Goal: Task Accomplishment & Management: Manage account settings

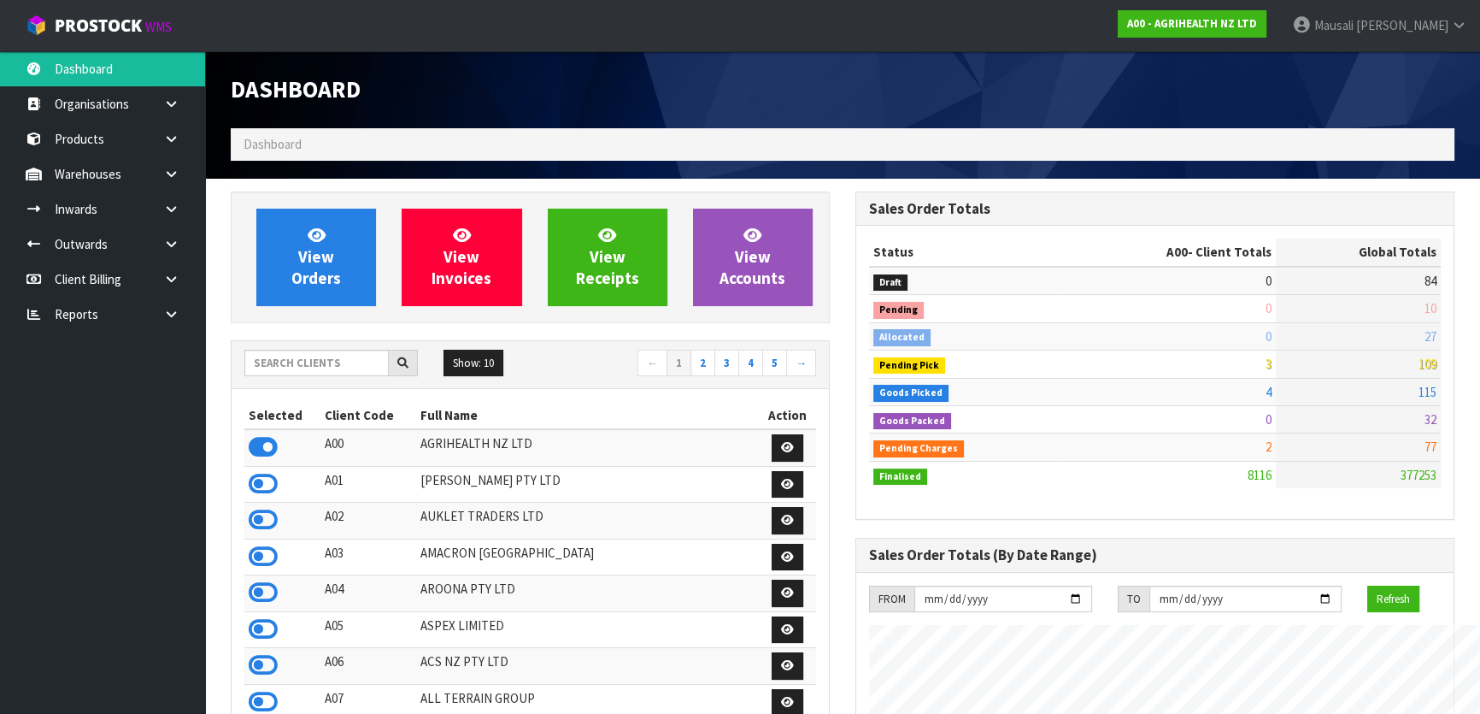
scroll to position [1292, 624]
click at [293, 367] on input "text" at bounding box center [316, 363] width 144 height 26
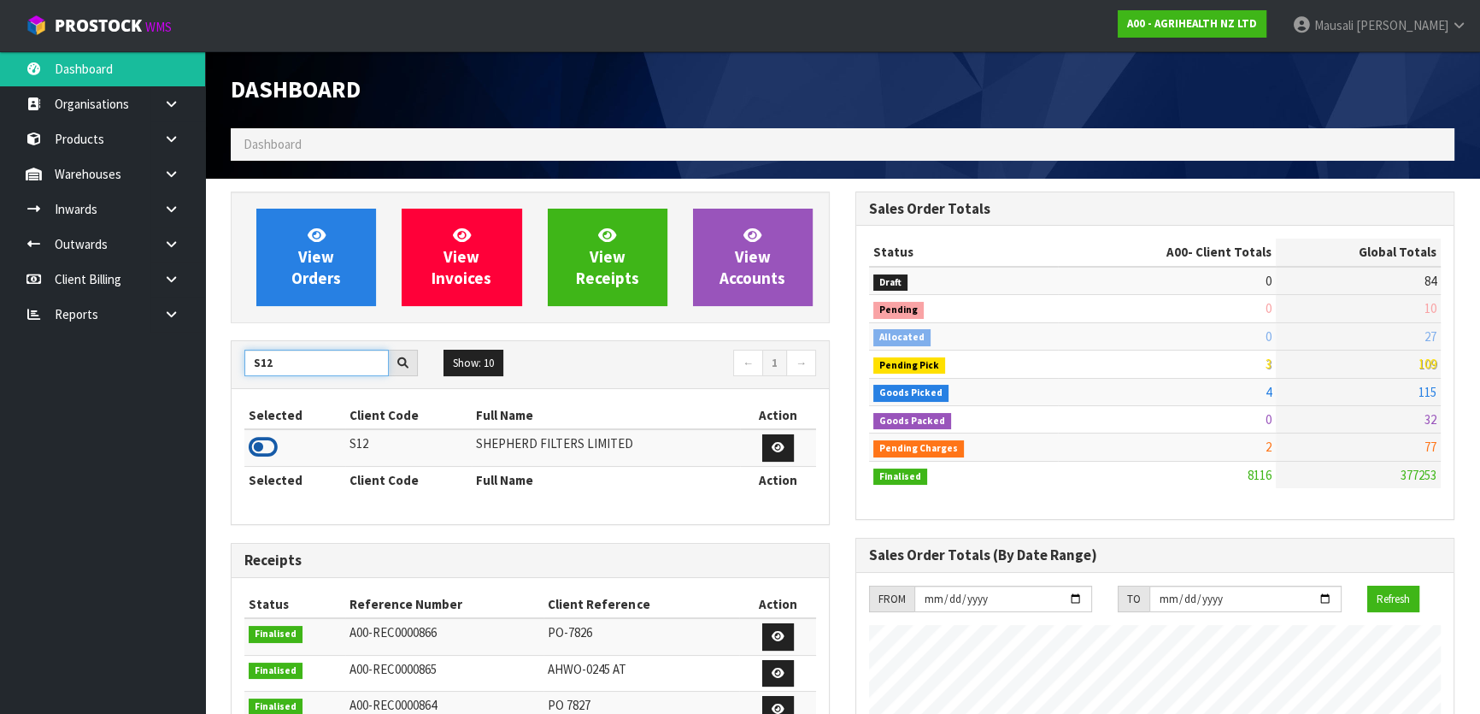
type input "S12"
click at [269, 446] on icon at bounding box center [263, 447] width 29 height 26
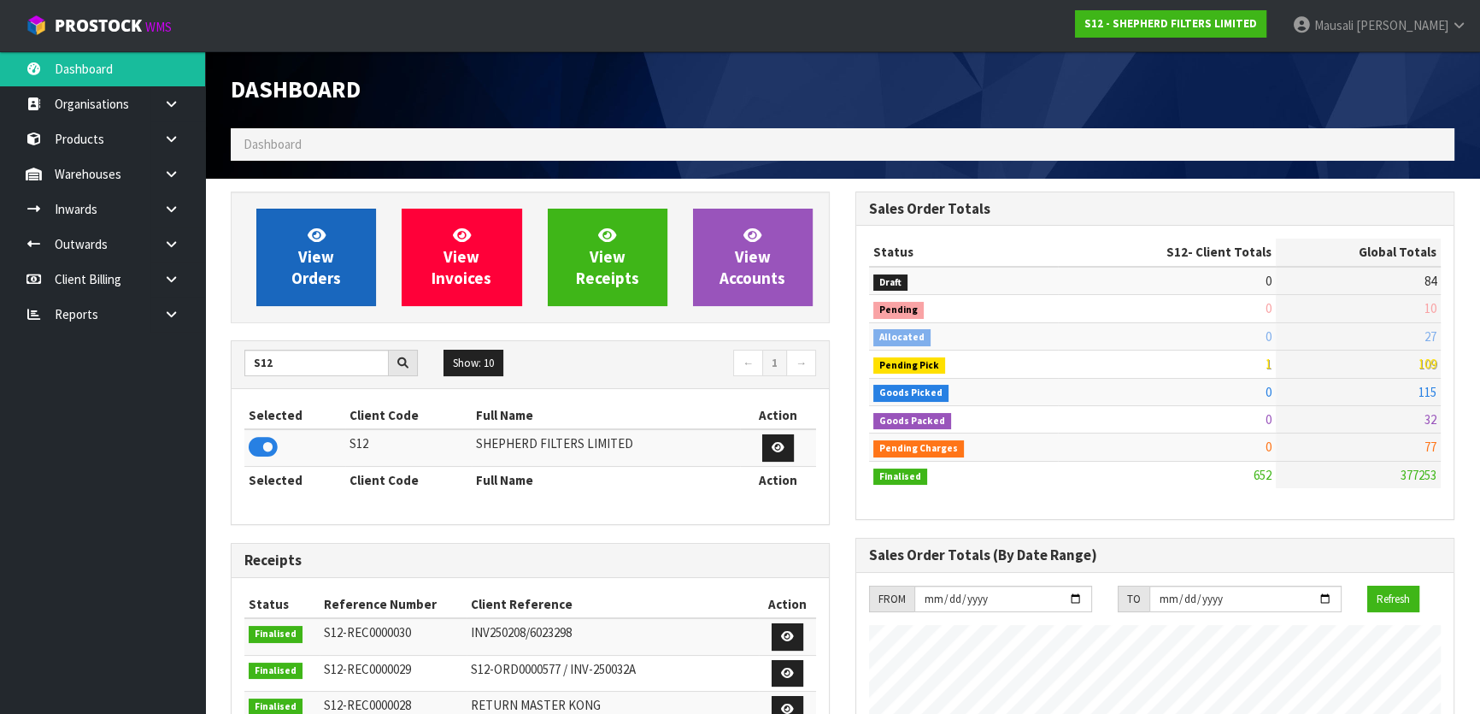
scroll to position [1199, 624]
click at [325, 256] on span "View Orders" at bounding box center [316, 257] width 50 height 64
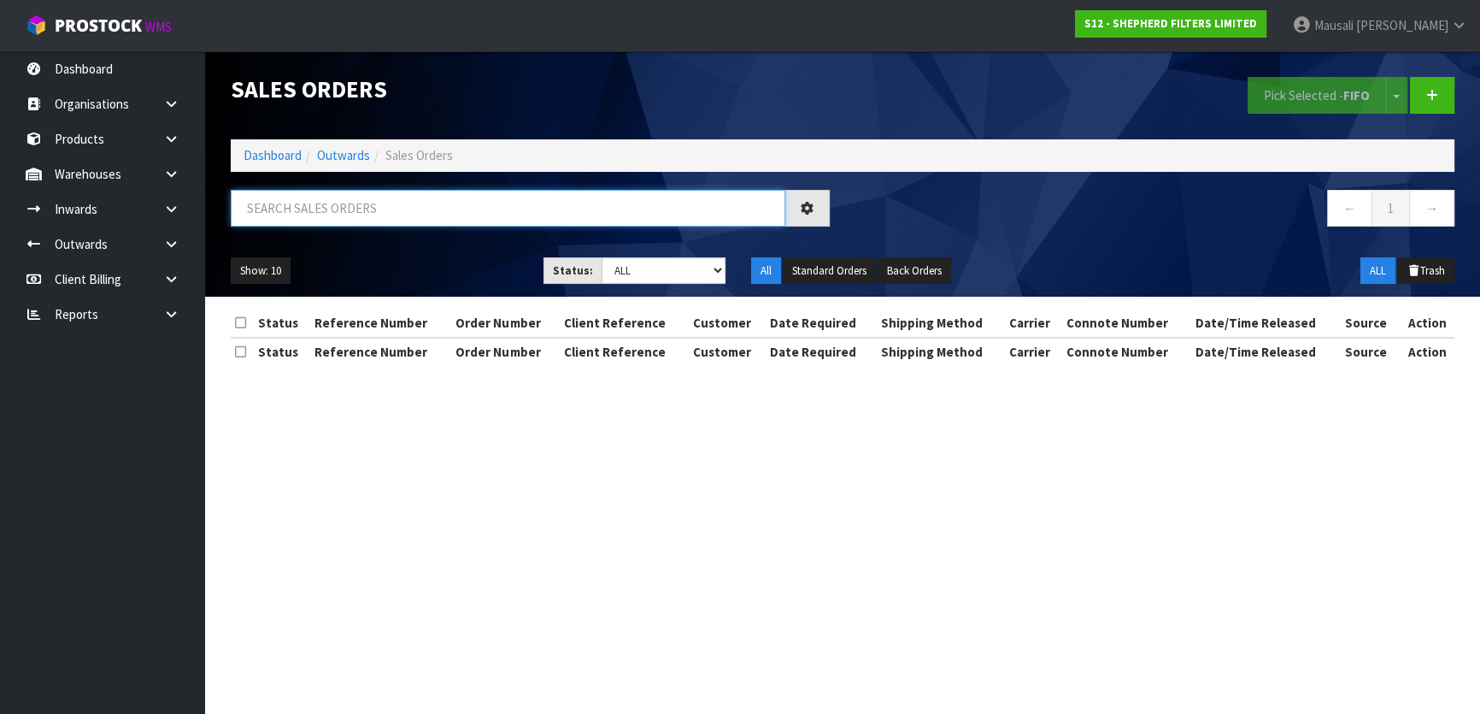
click at [281, 213] on input "text" at bounding box center [508, 208] width 555 height 37
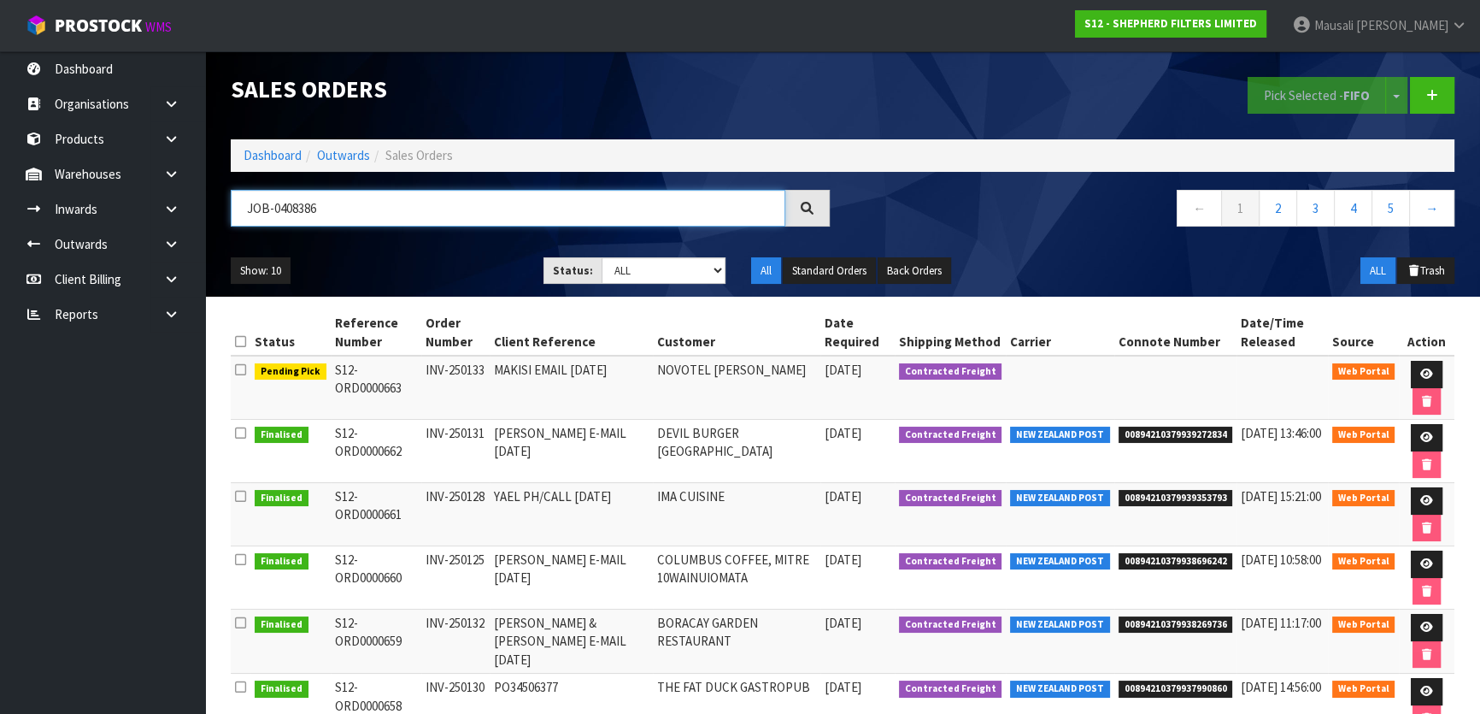
type input "JOB-0408386"
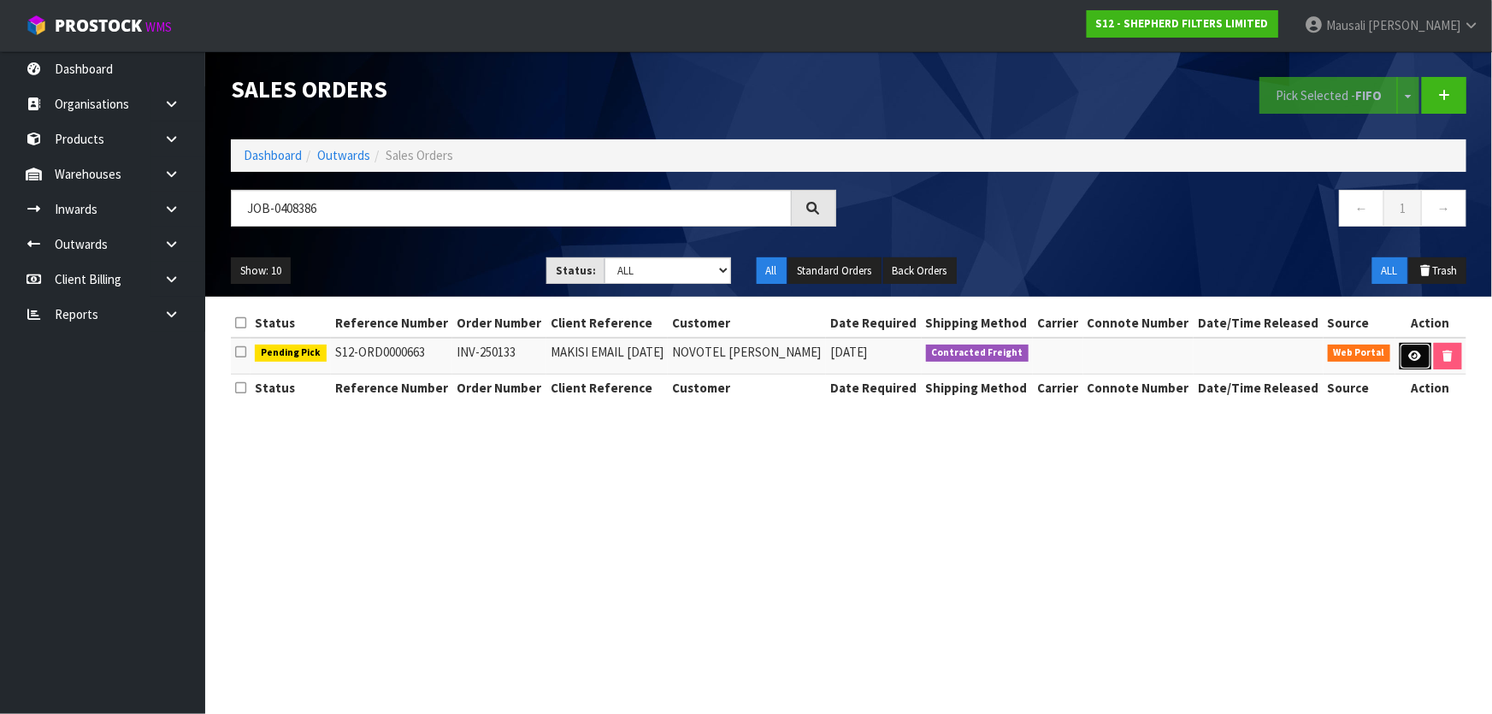
click at [1411, 350] on icon at bounding box center [1415, 355] width 13 height 11
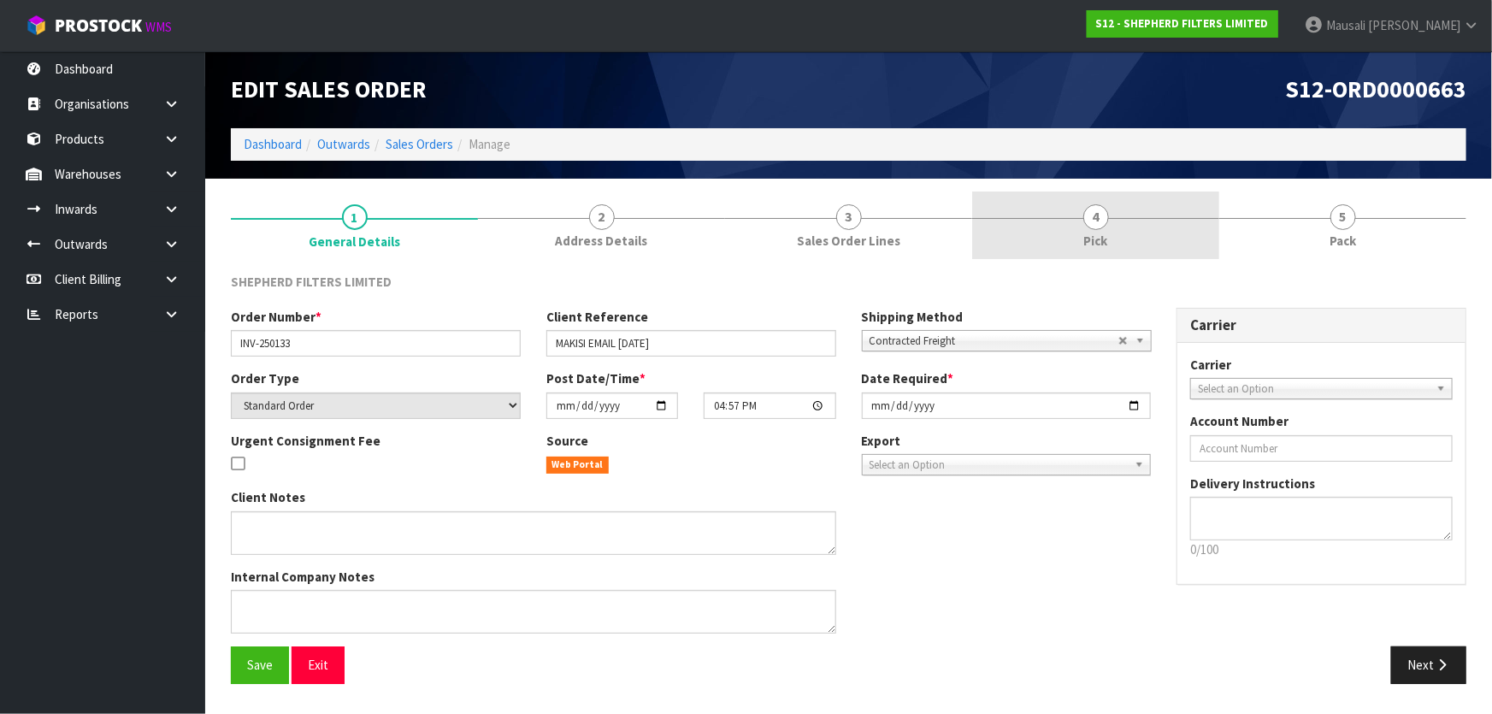
click at [1088, 232] on span "Pick" at bounding box center [1096, 241] width 24 height 18
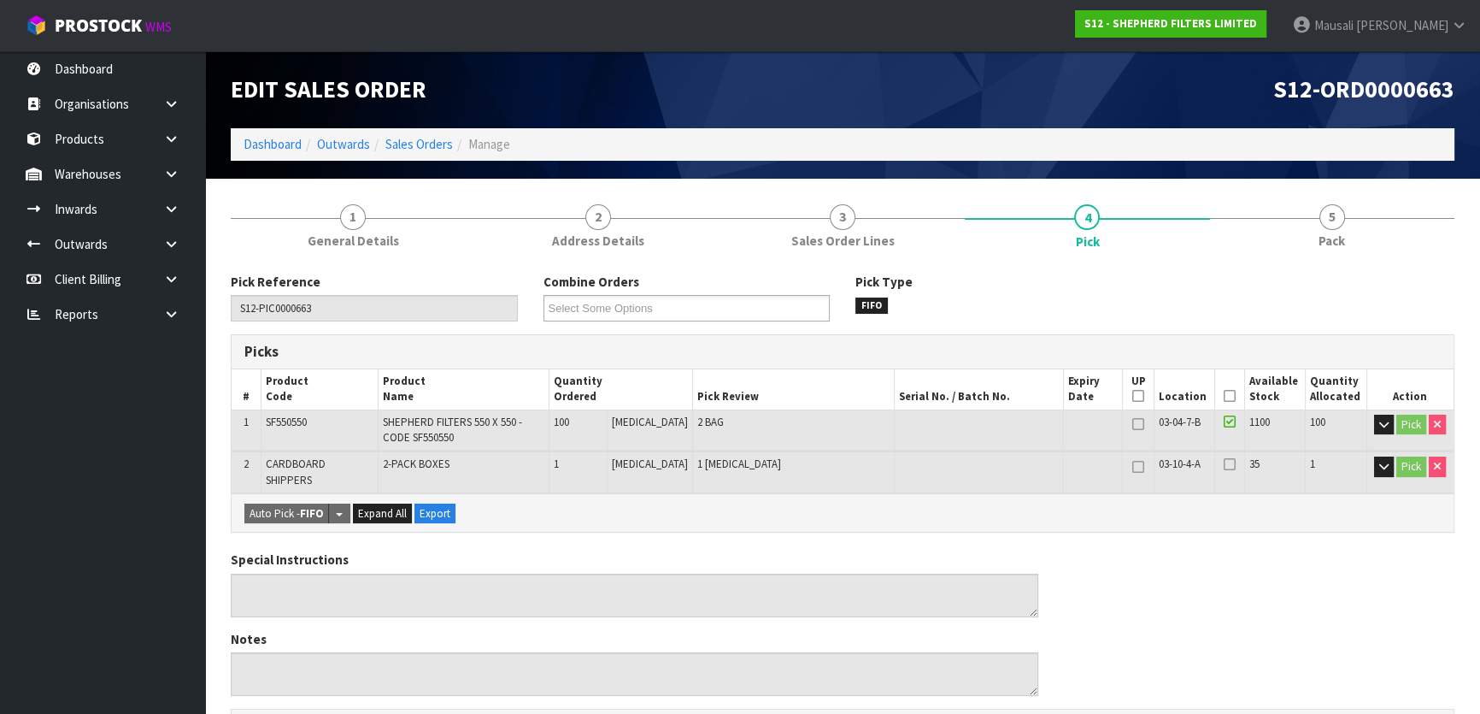
click at [1227, 397] on icon at bounding box center [1230, 396] width 12 height 1
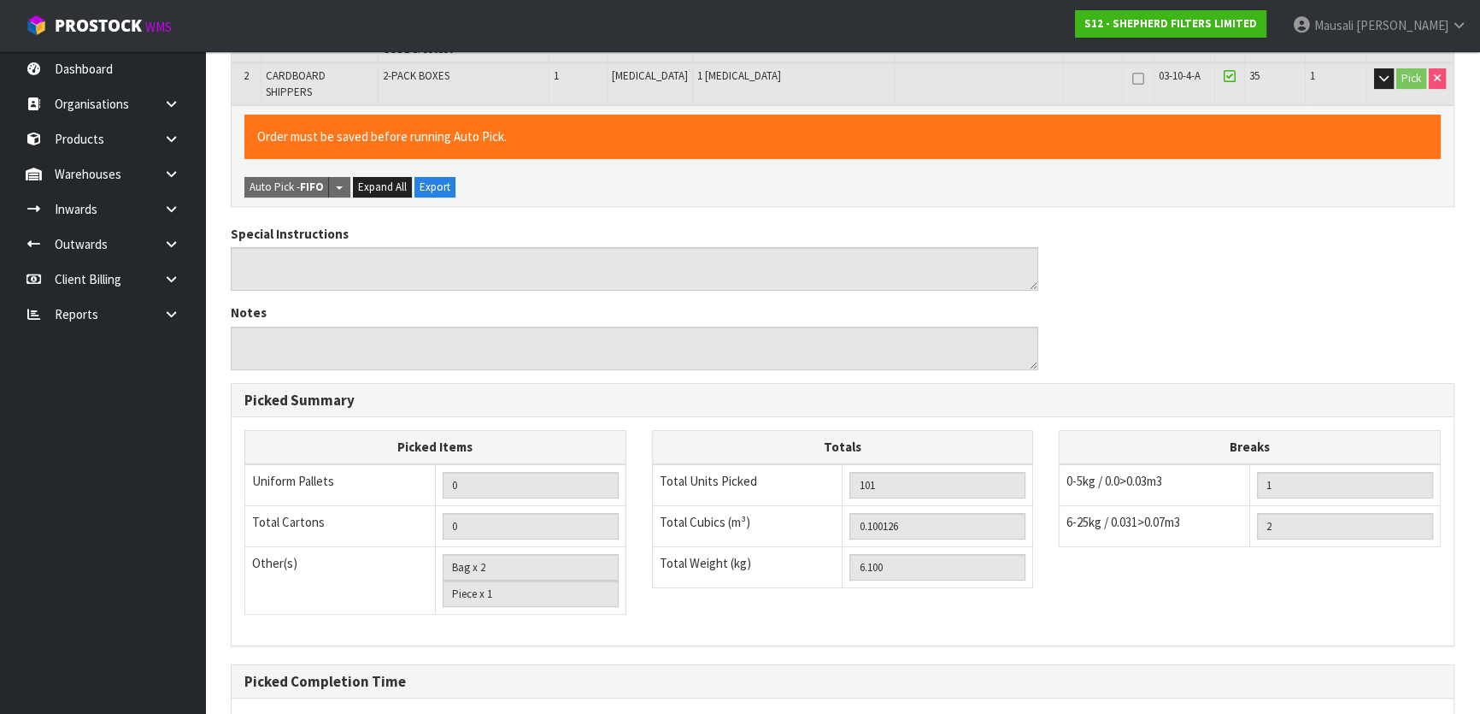
scroll to position [539, 0]
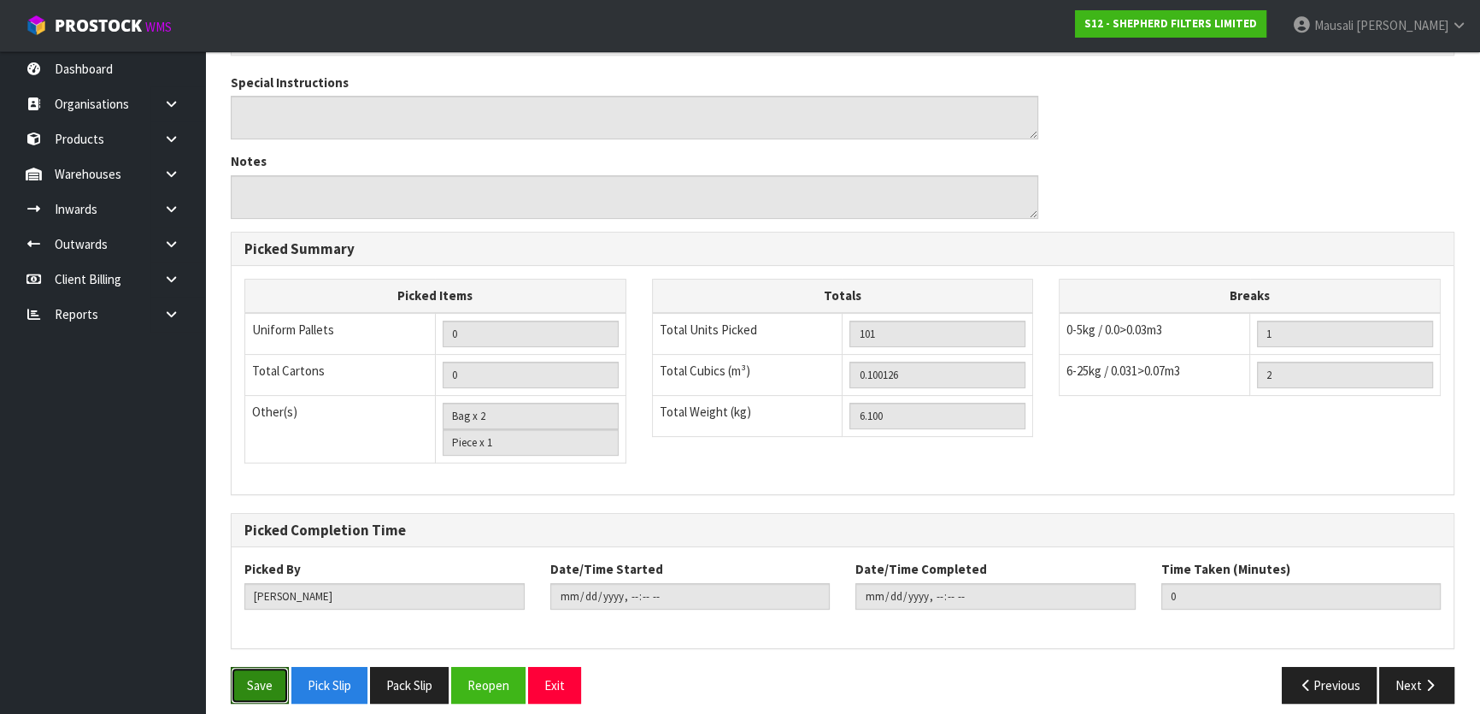
drag, startPoint x: 245, startPoint y: 668, endPoint x: 415, endPoint y: 590, distance: 187.0
click at [248, 667] on button "Save" at bounding box center [260, 685] width 58 height 37
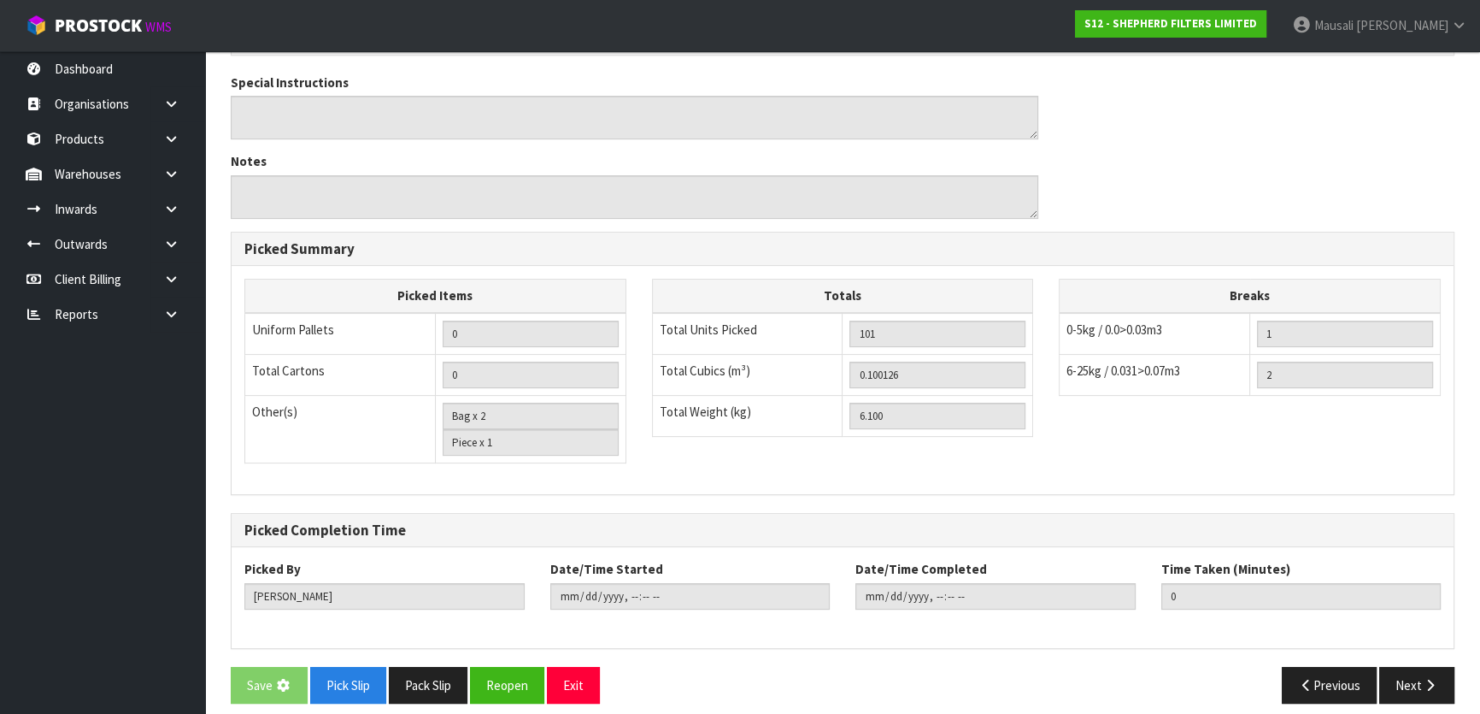
scroll to position [0, 0]
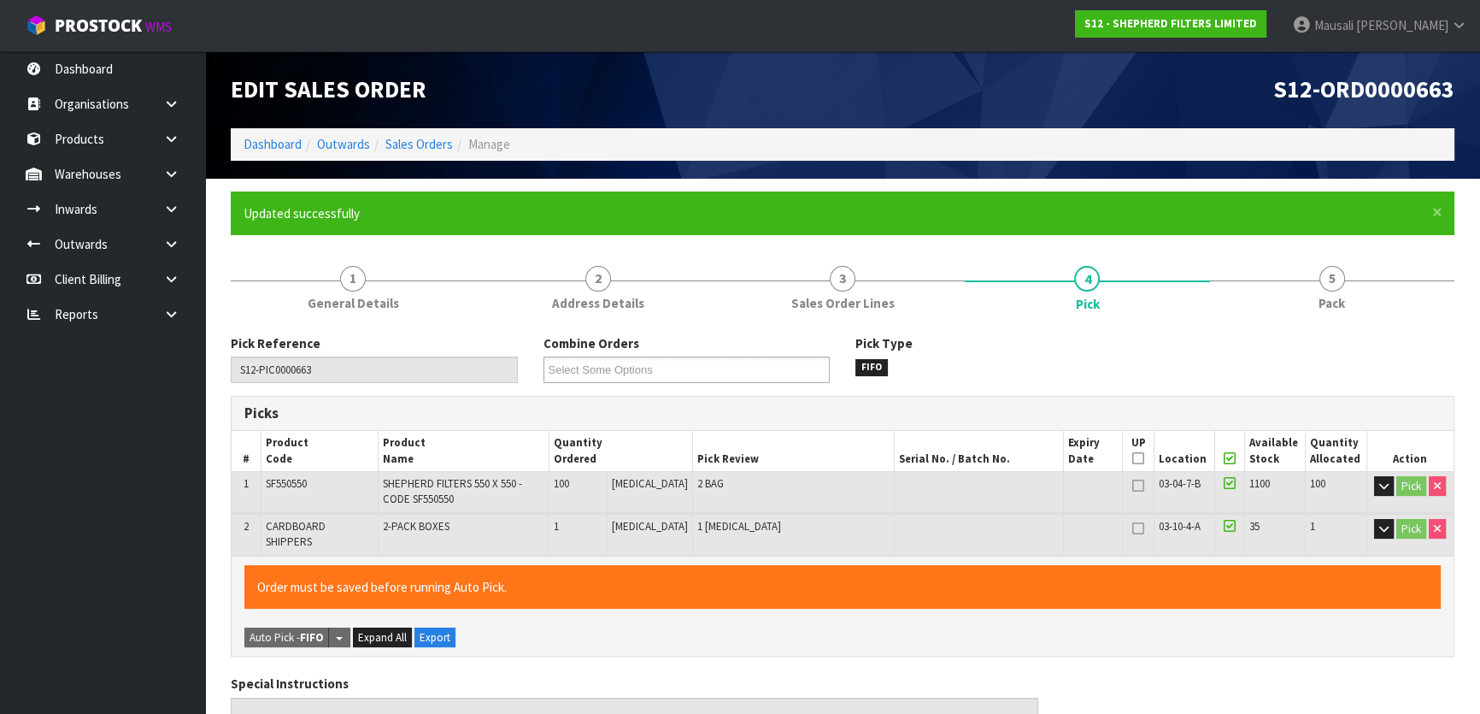
type input "[PERSON_NAME]"
type input "[DATE]T13:07:55"
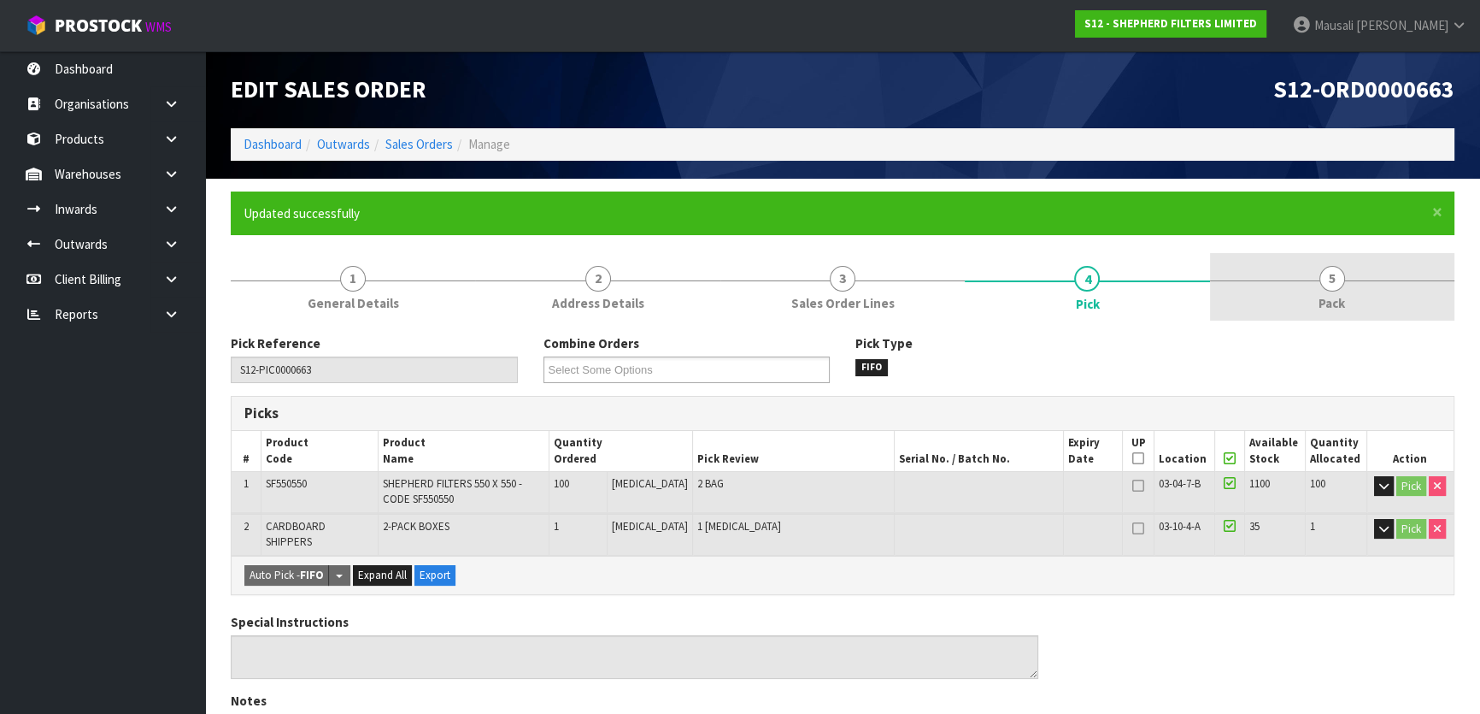
click at [1327, 282] on span "5" at bounding box center [1333, 279] width 26 height 26
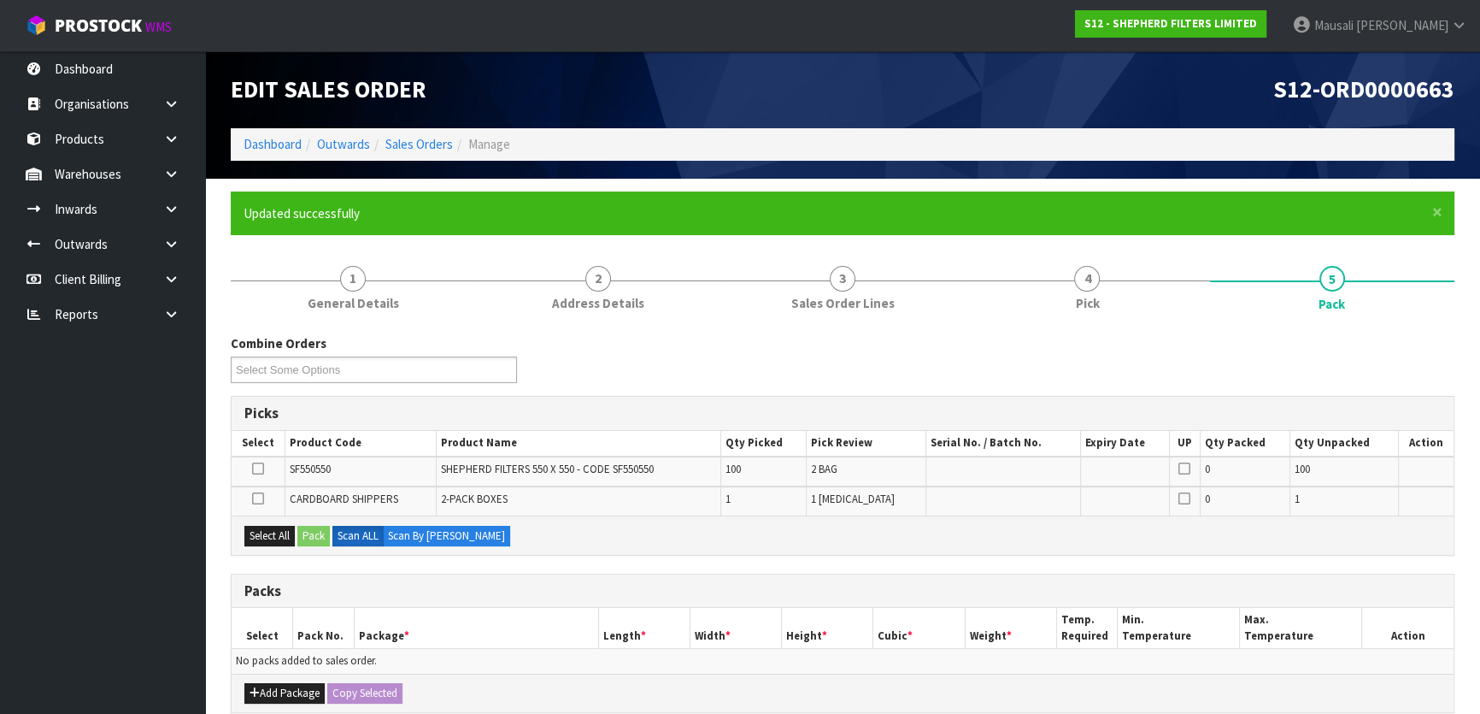
scroll to position [310, 0]
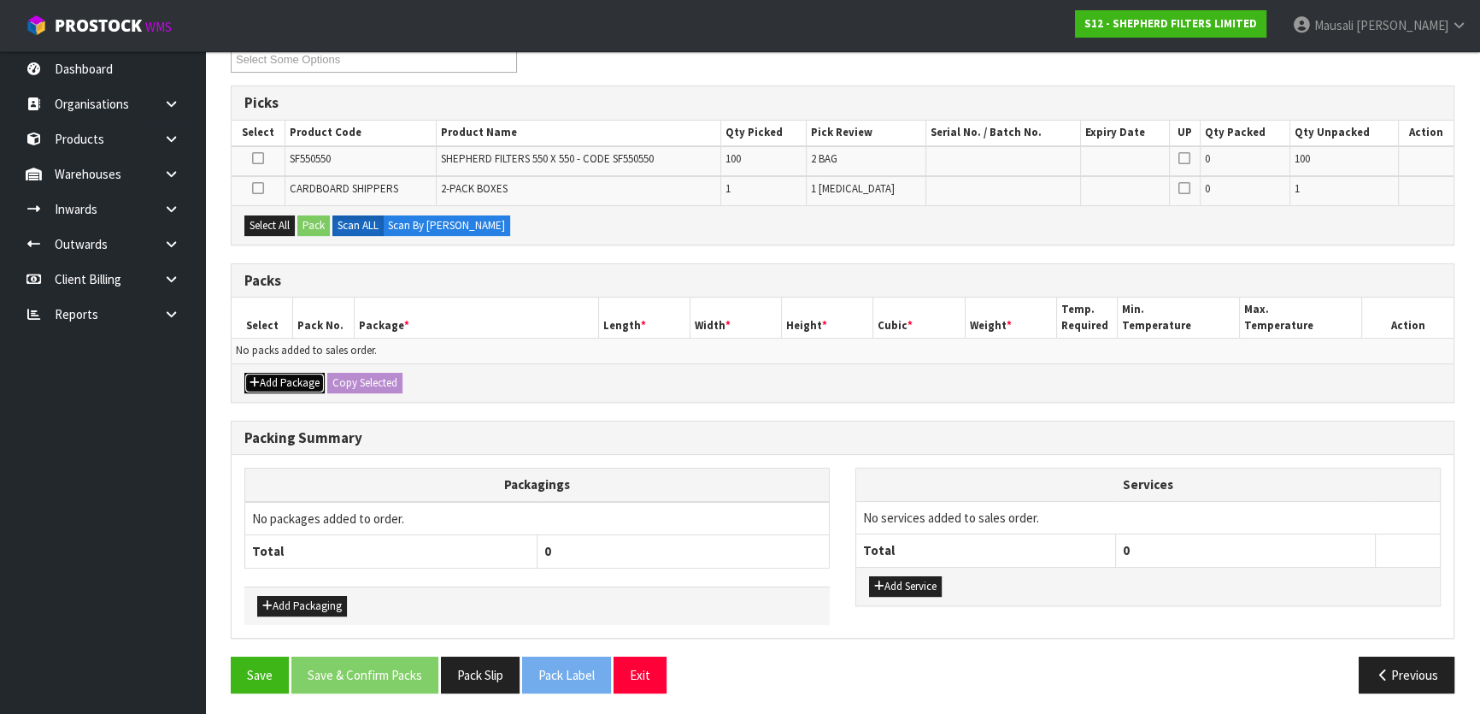
click at [286, 380] on button "Add Package" at bounding box center [284, 383] width 80 height 21
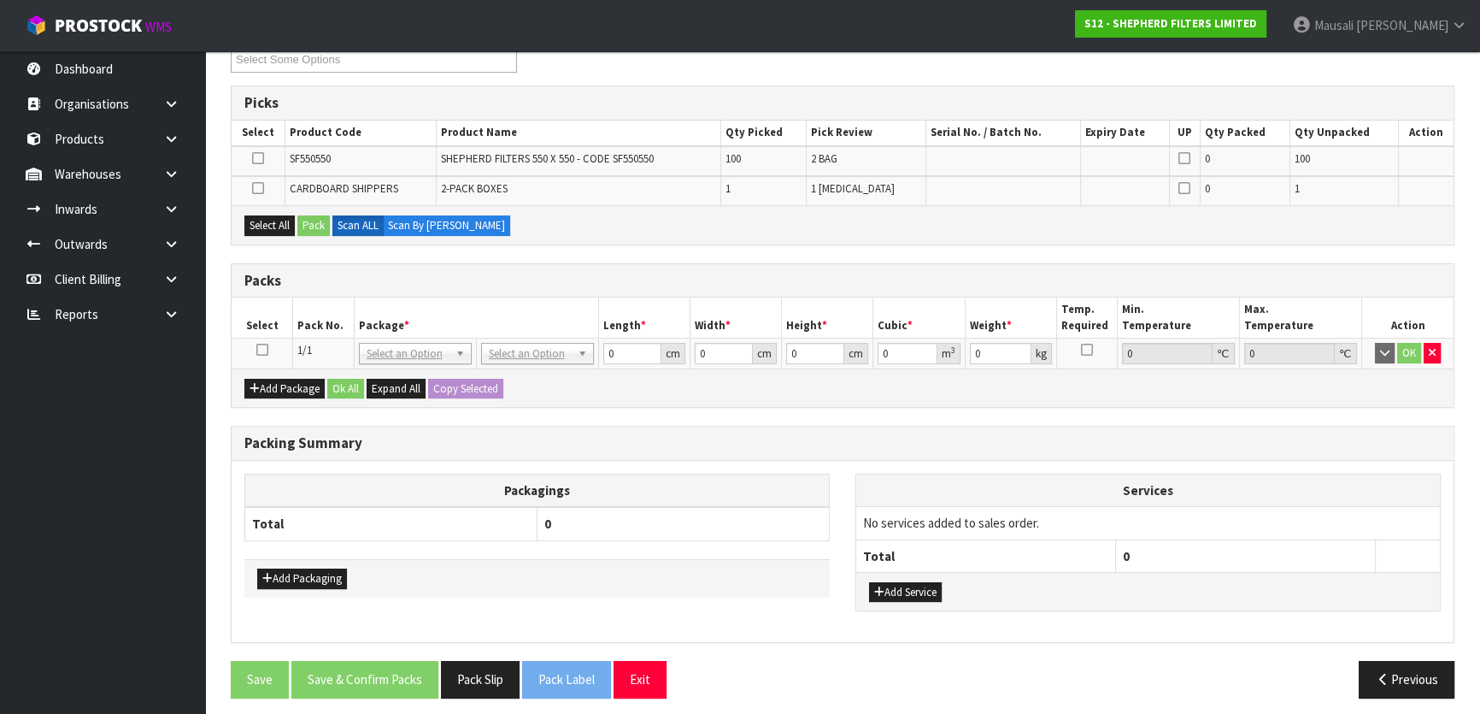
click at [256, 350] on icon at bounding box center [262, 350] width 12 height 1
drag, startPoint x: 271, startPoint y: 217, endPoint x: 291, endPoint y: 223, distance: 20.5
click at [273, 217] on button "Select All" at bounding box center [269, 225] width 50 height 21
click at [305, 221] on button "Pack" at bounding box center [313, 225] width 32 height 21
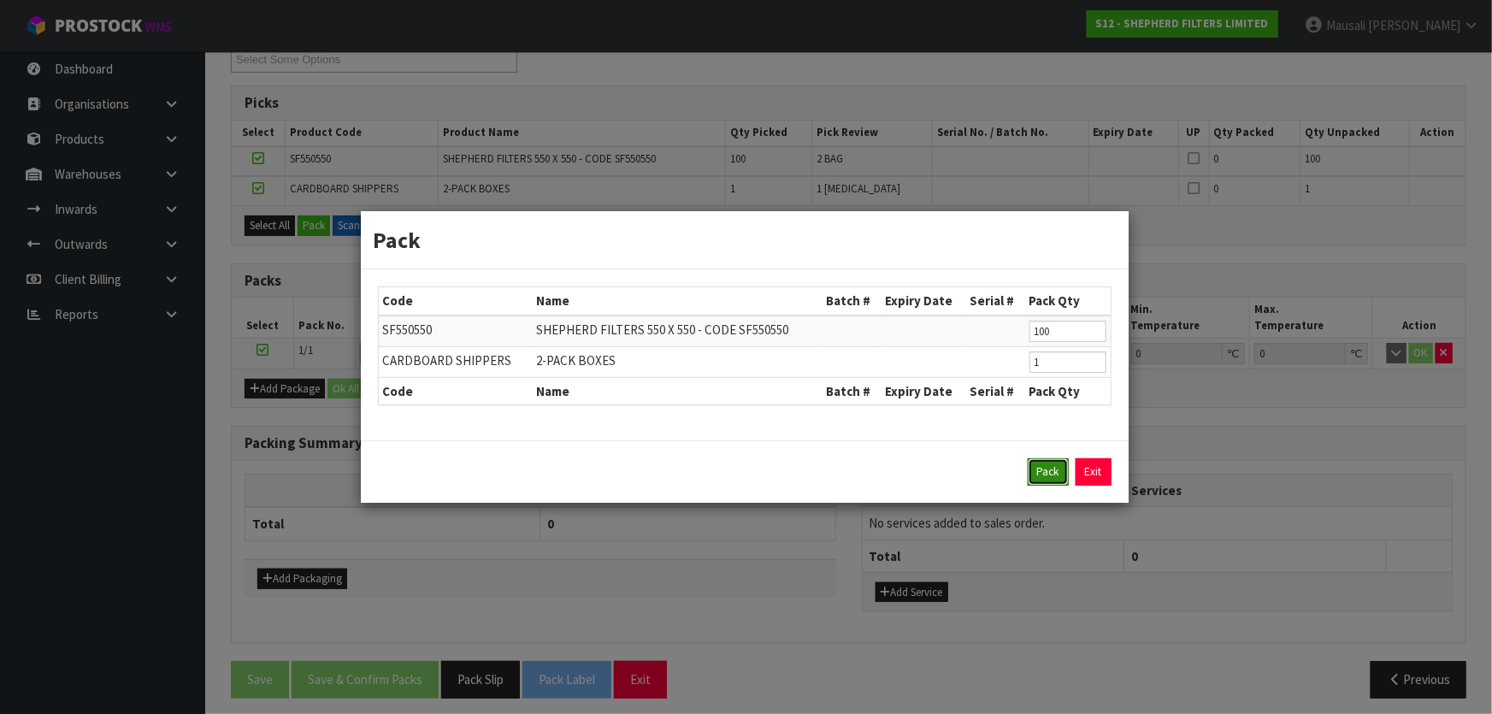
click at [1038, 473] on button "Pack" at bounding box center [1047, 471] width 41 height 27
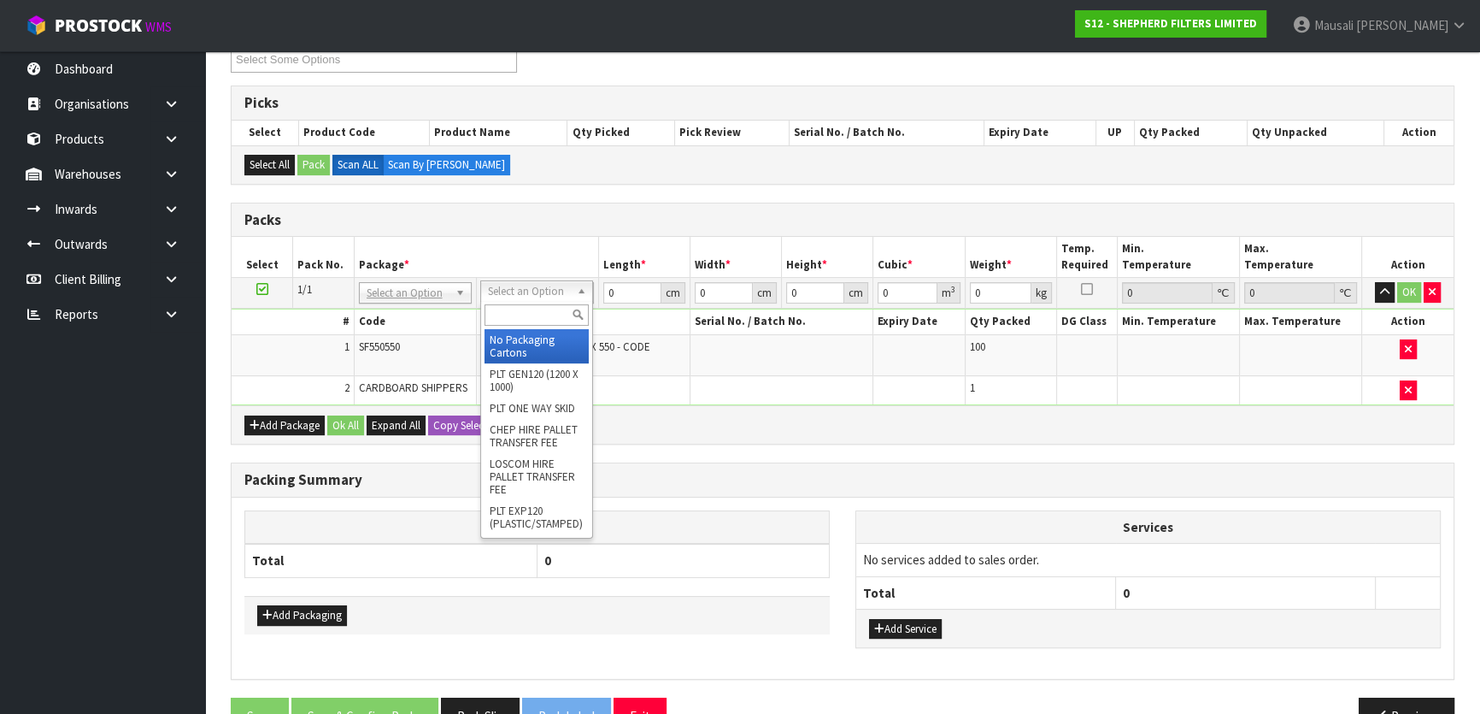
drag, startPoint x: 547, startPoint y: 291, endPoint x: 540, endPoint y: 315, distance: 25.7
click at [535, 318] on input "text" at bounding box center [537, 314] width 104 height 21
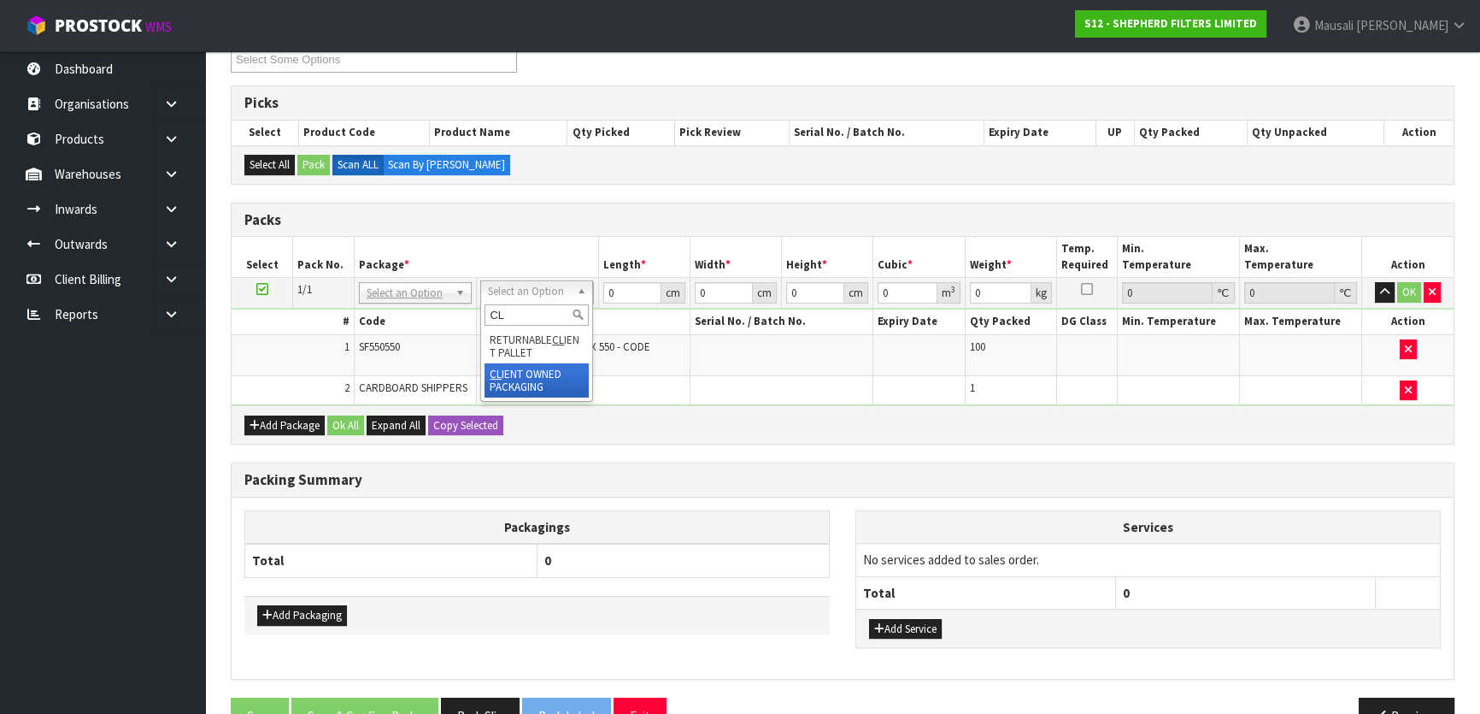
type input "CL"
drag, startPoint x: 552, startPoint y: 379, endPoint x: 556, endPoint y: 338, distance: 41.2
type input "6.1"
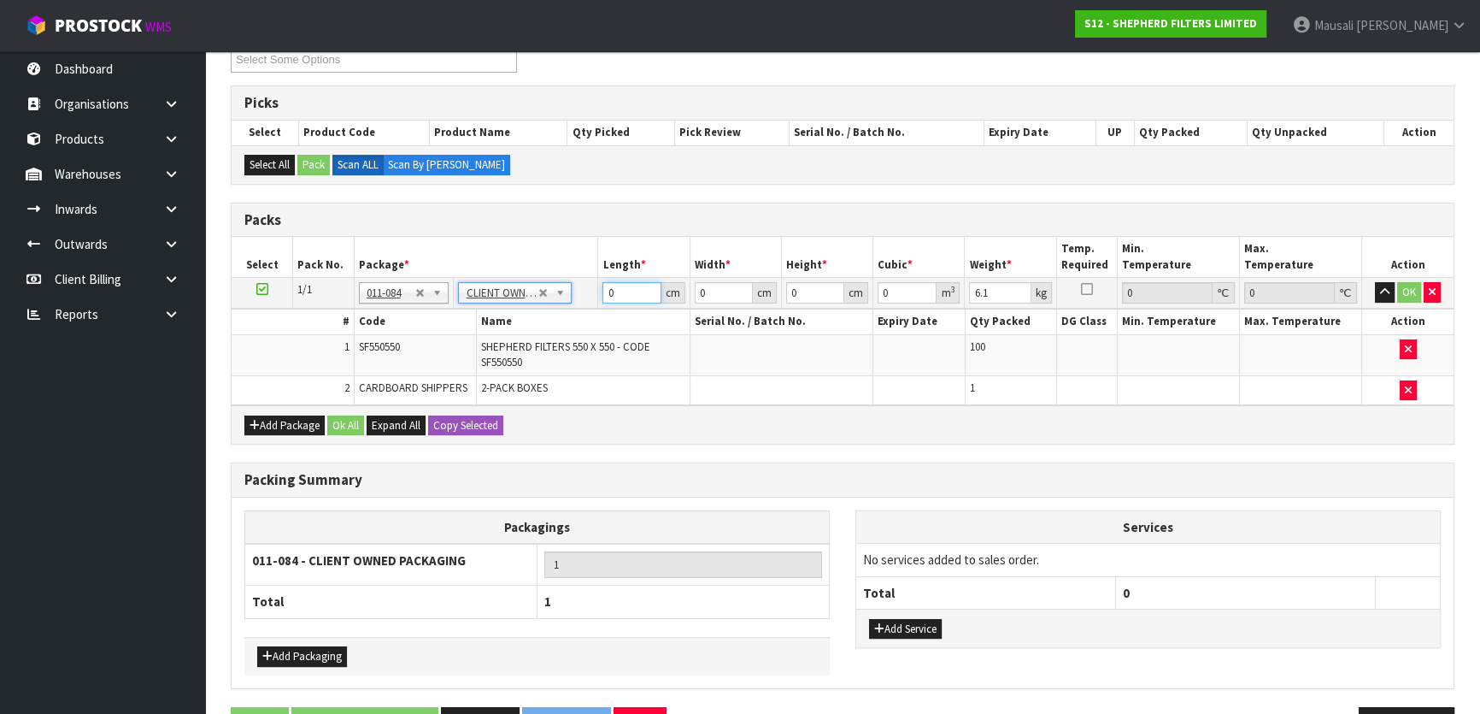
drag, startPoint x: 620, startPoint y: 291, endPoint x: 590, endPoint y: 264, distance: 40.0
click at [573, 291] on tr "1/1 NONE 007-001 007-002 007-004 007-009 007-013 007-014 007-015 007-017 007-01…" at bounding box center [843, 293] width 1222 height 31
type input "58"
type input "2"
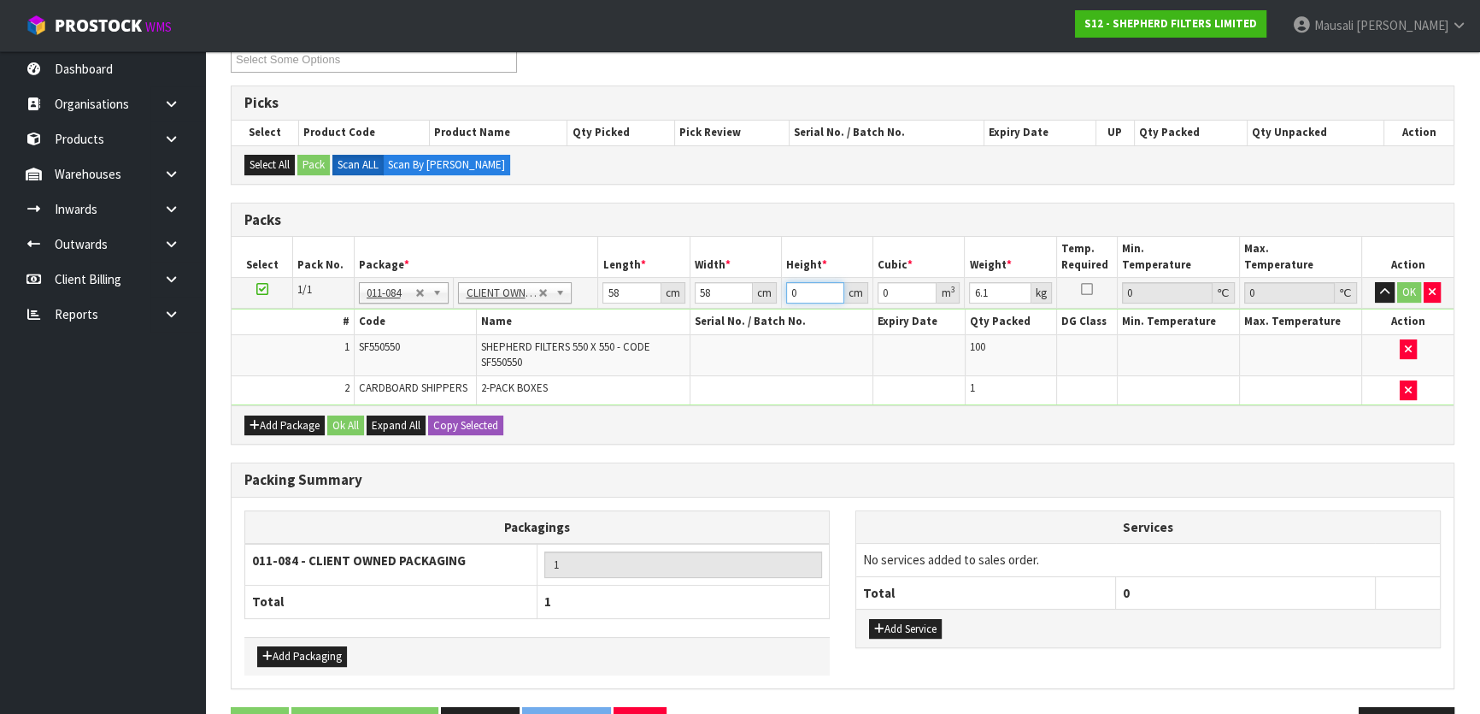
type input "0.006728"
type input "27"
type input "0.090828"
type input "27"
type input "7"
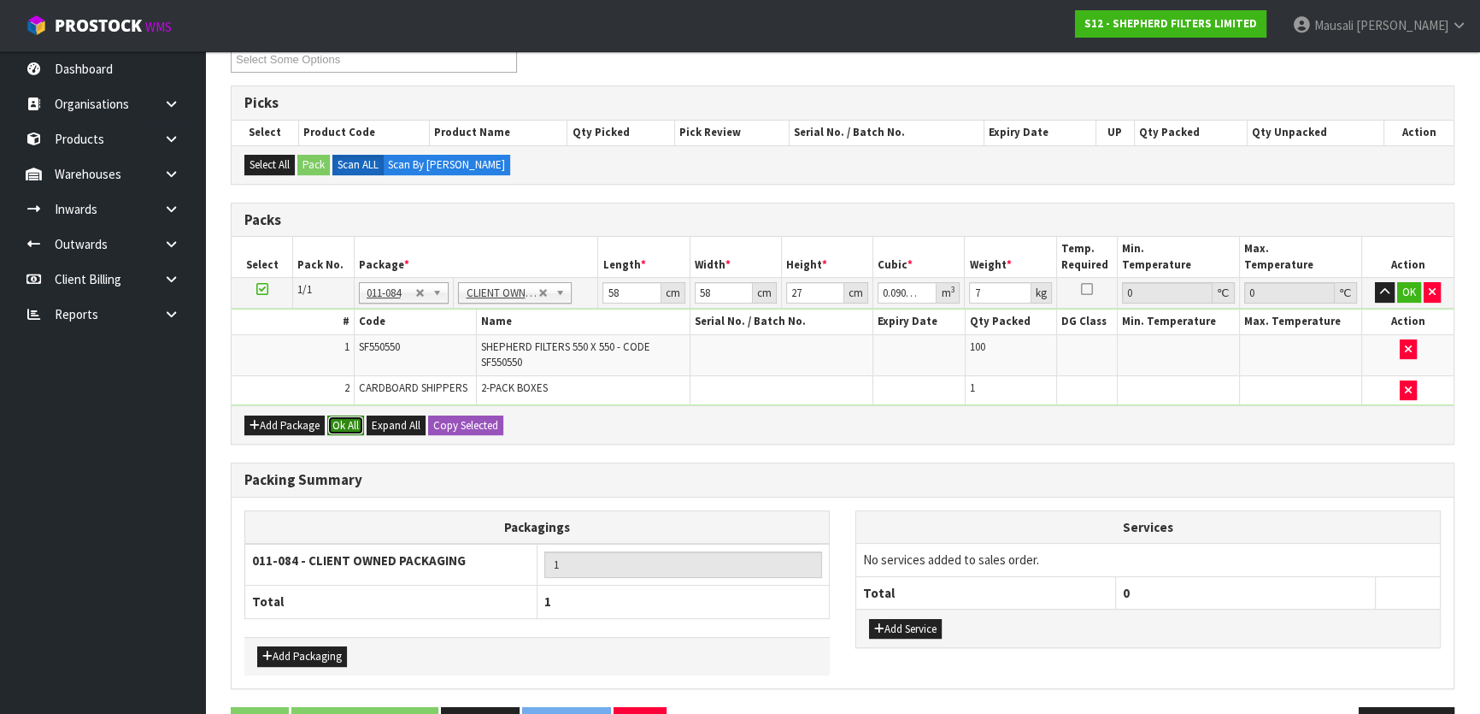
click at [344, 427] on button "Ok All" at bounding box center [345, 425] width 37 height 21
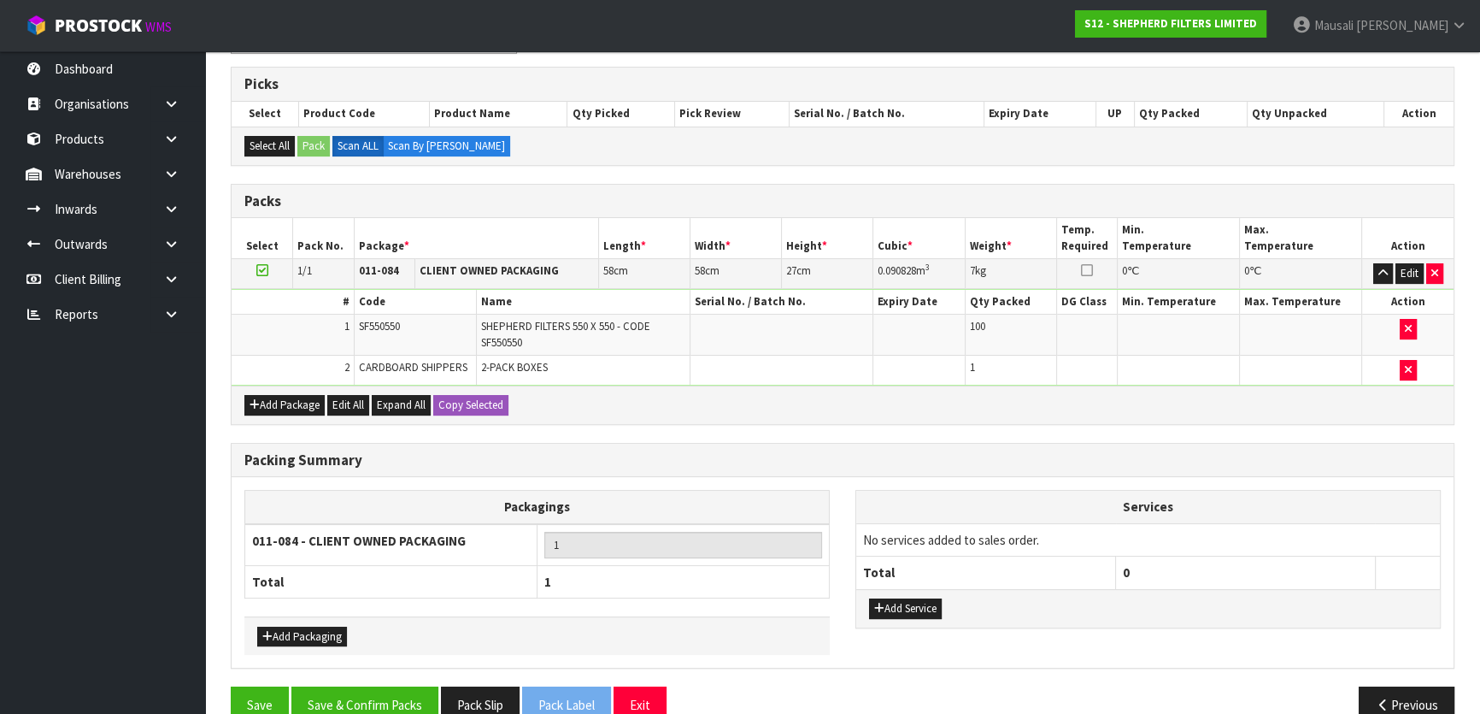
scroll to position [359, 0]
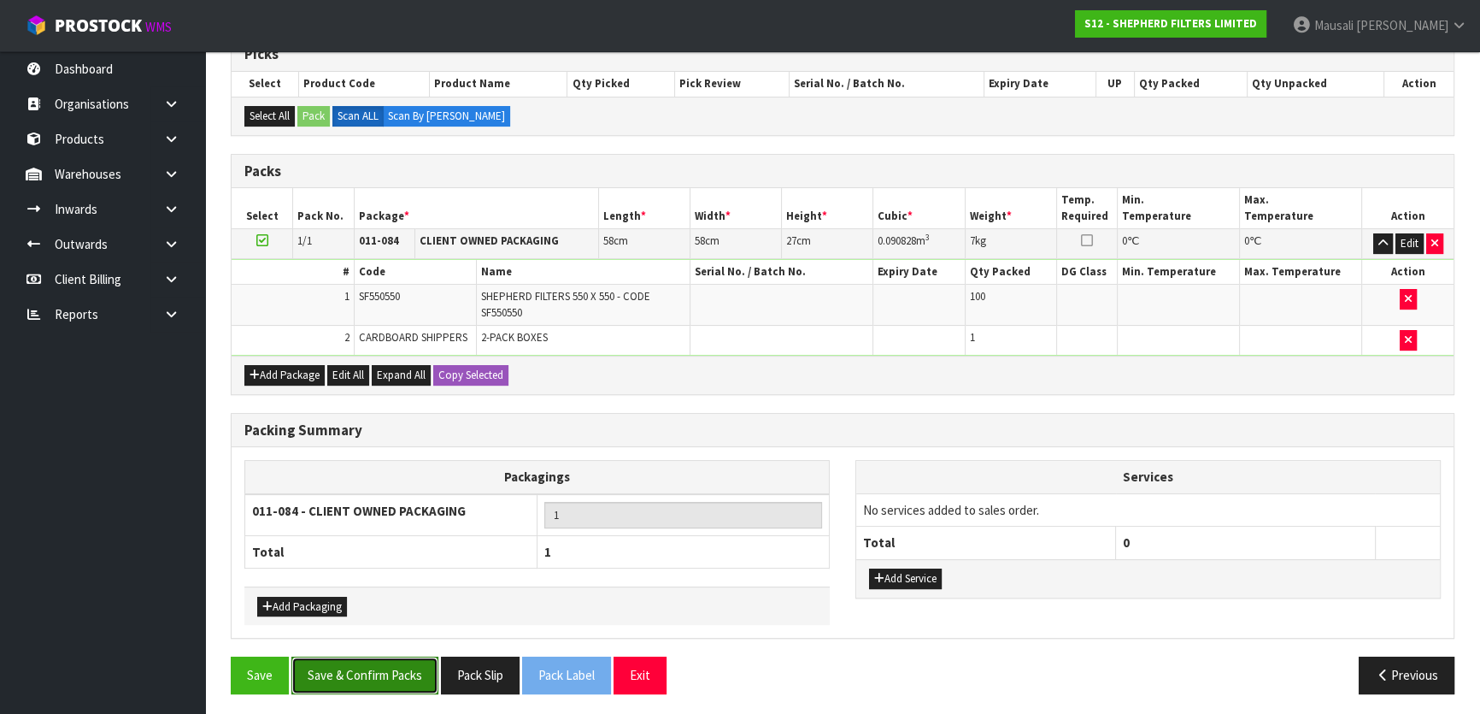
click at [372, 661] on button "Save & Confirm Packs" at bounding box center [364, 674] width 147 height 37
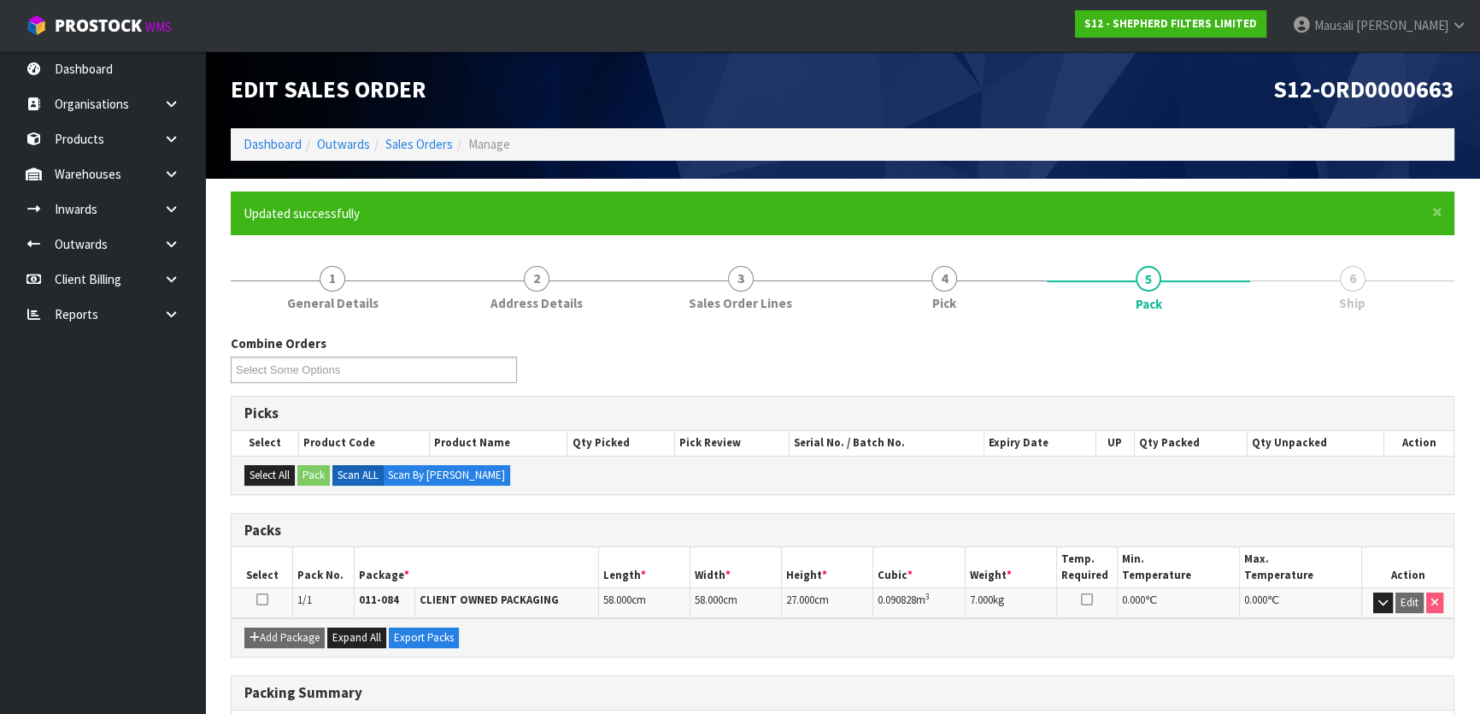
scroll to position [226, 0]
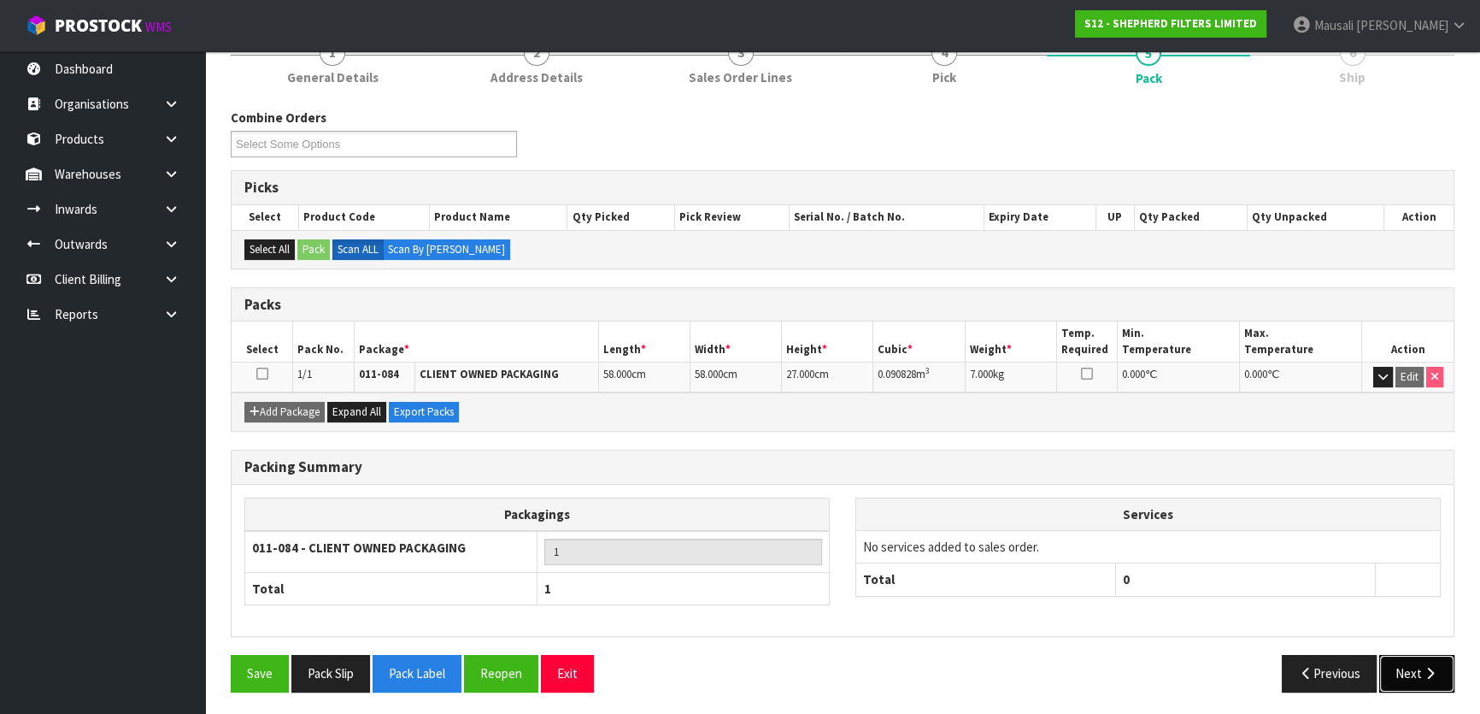
click at [1415, 668] on button "Next" at bounding box center [1417, 673] width 75 height 37
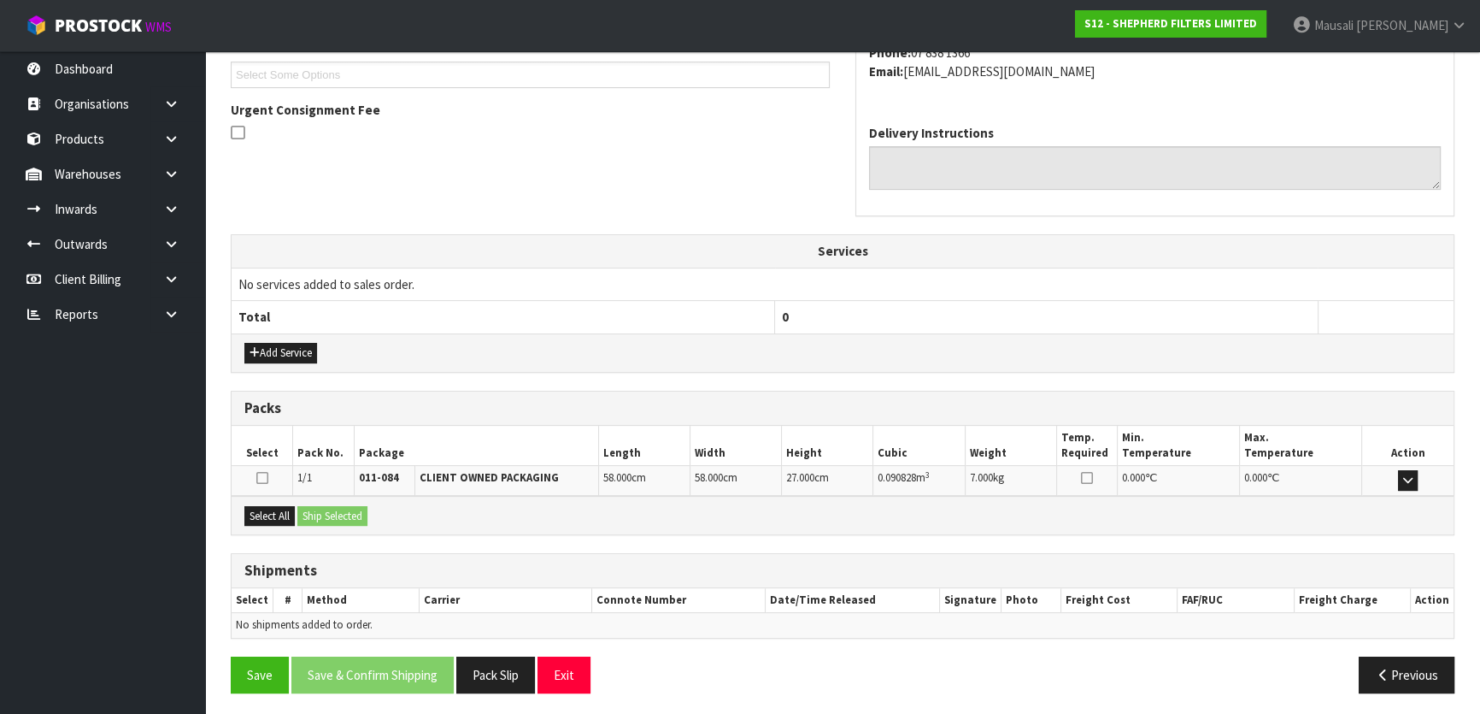
scroll to position [468, 0]
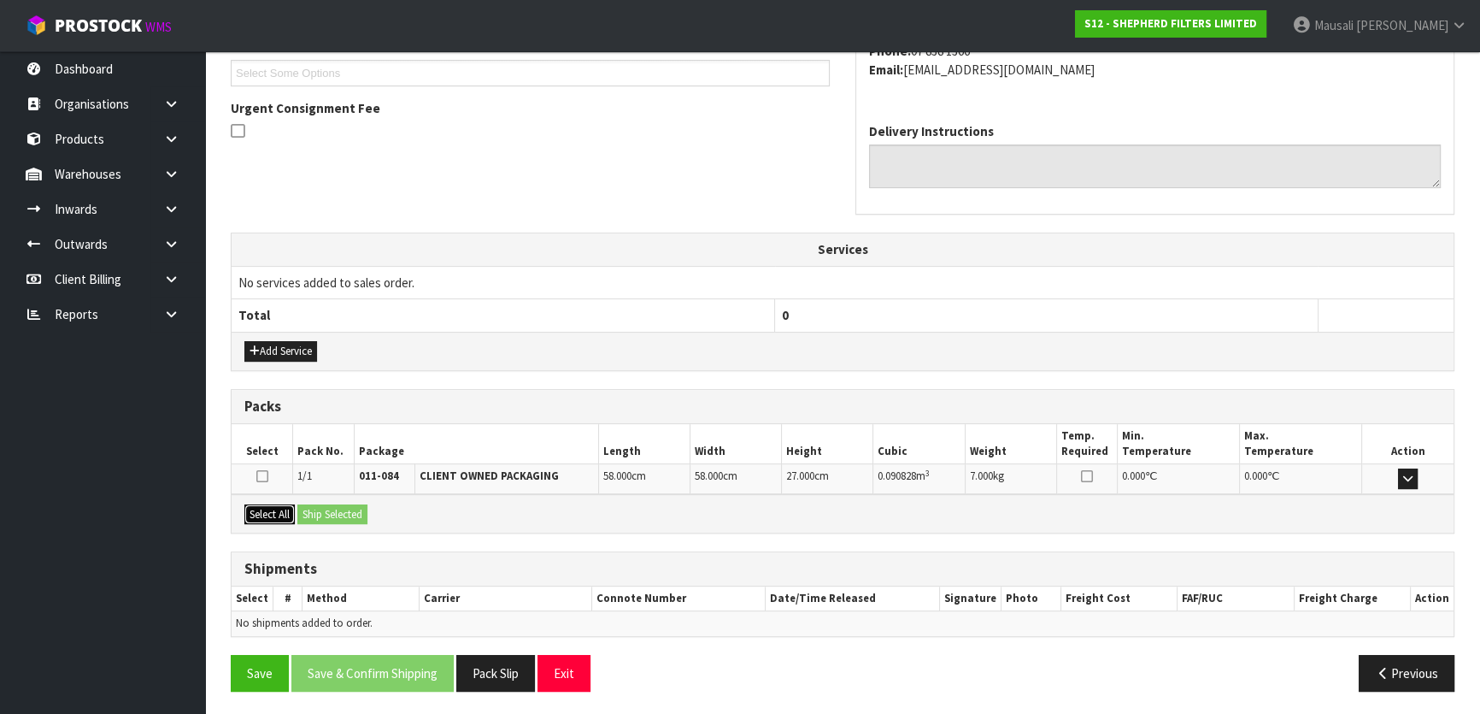
click at [268, 513] on button "Select All" at bounding box center [269, 514] width 50 height 21
click at [309, 509] on button "Ship Selected" at bounding box center [332, 514] width 70 height 21
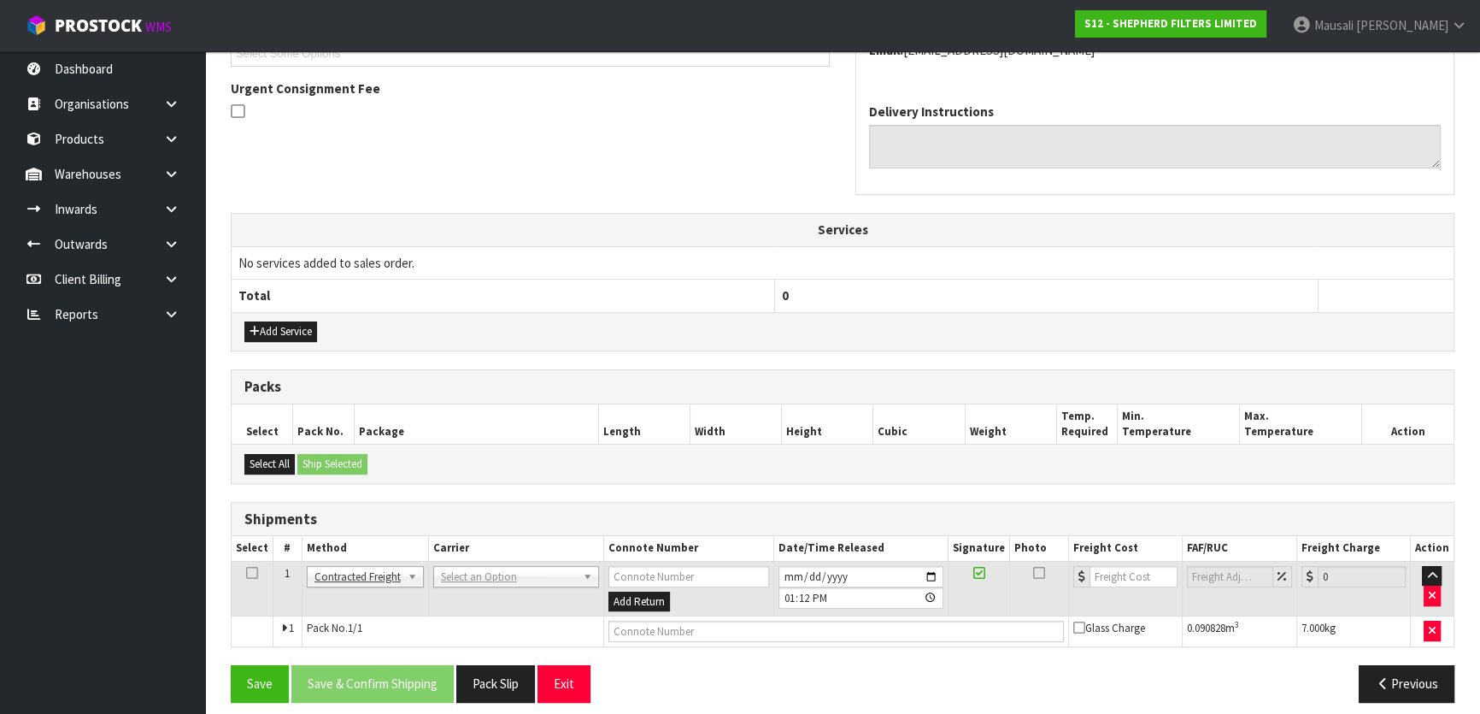
scroll to position [497, 0]
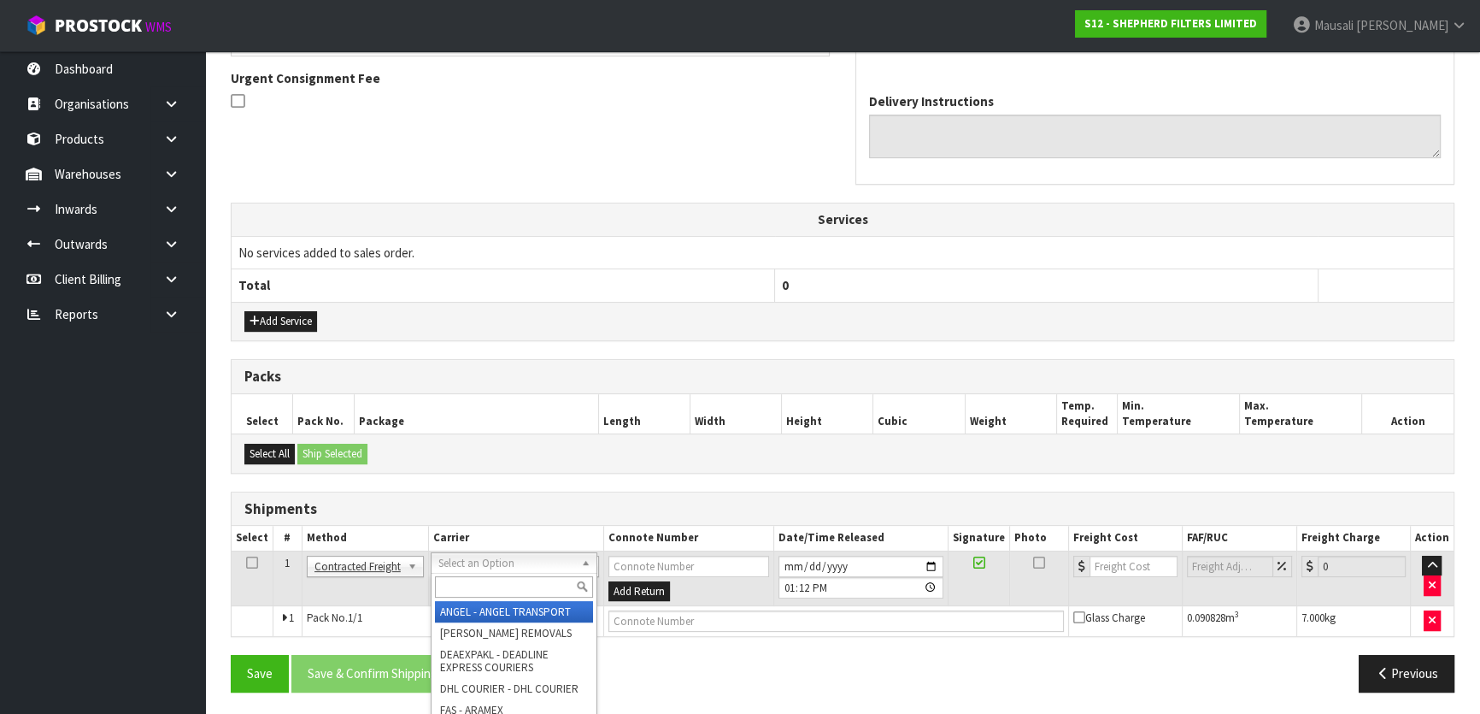
click at [479, 583] on input "text" at bounding box center [514, 586] width 158 height 21
type input "NZP"
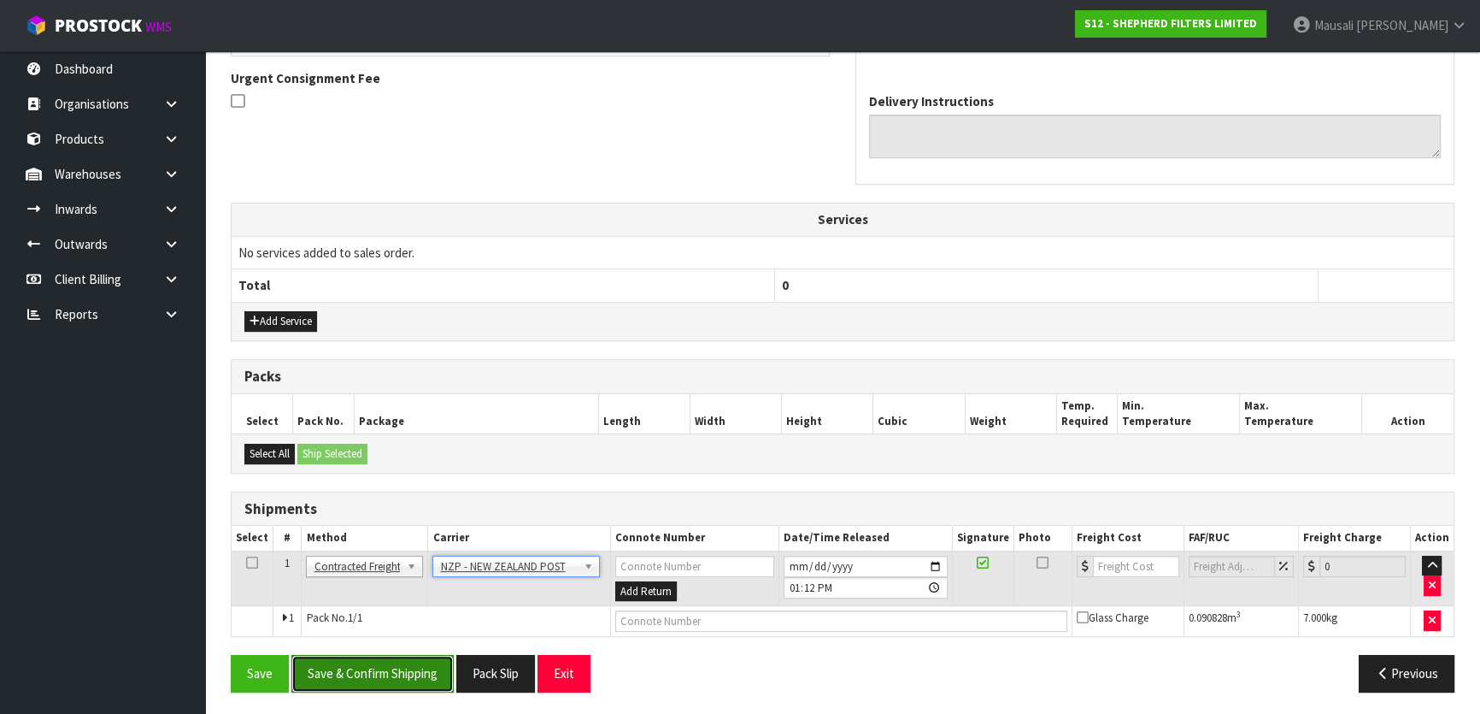
click at [361, 686] on button "Save & Confirm Shipping" at bounding box center [372, 673] width 162 height 37
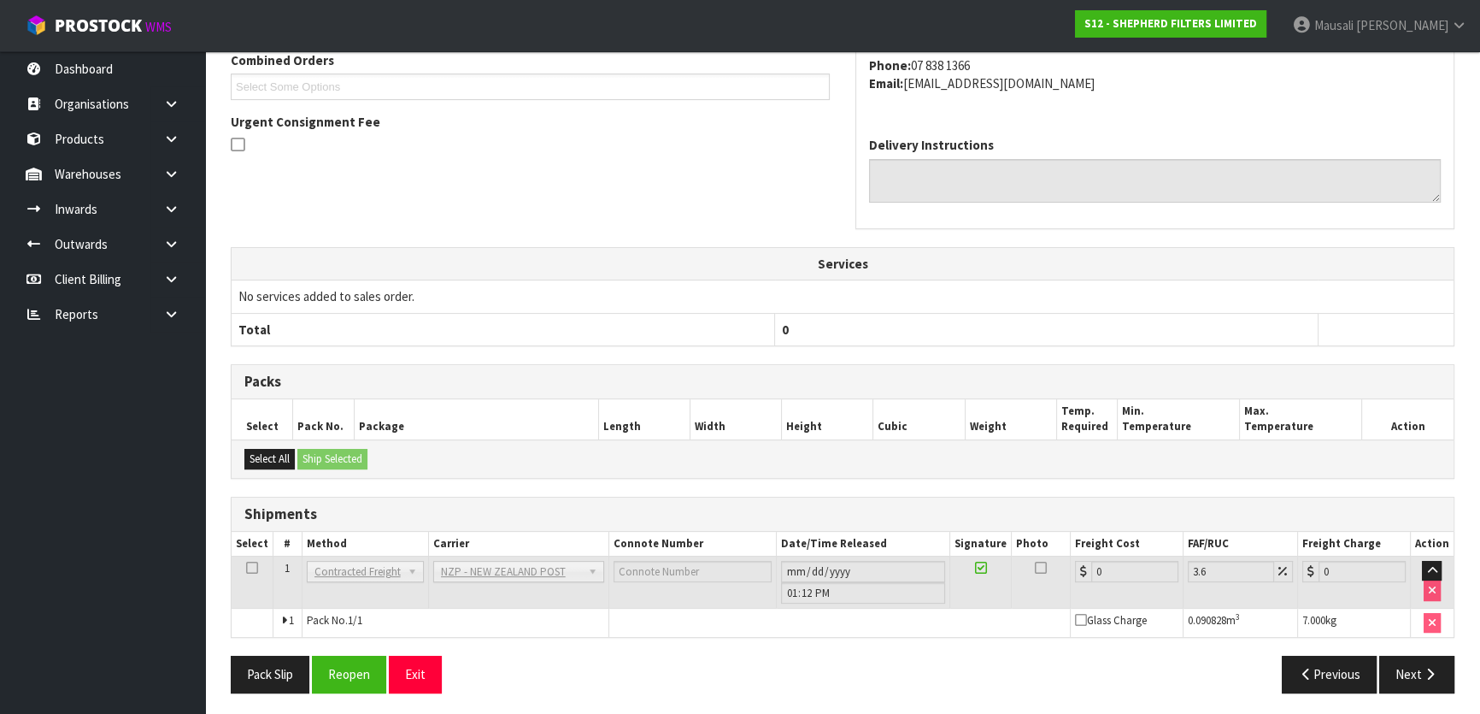
scroll to position [474, 0]
click at [368, 676] on button "Reopen" at bounding box center [349, 672] width 74 height 37
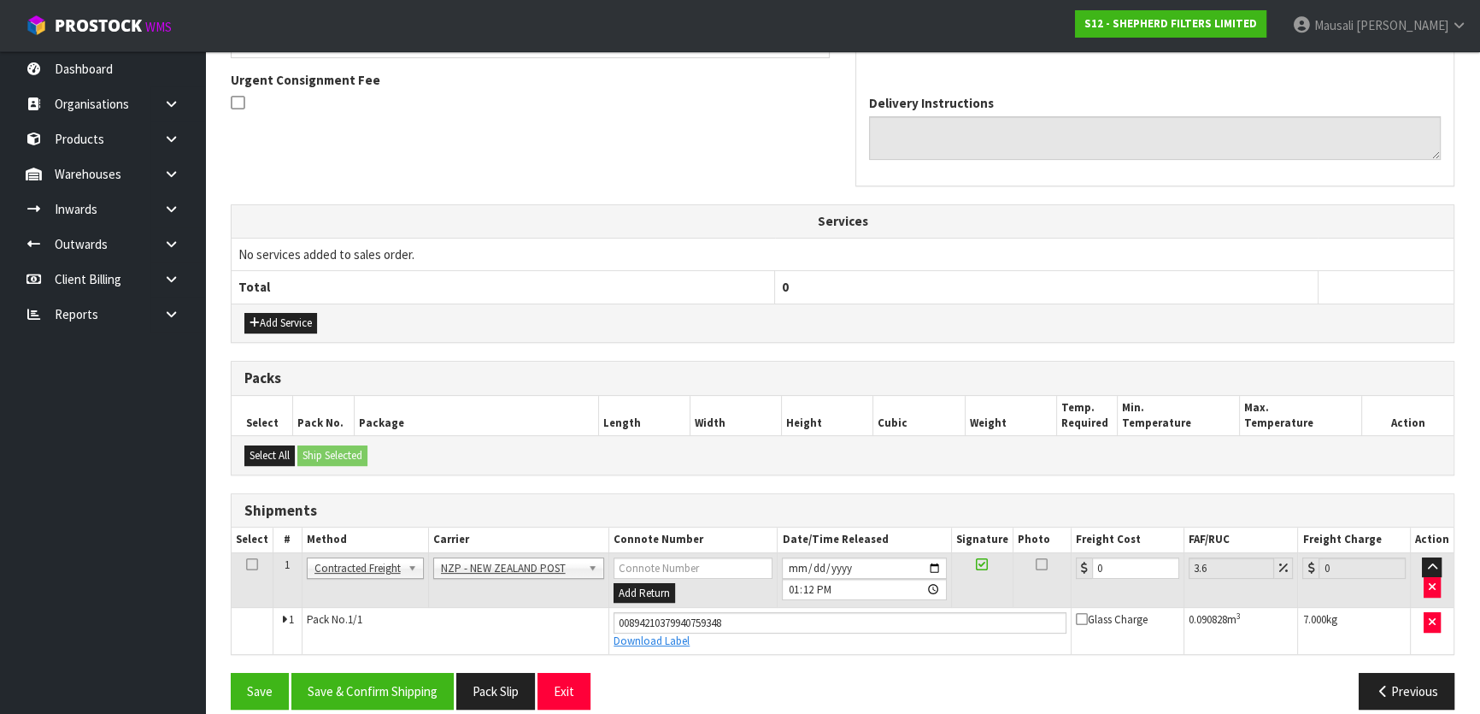
scroll to position [513, 0]
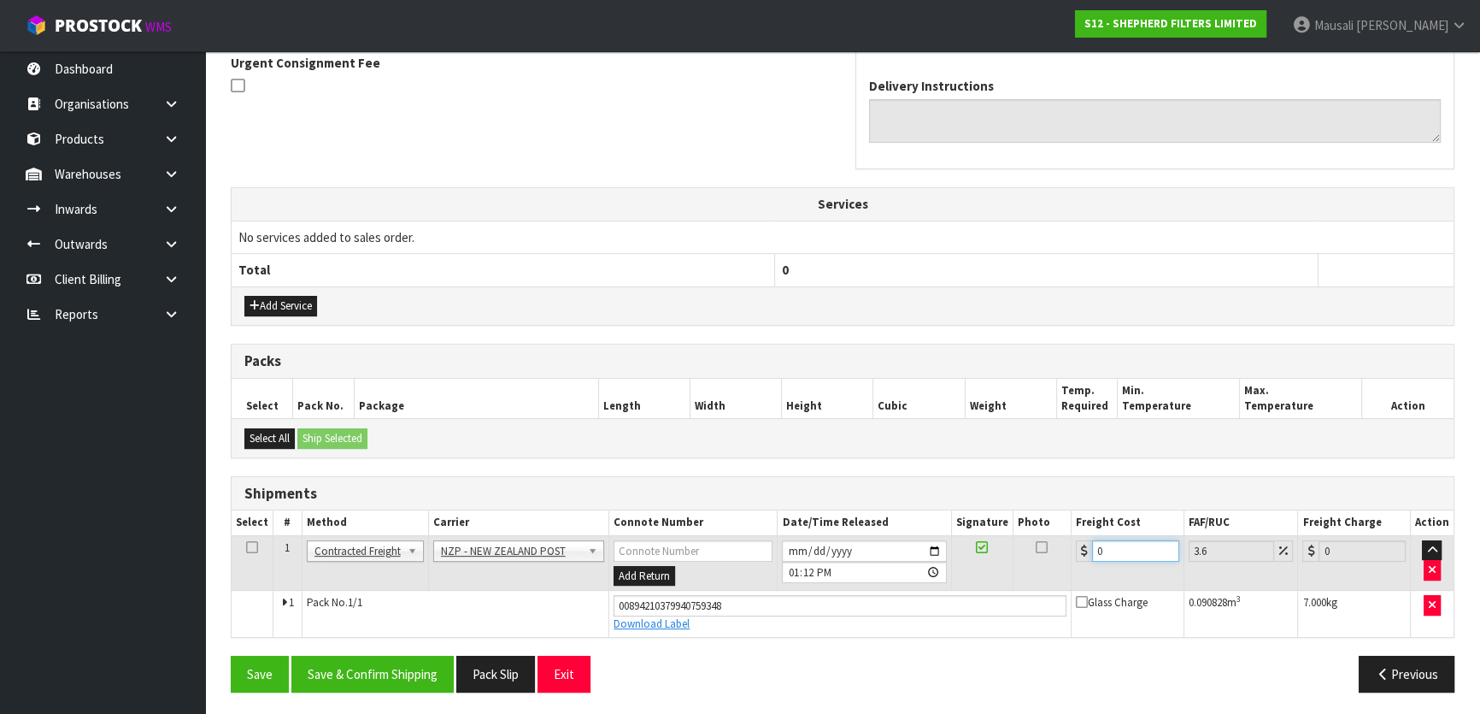
drag, startPoint x: 1124, startPoint y: 551, endPoint x: 1071, endPoint y: 568, distance: 55.4
click at [1072, 568] on td "0" at bounding box center [1128, 563] width 113 height 56
type input "8"
type input "8.29"
type input "8.9"
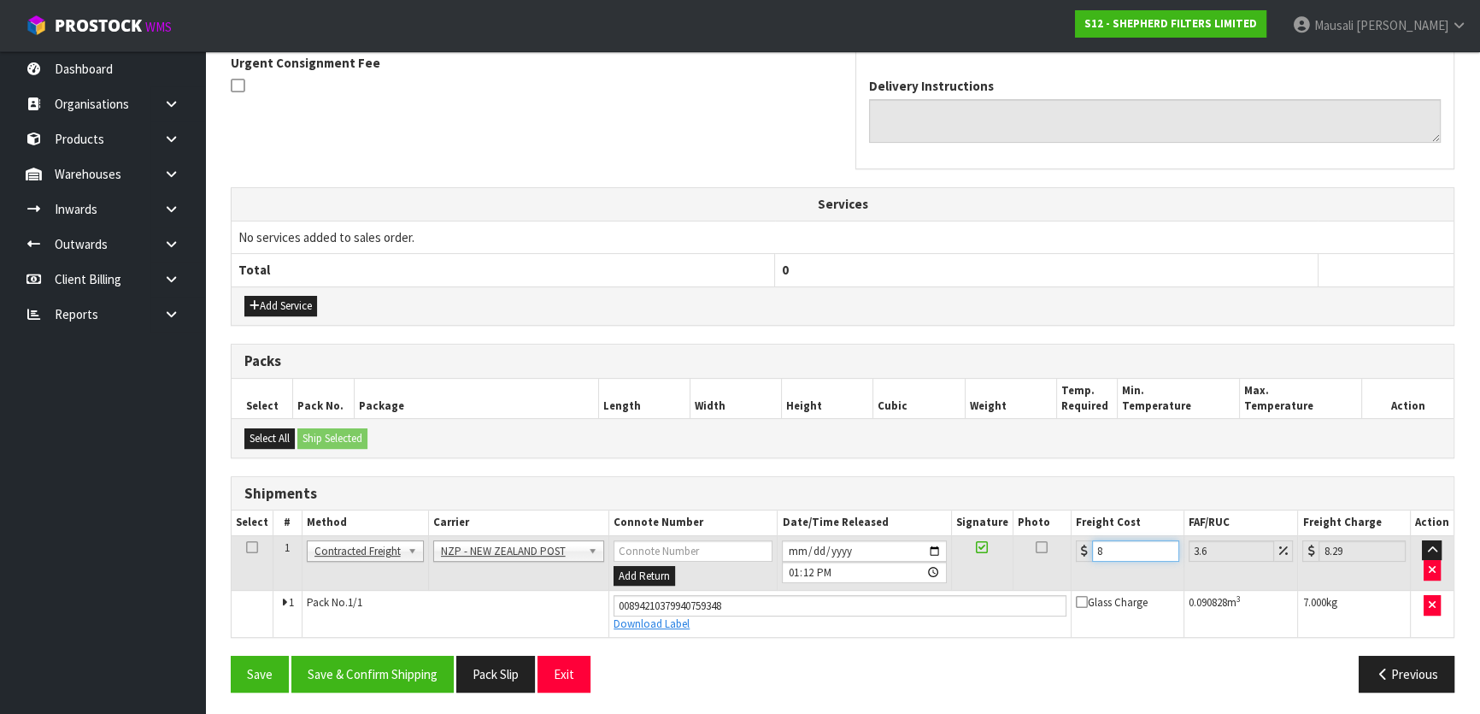
type input "9.22"
type input "8.93"
type input "9.25"
type input "8.93"
click at [350, 671] on button "Save & Confirm Shipping" at bounding box center [372, 674] width 162 height 37
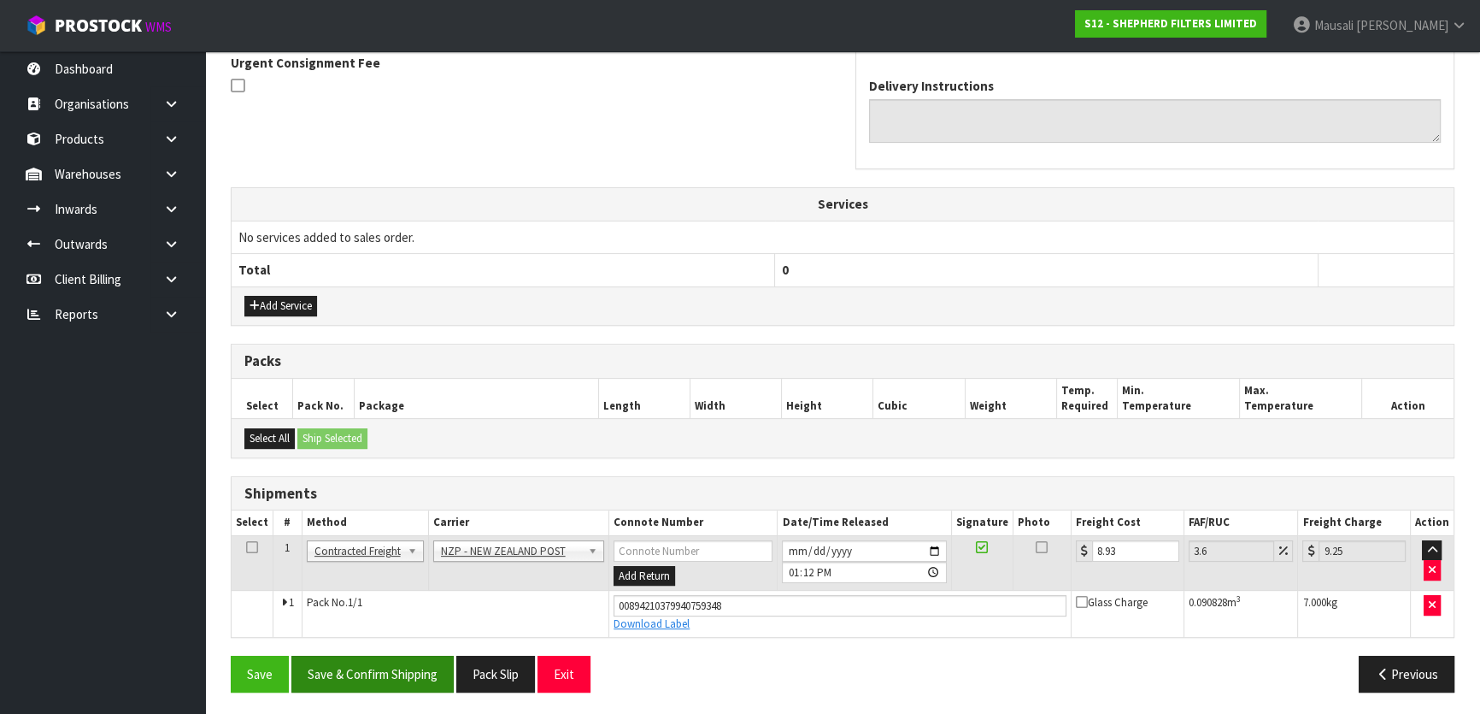
scroll to position [0, 0]
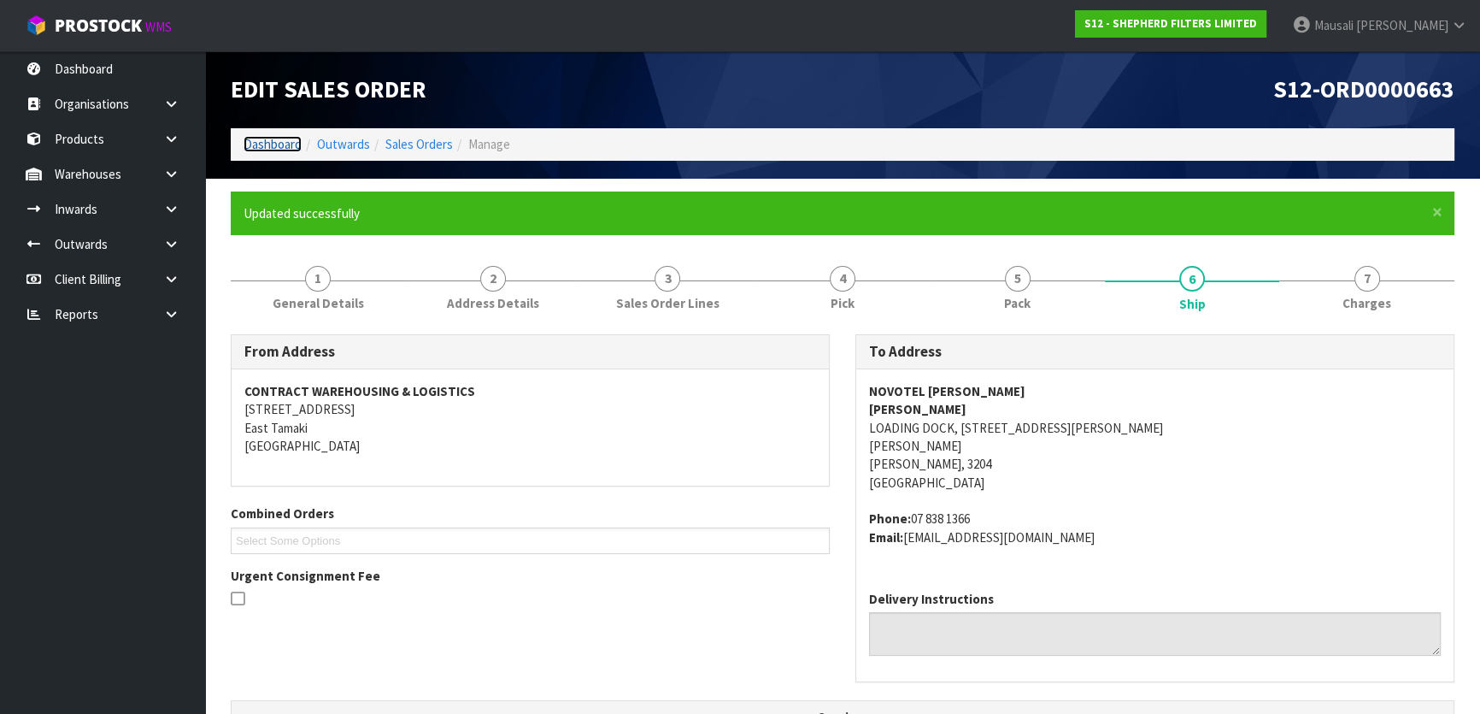
click at [291, 137] on link "Dashboard" at bounding box center [273, 144] width 58 height 16
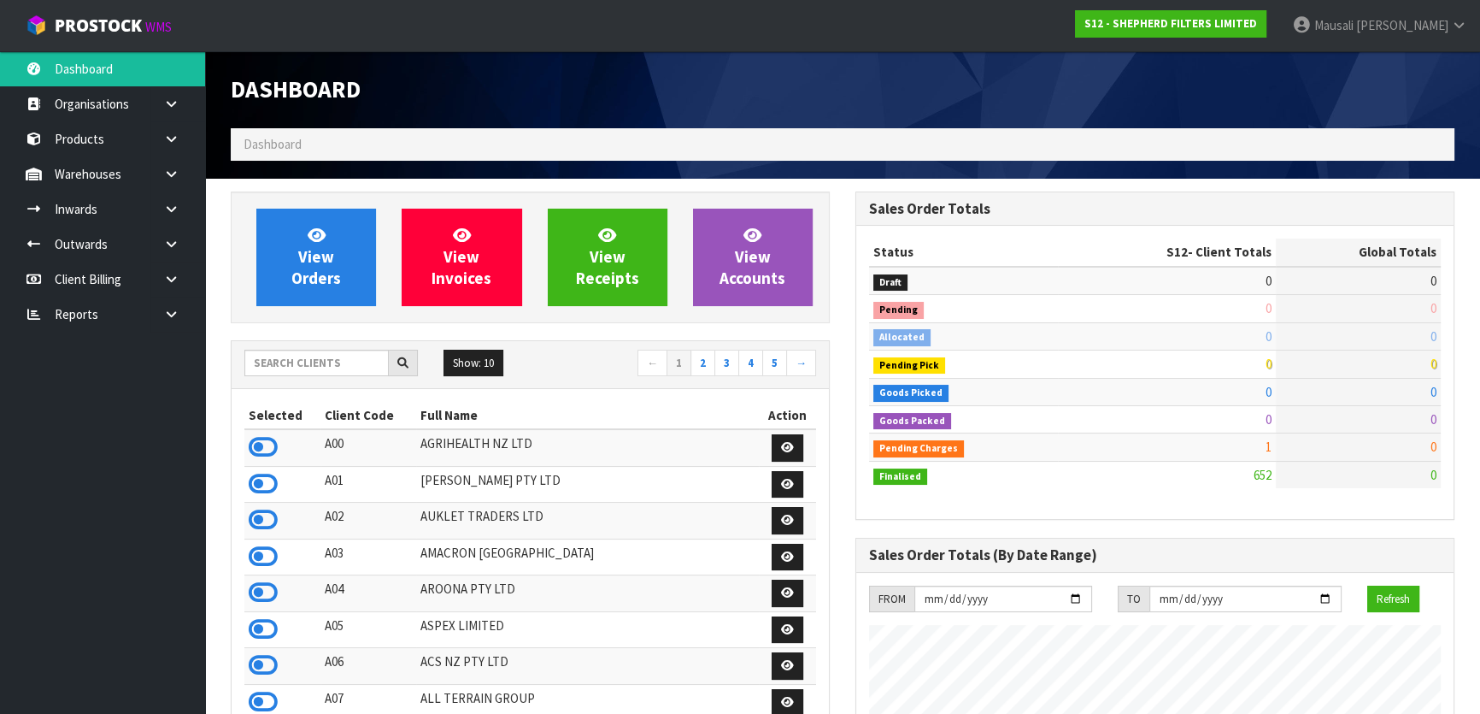
scroll to position [1199, 624]
click at [279, 366] on input "text" at bounding box center [316, 363] width 144 height 26
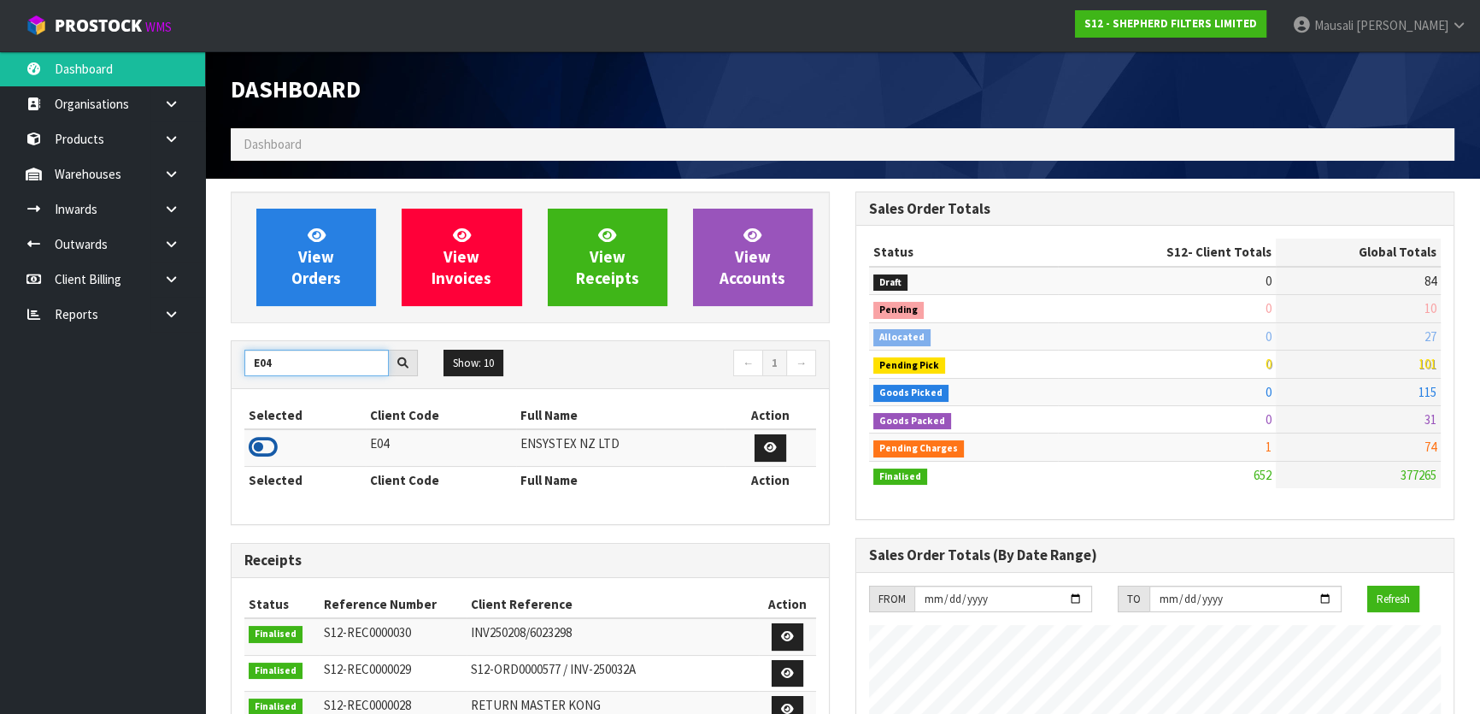
type input "E04"
click at [268, 444] on icon at bounding box center [263, 447] width 29 height 26
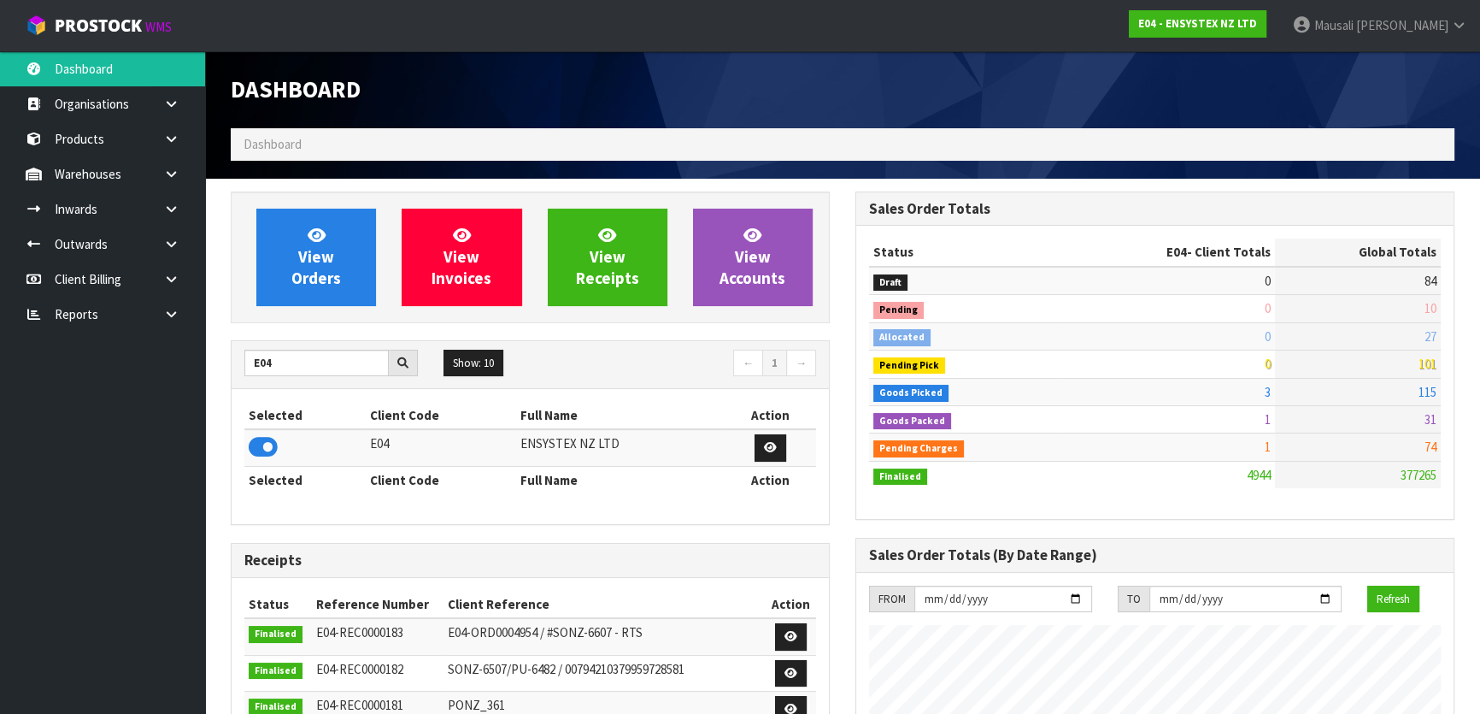
scroll to position [1292, 624]
click at [317, 246] on span "View Orders" at bounding box center [316, 257] width 50 height 64
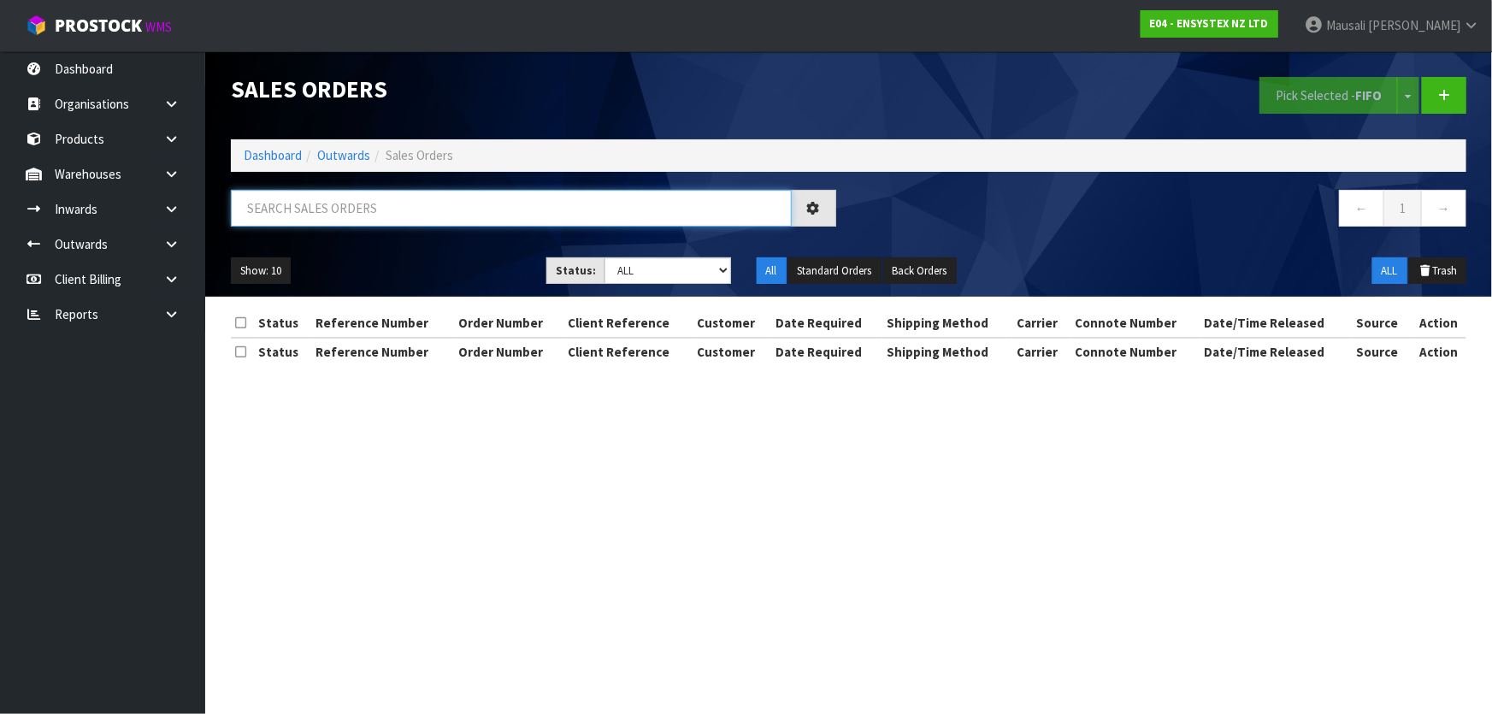
click at [270, 218] on input "text" at bounding box center [511, 208] width 561 height 37
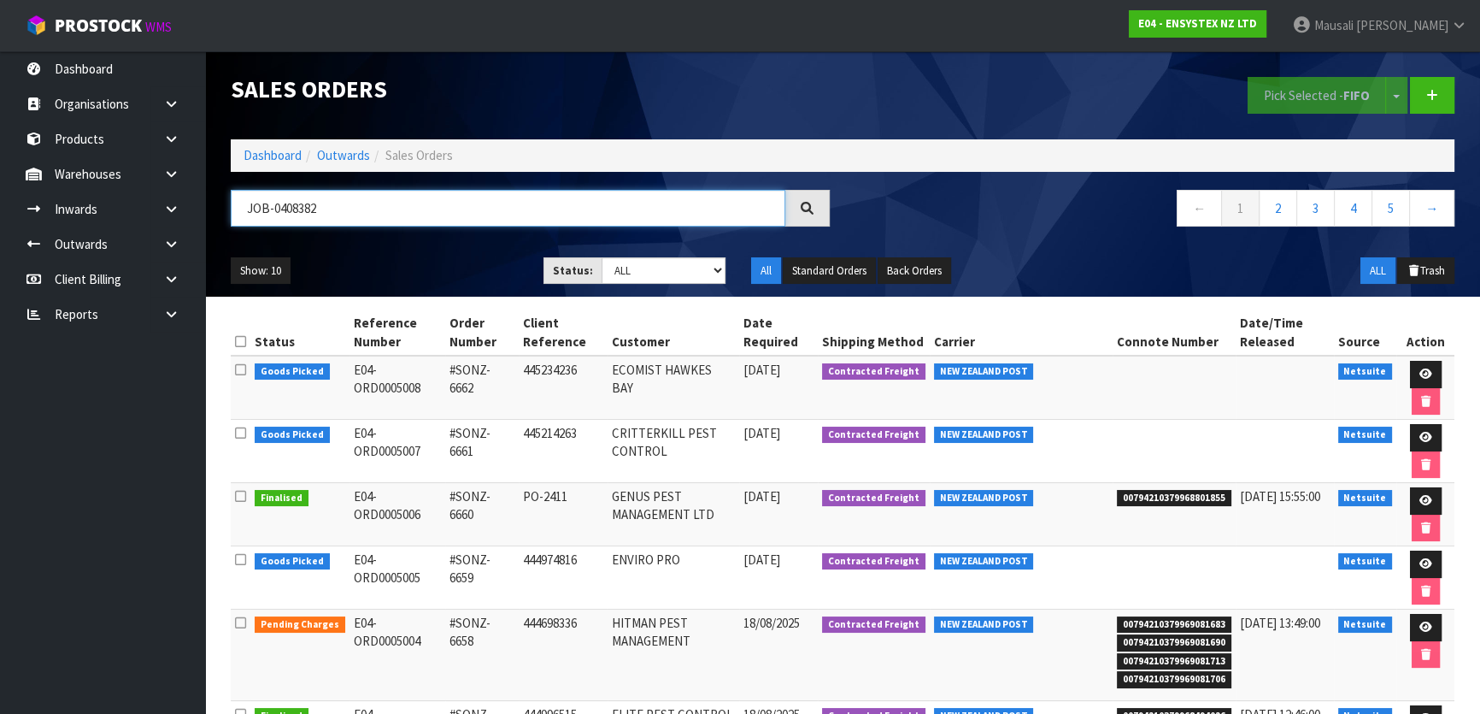
type input "JOB-0408382"
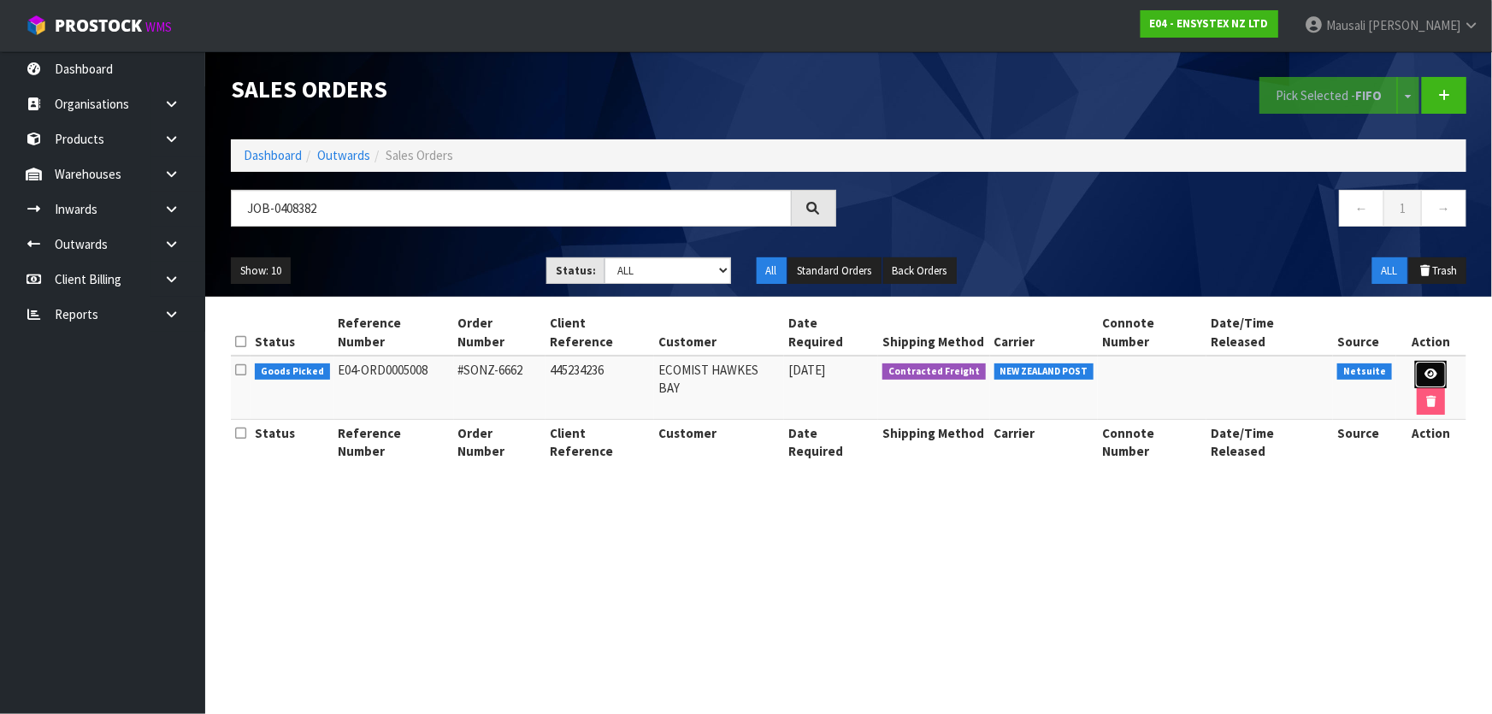
click at [1424, 368] on icon at bounding box center [1430, 373] width 13 height 11
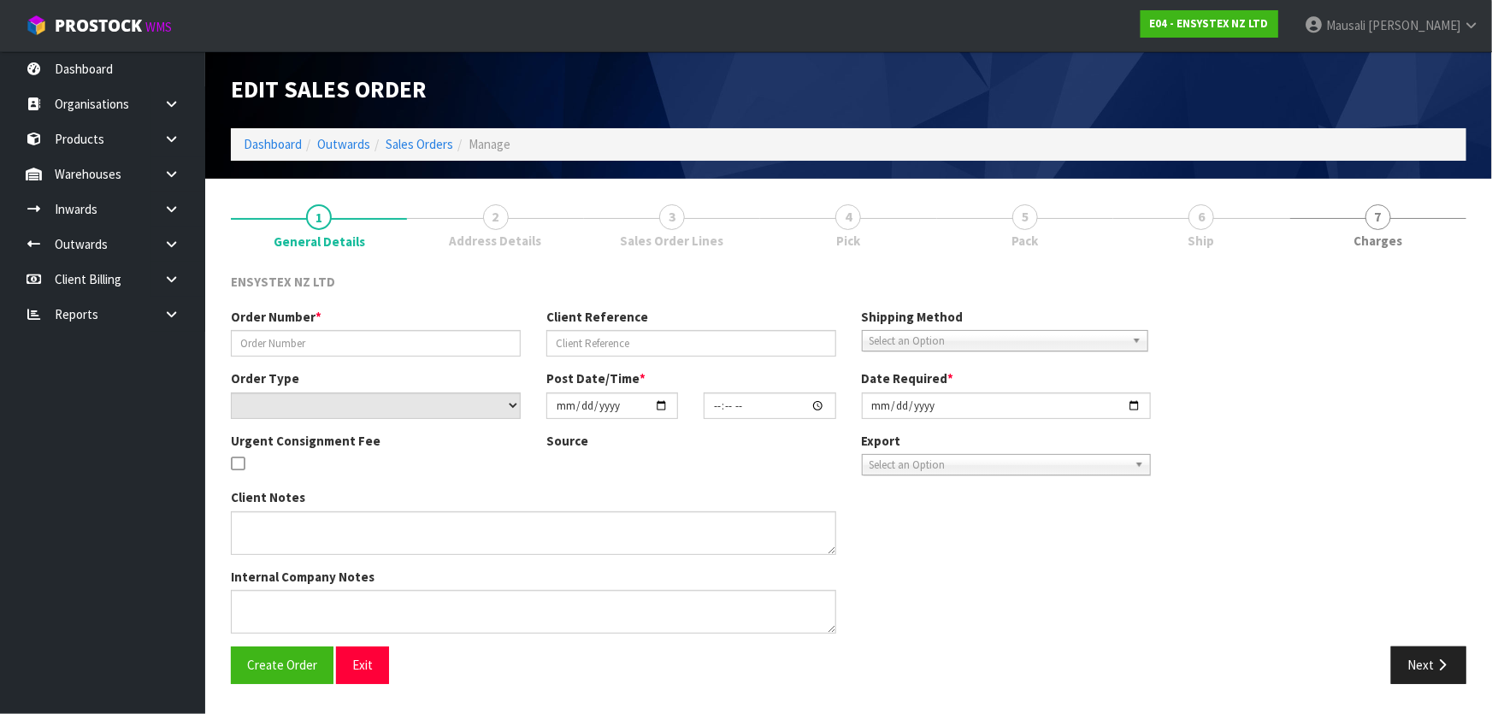
type input "#SONZ-6662"
type input "445234236"
select select "number:0"
type input "[DATE]"
type input "10:45:16.000"
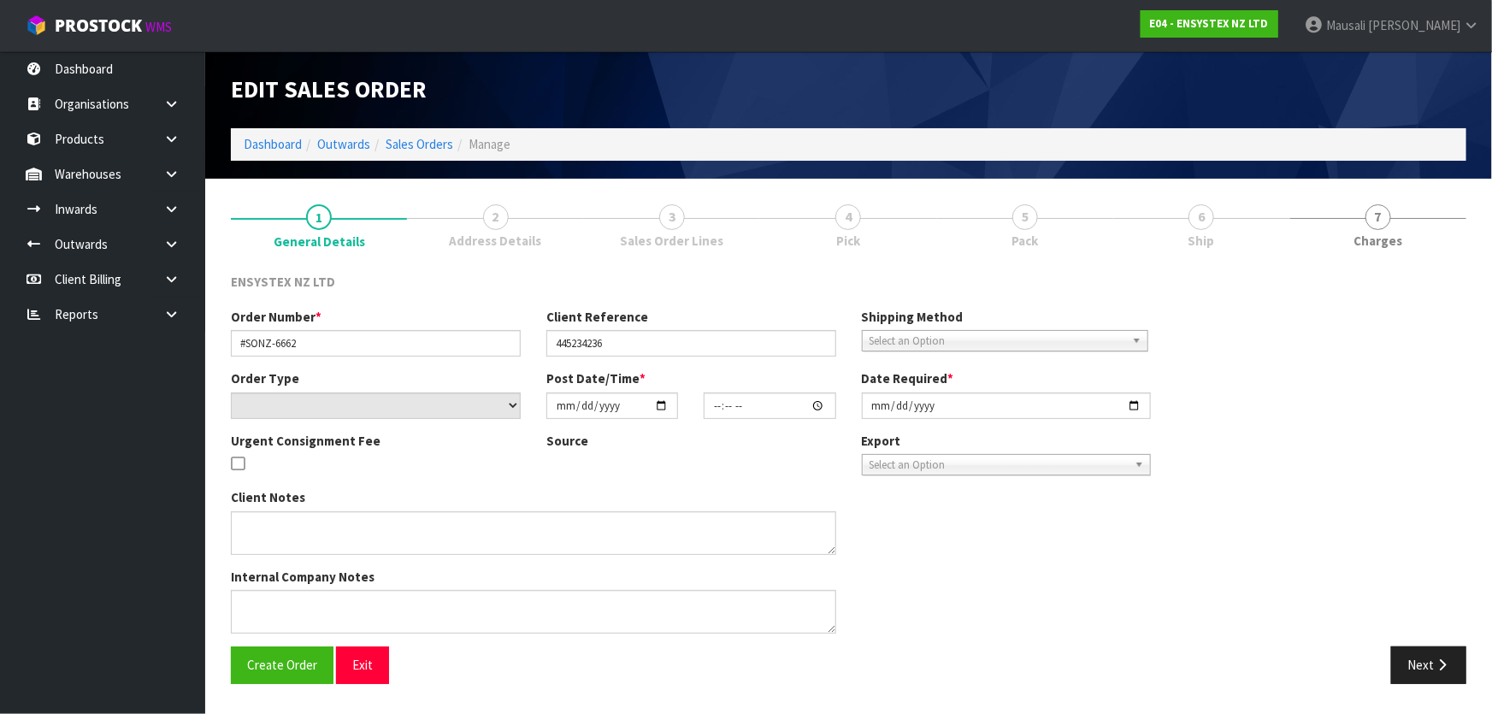
type input "[DATE]"
type textarea "PLEASE CHANGE ADDRESS TO [STREET_ADDRESS][PERSON_NAME]. ALL FUTURE ORDERS TO TH…"
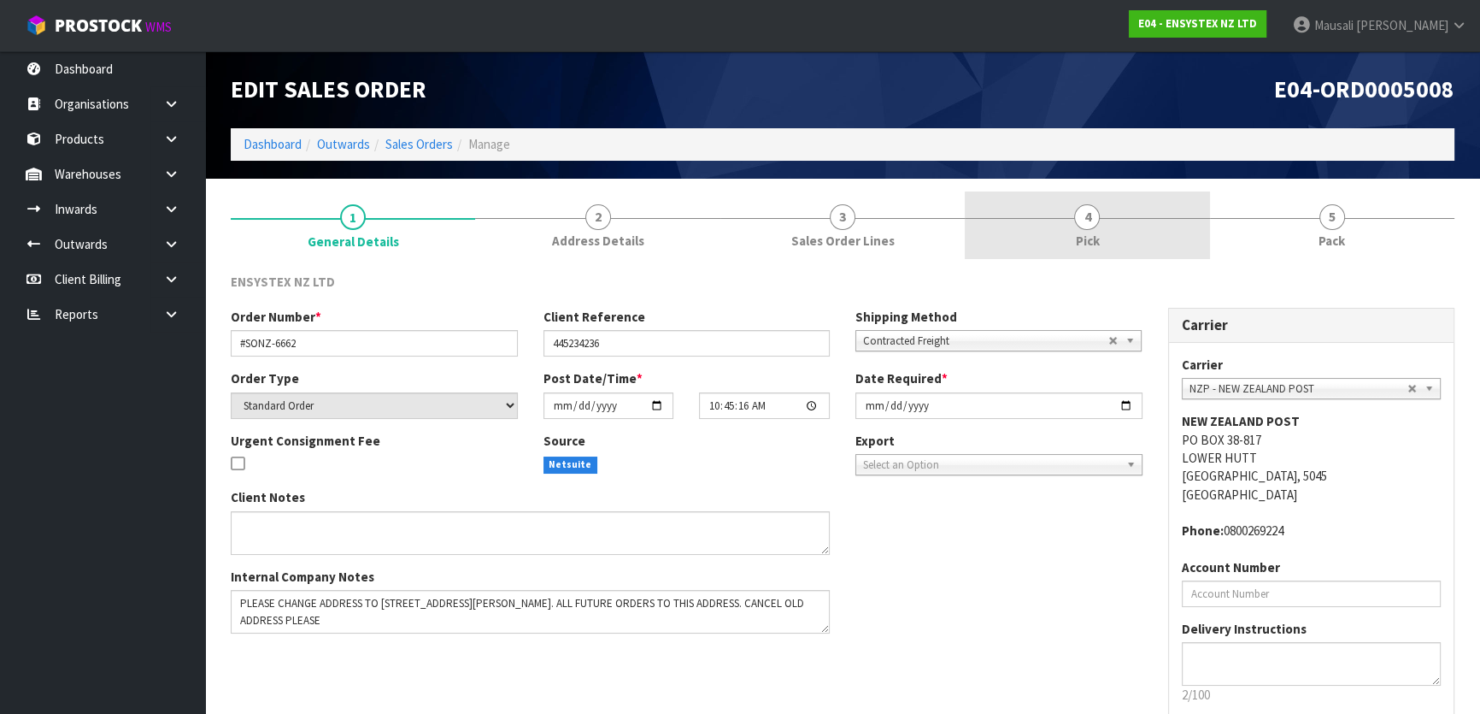
click at [1078, 234] on span "Pick" at bounding box center [1087, 241] width 24 height 18
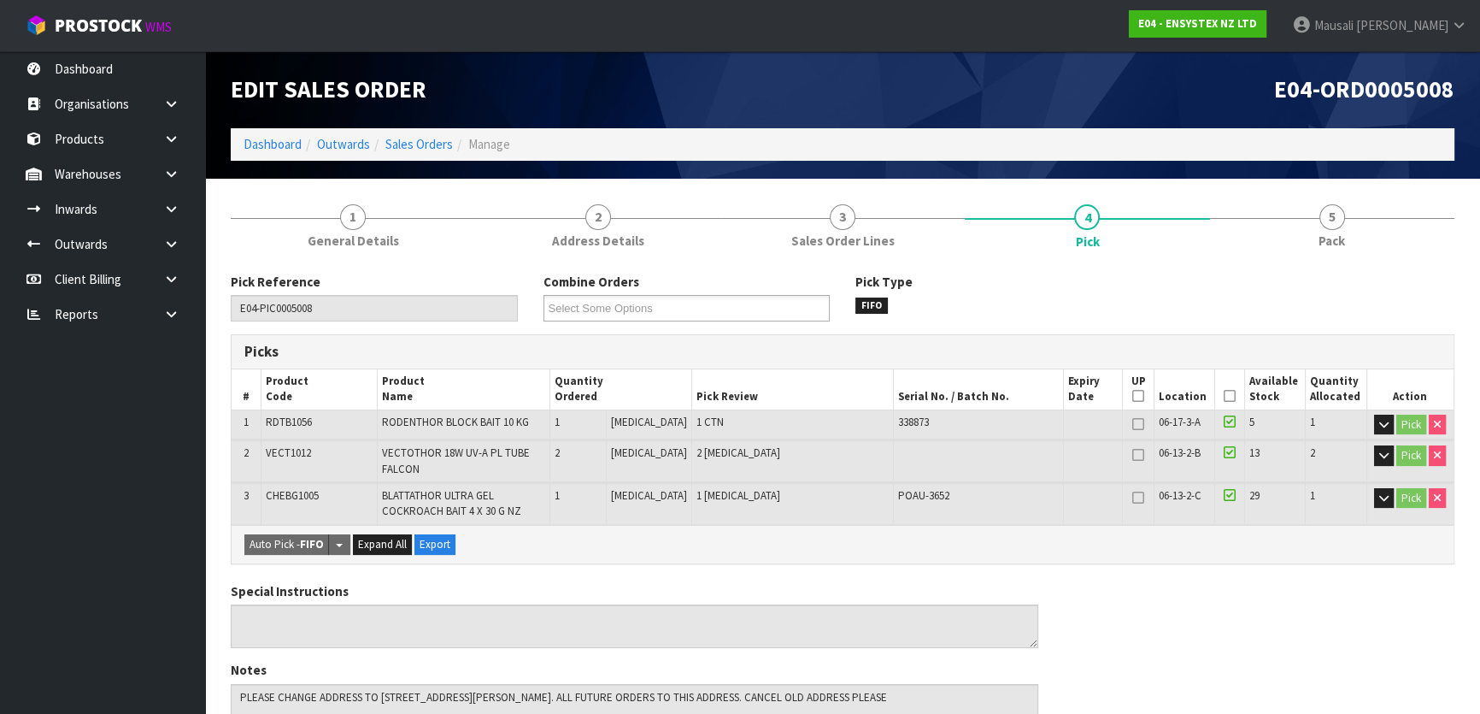
click at [1224, 397] on icon at bounding box center [1230, 396] width 12 height 1
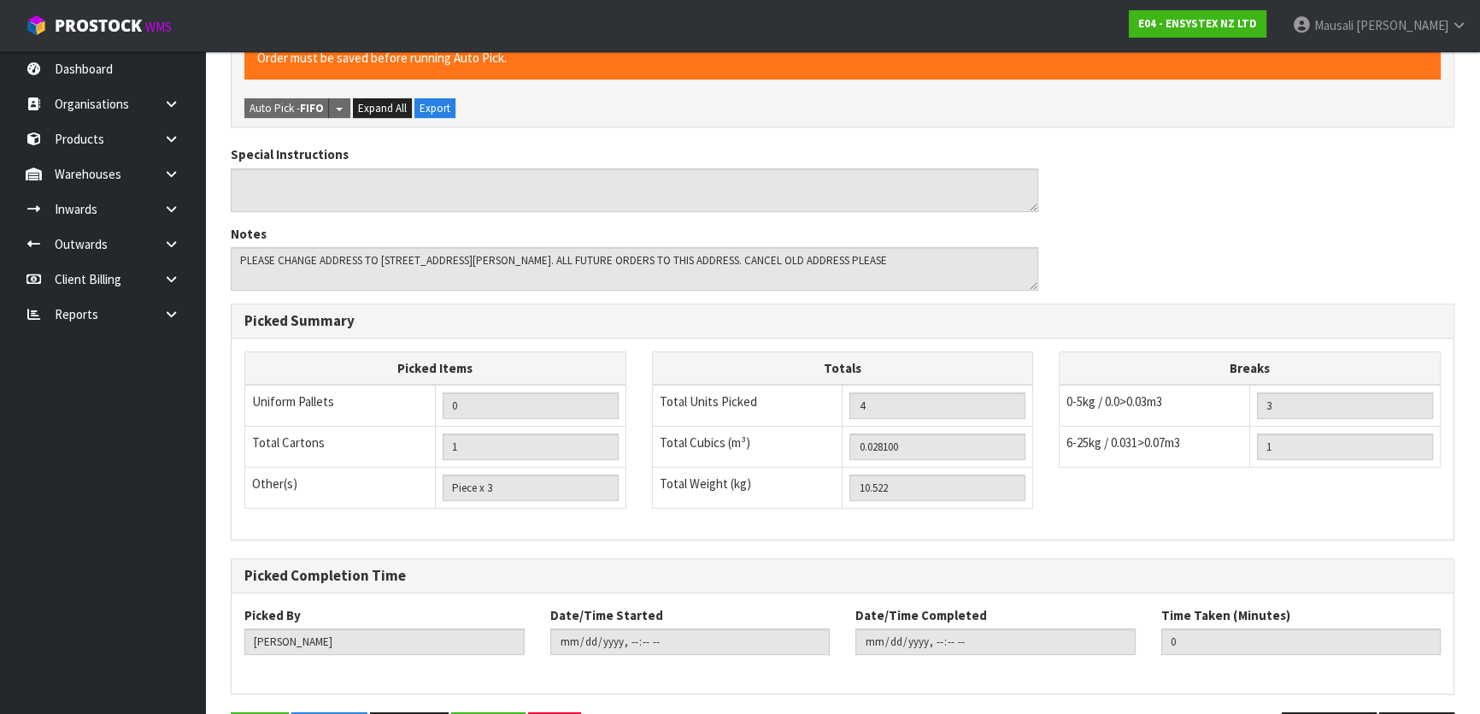
scroll to position [556, 0]
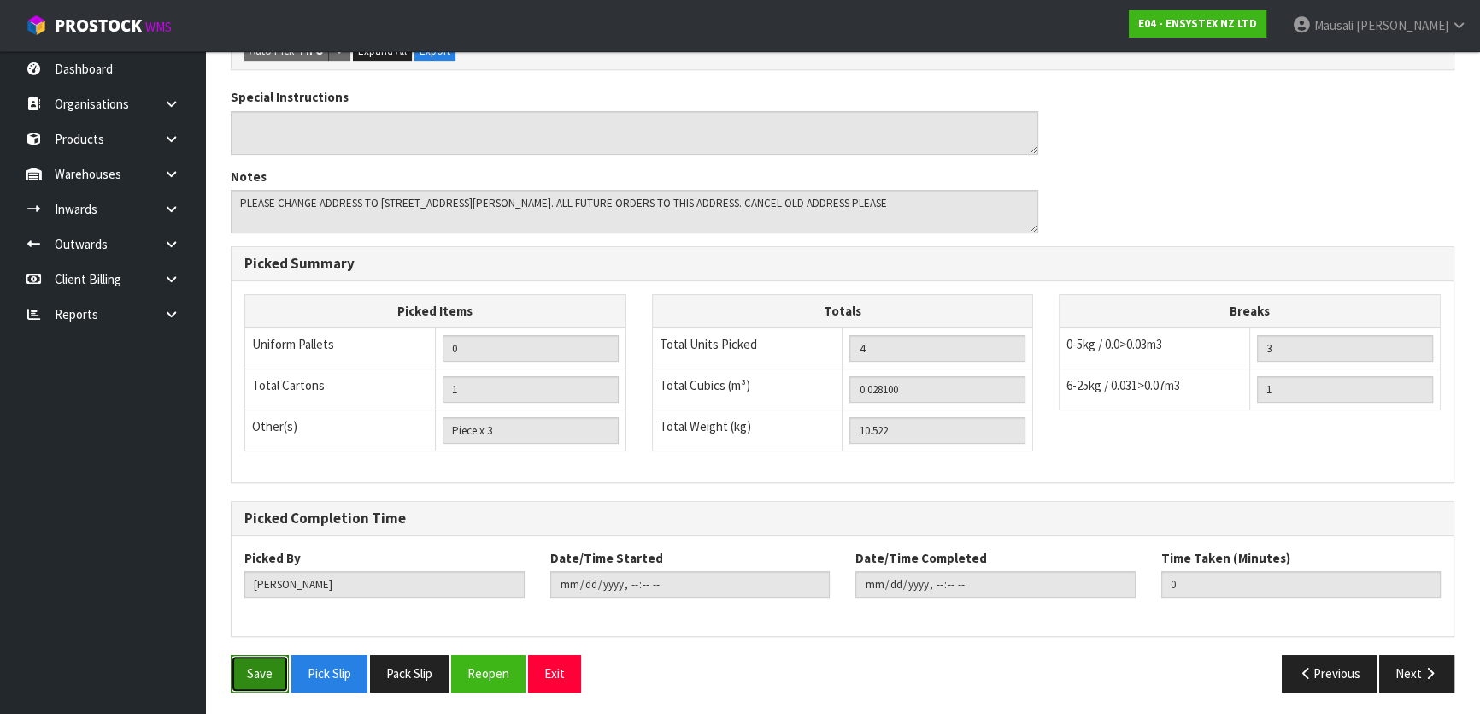
click at [269, 667] on button "Save" at bounding box center [260, 673] width 58 height 37
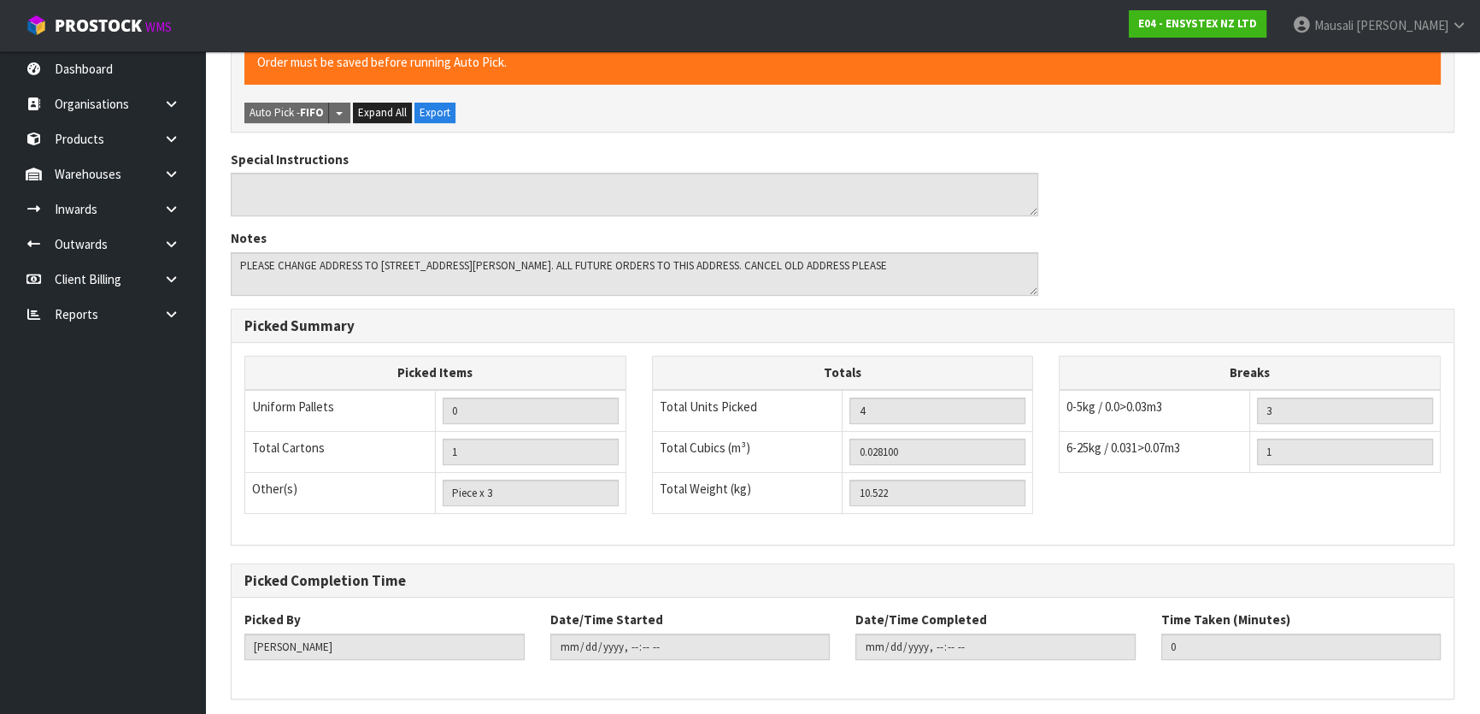
scroll to position [0, 0]
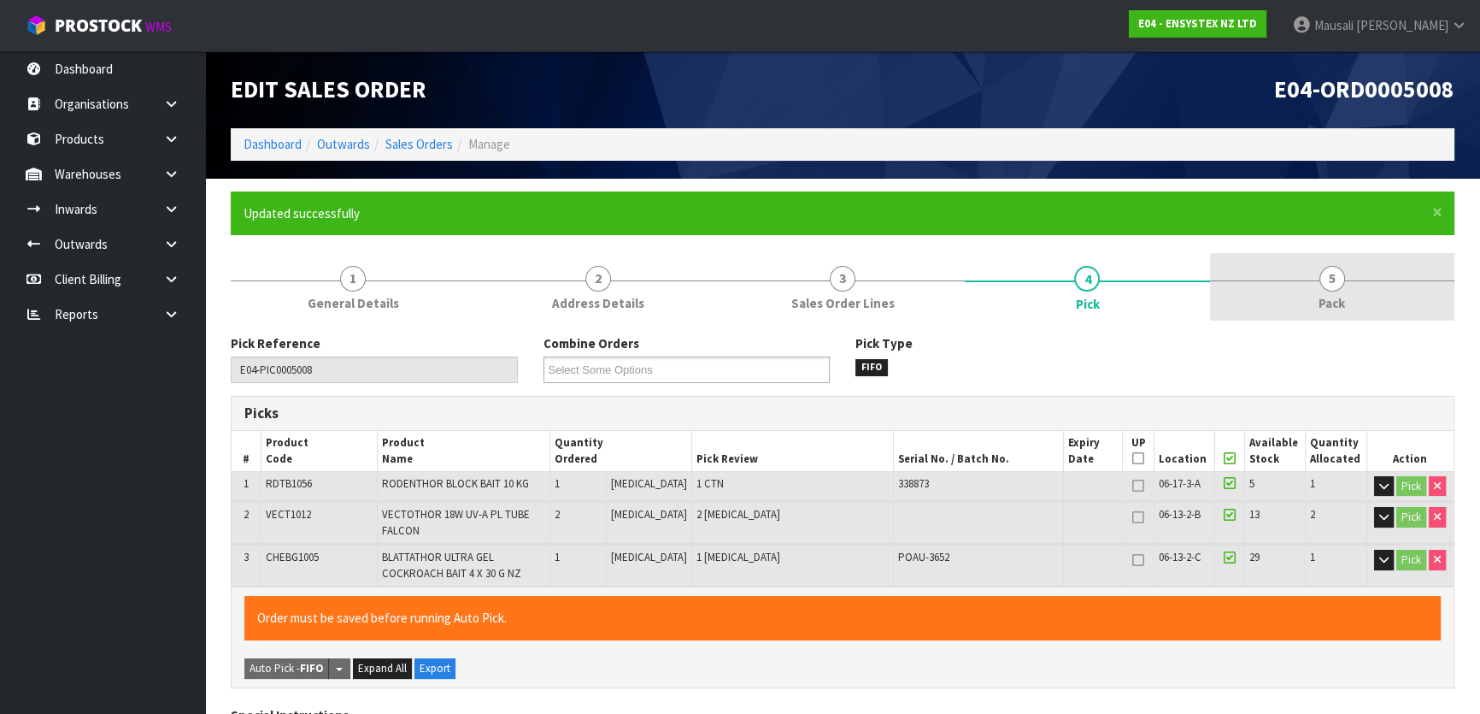
type input "[PERSON_NAME]"
type input "[DATE]T13:20:48"
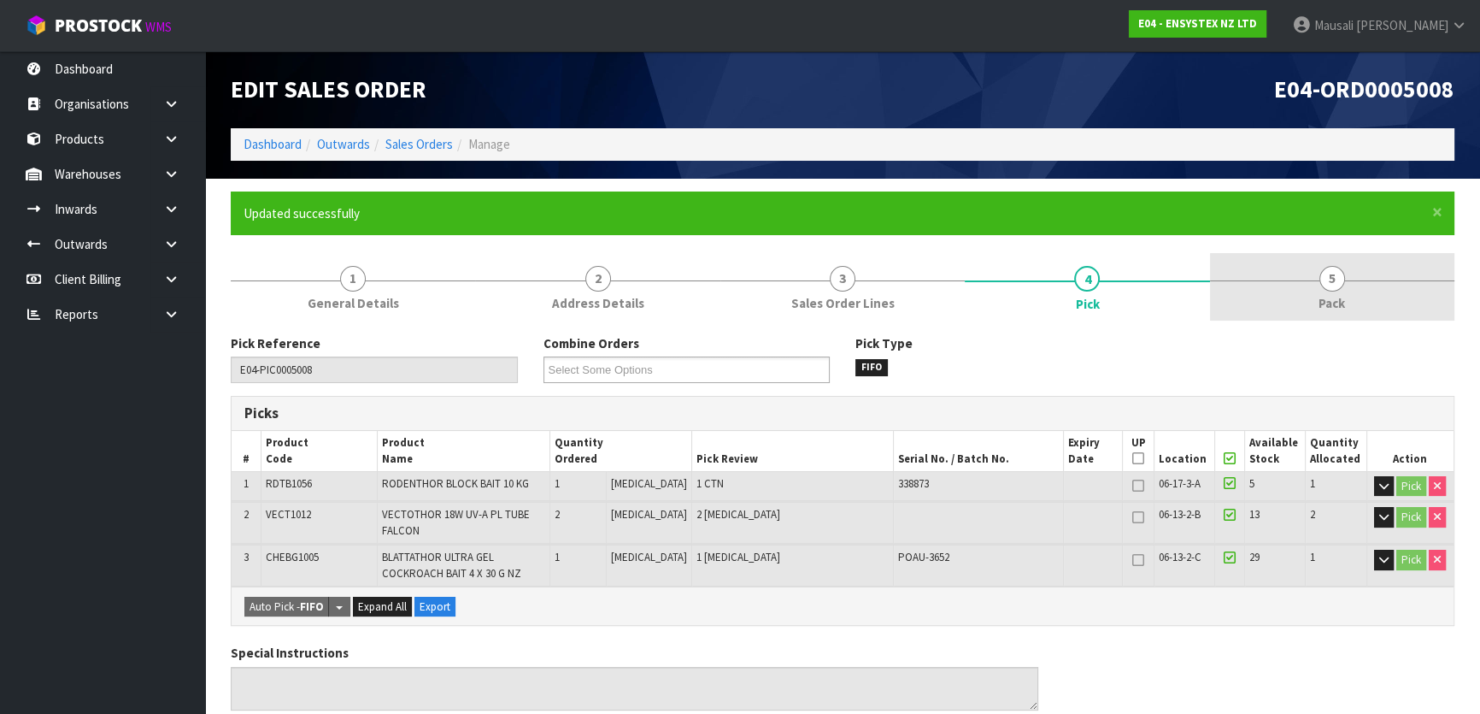
click at [1336, 286] on span "5" at bounding box center [1333, 279] width 26 height 26
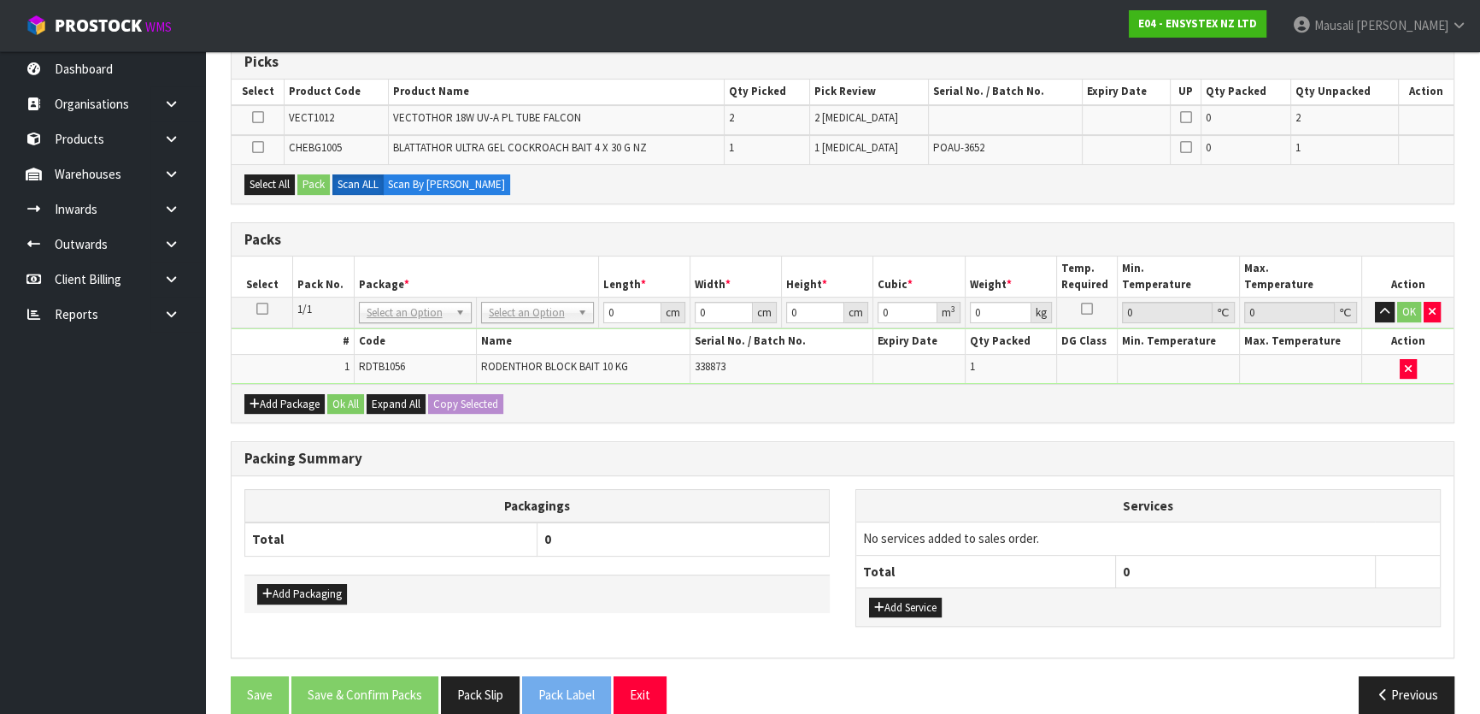
scroll to position [372, 0]
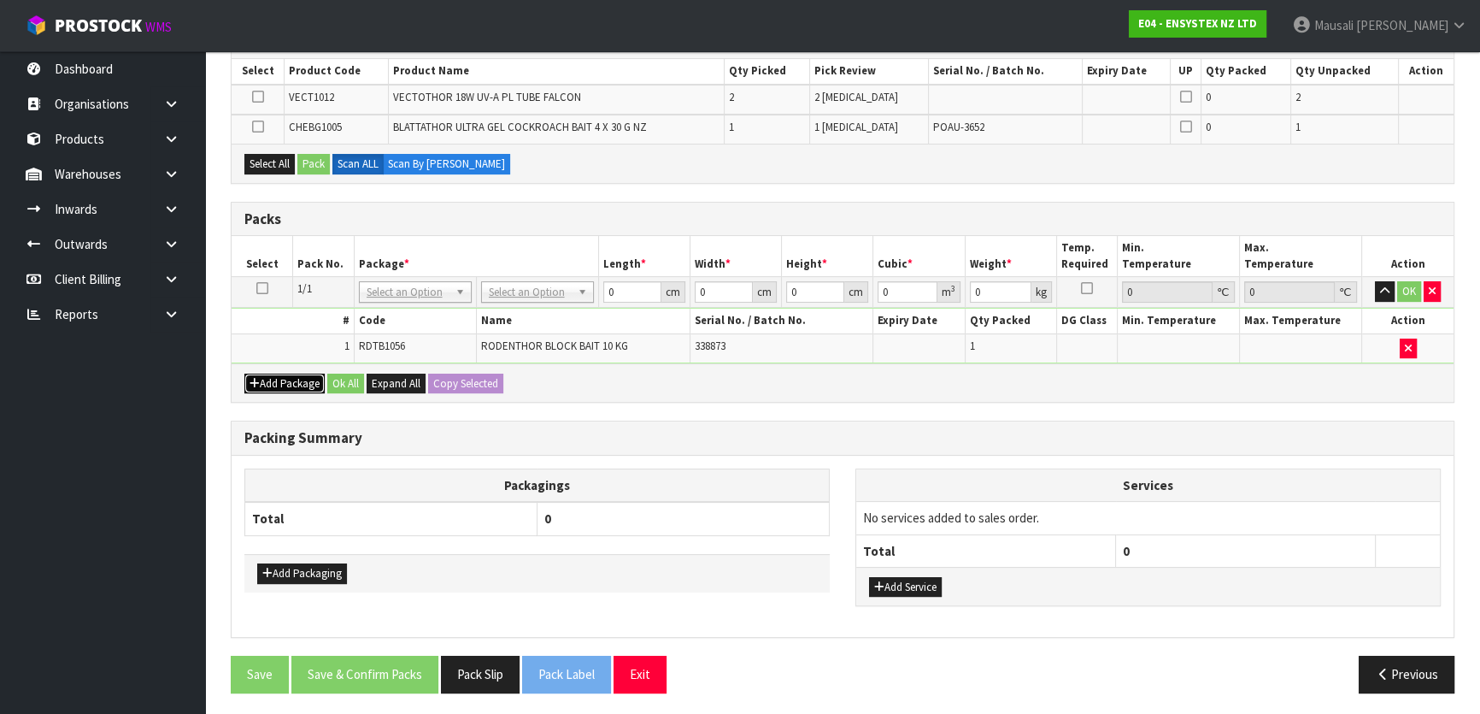
click at [283, 376] on button "Add Package" at bounding box center [284, 384] width 80 height 21
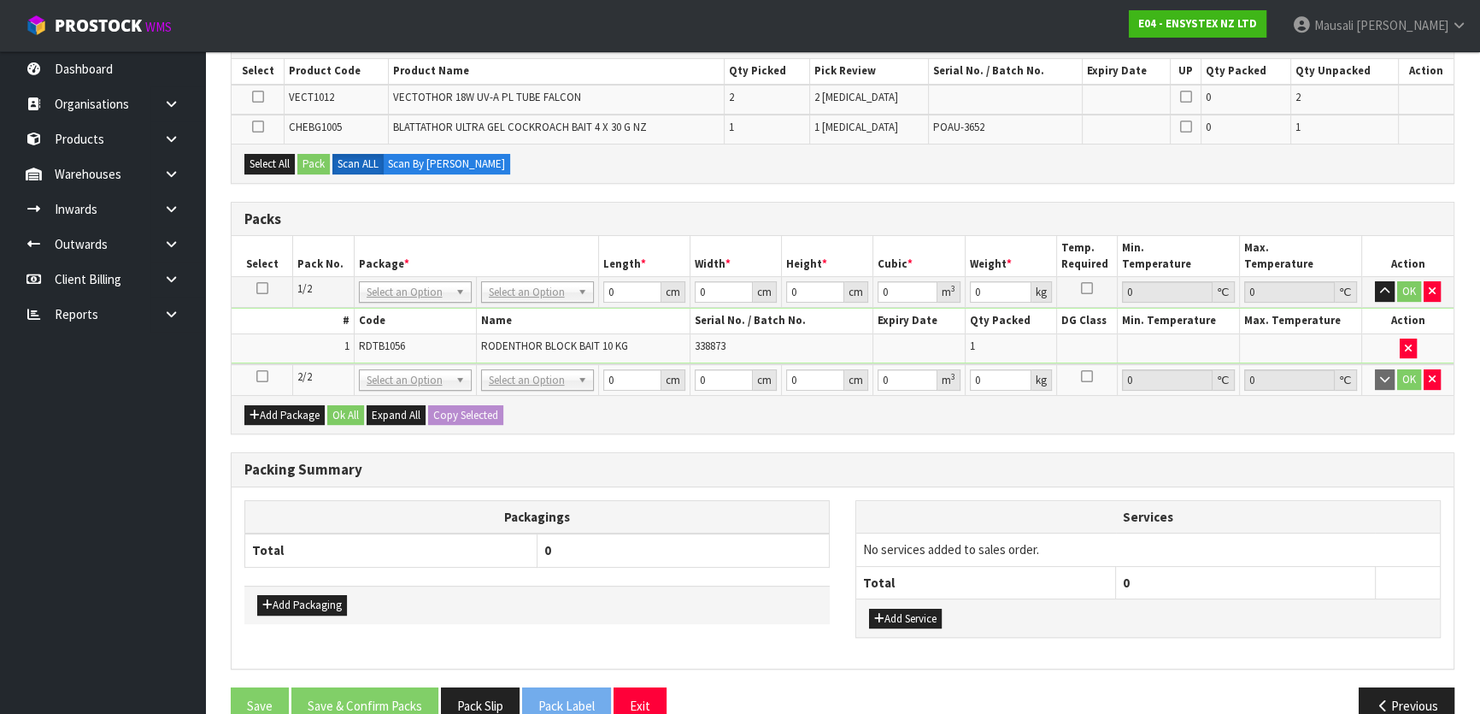
click at [256, 376] on icon at bounding box center [262, 376] width 12 height 1
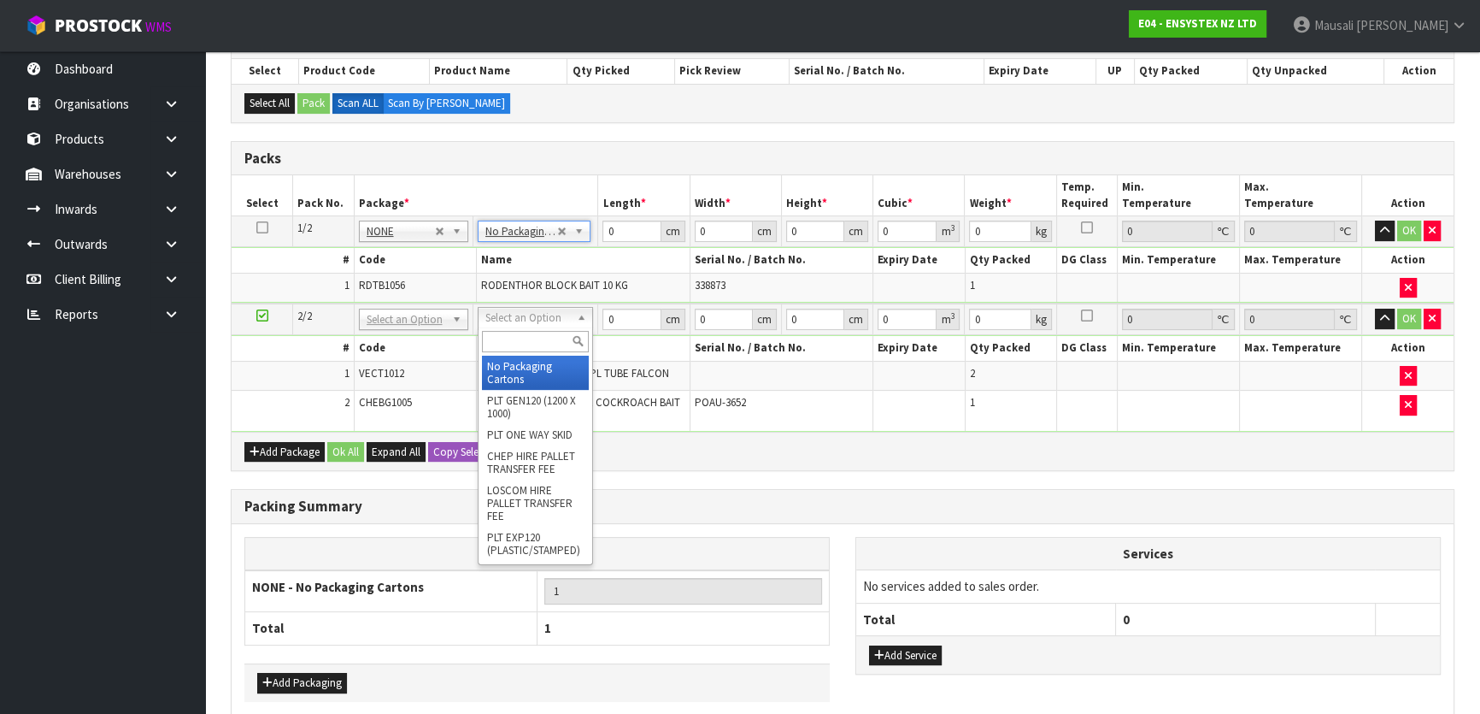
drag, startPoint x: 522, startPoint y: 308, endPoint x: 523, endPoint y: 349, distance: 41.0
click at [523, 349] on input "text" at bounding box center [535, 341] width 107 height 21
type input "OC"
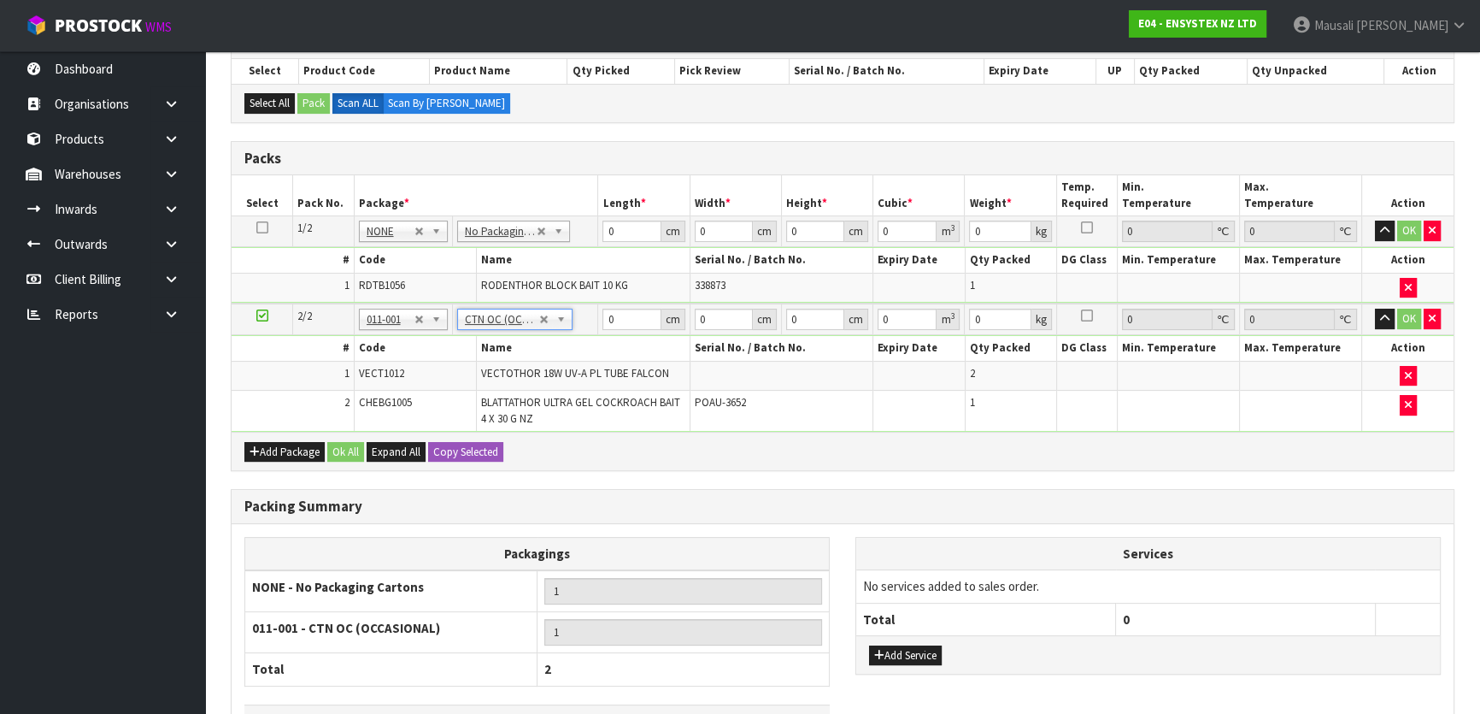
type input "0.422"
drag, startPoint x: 621, startPoint y: 231, endPoint x: 581, endPoint y: 247, distance: 42.5
click at [581, 247] on tbody "1/2 NONE 007-001 007-002 007-004 007-009 007-013 007-014 007-015 007-017 007-01…" at bounding box center [843, 259] width 1222 height 87
type input "39"
type input "30"
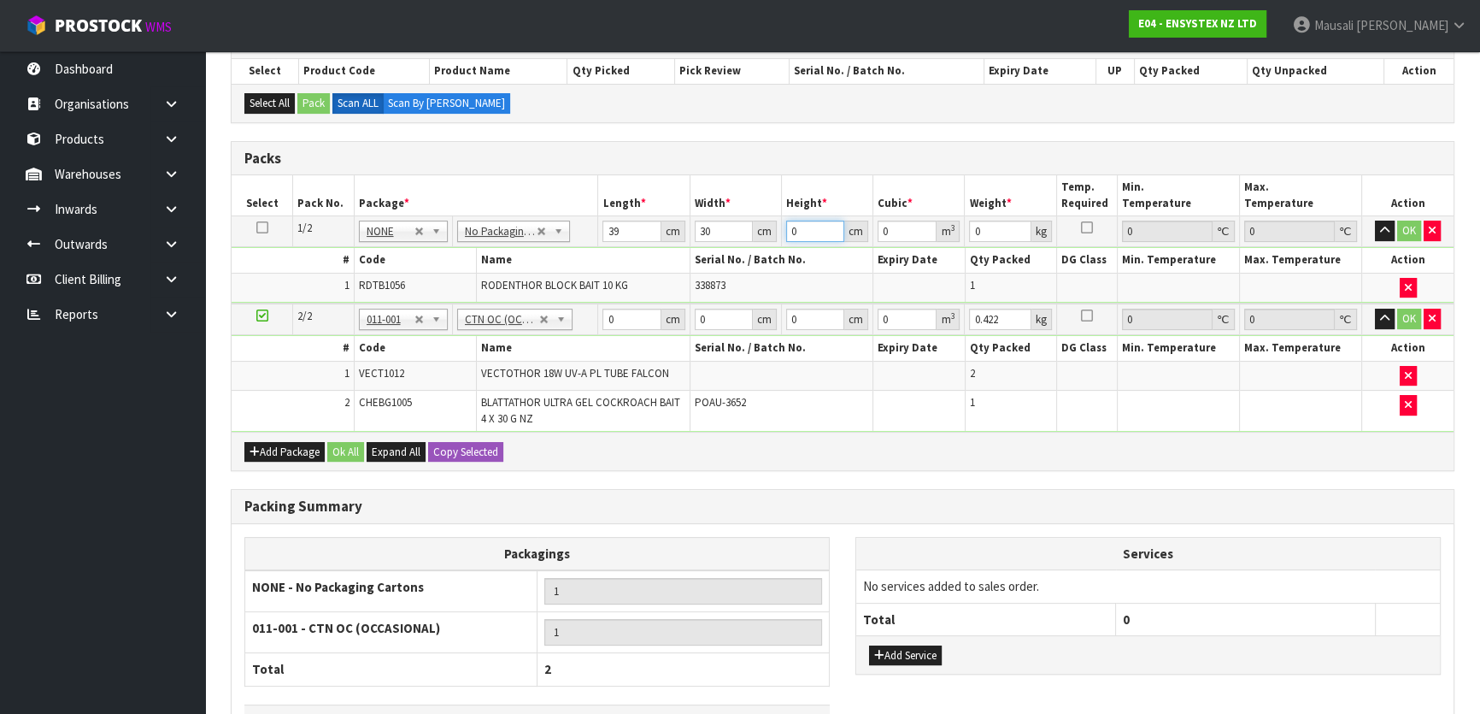
type input "2"
type input "0.00234"
type input "25"
type input "0.02925"
type input "25"
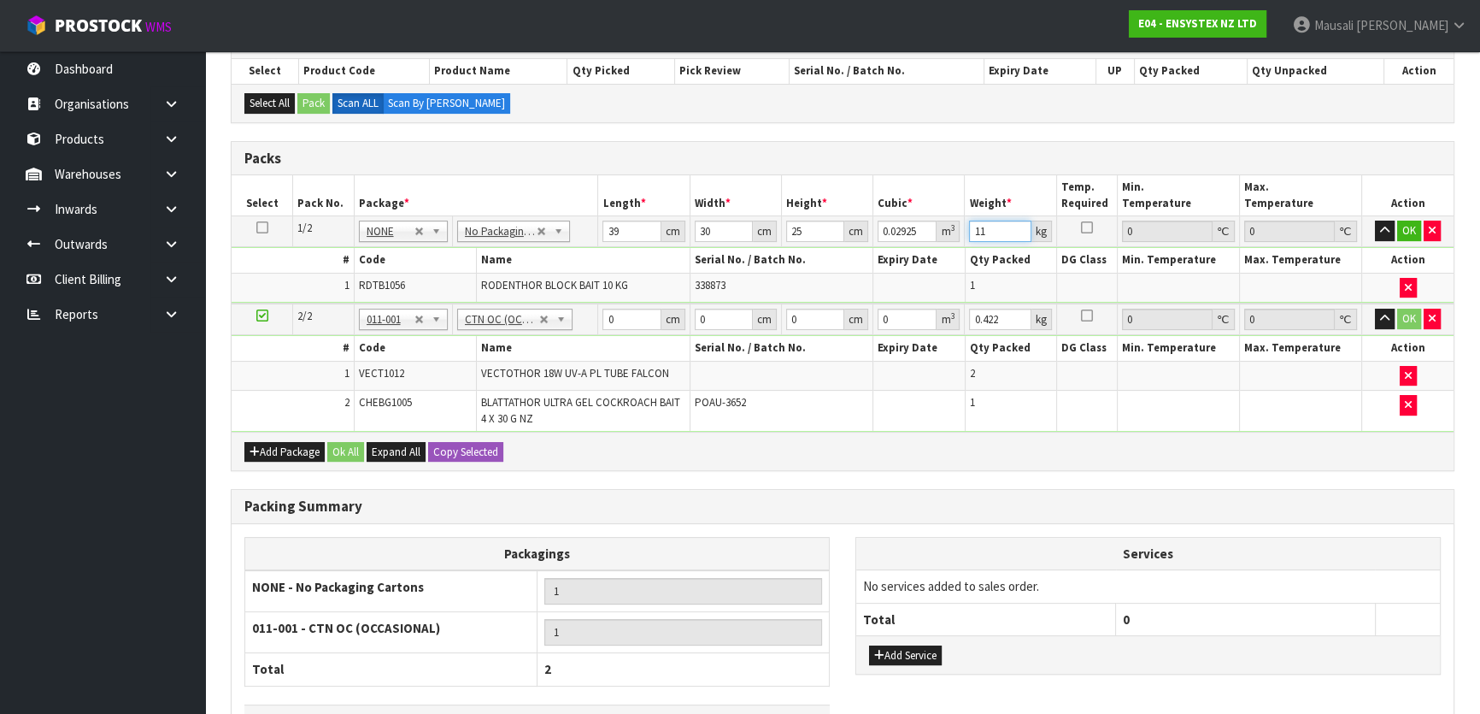
type input "11"
type input "26"
type input "4"
type input "0.002704"
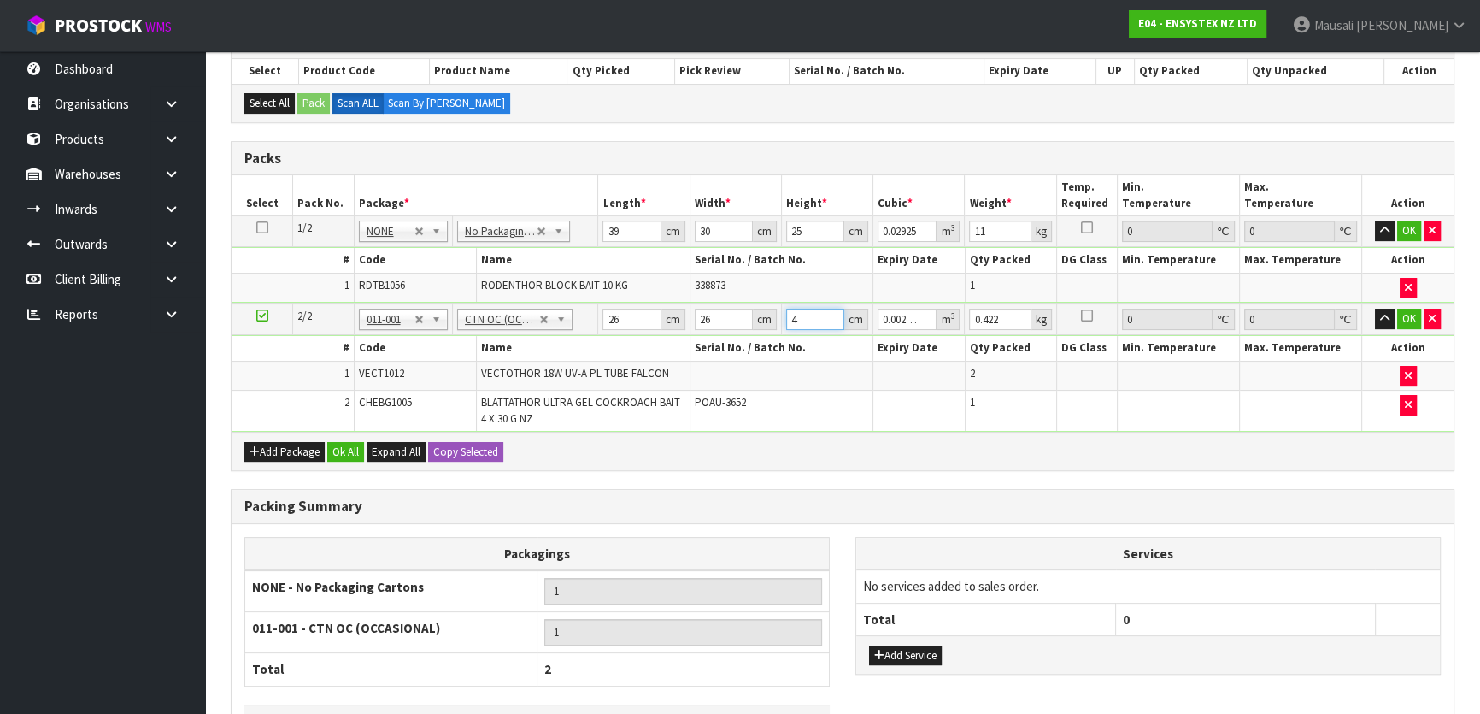
type input "4"
type input "1"
drag, startPoint x: 803, startPoint y: 318, endPoint x: 767, endPoint y: 333, distance: 39.1
click at [767, 333] on tbody "2/2 NONE 007-001 007-002 007-004 007-009 007-013 007-014 007-015 007-017 007-01…" at bounding box center [843, 367] width 1222 height 128
type input "1"
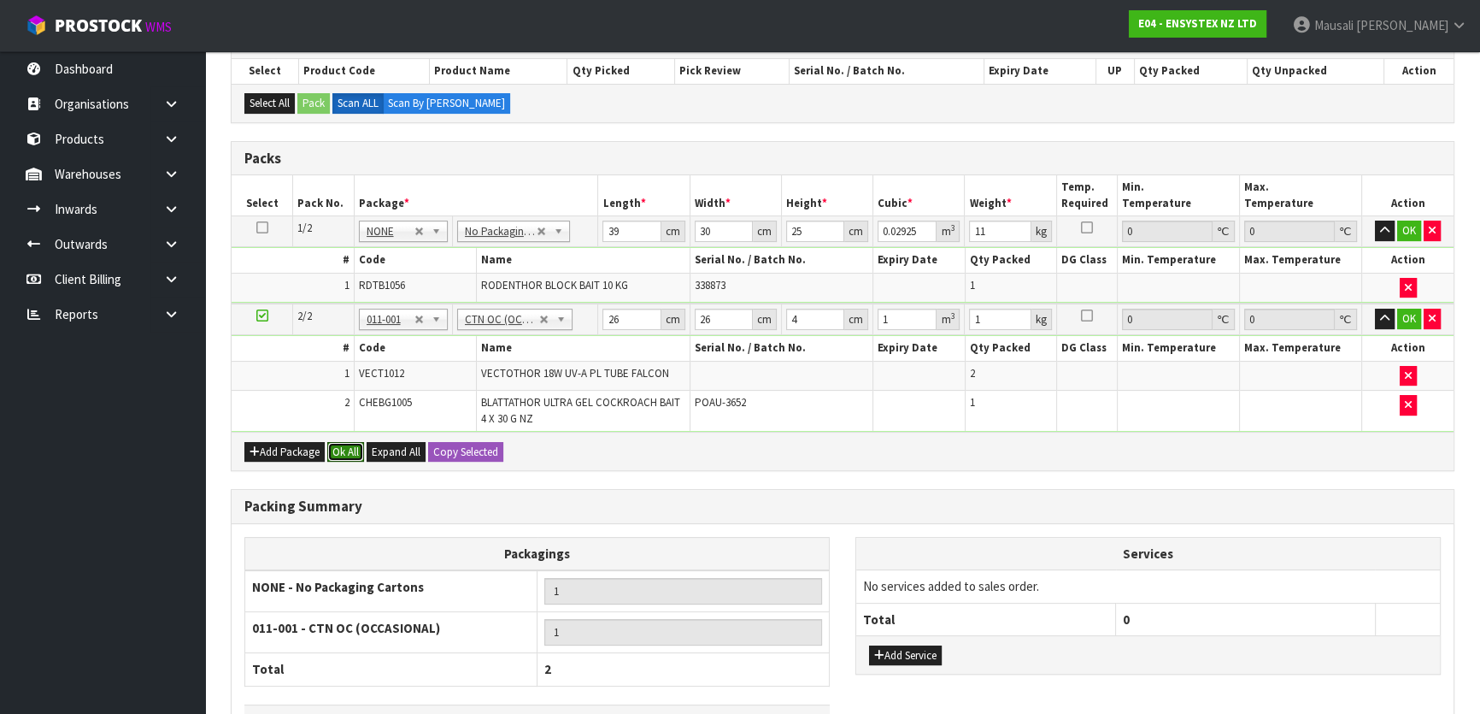
drag, startPoint x: 341, startPoint y: 445, endPoint x: 332, endPoint y: 538, distance: 93.6
click at [339, 445] on button "Ok All" at bounding box center [345, 452] width 37 height 21
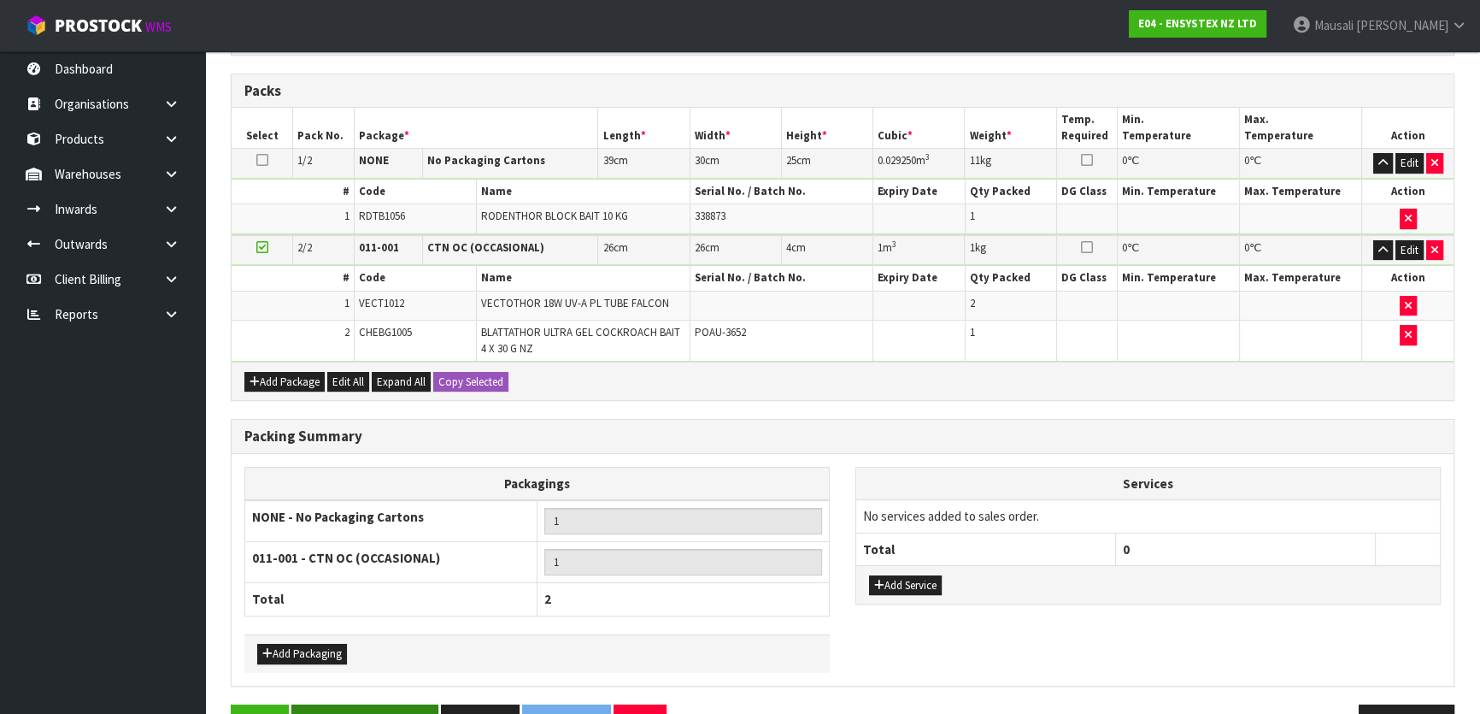
scroll to position [487, 0]
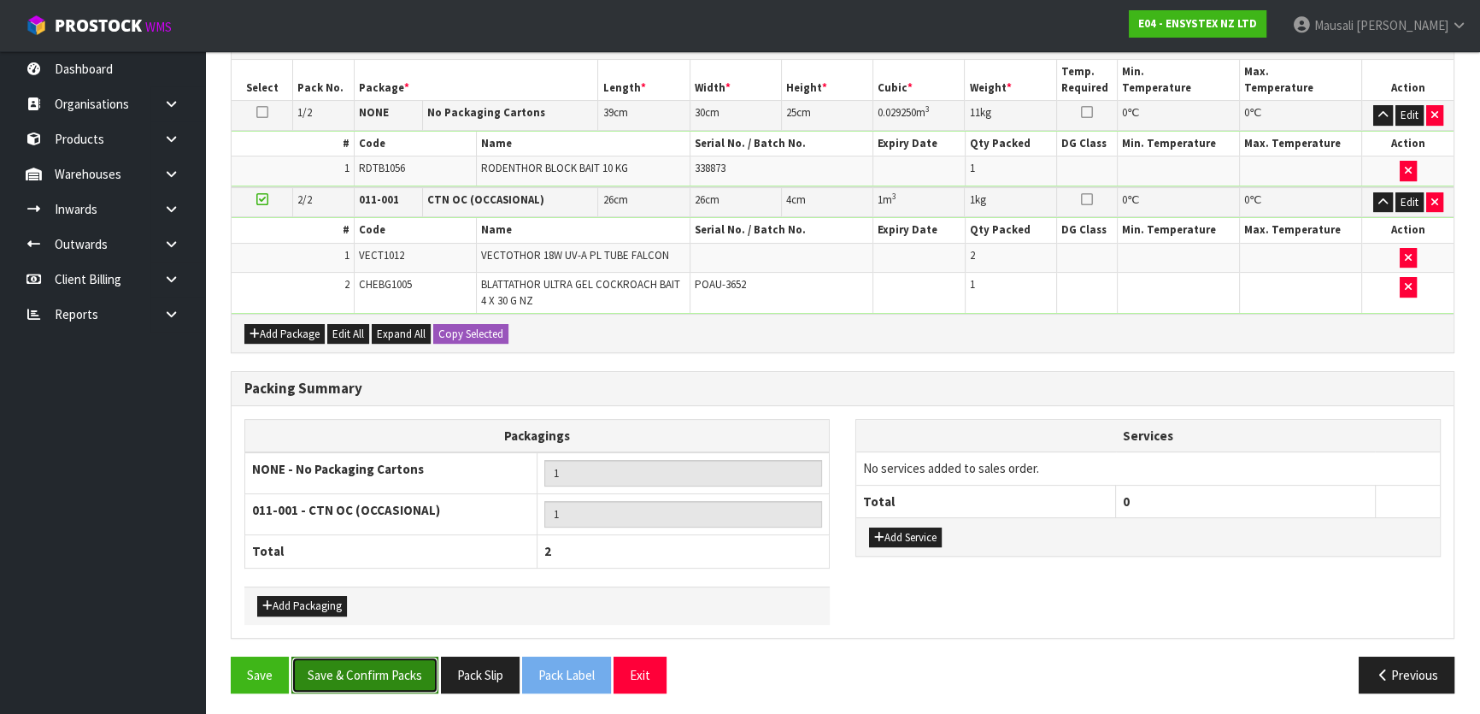
click at [380, 656] on button "Save & Confirm Packs" at bounding box center [364, 674] width 147 height 37
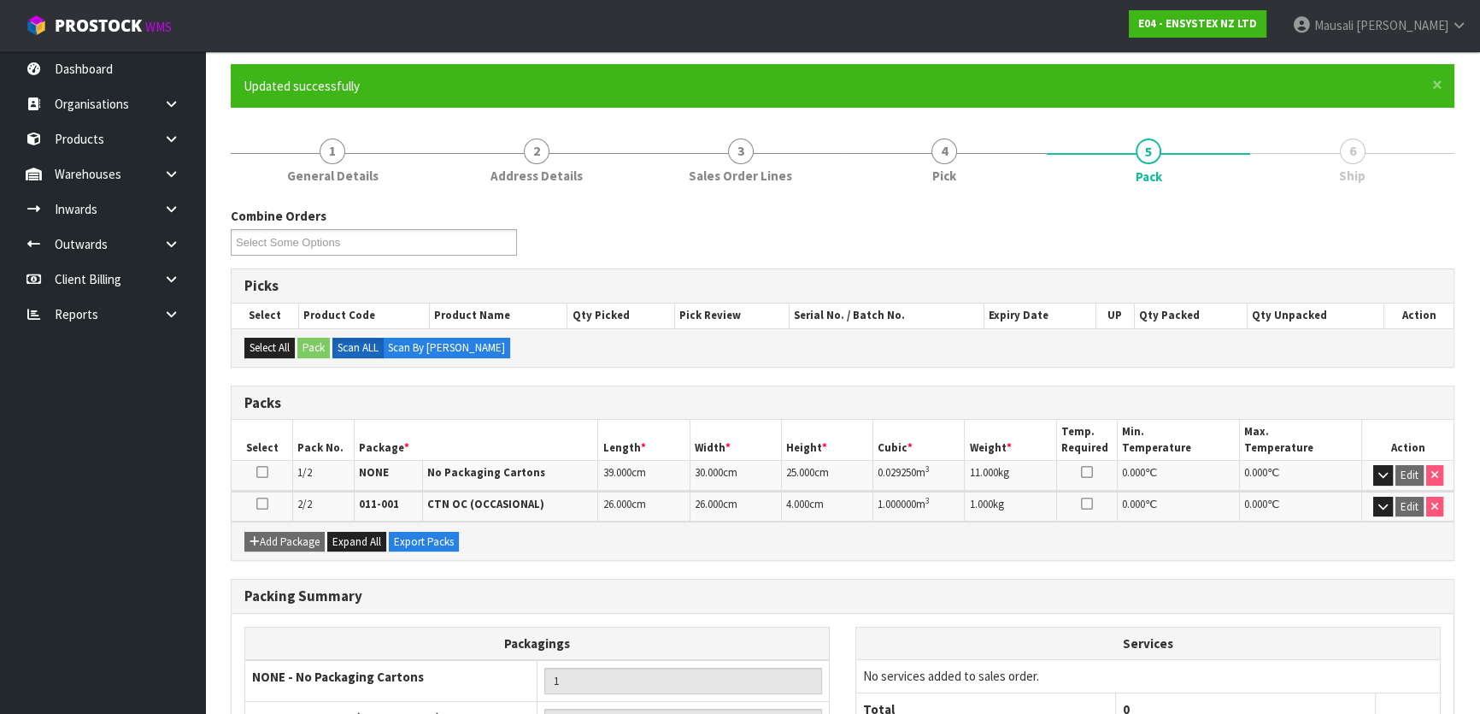
scroll to position [298, 0]
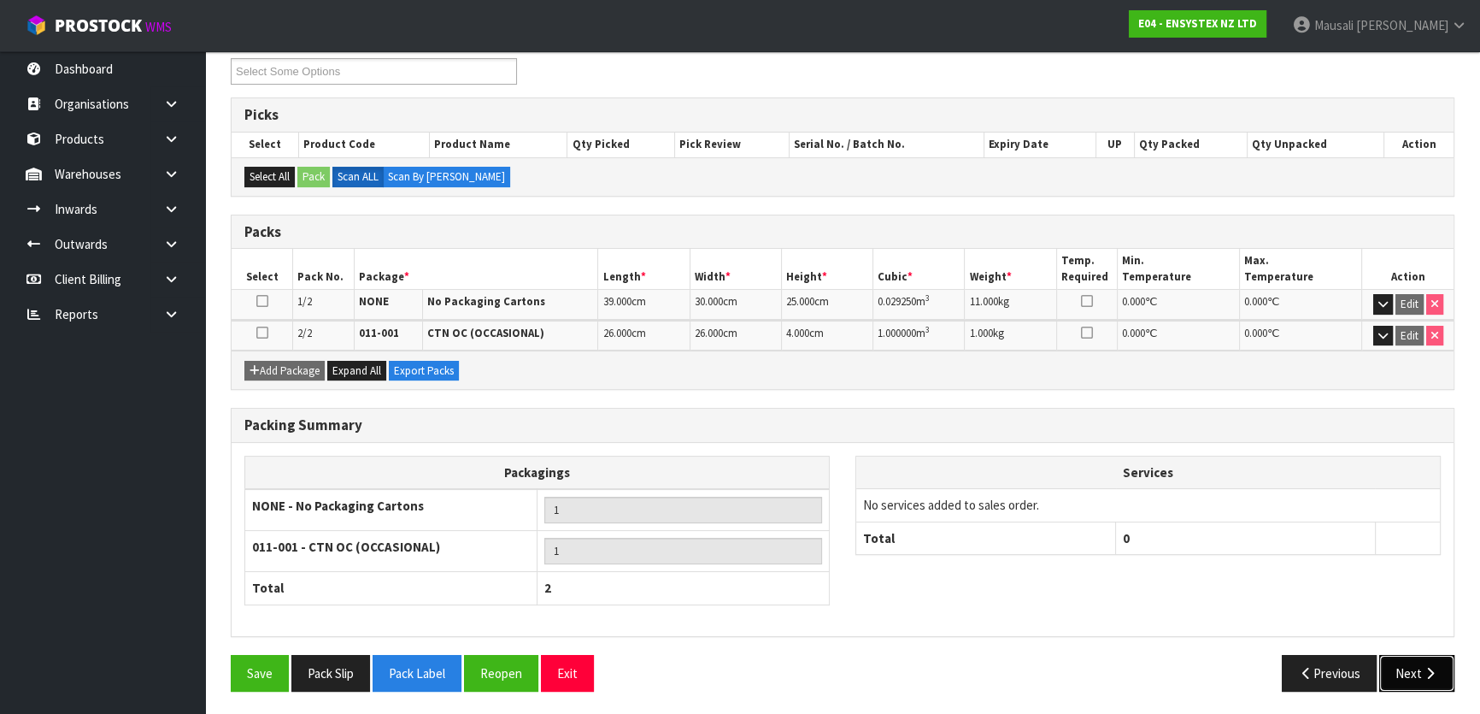
click at [1423, 667] on icon "button" at bounding box center [1430, 673] width 16 height 13
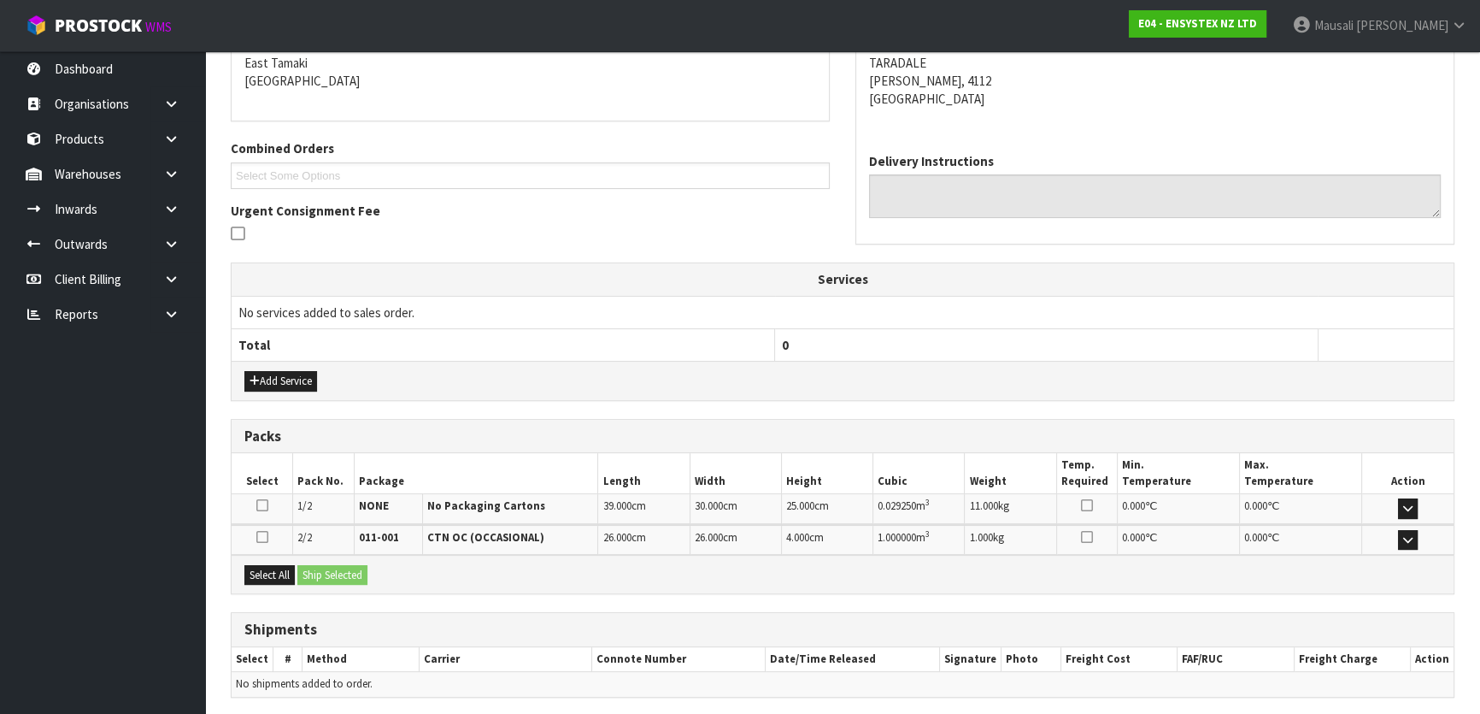
scroll to position [426, 0]
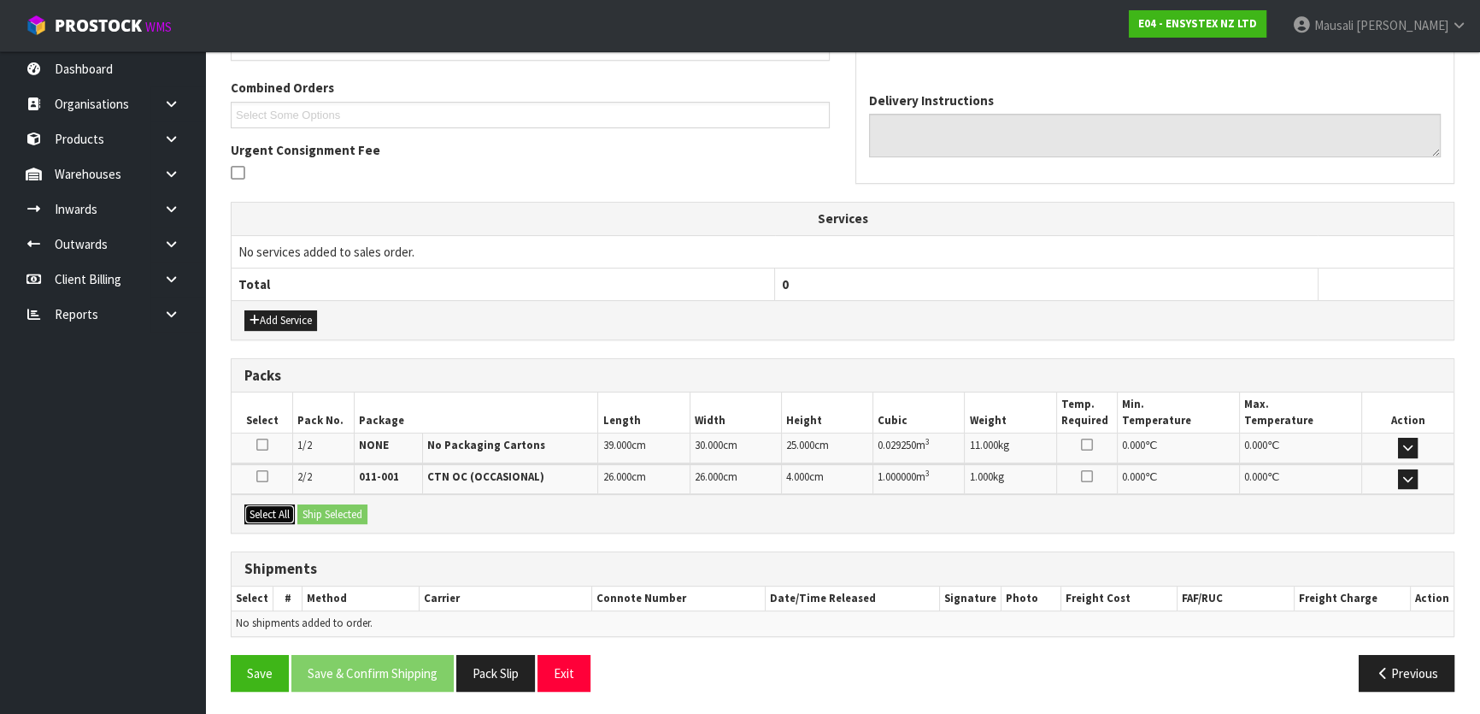
click at [270, 513] on button "Select All" at bounding box center [269, 514] width 50 height 21
click at [310, 509] on button "Ship Selected" at bounding box center [332, 514] width 70 height 21
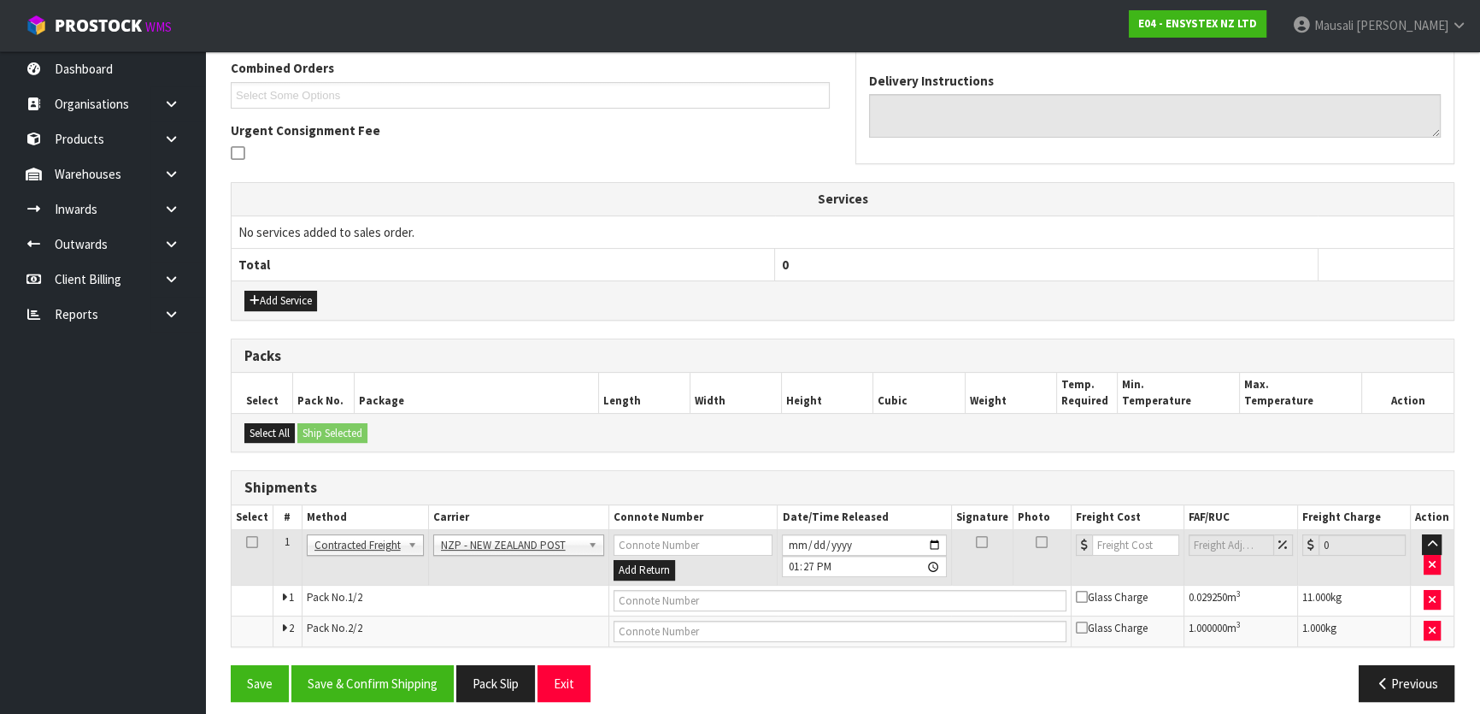
scroll to position [455, 0]
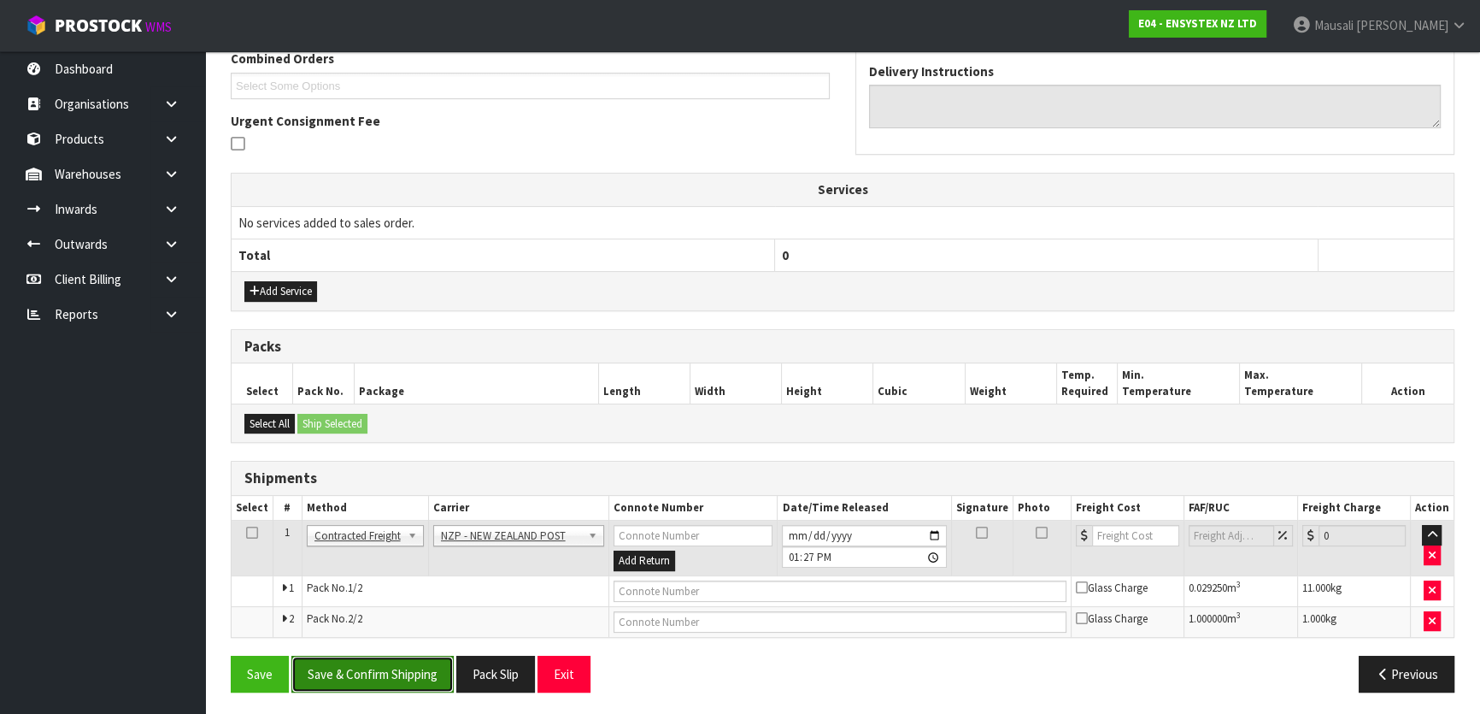
drag, startPoint x: 392, startPoint y: 665, endPoint x: 395, endPoint y: 656, distance: 8.9
click at [394, 661] on button "Save & Confirm Shipping" at bounding box center [372, 674] width 162 height 37
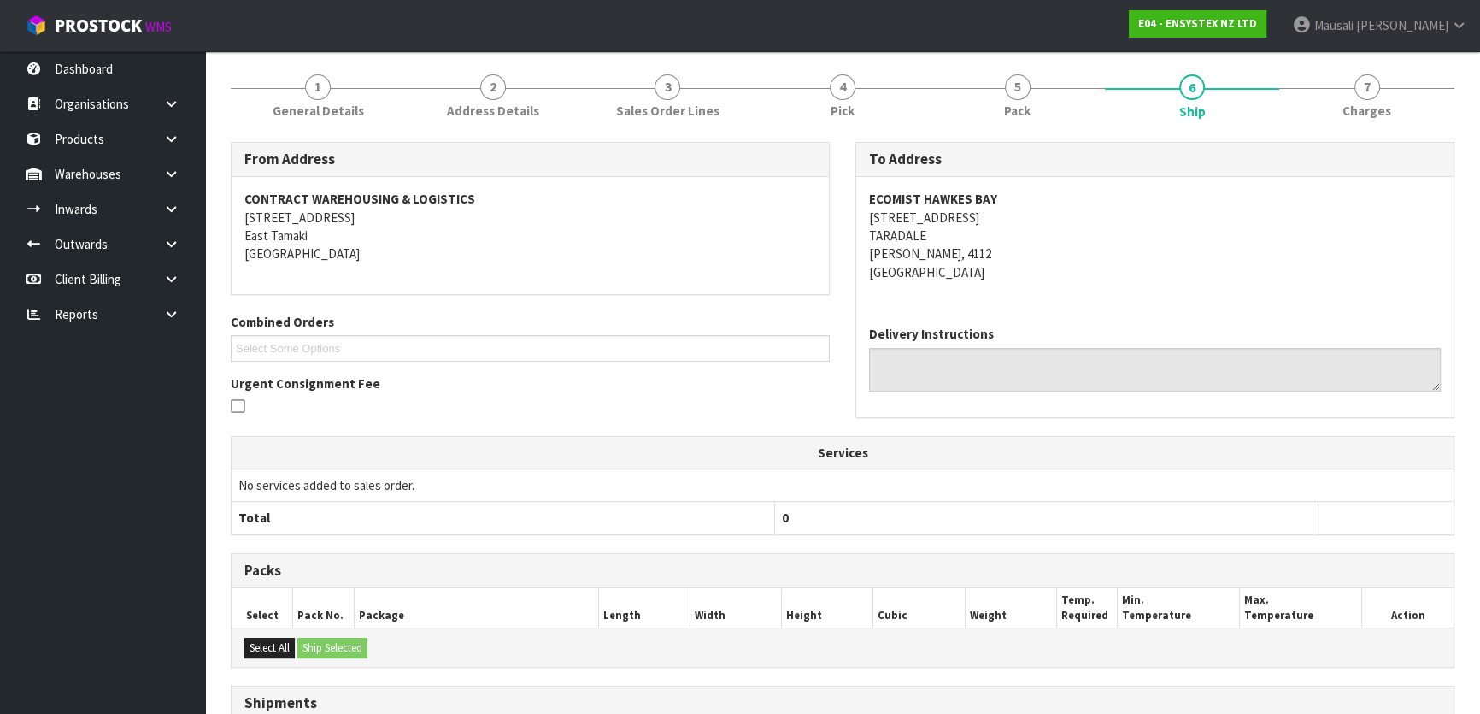
scroll to position [430, 0]
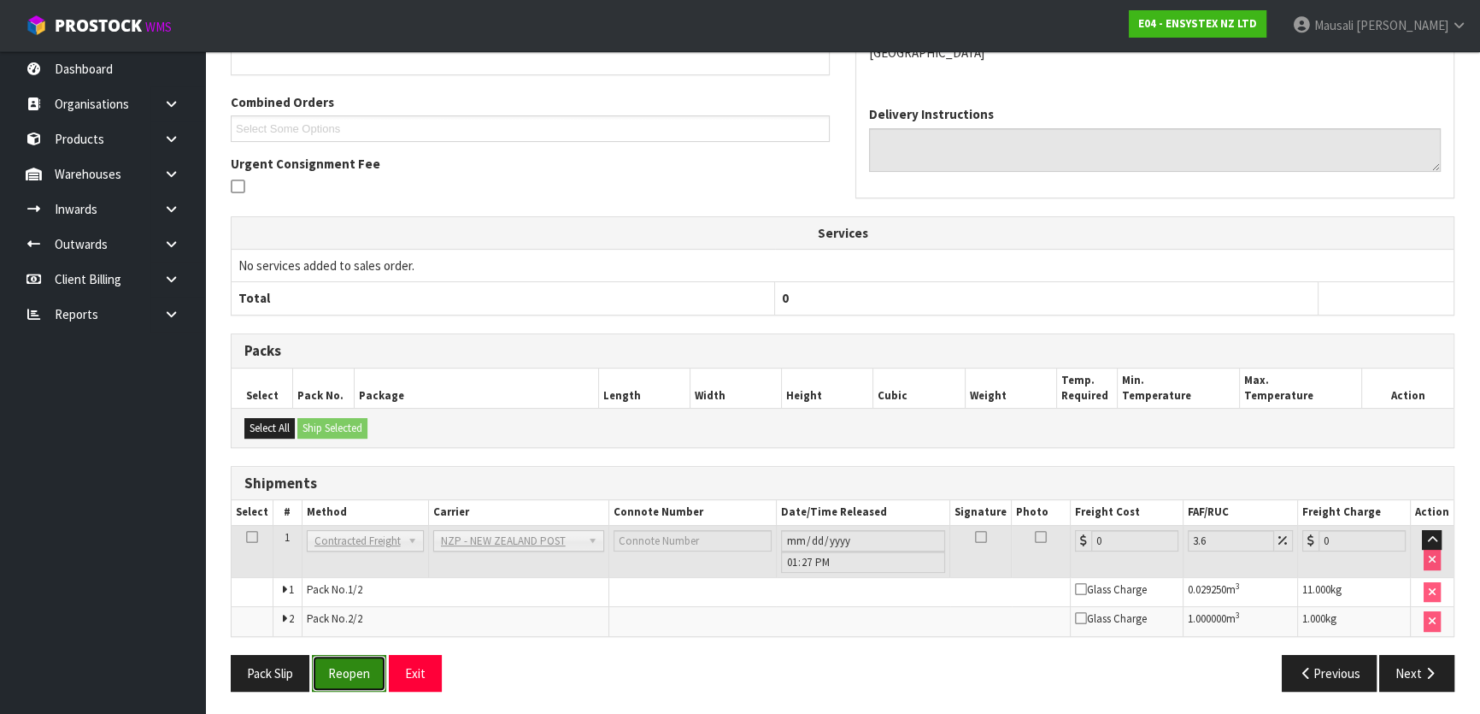
click at [363, 658] on button "Reopen" at bounding box center [349, 673] width 74 height 37
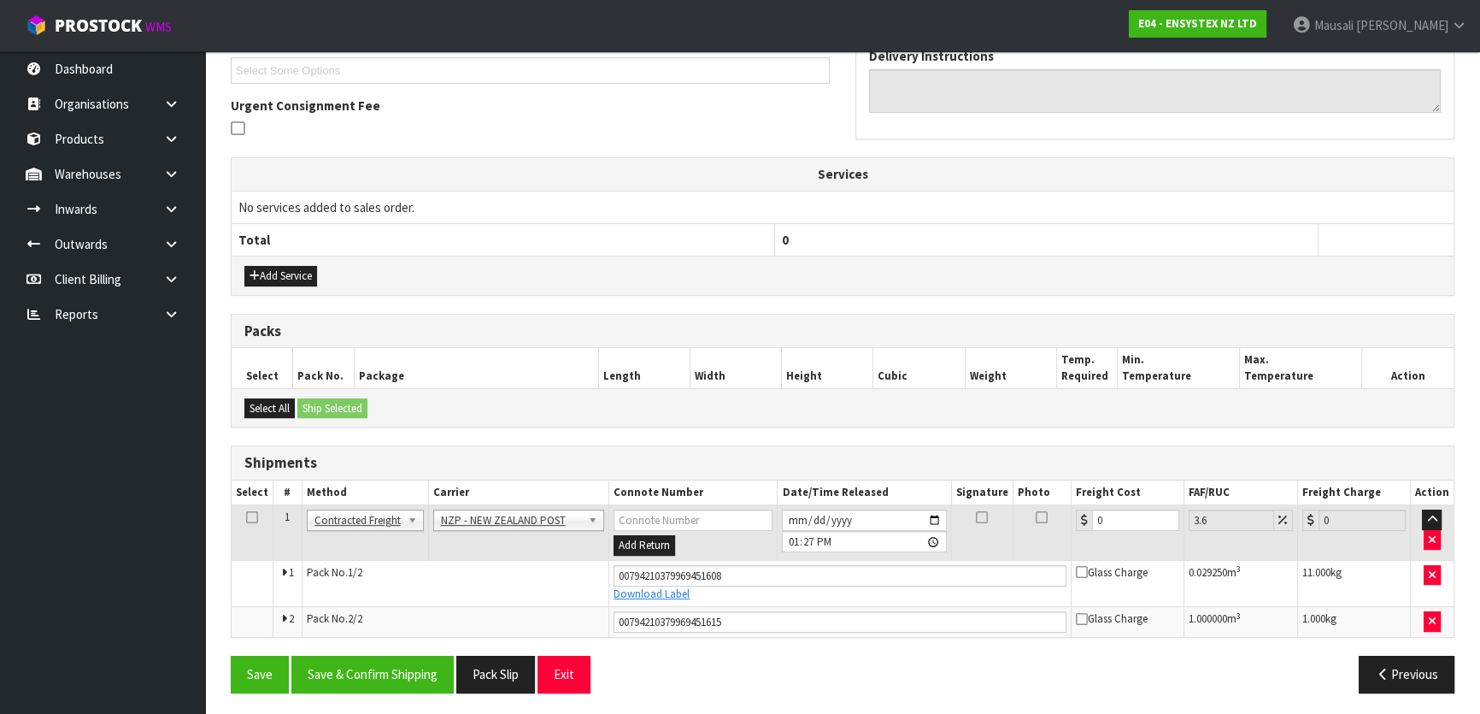
scroll to position [471, 0]
drag, startPoint x: 1121, startPoint y: 518, endPoint x: 1080, endPoint y: 536, distance: 44.8
click at [1080, 536] on td "0" at bounding box center [1128, 532] width 113 height 56
type input "1"
type input "1.04"
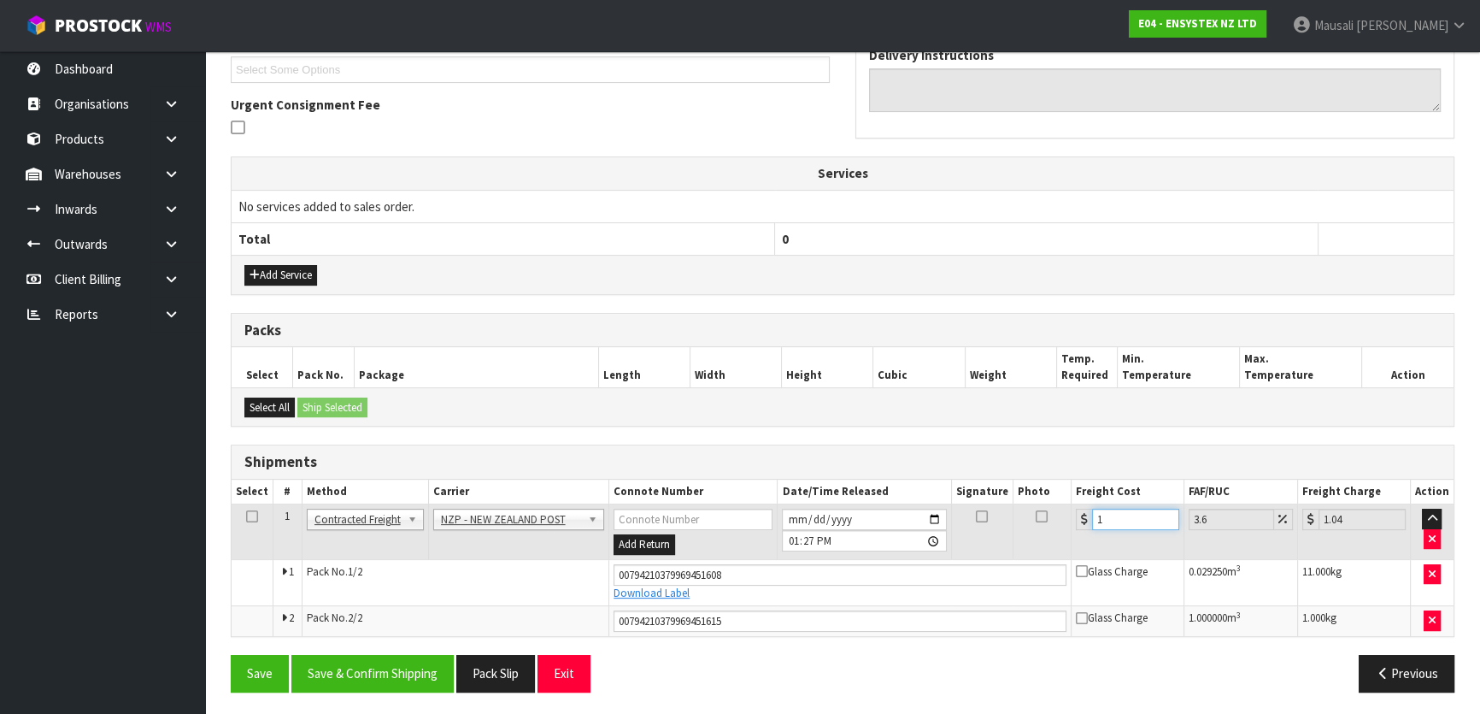
type input "19"
type input "19.68"
type input "1"
type input "1.04"
type input "16"
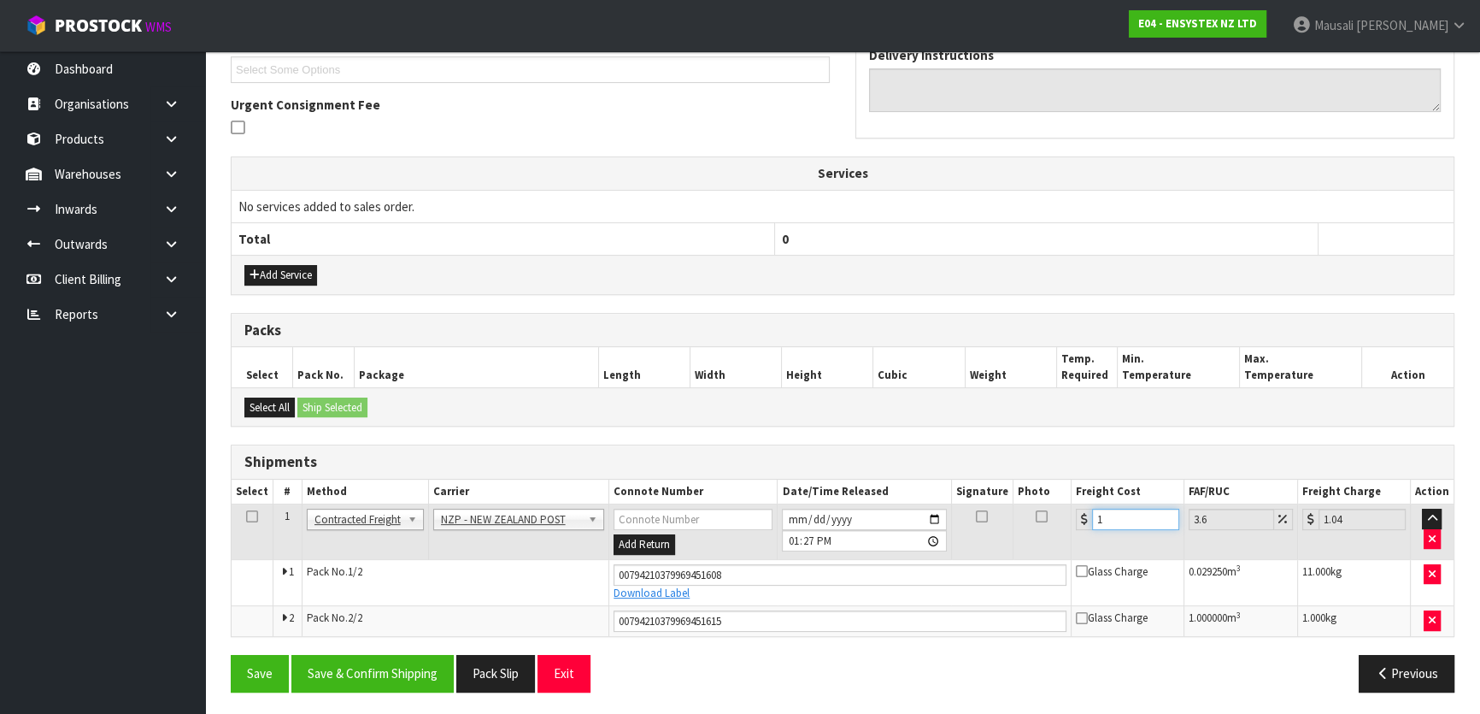
type input "16.58"
type input "16.7"
type input "17.3"
type input "16"
type input "16.58"
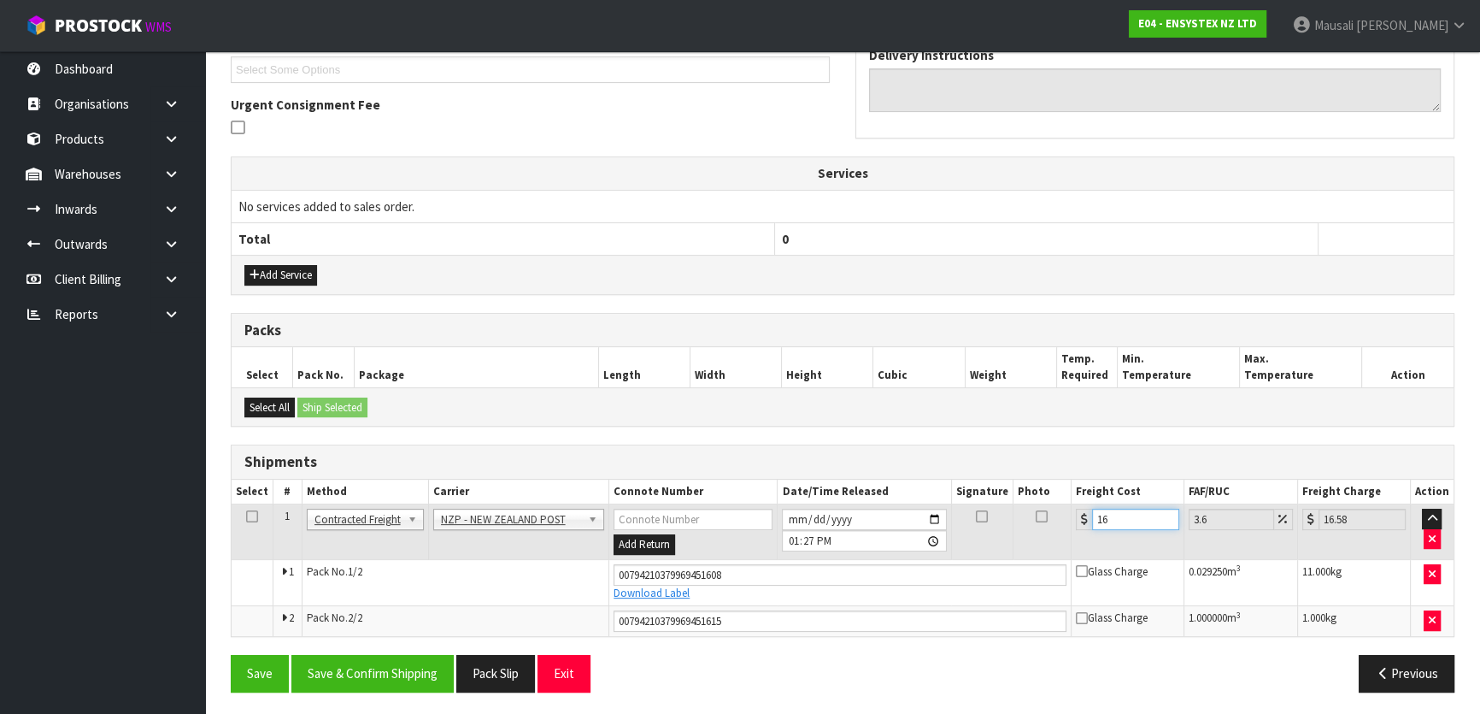
type input "16.8"
type input "17.4"
type input "16.82"
type input "17.43"
type input "16.8"
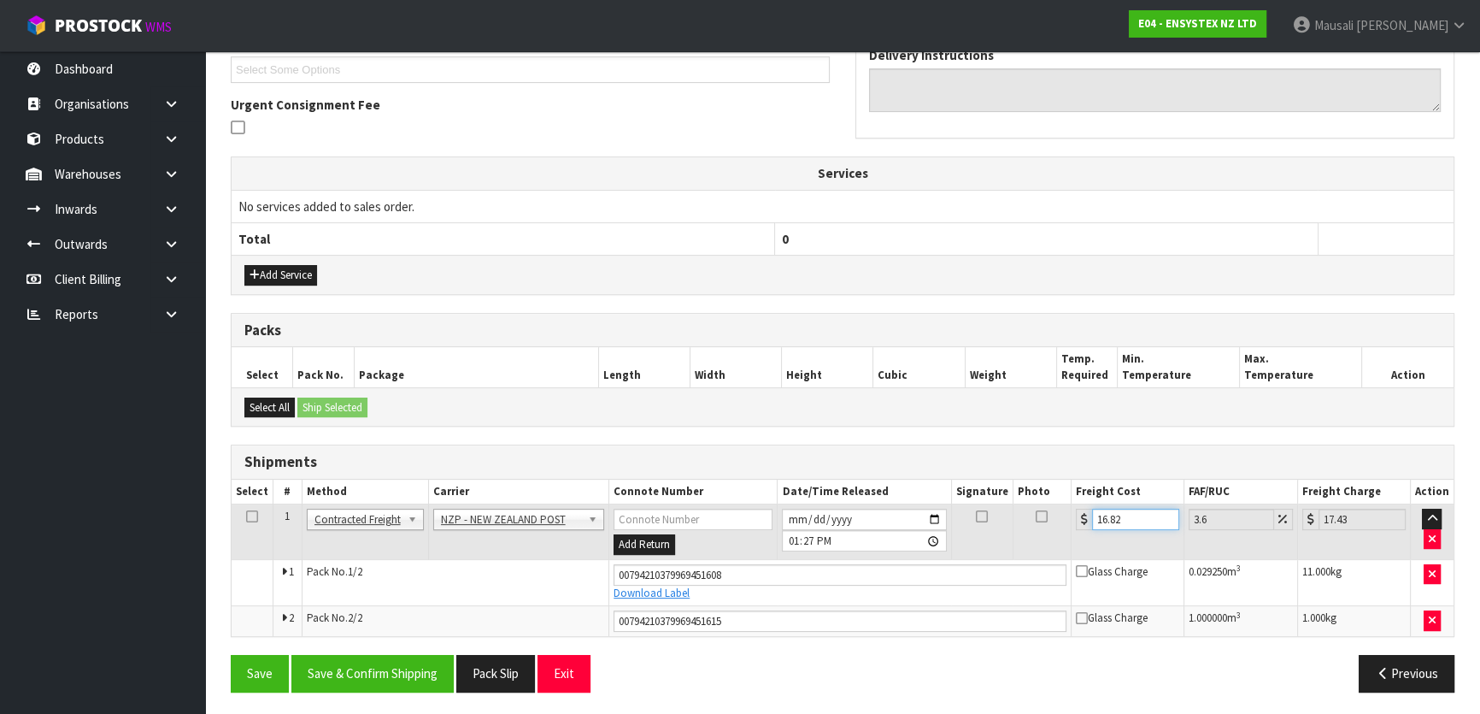
type input "17.4"
type input "16.81"
type input "17.42"
type input "16.81"
click at [414, 666] on button "Save & Confirm Shipping" at bounding box center [372, 673] width 162 height 37
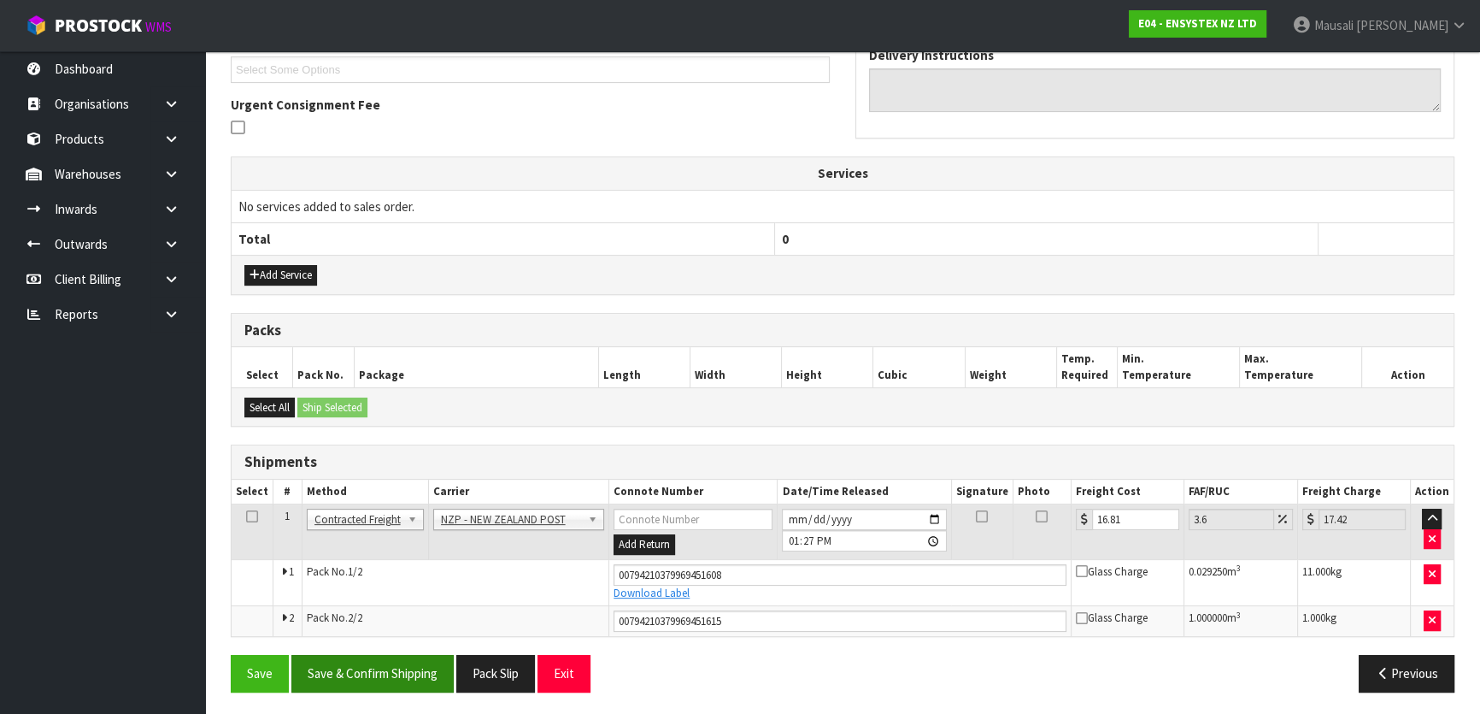
scroll to position [0, 0]
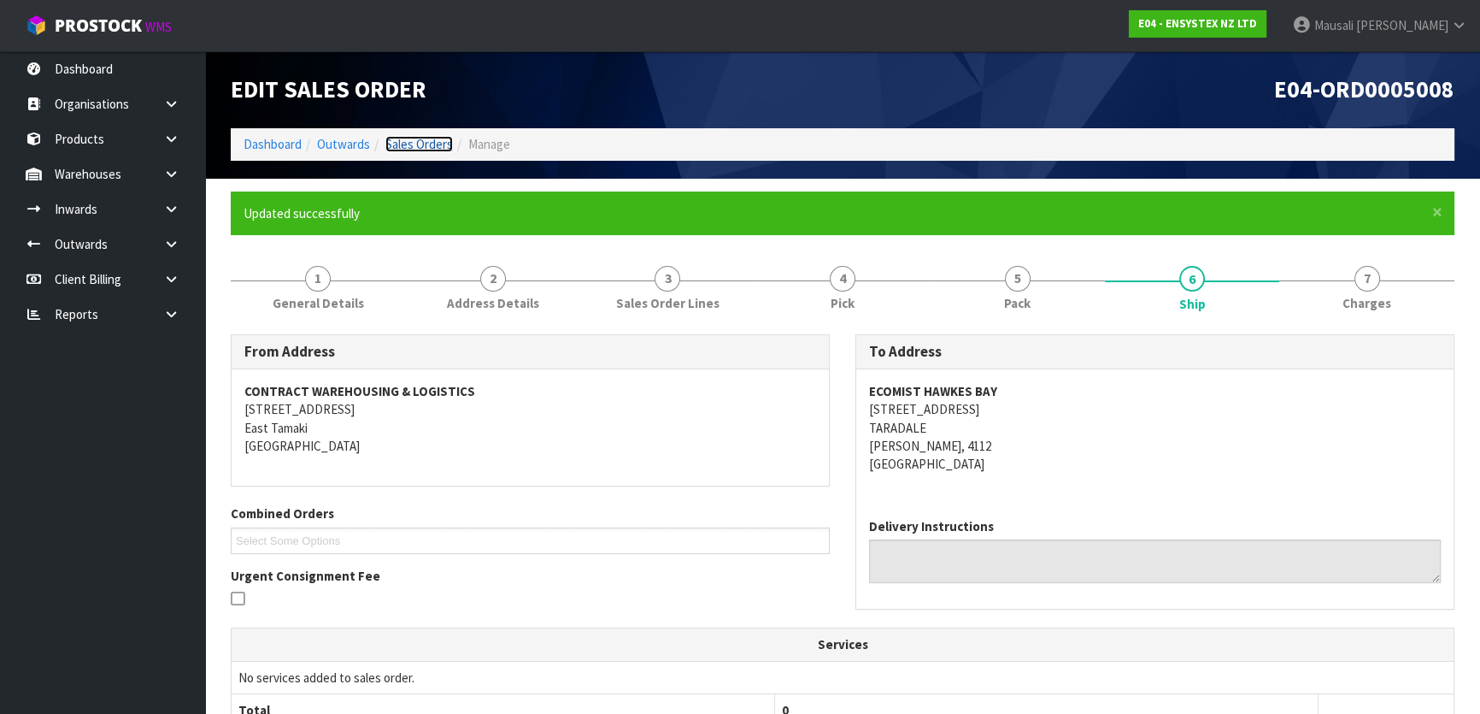
click at [407, 140] on link "Sales Orders" at bounding box center [419, 144] width 68 height 16
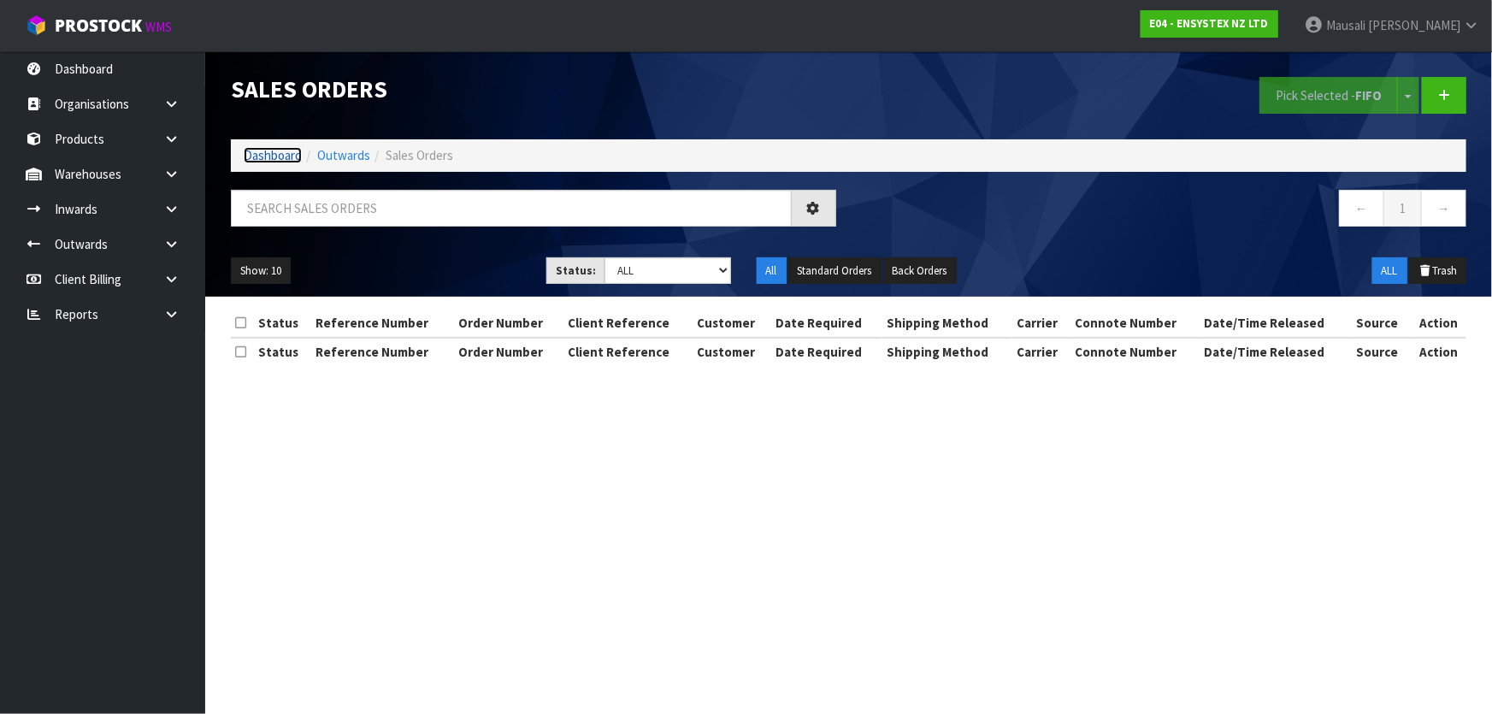
click at [255, 159] on link "Dashboard" at bounding box center [273, 155] width 58 height 16
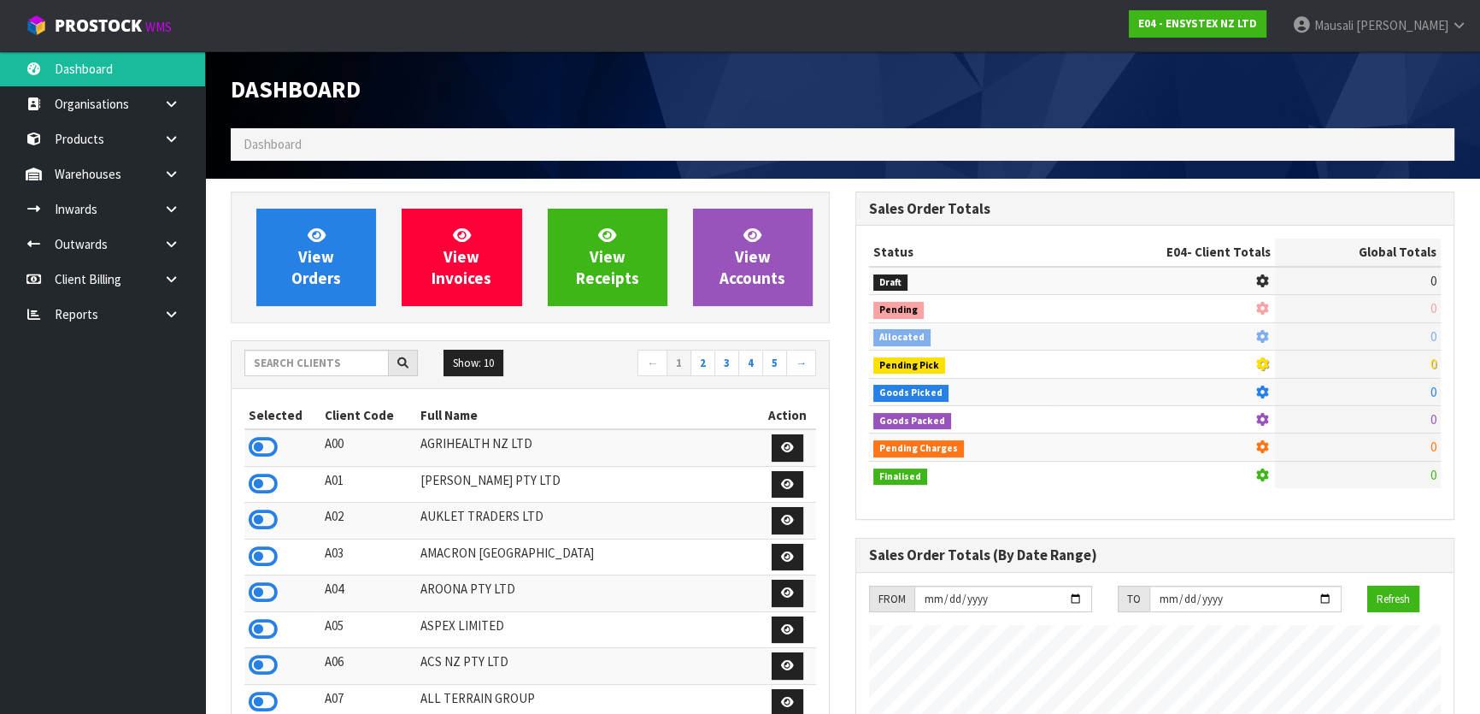
scroll to position [1292, 624]
click at [274, 362] on input "text" at bounding box center [316, 363] width 144 height 26
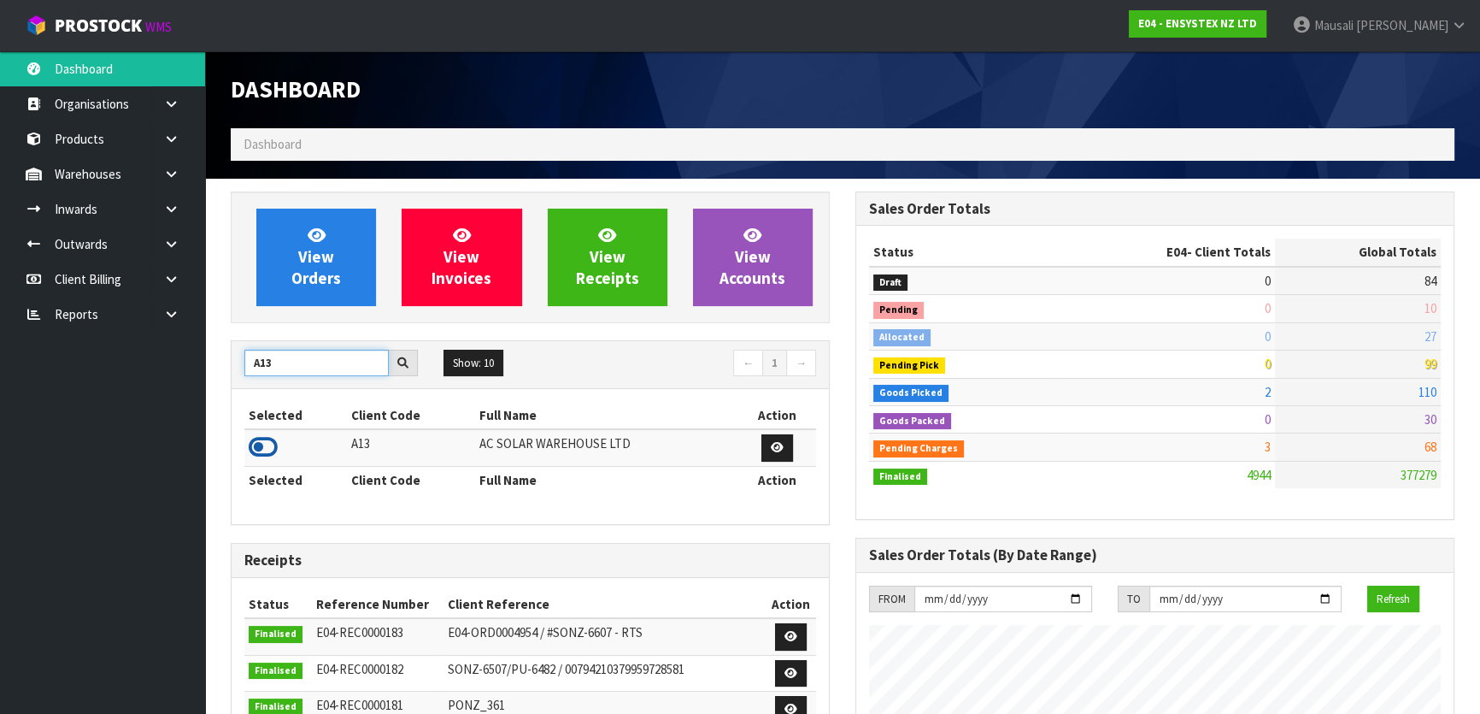
type input "A13"
click at [268, 449] on icon at bounding box center [263, 447] width 29 height 26
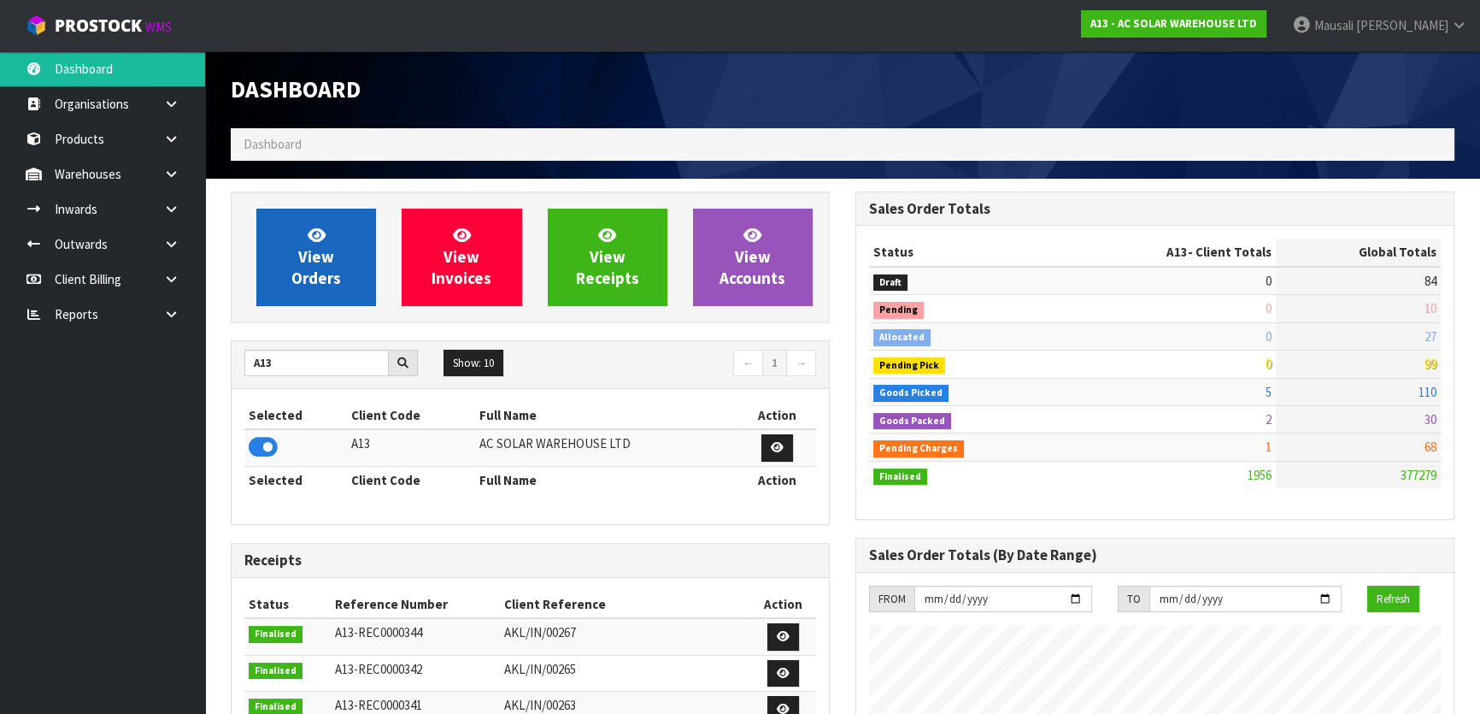
scroll to position [1365, 624]
click at [325, 263] on span "View Orders" at bounding box center [316, 257] width 50 height 64
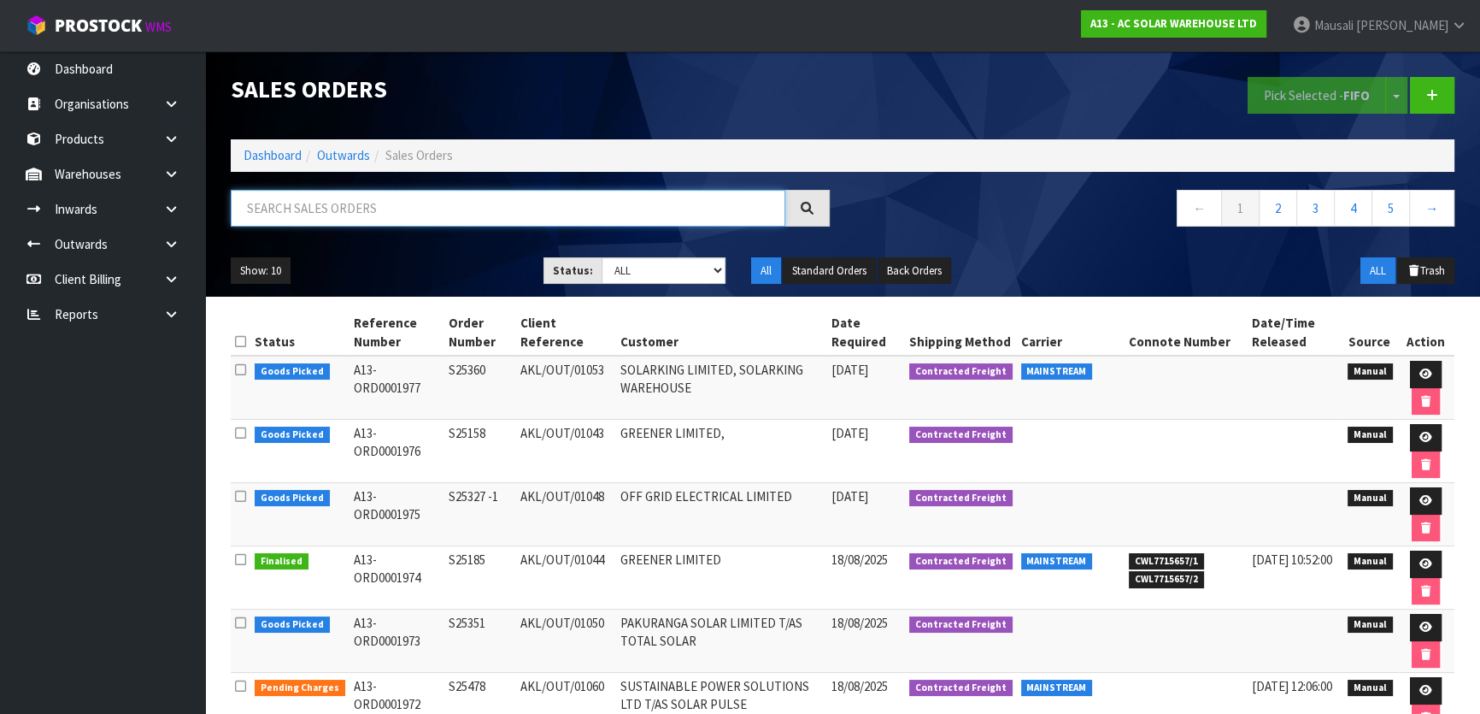
click at [316, 213] on input "text" at bounding box center [508, 208] width 555 height 37
type input "JOB-0408371"
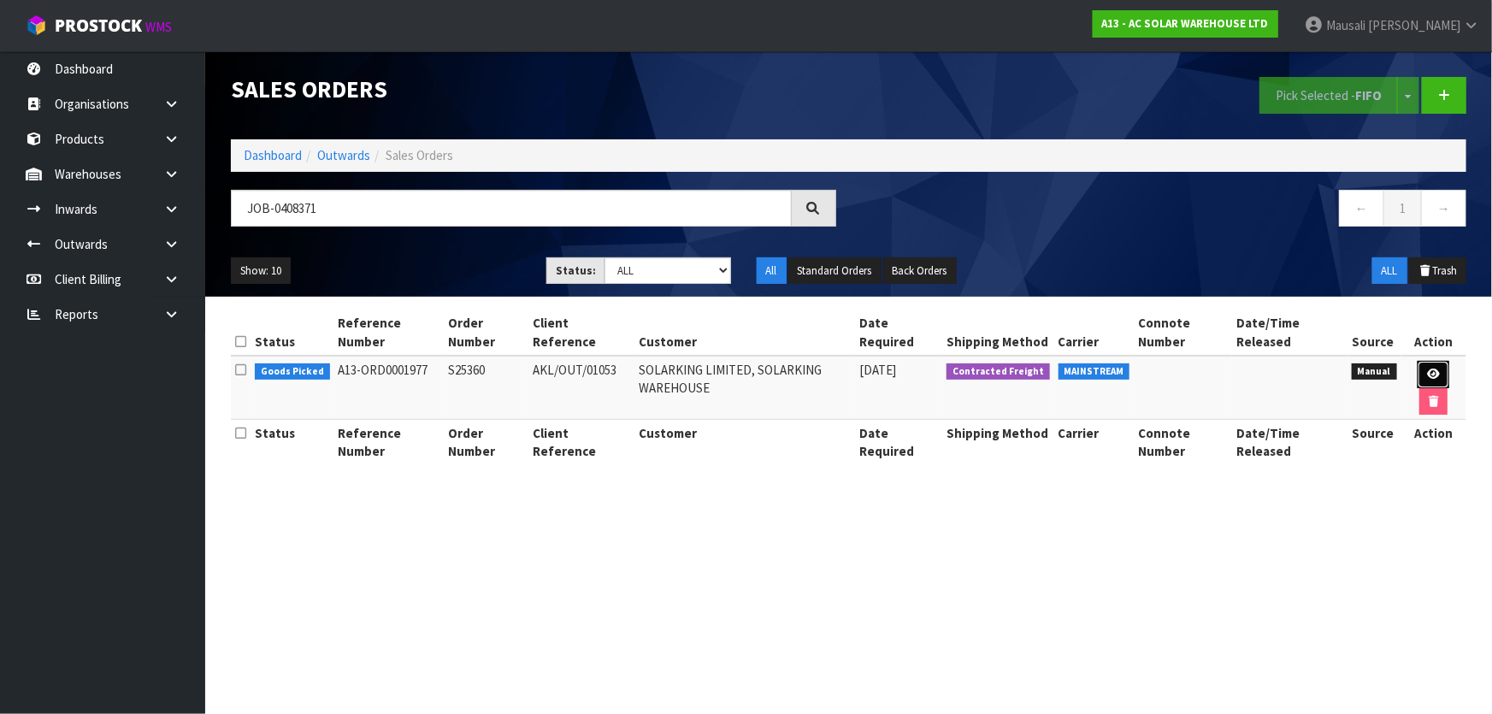
click at [1435, 364] on link at bounding box center [1433, 374] width 32 height 27
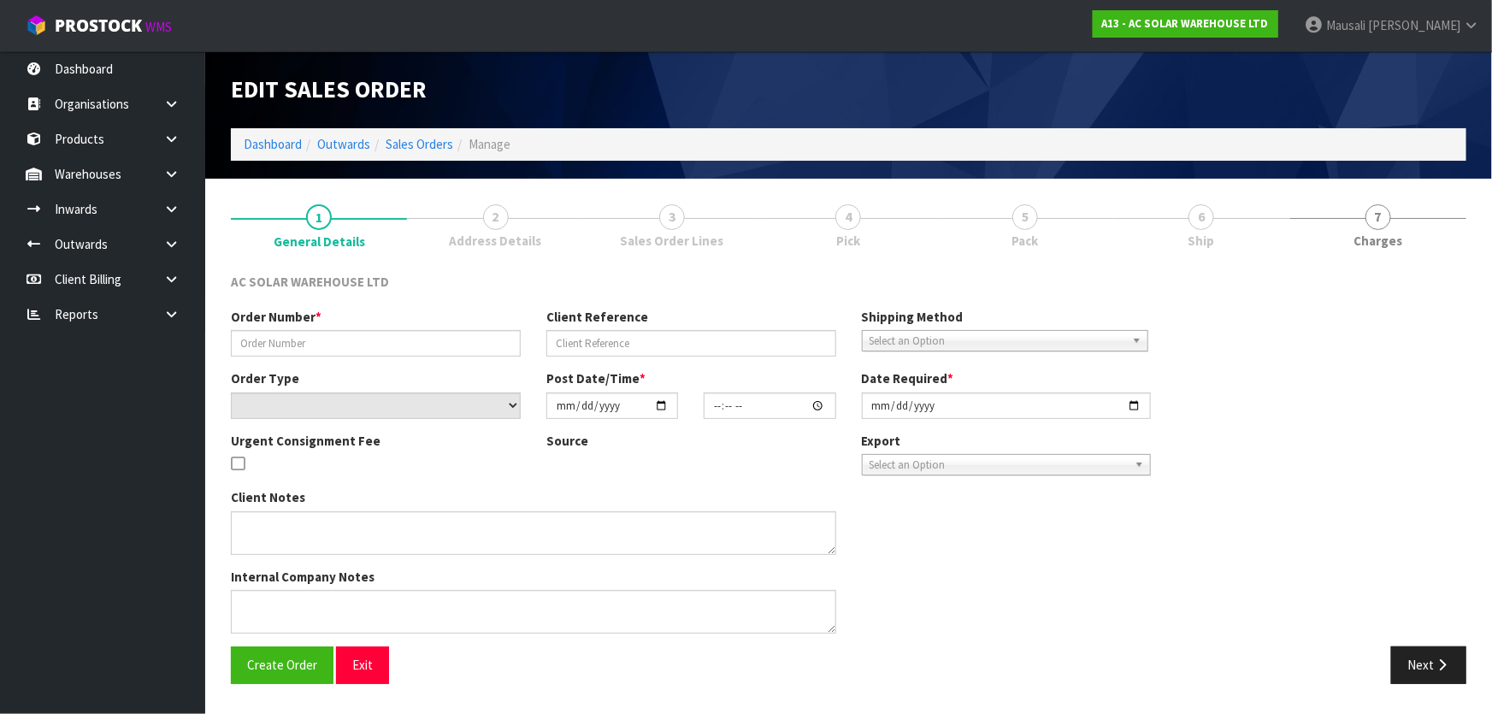
type input "S25360"
type input "AKL/OUT/01053"
select select "number:0"
type input "[DATE]"
type input "10:06:00.000"
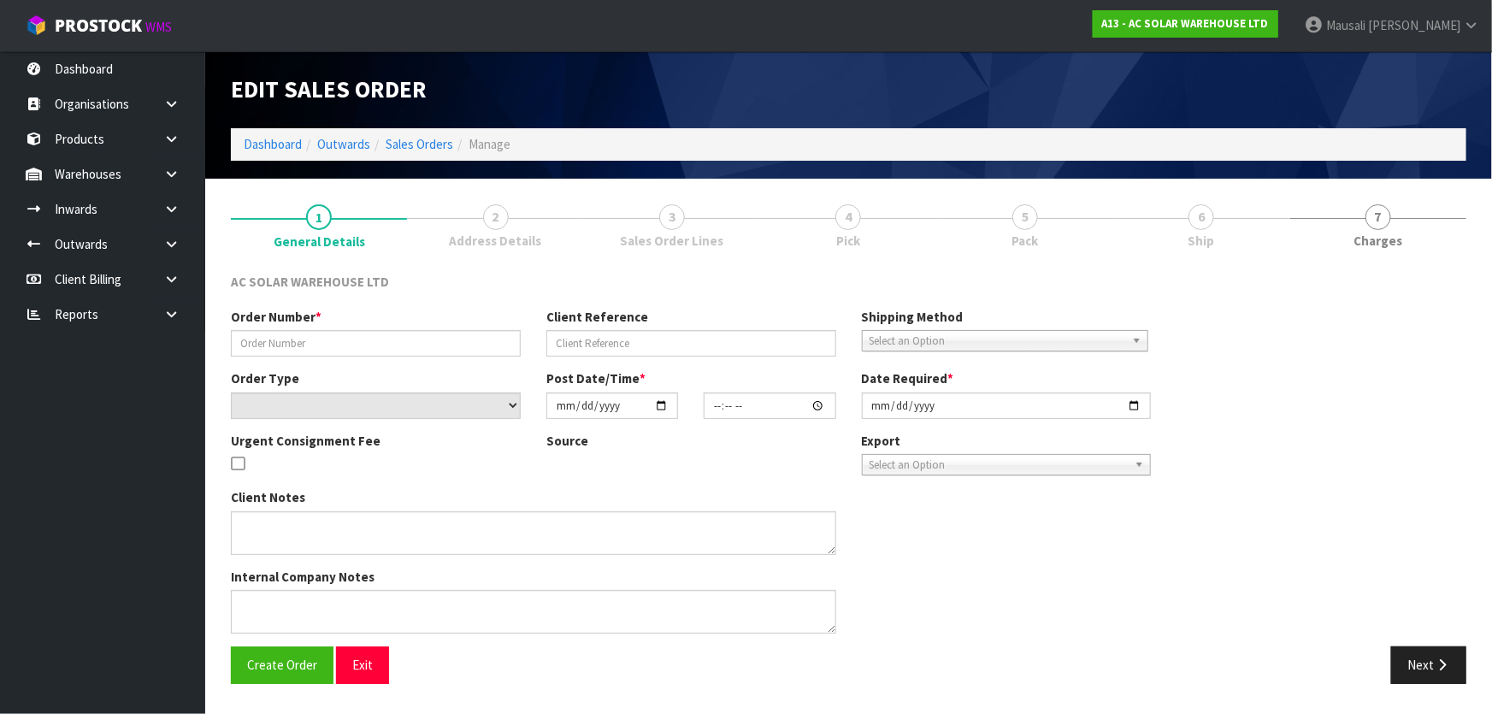
type input "[DATE]"
type textarea "SEND WITH MAINSTREAM"
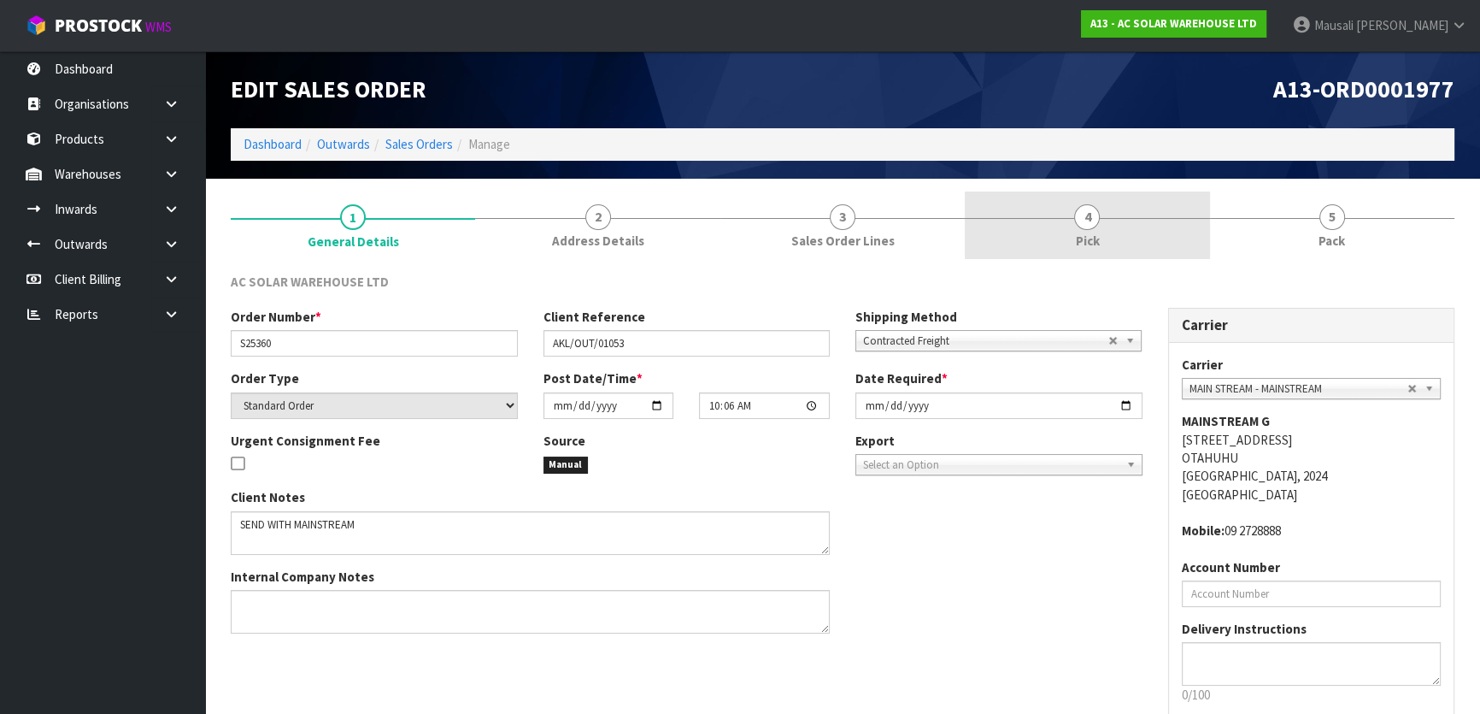
click at [1043, 229] on link "4 Pick" at bounding box center [1087, 225] width 244 height 68
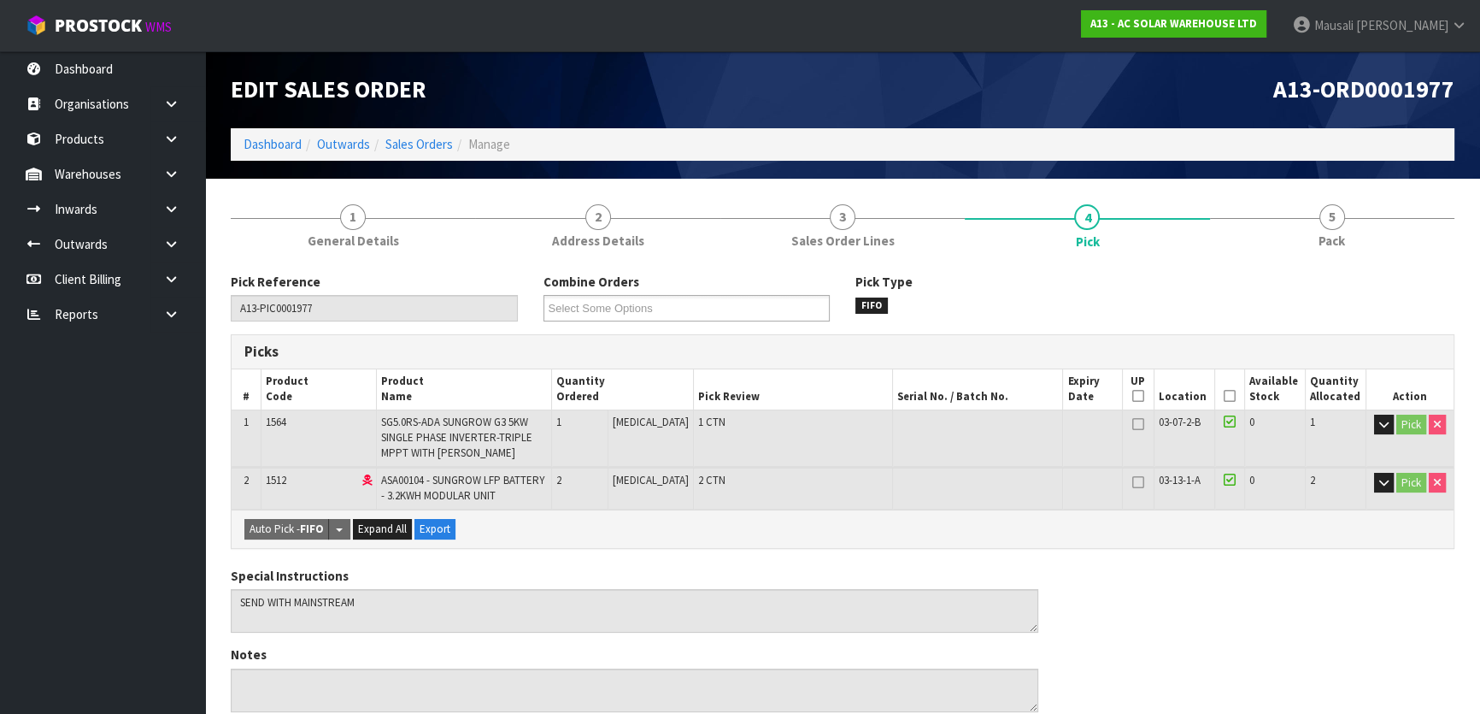
click at [1224, 396] on icon at bounding box center [1230, 396] width 12 height 1
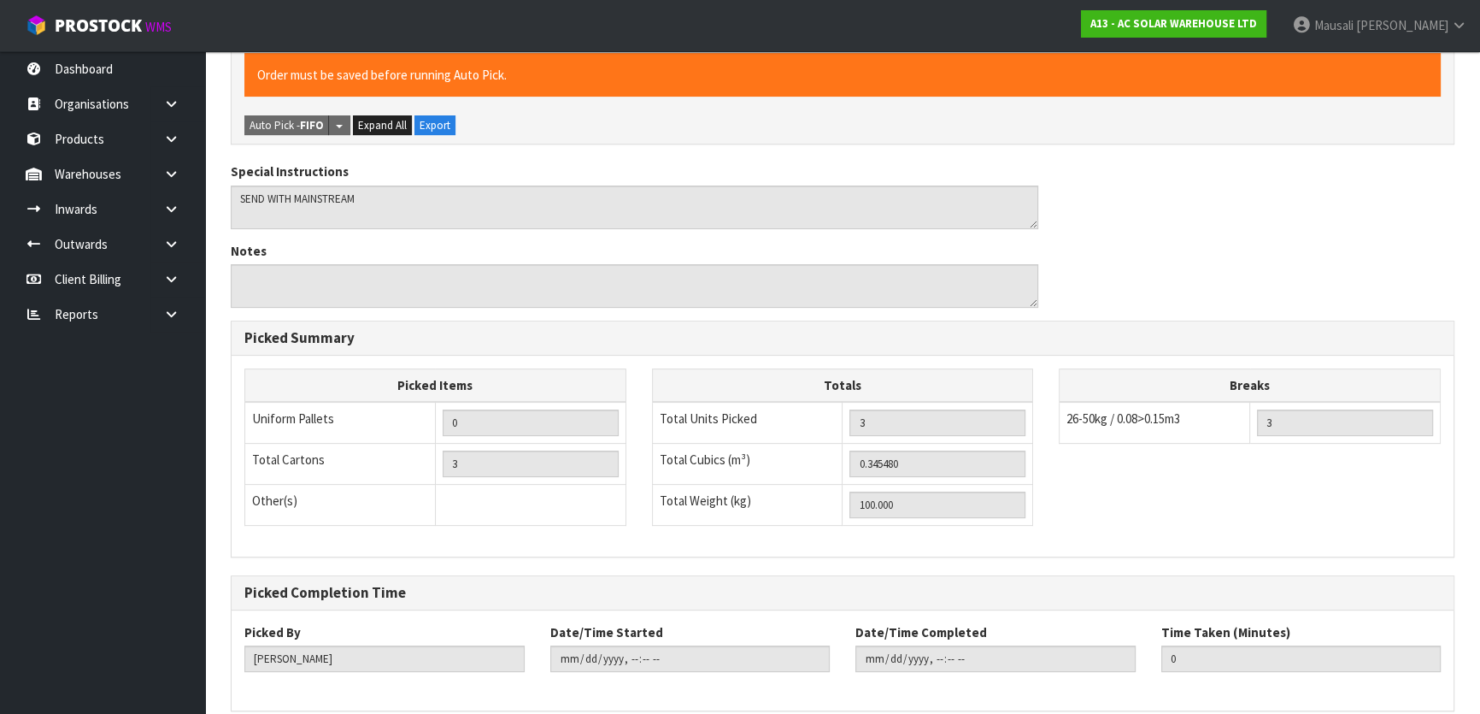
scroll to position [540, 0]
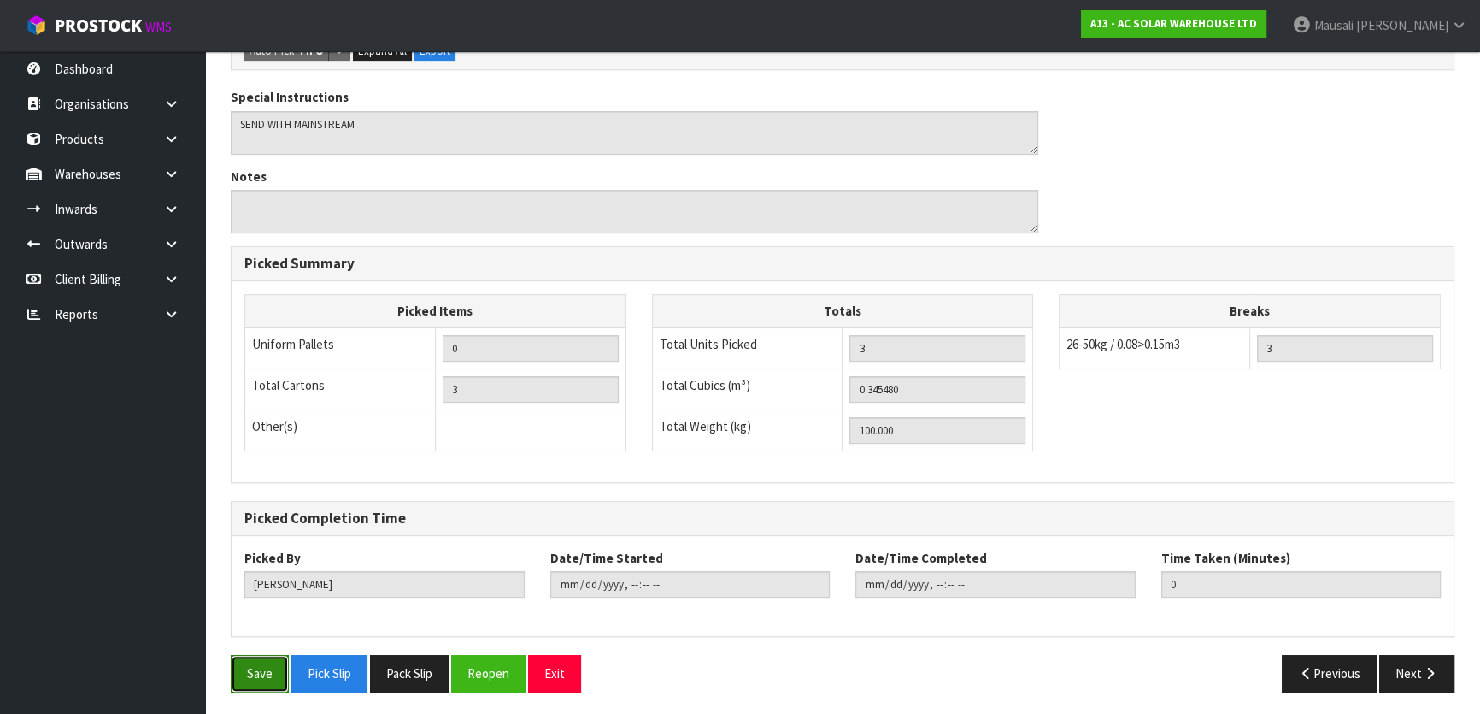
click at [274, 673] on button "Save" at bounding box center [260, 673] width 58 height 37
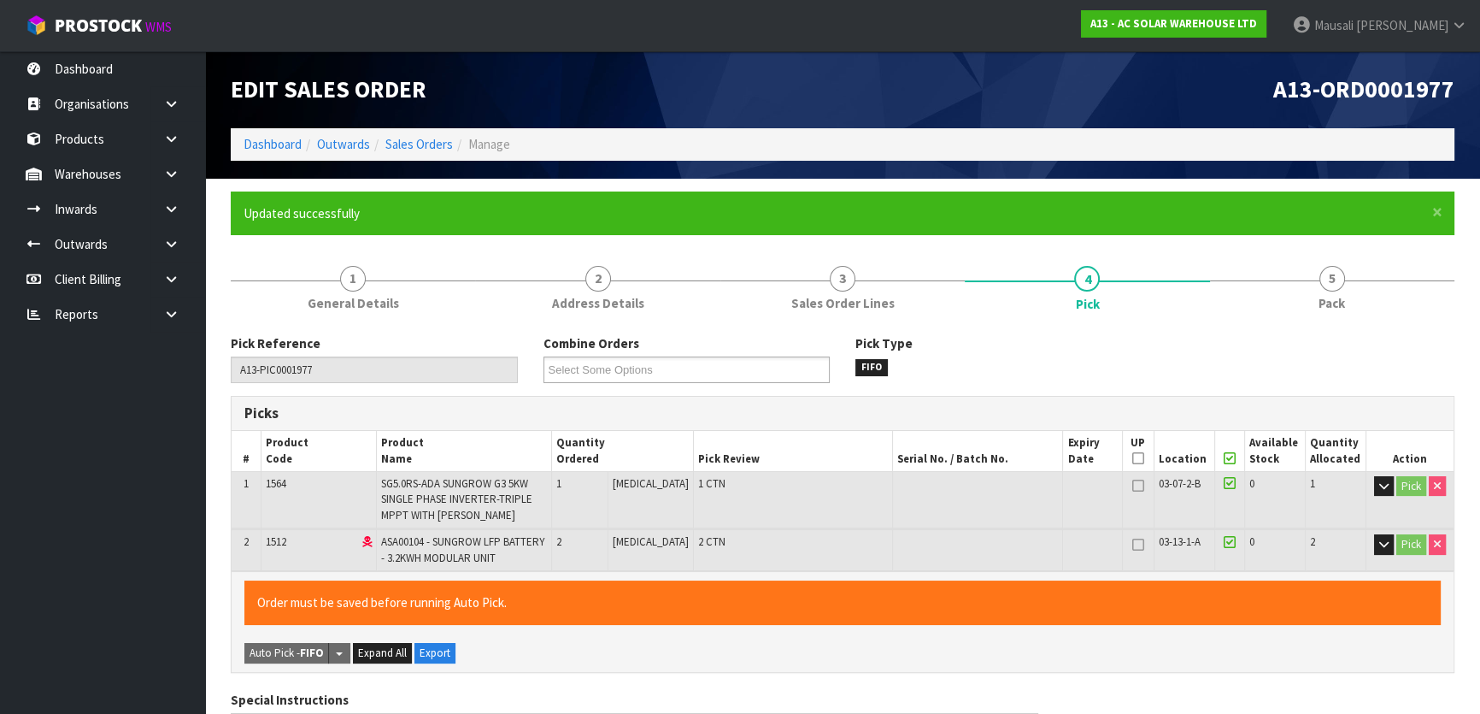
type input "[PERSON_NAME]"
type input "[DATE]T13:30:25"
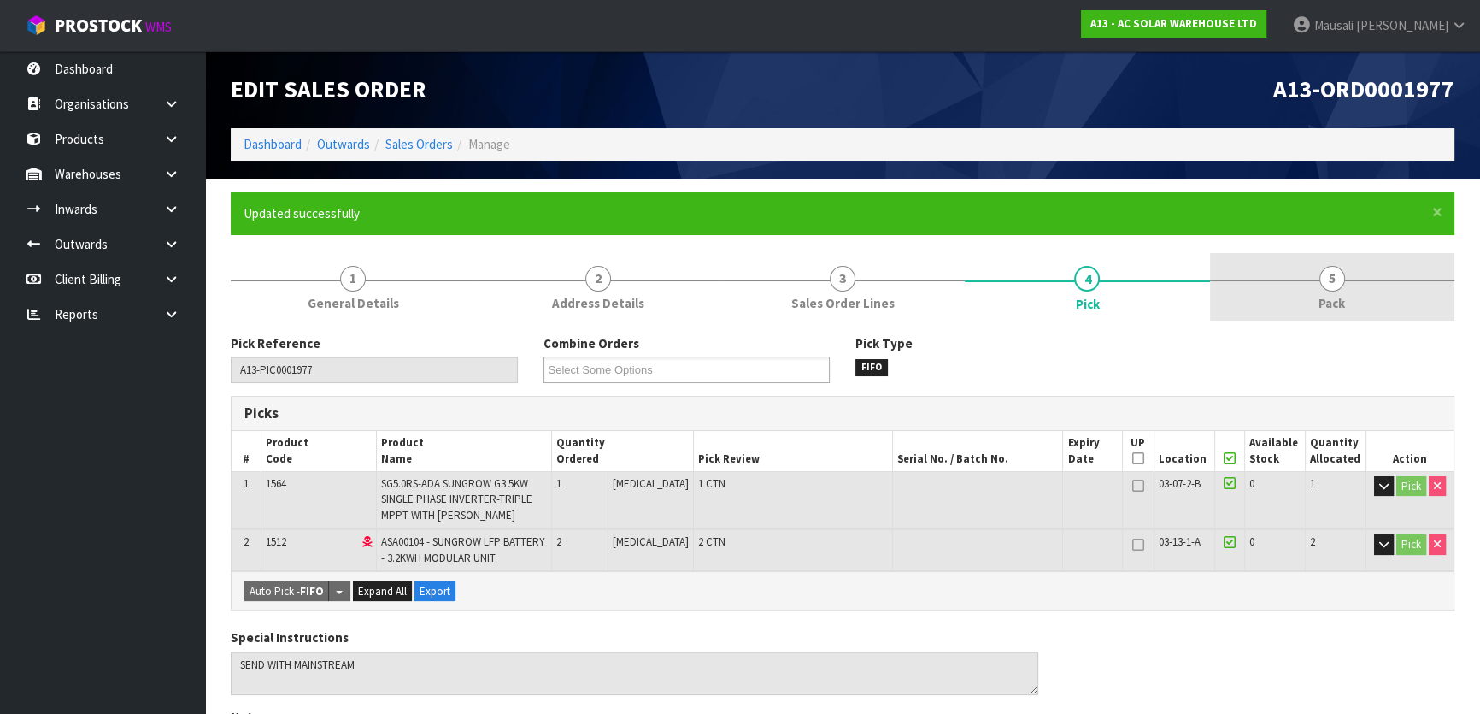
click at [1307, 303] on link "5 Pack" at bounding box center [1332, 287] width 244 height 68
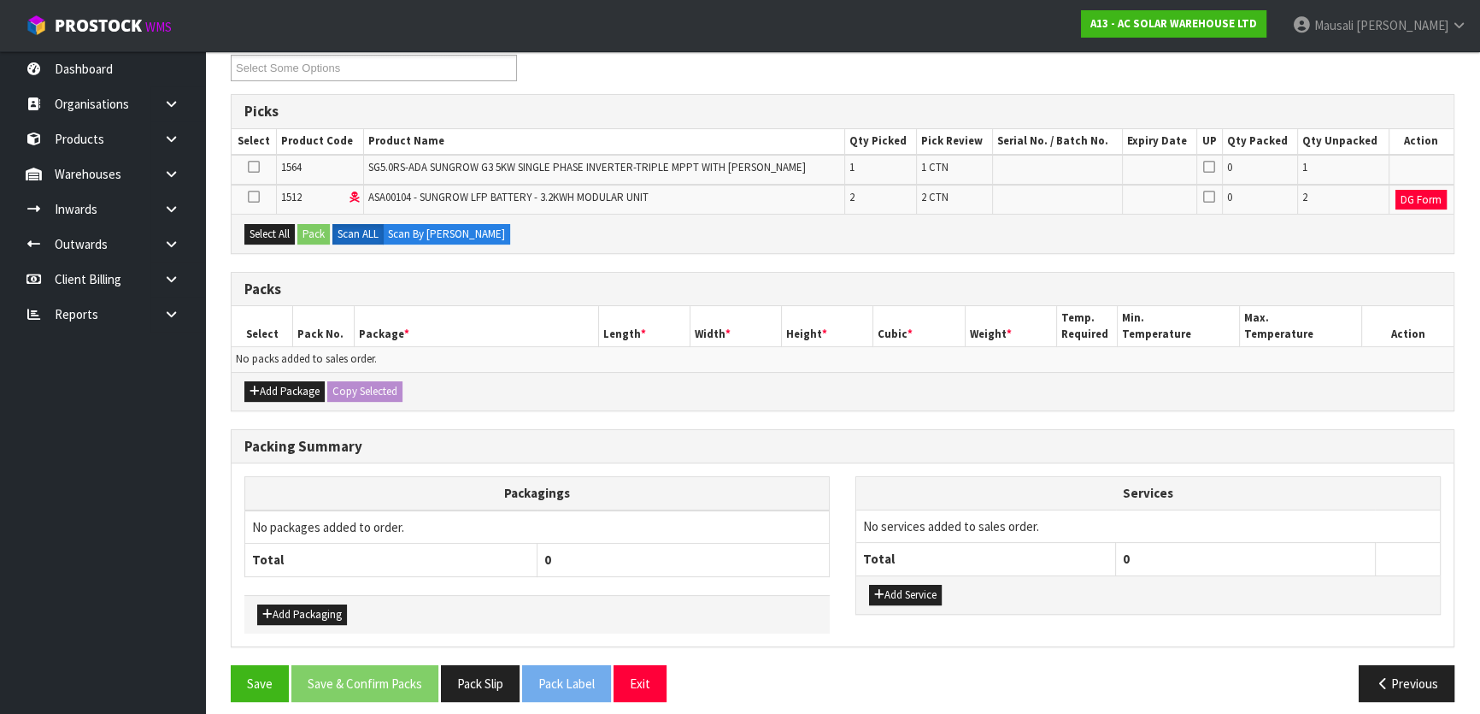
scroll to position [310, 0]
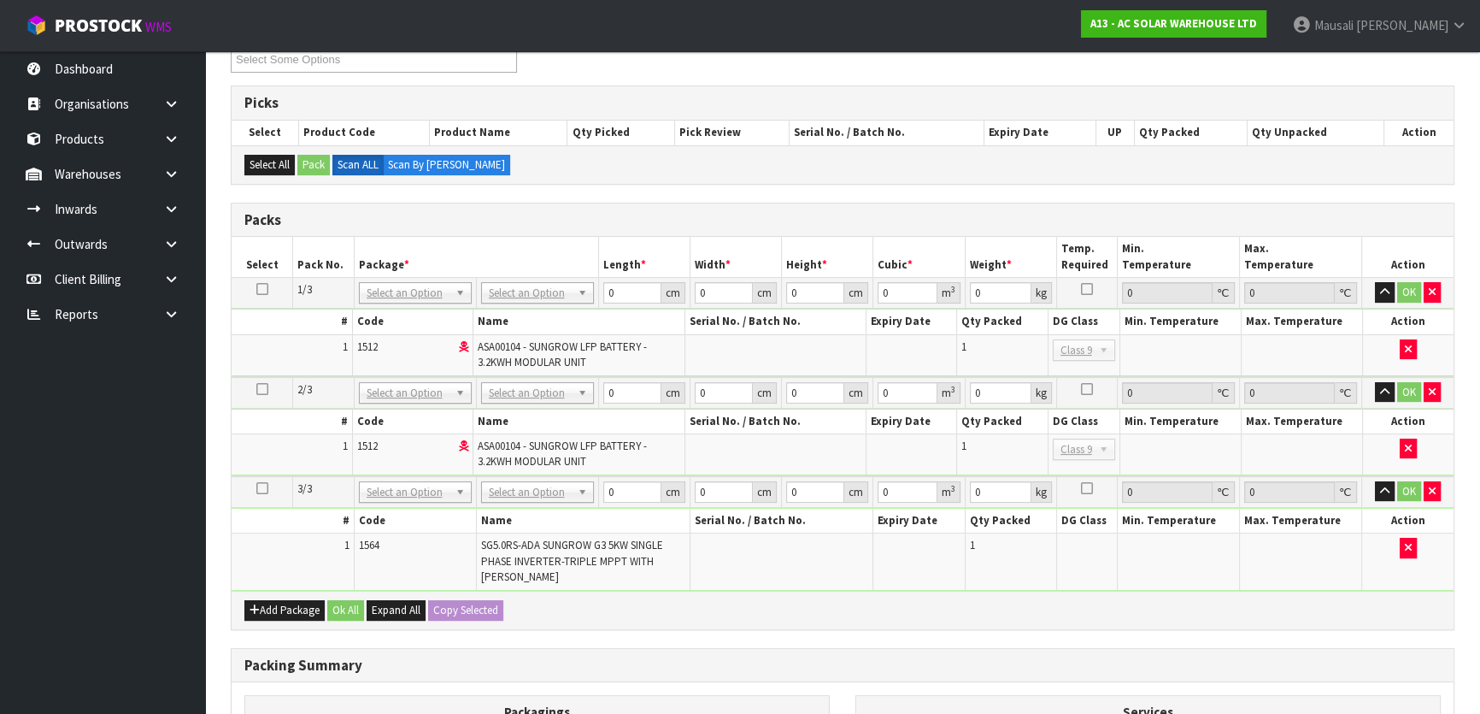
click at [256, 289] on icon at bounding box center [262, 289] width 12 height 1
drag, startPoint x: 501, startPoint y: 291, endPoint x: 521, endPoint y: 308, distance: 26.1
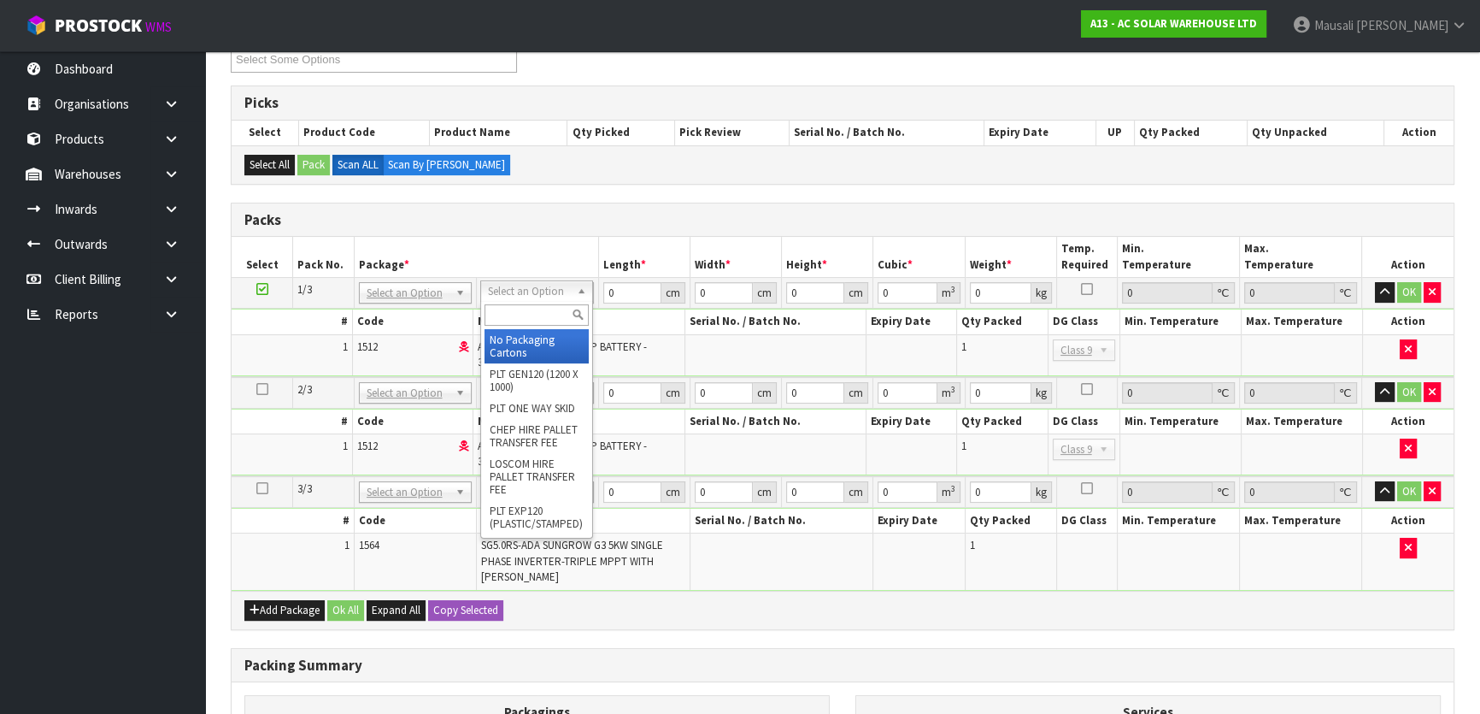
drag, startPoint x: 530, startPoint y: 339, endPoint x: 529, endPoint y: 331, distance: 8.6
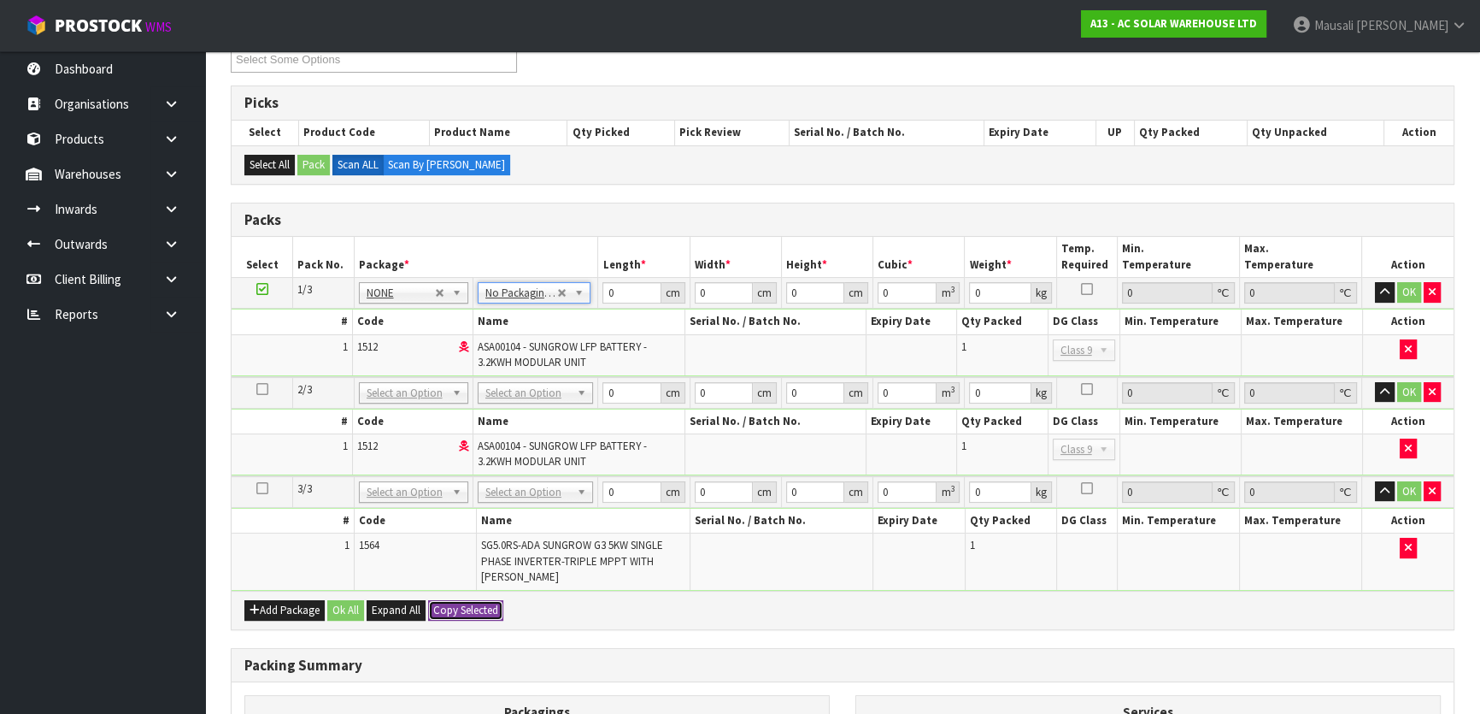
click at [477, 600] on button "Copy Selected" at bounding box center [465, 610] width 75 height 21
click at [477, 600] on button "Confirm Copy Selected" at bounding box center [484, 610] width 113 height 21
type input "3"
drag, startPoint x: 614, startPoint y: 291, endPoint x: 562, endPoint y: 310, distance: 54.6
click at [563, 310] on tbody "1/3 NONE 007-001 007-002 007-004 007-009 007-013 007-014 007-015 007-017 007-01…" at bounding box center [843, 327] width 1222 height 99
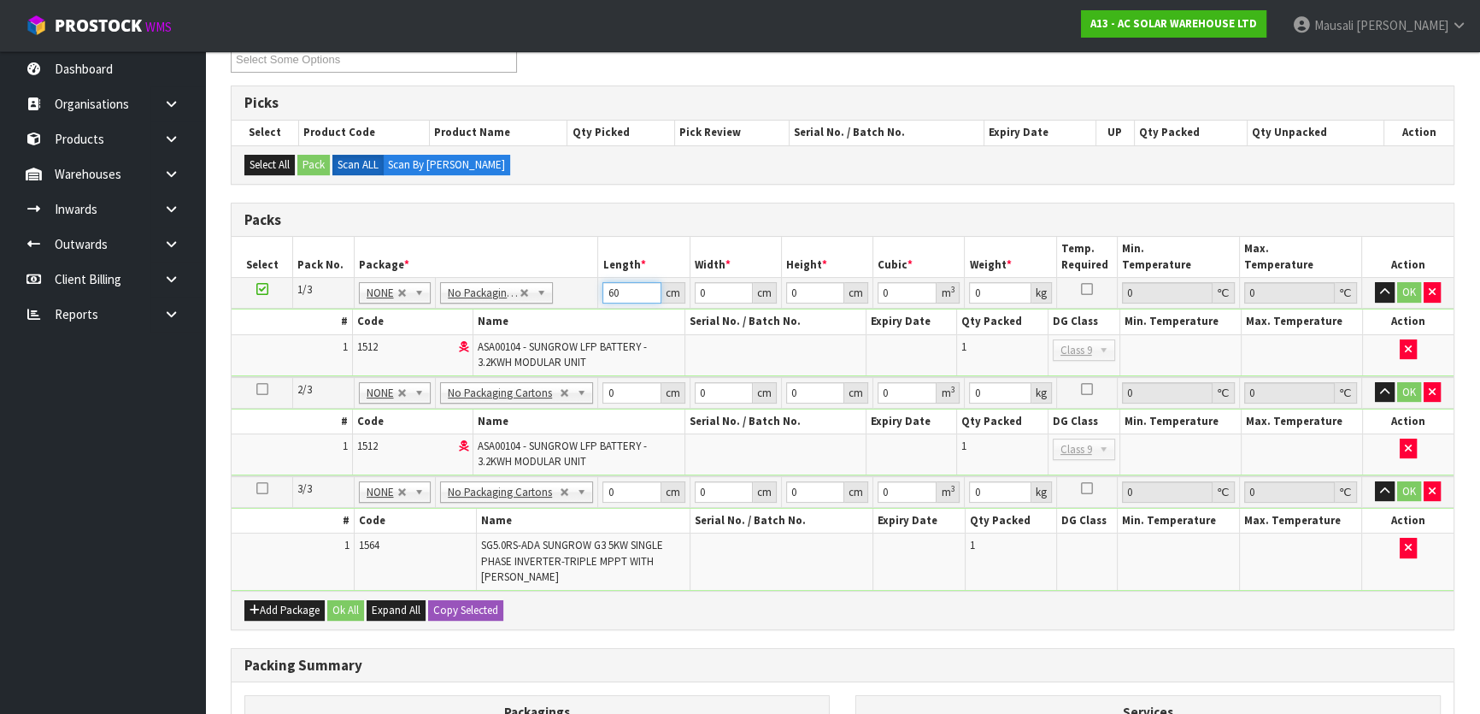
type input "6"
drag, startPoint x: 635, startPoint y: 293, endPoint x: 567, endPoint y: 302, distance: 68.9
click at [567, 302] on tr "1/3 NONE 007-001 007-002 007-004 007-009 007-013 007-014 007-015 007-017 007-01…" at bounding box center [843, 293] width 1222 height 31
type input "74"
type input "55"
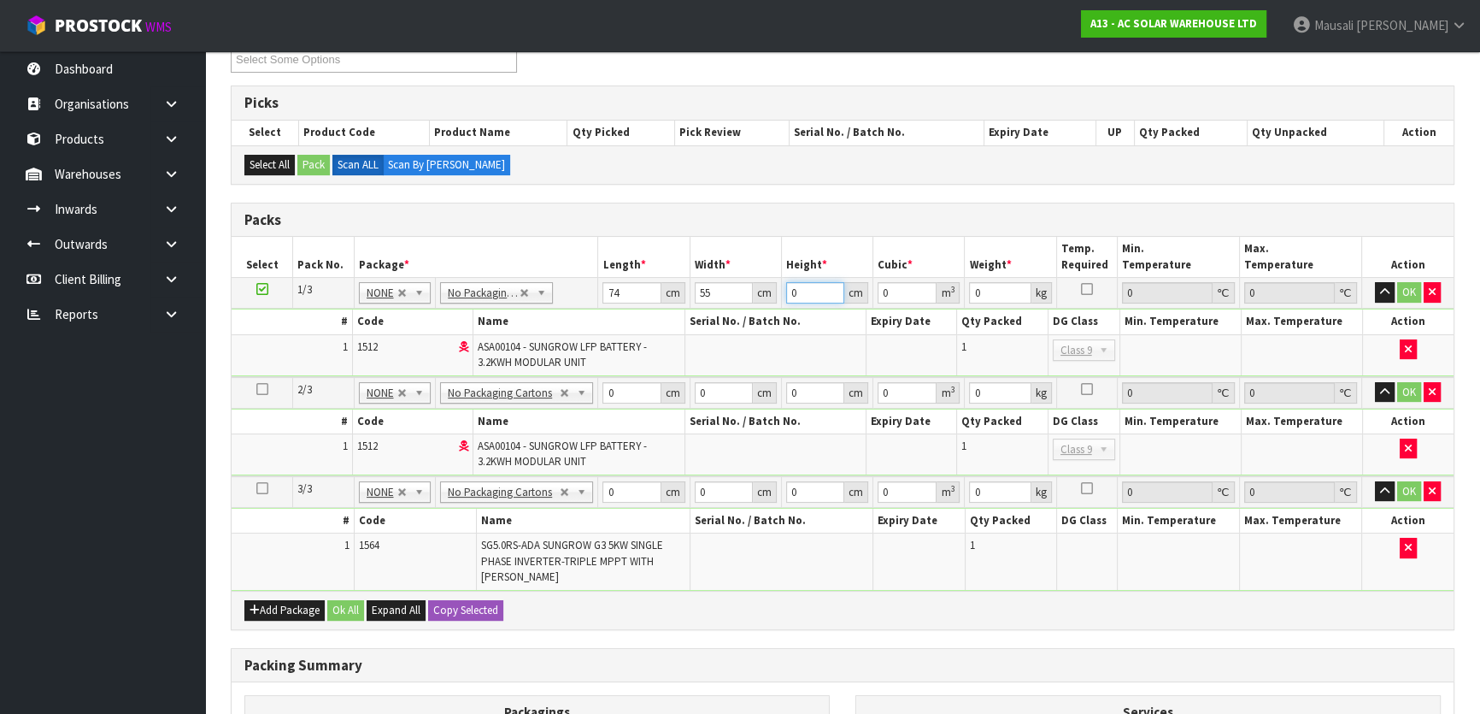
type input "2"
type input "0.00814"
type input "26"
type input "0.10582"
type input "26"
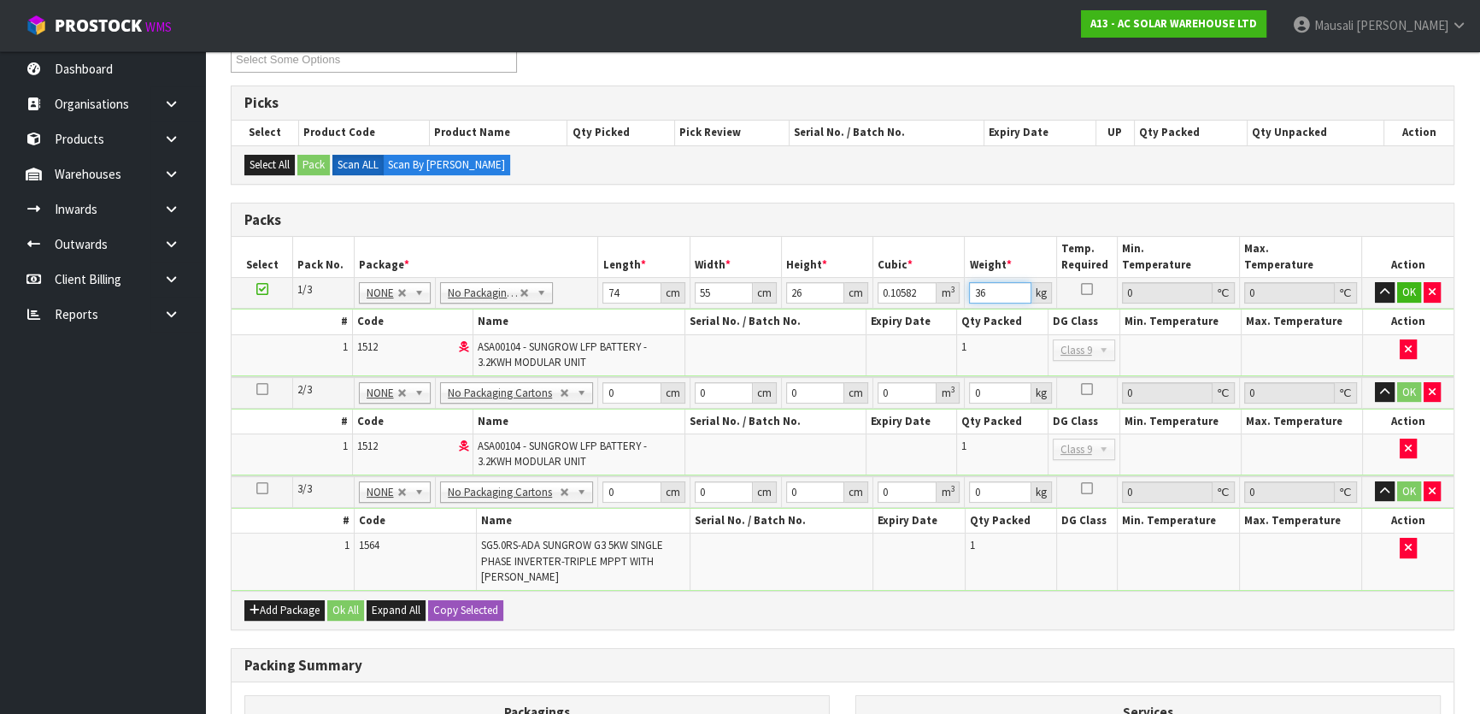
type input "36"
type input "74"
type input "55"
type input "2"
type input "0.00814"
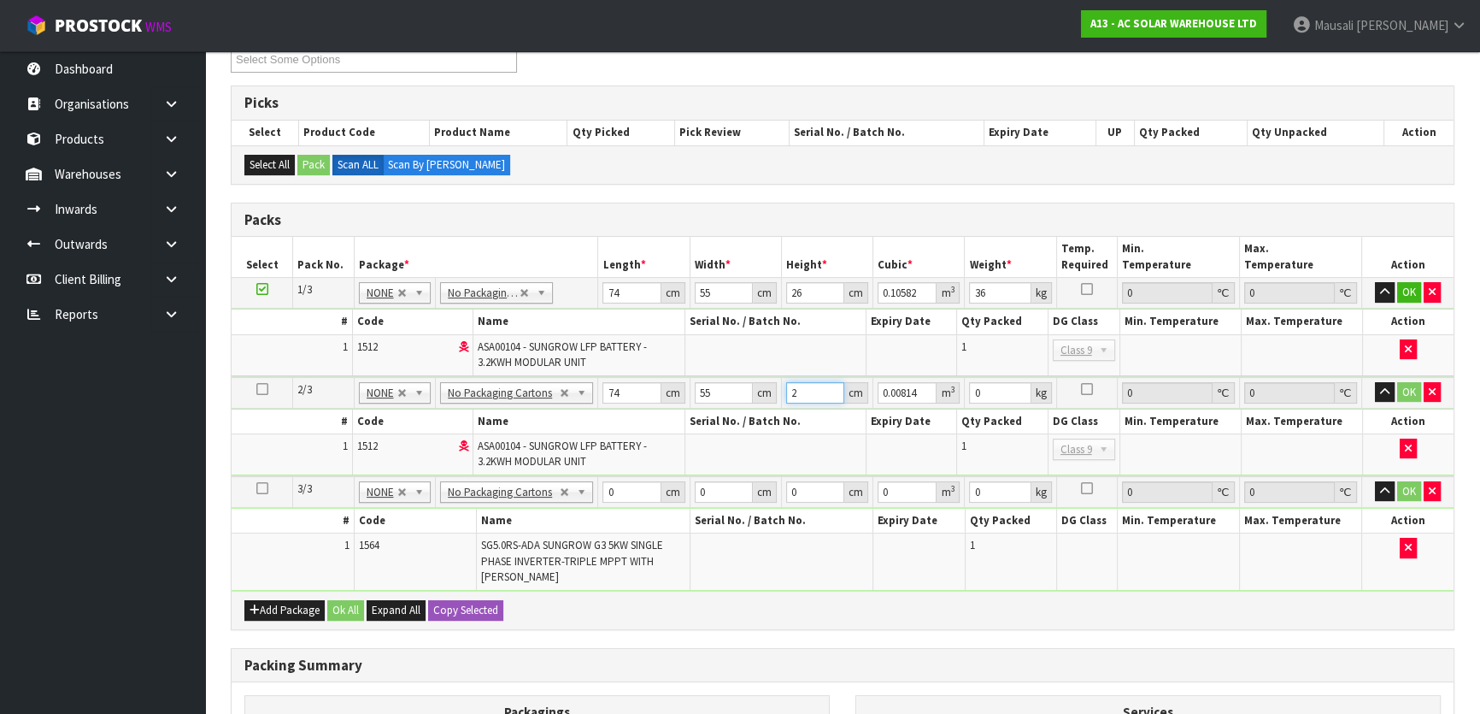
type input "26"
type input "0.10582"
type input "26"
type input "36"
type input "60"
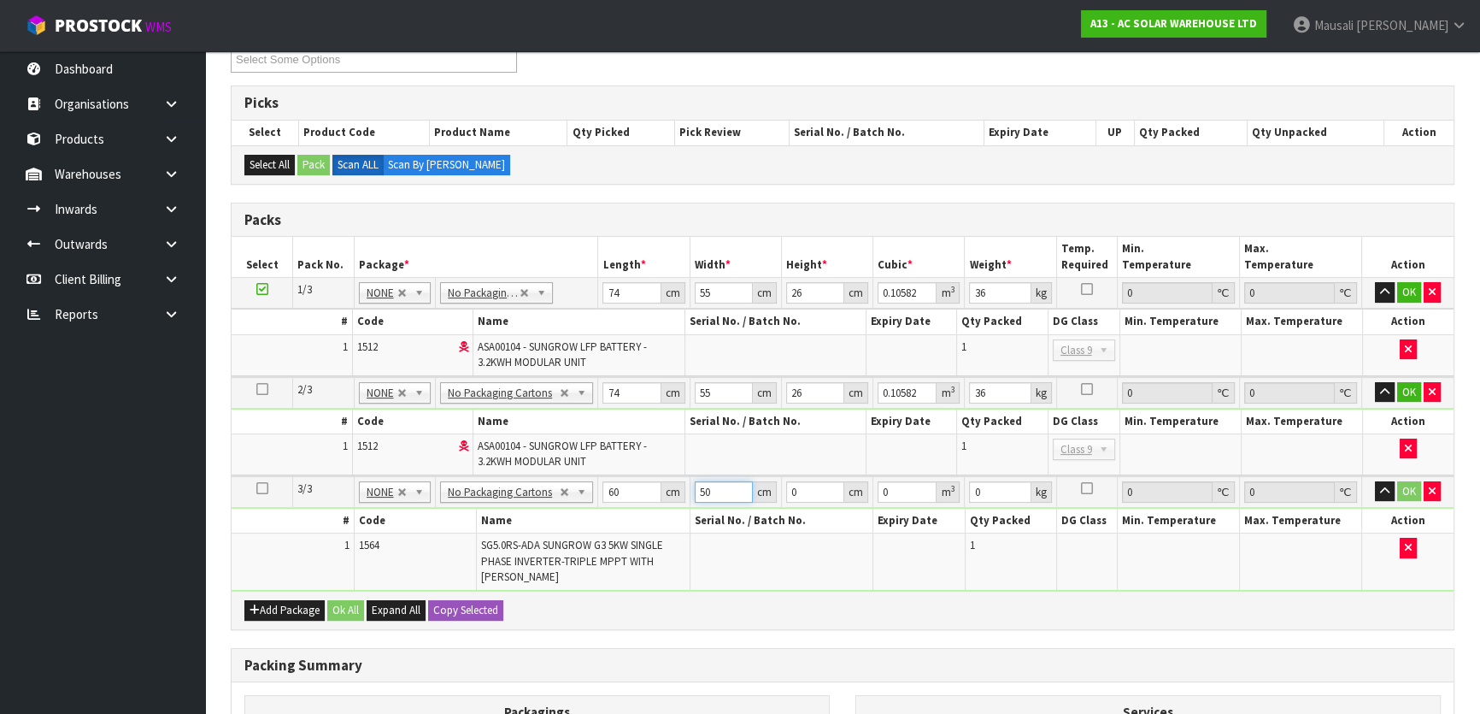
type input "50"
type input "3"
type input "0.009"
type input "33"
type input "0.099"
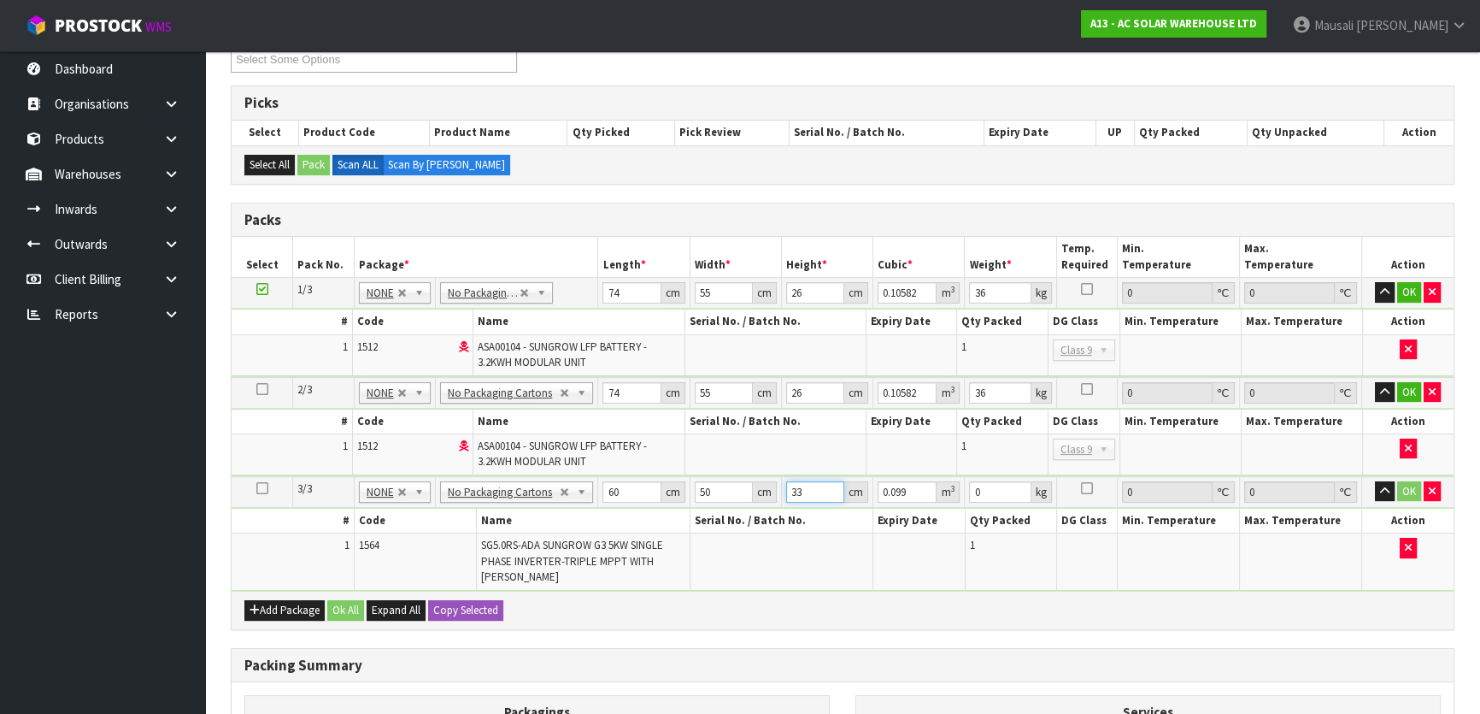
type input "33"
type input "24"
click at [349, 600] on button "Ok All" at bounding box center [345, 610] width 37 height 21
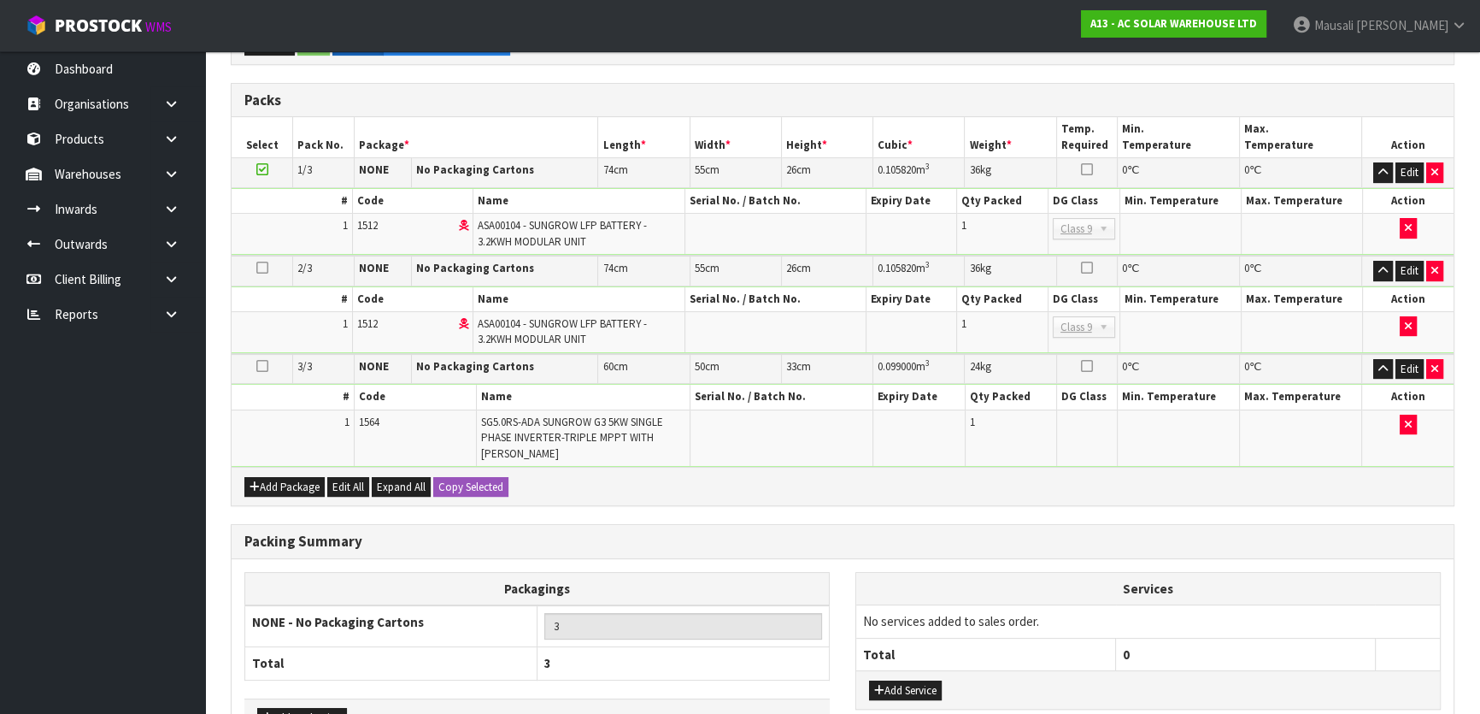
scroll to position [541, 0]
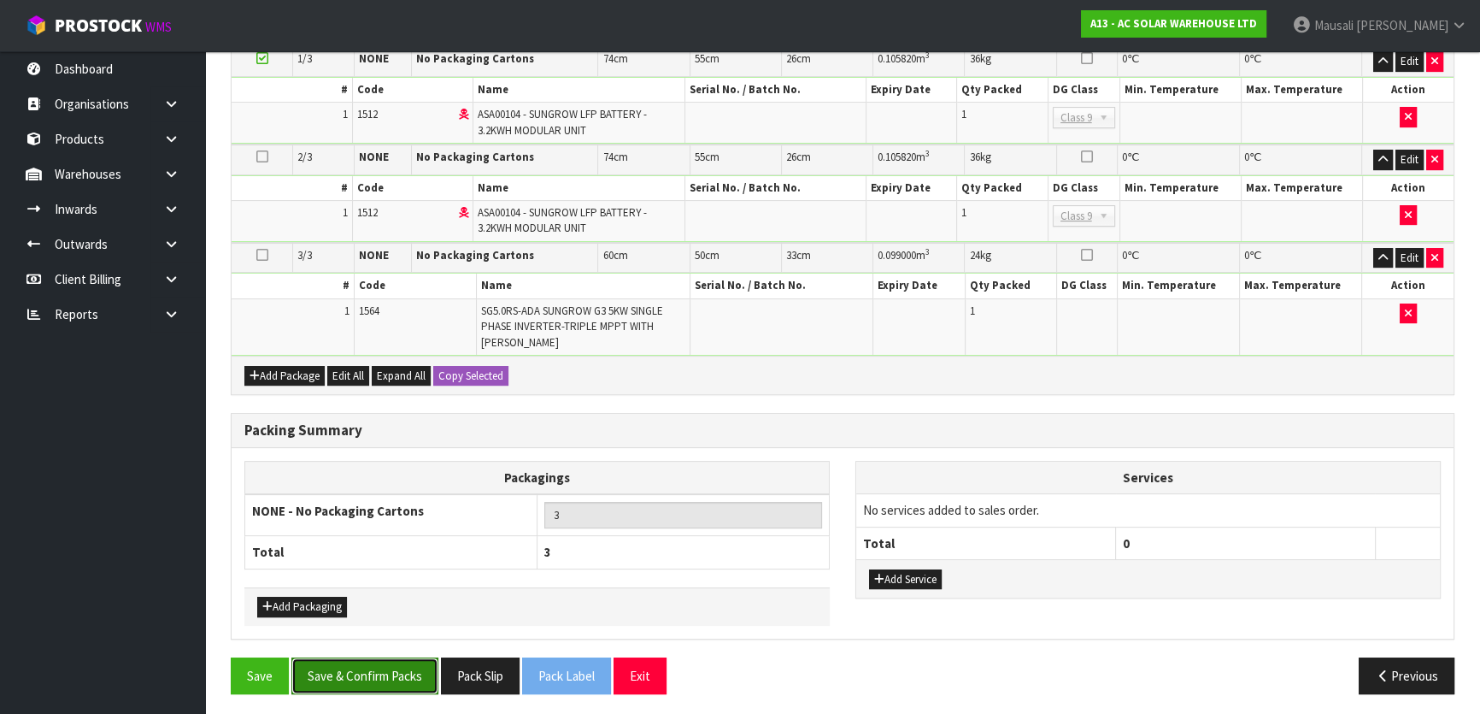
click at [398, 658] on button "Save & Confirm Packs" at bounding box center [364, 675] width 147 height 37
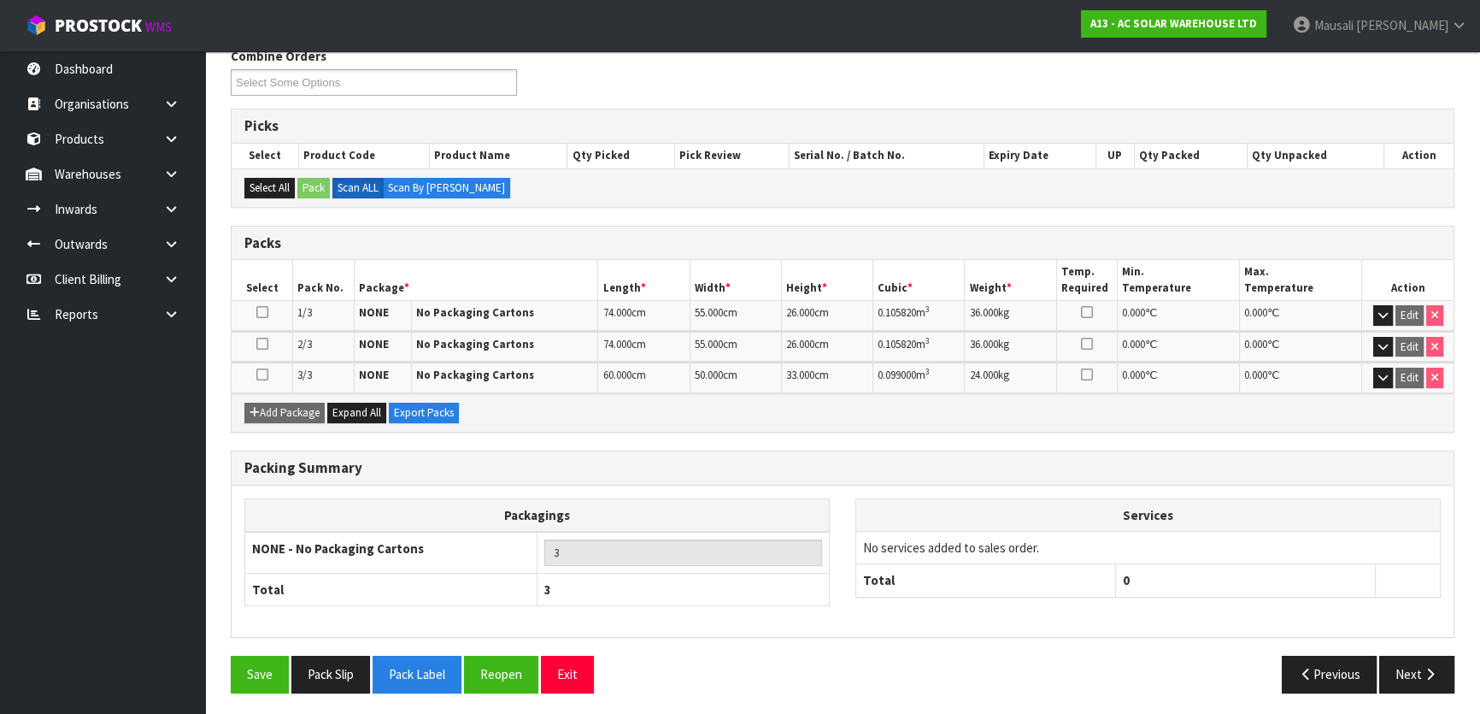
scroll to position [288, 0]
click at [435, 664] on button "Pack Label" at bounding box center [417, 673] width 89 height 37
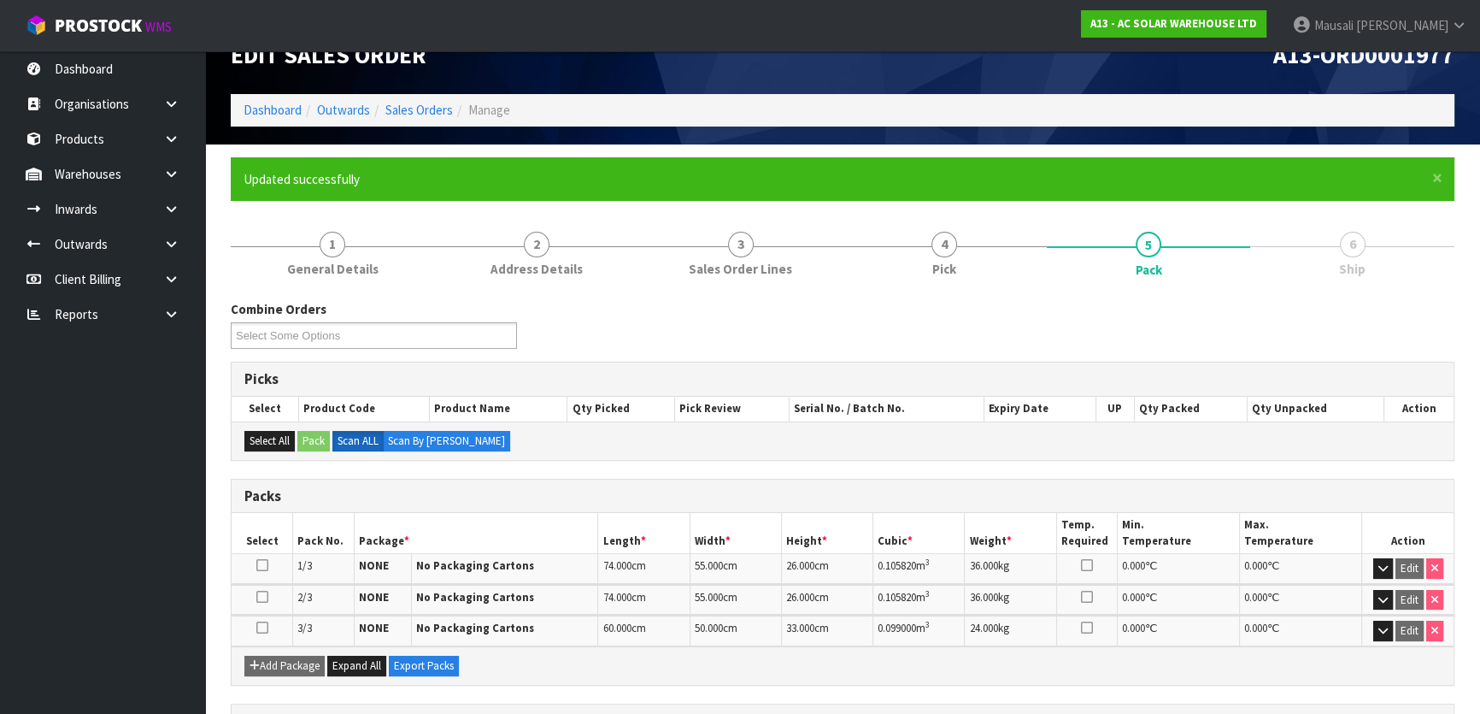
scroll to position [0, 0]
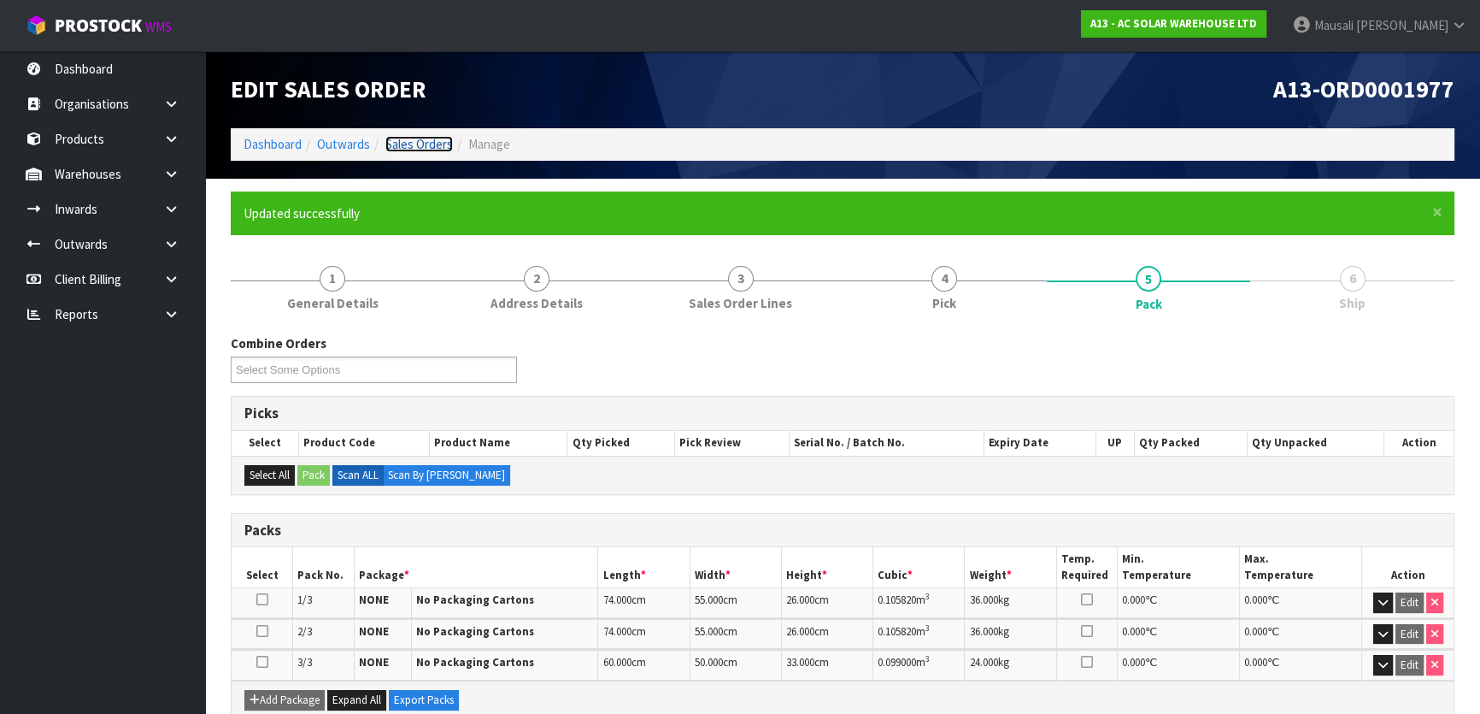
click at [426, 142] on link "Sales Orders" at bounding box center [419, 144] width 68 height 16
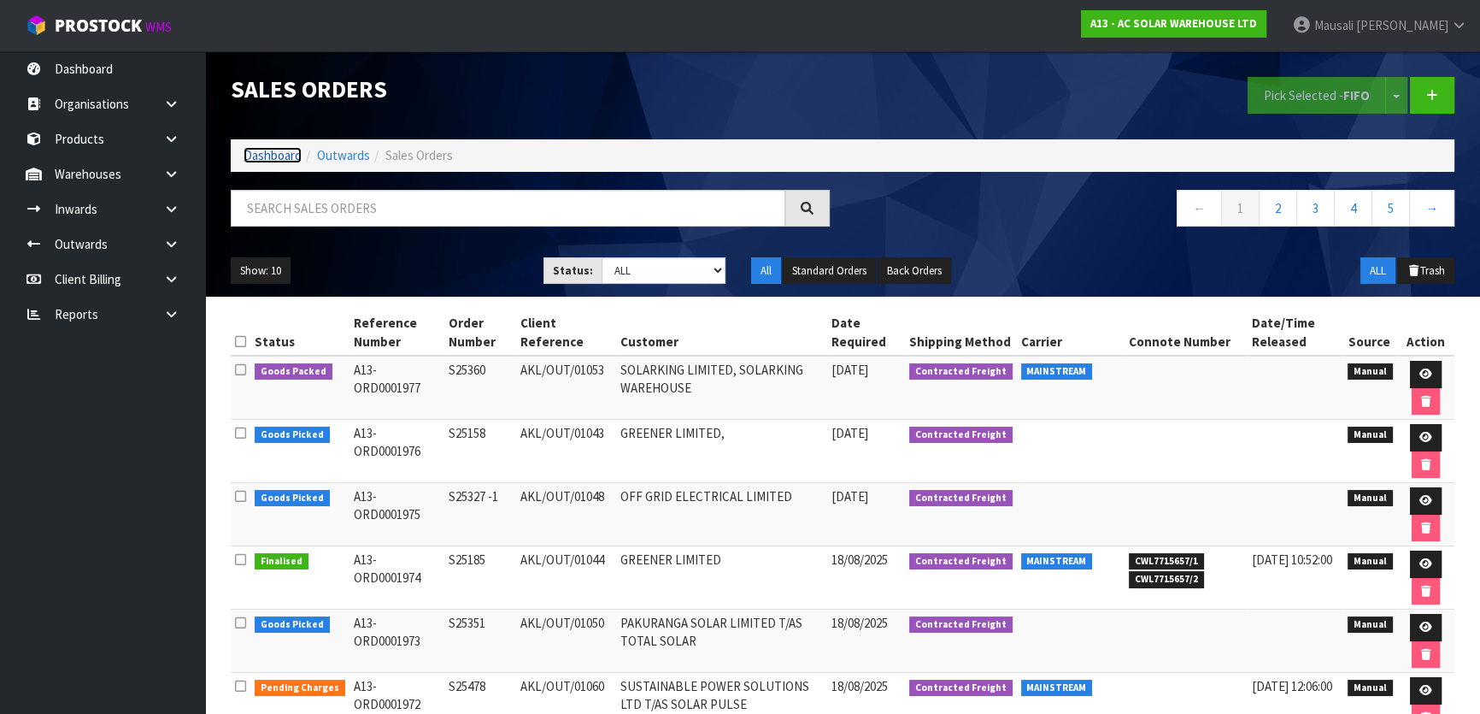
click at [275, 148] on link "Dashboard" at bounding box center [273, 155] width 58 height 16
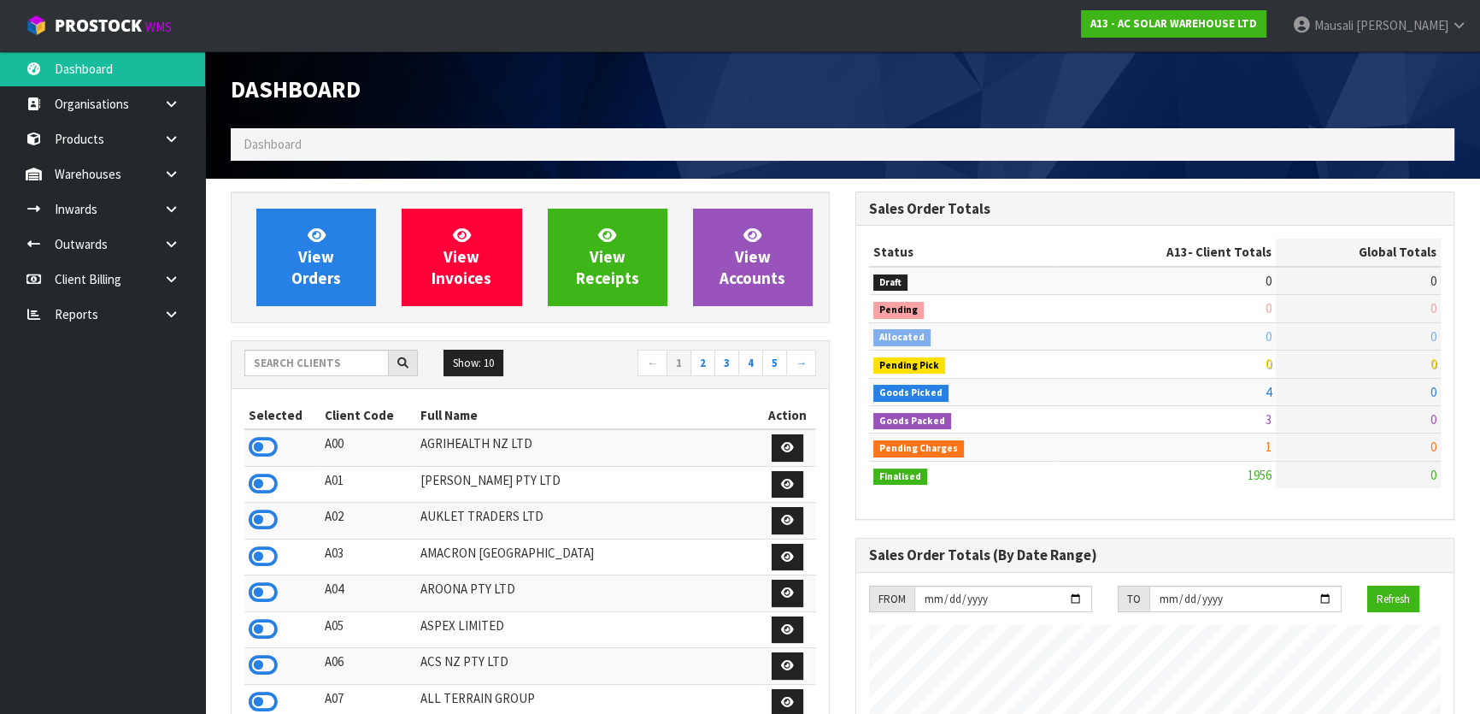
scroll to position [1365, 624]
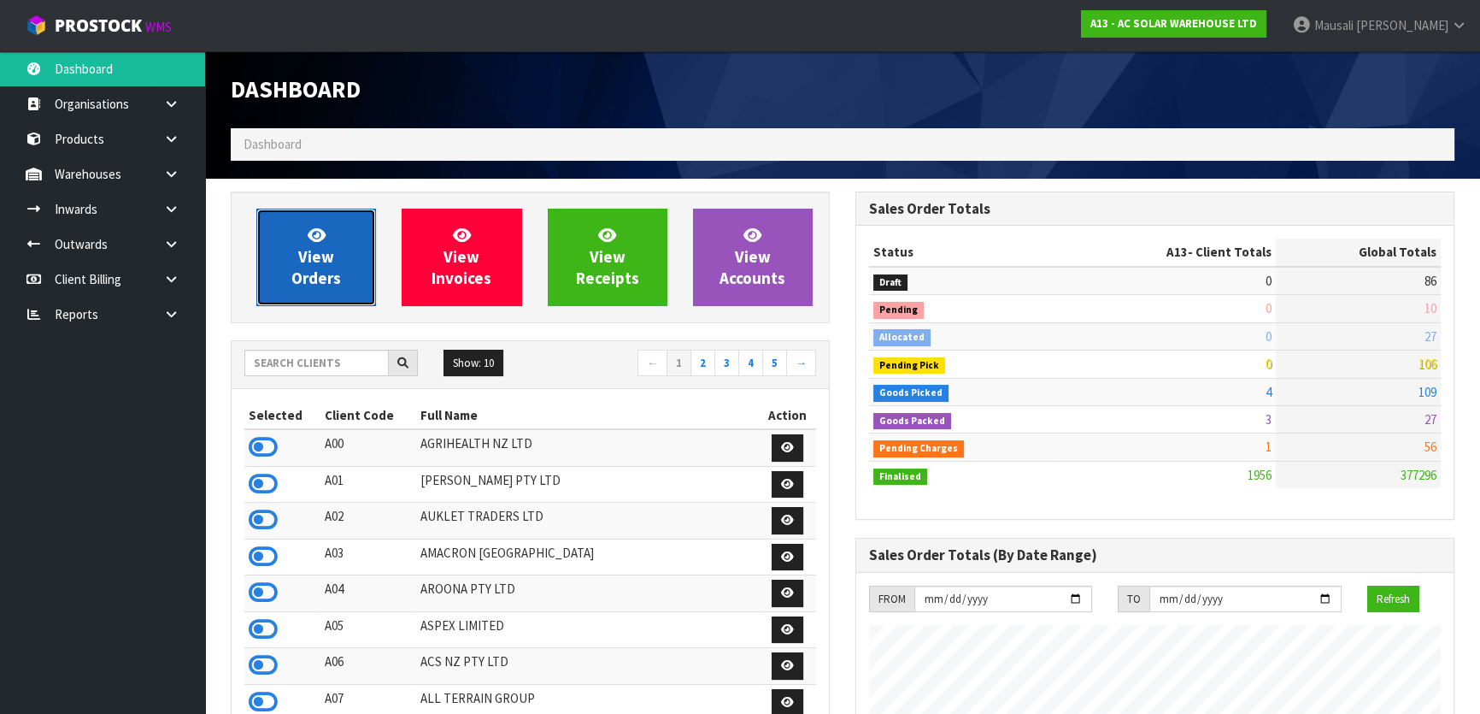
click at [292, 266] on link "View Orders" at bounding box center [316, 257] width 120 height 97
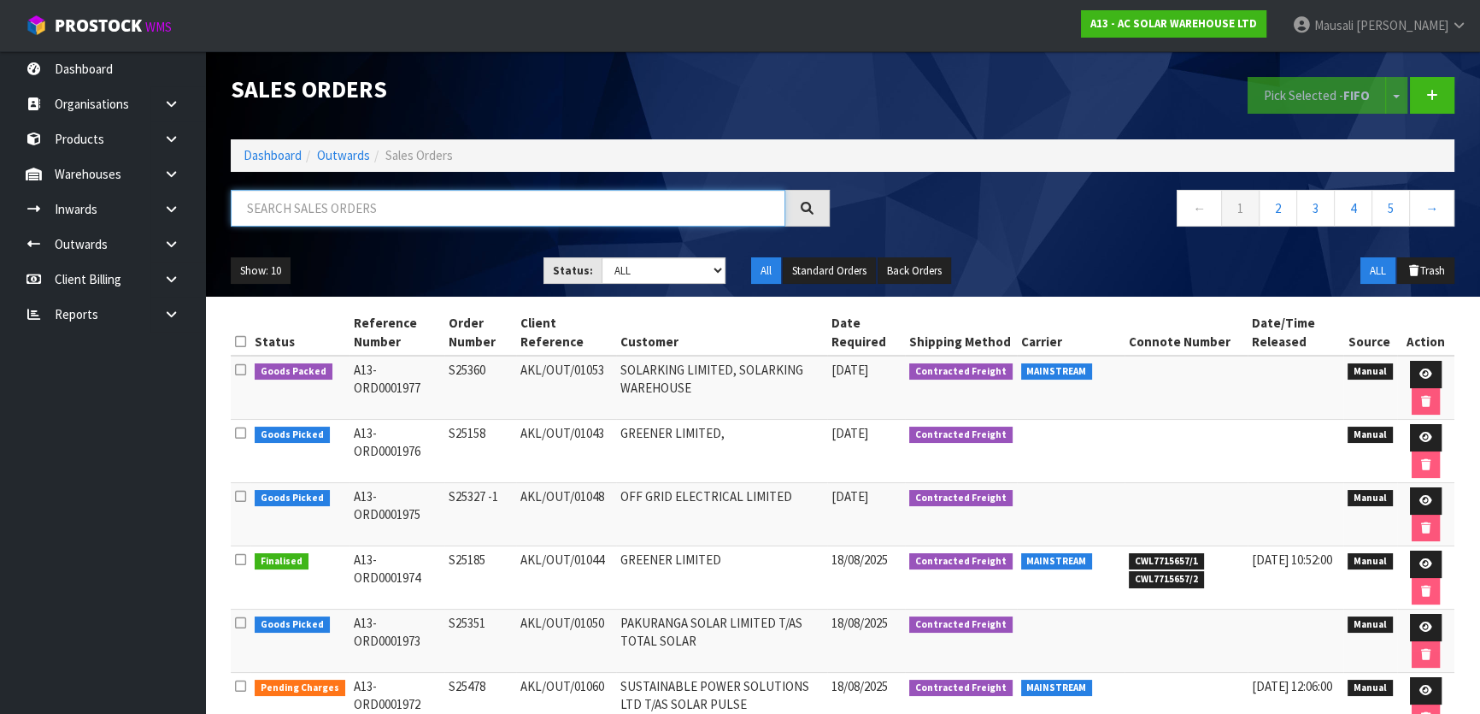
click at [289, 213] on input "text" at bounding box center [508, 208] width 555 height 37
type input "JOB-0408420"
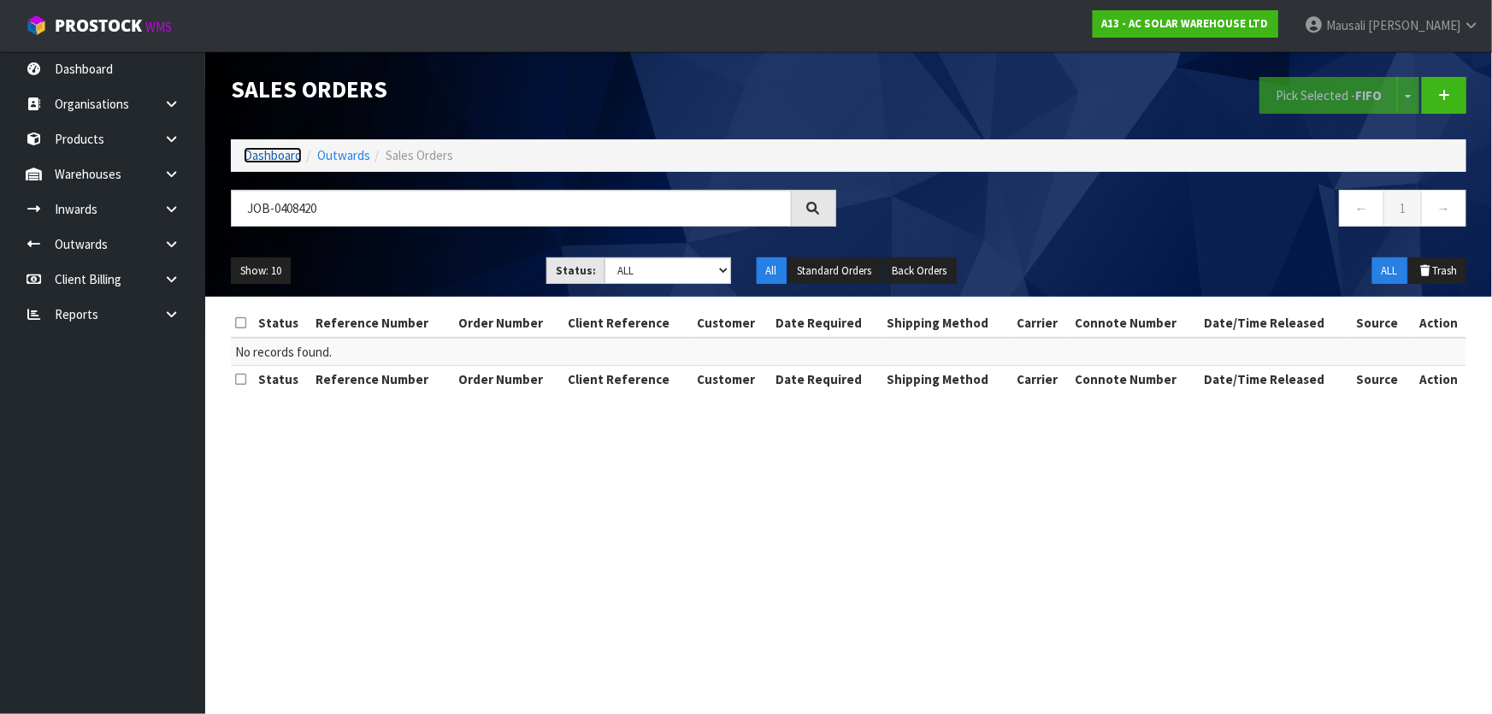
click at [282, 148] on link "Dashboard" at bounding box center [273, 155] width 58 height 16
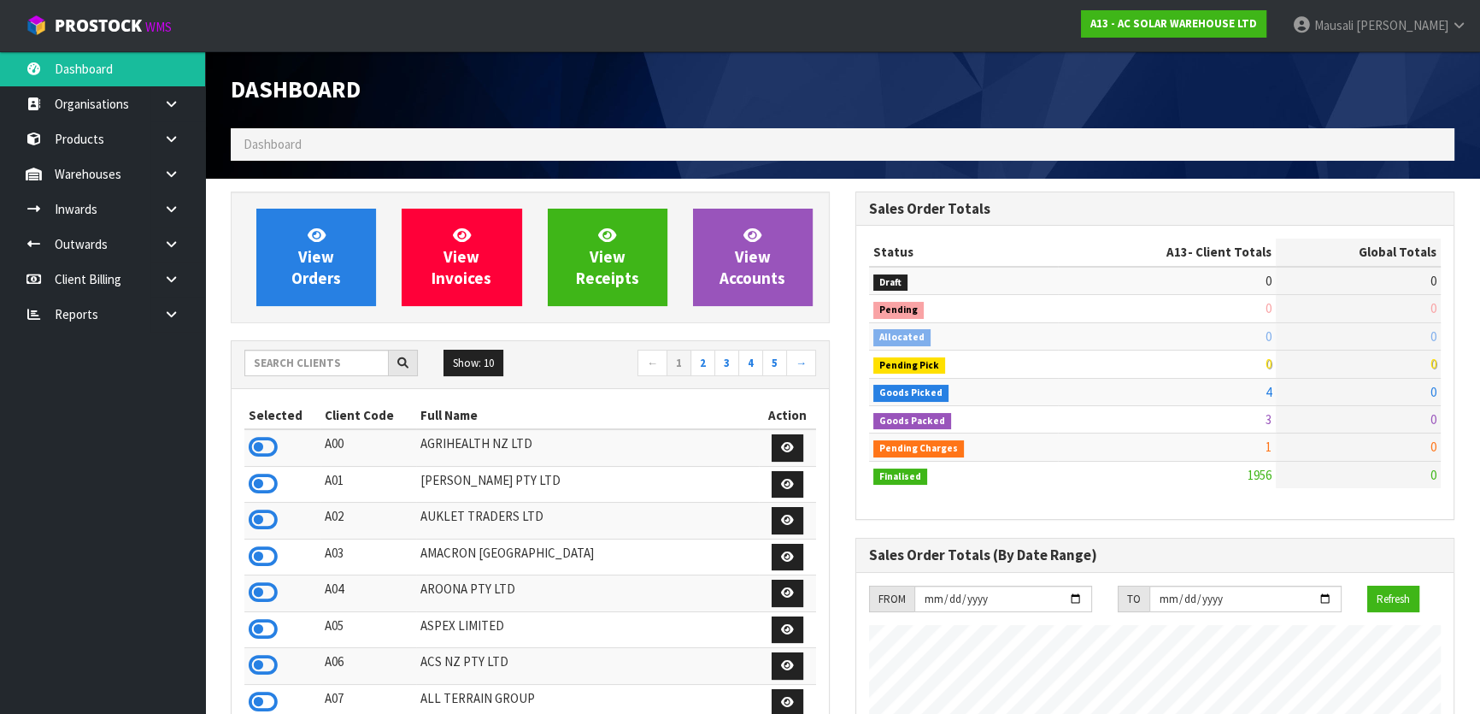
scroll to position [1365, 624]
click at [280, 362] on input "text" at bounding box center [316, 363] width 144 height 26
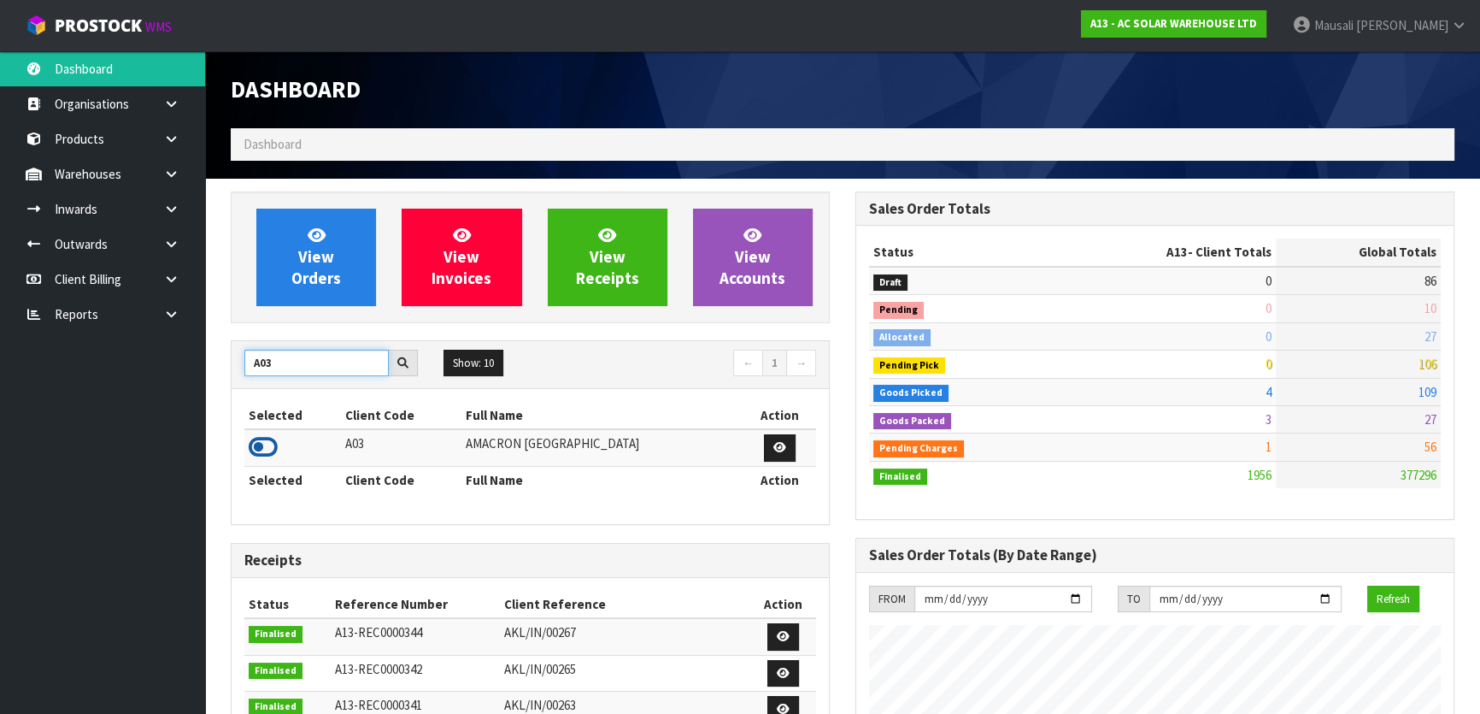
type input "A03"
click at [262, 444] on icon at bounding box center [263, 447] width 29 height 26
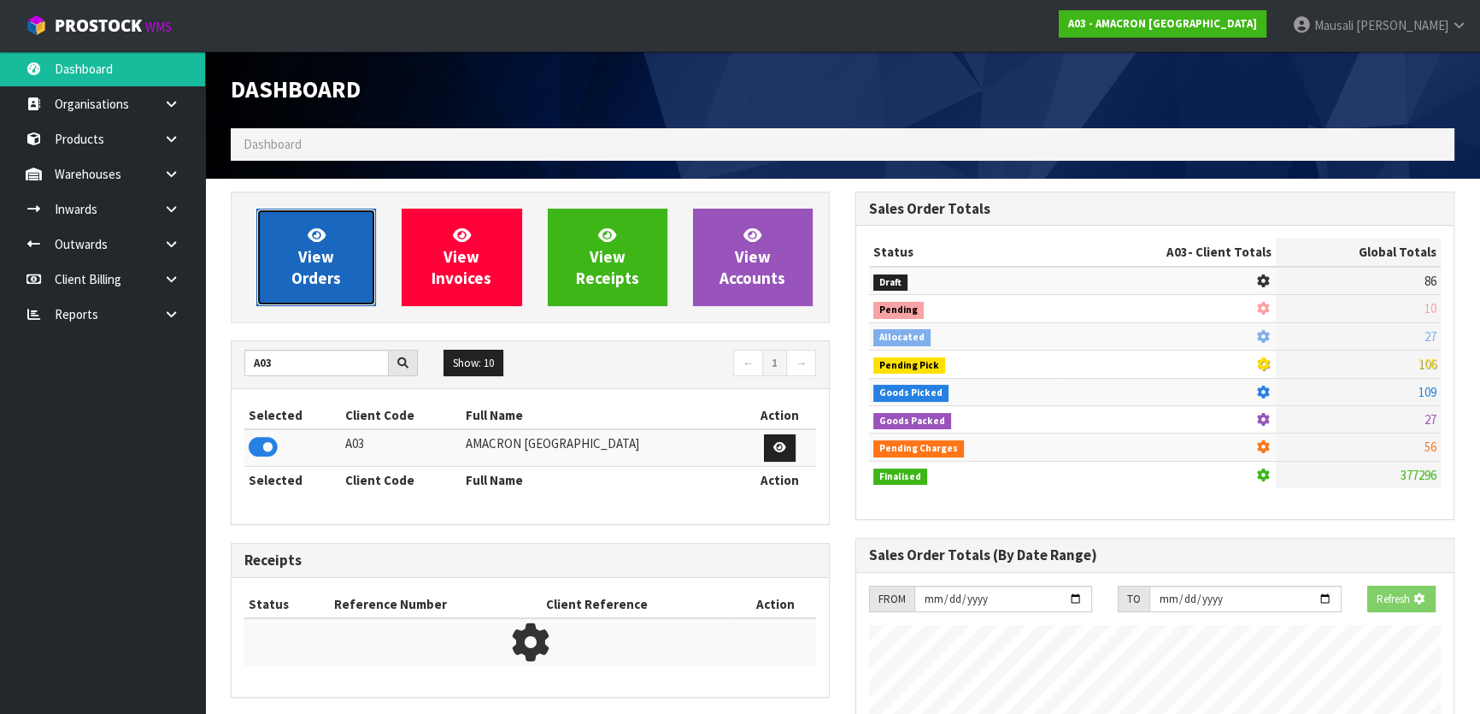
click at [317, 262] on span "View Orders" at bounding box center [316, 257] width 50 height 64
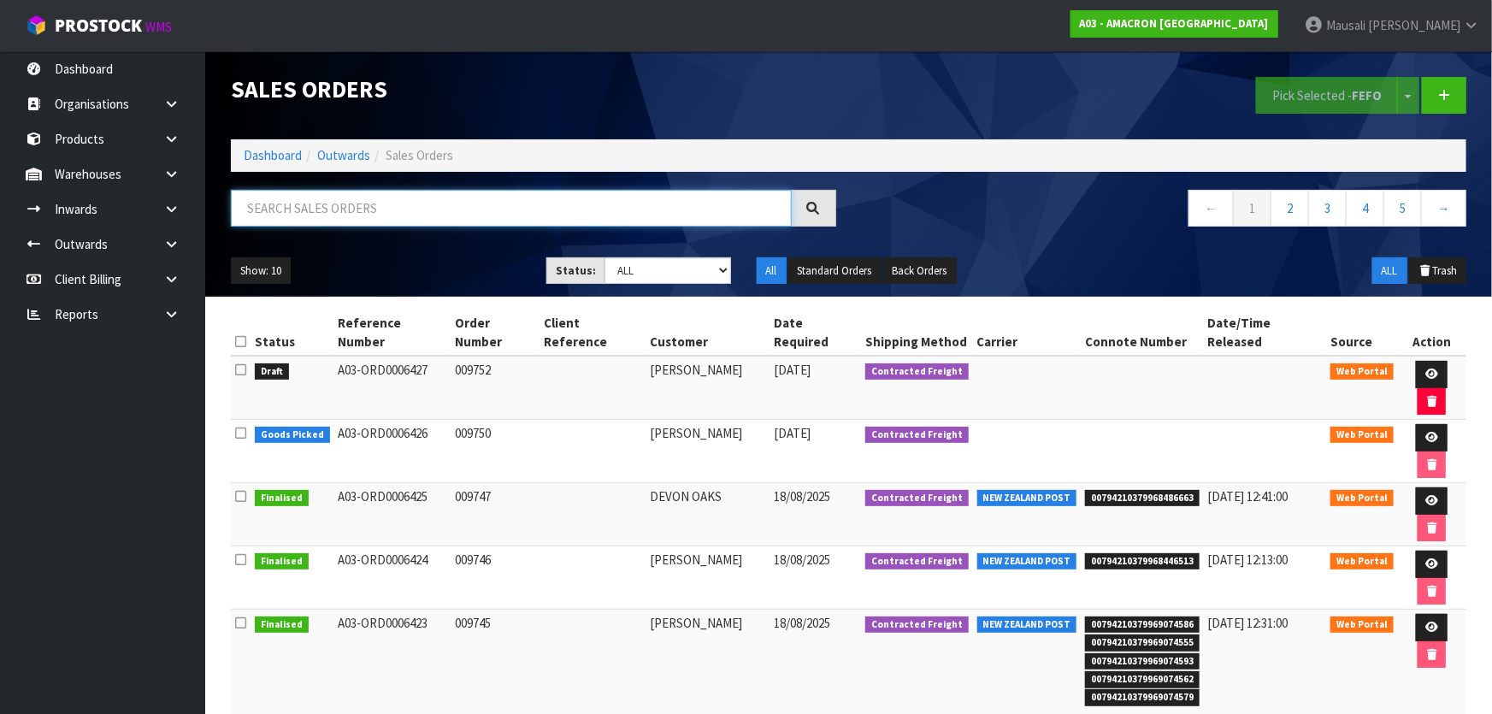
click at [290, 221] on input "text" at bounding box center [511, 208] width 561 height 37
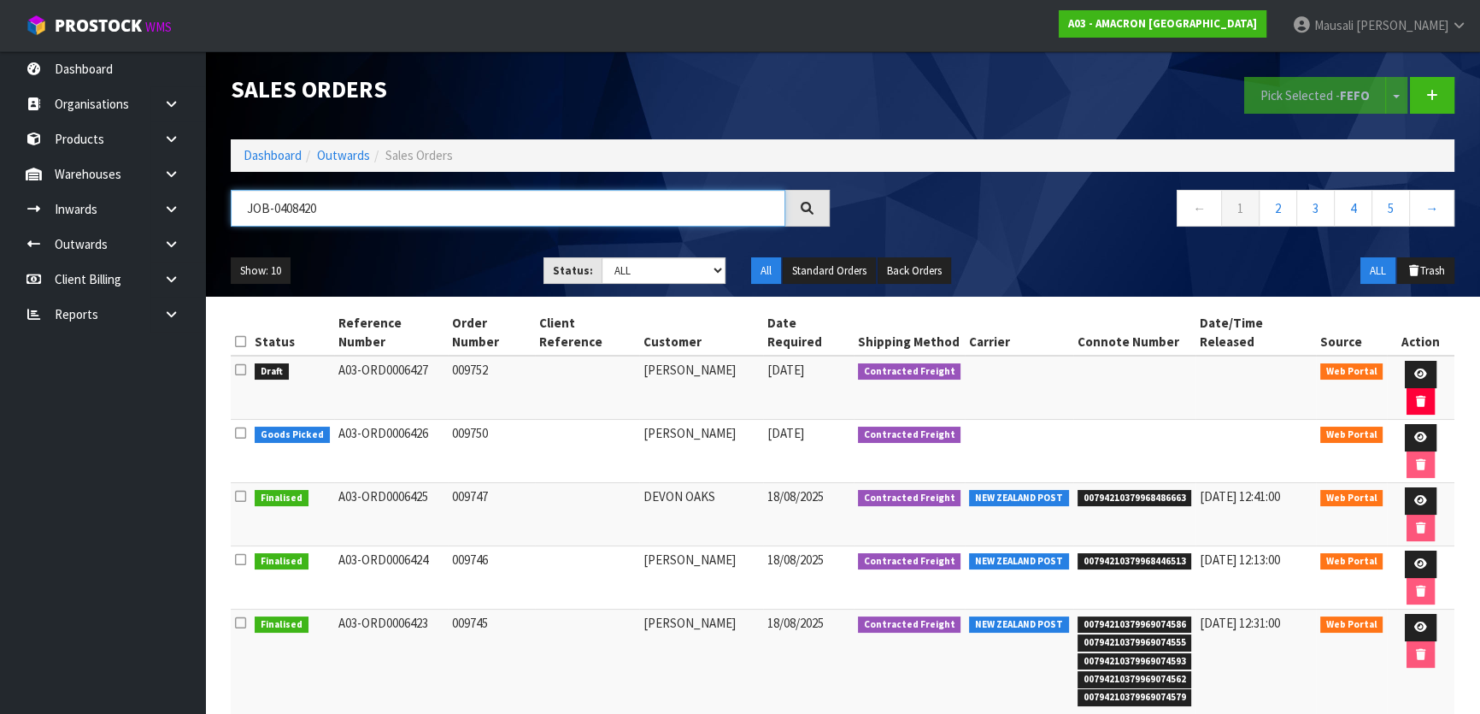
type input "JOB-0408420"
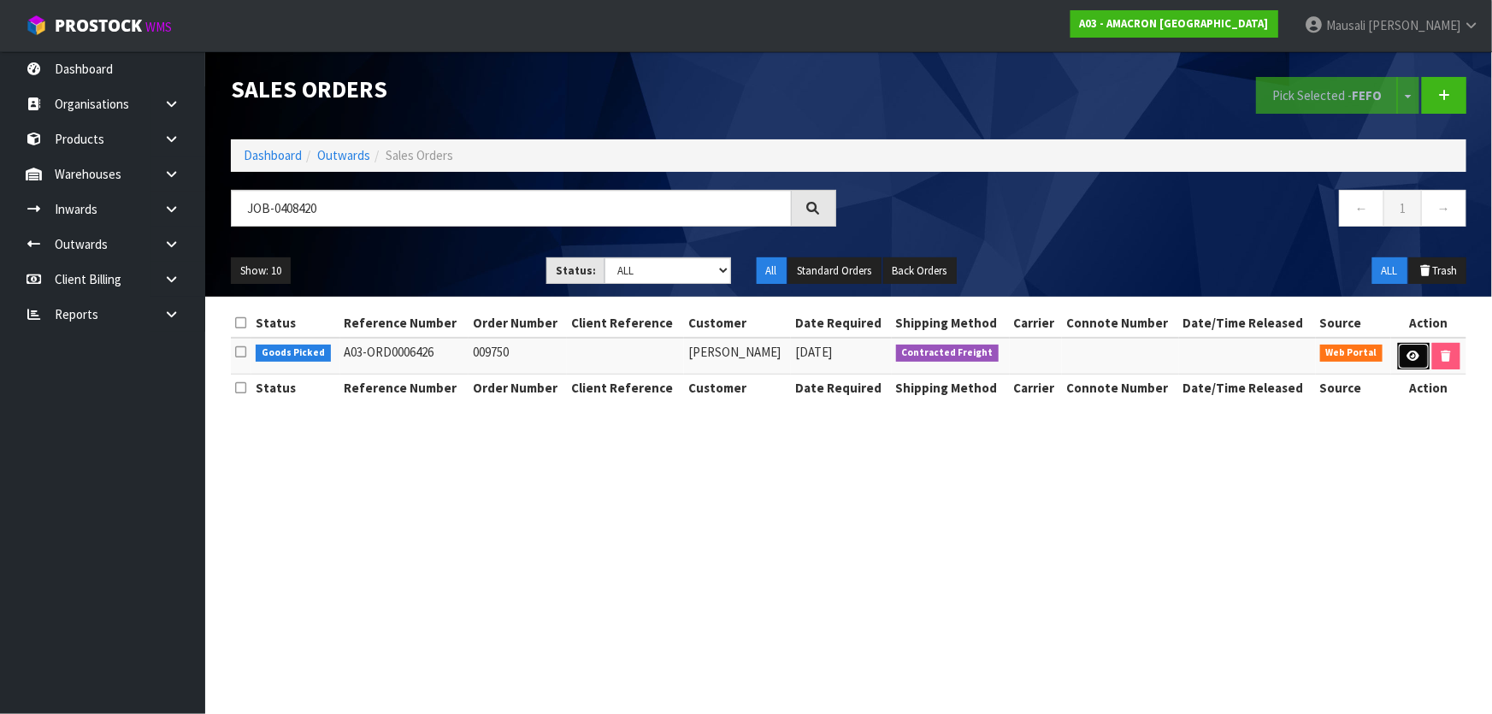
click at [1415, 357] on icon at bounding box center [1413, 355] width 13 height 11
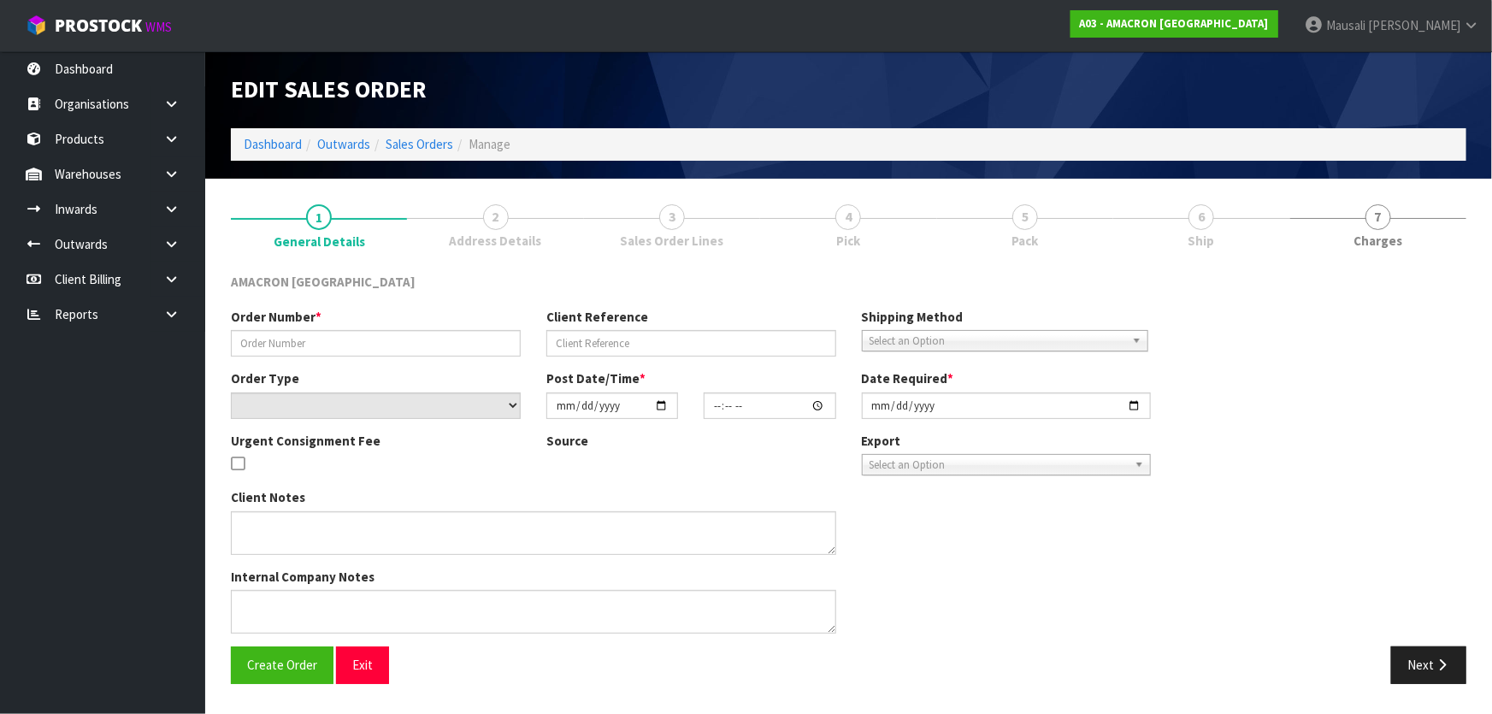
type input "009750"
select select "number:0"
type input "[DATE]"
type input "12:15:00.000"
type input "[DATE]"
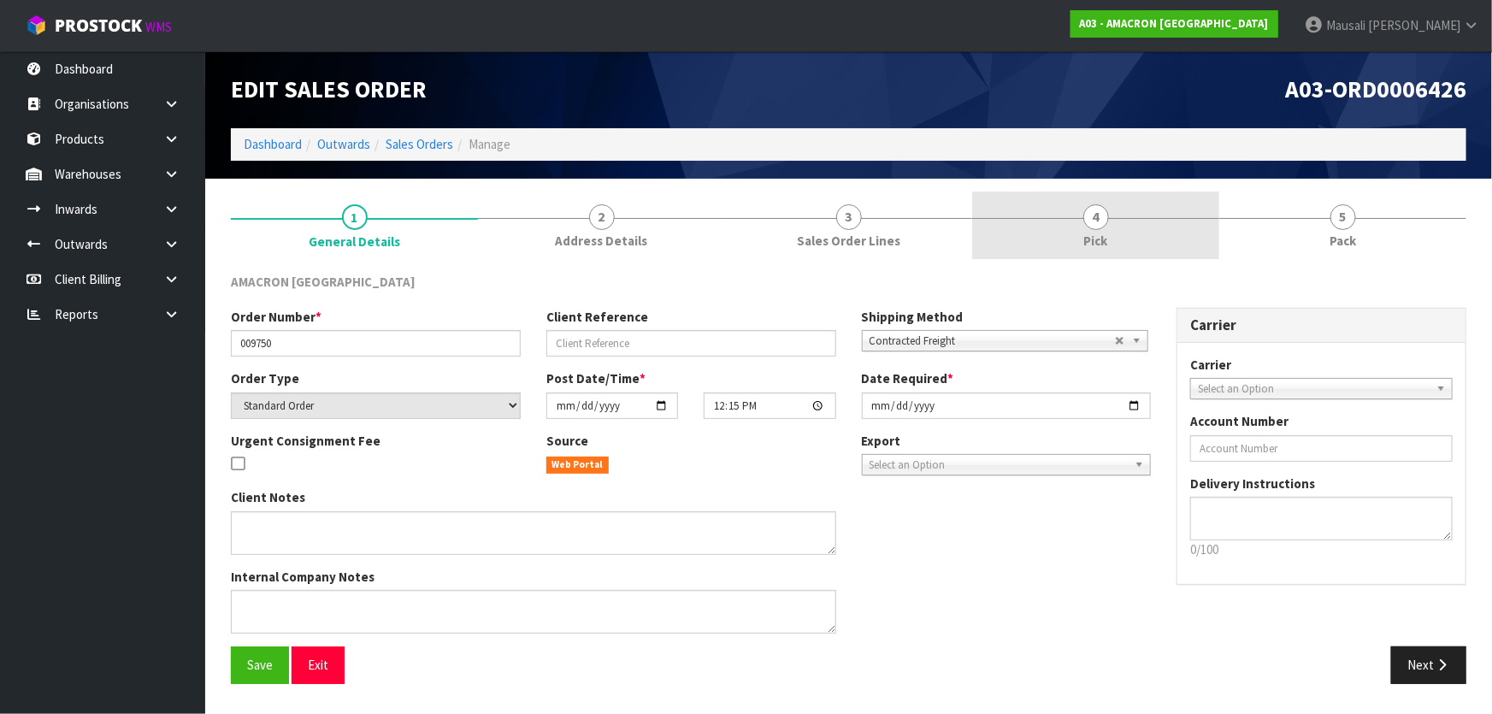
click at [1132, 230] on link "4 Pick" at bounding box center [1095, 225] width 247 height 68
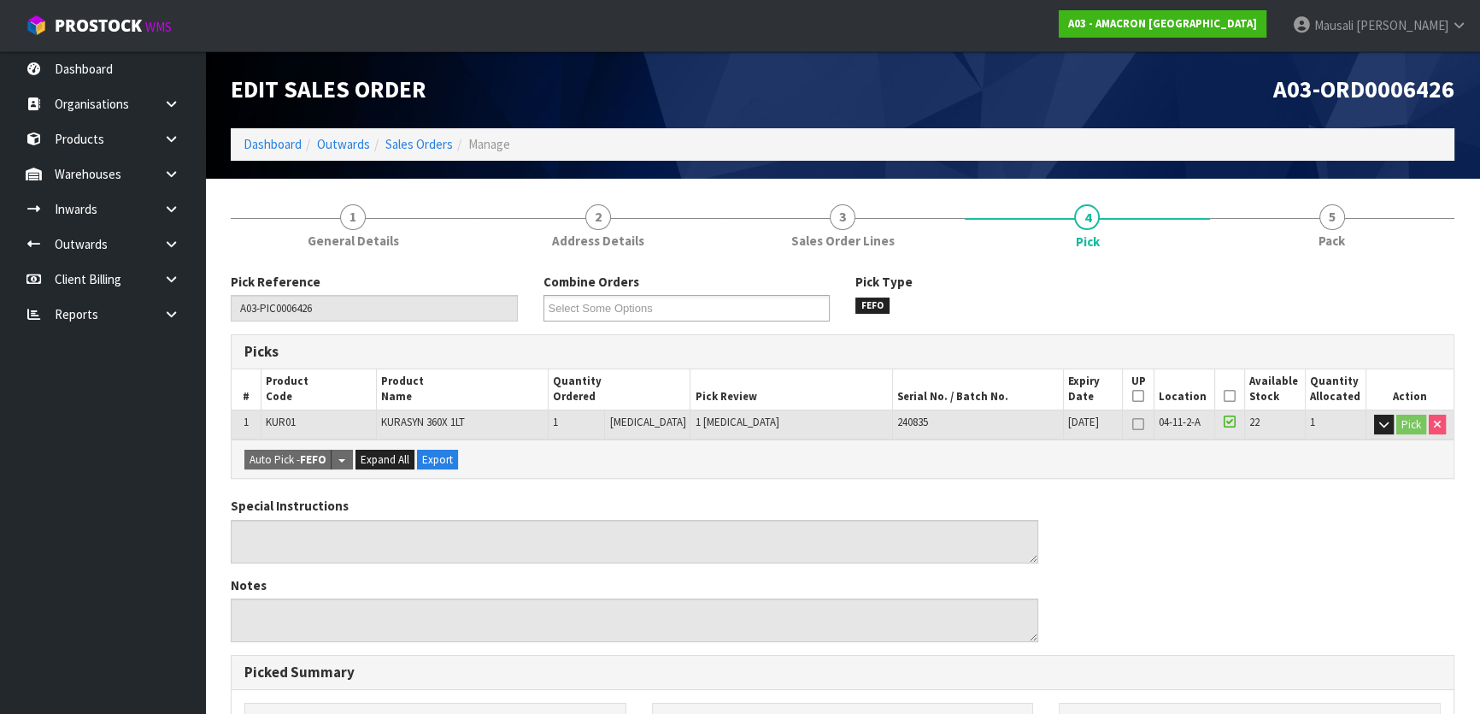
click at [1224, 396] on icon at bounding box center [1230, 396] width 12 height 1
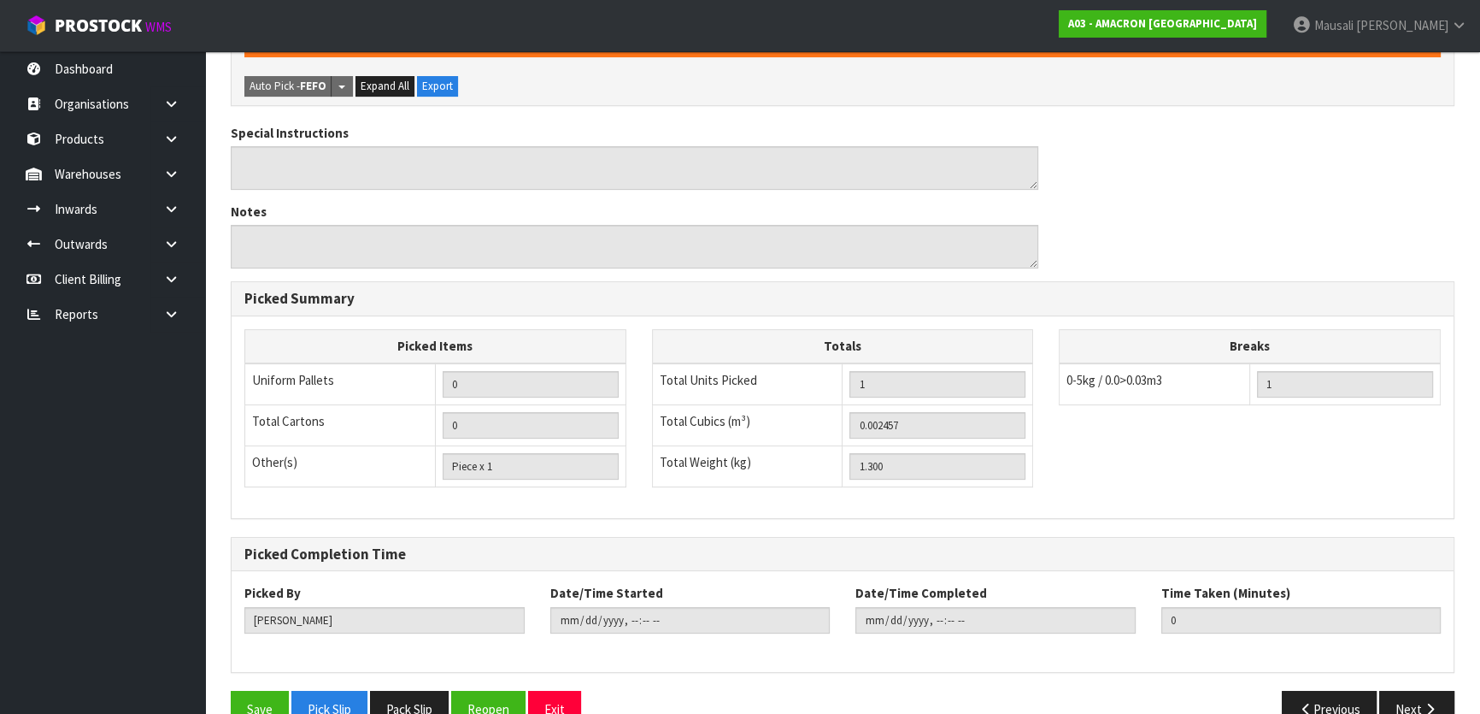
scroll to position [470, 0]
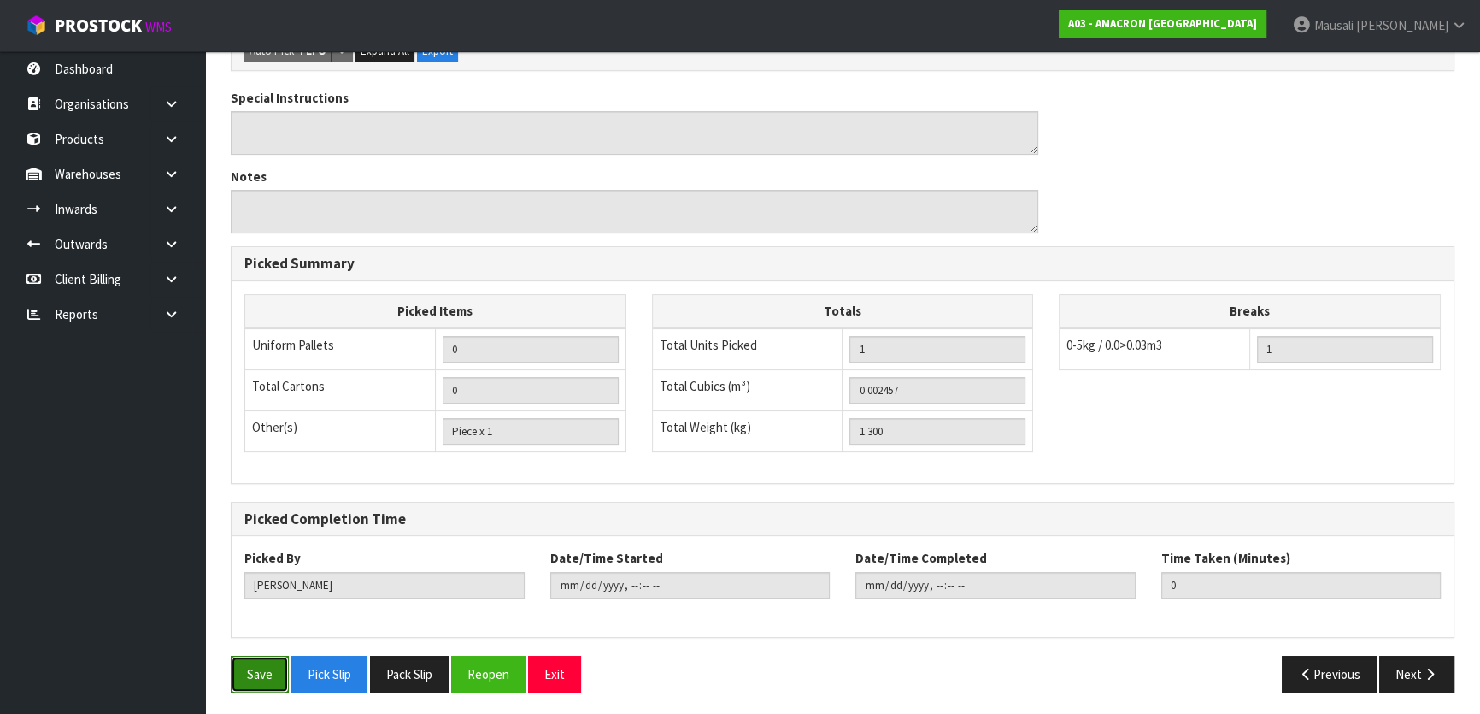
click at [261, 667] on button "Save" at bounding box center [260, 674] width 58 height 37
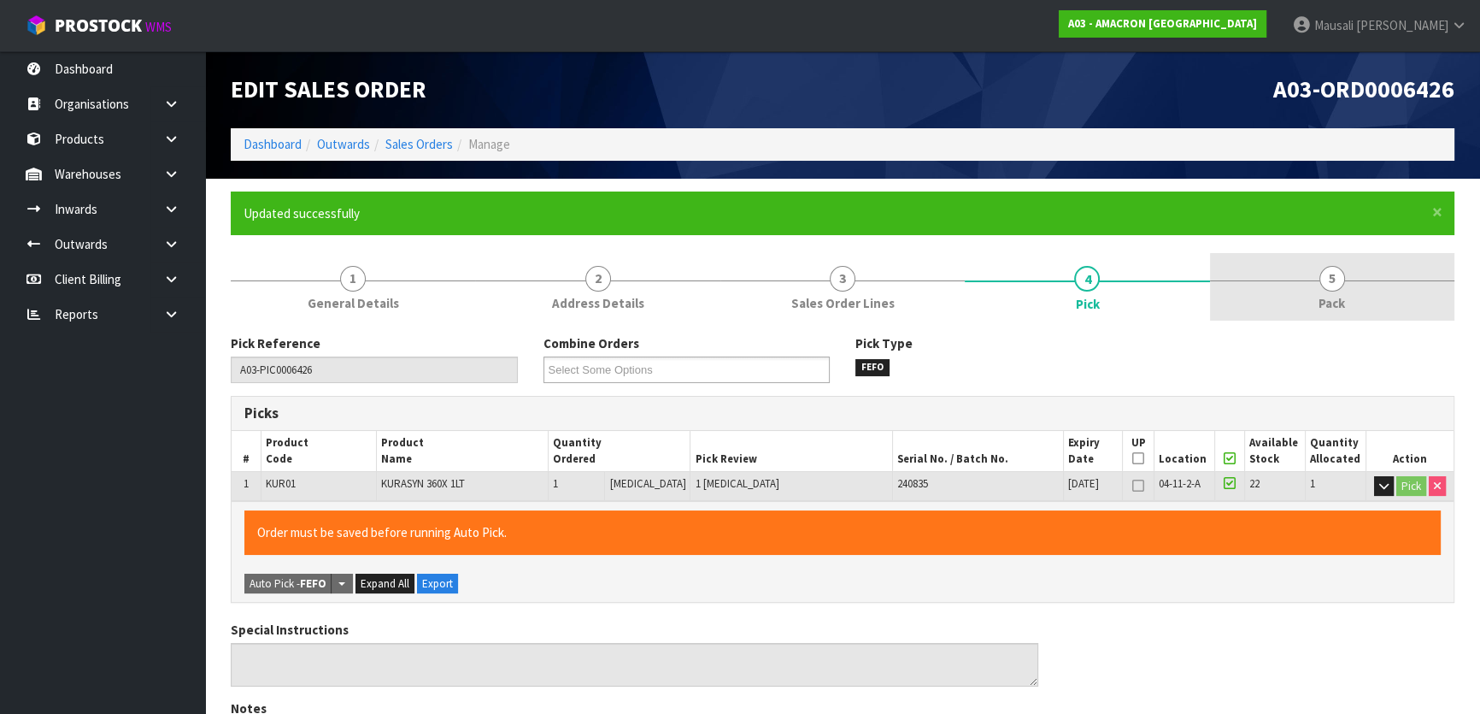
type input "[PERSON_NAME]"
type input "[DATE]T13:40:09"
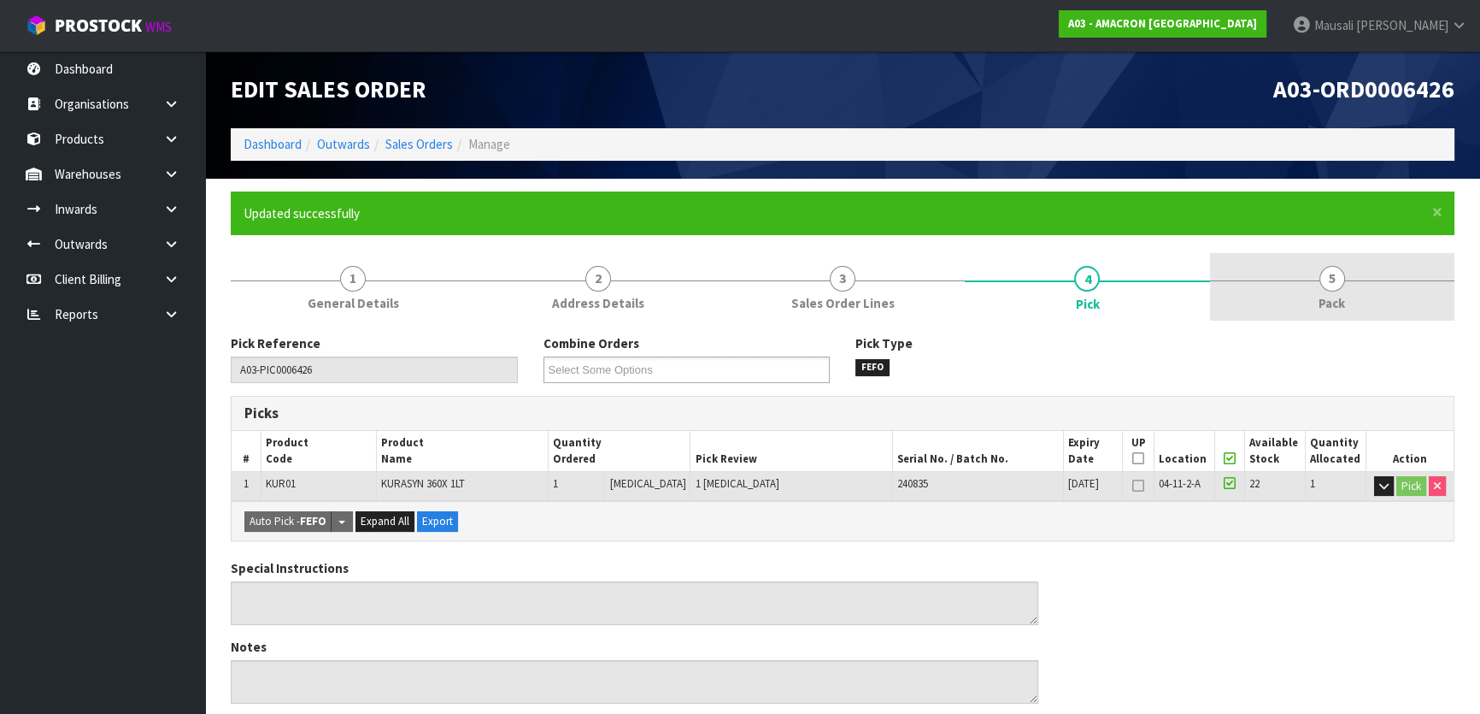
click at [1298, 314] on link "5 Pack" at bounding box center [1332, 287] width 244 height 68
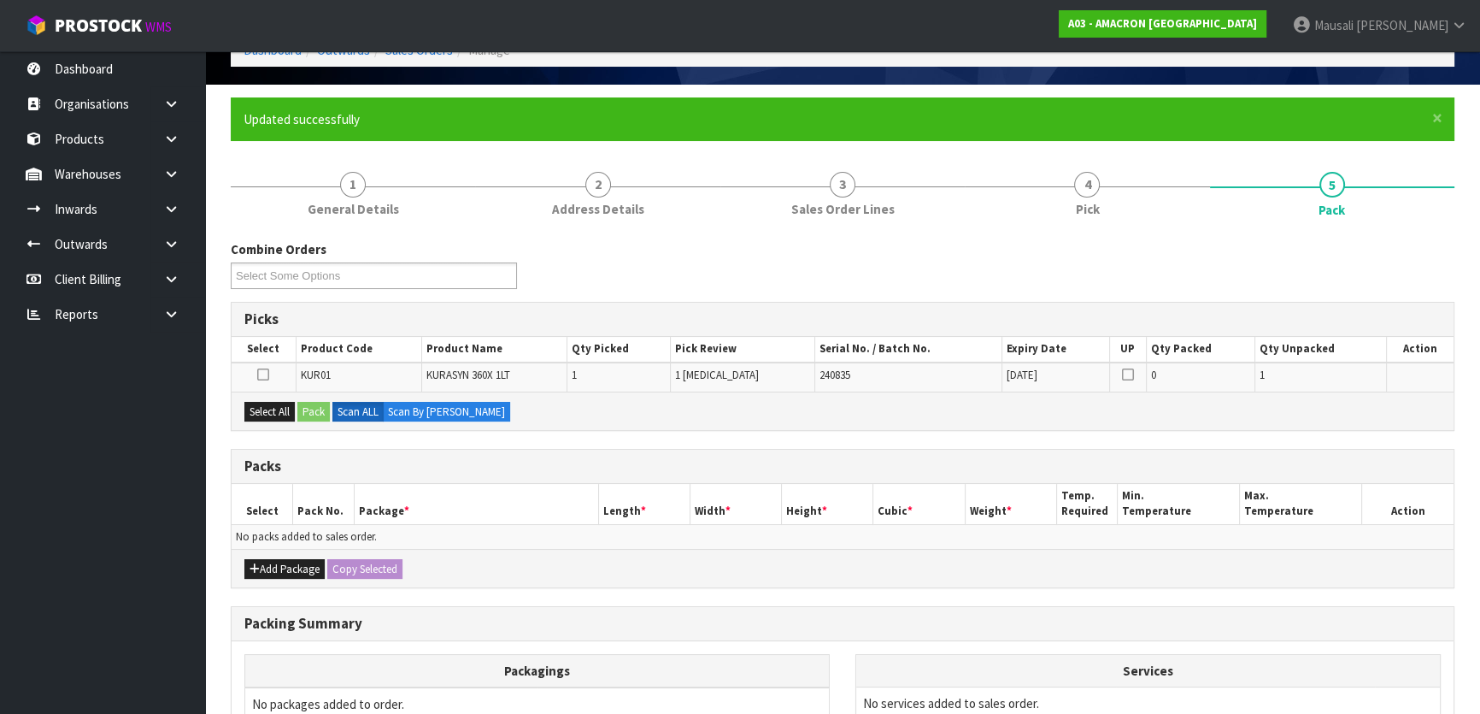
scroll to position [281, 0]
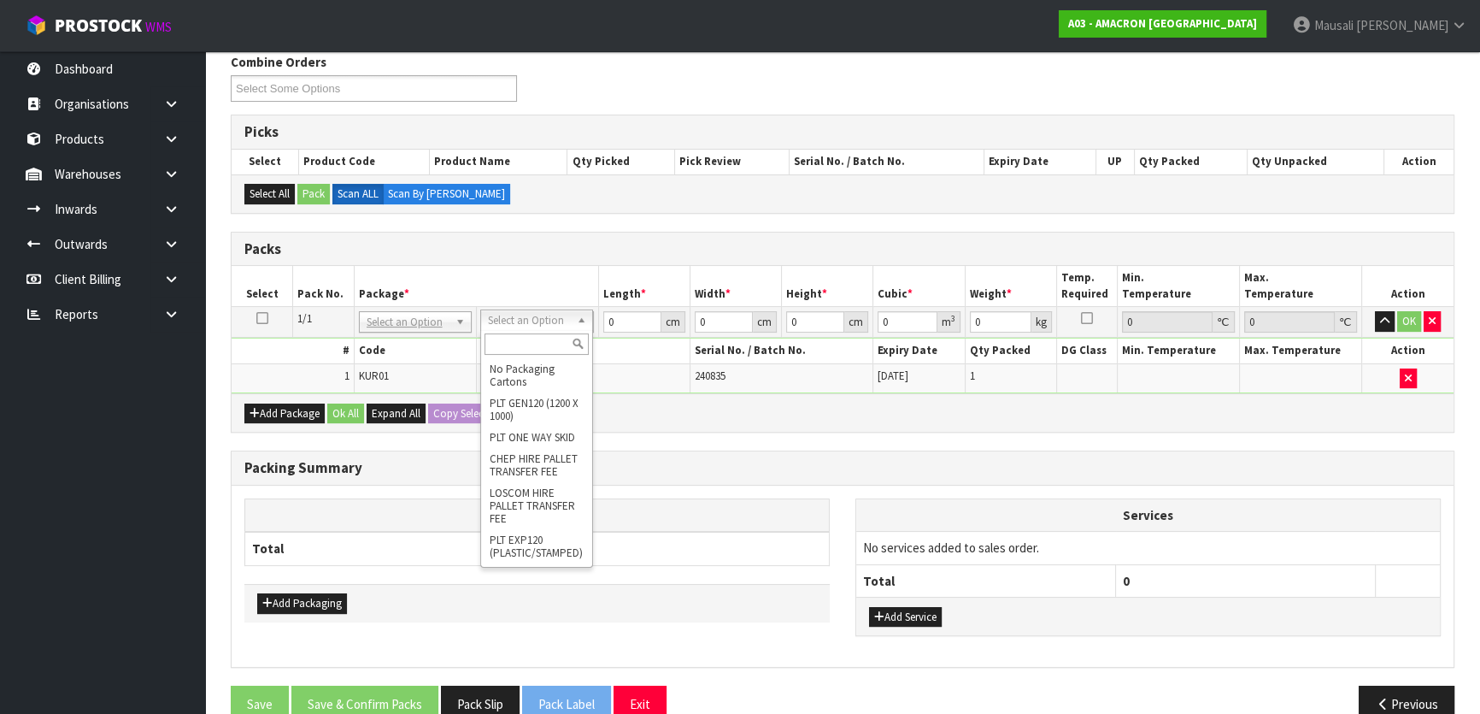
click at [510, 347] on input "text" at bounding box center [537, 343] width 104 height 21
type input "OC"
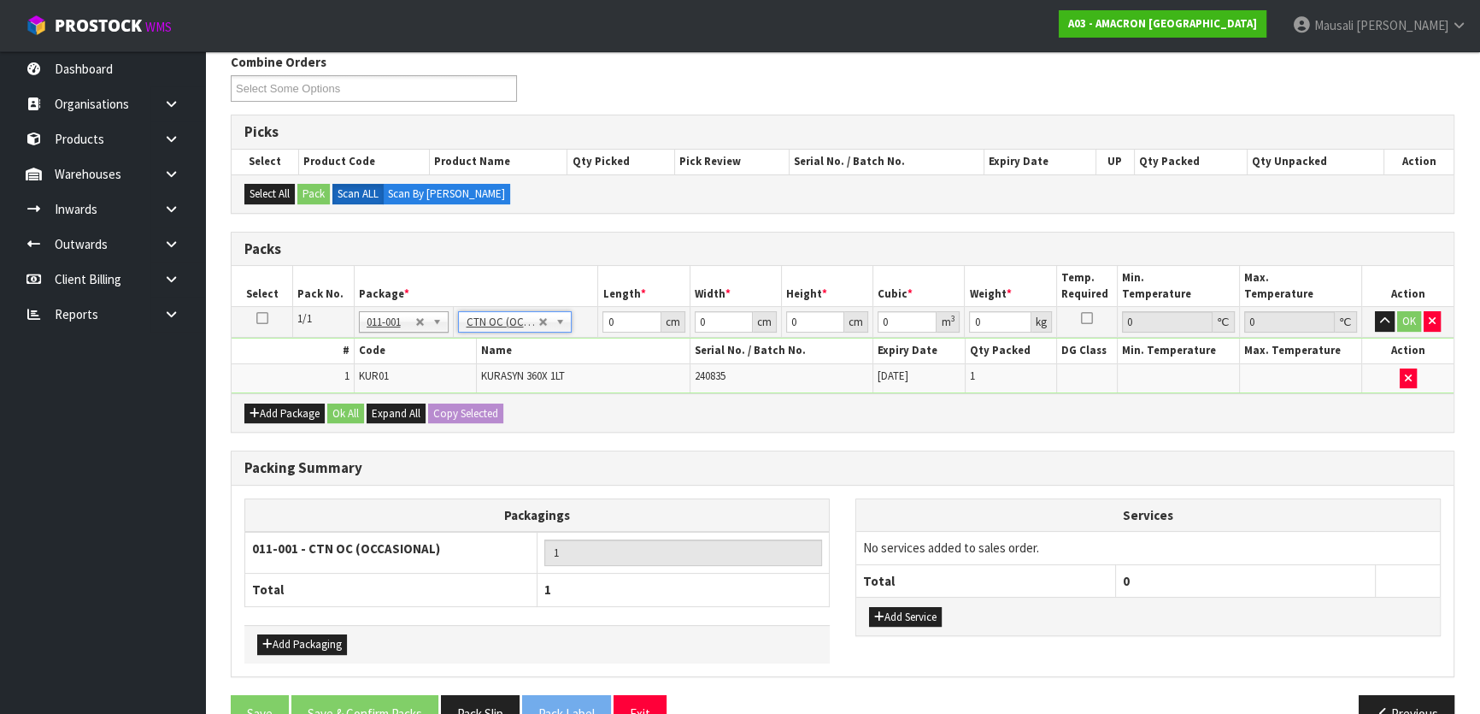
type input "1.3"
drag, startPoint x: 621, startPoint y: 319, endPoint x: 550, endPoint y: 347, distance: 75.6
click at [556, 351] on tbody "1/1 NONE 007-001 007-002 007-004 007-009 007-013 007-014 007-015 007-017 007-01…" at bounding box center [843, 350] width 1222 height 86
type input "31"
type input "24"
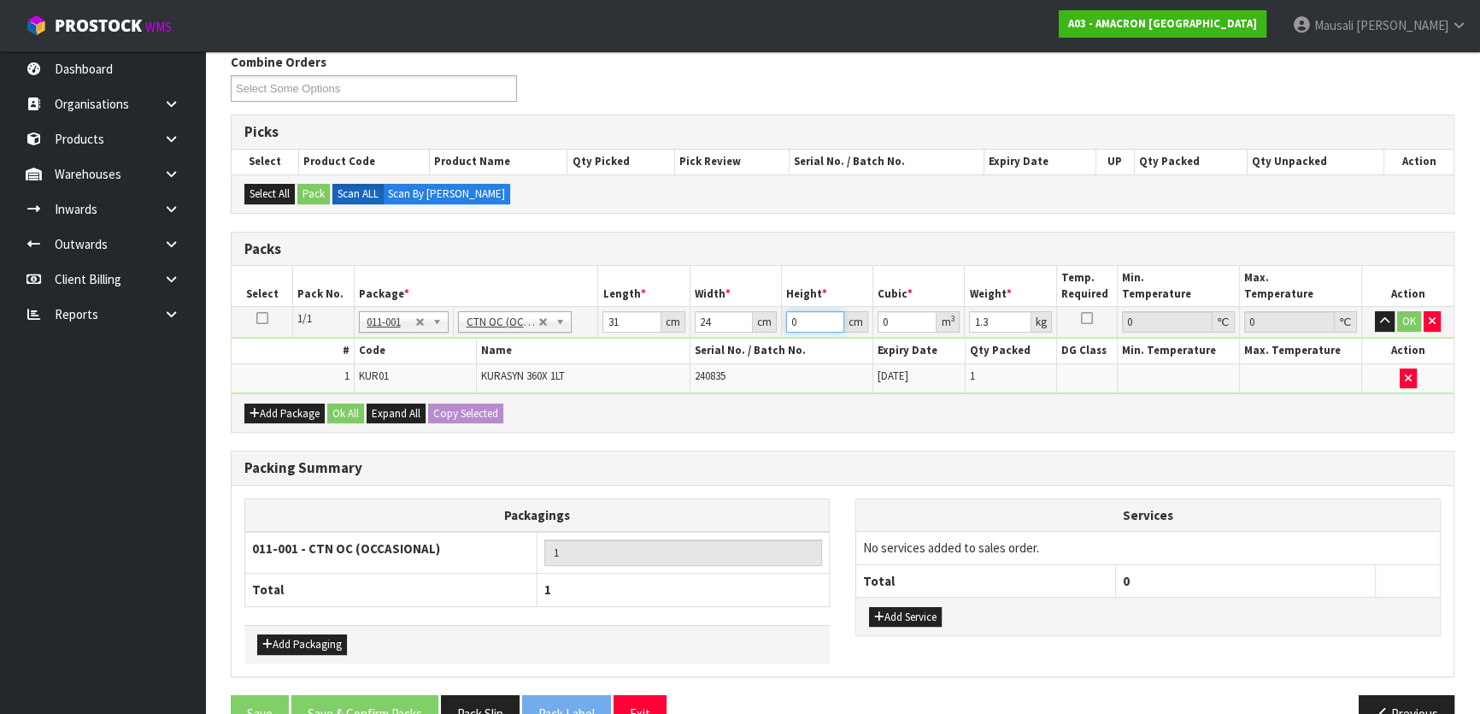
type input "1"
type input "0.000744"
type input "18"
type input "0.013392"
type input "18"
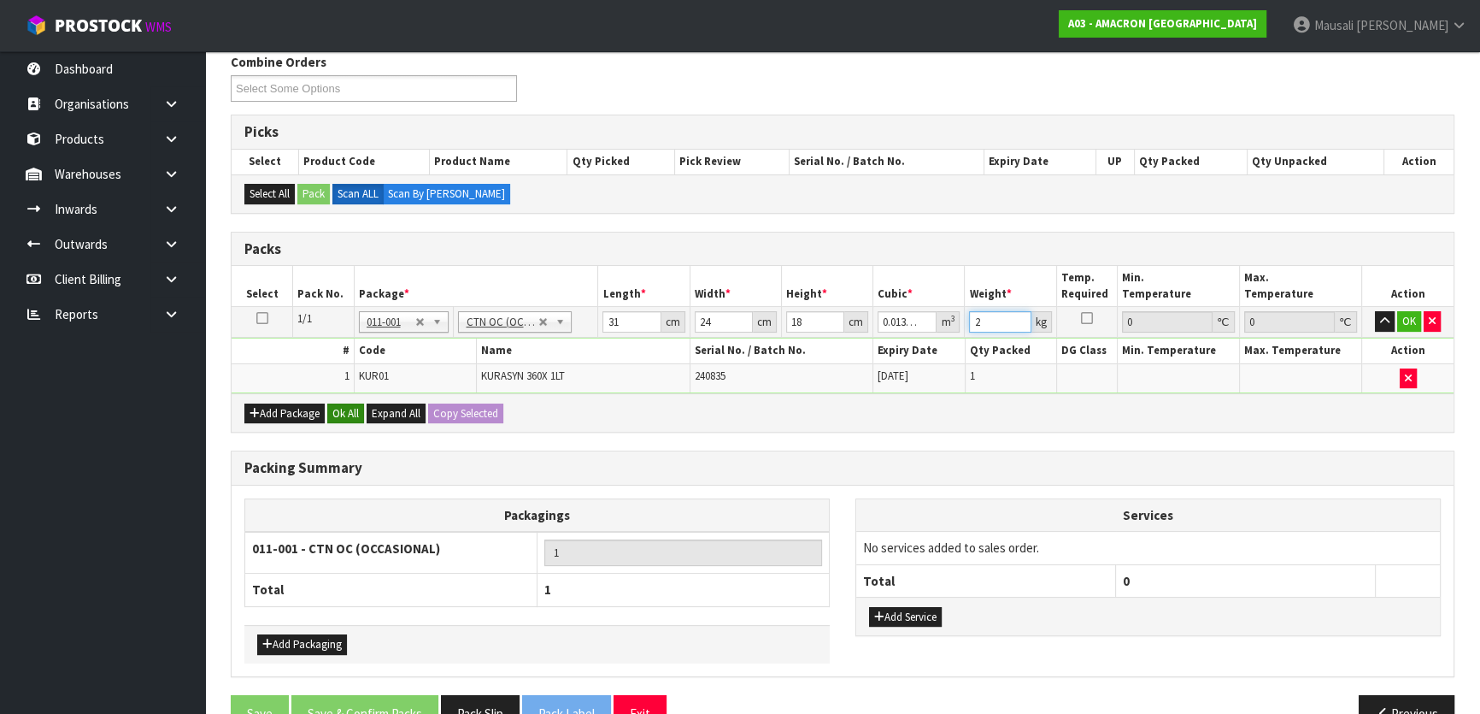
type input "2"
click at [343, 410] on button "Ok All" at bounding box center [345, 413] width 37 height 21
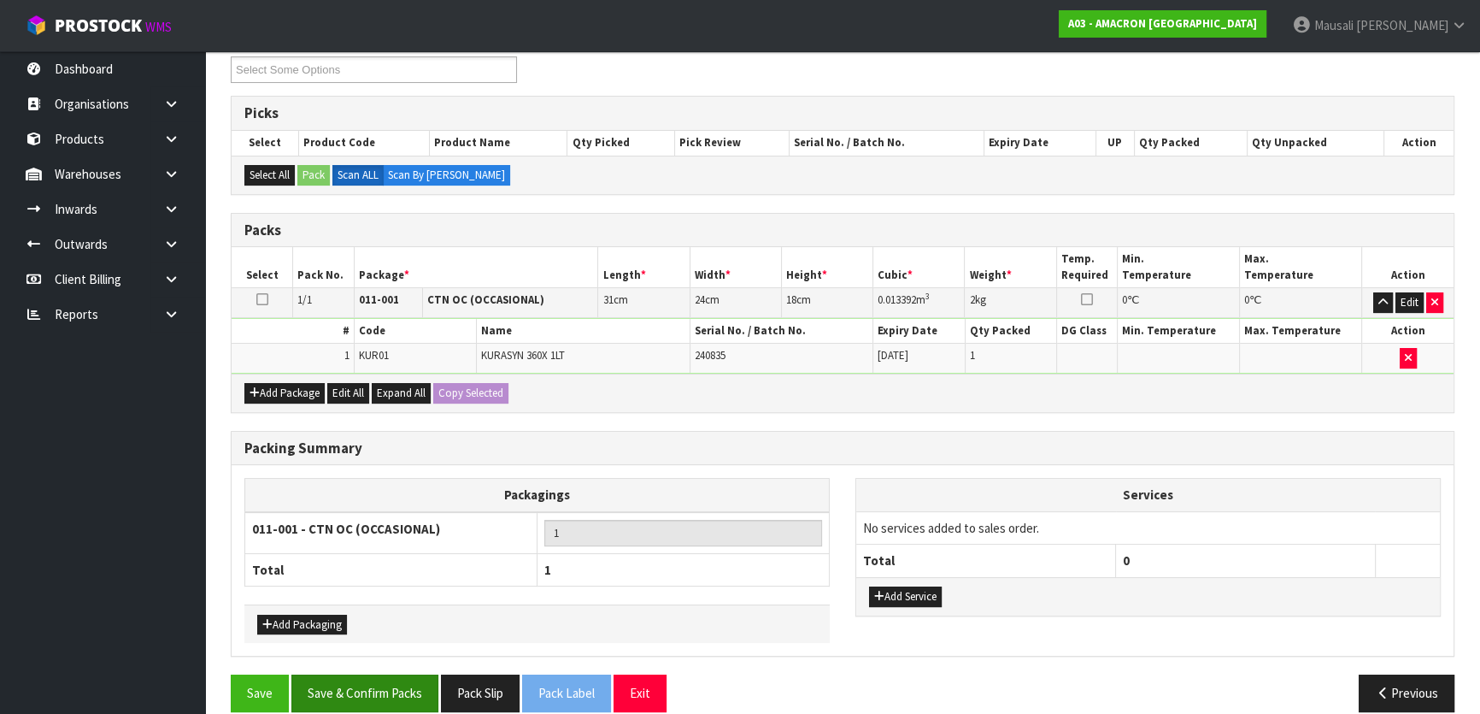
scroll to position [319, 0]
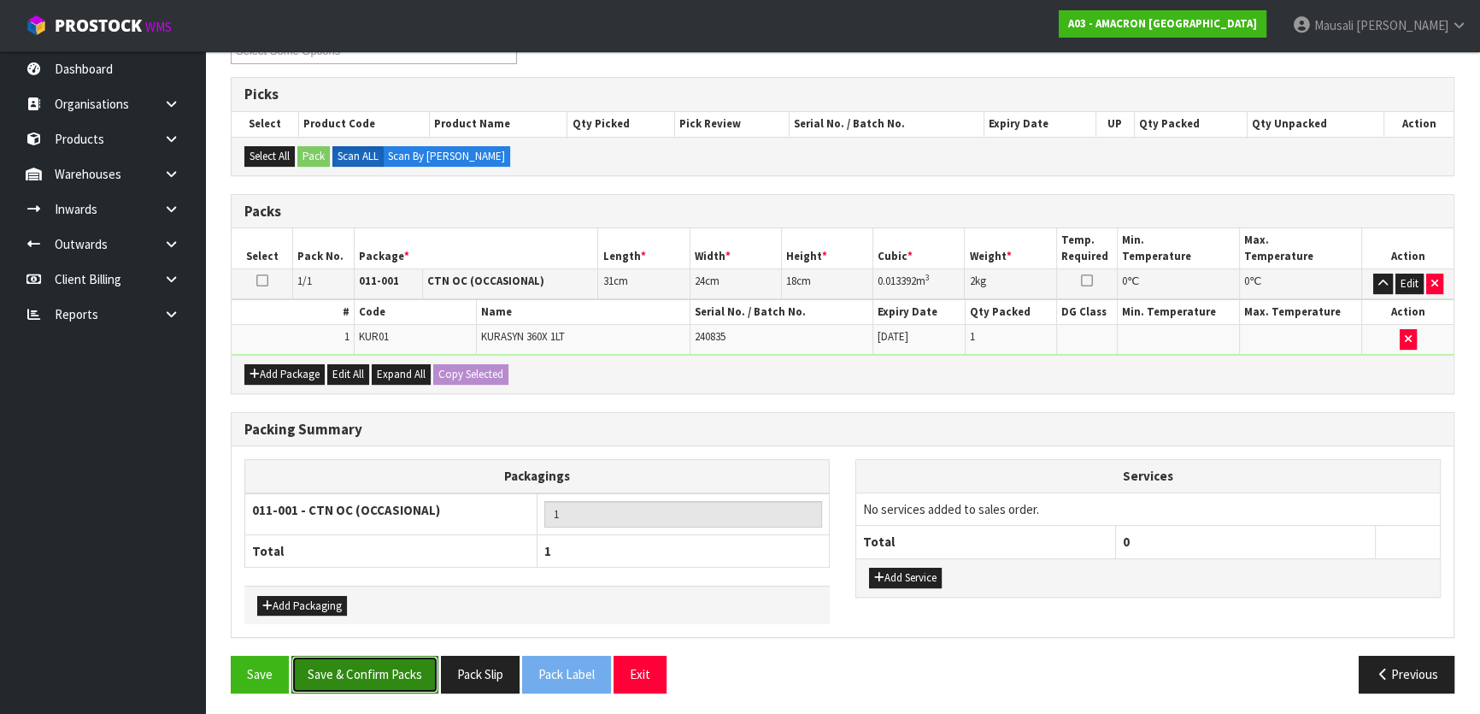
click at [362, 656] on button "Save & Confirm Packs" at bounding box center [364, 674] width 147 height 37
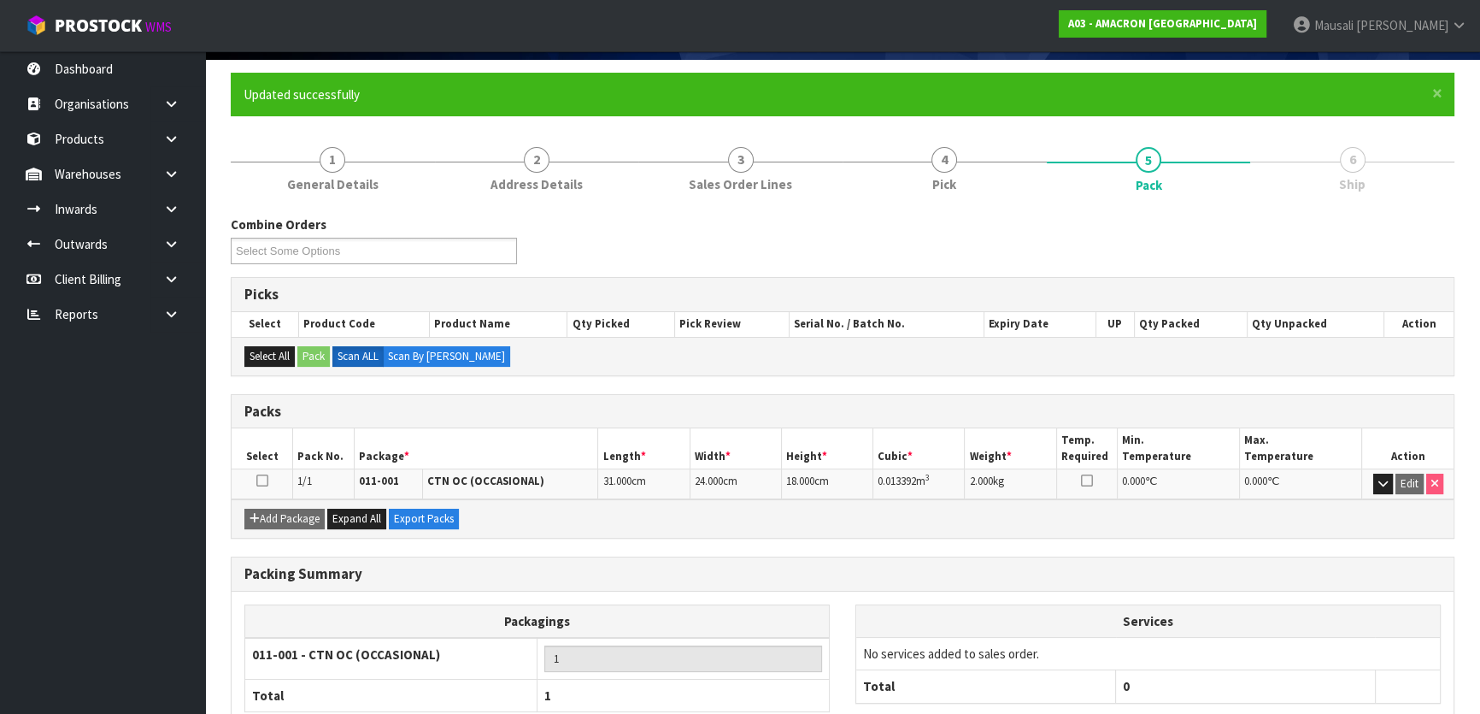
scroll to position [226, 0]
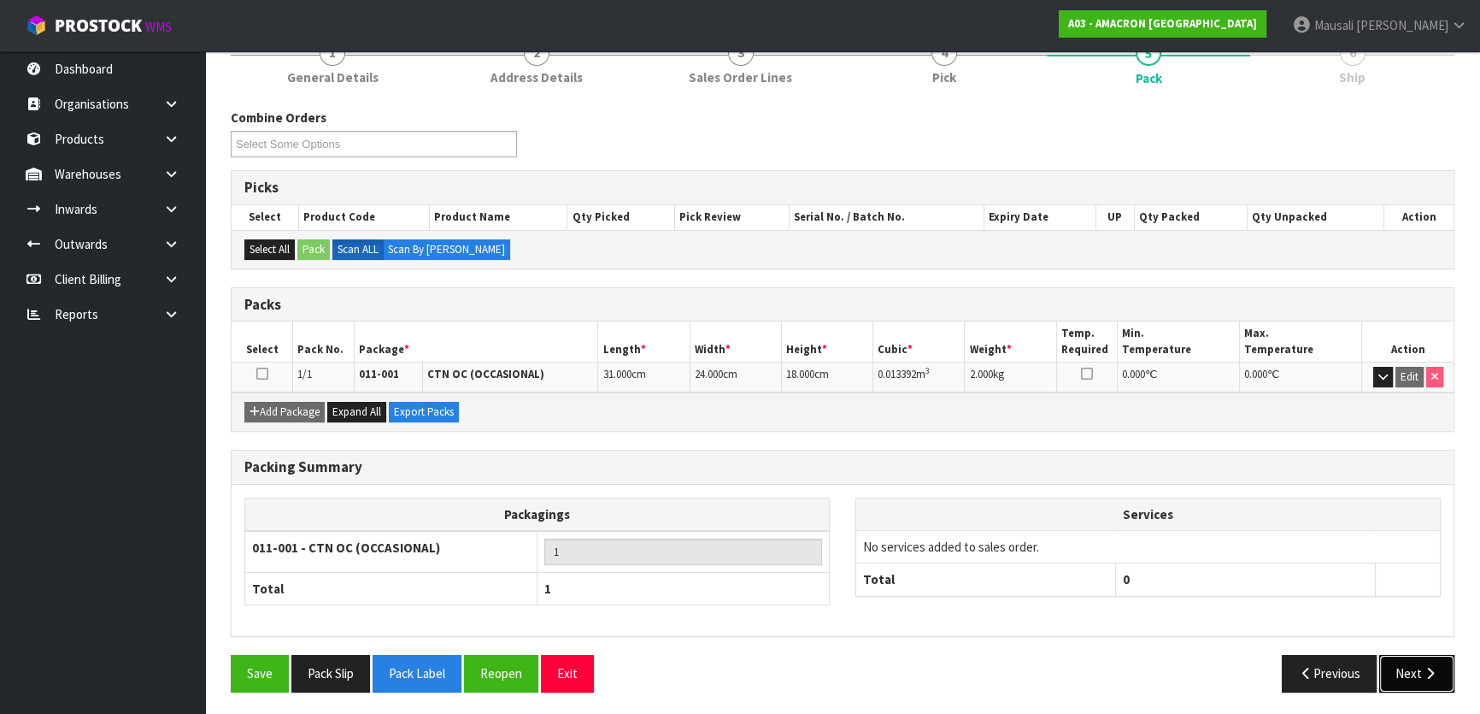
click at [1401, 668] on button "Next" at bounding box center [1417, 673] width 75 height 37
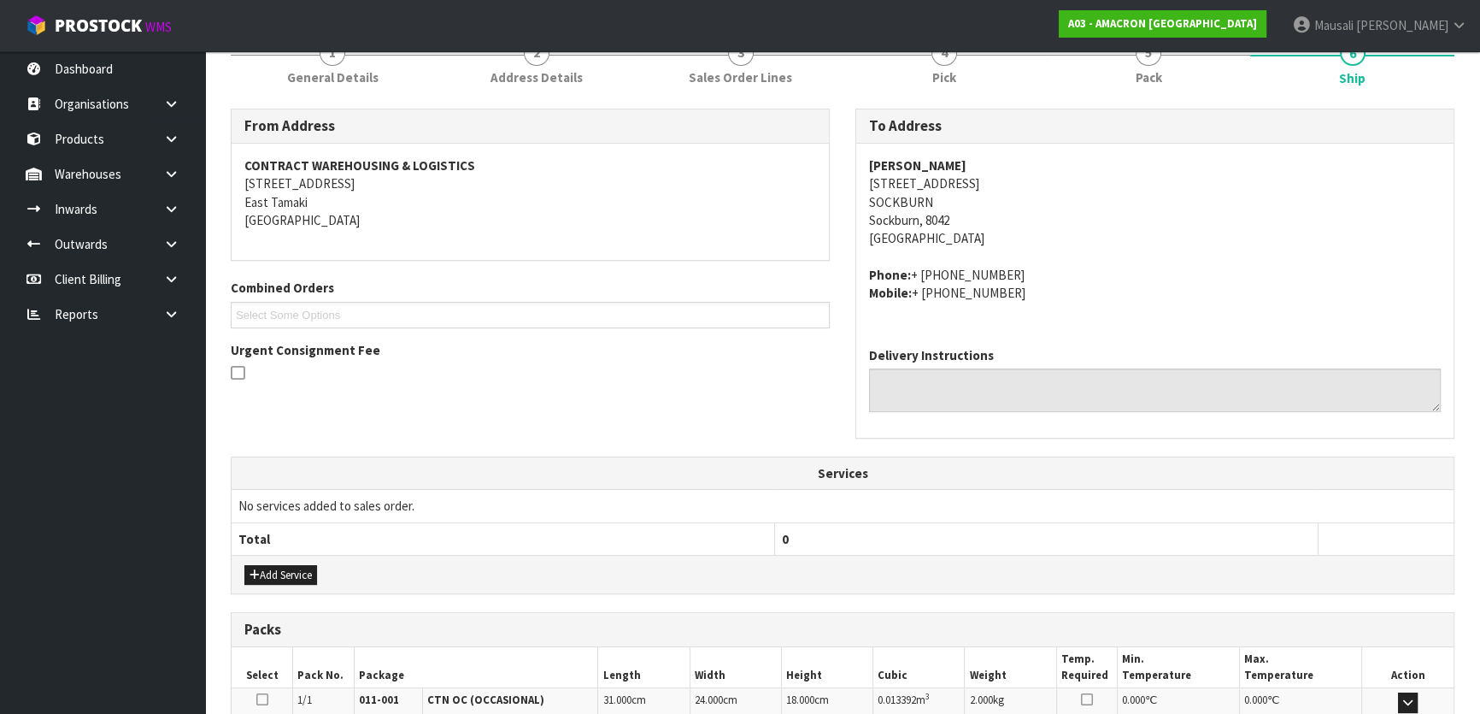
scroll to position [449, 0]
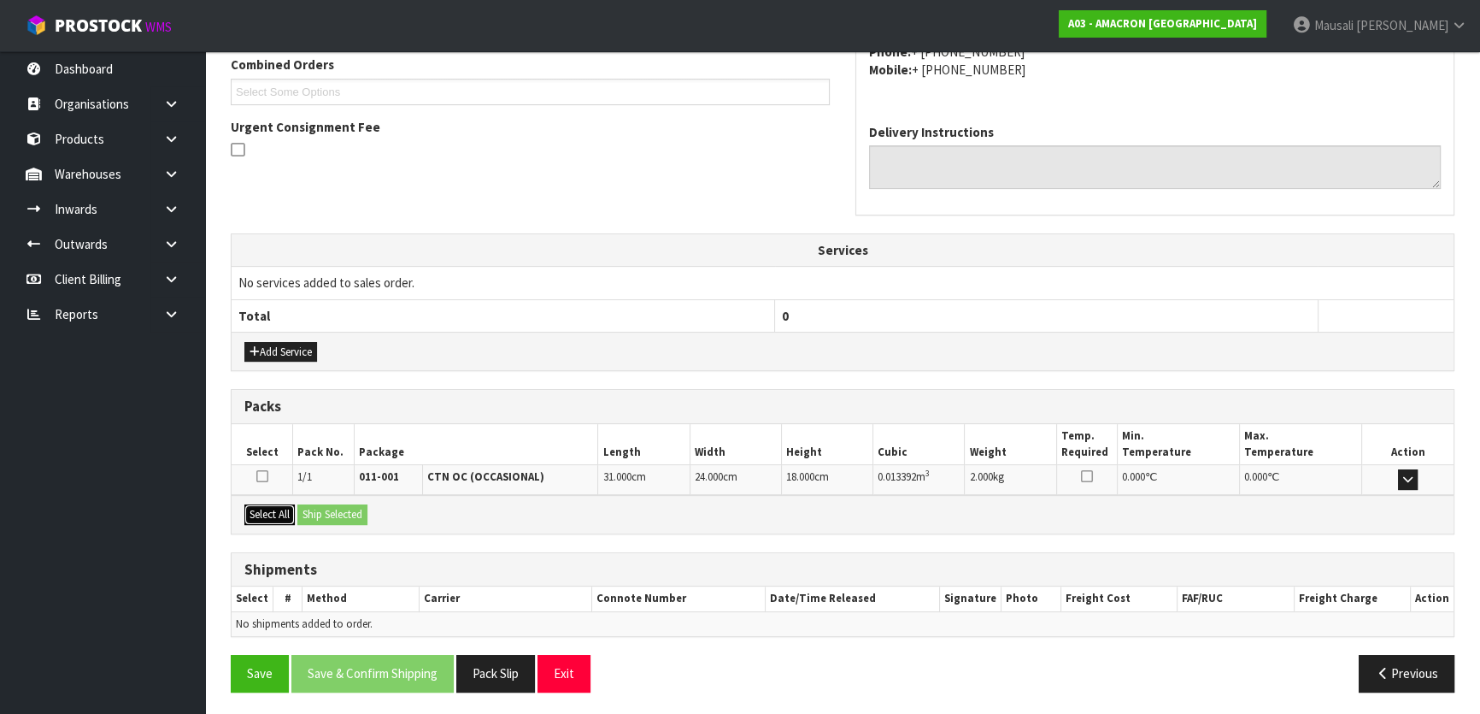
drag, startPoint x: 277, startPoint y: 513, endPoint x: 309, endPoint y: 509, distance: 32.7
click at [280, 513] on button "Select All" at bounding box center [269, 514] width 50 height 21
click at [319, 509] on button "Ship Selected" at bounding box center [332, 514] width 70 height 21
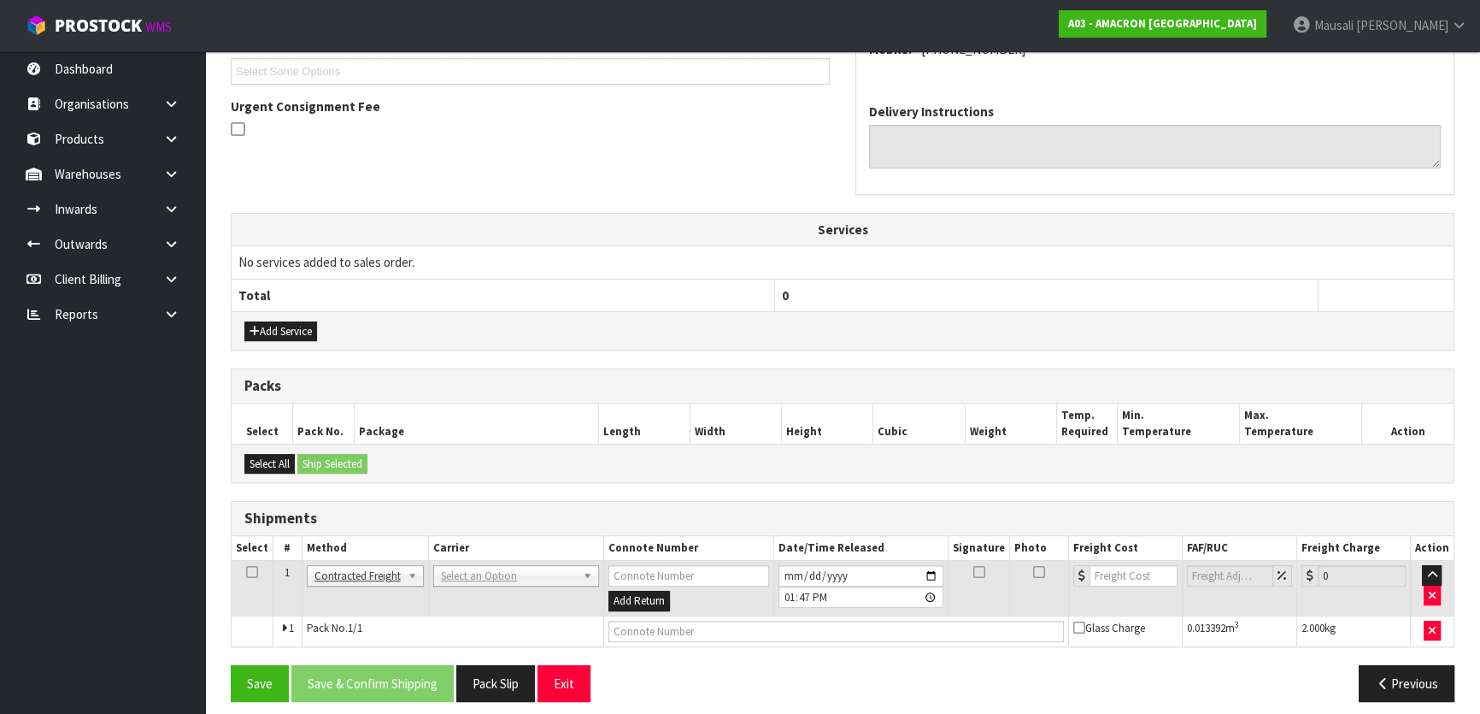
scroll to position [479, 0]
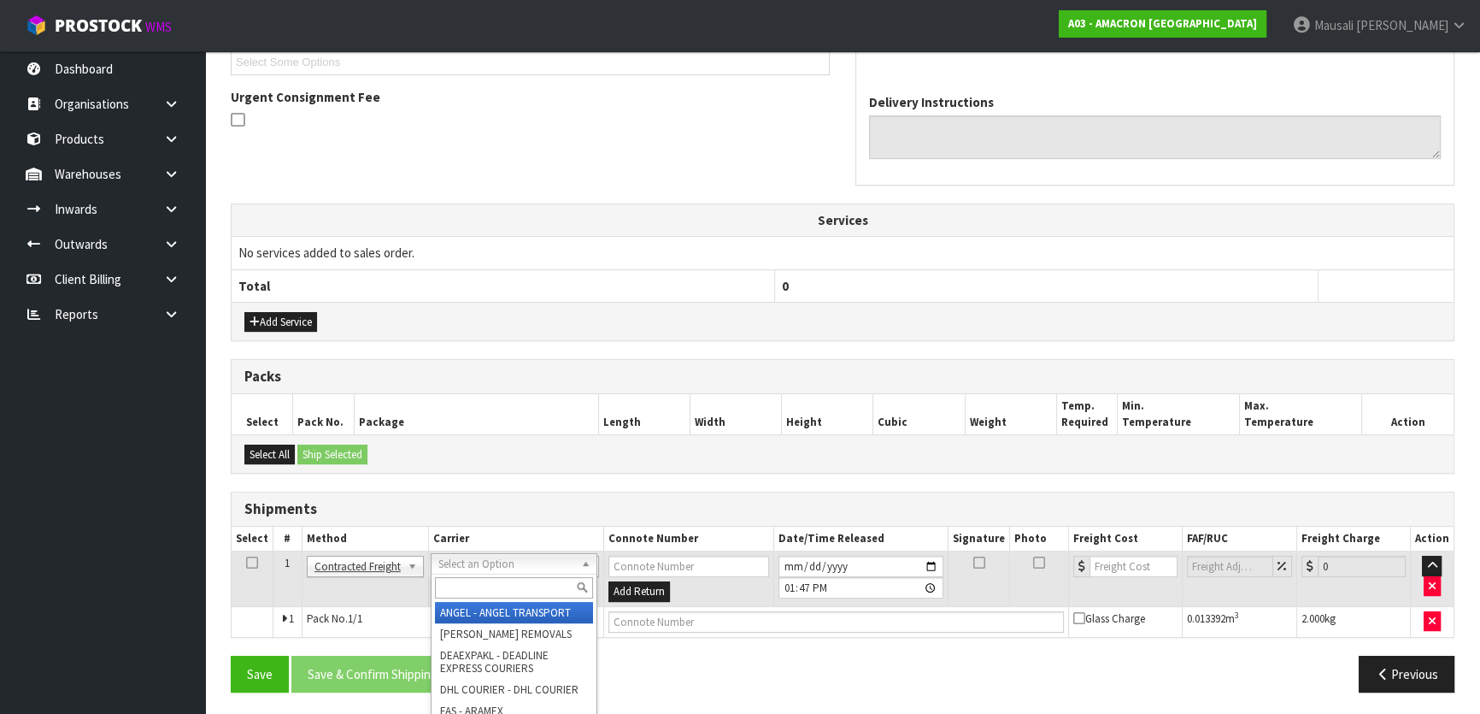
click at [459, 587] on input "text" at bounding box center [514, 587] width 158 height 21
type input "NZP"
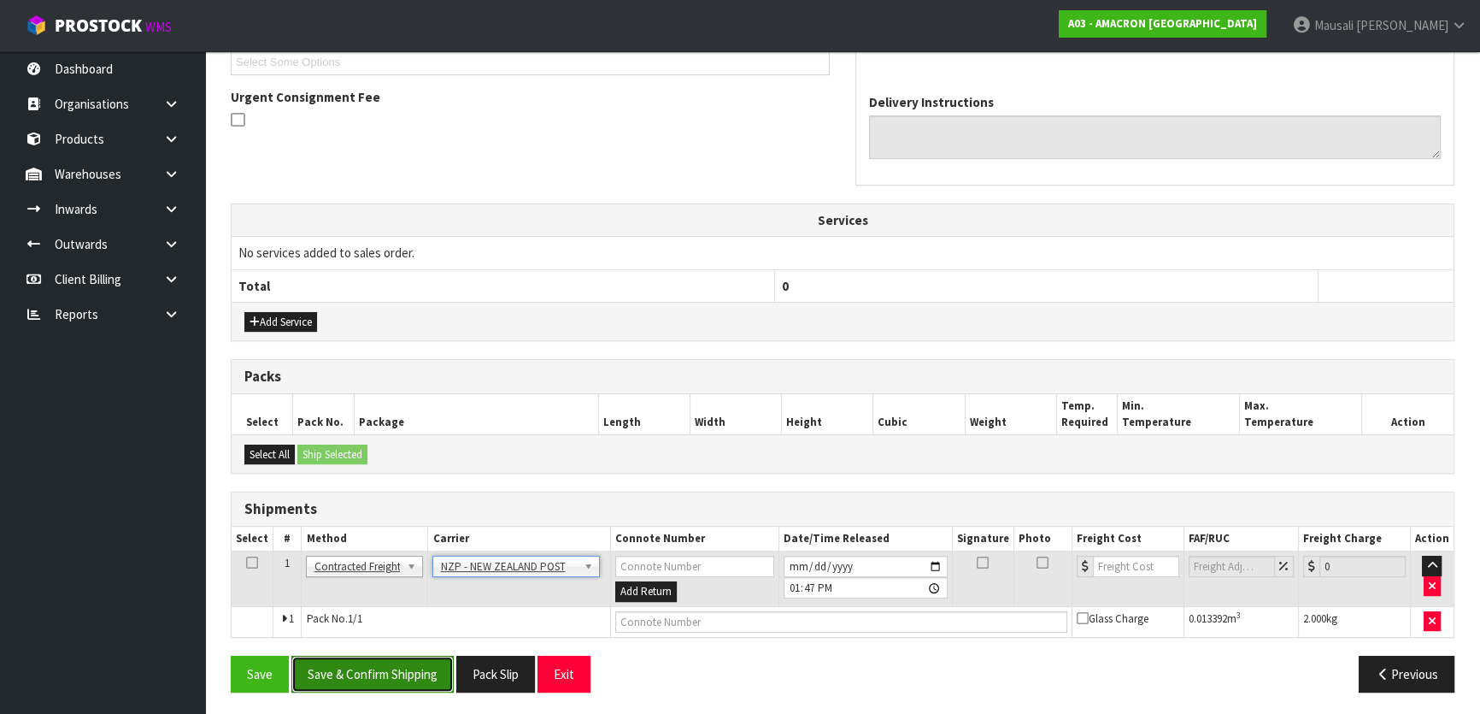
click at [403, 675] on button "Save & Confirm Shipping" at bounding box center [372, 674] width 162 height 37
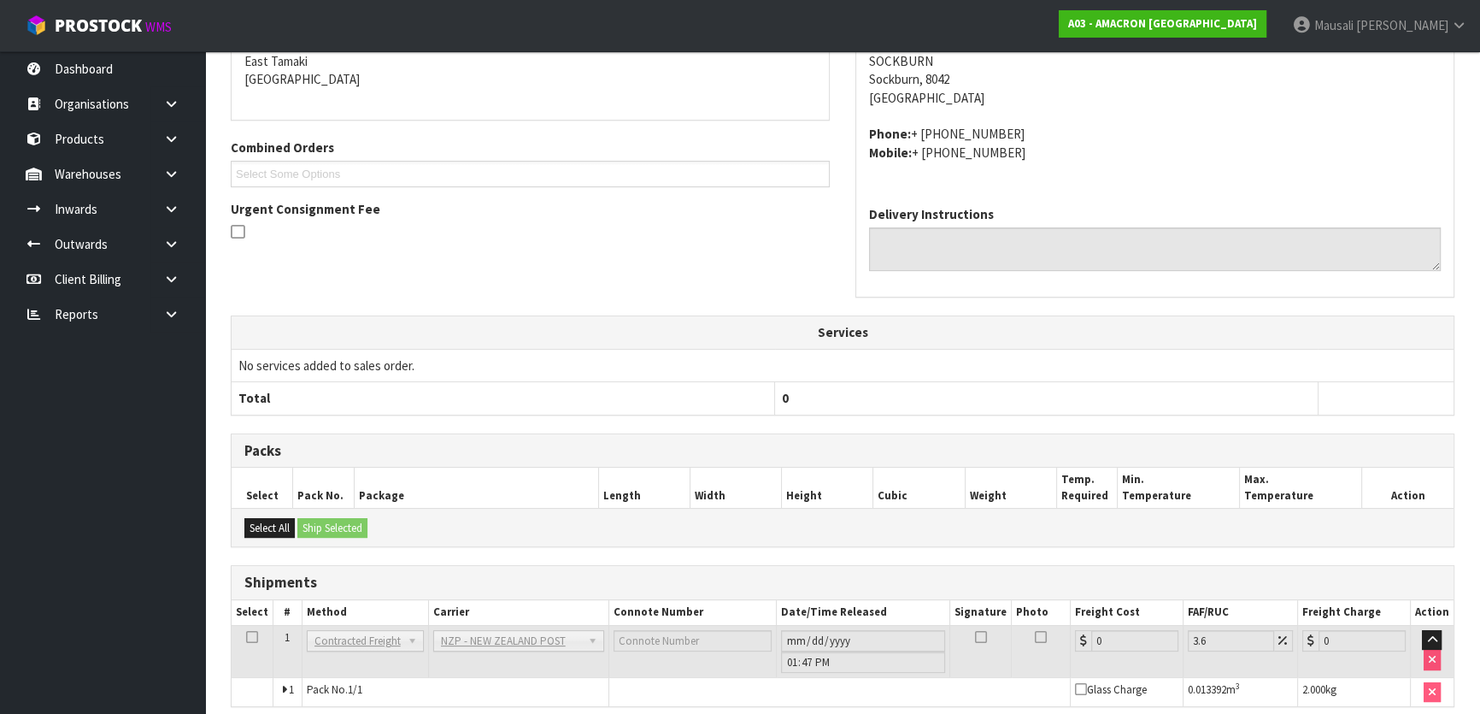
scroll to position [455, 0]
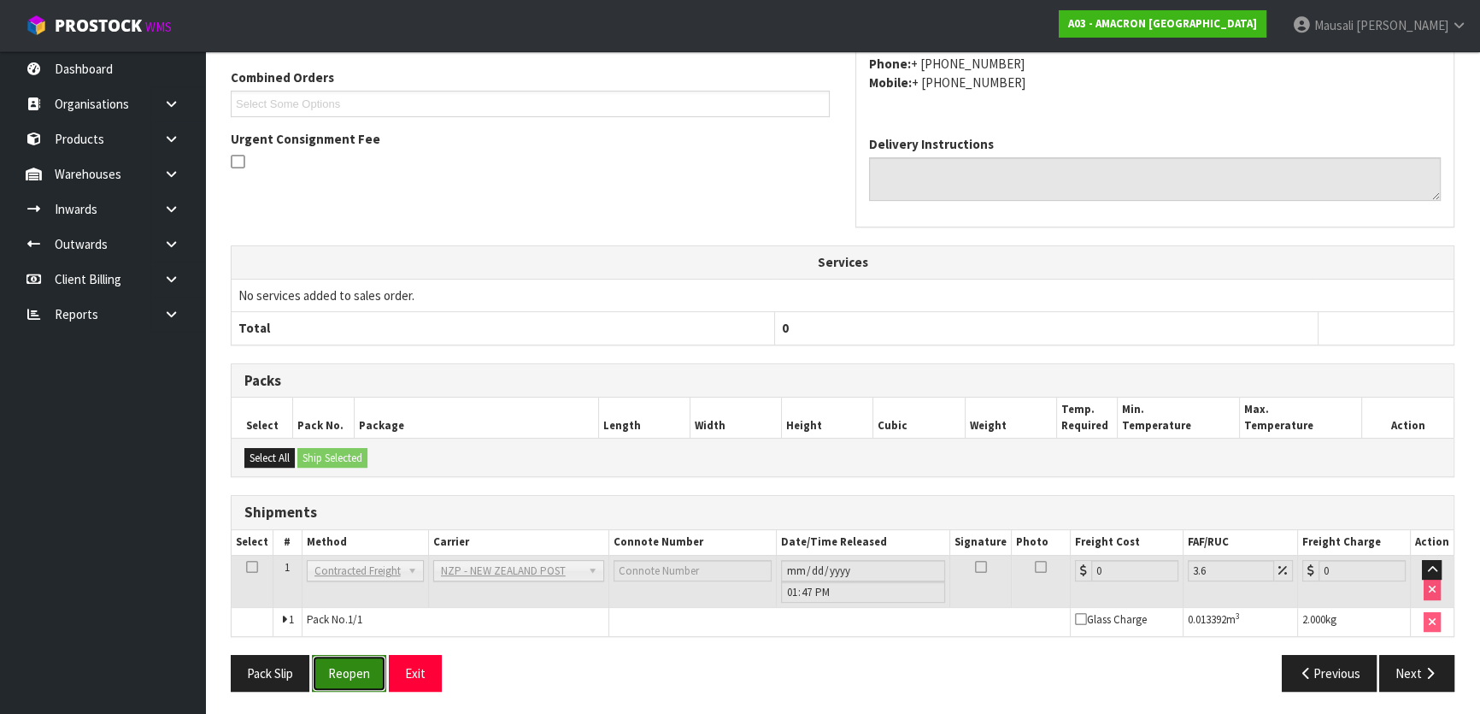
click at [335, 667] on button "Reopen" at bounding box center [349, 673] width 74 height 37
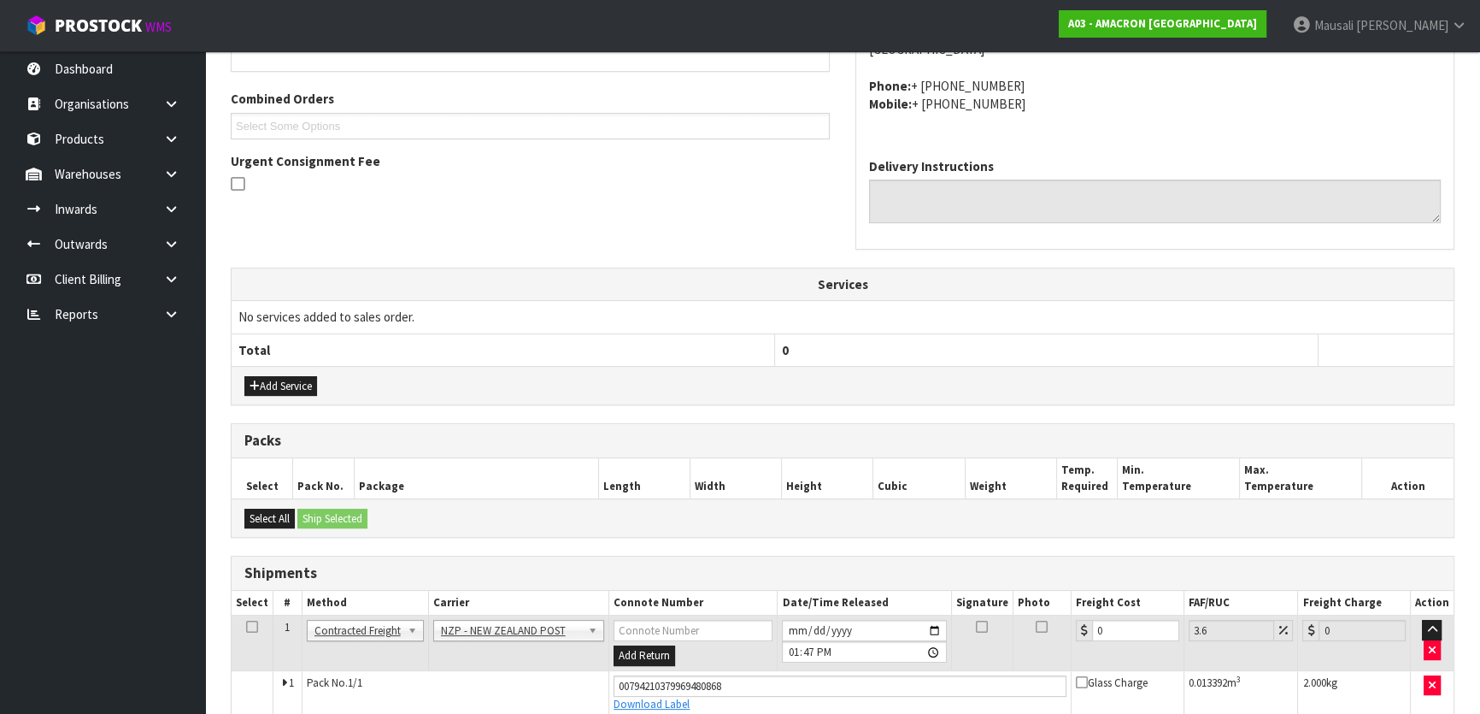
scroll to position [495, 0]
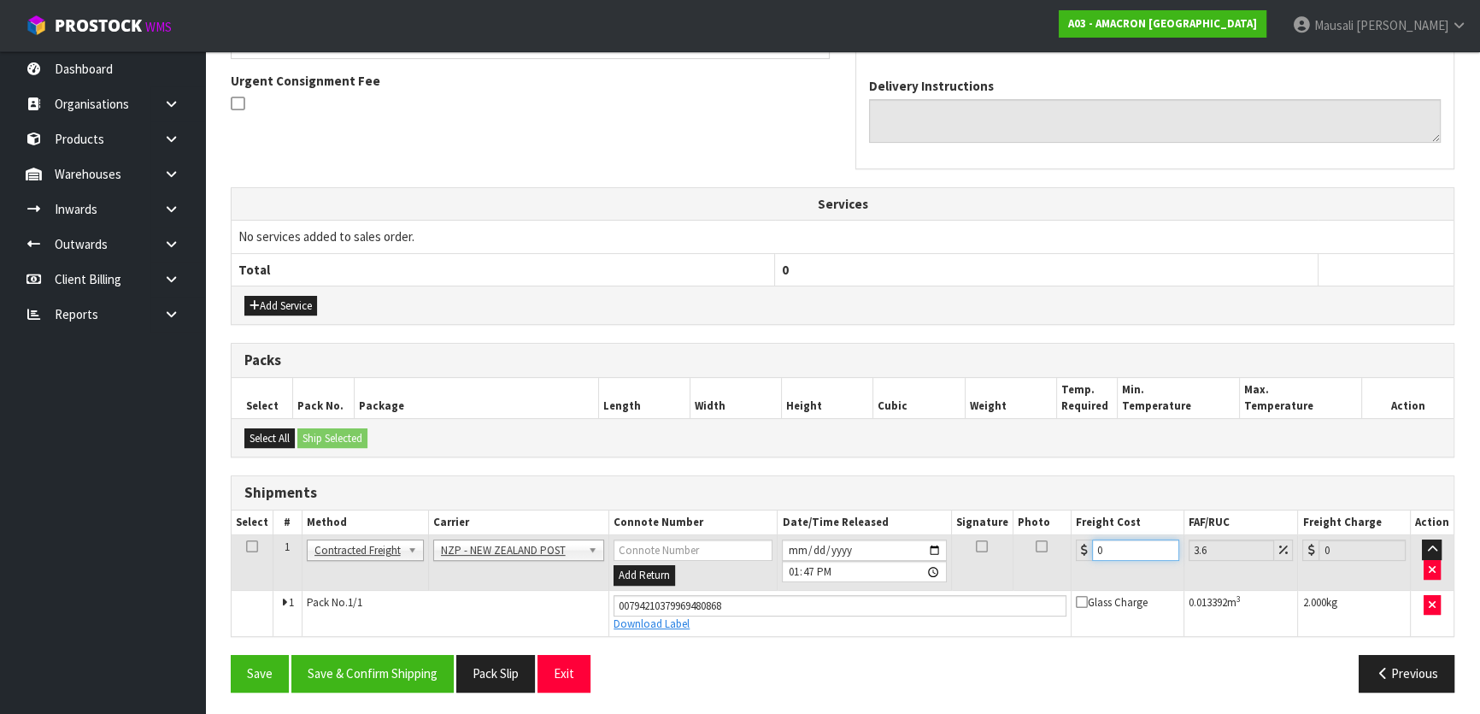
drag, startPoint x: 1115, startPoint y: 547, endPoint x: 1071, endPoint y: 563, distance: 46.5
click at [1072, 563] on td "0" at bounding box center [1128, 563] width 113 height 56
type input "1"
type input "1.04"
type input "11"
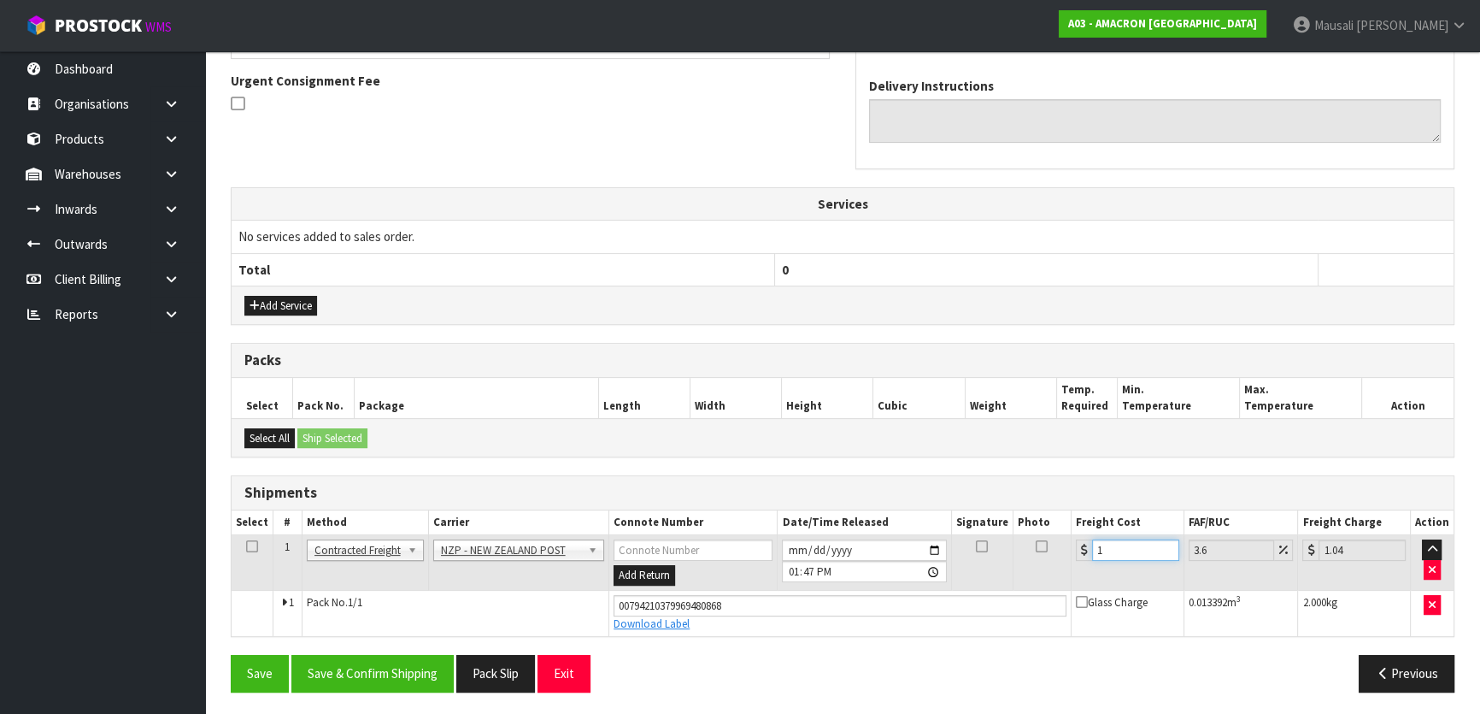
type input "11.4"
type input "11.1"
type input "11.5"
type input "11.16"
type input "11.56"
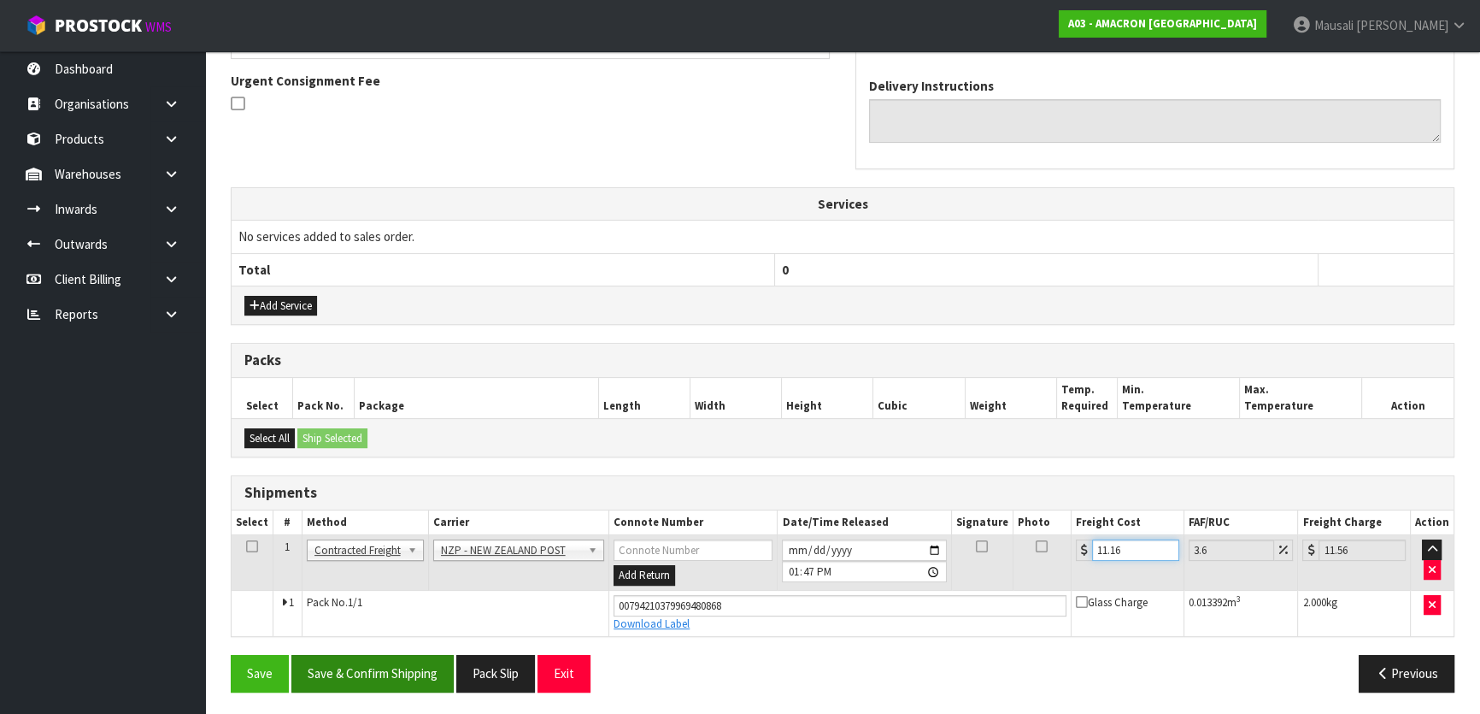
type input "11.16"
click at [384, 663] on button "Save & Confirm Shipping" at bounding box center [372, 673] width 162 height 37
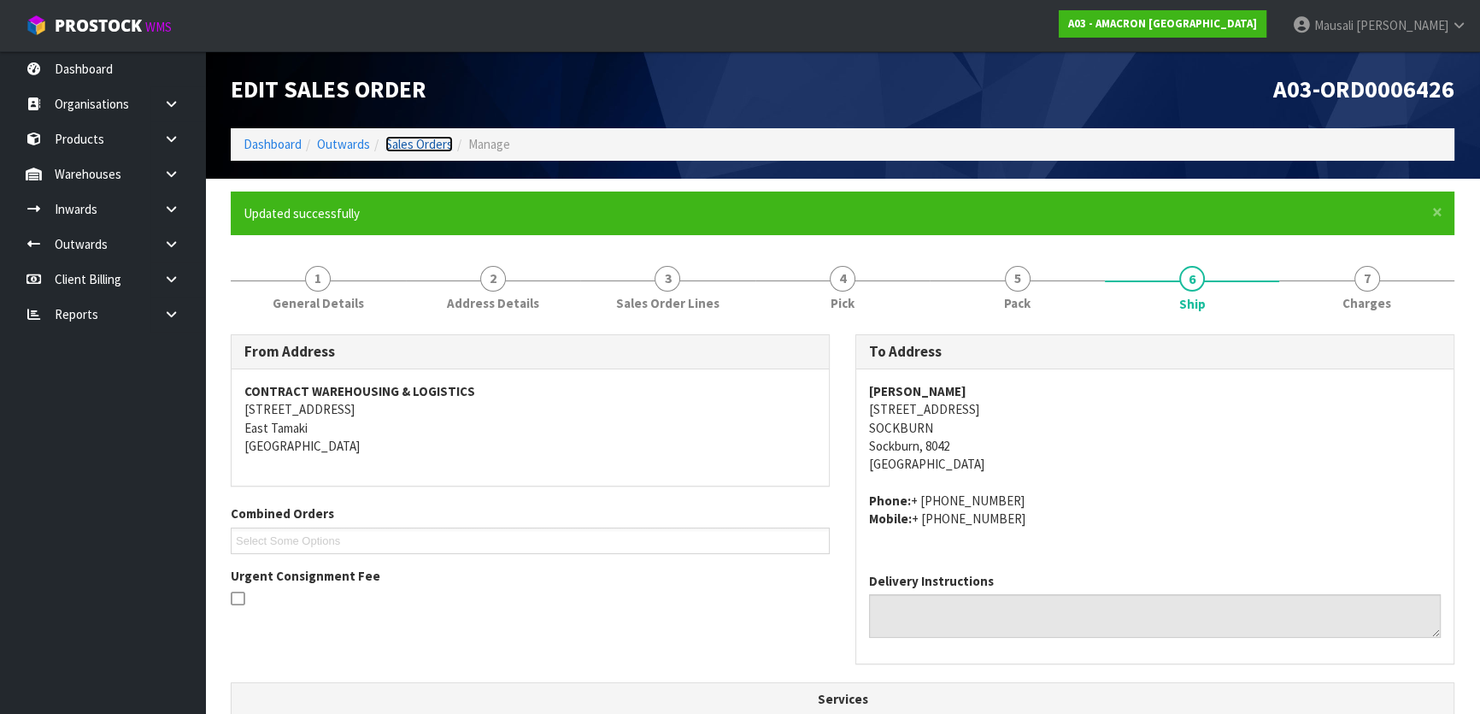
drag, startPoint x: 1442, startPoint y: 191, endPoint x: 396, endPoint y: 146, distance: 1047.2
click at [396, 146] on link "Sales Orders" at bounding box center [419, 144] width 68 height 16
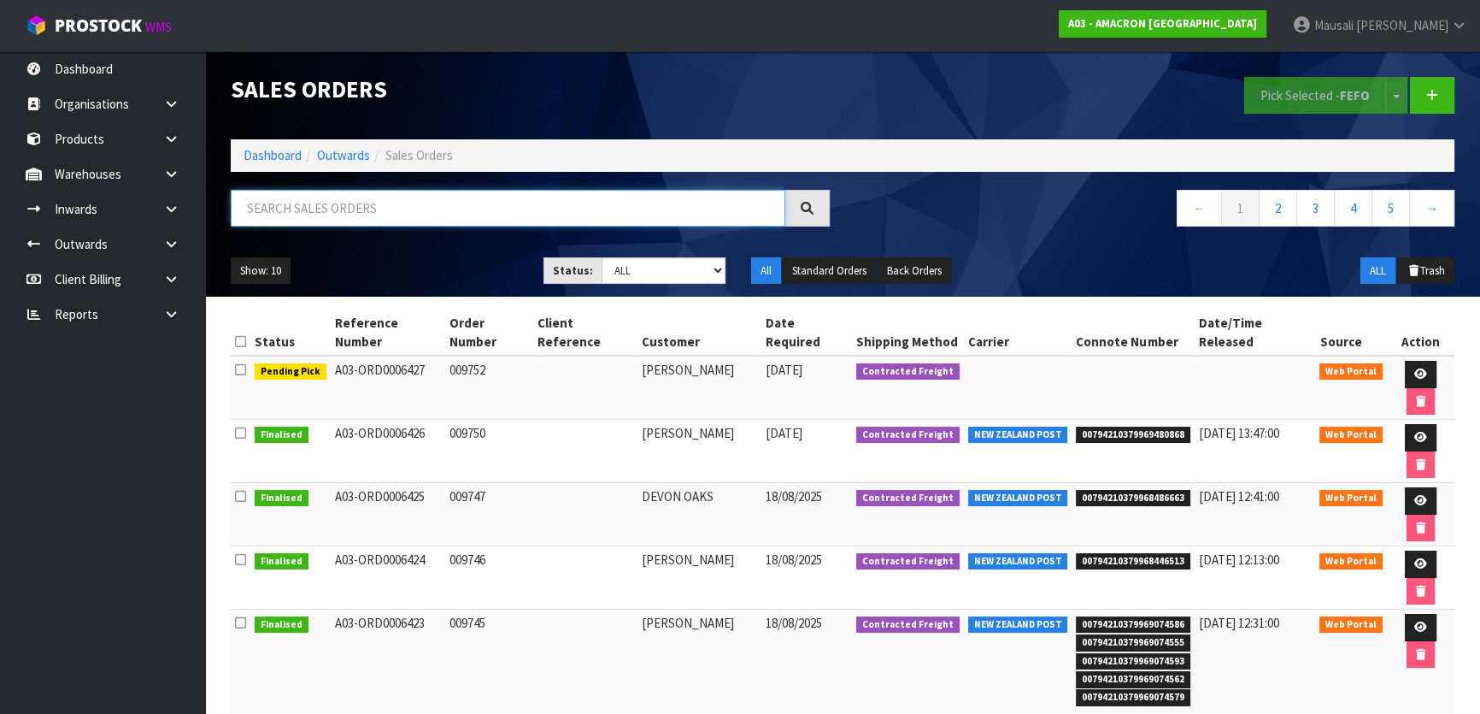
click at [291, 213] on input "text" at bounding box center [508, 208] width 555 height 37
click at [261, 149] on link "Dashboard" at bounding box center [273, 155] width 58 height 16
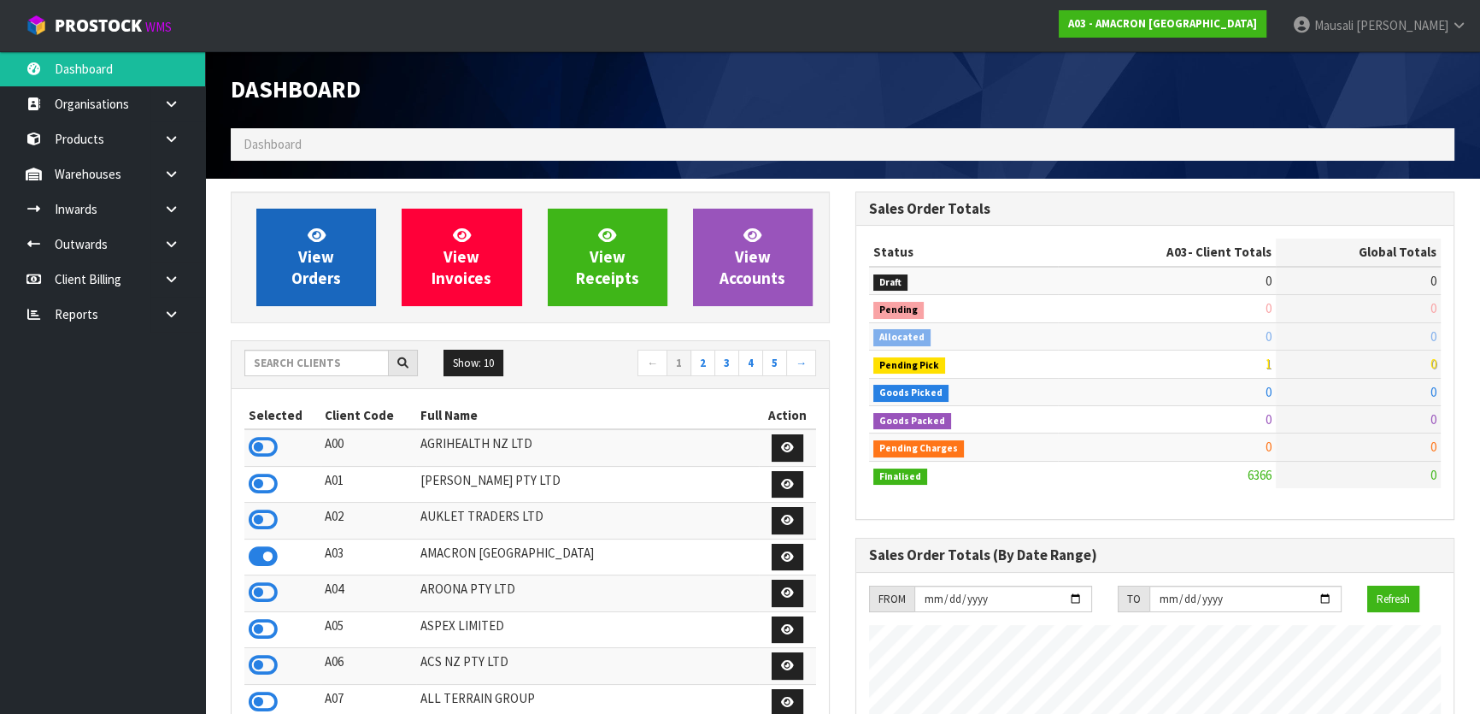
scroll to position [1099, 624]
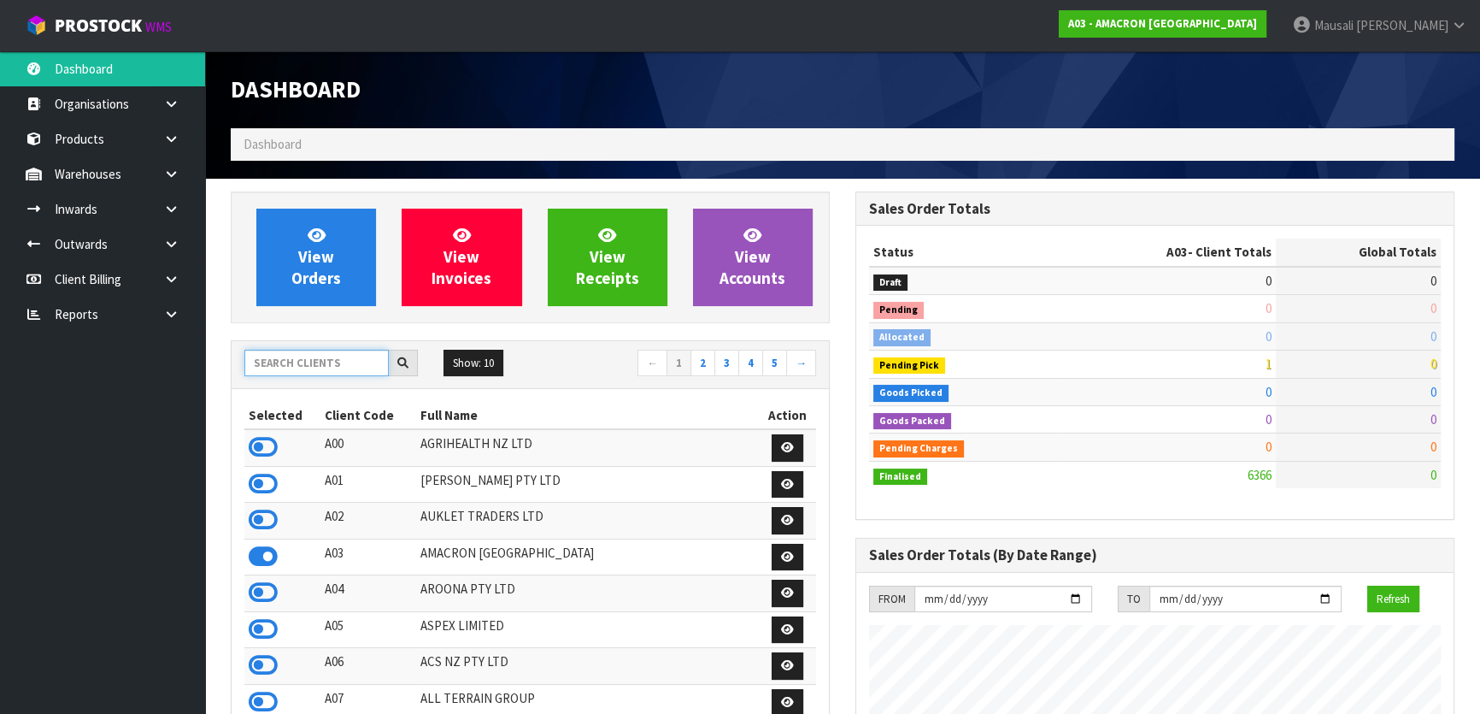
click at [264, 364] on input "text" at bounding box center [316, 363] width 144 height 26
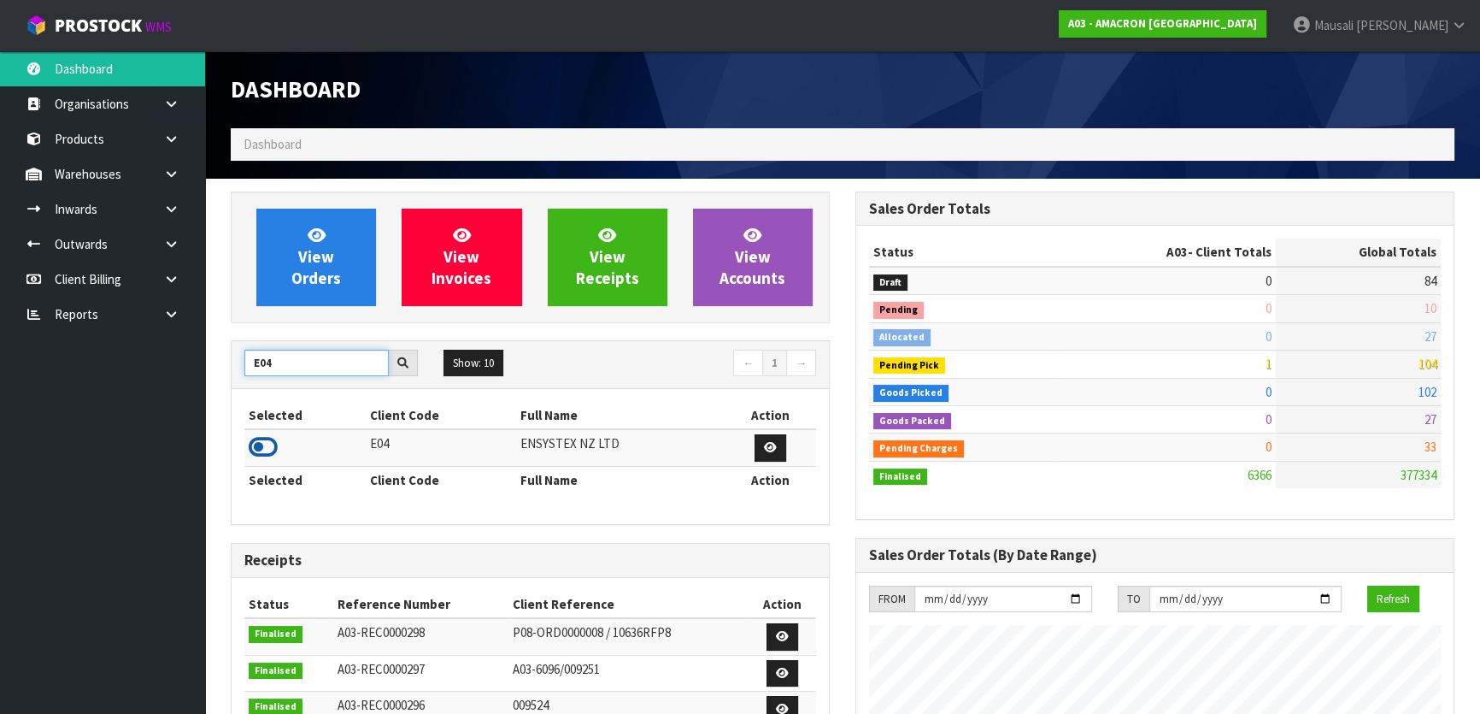
type input "E04"
click at [258, 446] on icon at bounding box center [263, 447] width 29 height 26
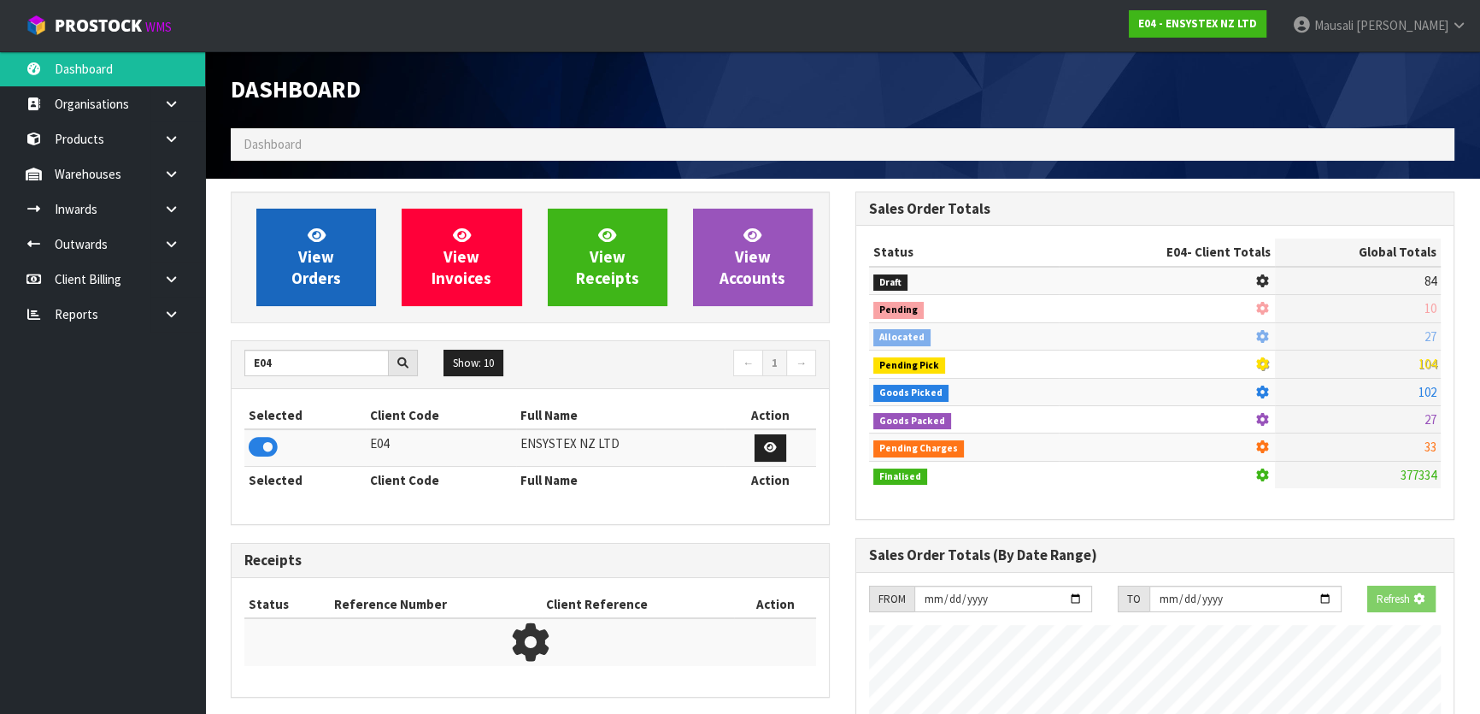
scroll to position [853683, 854122]
click at [314, 238] on icon at bounding box center [317, 235] width 18 height 16
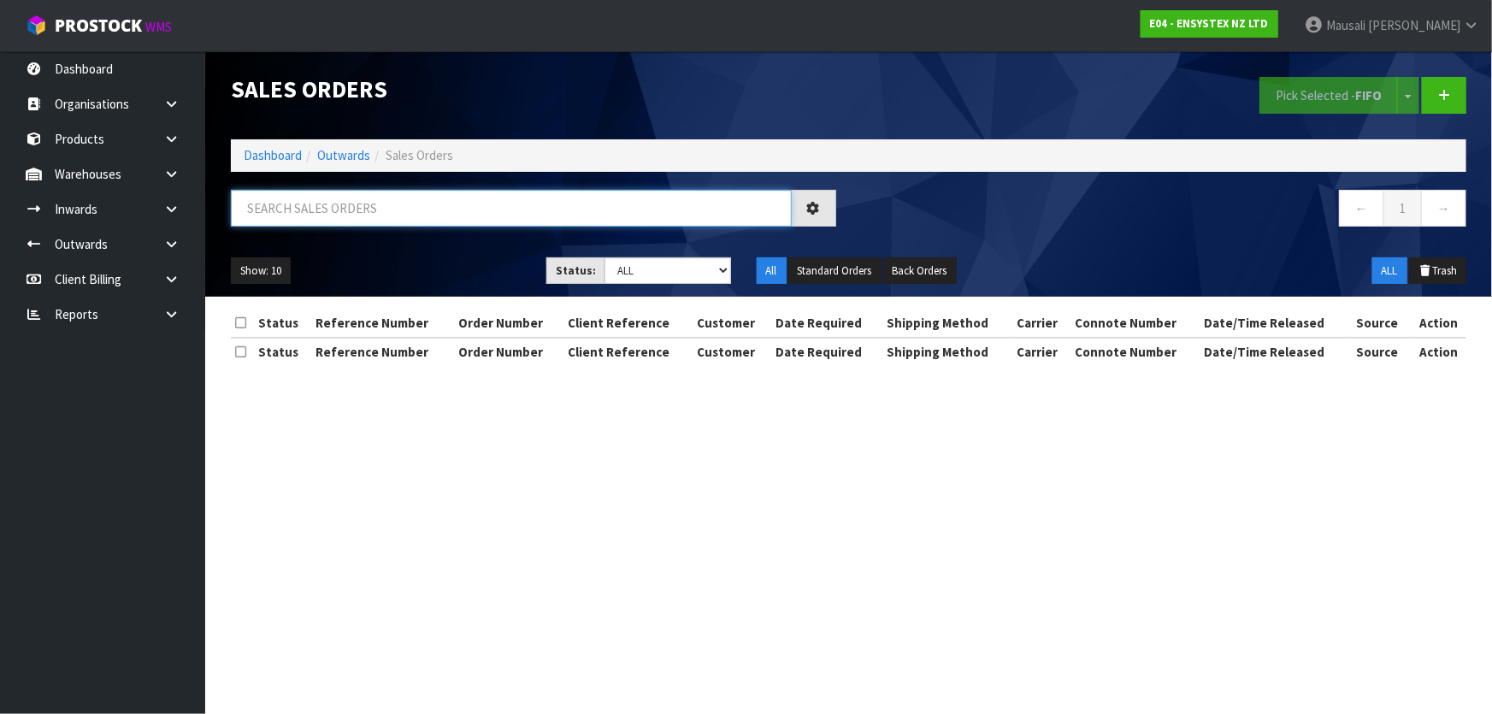
click at [283, 216] on input "text" at bounding box center [511, 208] width 561 height 37
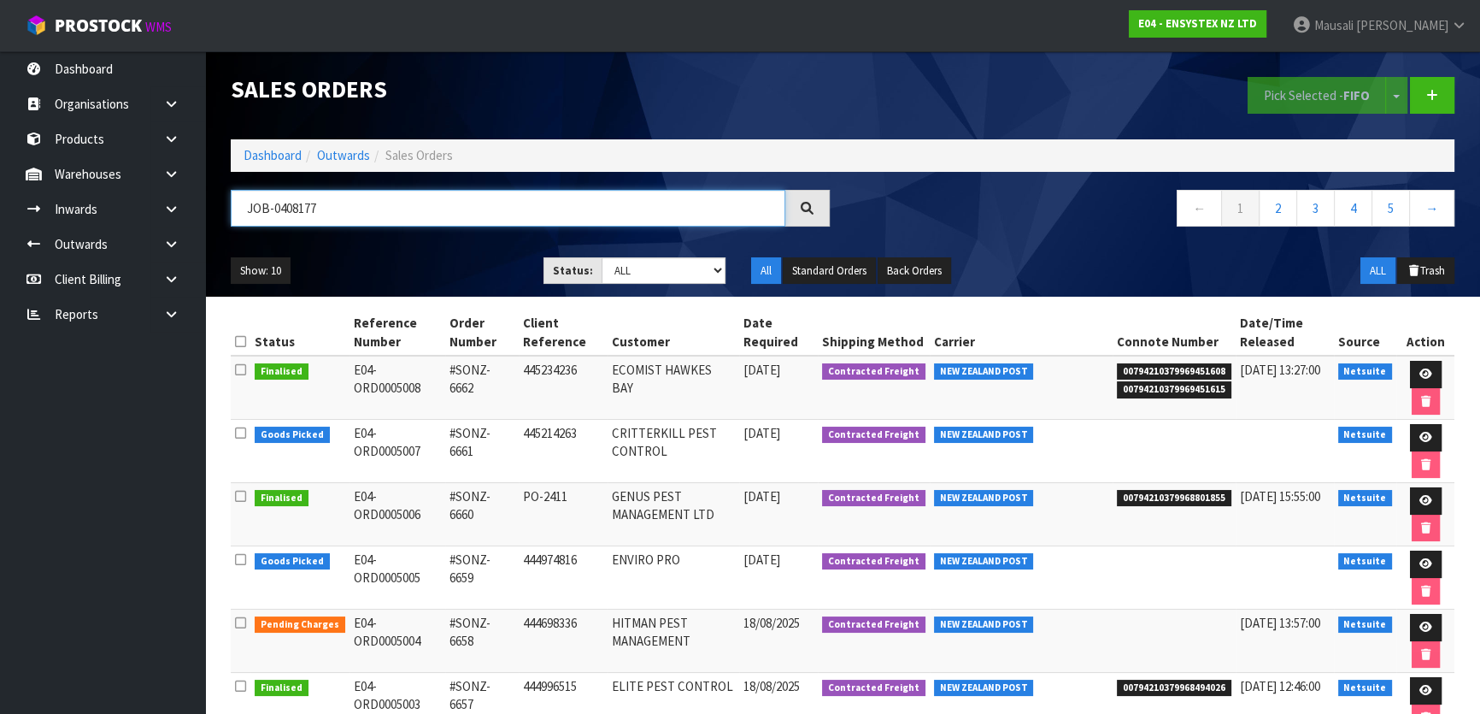
type input "JOB-0408177"
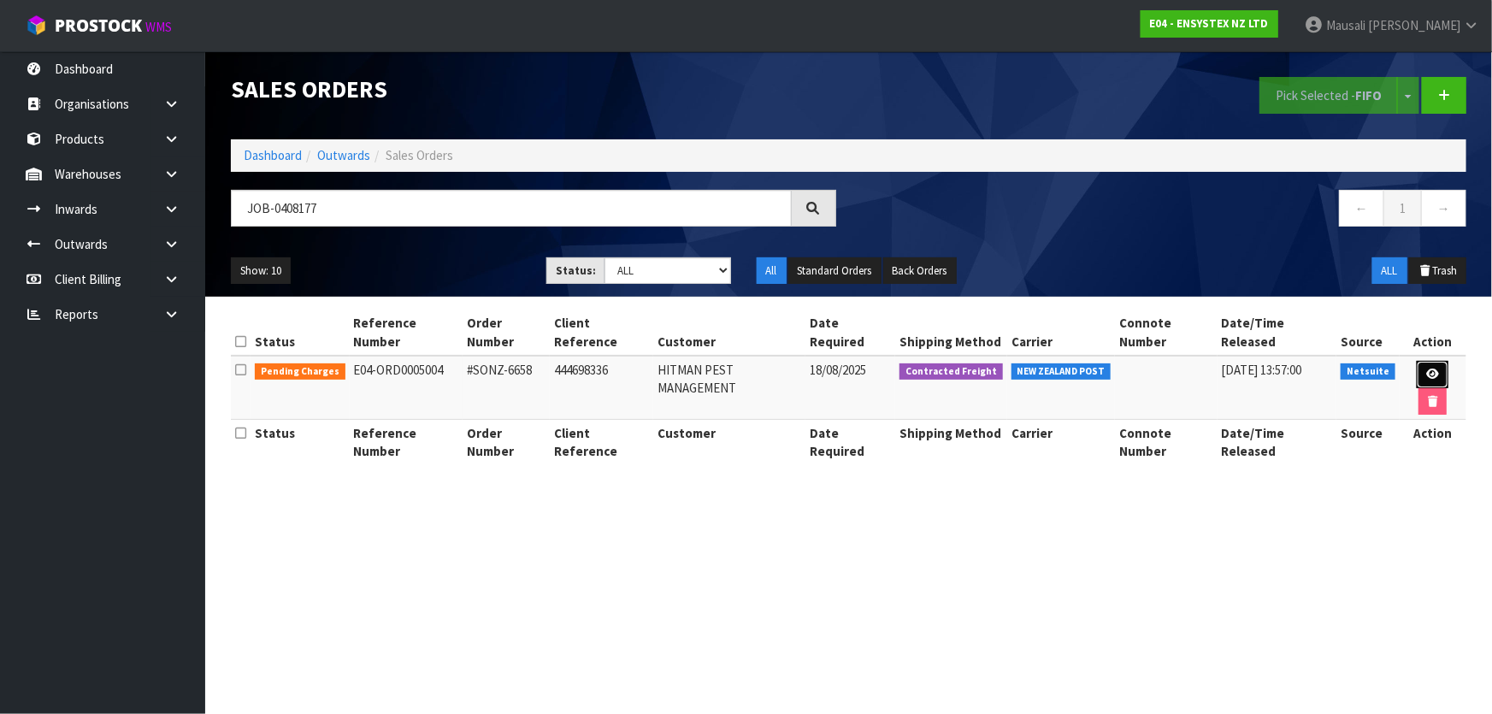
click at [1426, 368] on icon at bounding box center [1432, 373] width 13 height 11
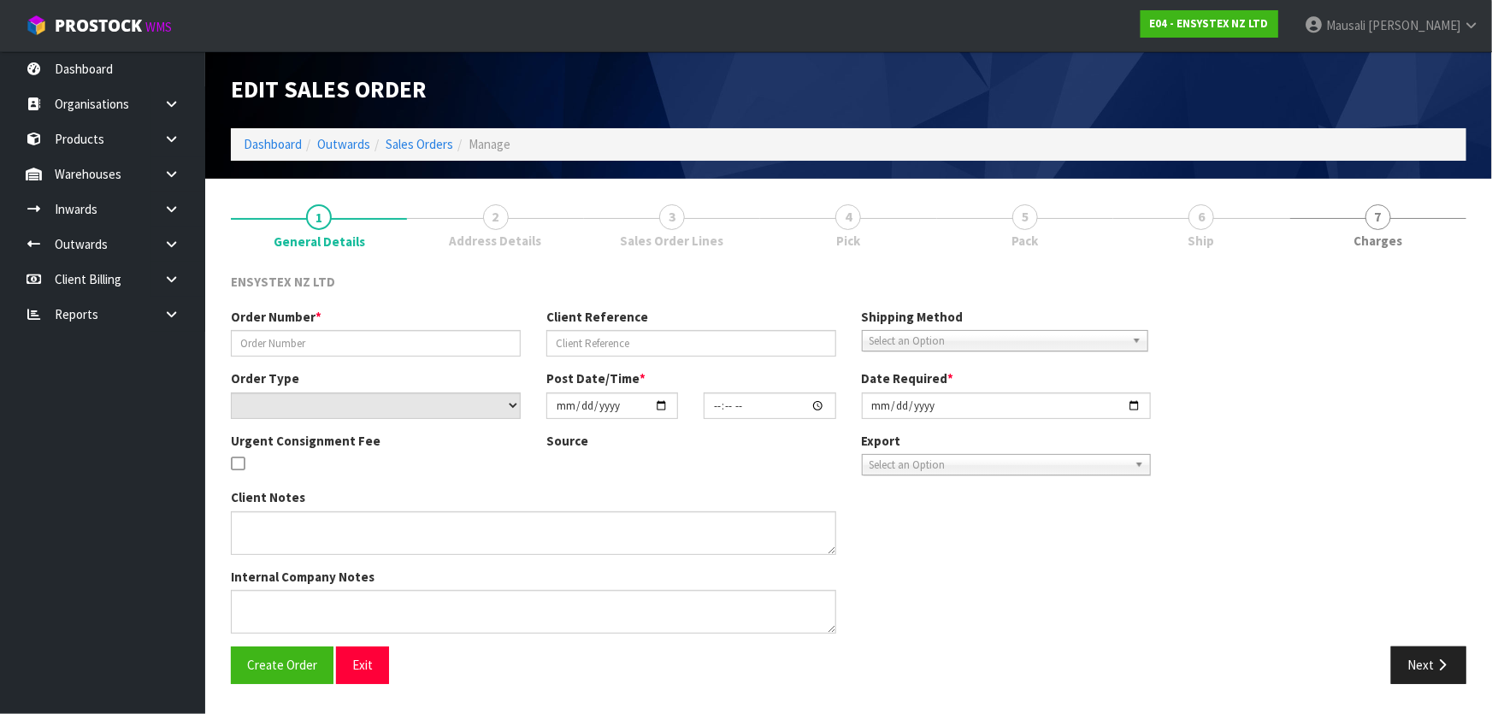
type input "#SONZ-6658"
type input "444698336"
select select "number:0"
type input "[DATE]"
type input "11:30:07.000"
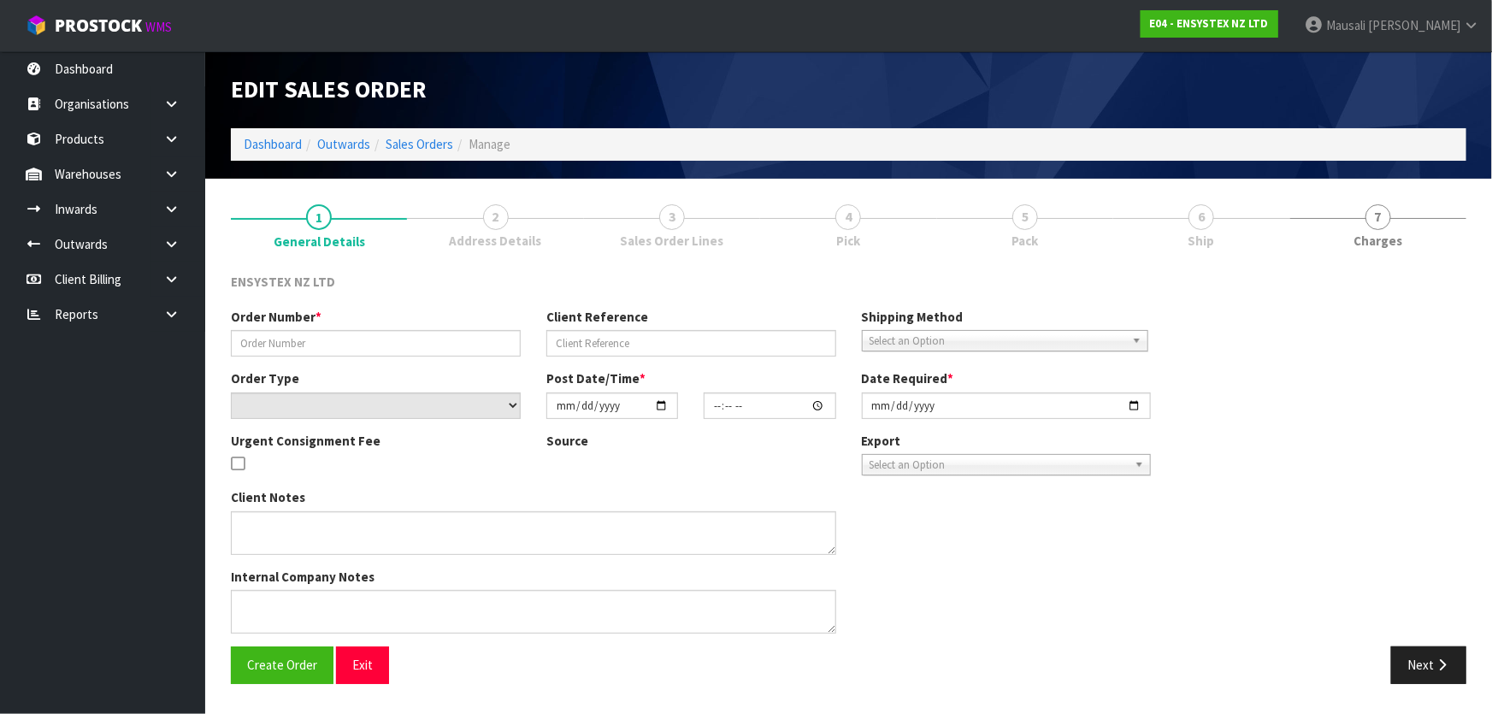
type input "[DATE]"
type textarea "This is urgent. Overnight required"
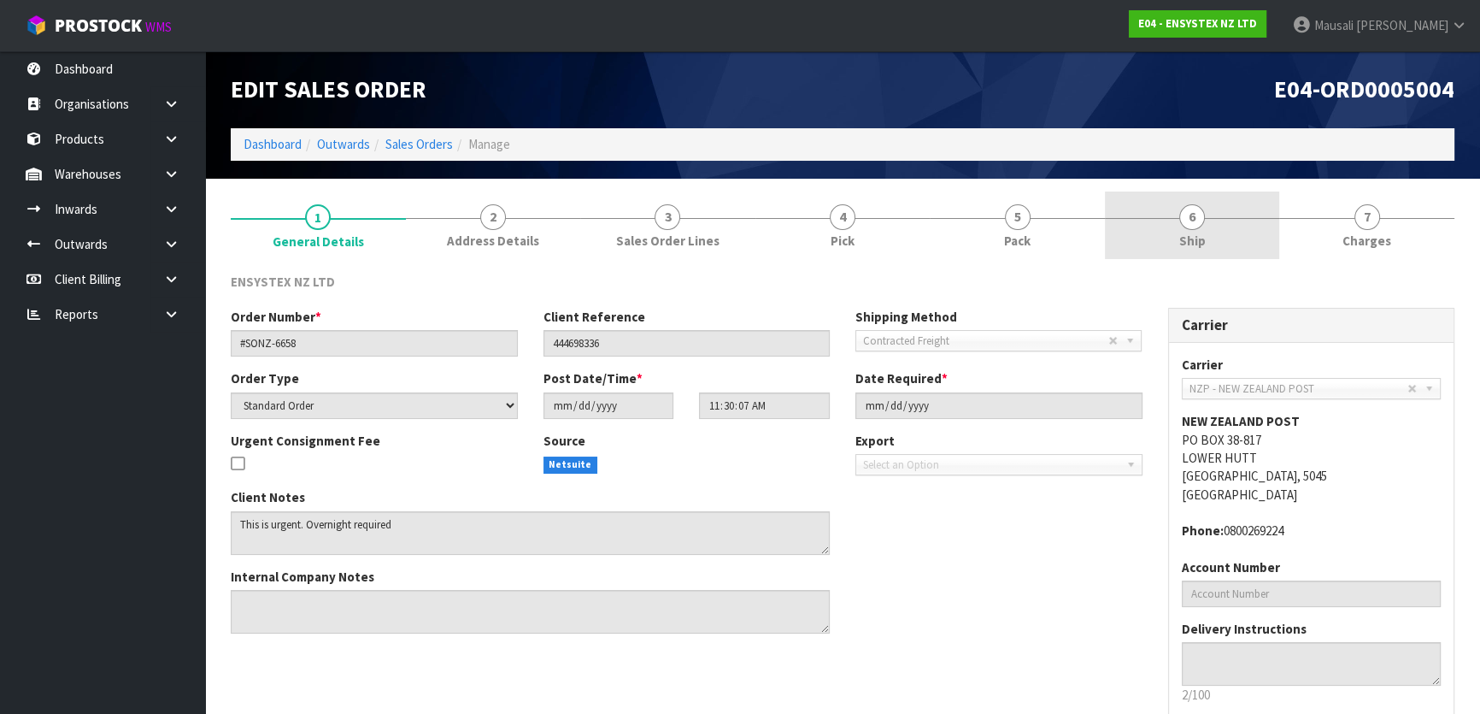
click at [1201, 227] on link "6 Ship" at bounding box center [1192, 225] width 175 height 68
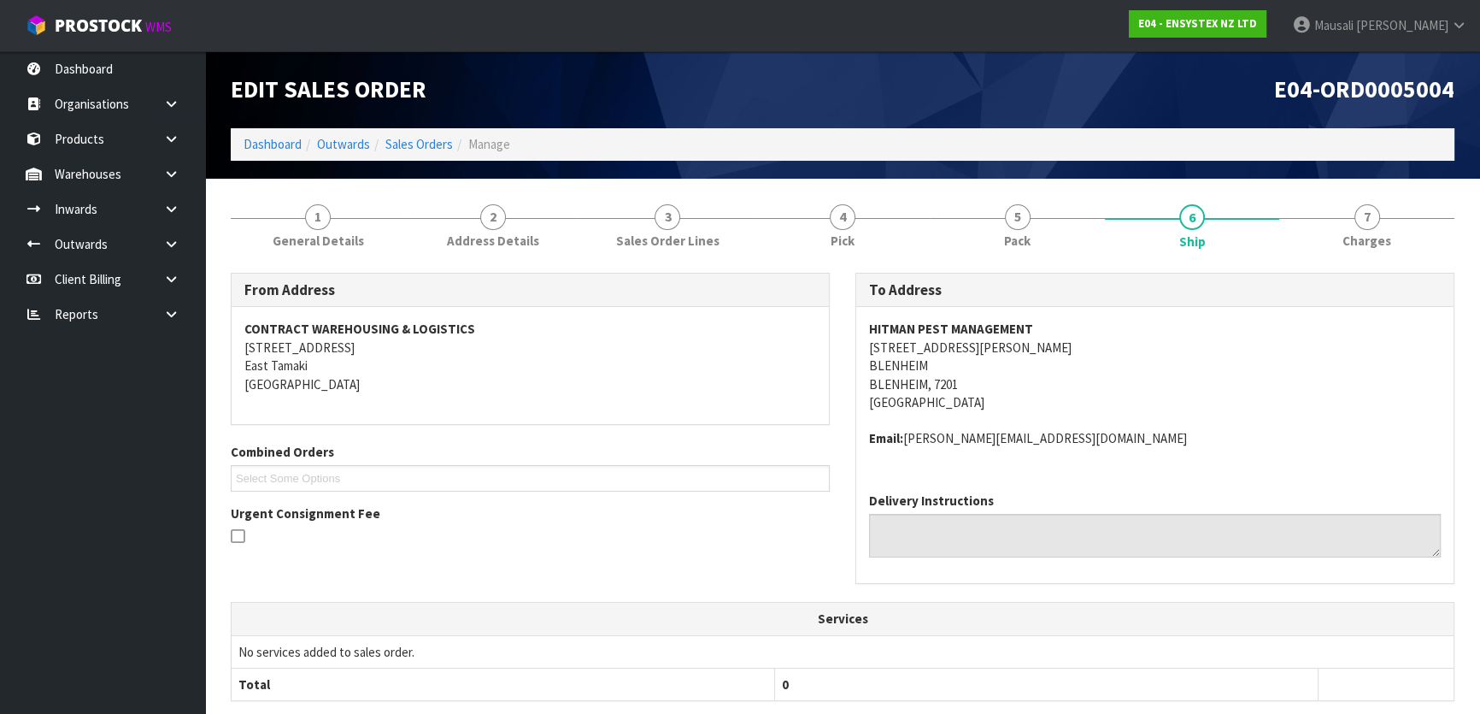
scroll to position [444, 0]
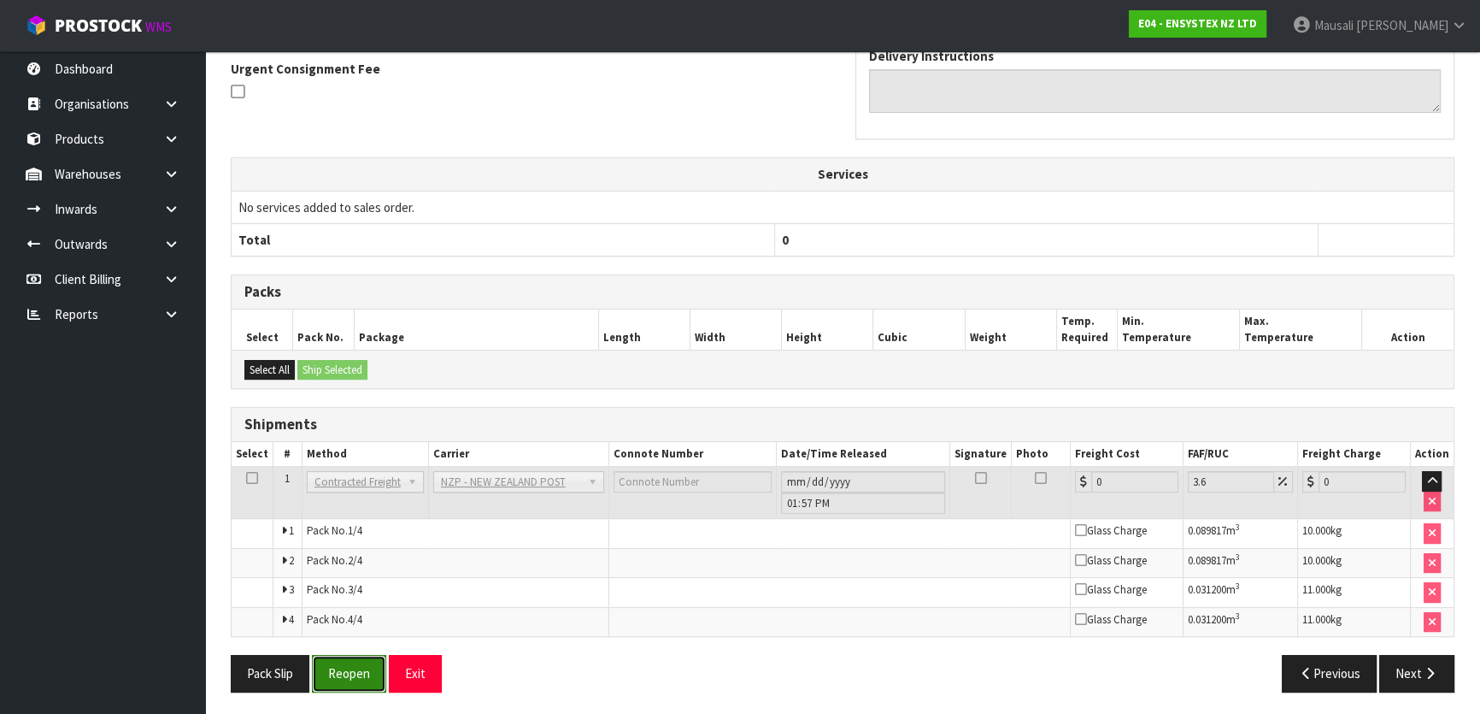
drag, startPoint x: 342, startPoint y: 668, endPoint x: 354, endPoint y: 658, distance: 15.2
click at [342, 667] on button "Reopen" at bounding box center [349, 673] width 74 height 37
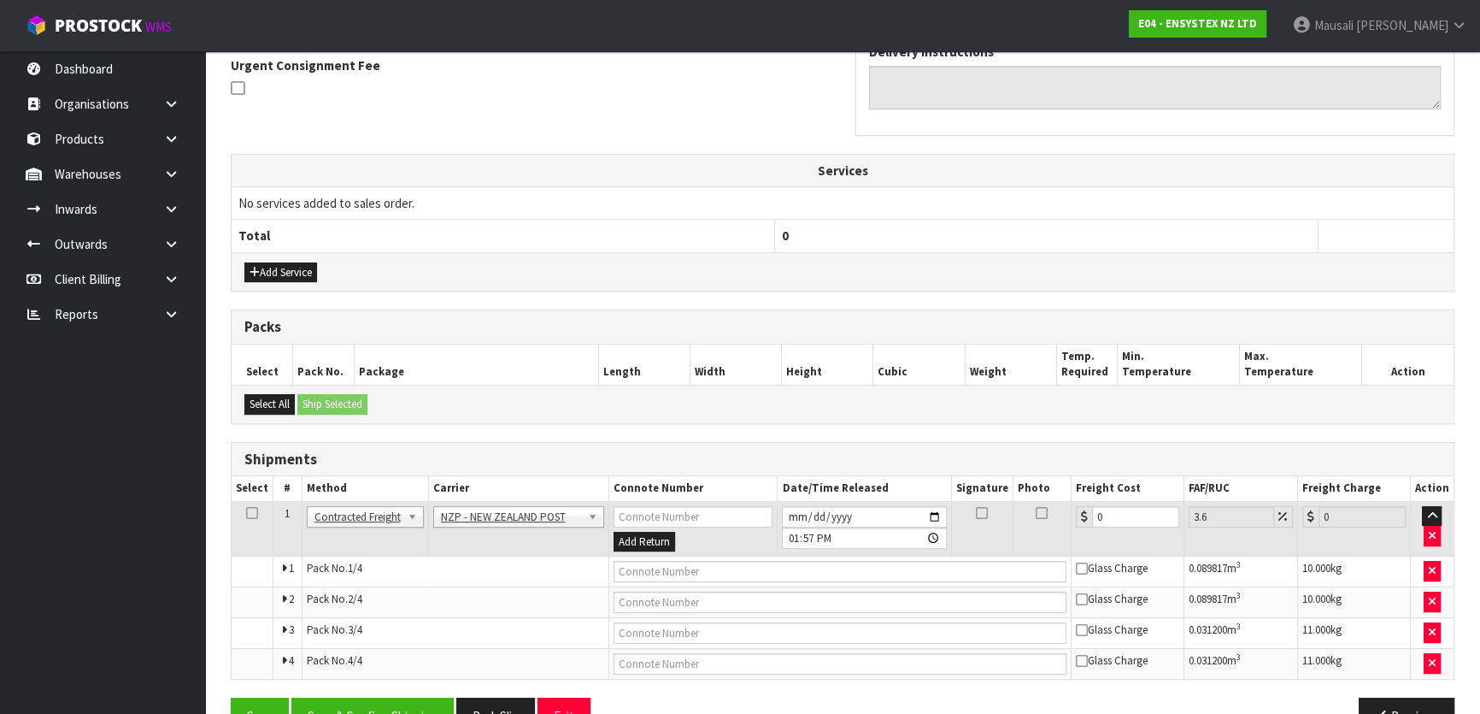
scroll to position [553, 0]
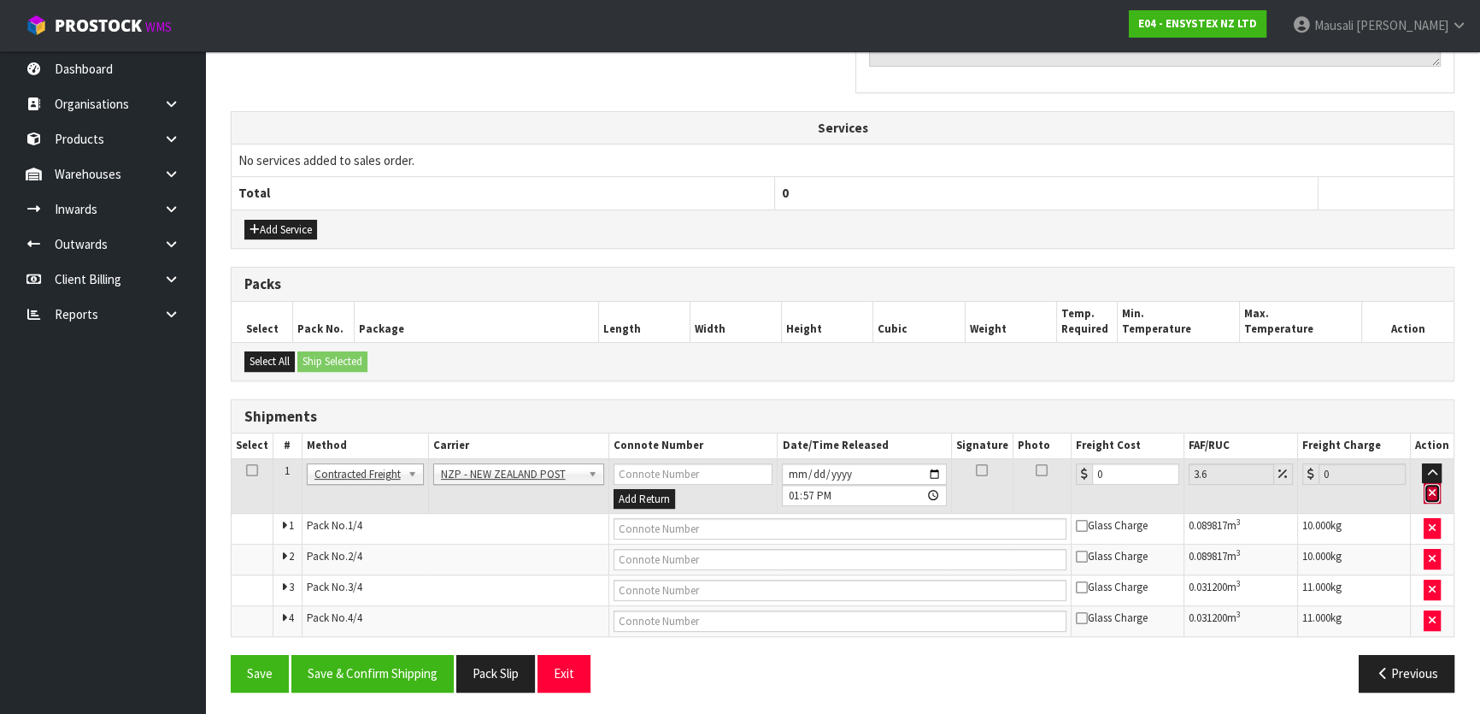
click at [1426, 485] on button "button" at bounding box center [1432, 493] width 17 height 21
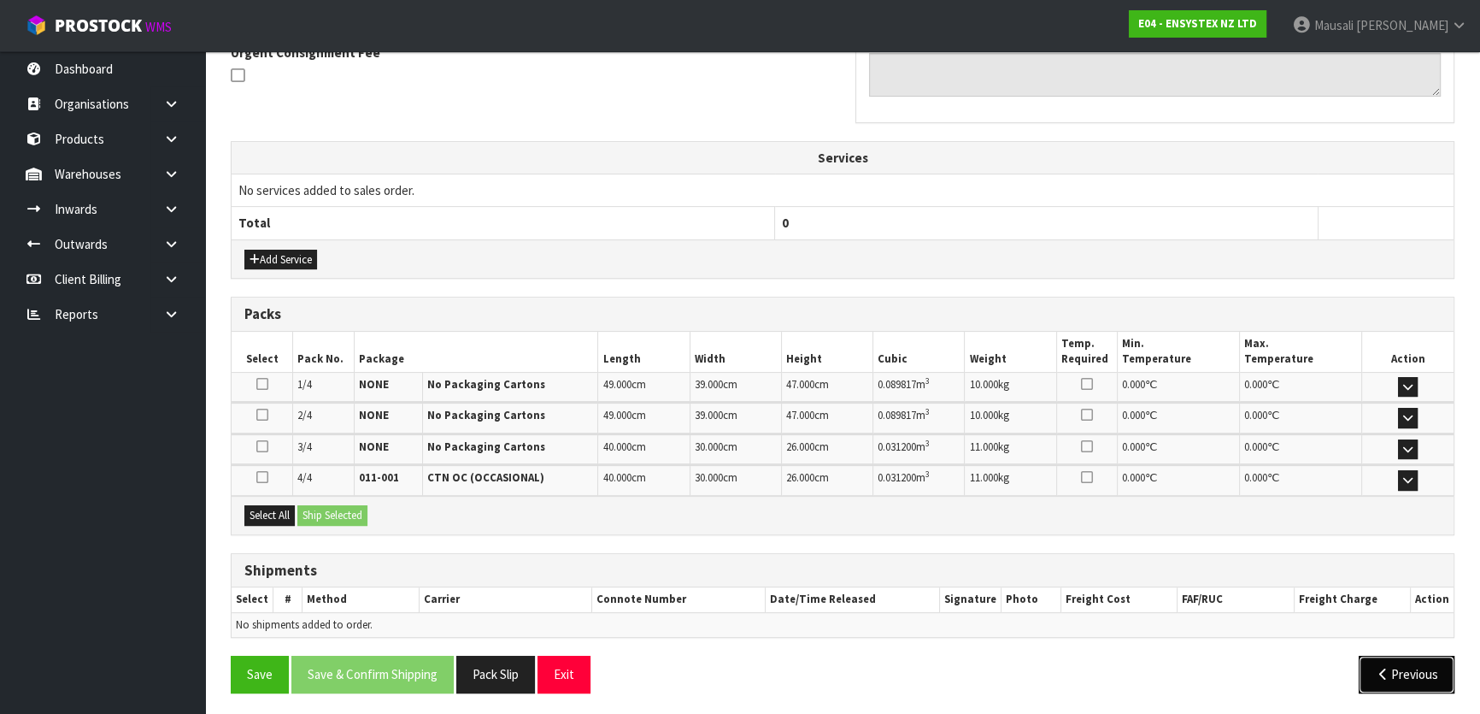
click at [1381, 672] on icon "button" at bounding box center [1383, 674] width 16 height 13
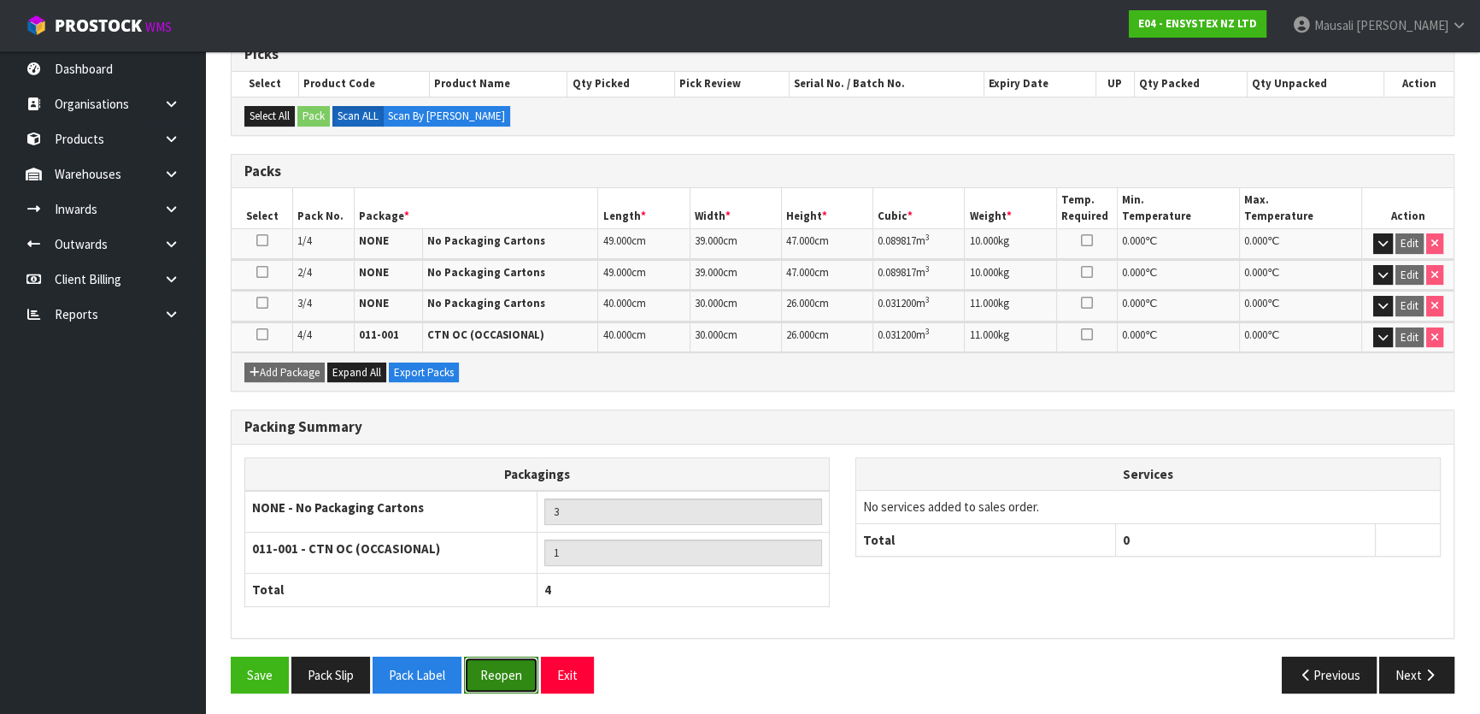
click at [513, 667] on button "Reopen" at bounding box center [501, 674] width 74 height 37
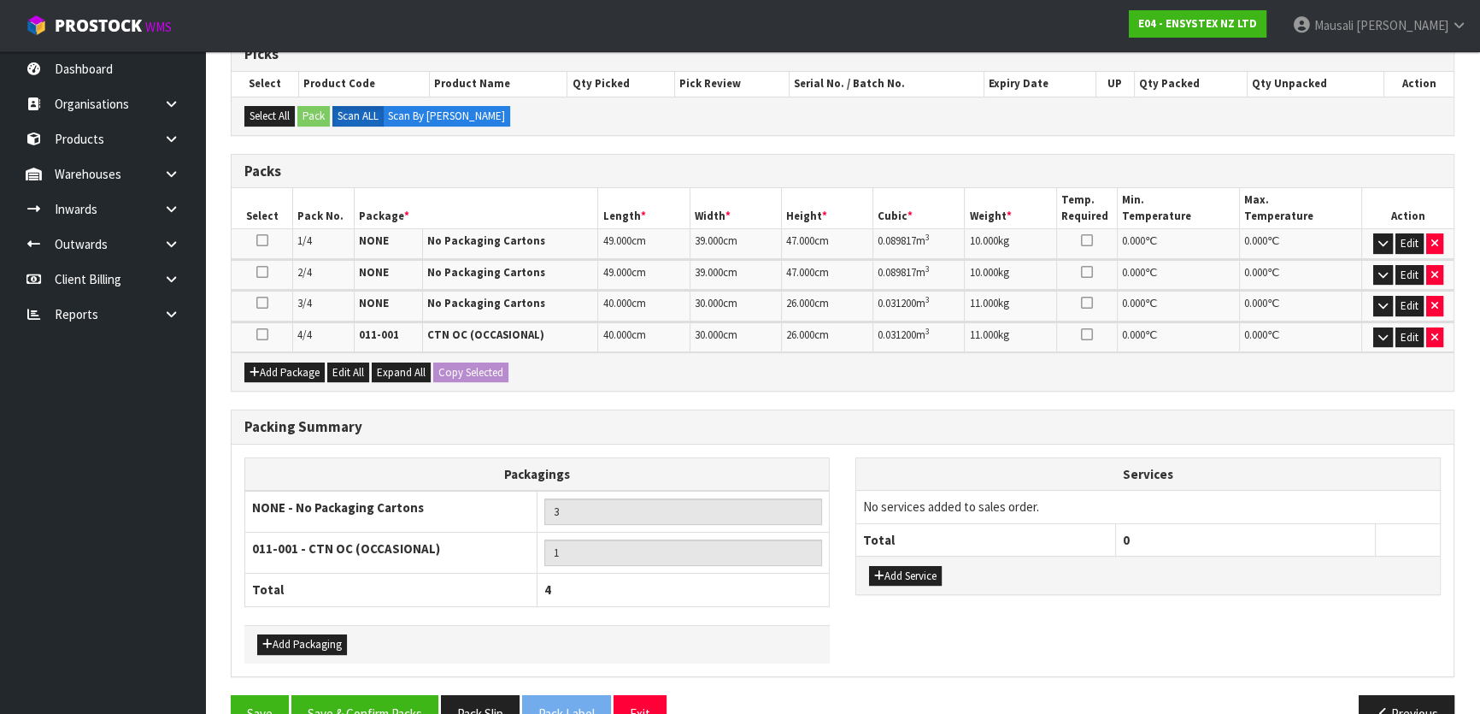
scroll to position [397, 0]
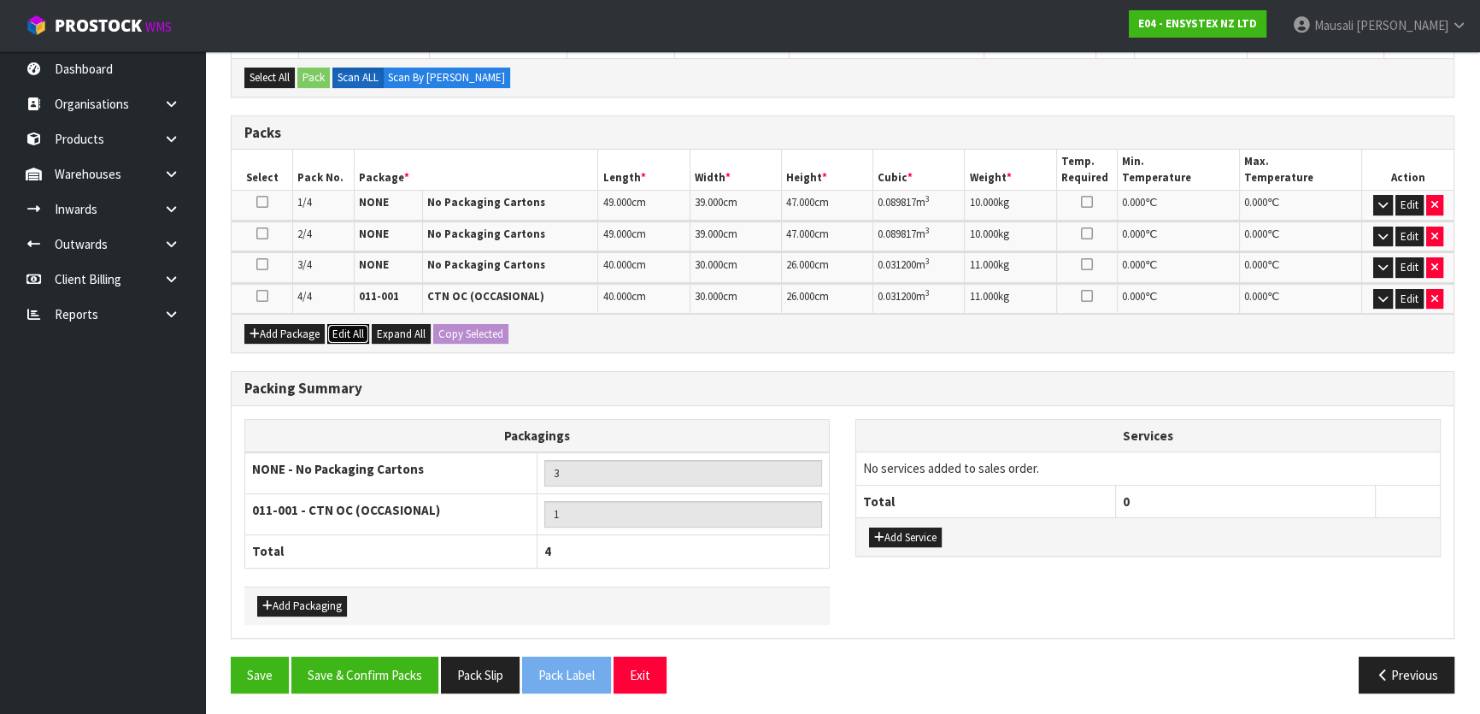
click at [357, 328] on button "Edit All" at bounding box center [348, 334] width 42 height 21
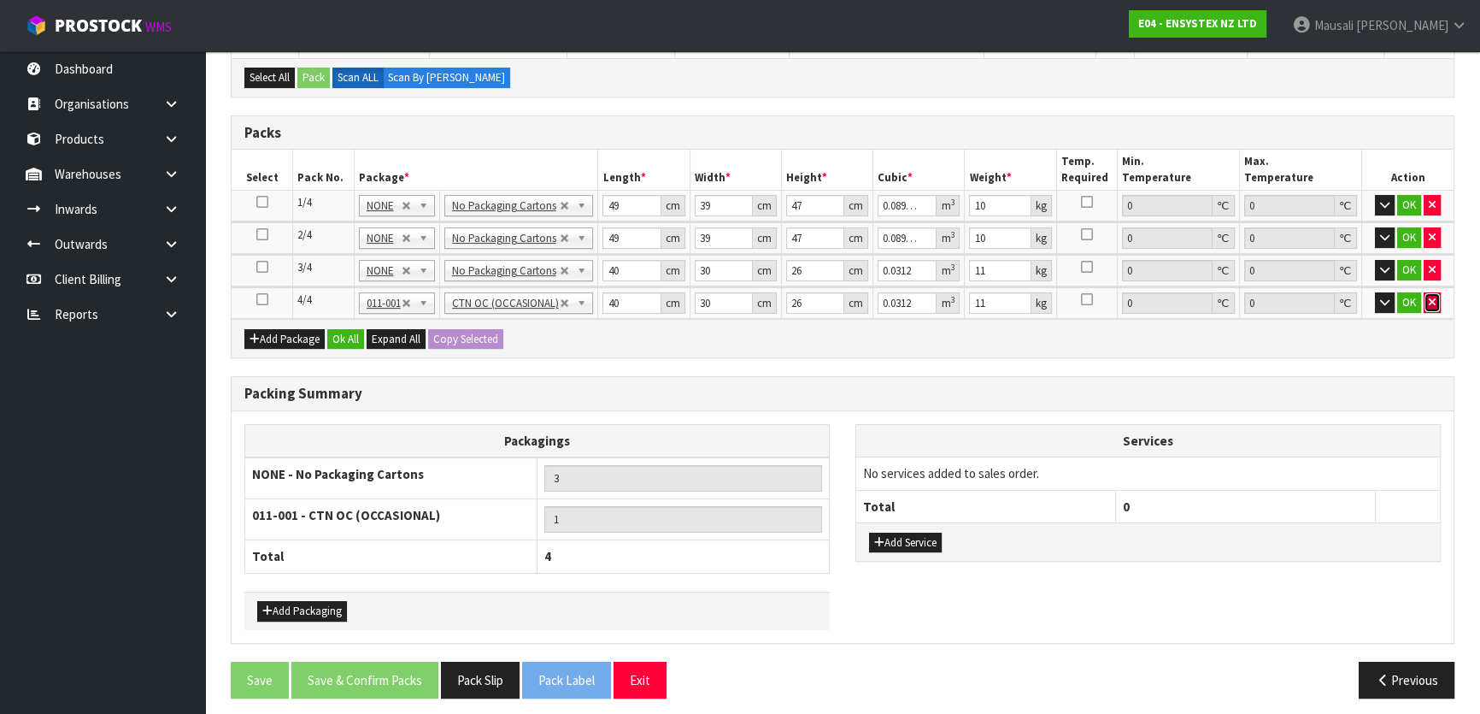
click at [1436, 303] on button "button" at bounding box center [1432, 302] width 17 height 21
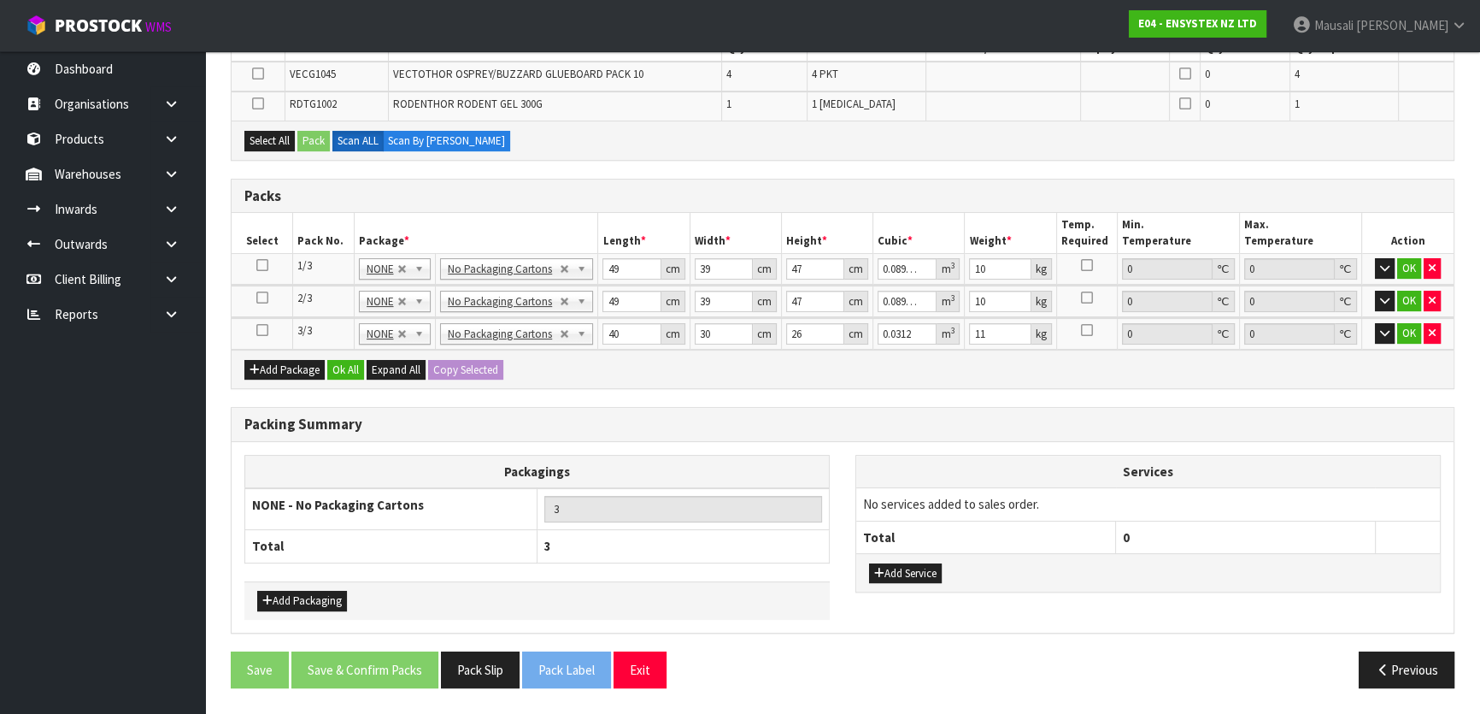
scroll to position [390, 0]
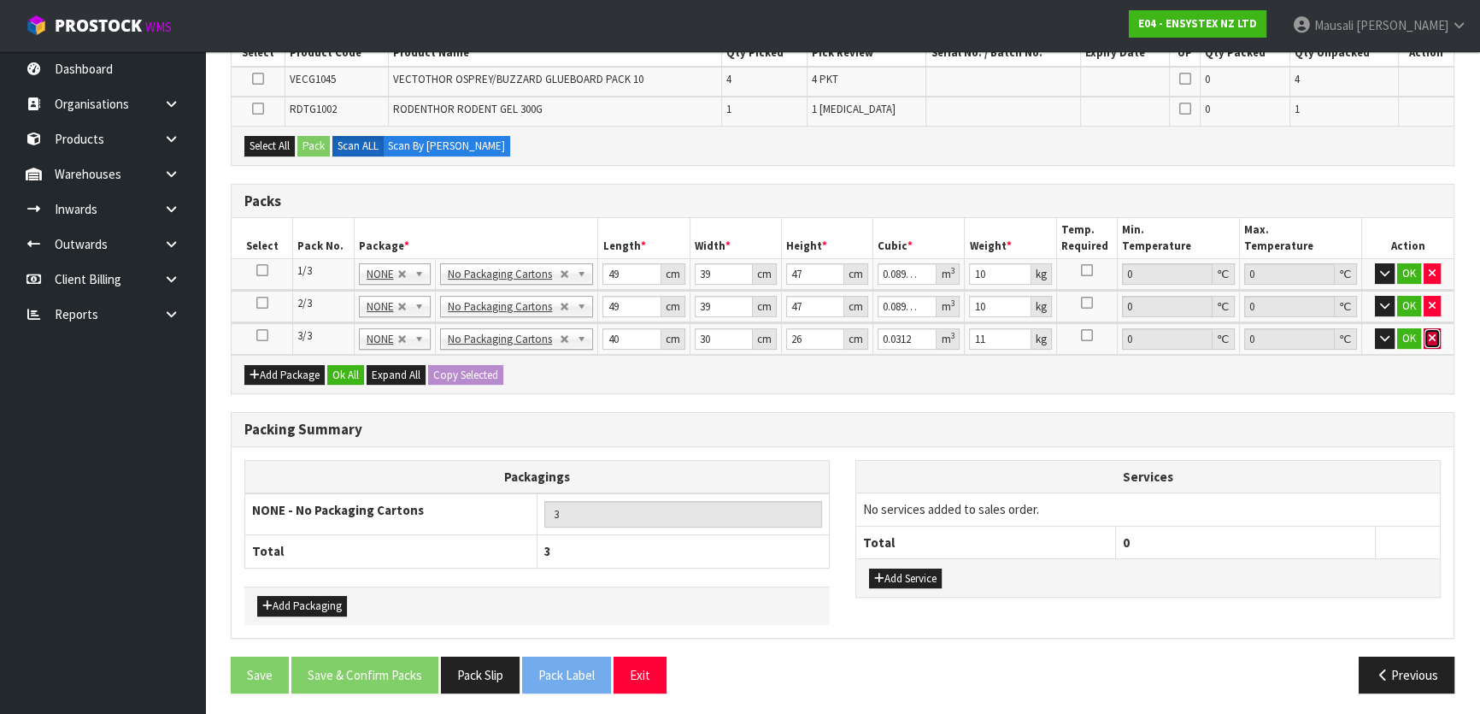
click at [1429, 333] on icon "button" at bounding box center [1432, 337] width 7 height 11
type input "2"
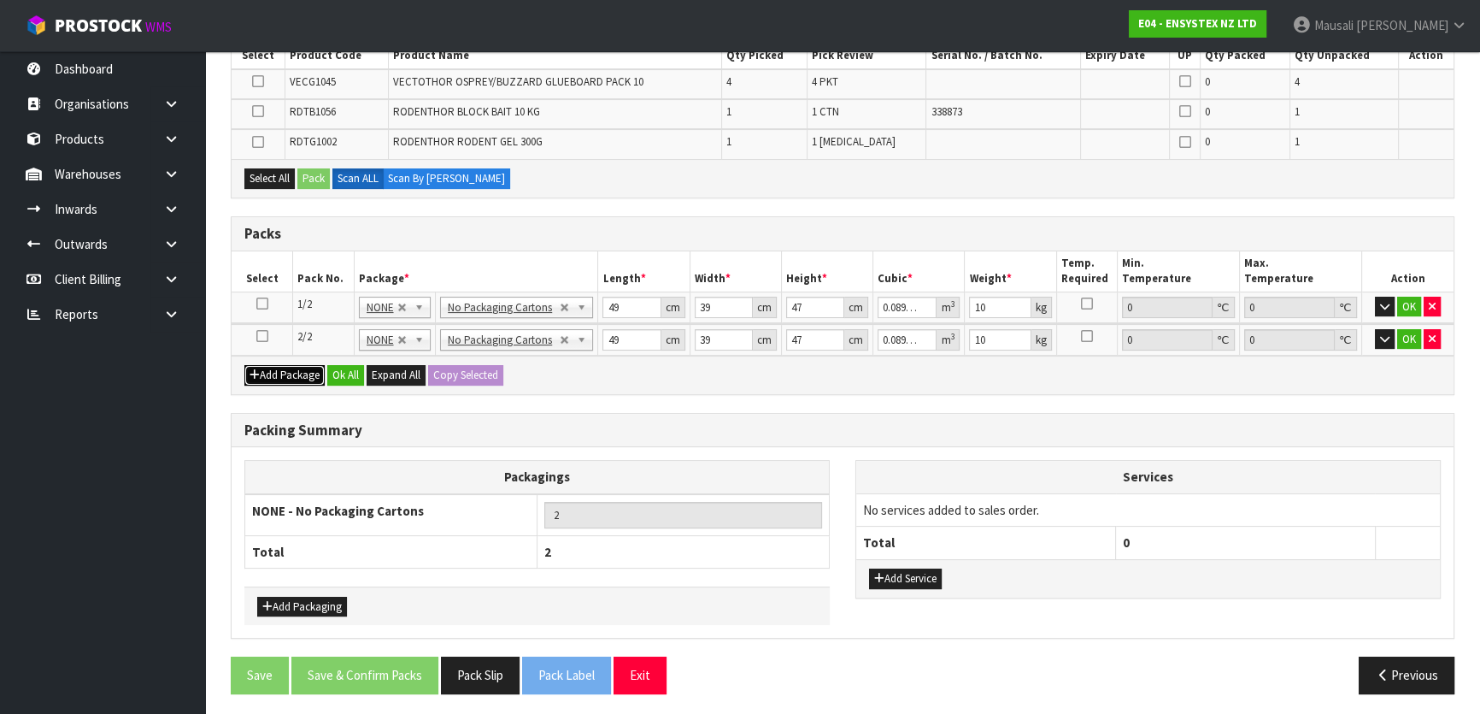
click at [291, 375] on button "Add Package" at bounding box center [284, 375] width 80 height 21
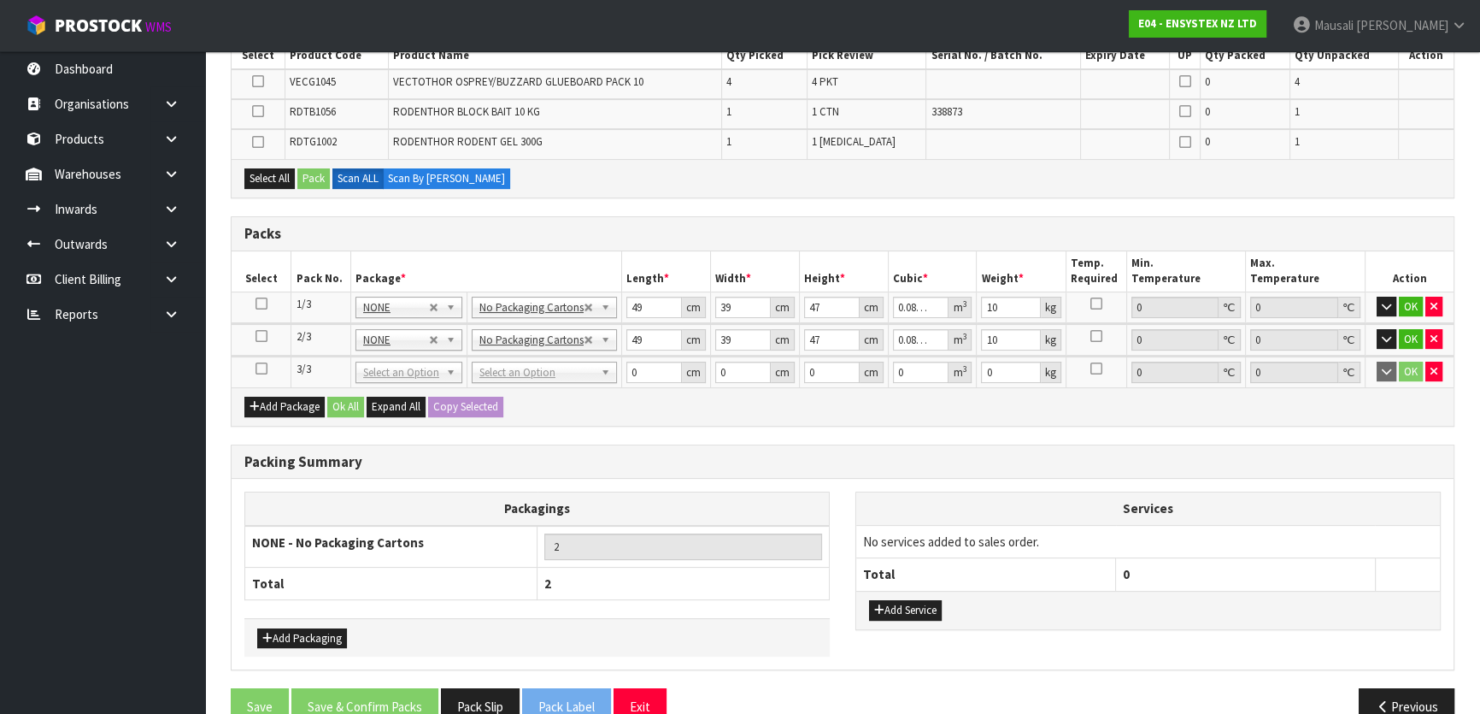
click at [260, 368] on icon at bounding box center [262, 368] width 12 height 1
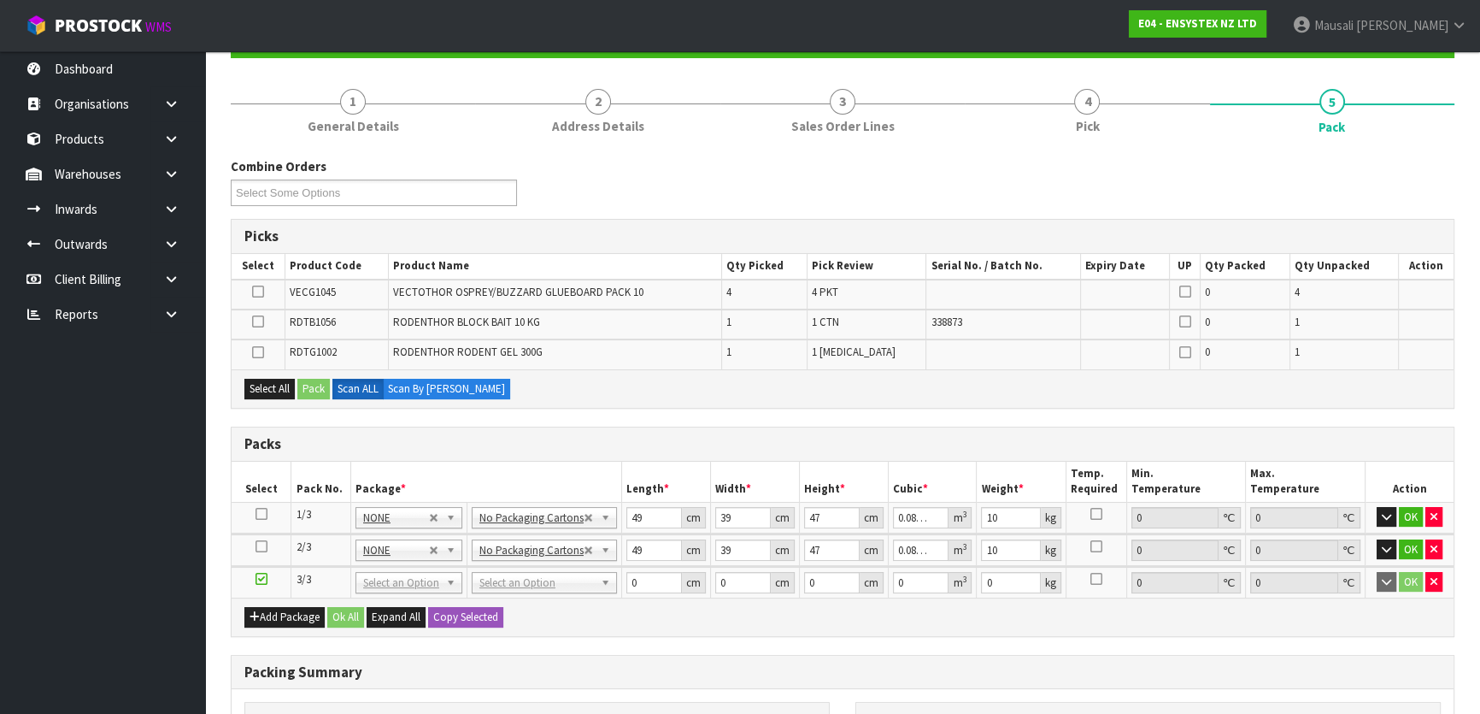
scroll to position [154, 0]
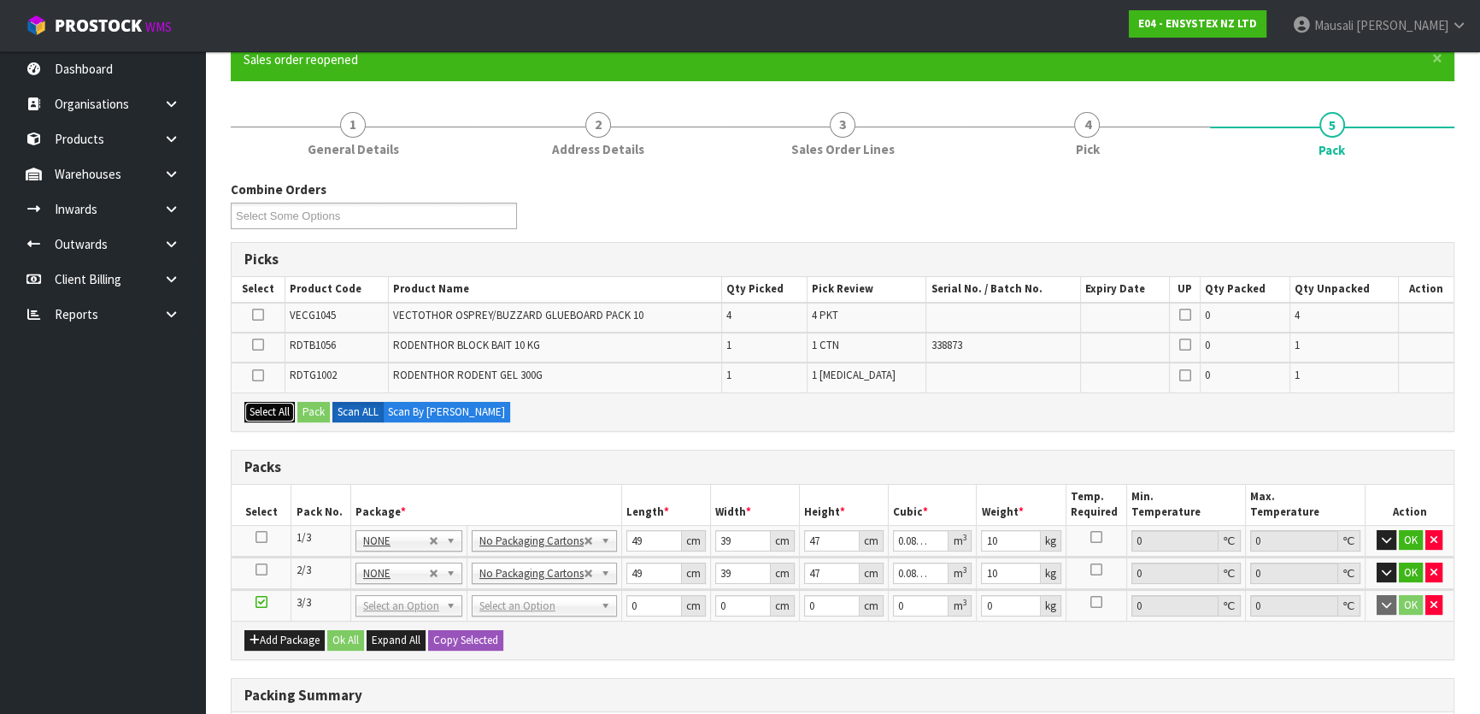
click at [258, 413] on button "Select All" at bounding box center [269, 412] width 50 height 21
click at [310, 404] on button "Pack" at bounding box center [313, 412] width 32 height 21
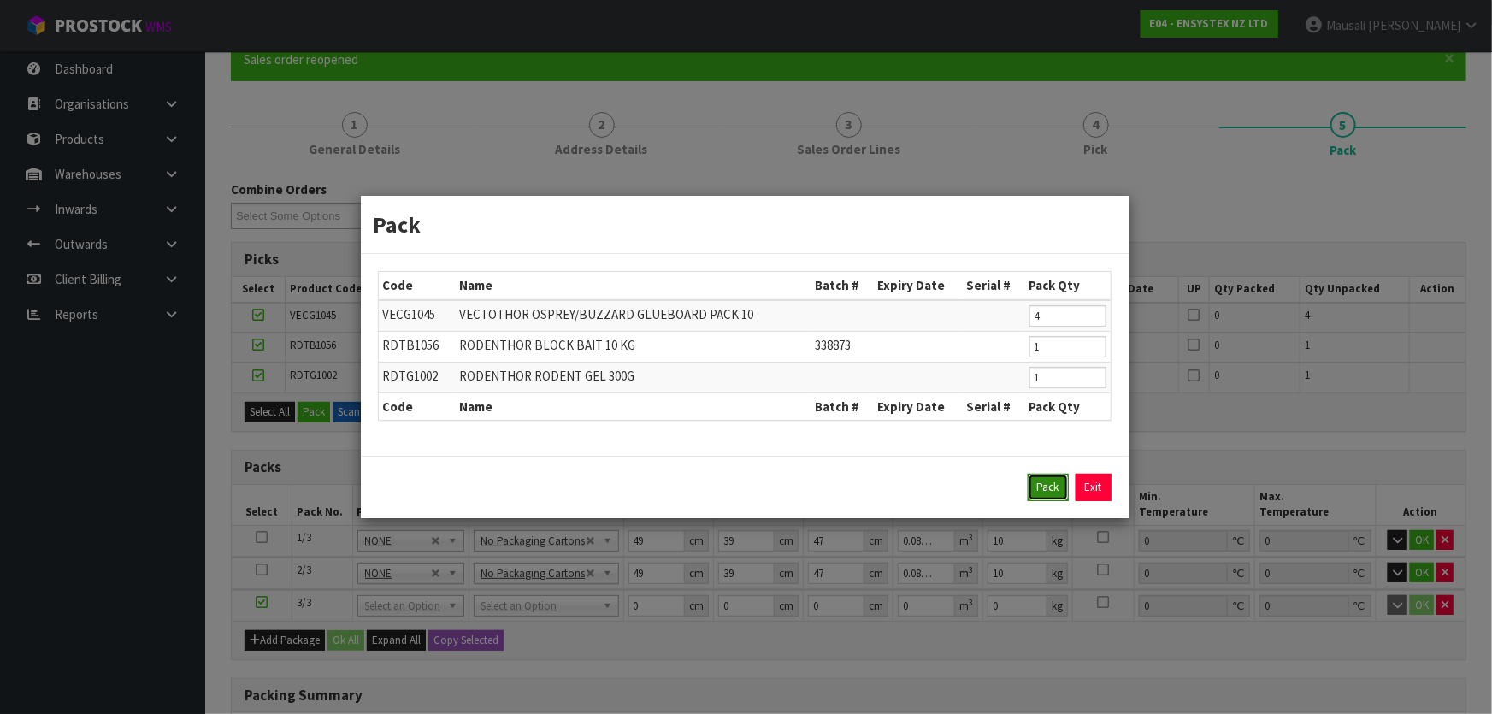
click at [1043, 485] on button "Pack" at bounding box center [1047, 487] width 41 height 27
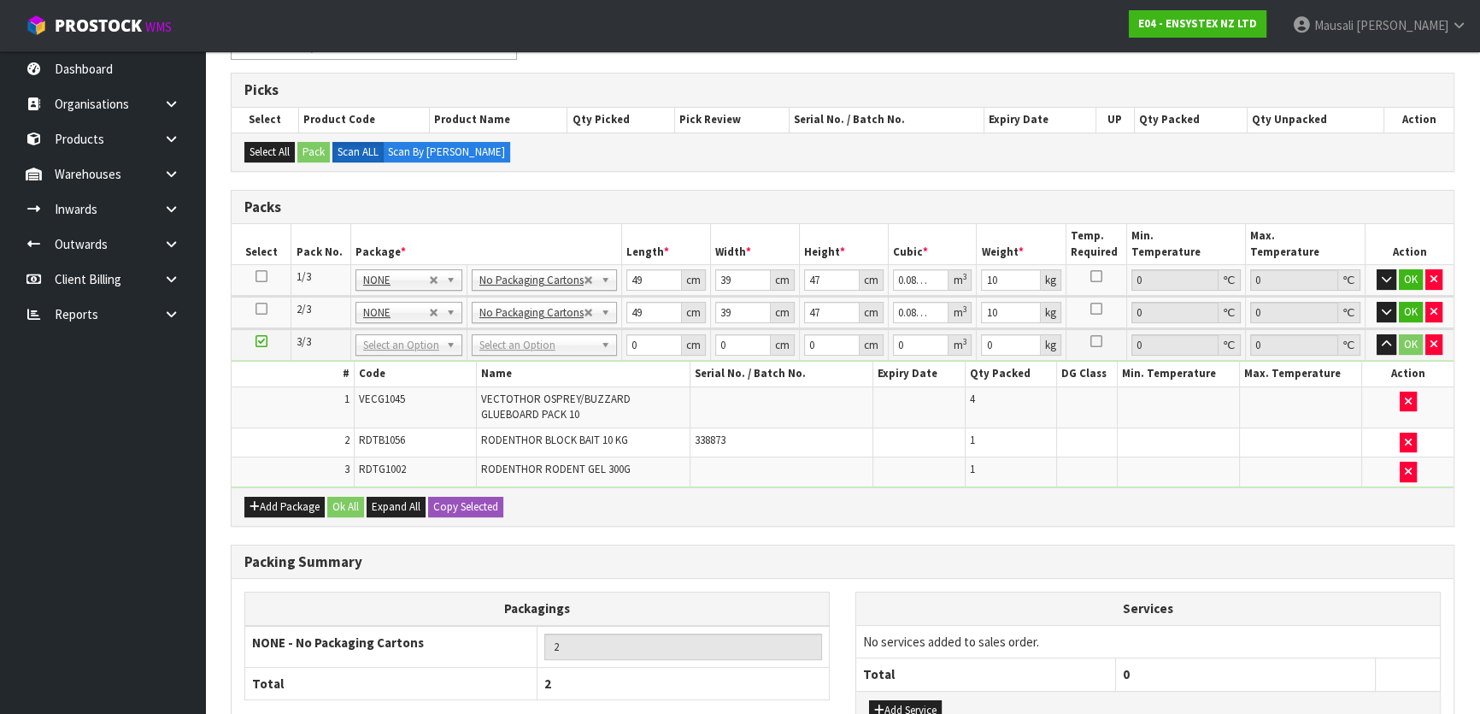
scroll to position [455, 0]
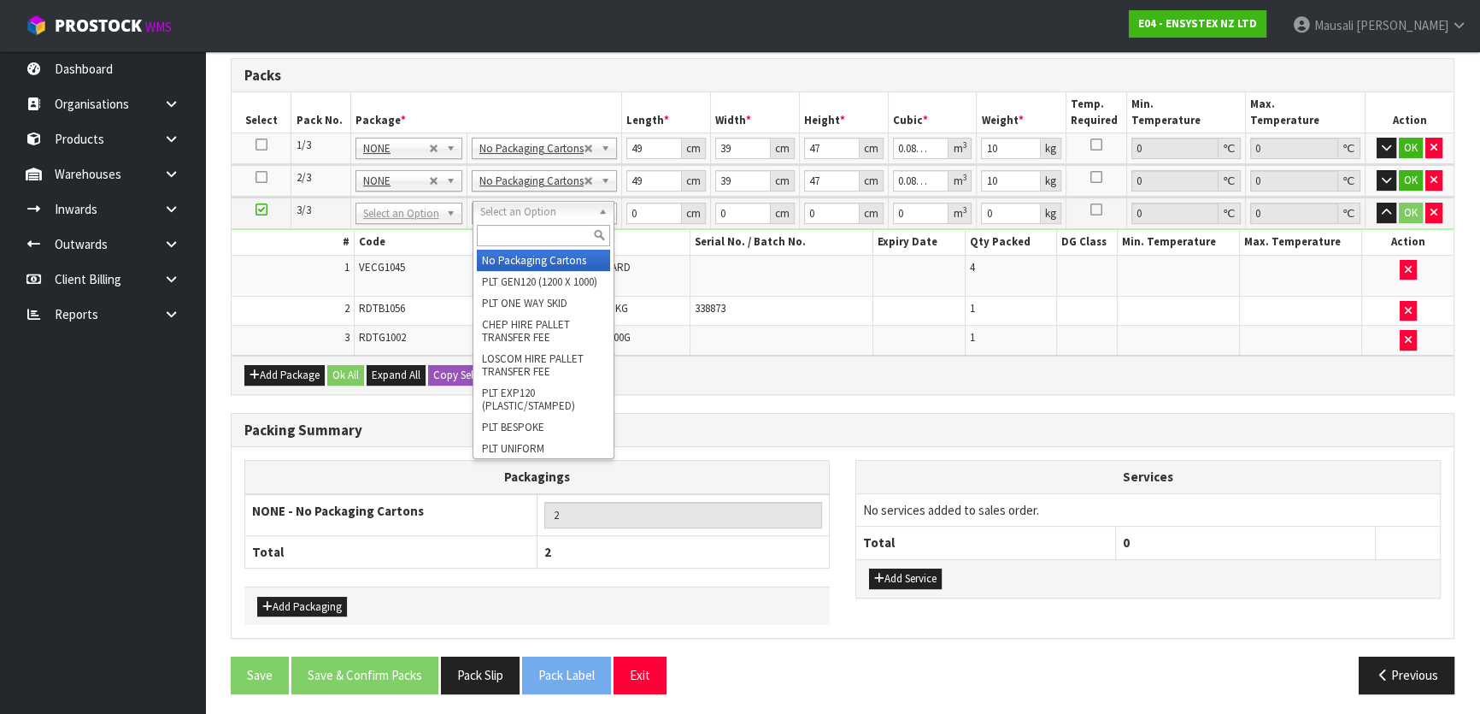
drag, startPoint x: 559, startPoint y: 213, endPoint x: 564, endPoint y: 243, distance: 30.4
click at [538, 239] on input "text" at bounding box center [543, 235] width 133 height 21
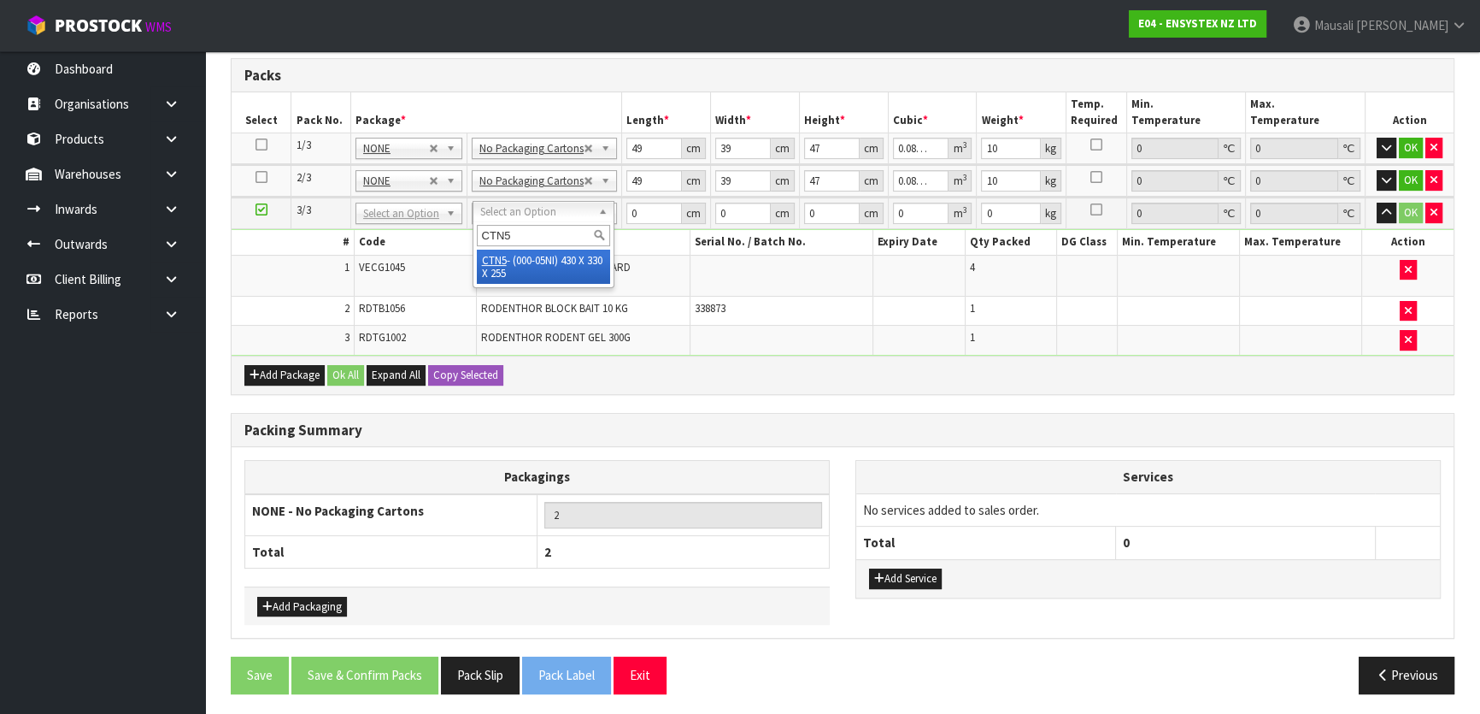
type input "CTN5"
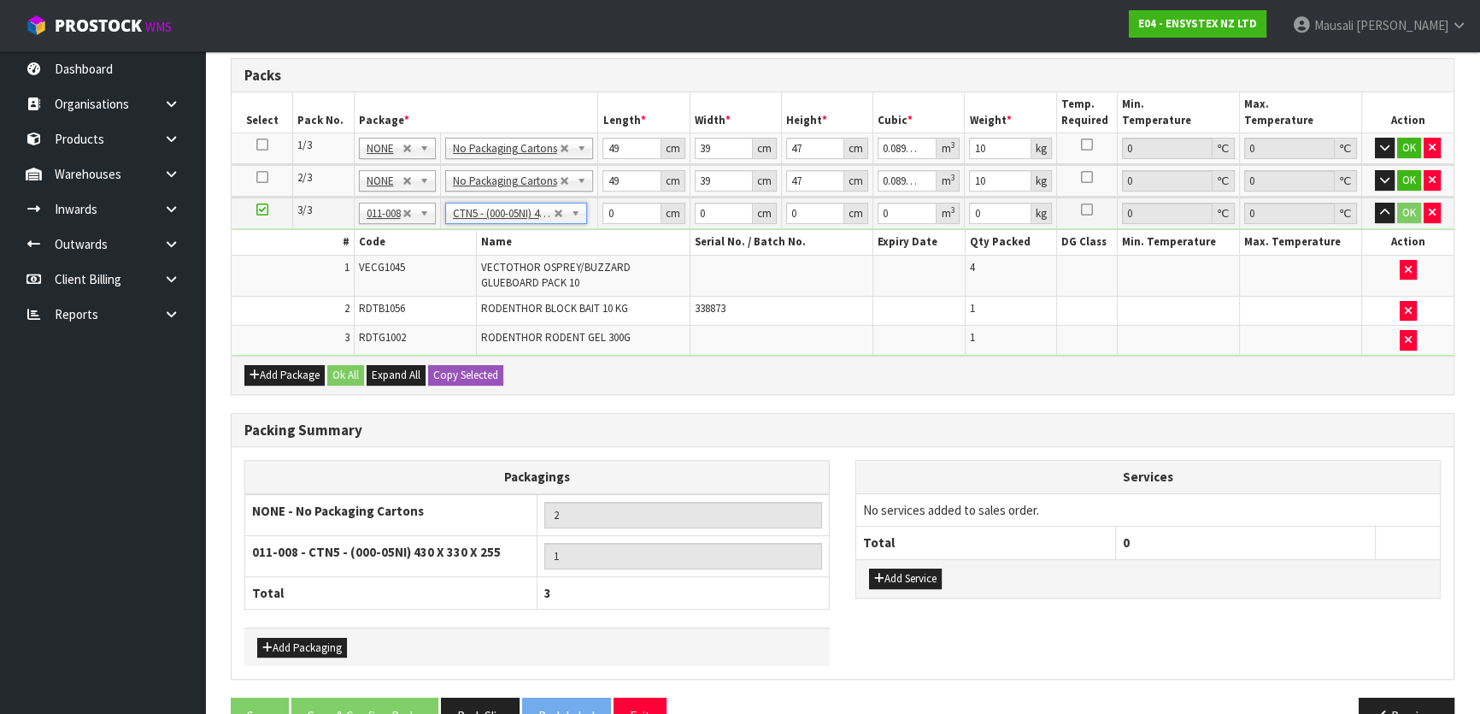
type input "43"
type input "33"
type input "25.5"
type input "0.036185"
type input "13.26"
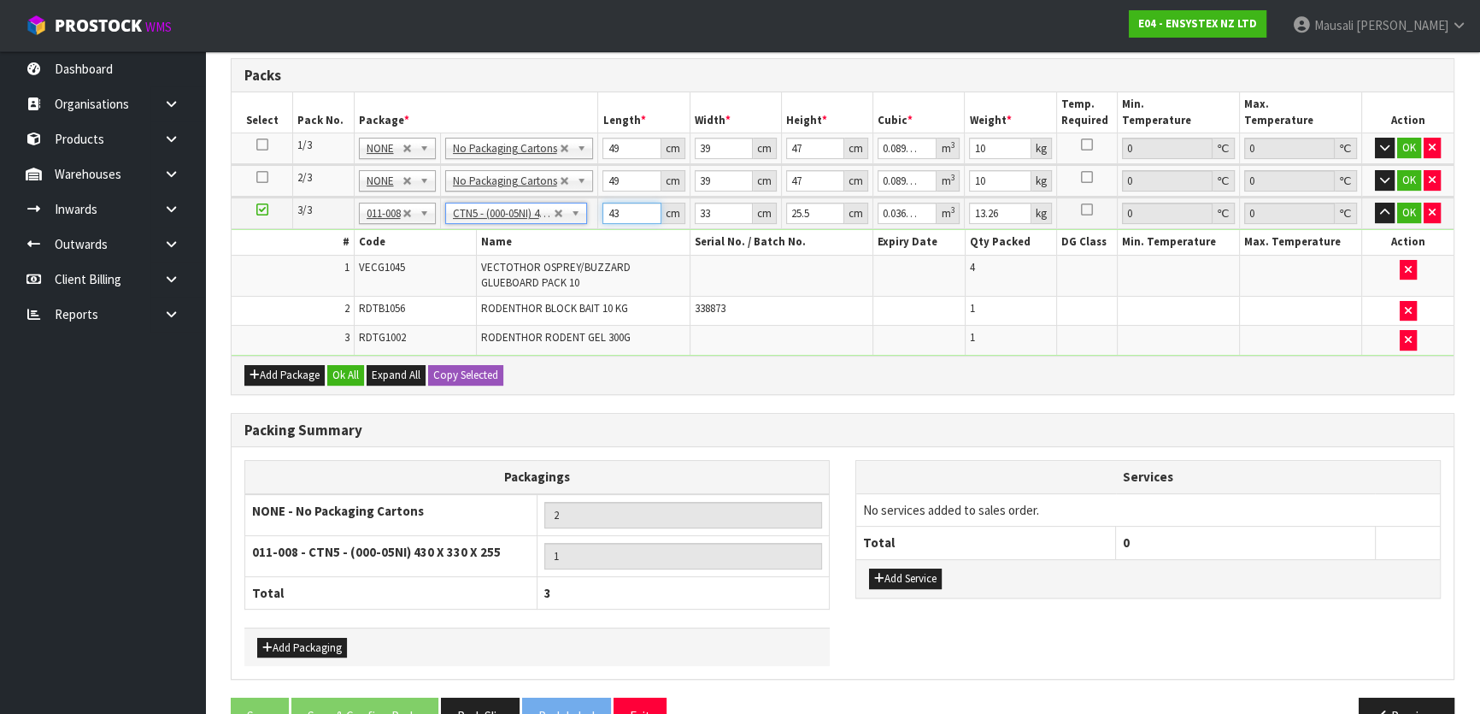
drag, startPoint x: 626, startPoint y: 208, endPoint x: 587, endPoint y: 227, distance: 42.8
click at [587, 227] on tbody "3/3 NONE 007-001 007-002 007-004 007-009 007-013 007-014 007-015 007-017 007-01…" at bounding box center [843, 275] width 1222 height 157
type input "4"
type input "0.003366"
type input "47"
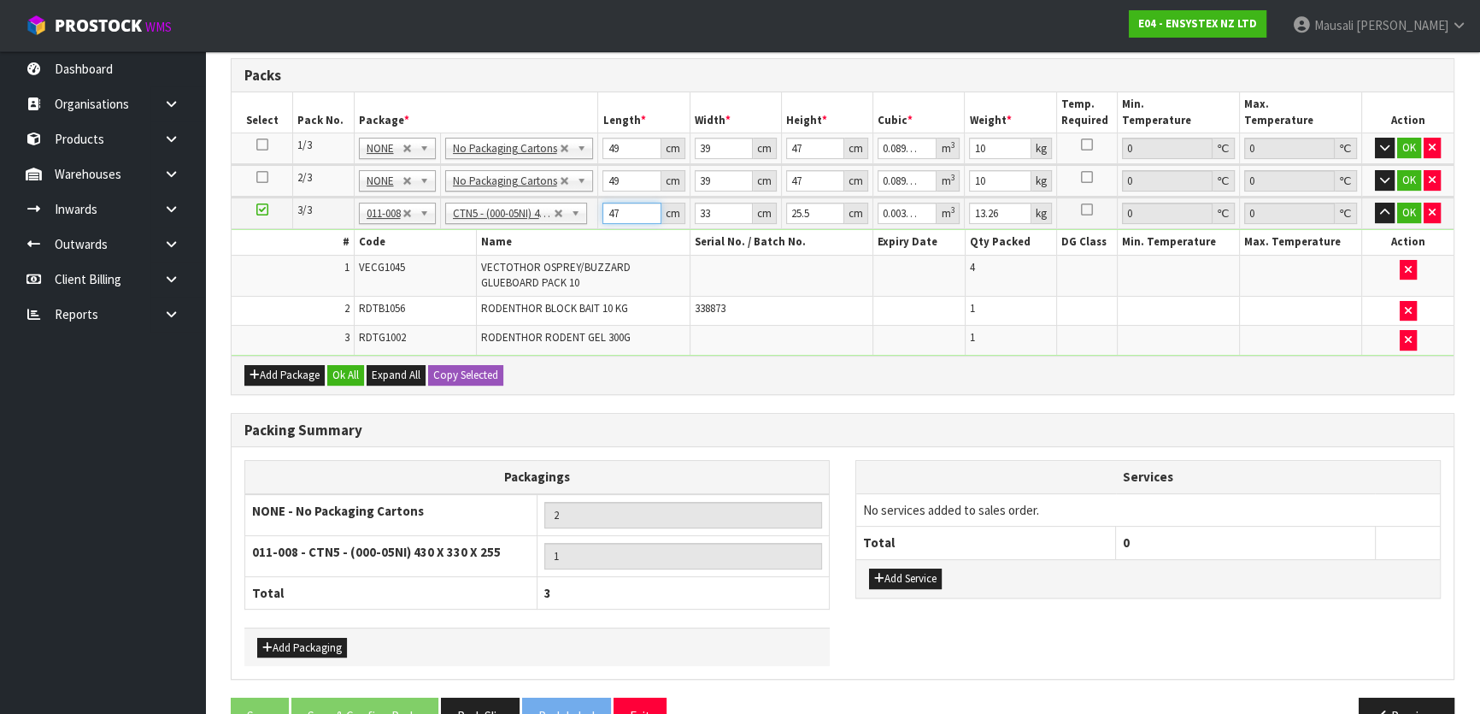
type input "0.03955"
type input "47"
type input "3"
type input "0.003595"
type input "33"
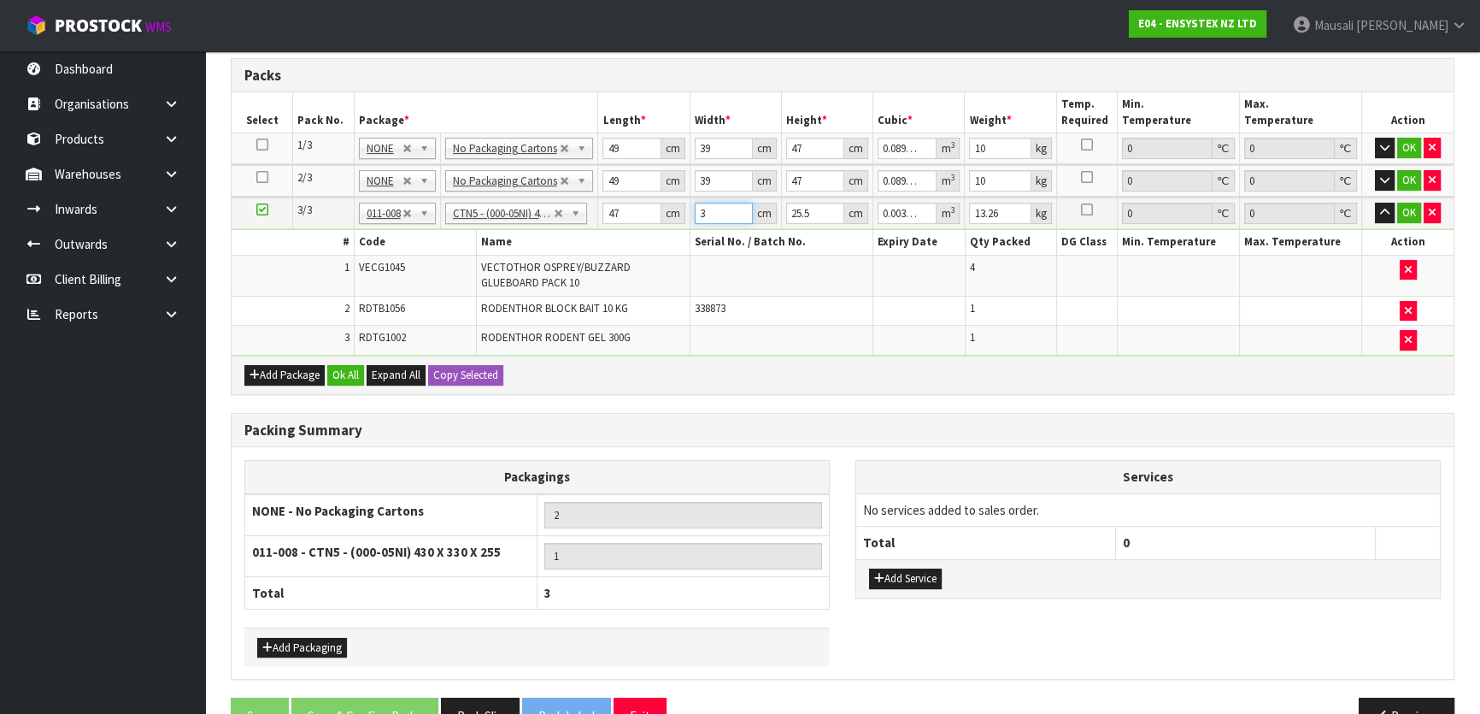
type input "0.03955"
type input "4"
type input "0.006204"
type input "40"
type input "0.06204"
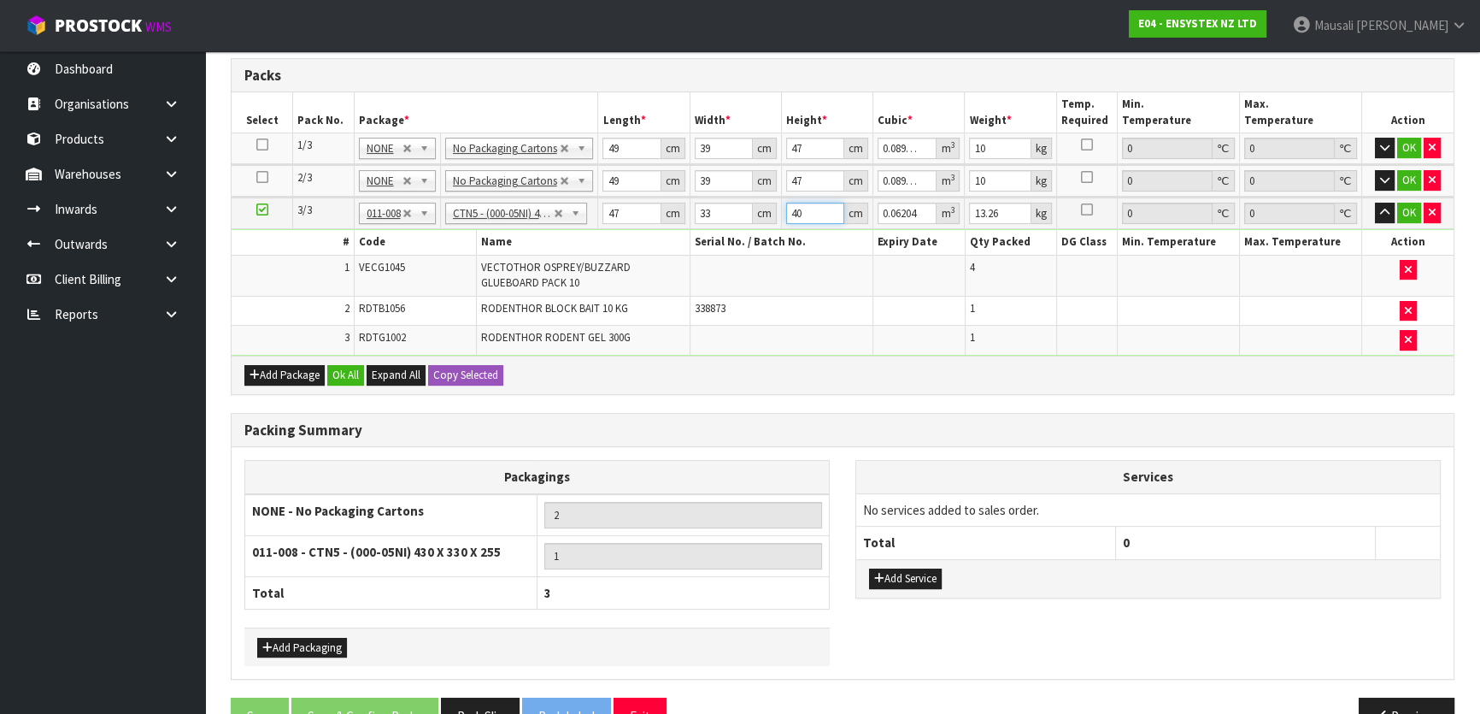
type input "40"
type input "15"
click at [332, 367] on button "Ok All" at bounding box center [345, 375] width 37 height 21
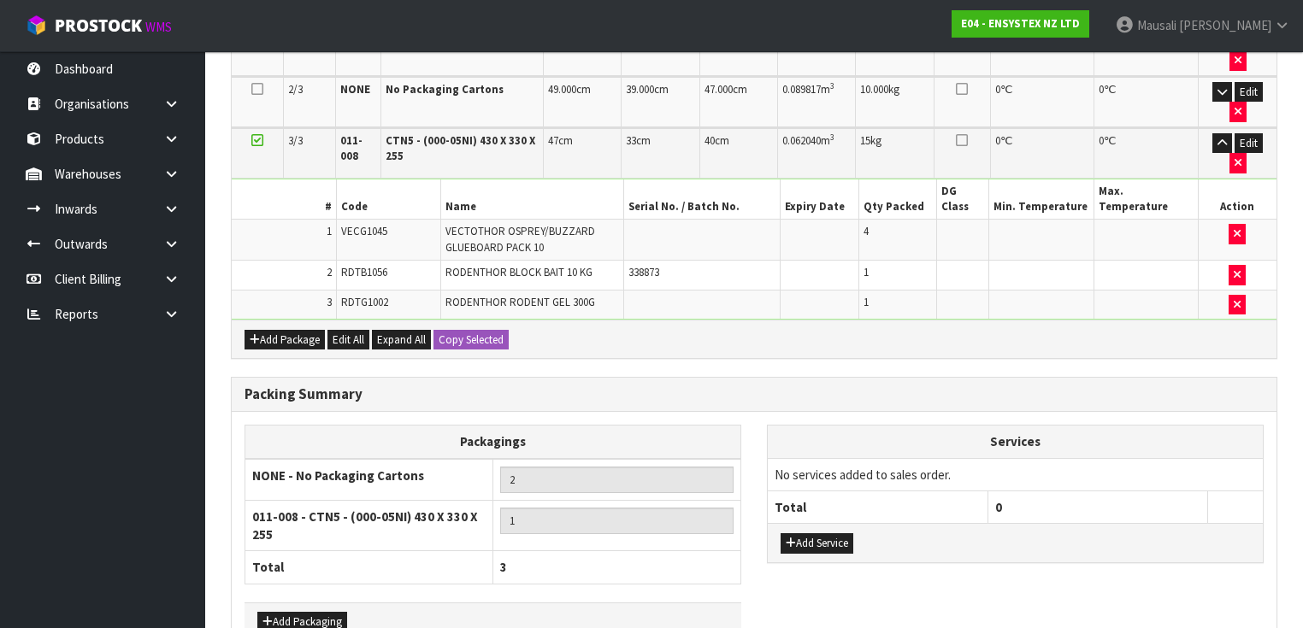
scroll to position [591, 0]
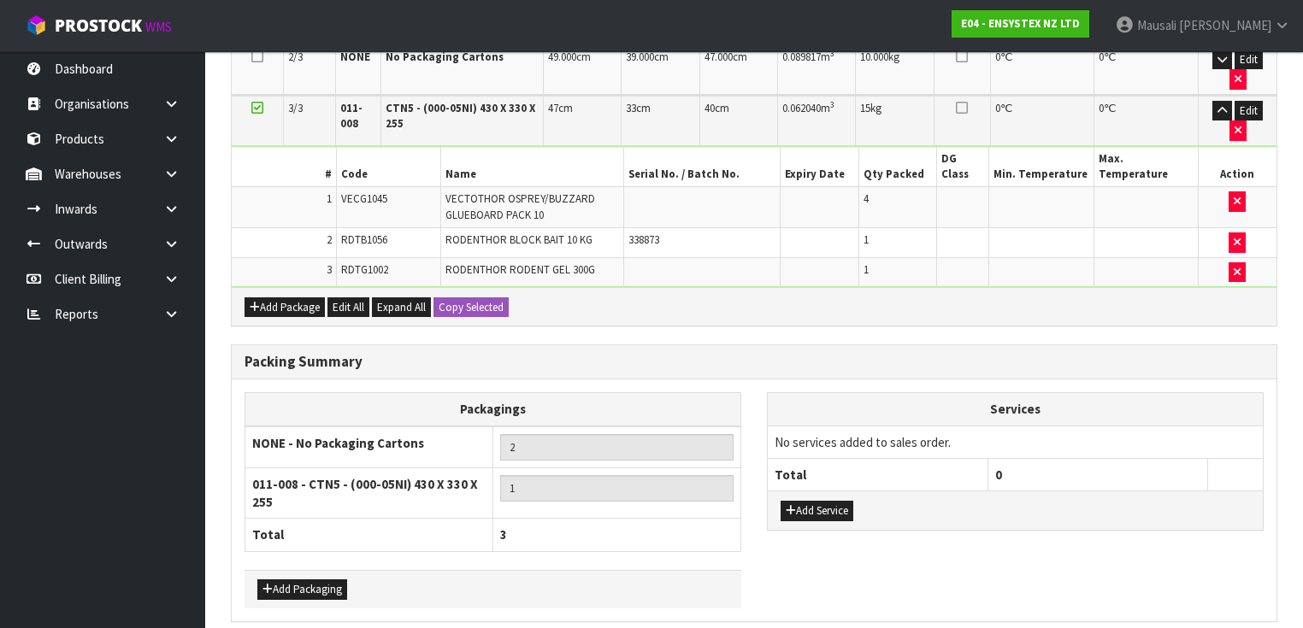
drag, startPoint x: 381, startPoint y: 585, endPoint x: 390, endPoint y: 574, distance: 13.4
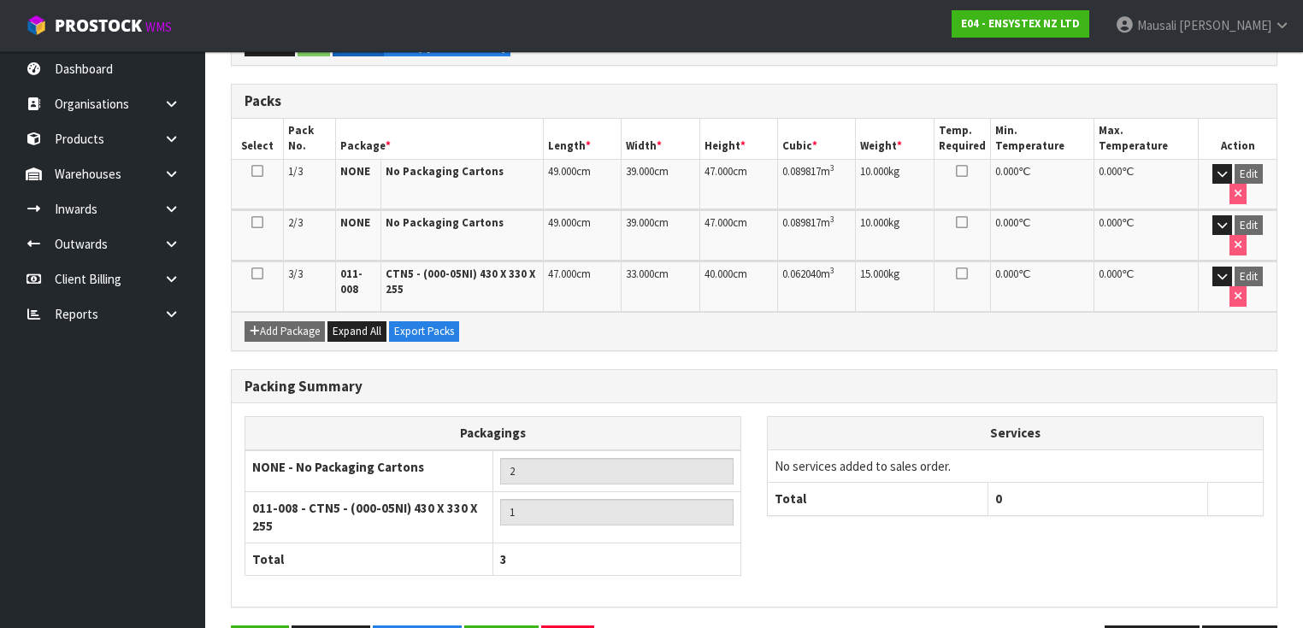
scroll to position [430, 0]
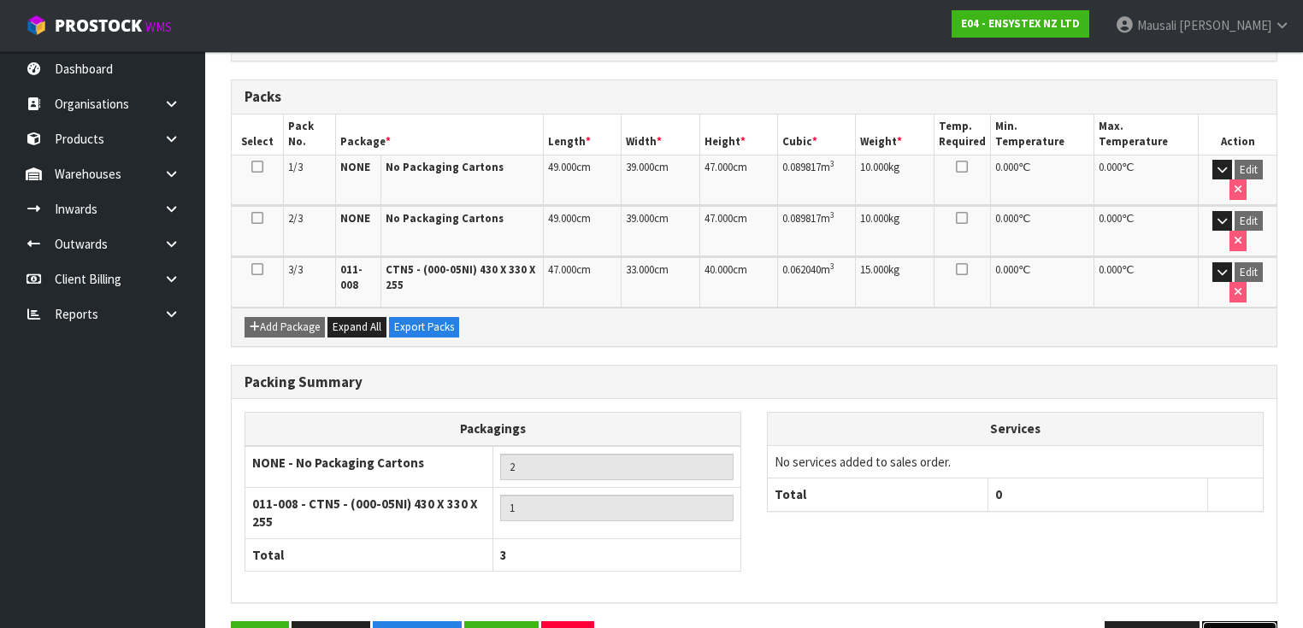
click at [1231, 621] on button "Next" at bounding box center [1239, 639] width 75 height 37
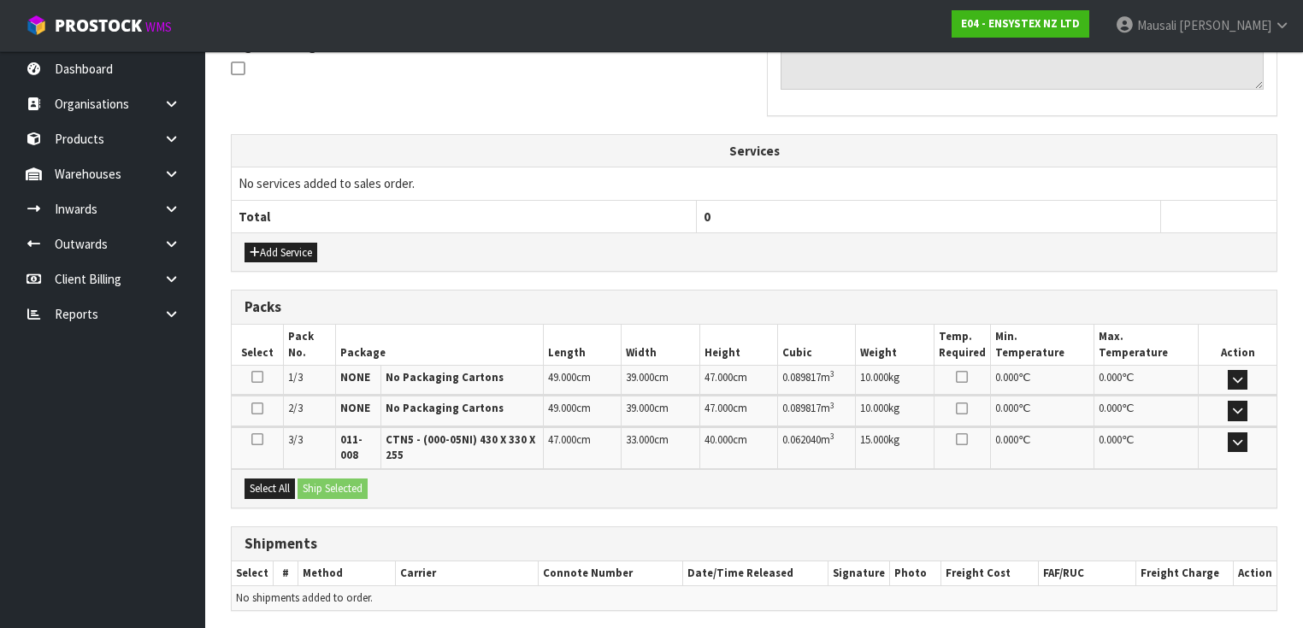
scroll to position [583, 0]
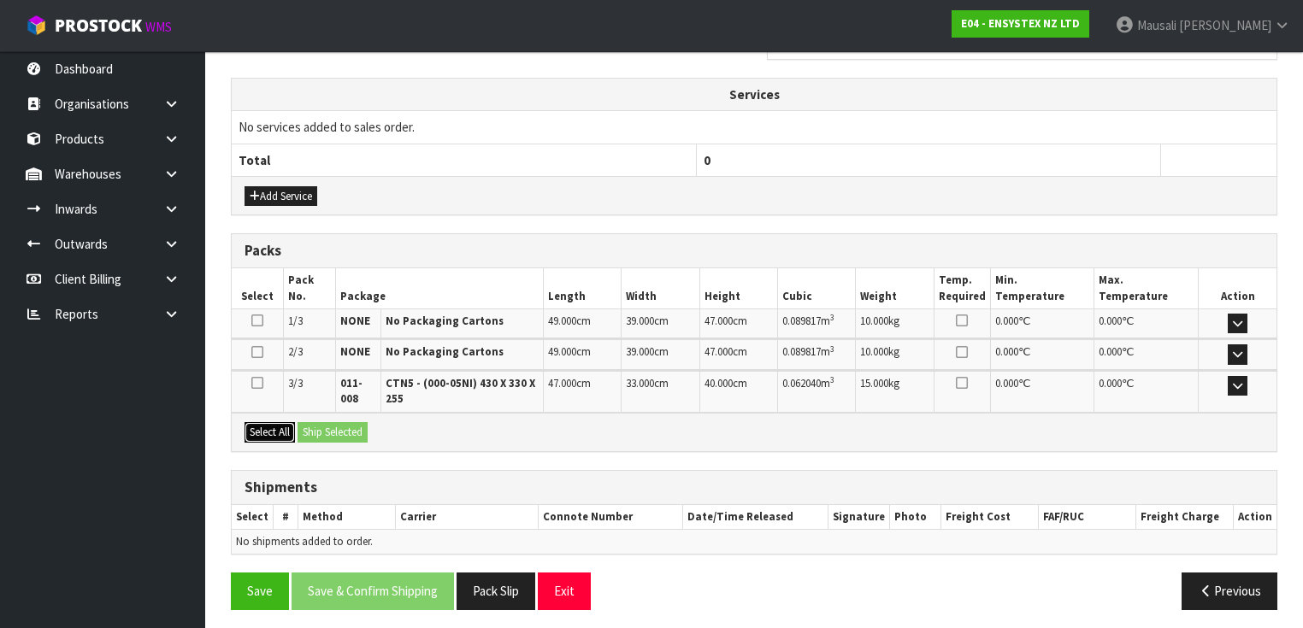
click at [274, 422] on button "Select All" at bounding box center [269, 432] width 50 height 21
click at [315, 422] on button "Ship Selected" at bounding box center [332, 432] width 70 height 21
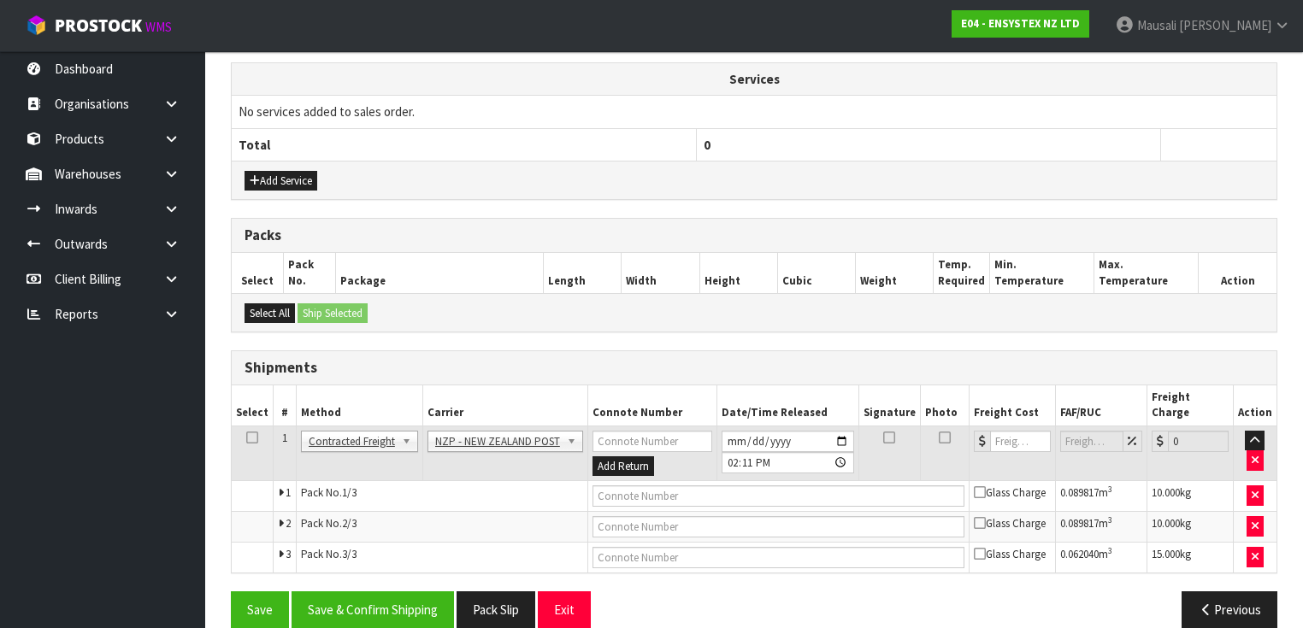
scroll to position [602, 0]
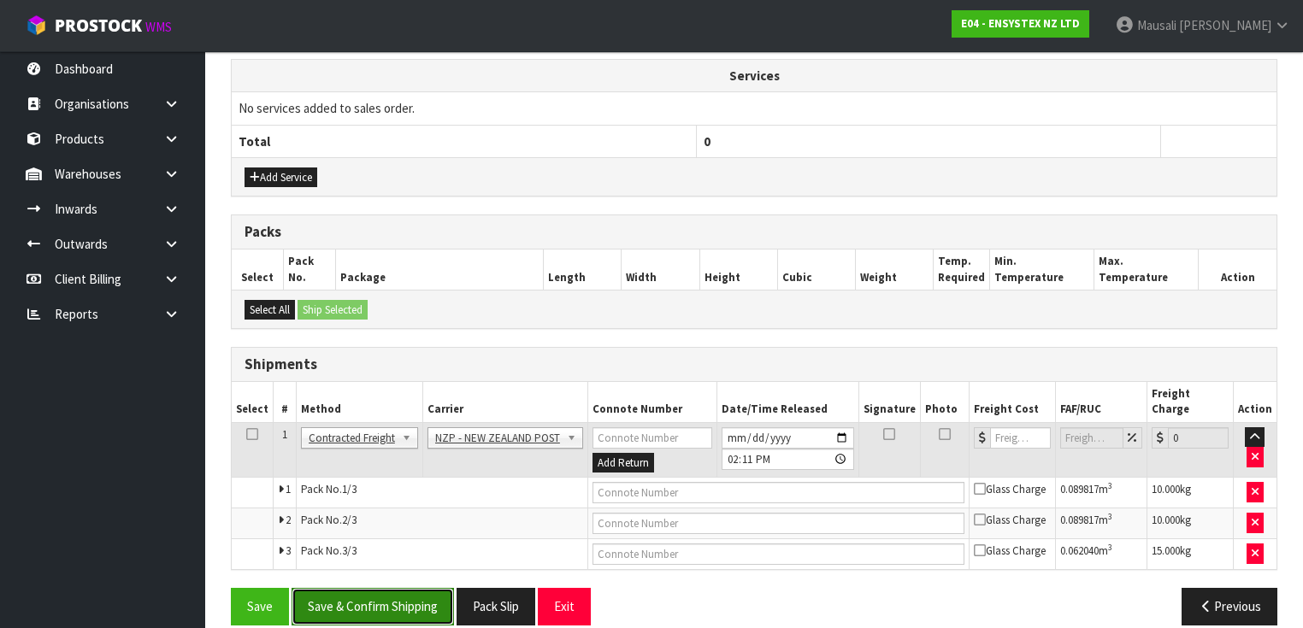
click at [398, 588] on button "Save & Confirm Shipping" at bounding box center [372, 606] width 162 height 37
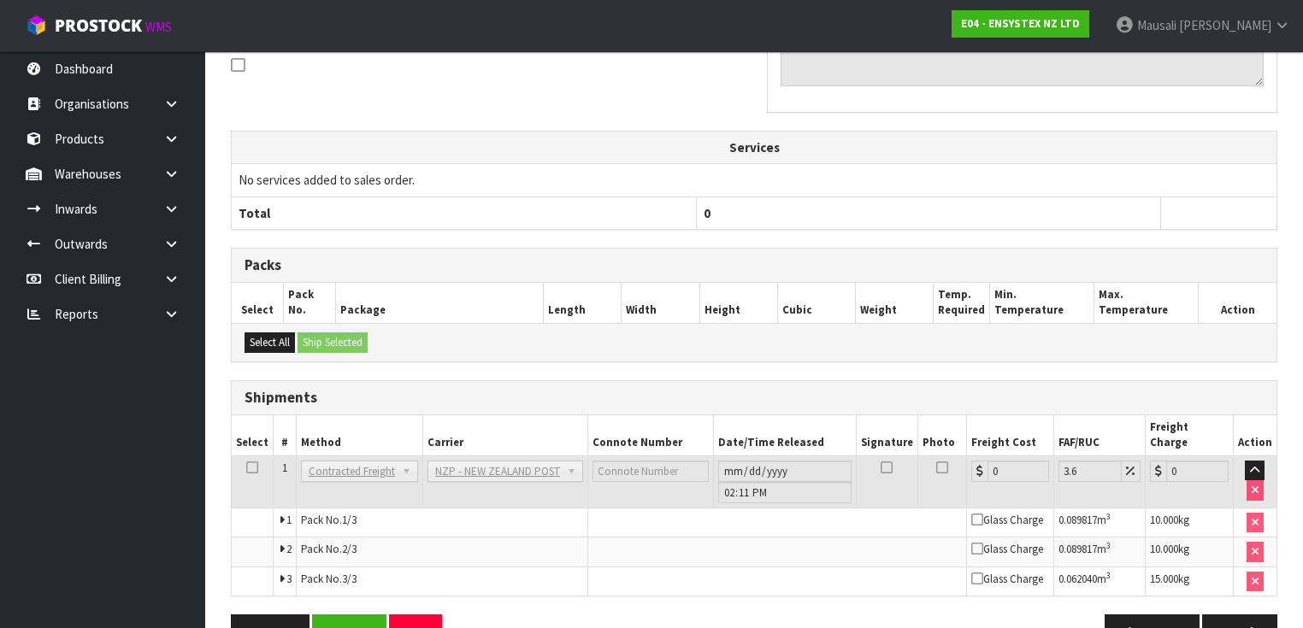
scroll to position [557, 0]
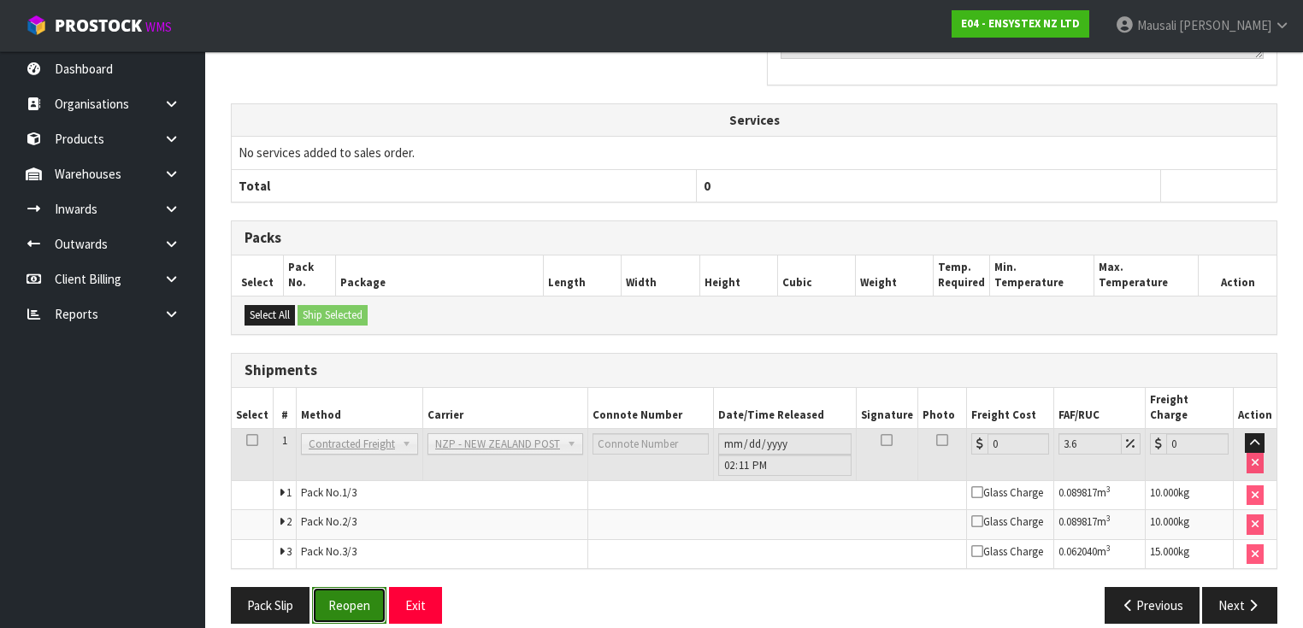
click at [338, 588] on button "Reopen" at bounding box center [349, 605] width 74 height 37
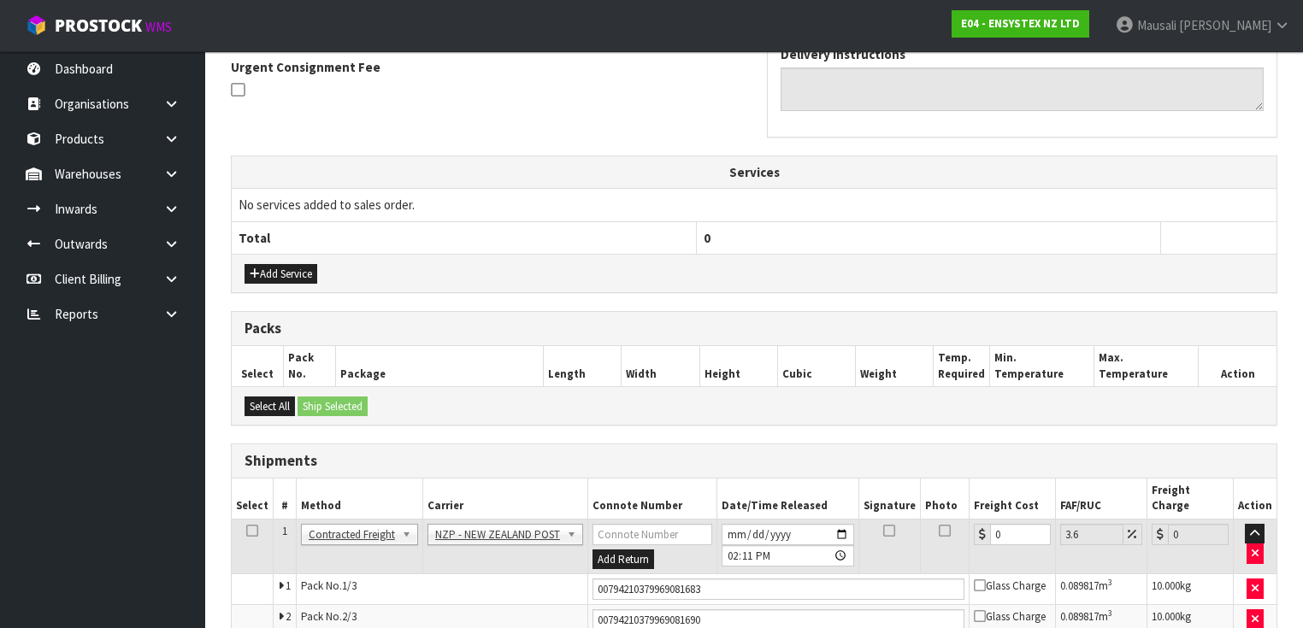
scroll to position [602, 0]
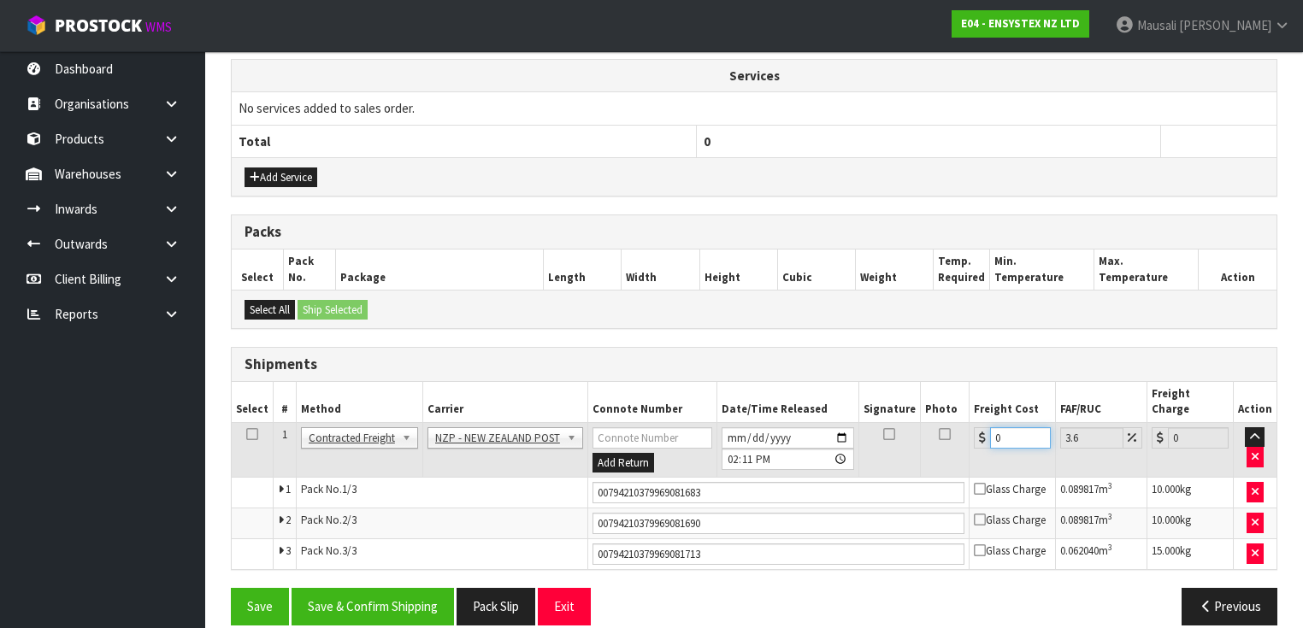
drag, startPoint x: 1010, startPoint y: 418, endPoint x: 974, endPoint y: 431, distance: 38.1
click at [974, 431] on td "0" at bounding box center [1012, 450] width 86 height 56
type input "1"
type input "1.04"
type input "16"
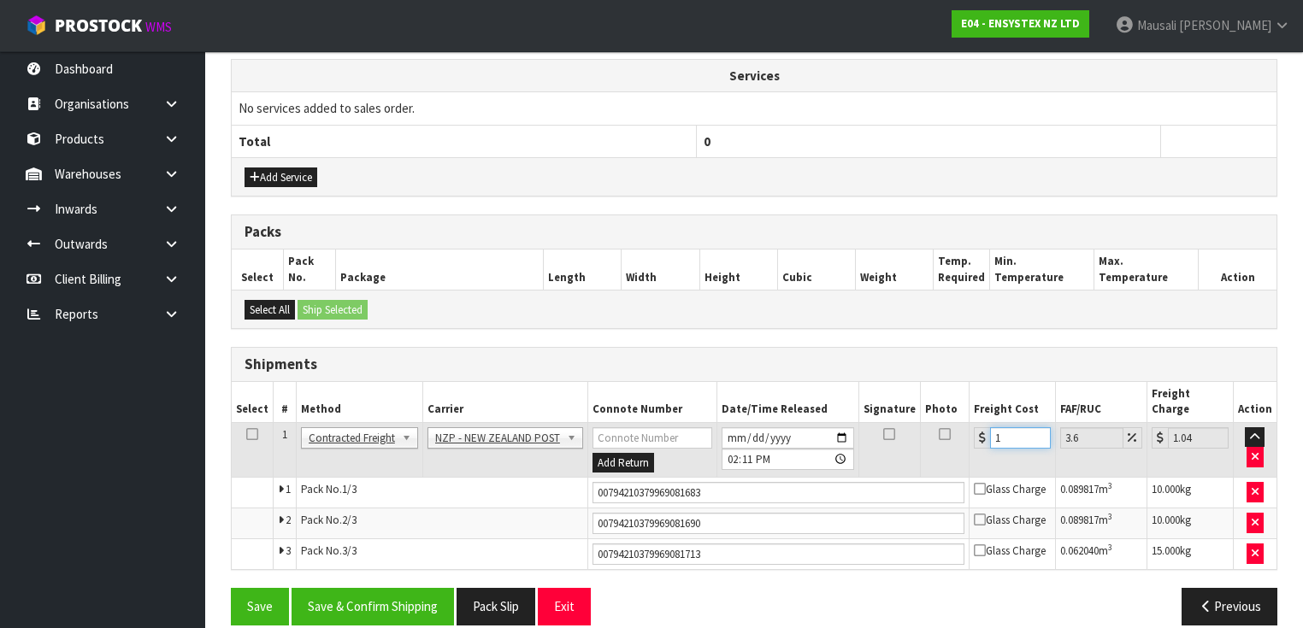
type input "16.58"
type input "166"
type input "171.98"
type input "166.7"
type input "172.7"
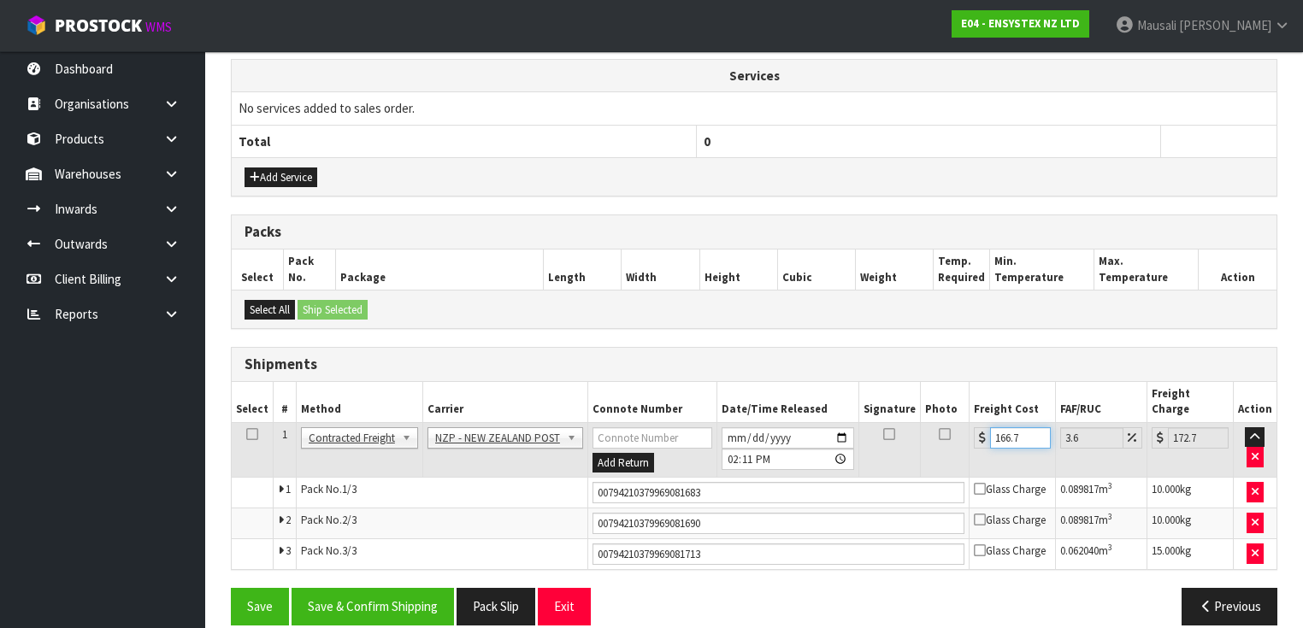
type input "166.72"
type input "172.72"
type input "166.72"
drag, startPoint x: 725, startPoint y: 471, endPoint x: 545, endPoint y: 501, distance: 182.0
click at [545, 501] on tbody "1 Client Local Pickup Customer Local Pickup Company Freight Contracted Freight …" at bounding box center [754, 495] width 1045 height 147
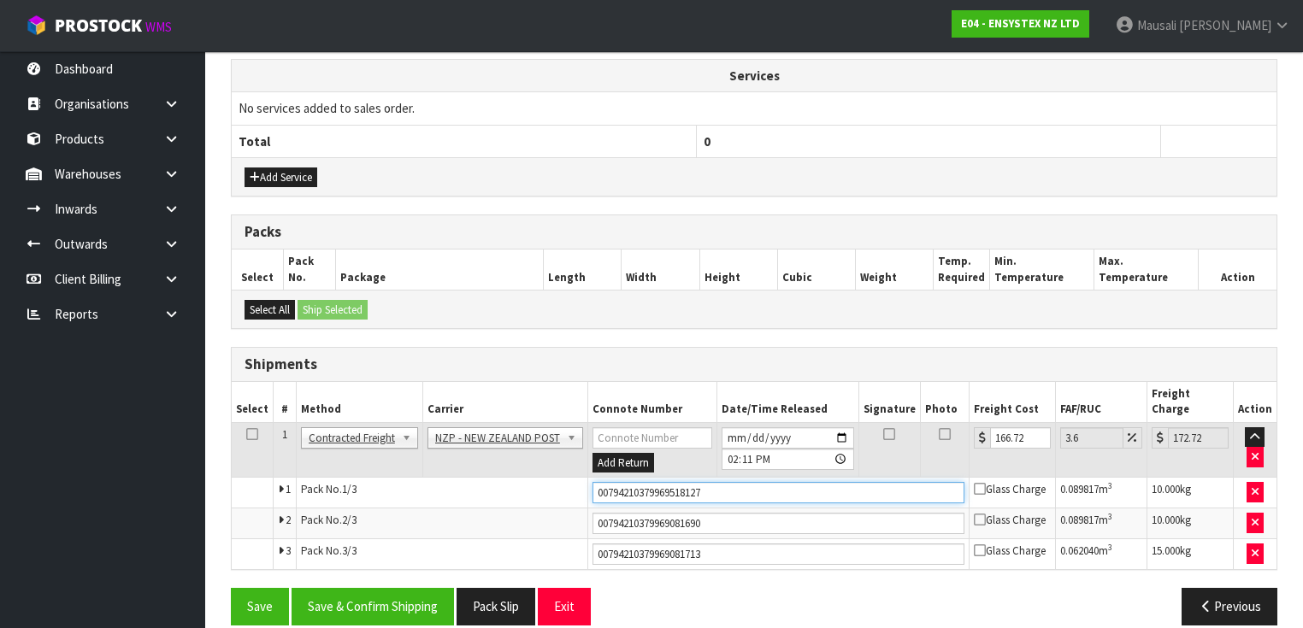
type input "00794210379969518127"
click at [231, 588] on button "Save" at bounding box center [260, 606] width 58 height 37
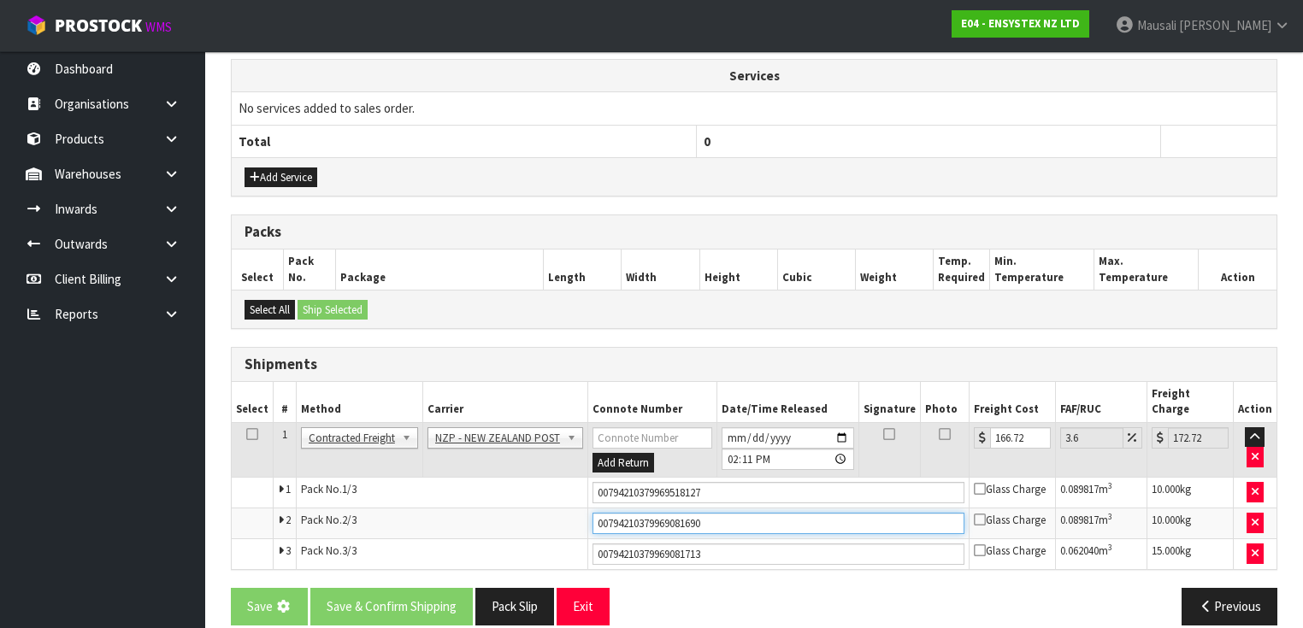
drag, startPoint x: 714, startPoint y: 499, endPoint x: 555, endPoint y: 515, distance: 159.7
click at [555, 515] on tr "2 Pack No. 2/3 00794210379969081690 Glass Charge 0.089817 m 3 10.000 kg" at bounding box center [754, 524] width 1045 height 31
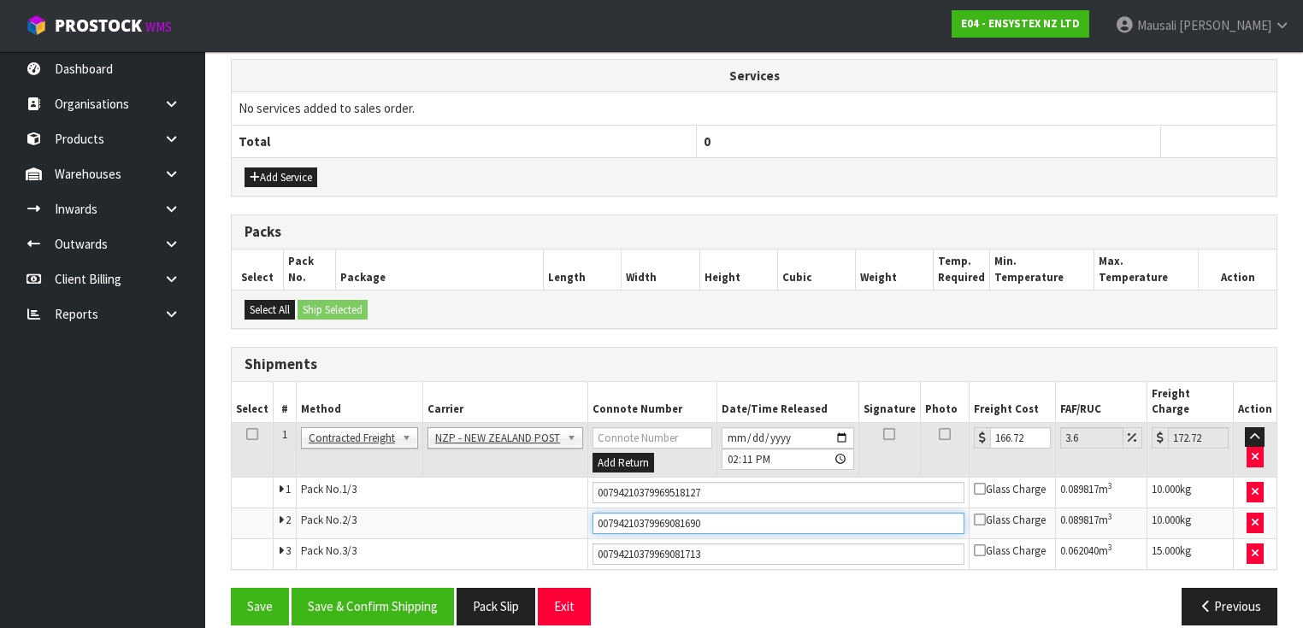
drag, startPoint x: 738, startPoint y: 506, endPoint x: 551, endPoint y: 518, distance: 186.7
click at [551, 518] on tbody "1 Client Local Pickup Customer Local Pickup Company Freight Contracted Freight …" at bounding box center [754, 495] width 1045 height 147
type input "00794210379969518134"
click at [231, 588] on button "Save" at bounding box center [260, 606] width 58 height 37
drag, startPoint x: 725, startPoint y: 537, endPoint x: 554, endPoint y: 549, distance: 171.4
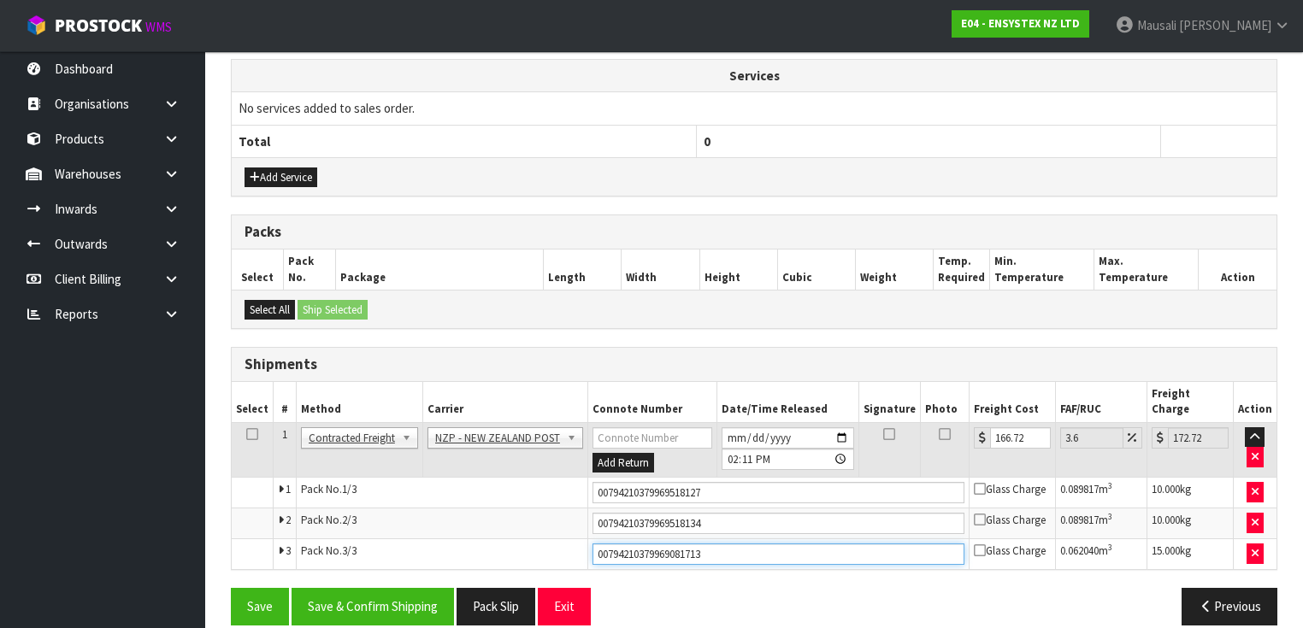
click at [554, 549] on div "From Address CONTRACT WAREHOUSING & LOGISTICS [STREET_ADDRESS] Combined Orders …" at bounding box center [754, 183] width 1046 height 909
type input "00794210379969518110"
click at [231, 588] on button "Save" at bounding box center [260, 606] width 58 height 37
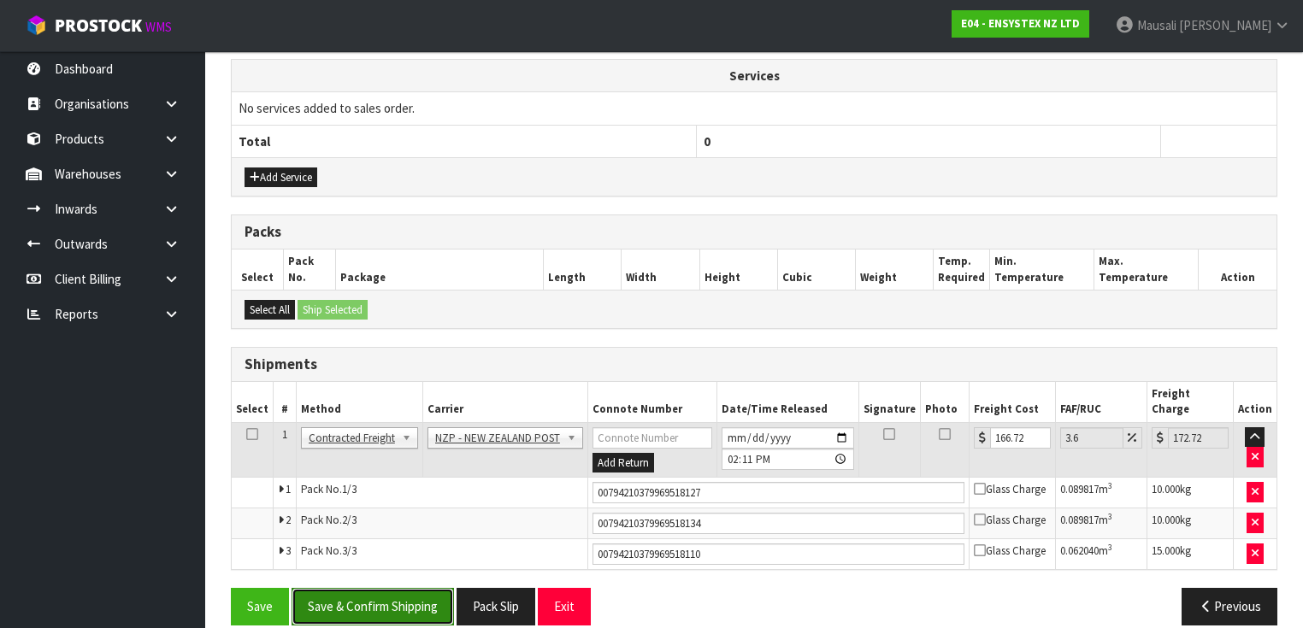
click at [418, 588] on button "Save & Confirm Shipping" at bounding box center [372, 606] width 162 height 37
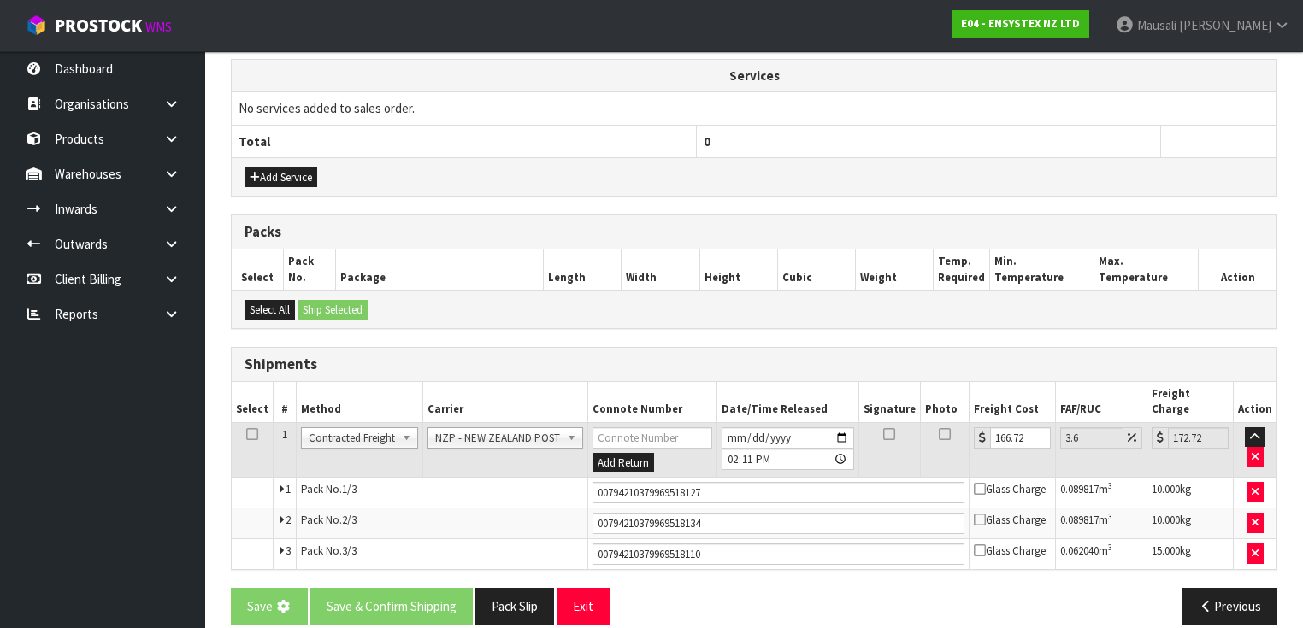
scroll to position [0, 0]
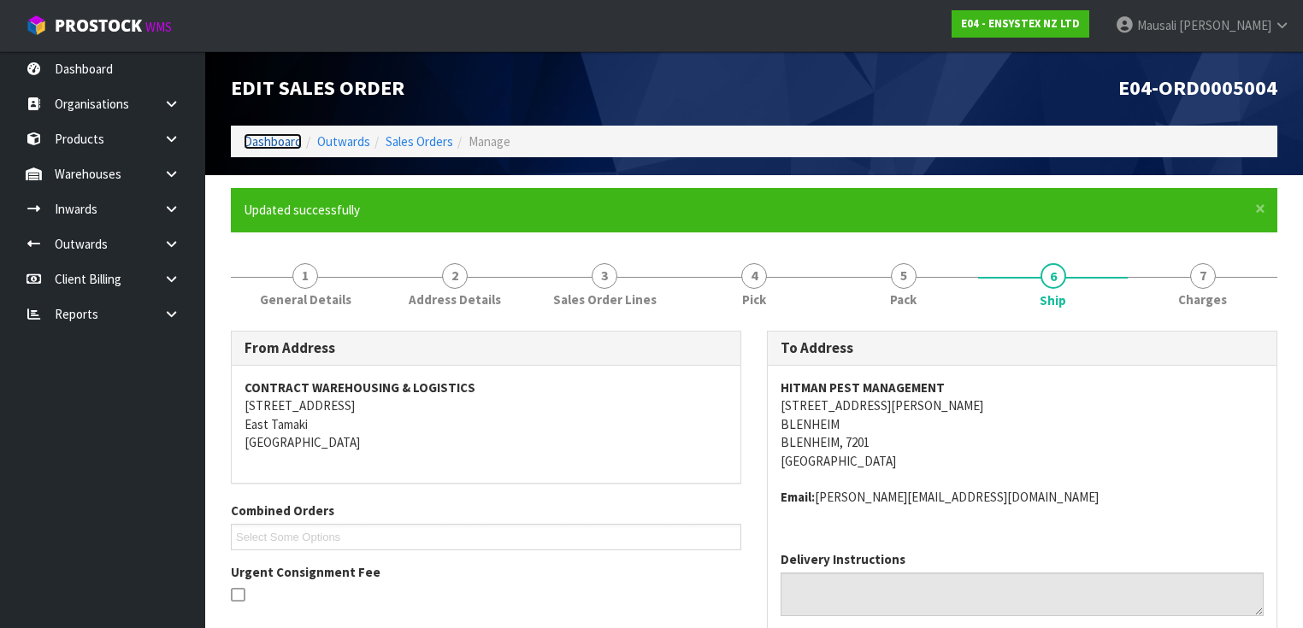
click at [269, 133] on link "Dashboard" at bounding box center [273, 141] width 58 height 16
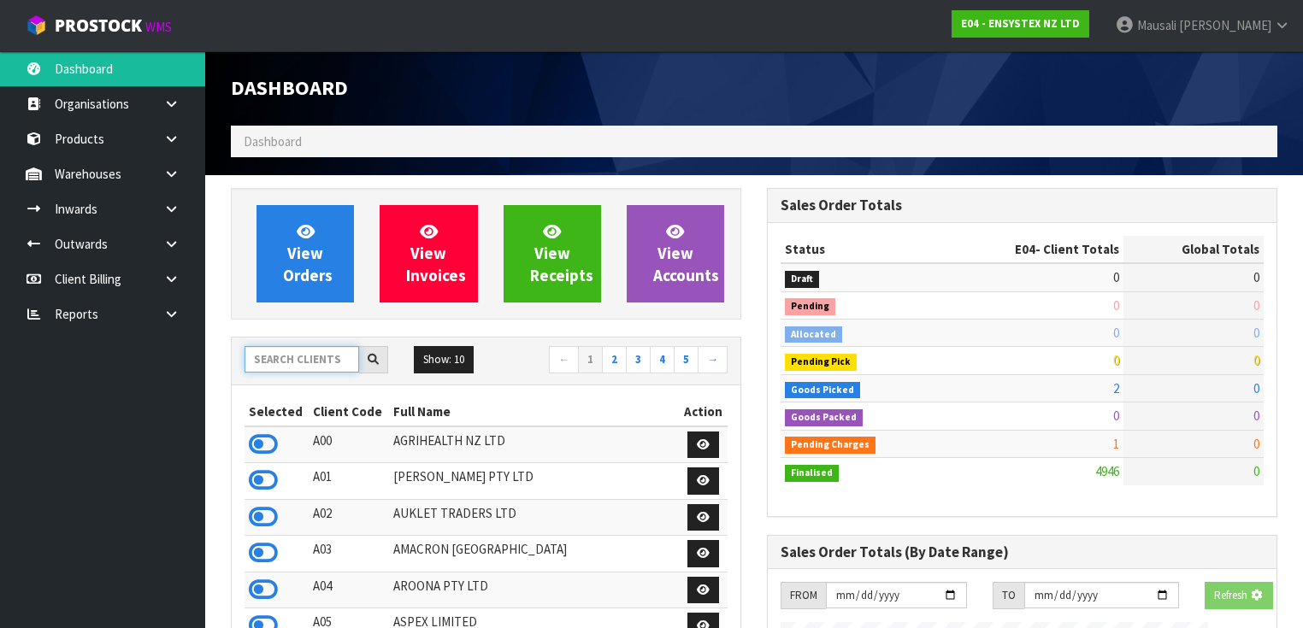
click at [270, 359] on input "text" at bounding box center [301, 359] width 115 height 26
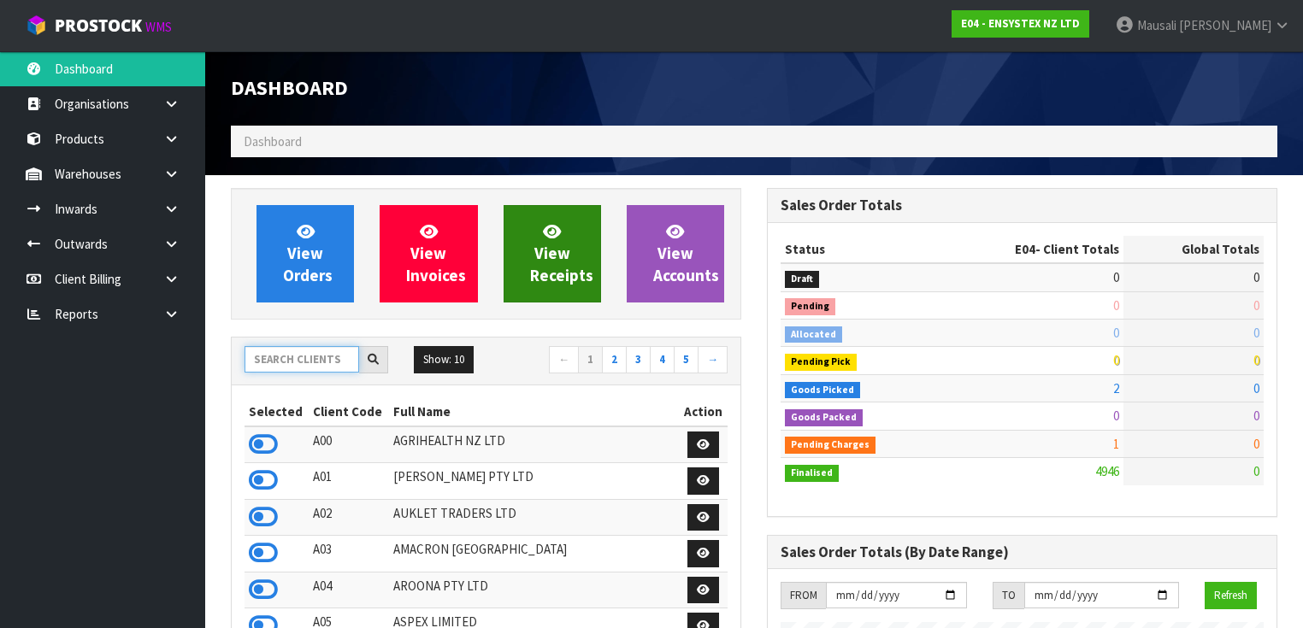
scroll to position [1363, 536]
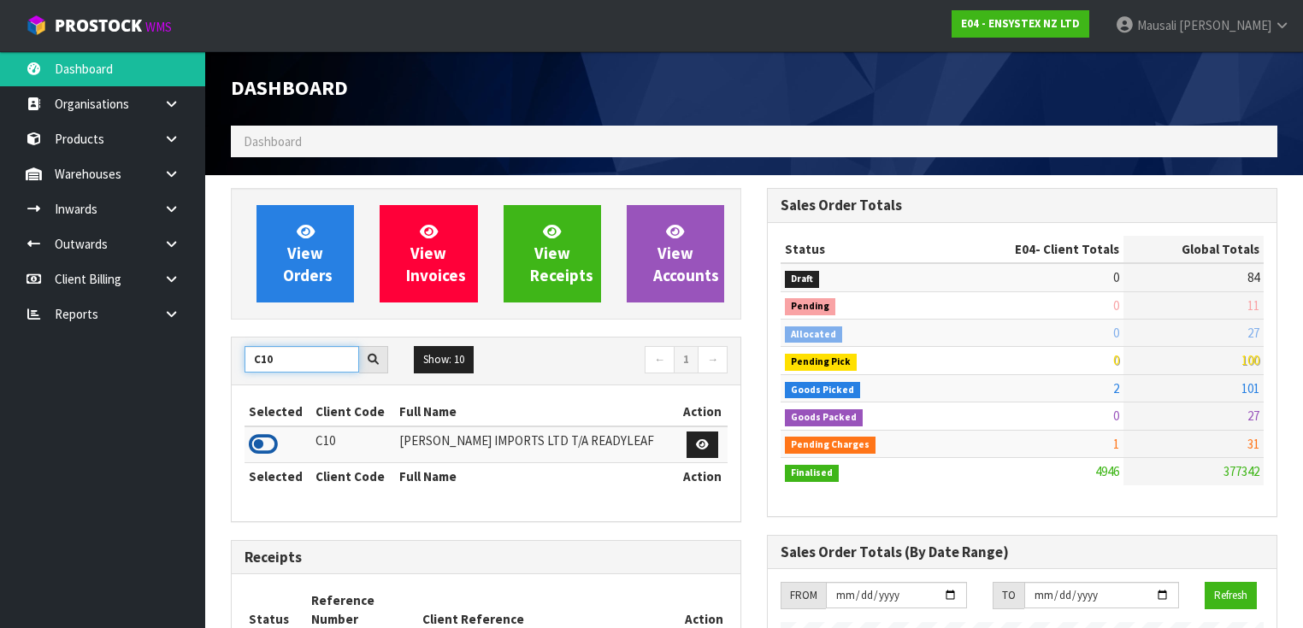
type input "C10"
click at [262, 442] on icon at bounding box center [263, 445] width 29 height 26
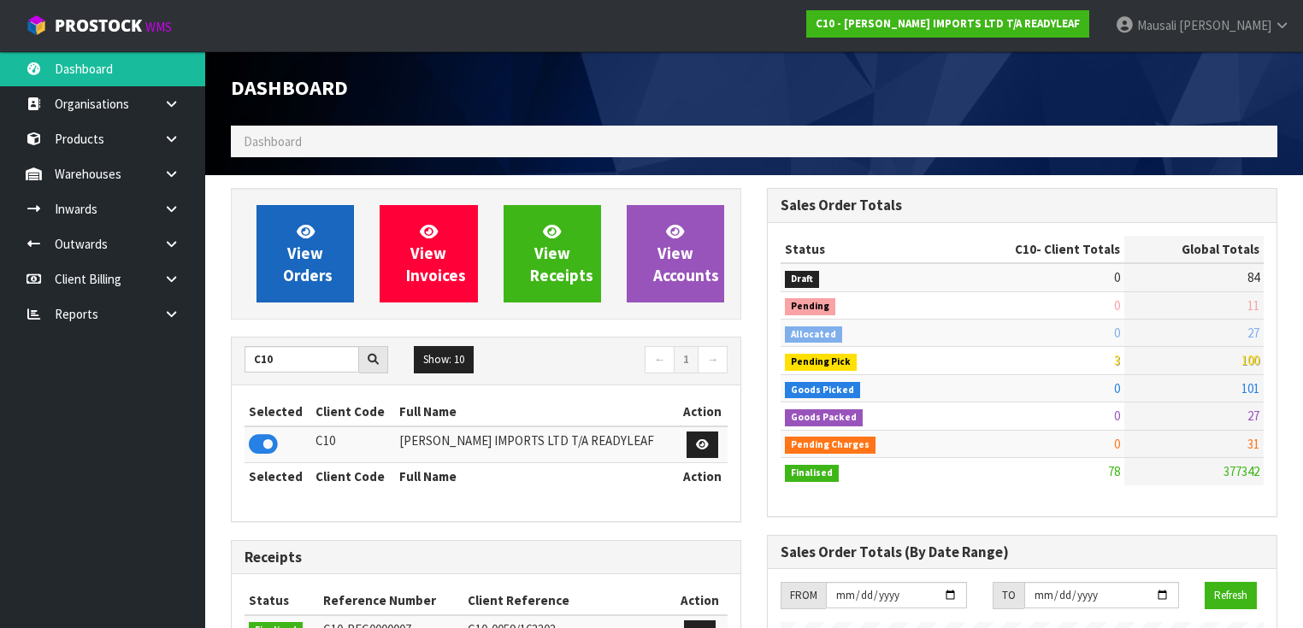
scroll to position [1234, 536]
click at [325, 253] on link "View Orders" at bounding box center [304, 253] width 97 height 97
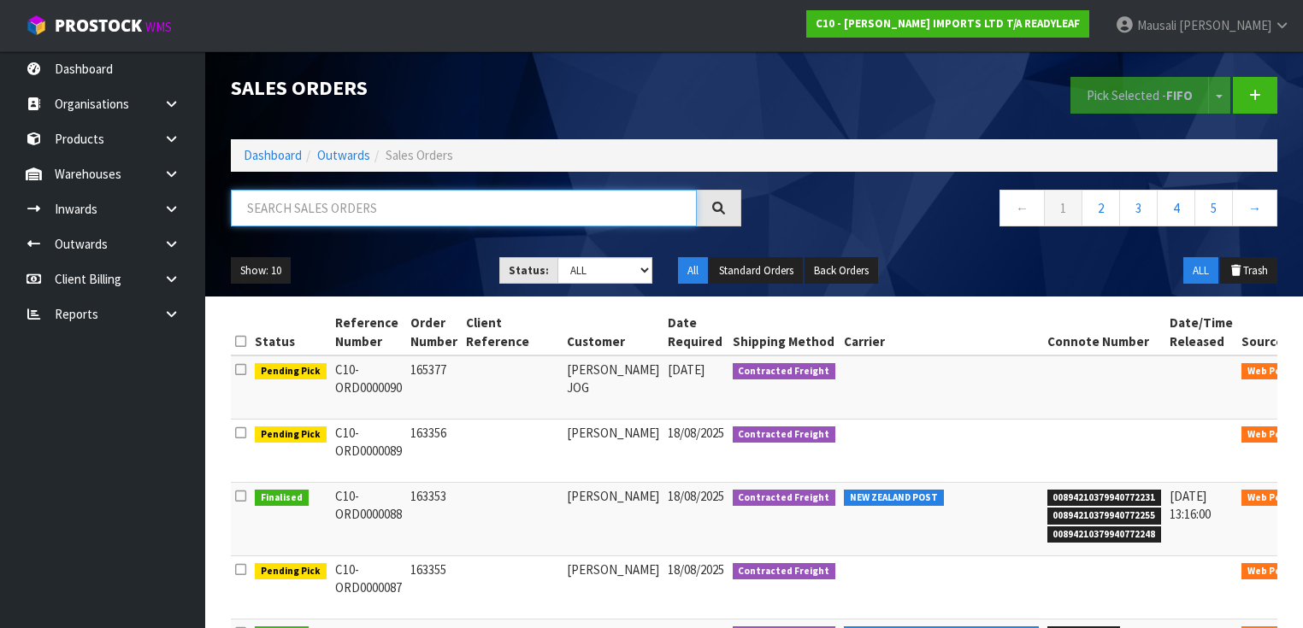
click at [309, 219] on input "text" at bounding box center [464, 208] width 466 height 37
type input "JOB-0408377"
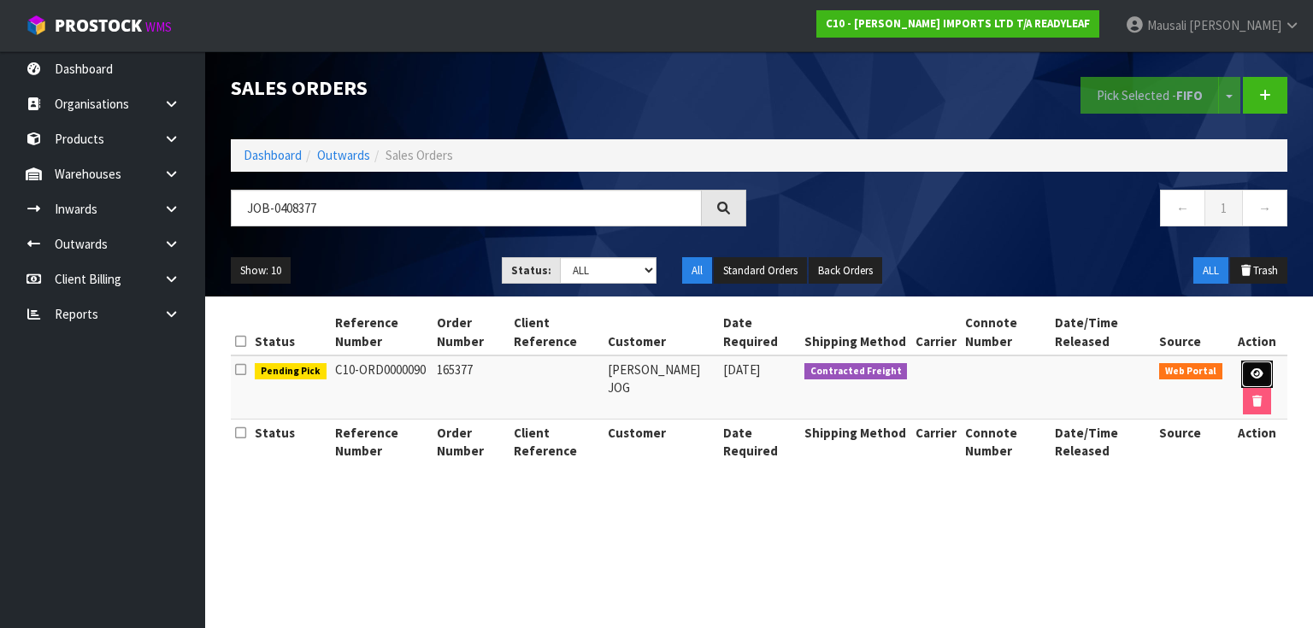
click at [1245, 370] on link at bounding box center [1257, 374] width 32 height 27
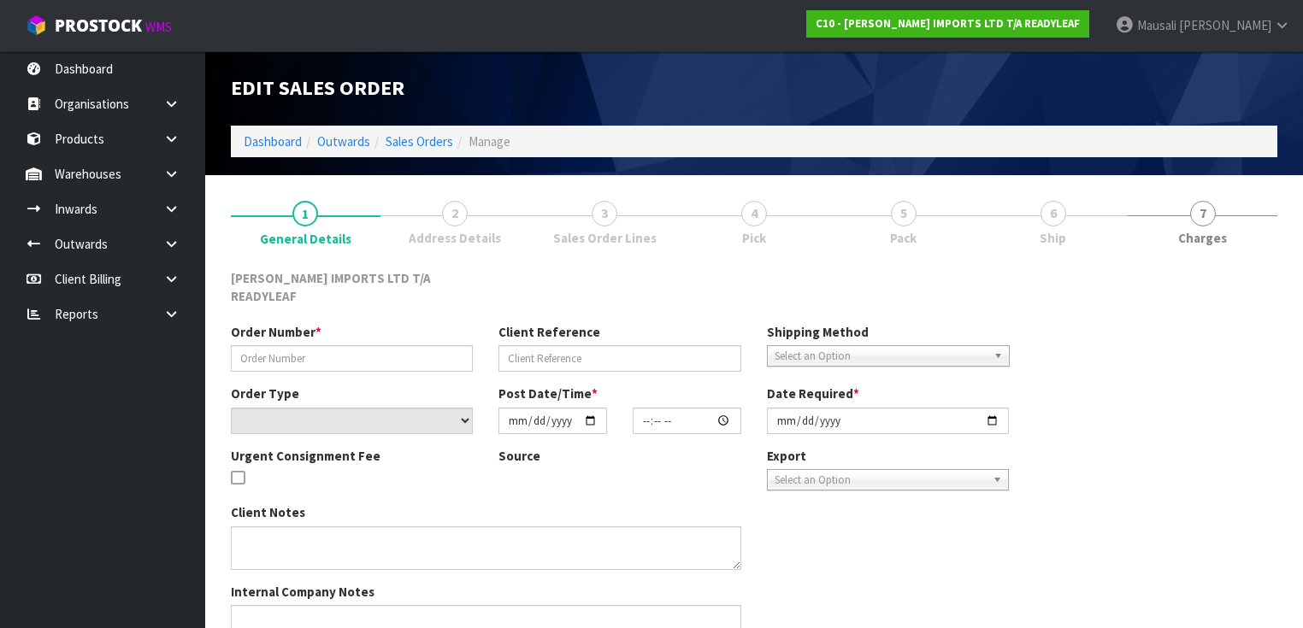
type input "165377"
select select "number:0"
type input "[DATE]"
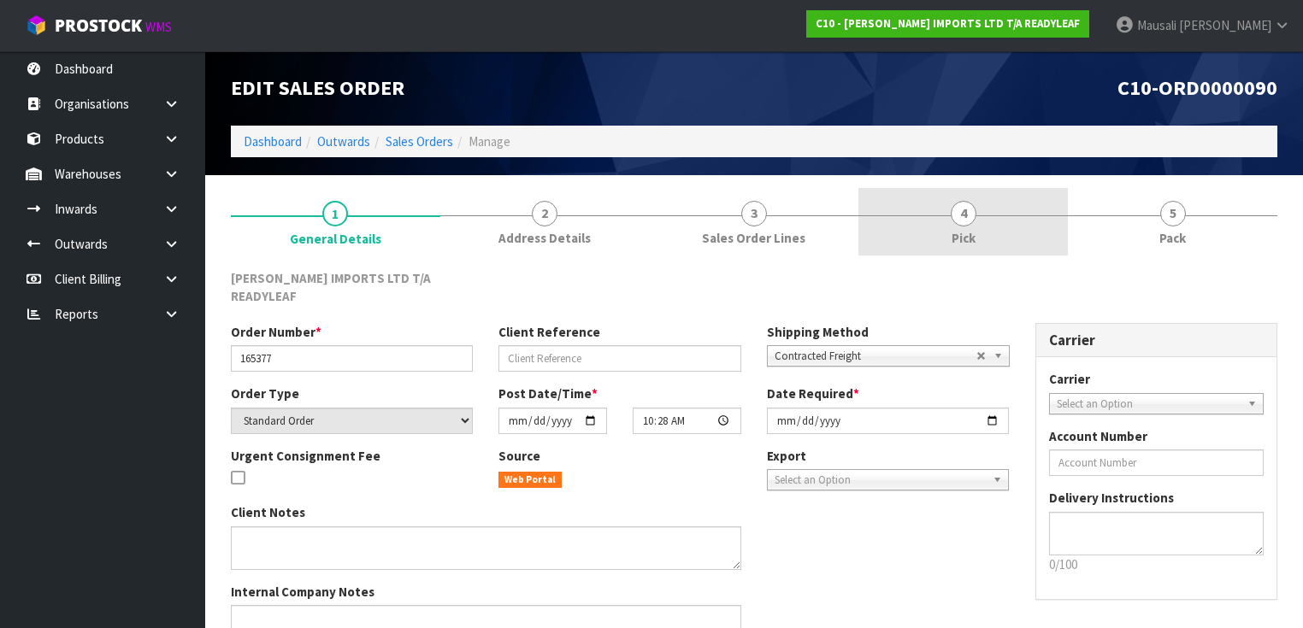
click at [970, 232] on span "Pick" at bounding box center [963, 238] width 24 height 18
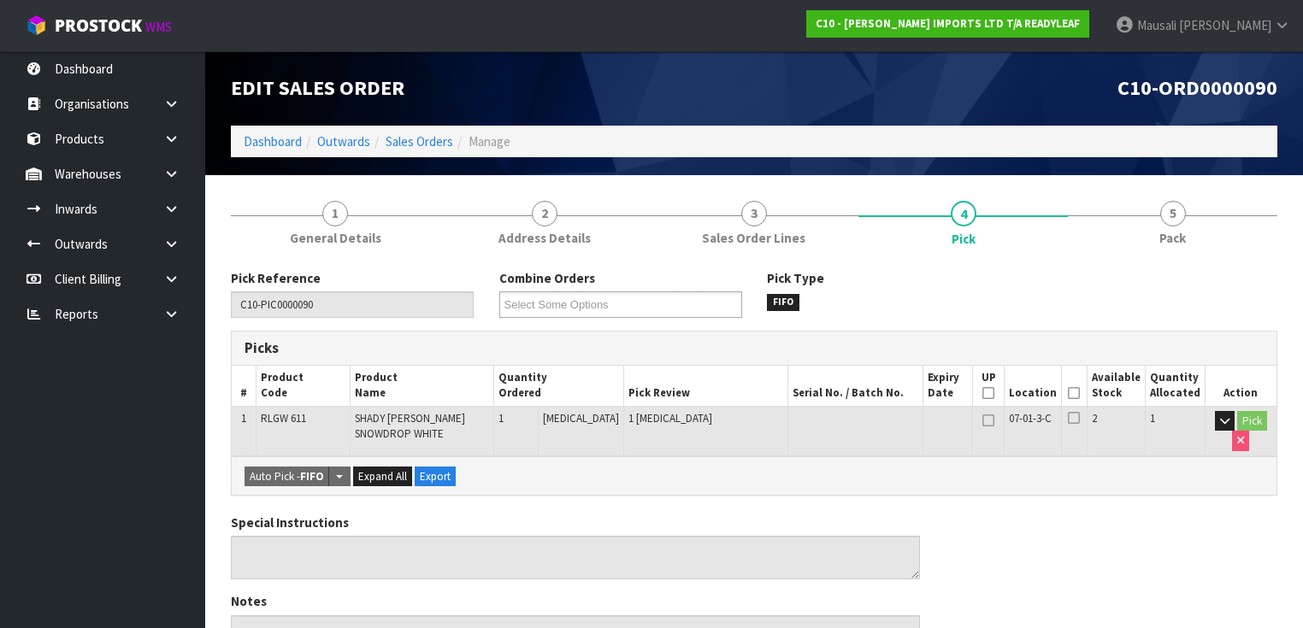
click at [1078, 393] on icon at bounding box center [1074, 393] width 12 height 1
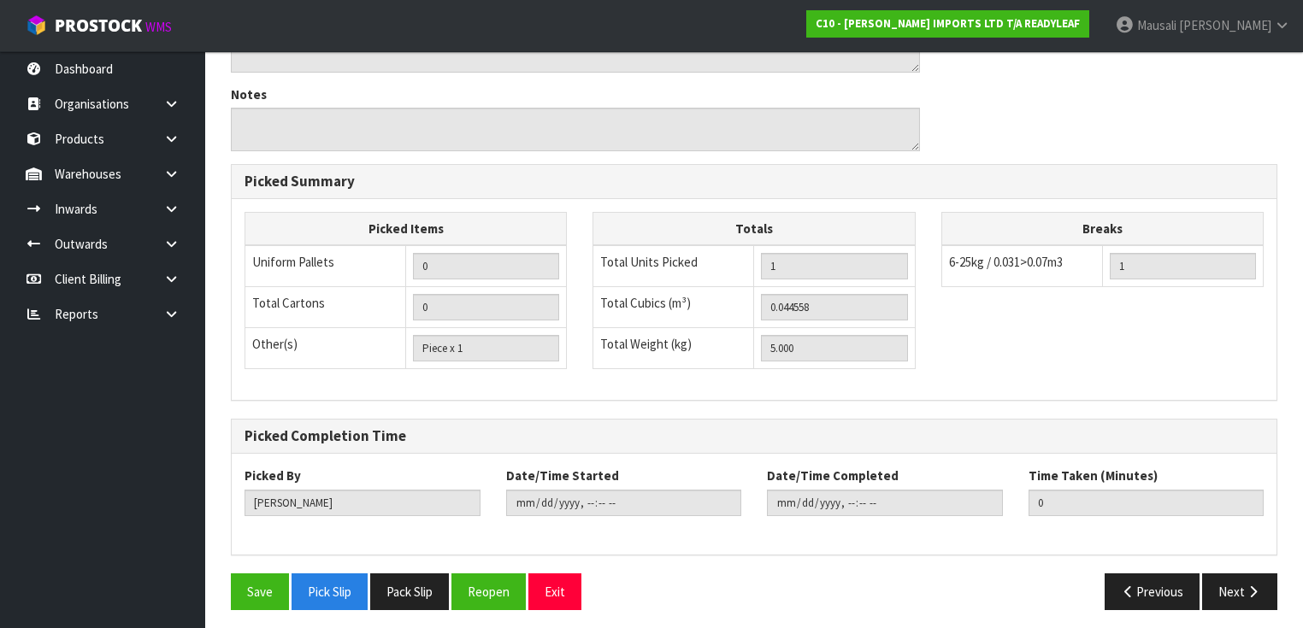
scroll to position [571, 0]
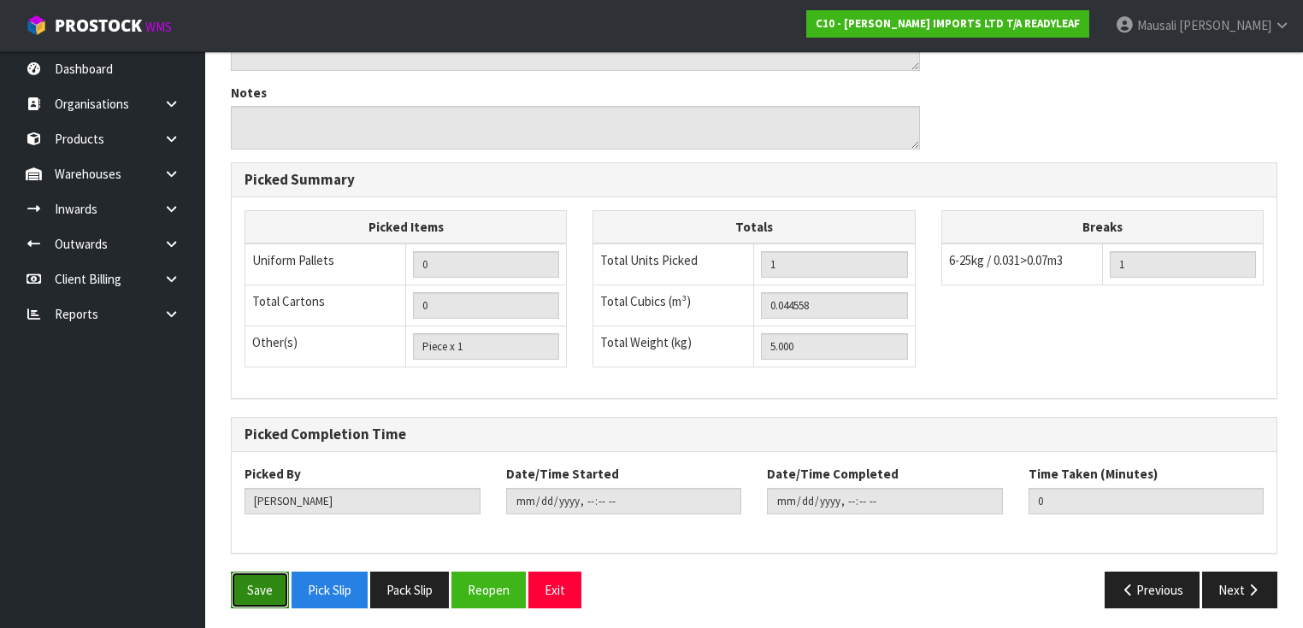
click at [273, 575] on button "Save" at bounding box center [260, 590] width 58 height 37
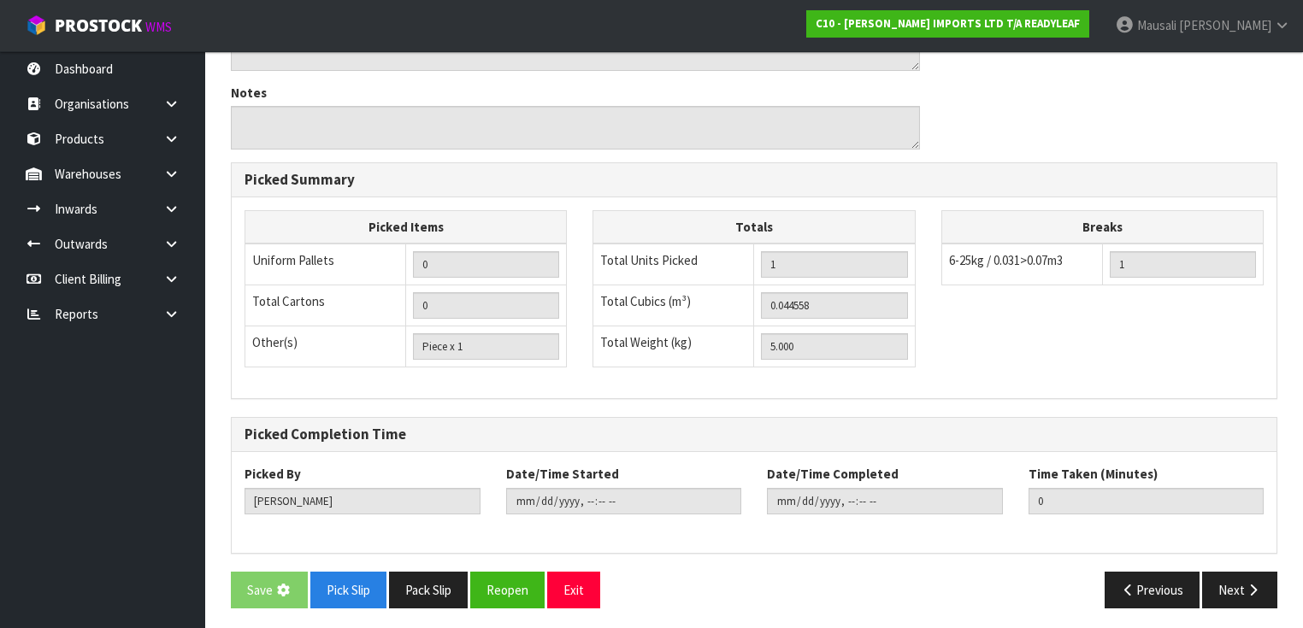
scroll to position [0, 0]
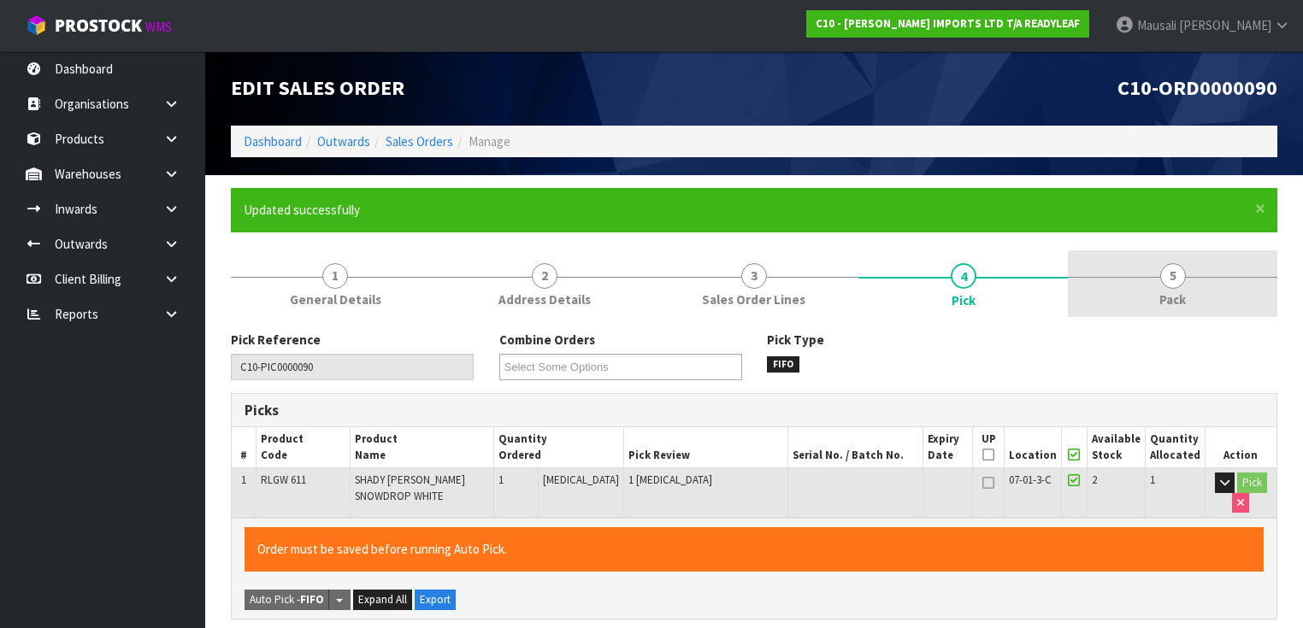
click at [1162, 280] on span "5" at bounding box center [1173, 276] width 26 height 26
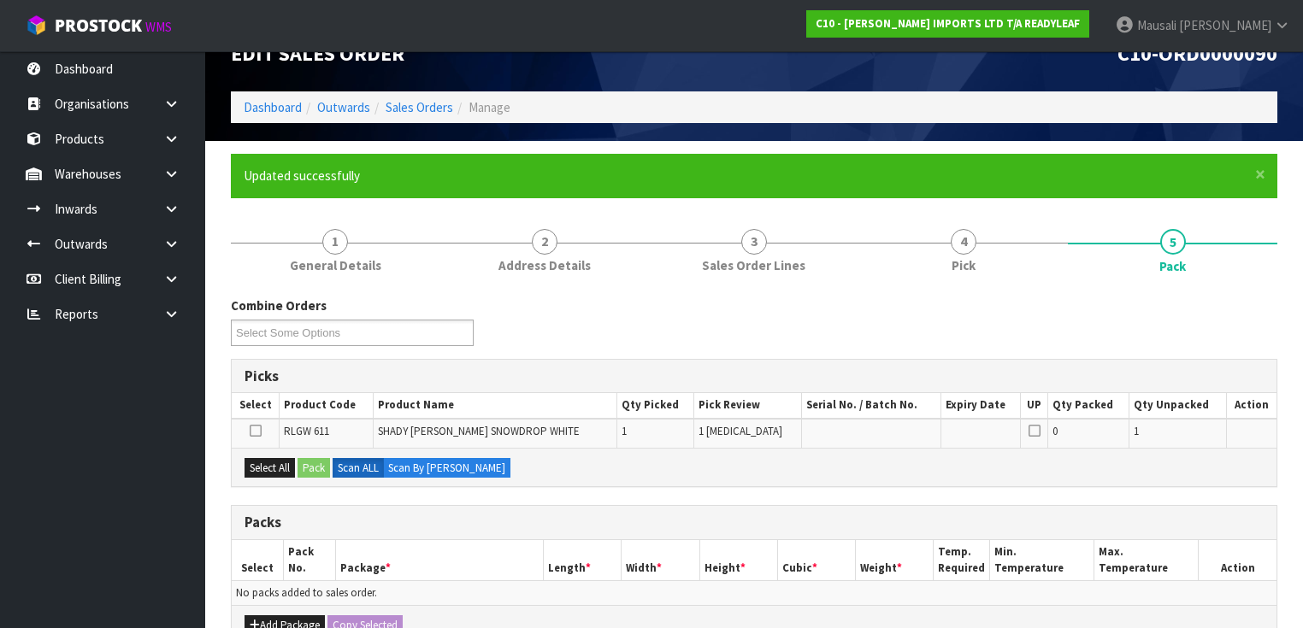
scroll to position [360, 0]
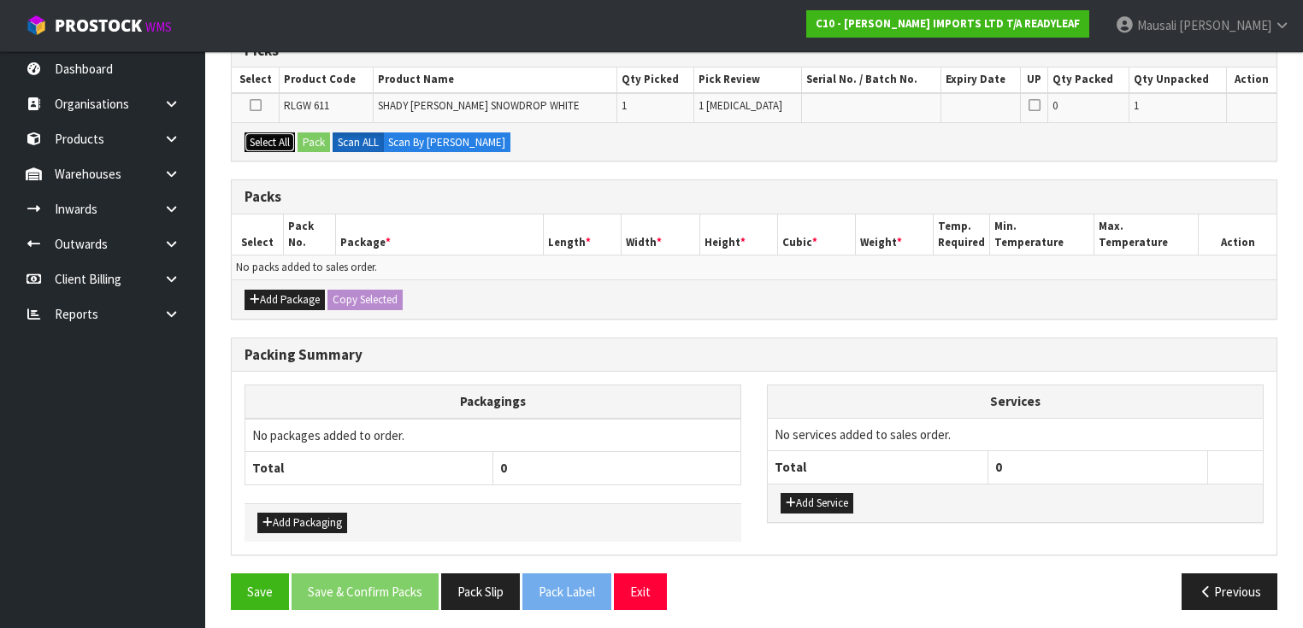
click at [280, 133] on button "Select All" at bounding box center [269, 142] width 50 height 21
click at [321, 134] on button "Pack" at bounding box center [313, 142] width 32 height 21
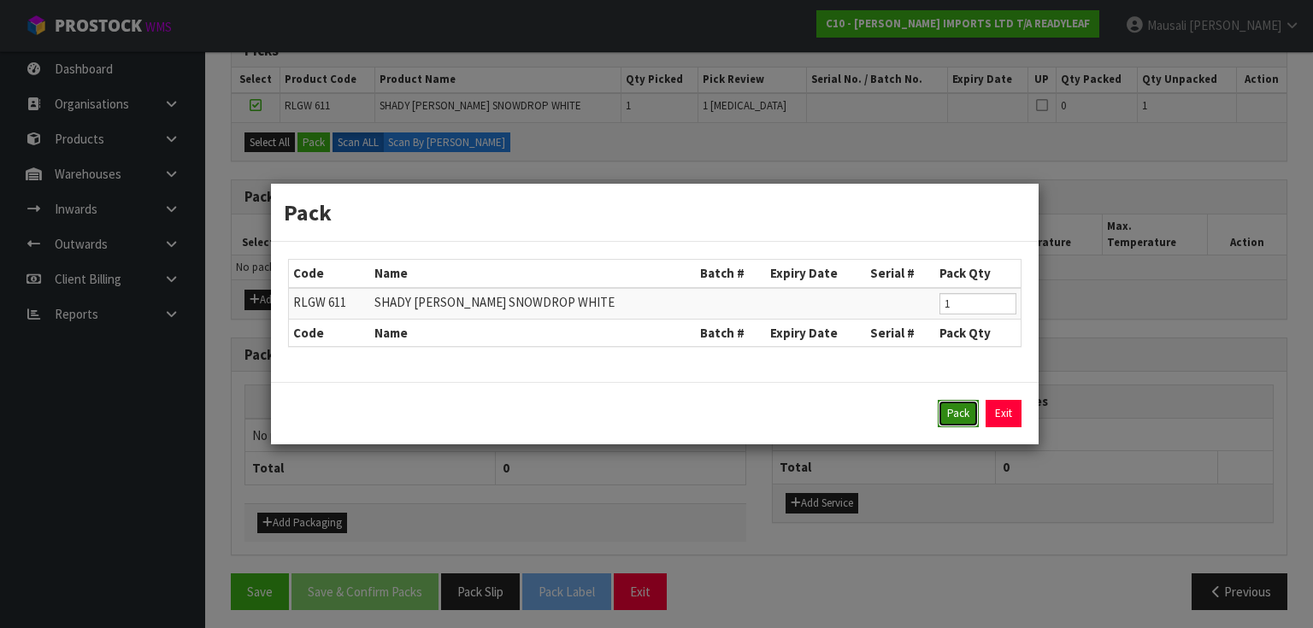
click at [947, 407] on button "Pack" at bounding box center [958, 413] width 41 height 27
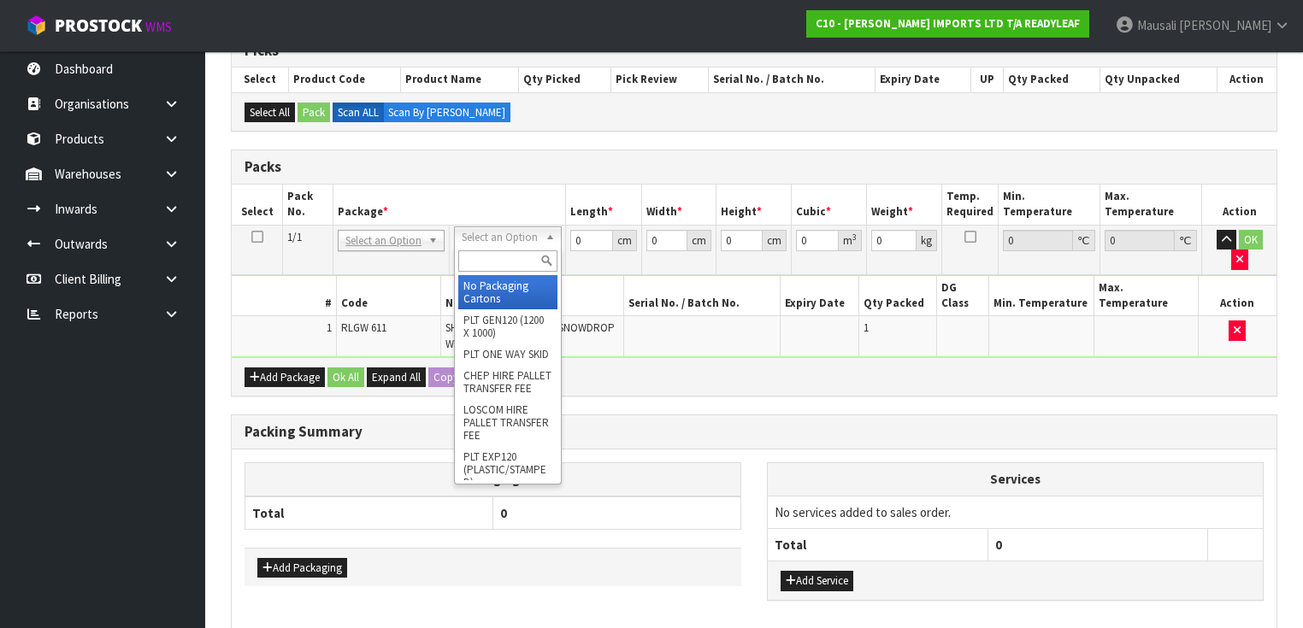
click at [492, 257] on input "text" at bounding box center [507, 260] width 98 height 21
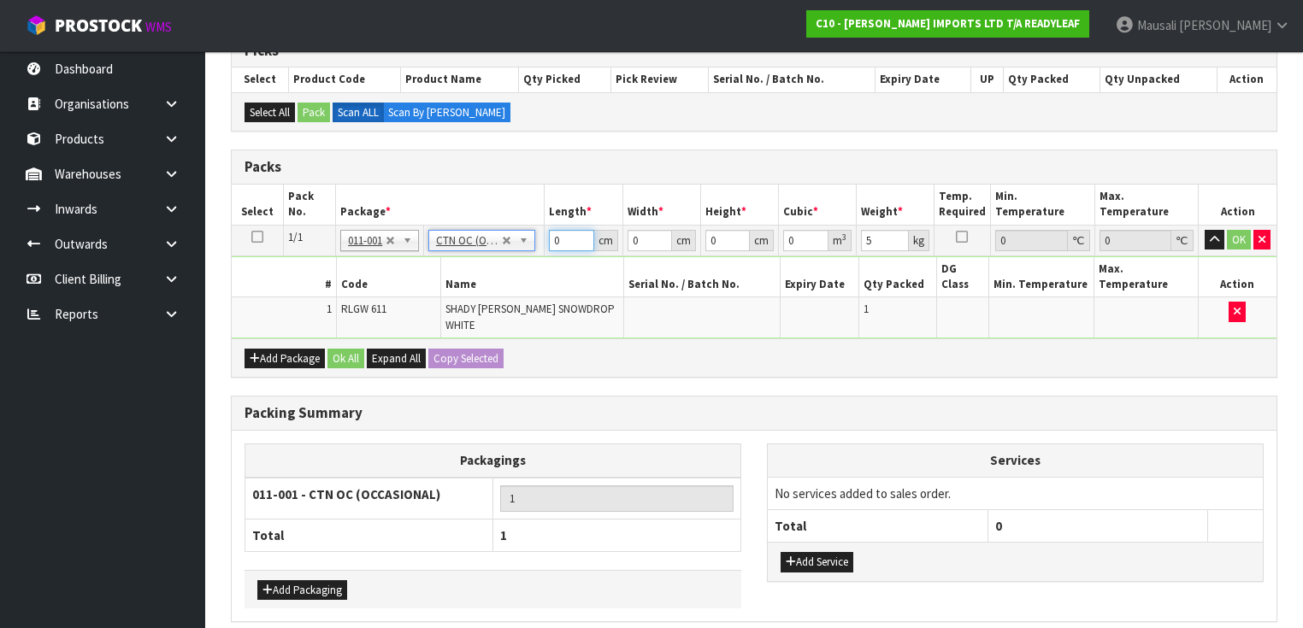
drag, startPoint x: 571, startPoint y: 242, endPoint x: 506, endPoint y: 266, distance: 69.2
click at [506, 266] on tbody "1/1 NONE 007-001 007-002 007-004 007-009 007-013 007-014 007-015 007-017 007-01…" at bounding box center [754, 282] width 1045 height 114
click at [338, 349] on button "Ok All" at bounding box center [345, 359] width 37 height 21
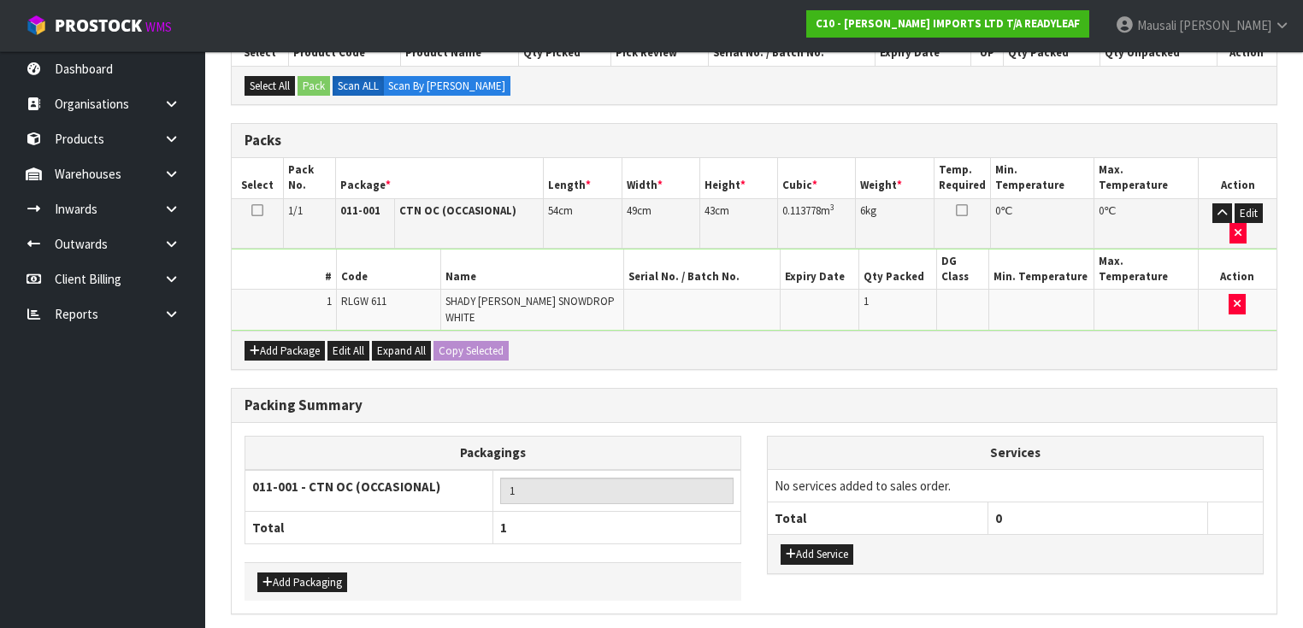
scroll to position [397, 0]
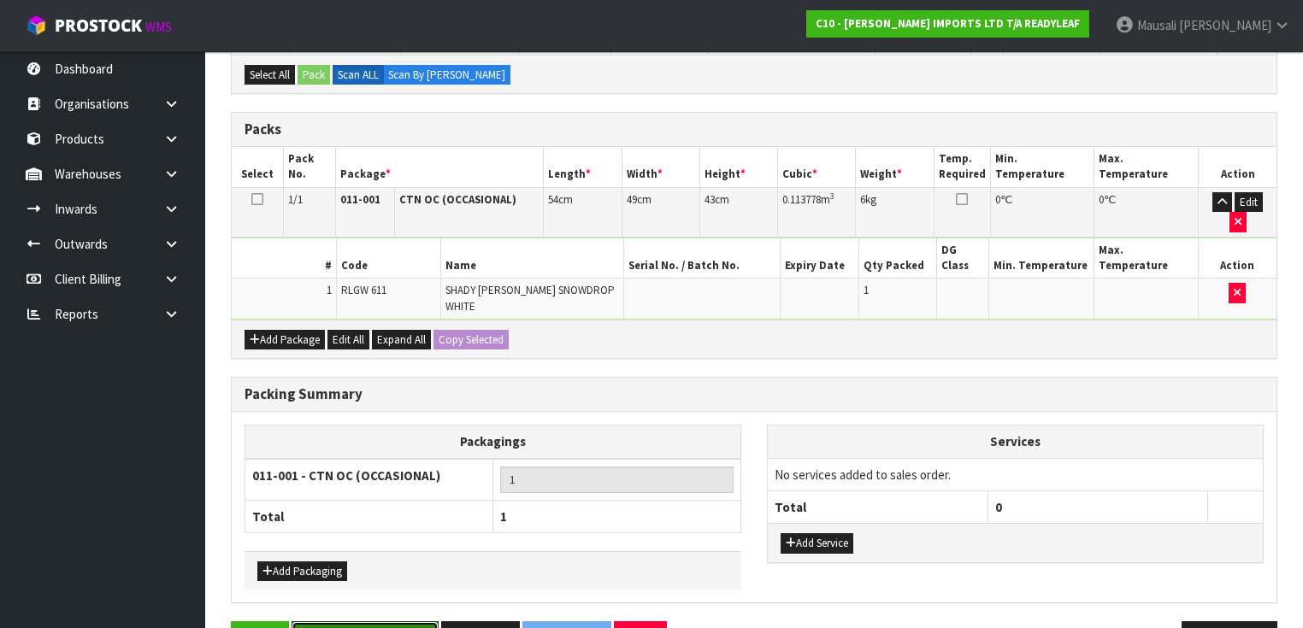
drag, startPoint x: 378, startPoint y: 587, endPoint x: 413, endPoint y: 564, distance: 42.0
click at [384, 621] on button "Save & Confirm Packs" at bounding box center [364, 639] width 147 height 37
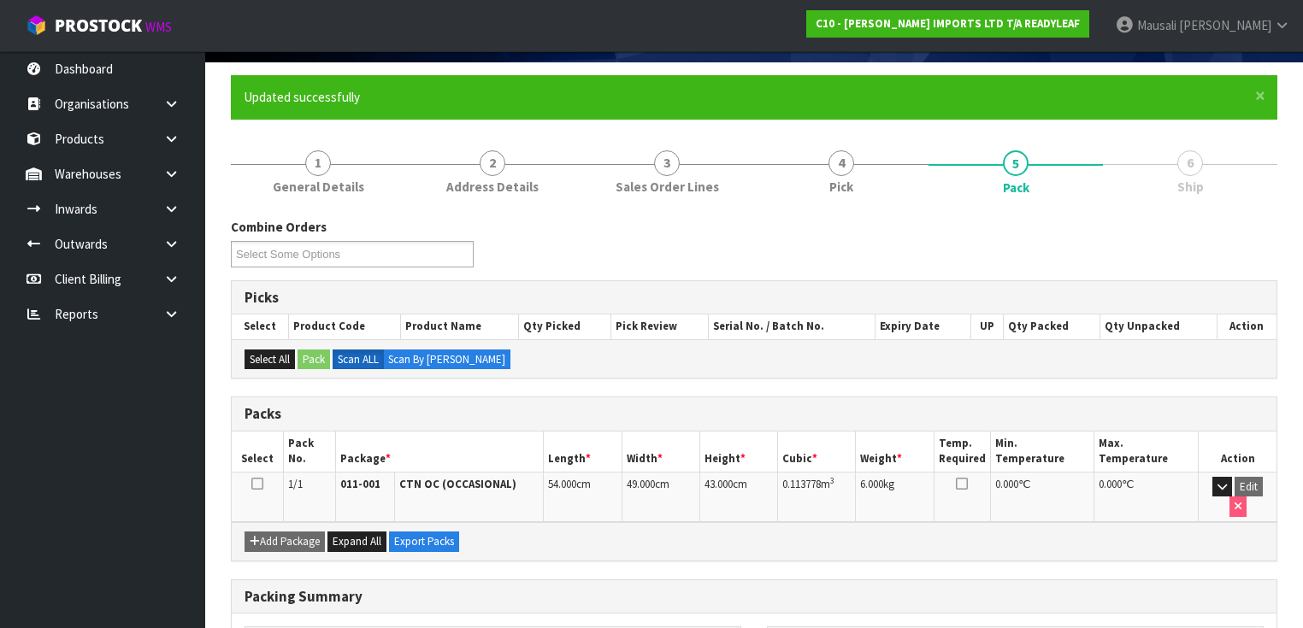
scroll to position [306, 0]
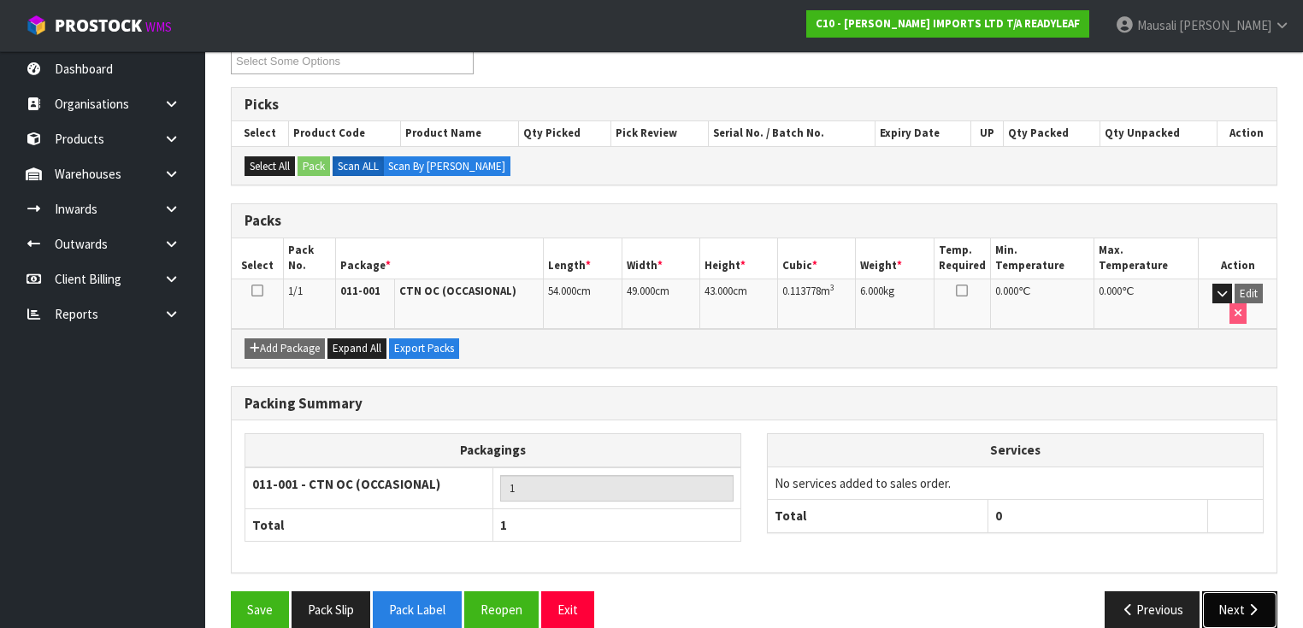
click at [1214, 591] on button "Next" at bounding box center [1239, 609] width 75 height 37
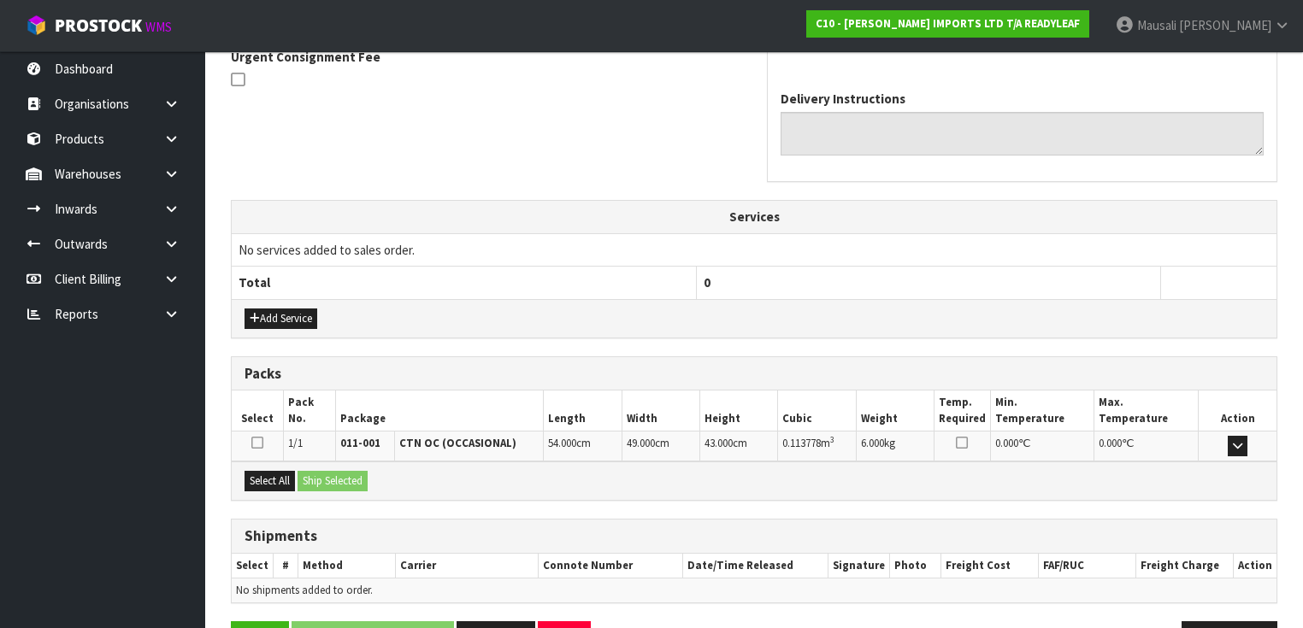
scroll to position [565, 0]
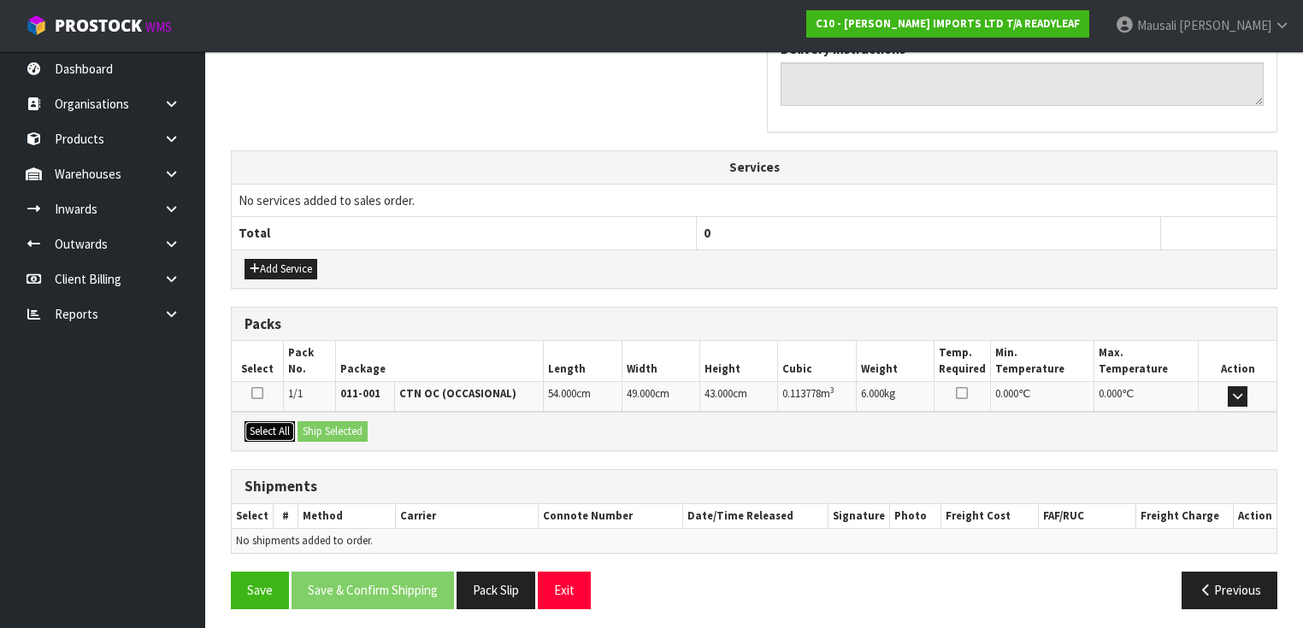
click at [281, 429] on button "Select All" at bounding box center [269, 431] width 50 height 21
click at [317, 431] on button "Ship Selected" at bounding box center [332, 431] width 70 height 21
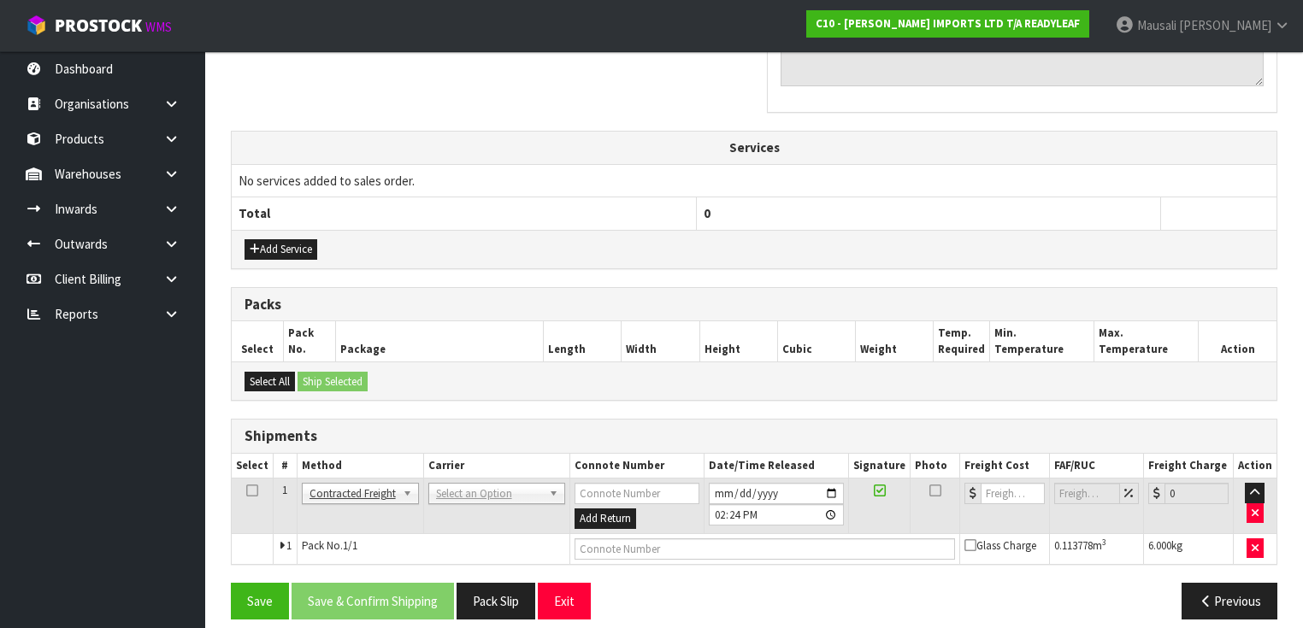
scroll to position [596, 0]
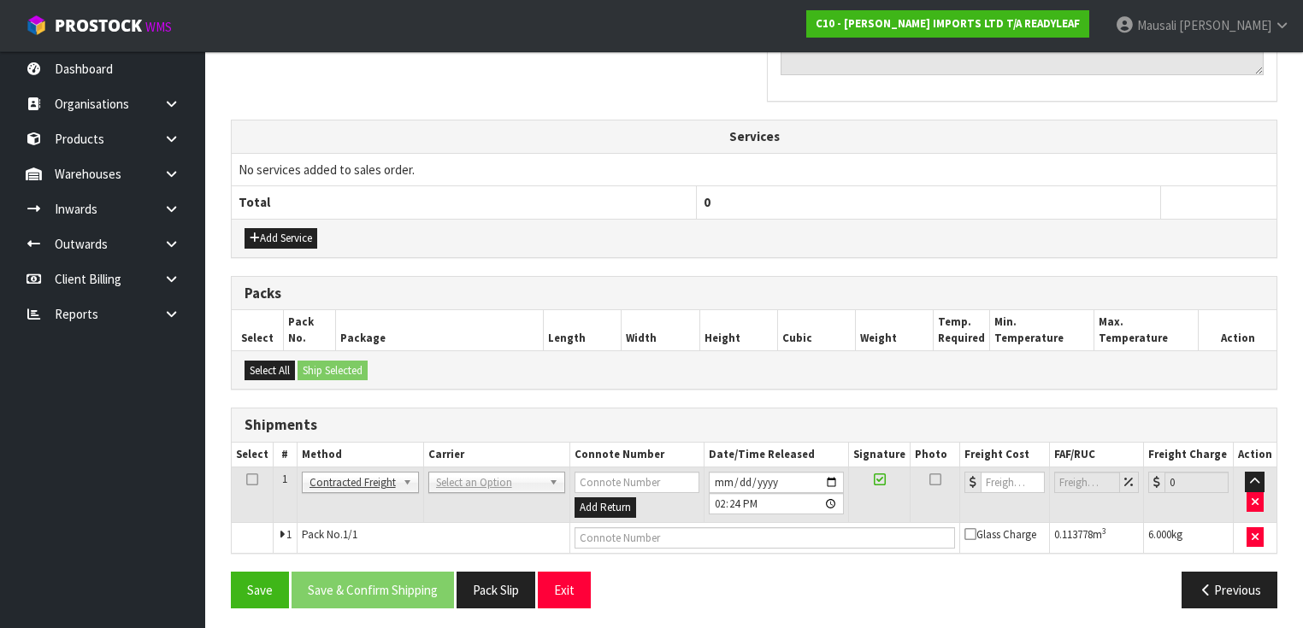
drag, startPoint x: 463, startPoint y: 480, endPoint x: 462, endPoint y: 489, distance: 8.7
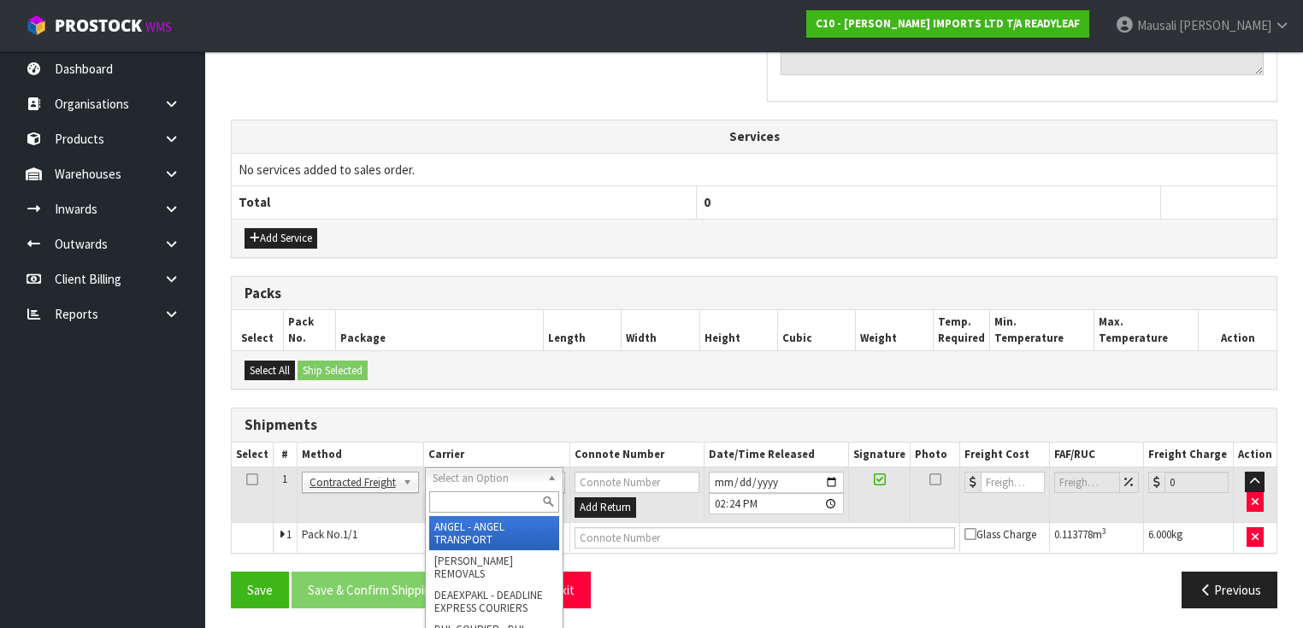
click at [461, 499] on input "text" at bounding box center [494, 501] width 130 height 21
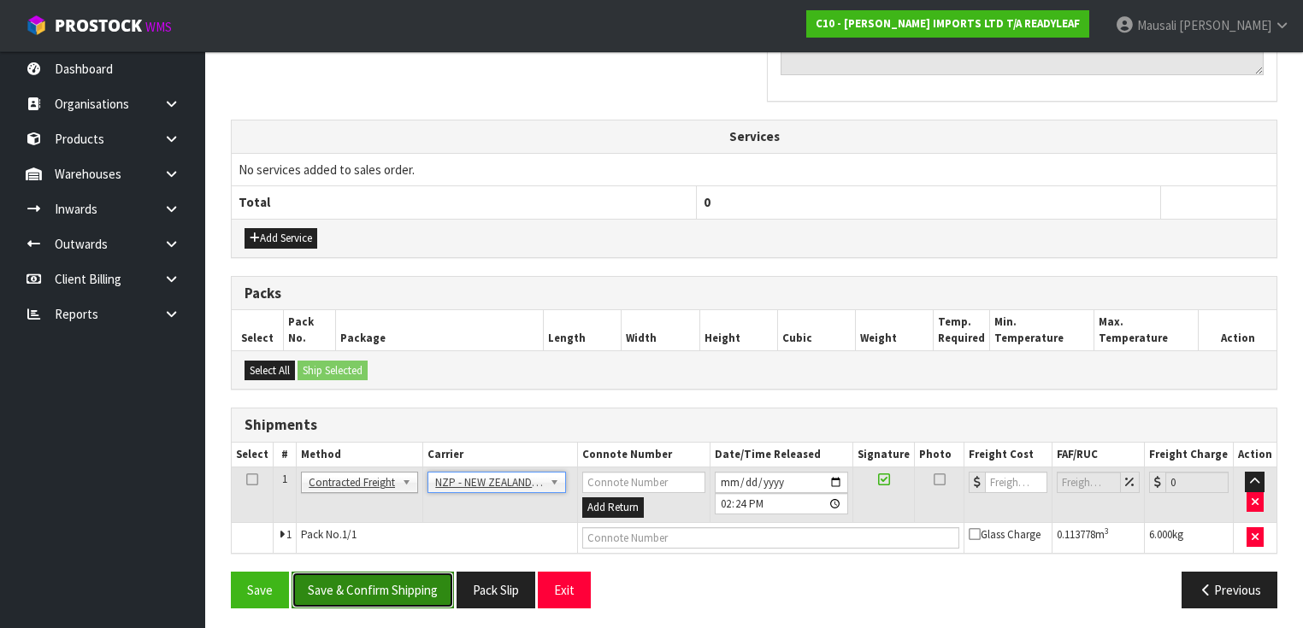
click at [403, 580] on button "Save & Confirm Shipping" at bounding box center [372, 590] width 162 height 37
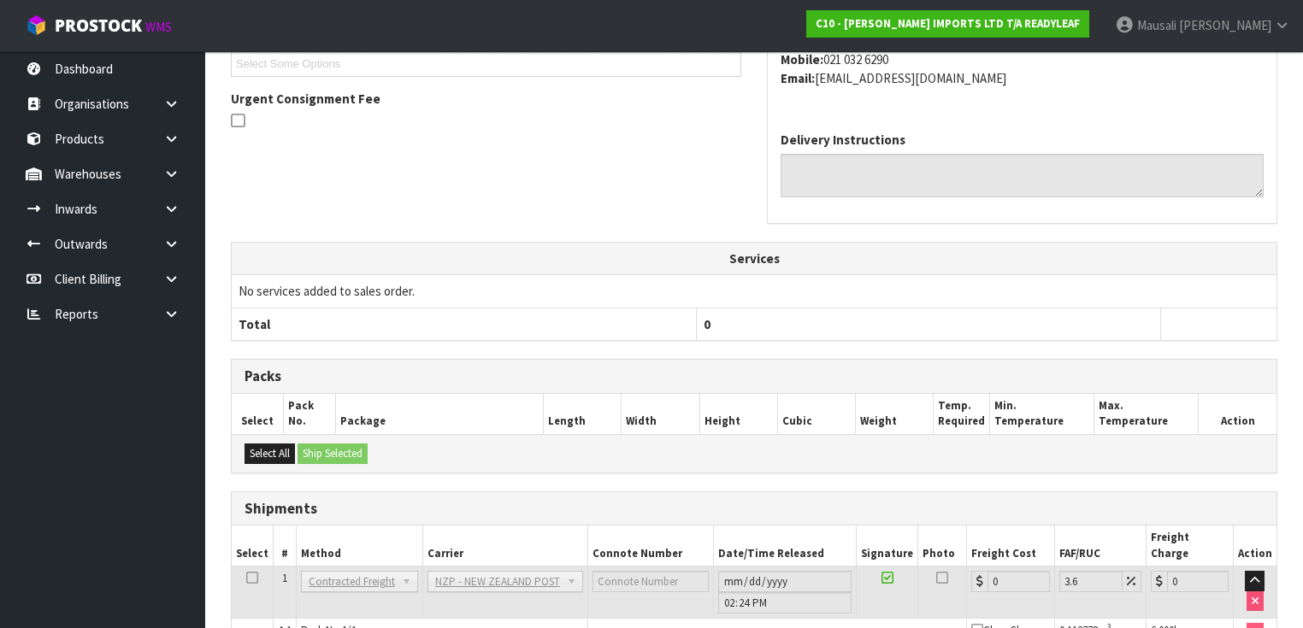
scroll to position [572, 0]
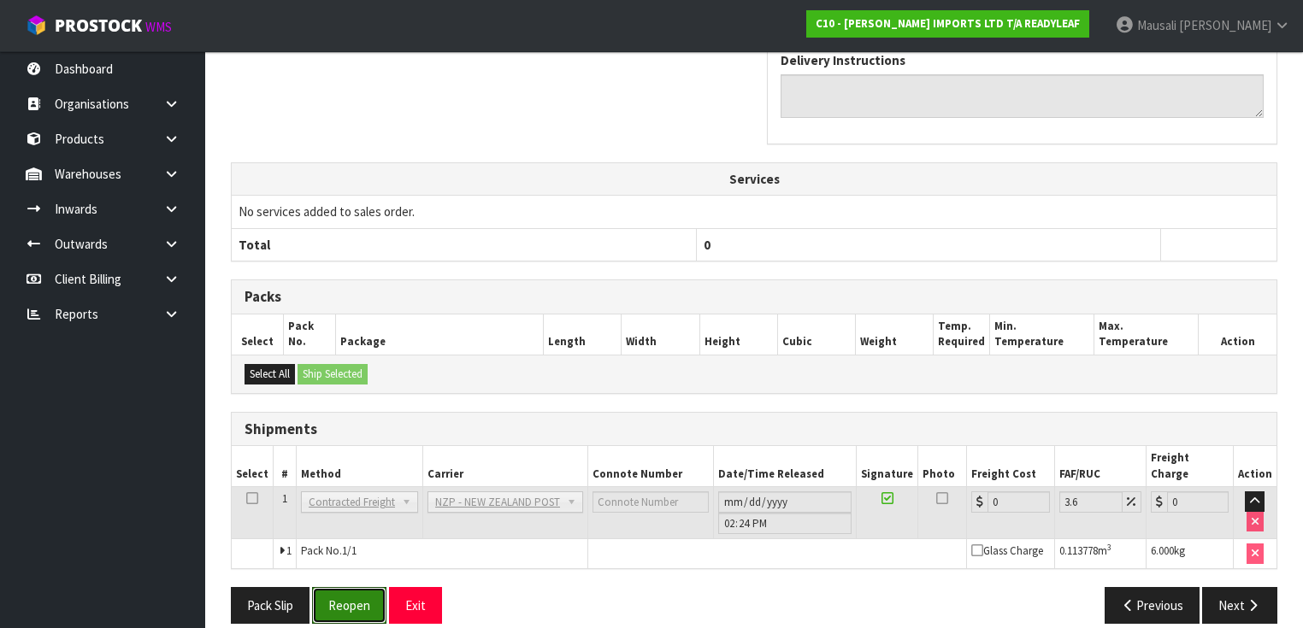
drag, startPoint x: 356, startPoint y: 579, endPoint x: 438, endPoint y: 564, distance: 83.3
click at [357, 587] on button "Reopen" at bounding box center [349, 605] width 74 height 37
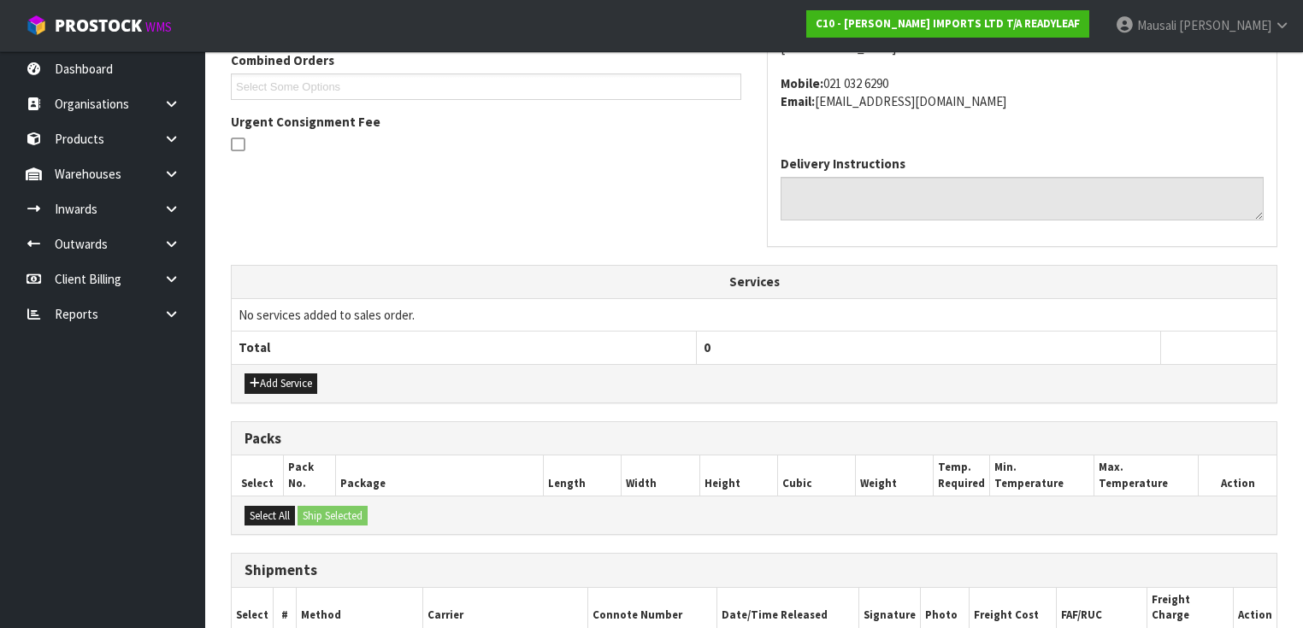
scroll to position [612, 0]
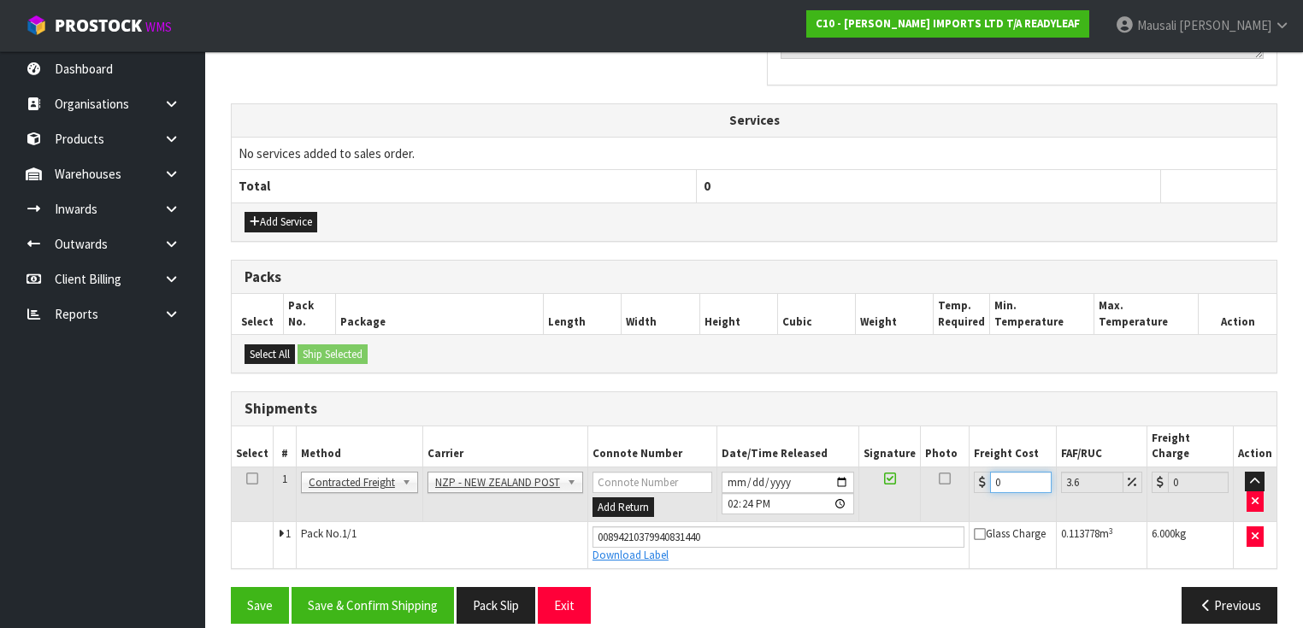
drag, startPoint x: 1011, startPoint y: 462, endPoint x: 965, endPoint y: 482, distance: 50.5
click at [969, 482] on td "0" at bounding box center [1012, 495] width 86 height 56
click at [433, 590] on button "Save & Confirm Shipping" at bounding box center [372, 605] width 162 height 37
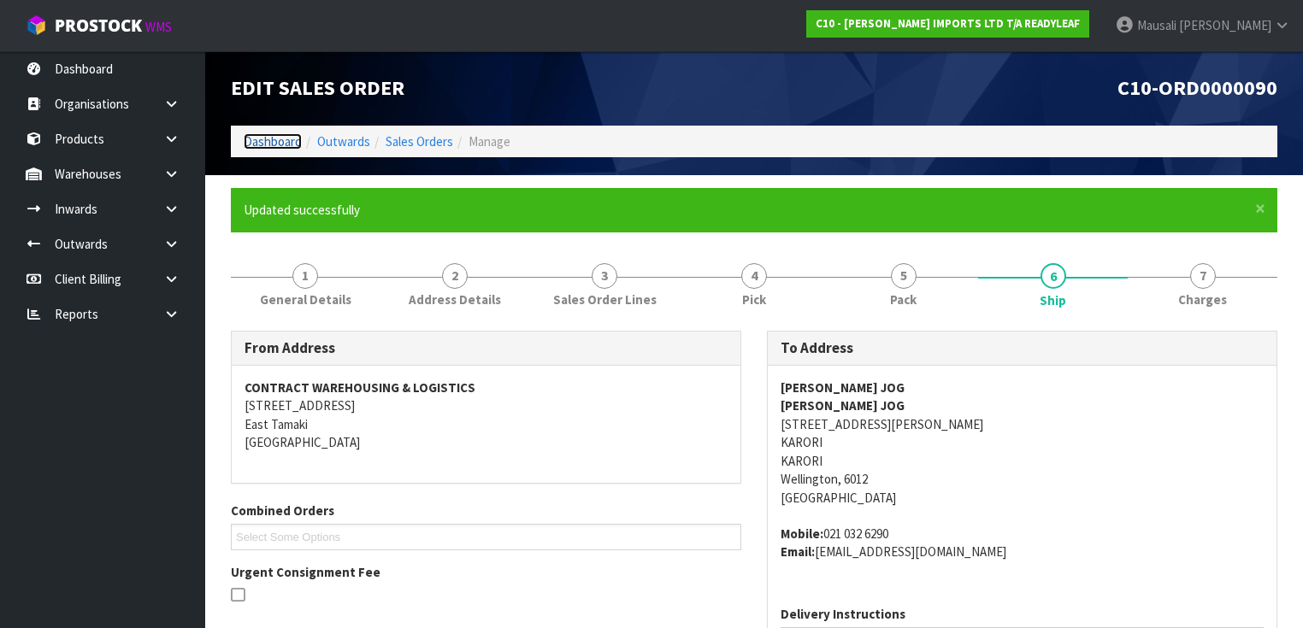
click at [280, 136] on link "Dashboard" at bounding box center [273, 141] width 58 height 16
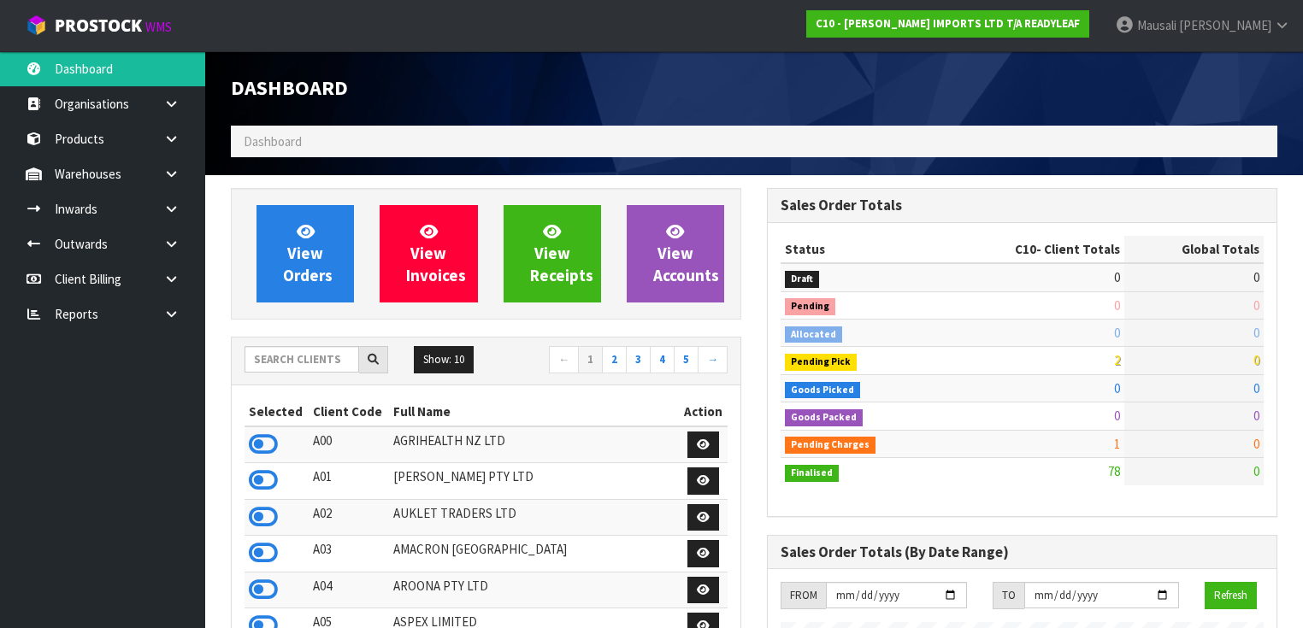
scroll to position [1234, 536]
click at [274, 364] on input "text" at bounding box center [301, 359] width 115 height 26
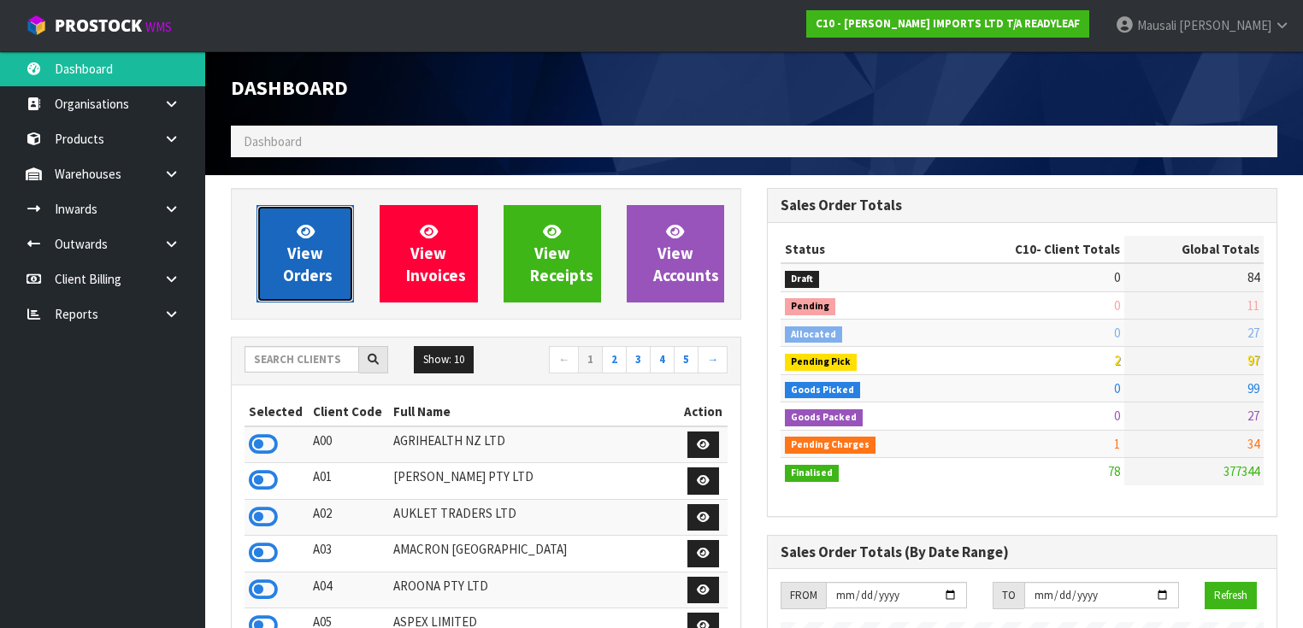
click at [285, 249] on link "View Orders" at bounding box center [304, 253] width 97 height 97
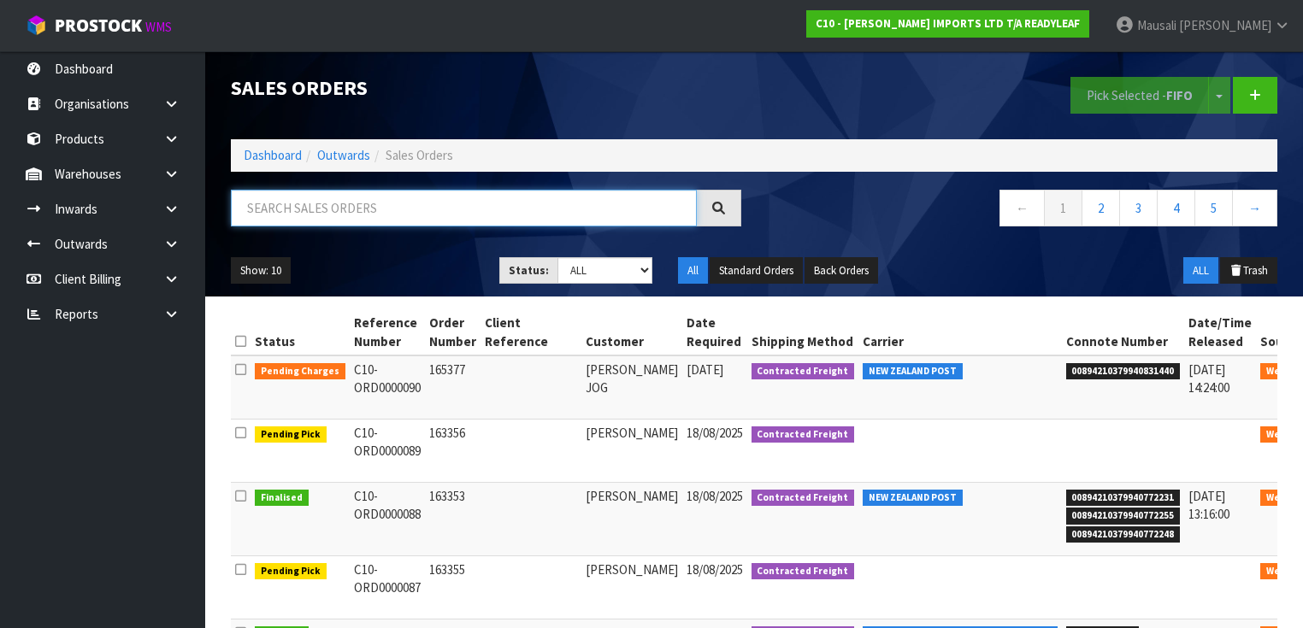
click at [277, 205] on input "text" at bounding box center [464, 208] width 466 height 37
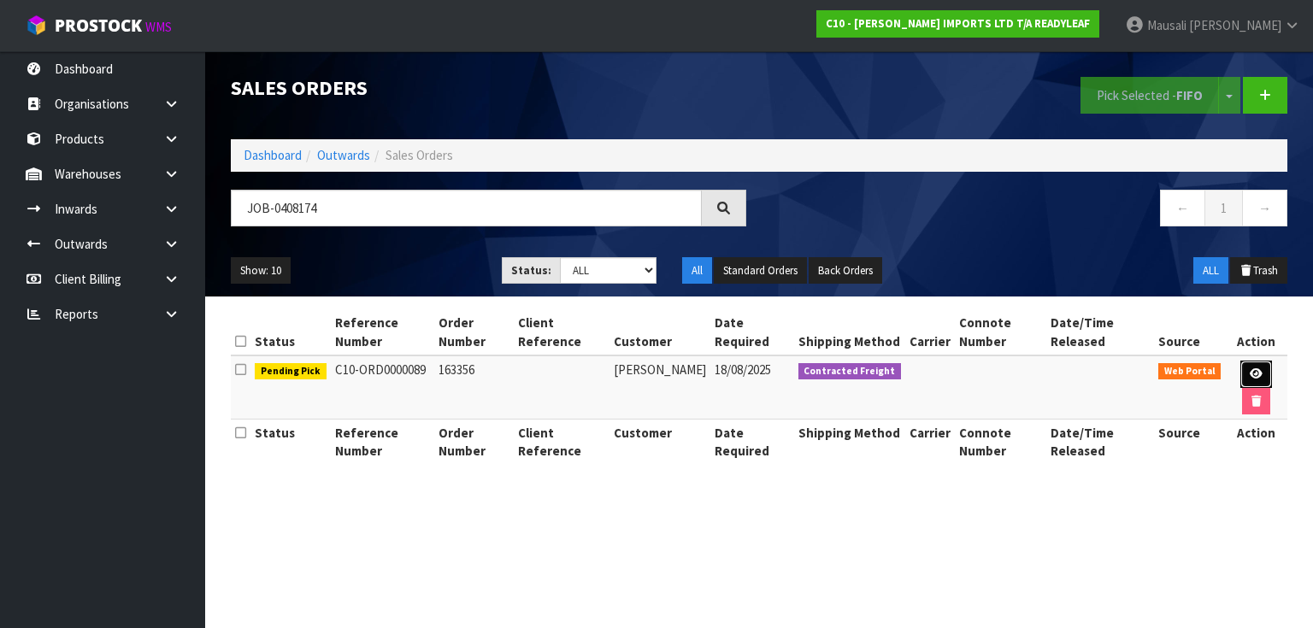
click at [1262, 362] on link at bounding box center [1256, 374] width 32 height 27
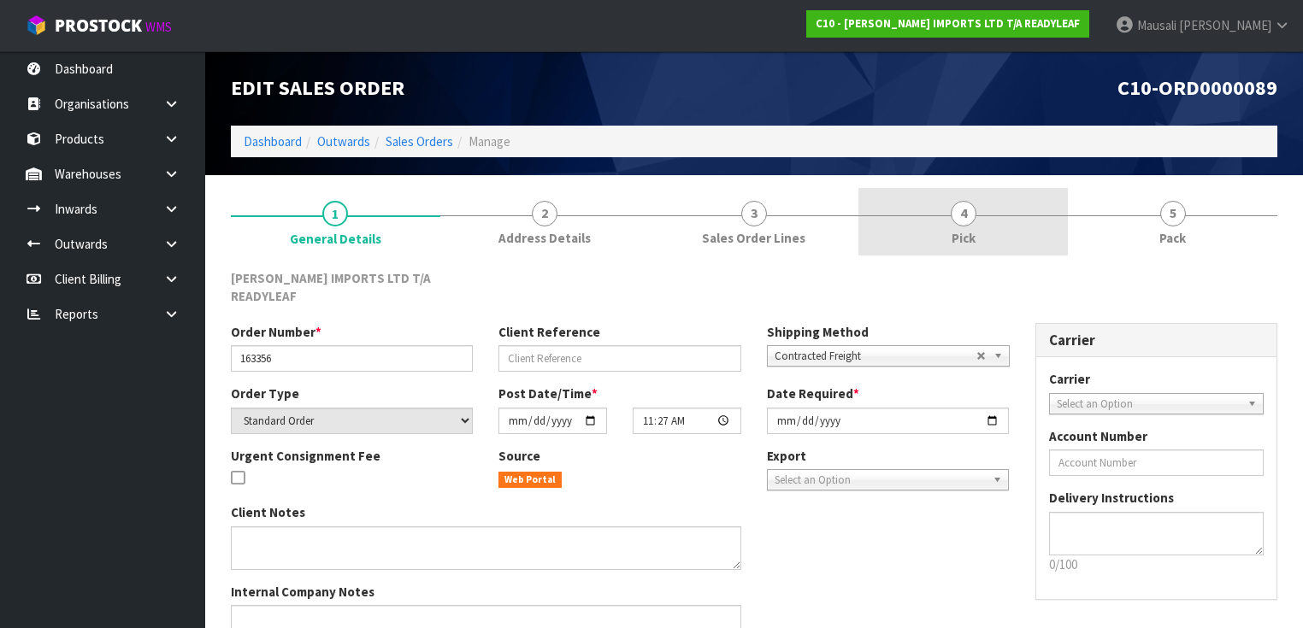
click at [981, 232] on link "4 Pick" at bounding box center [962, 222] width 209 height 68
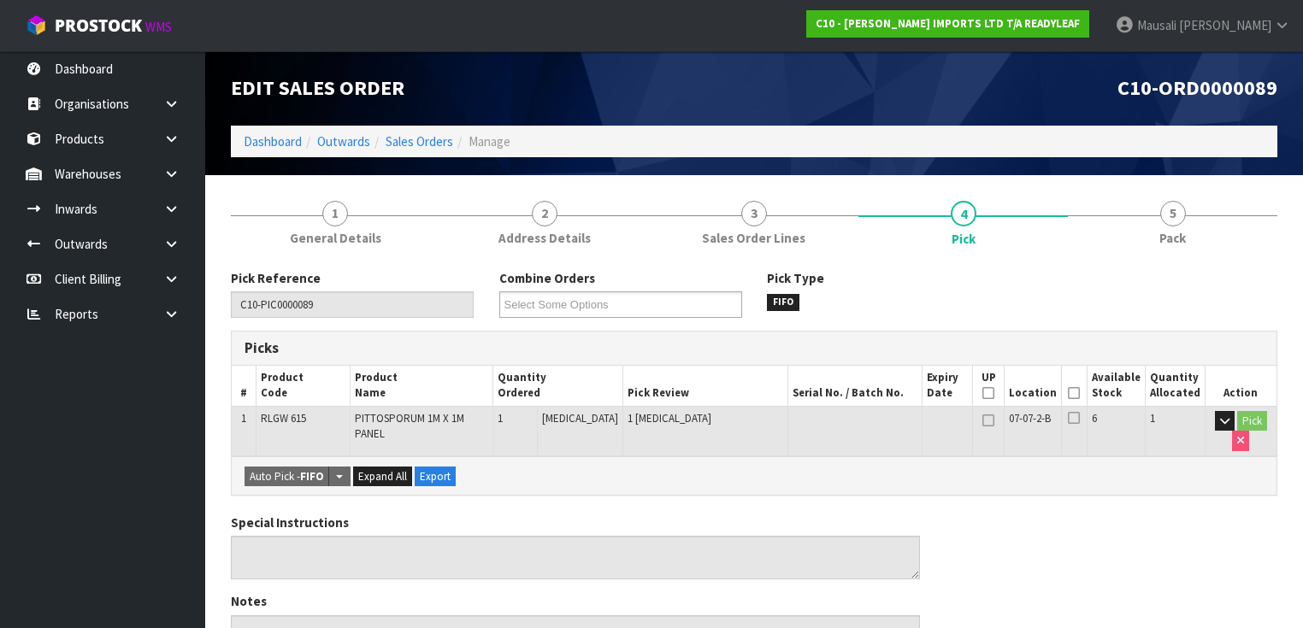
click at [1079, 393] on icon at bounding box center [1074, 393] width 12 height 1
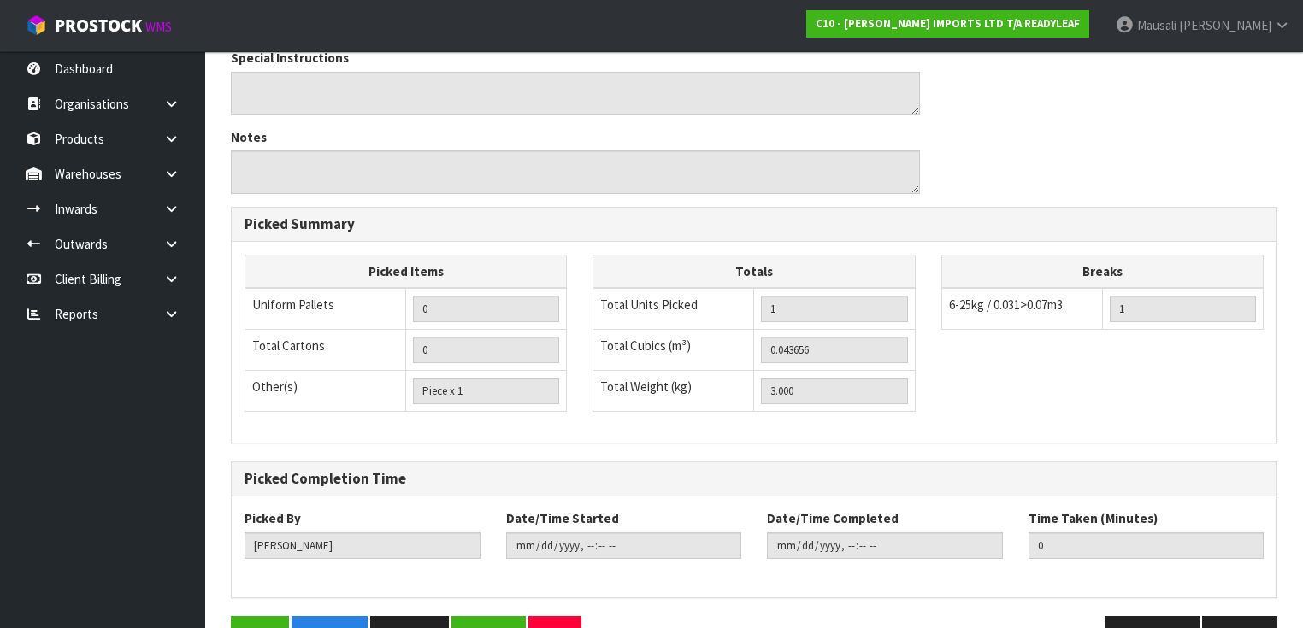
scroll to position [571, 0]
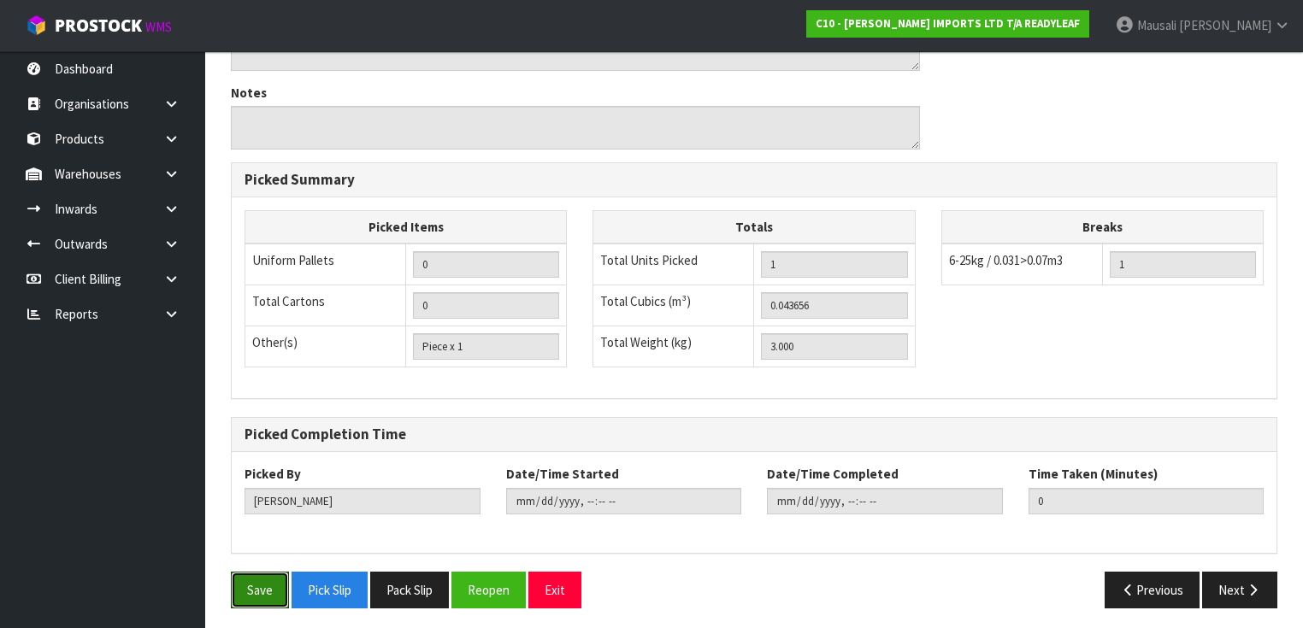
drag, startPoint x: 249, startPoint y: 579, endPoint x: 310, endPoint y: 548, distance: 68.8
click at [250, 577] on button "Save" at bounding box center [260, 590] width 58 height 37
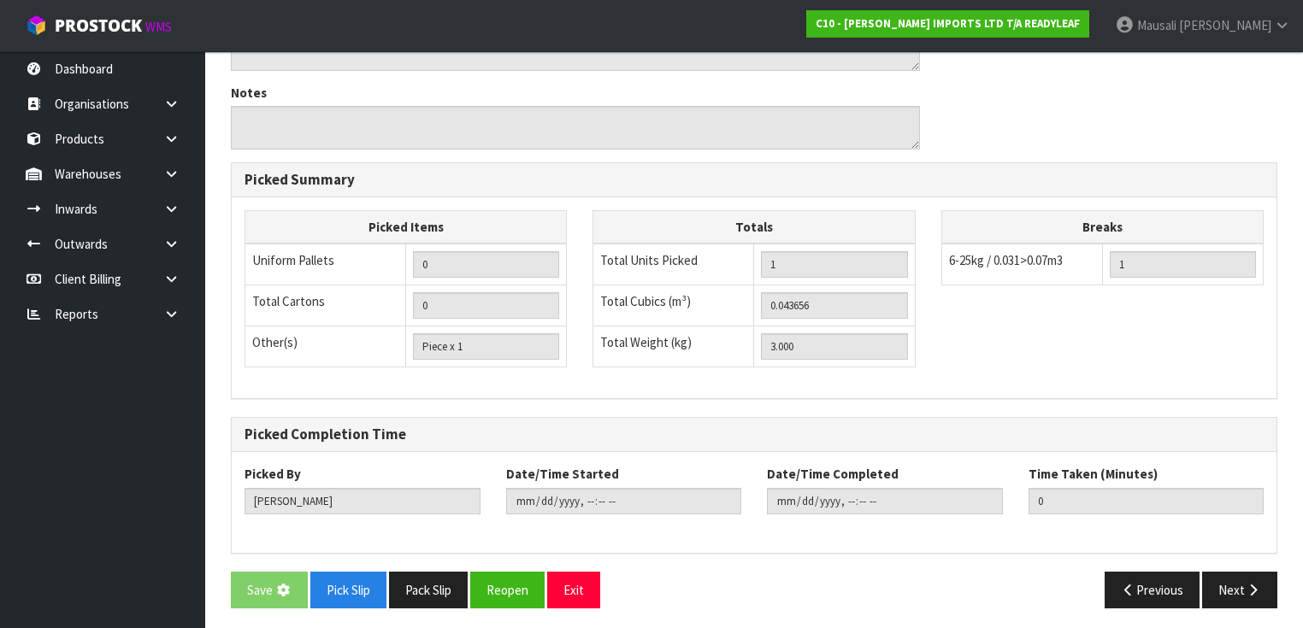
scroll to position [0, 0]
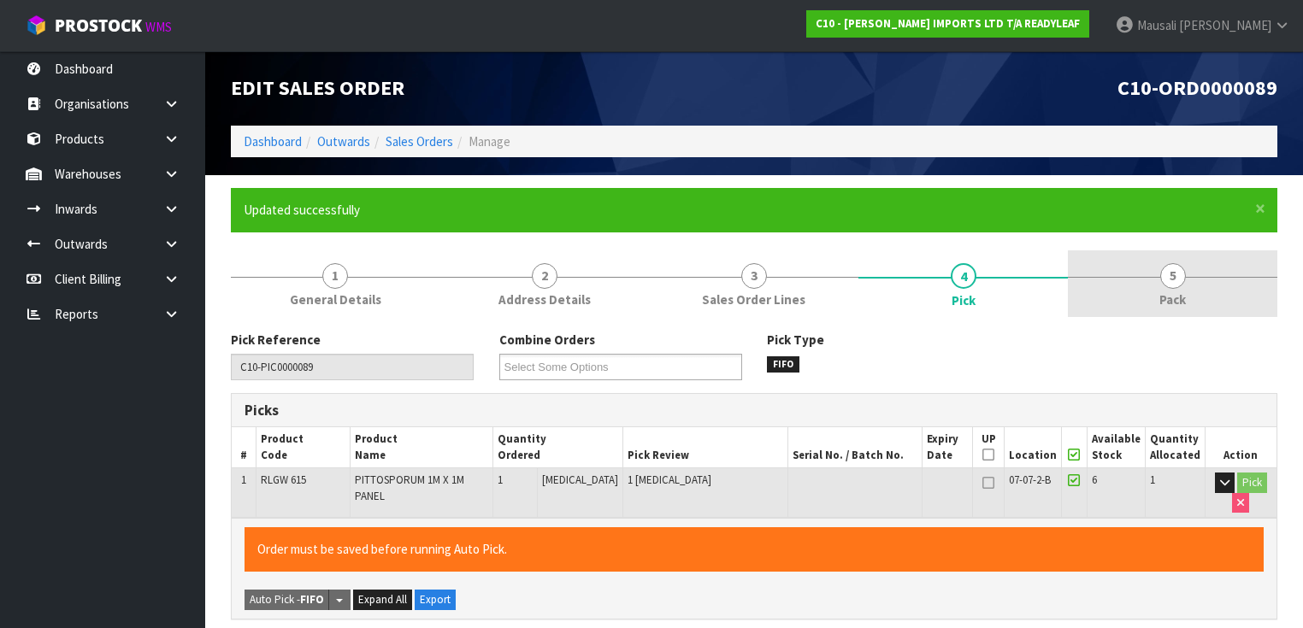
click at [1164, 287] on link "5 Pack" at bounding box center [1172, 284] width 209 height 68
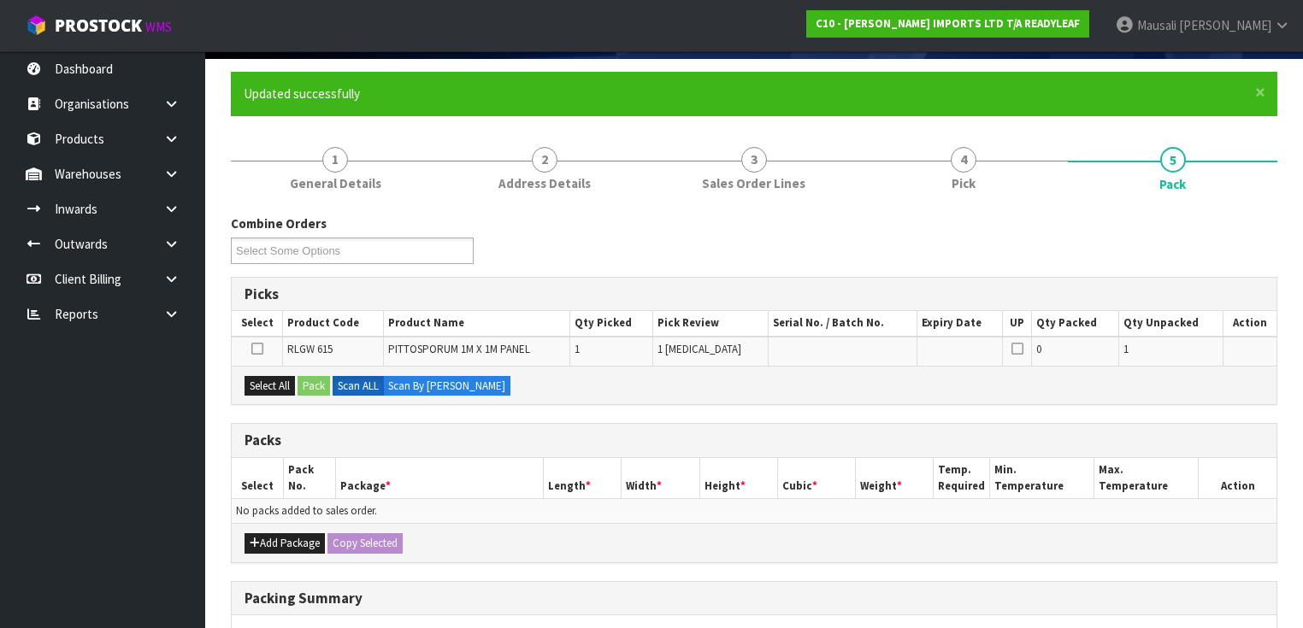
scroll to position [205, 0]
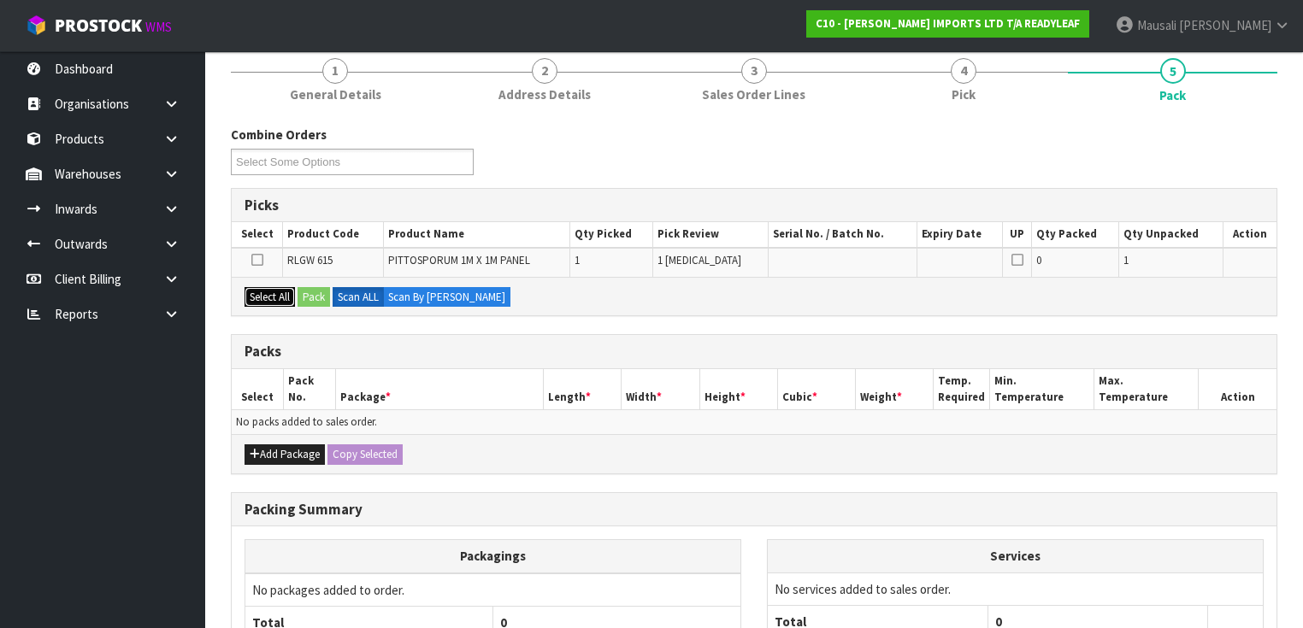
click at [282, 295] on button "Select All" at bounding box center [269, 297] width 50 height 21
click at [302, 298] on button "Pack" at bounding box center [313, 297] width 32 height 21
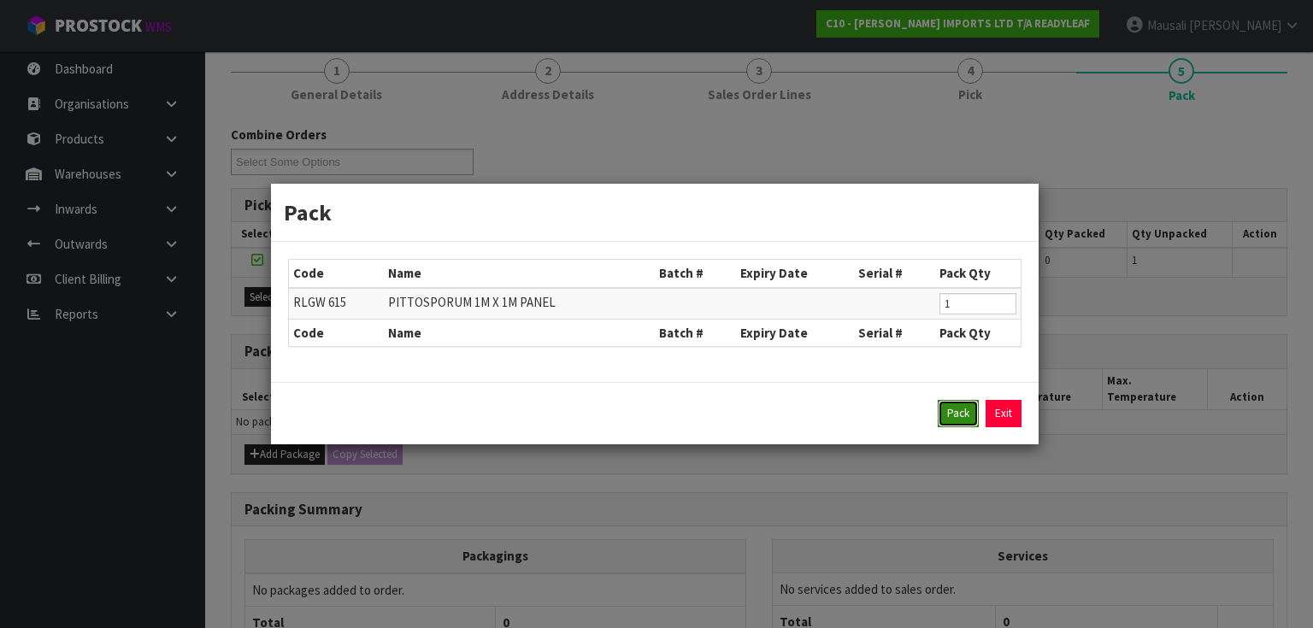
click at [954, 415] on button "Pack" at bounding box center [958, 413] width 41 height 27
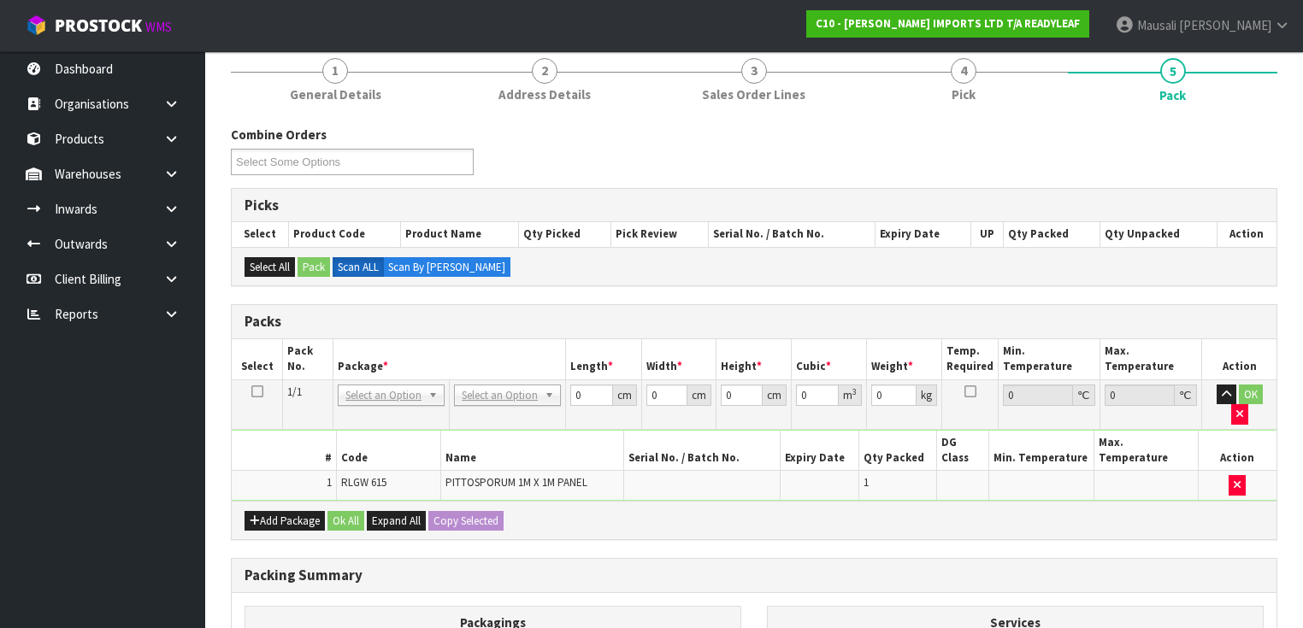
click at [516, 381] on td "No Packaging Cartons PLT GEN120 (1200 X 1000) PLT ONE WAY SKID CHEP HIRE PALLET…" at bounding box center [508, 405] width 116 height 50
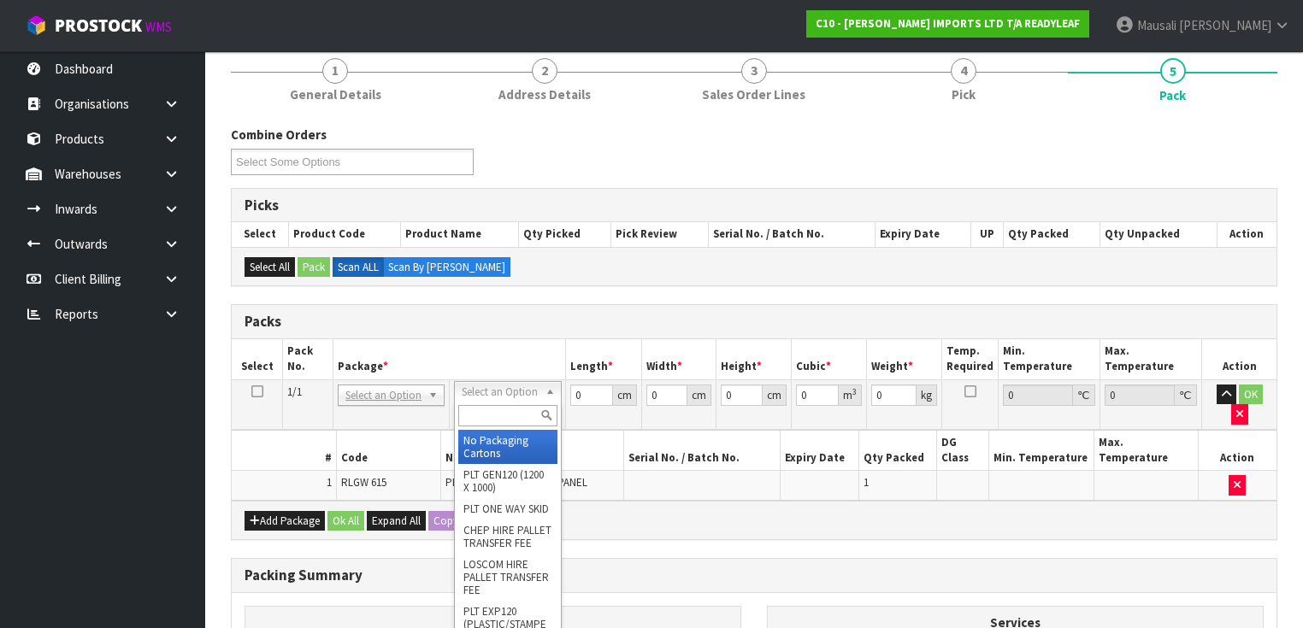
click at [512, 414] on input "text" at bounding box center [507, 415] width 98 height 21
click at [485, 411] on input "text" at bounding box center [507, 415] width 98 height 21
drag, startPoint x: 496, startPoint y: 444, endPoint x: 542, endPoint y: 426, distance: 49.8
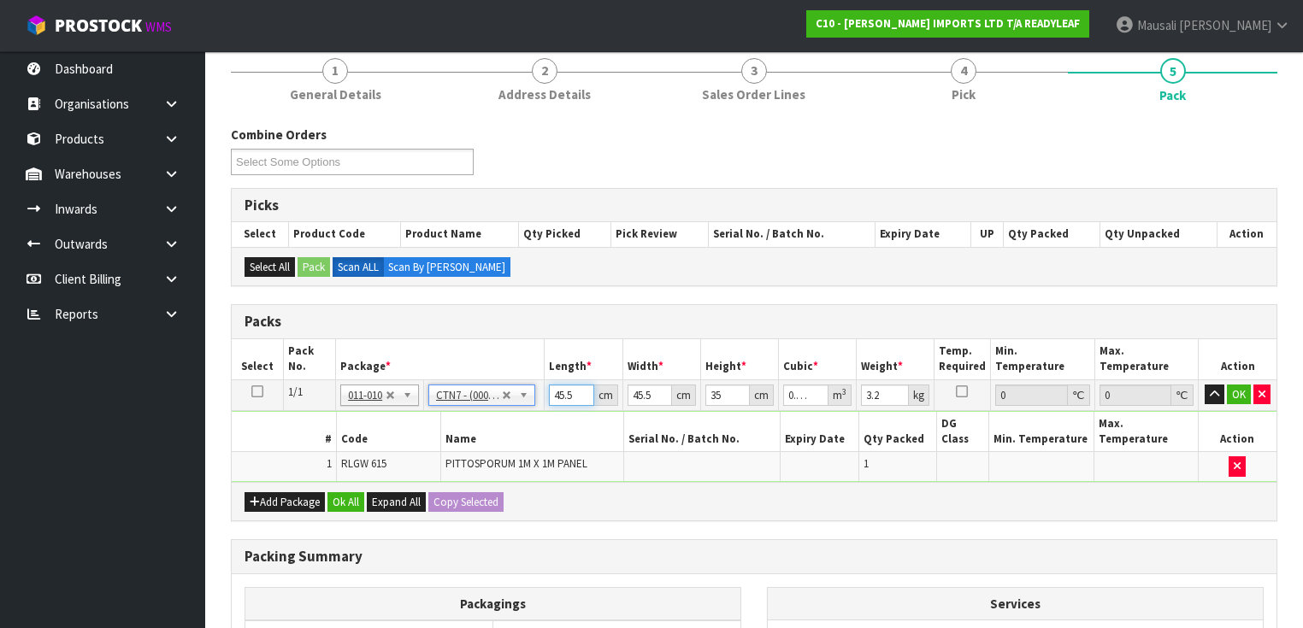
drag, startPoint x: 564, startPoint y: 388, endPoint x: 537, endPoint y: 409, distance: 34.2
click at [539, 414] on tbody "1/1 NONE 007-001 007-002 007-004 007-009 007-013 007-014 007-015 007-017 007-01…" at bounding box center [754, 431] width 1045 height 103
drag, startPoint x: 574, startPoint y: 397, endPoint x: 530, endPoint y: 407, distance: 44.6
click at [530, 407] on tbody "1/1 NONE 007-001 007-002 007-004 007-009 007-013 007-014 007-015 007-017 007-01…" at bounding box center [754, 431] width 1045 height 103
drag, startPoint x: 338, startPoint y: 472, endPoint x: 340, endPoint y: 514, distance: 41.9
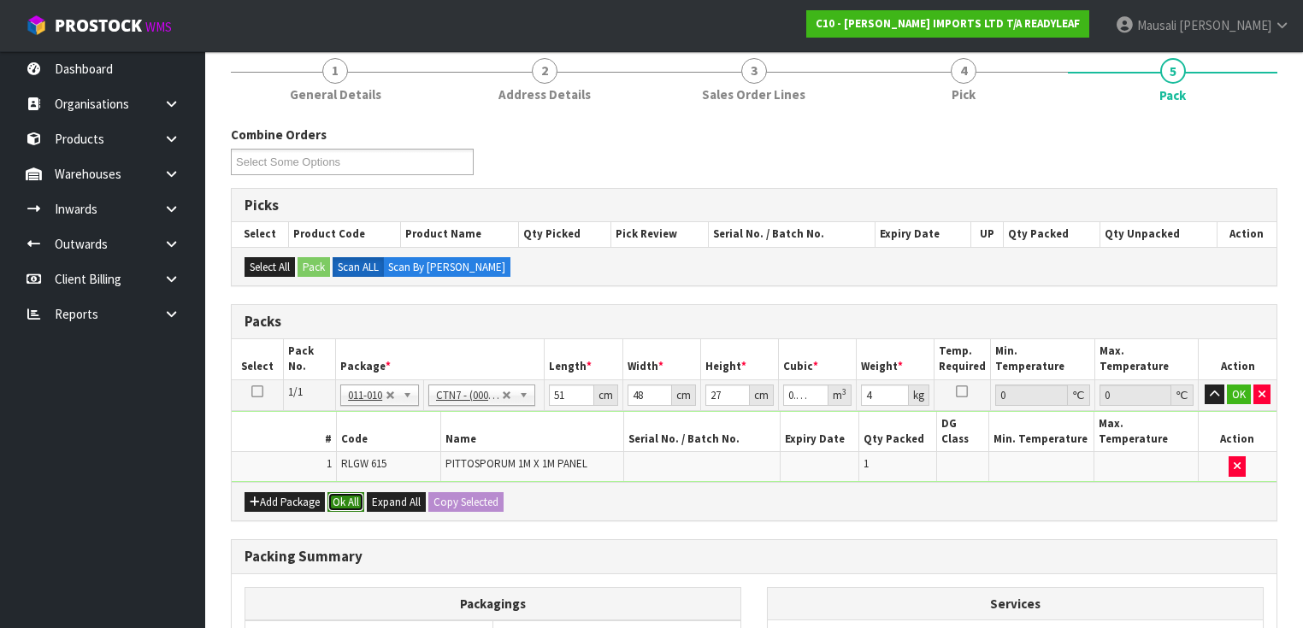
click at [338, 492] on button "Ok All" at bounding box center [345, 502] width 37 height 21
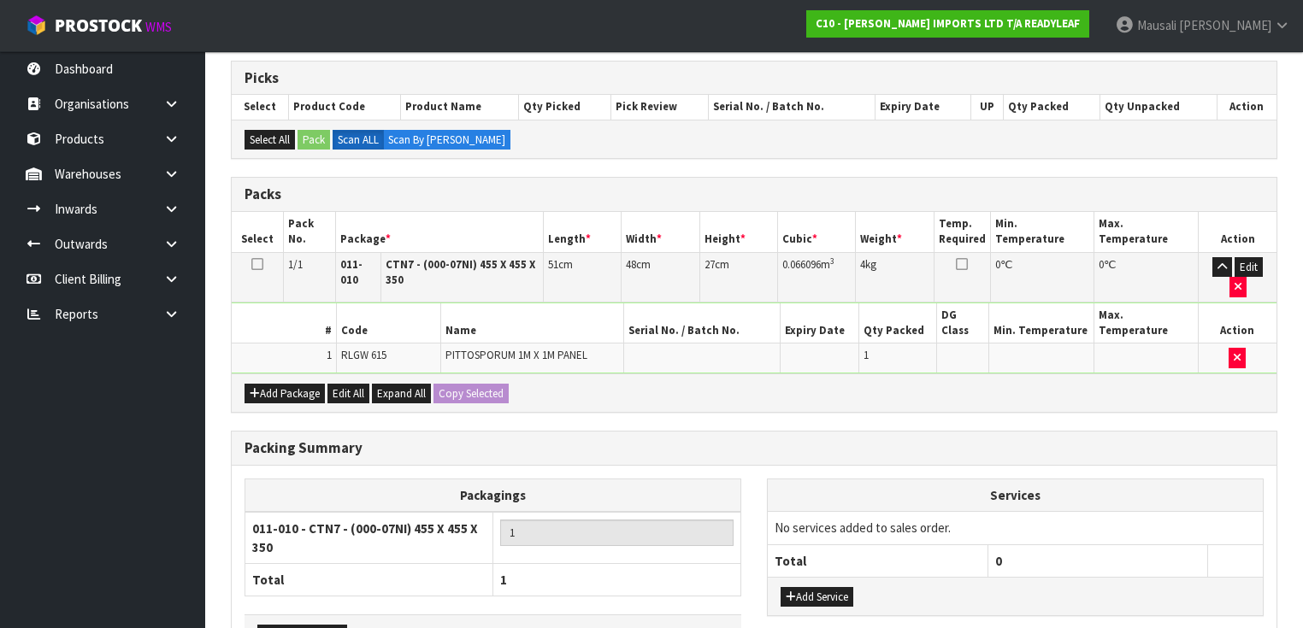
scroll to position [420, 0]
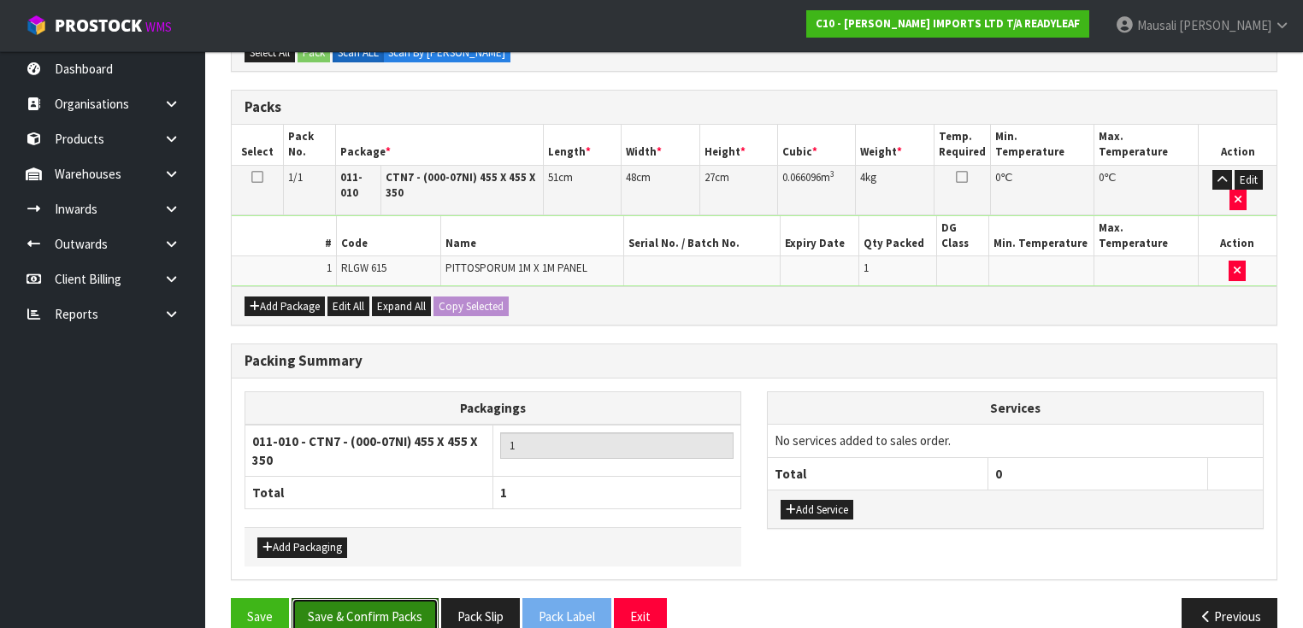
drag, startPoint x: 403, startPoint y: 574, endPoint x: 455, endPoint y: 556, distance: 54.3
click at [403, 598] on button "Save & Confirm Packs" at bounding box center [364, 616] width 147 height 37
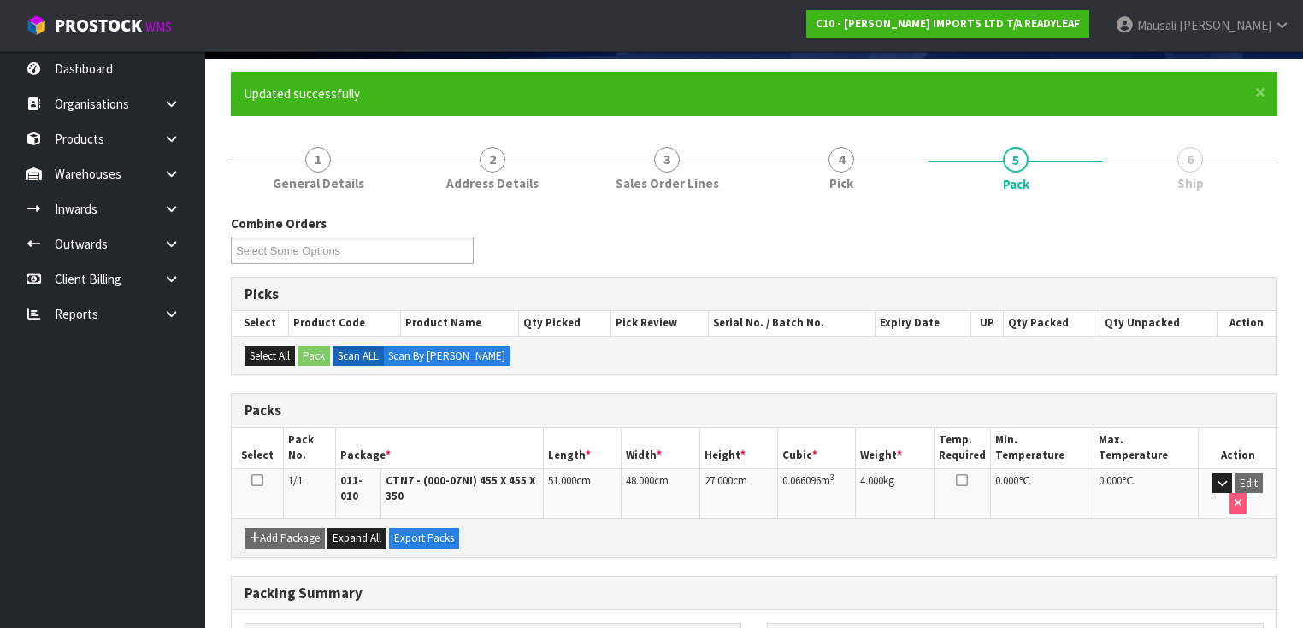
scroll to position [327, 0]
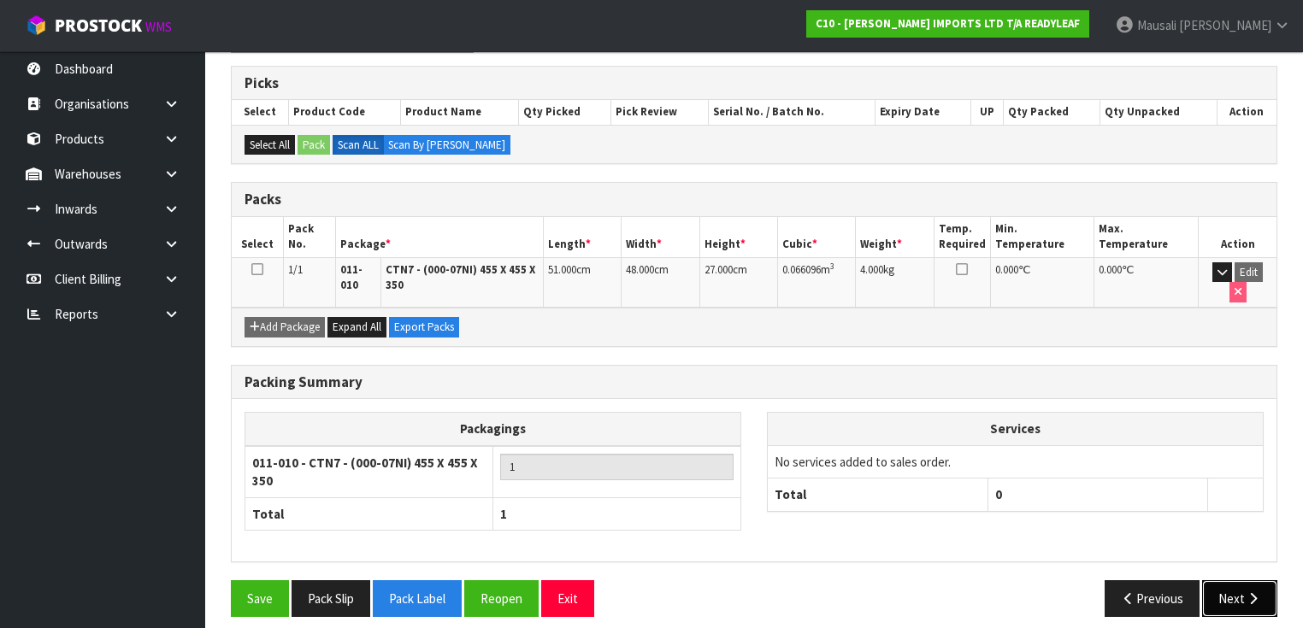
click at [1238, 580] on button "Next" at bounding box center [1239, 598] width 75 height 37
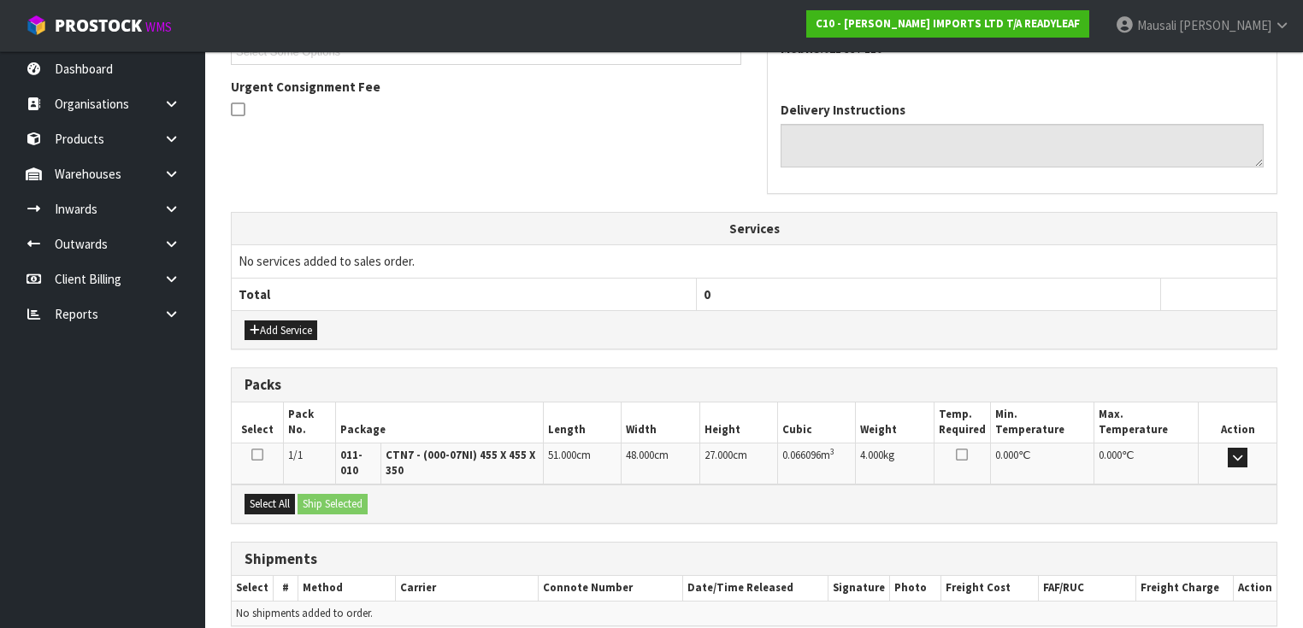
scroll to position [558, 0]
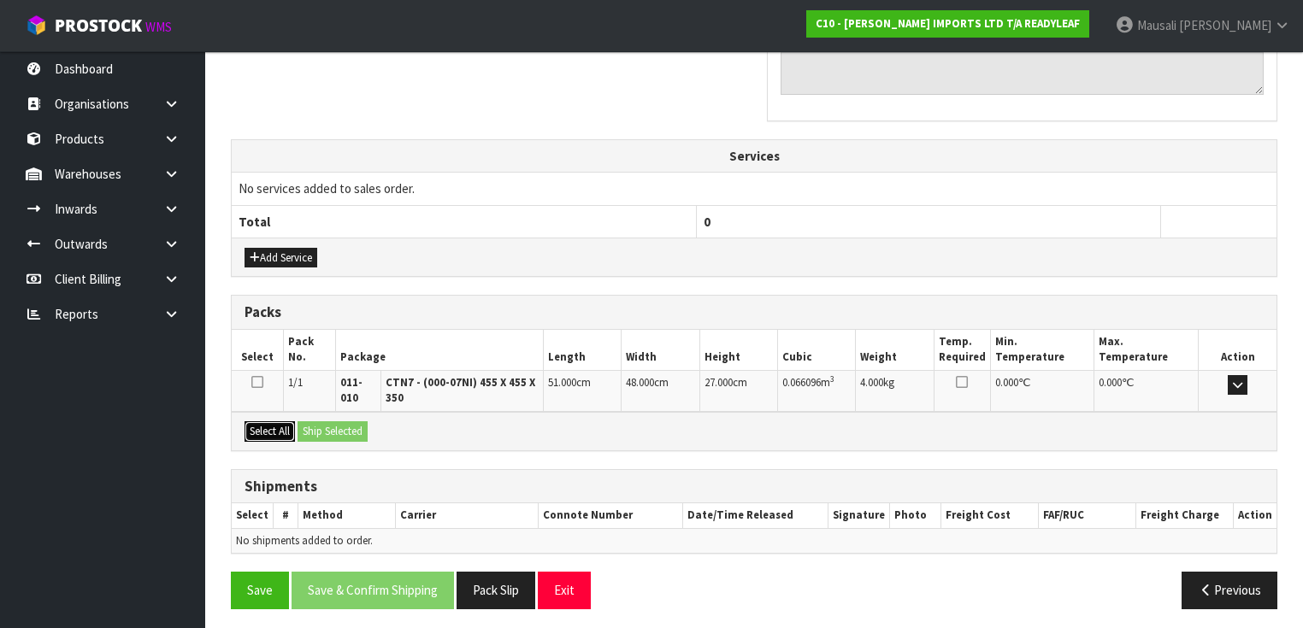
click at [277, 428] on button "Select All" at bounding box center [269, 431] width 50 height 21
click at [333, 426] on button "Ship Selected" at bounding box center [332, 431] width 70 height 21
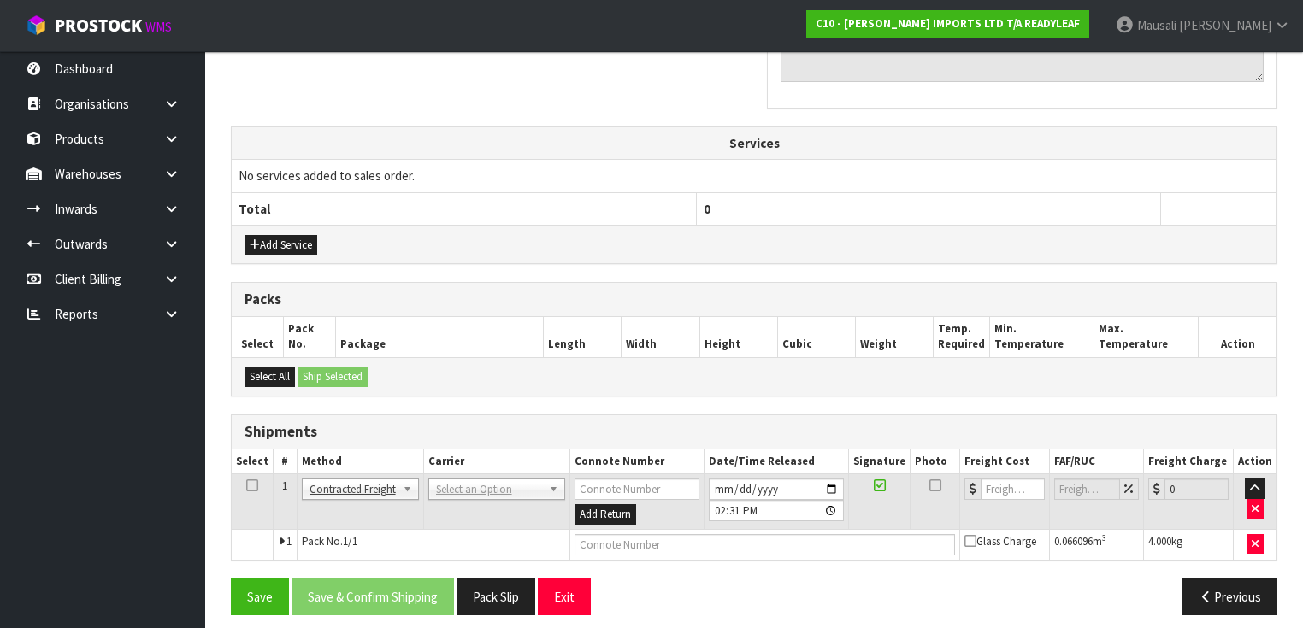
scroll to position [578, 0]
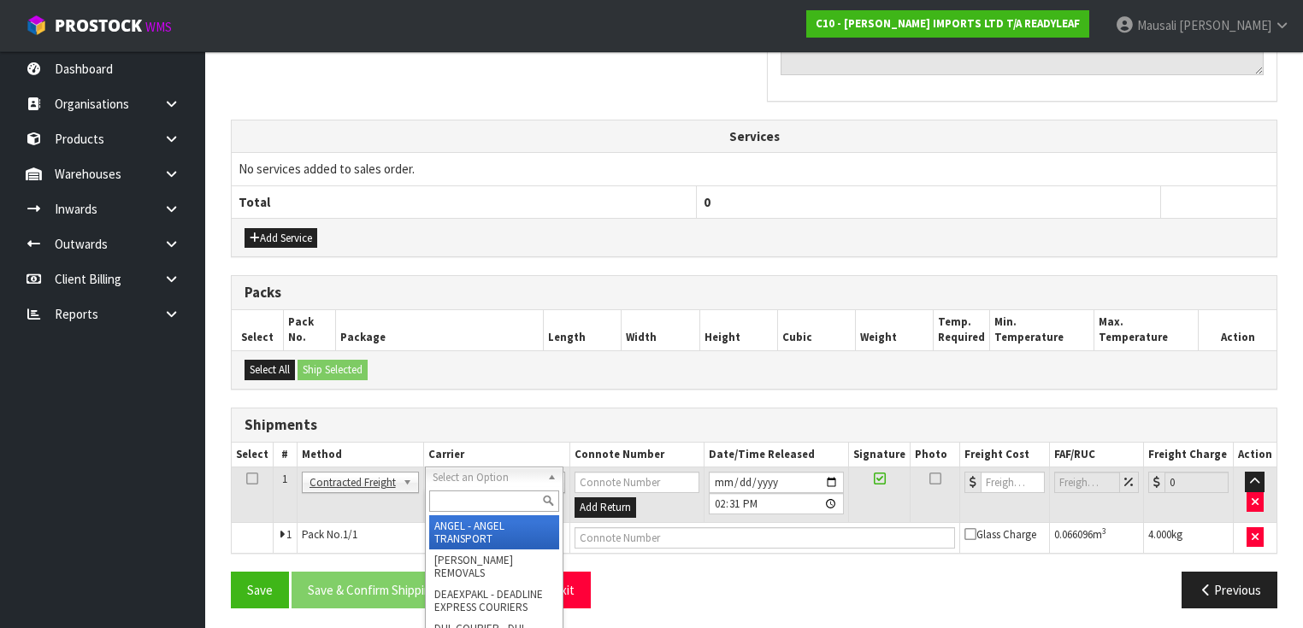
click at [468, 500] on input "text" at bounding box center [494, 501] width 130 height 21
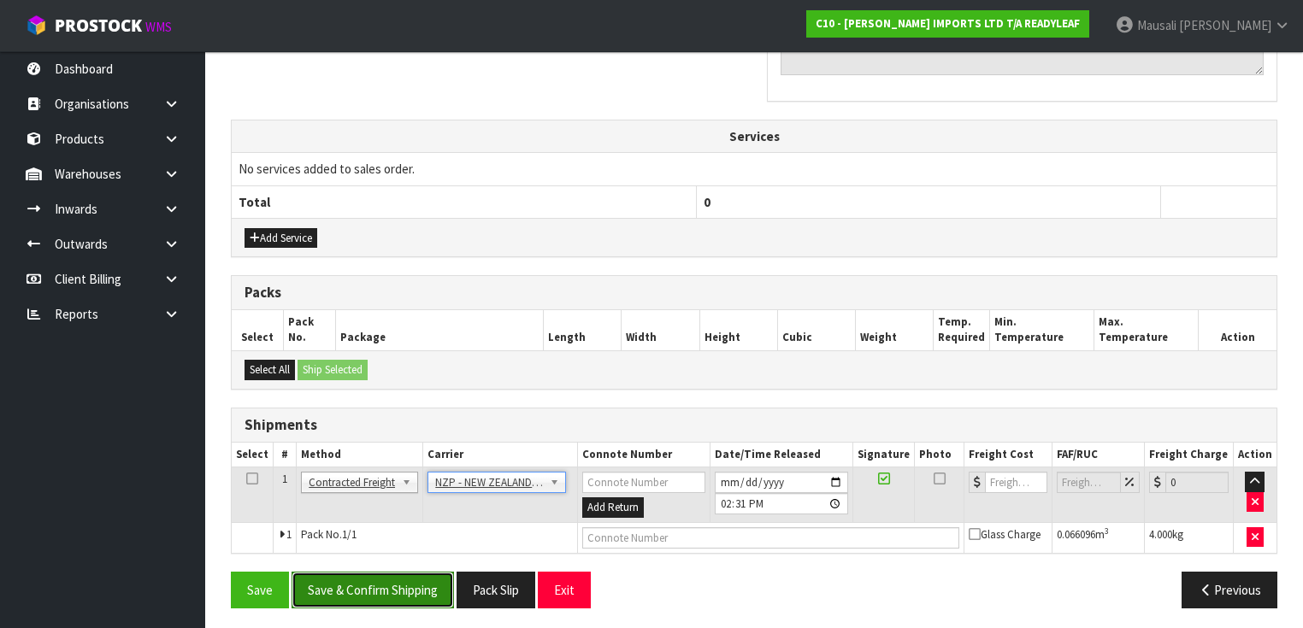
drag, startPoint x: 365, startPoint y: 583, endPoint x: 403, endPoint y: 571, distance: 40.3
click at [382, 579] on button "Save & Confirm Shipping" at bounding box center [372, 590] width 162 height 37
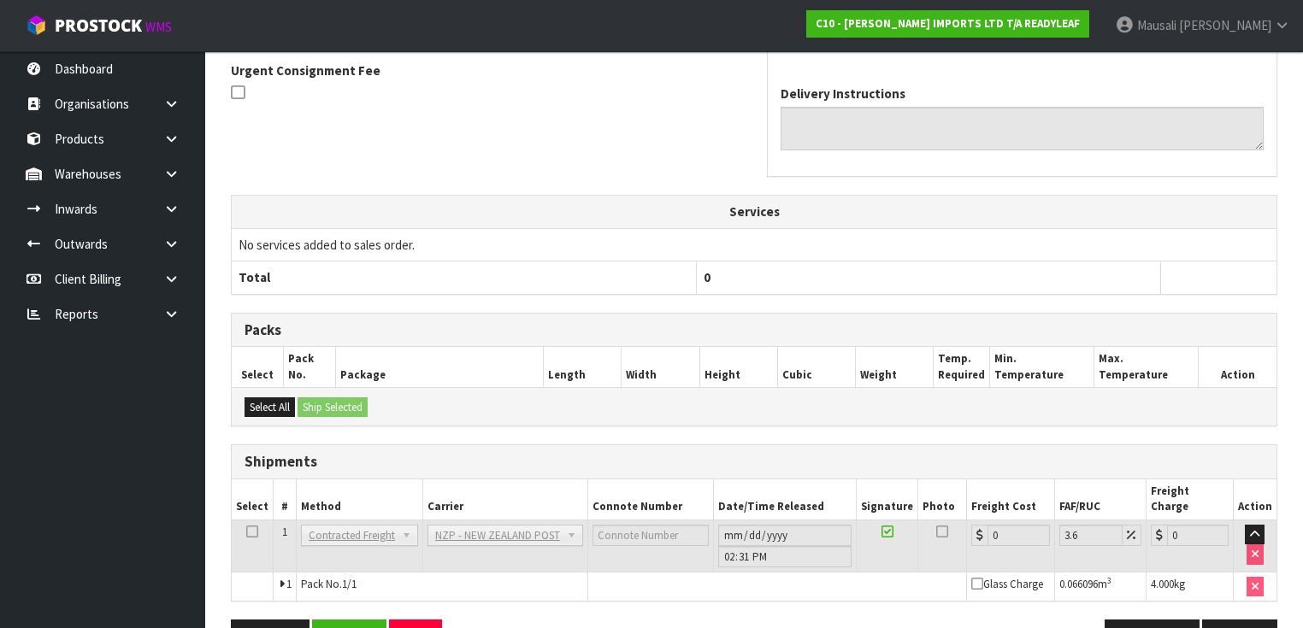
scroll to position [554, 0]
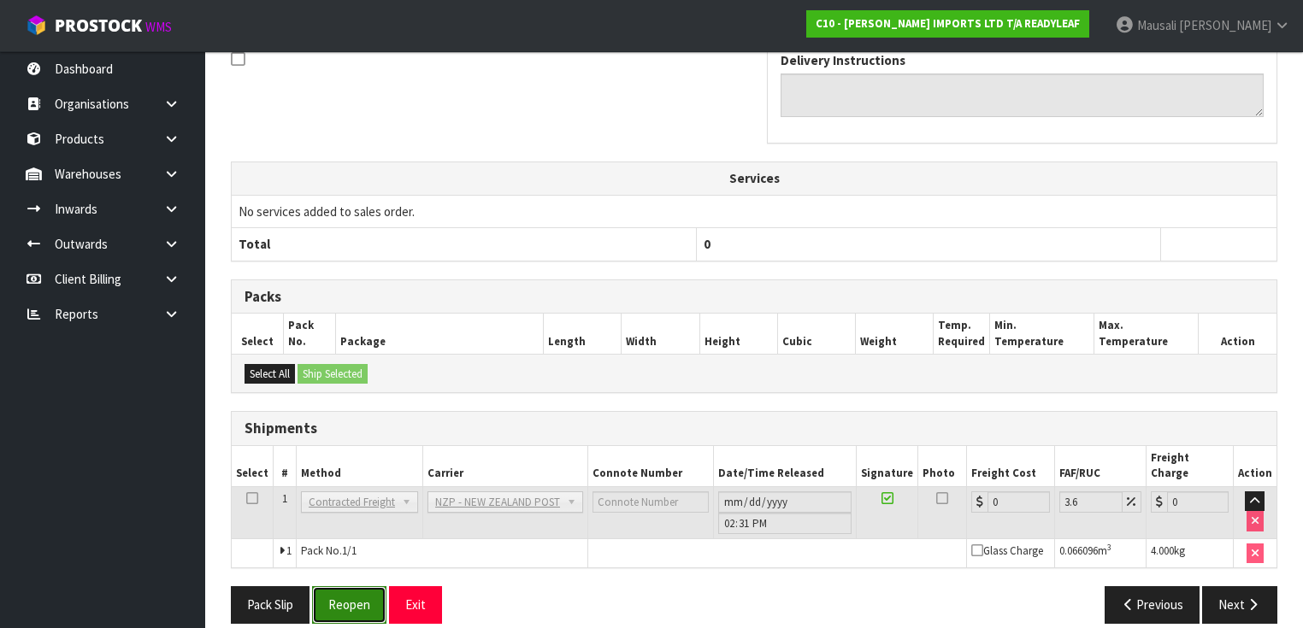
click at [356, 589] on button "Reopen" at bounding box center [349, 604] width 74 height 37
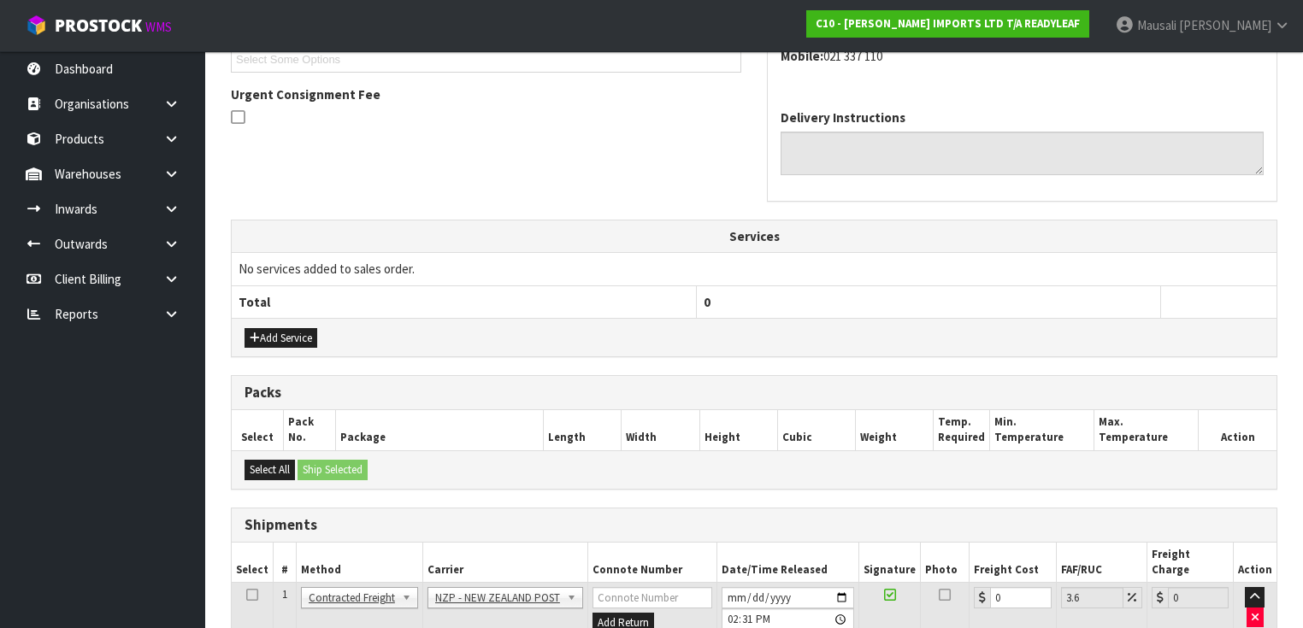
scroll to position [593, 0]
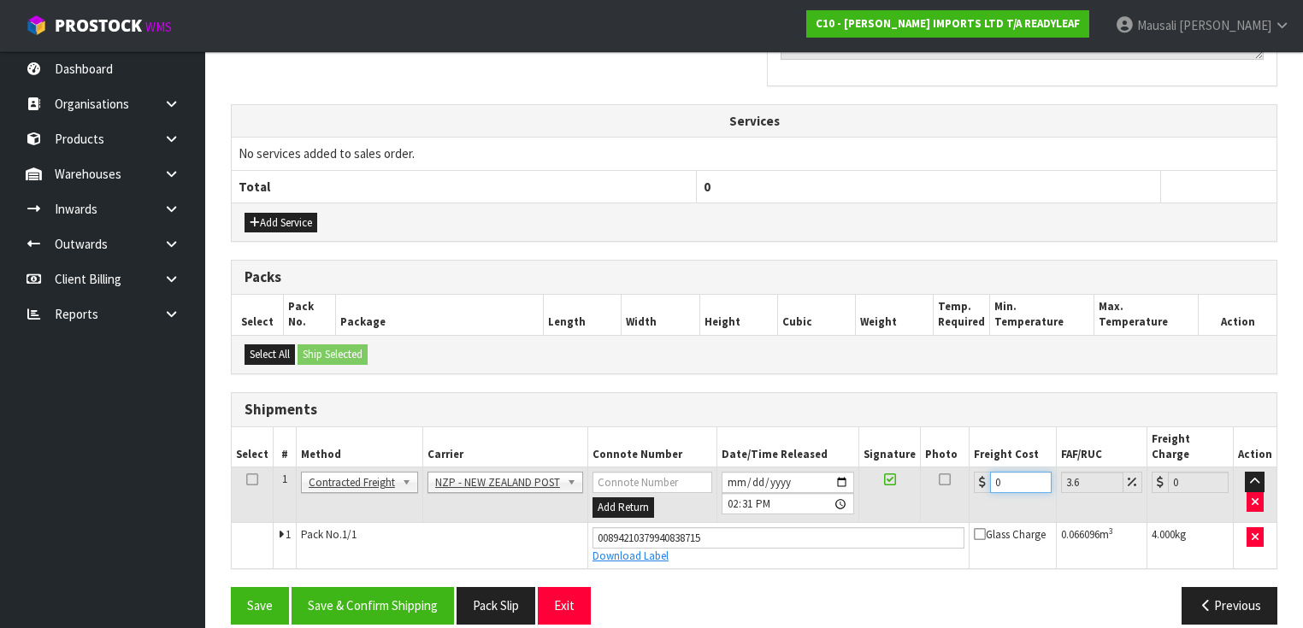
drag, startPoint x: 1019, startPoint y: 462, endPoint x: 943, endPoint y: 490, distance: 80.8
click at [943, 490] on tr "1 Client Local Pickup Customer Local Pickup Company Freight Contracted Freight …" at bounding box center [754, 496] width 1045 height 56
click at [368, 587] on button "Save & Confirm Shipping" at bounding box center [372, 605] width 162 height 37
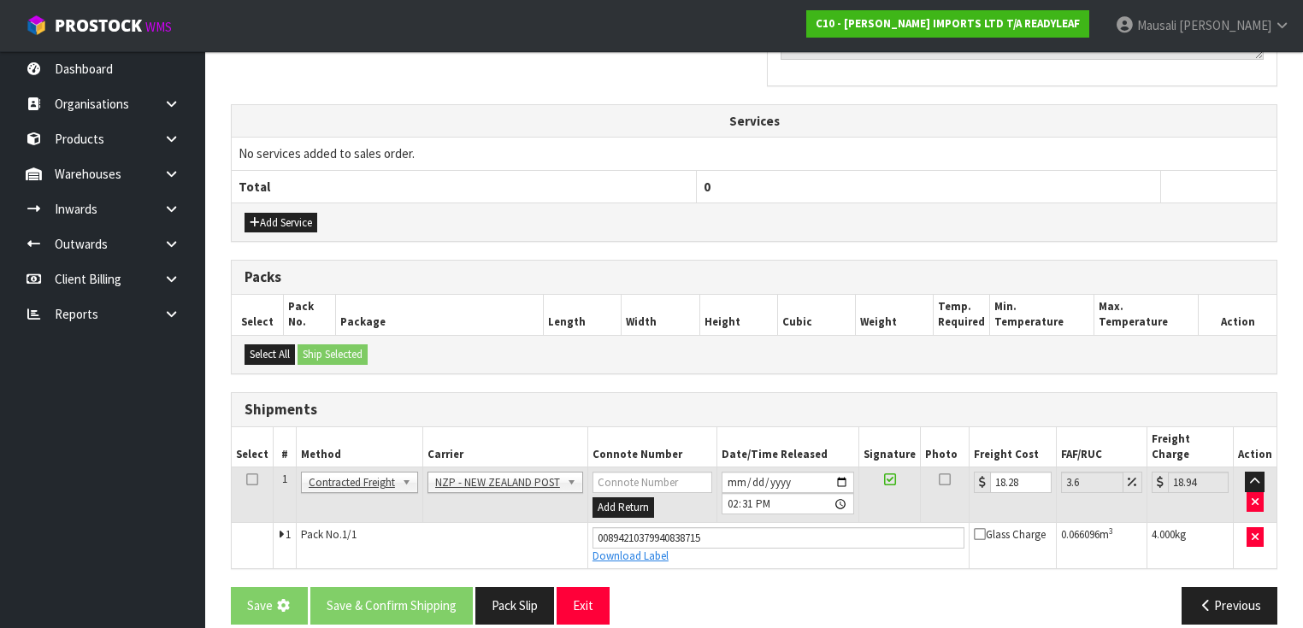
scroll to position [0, 0]
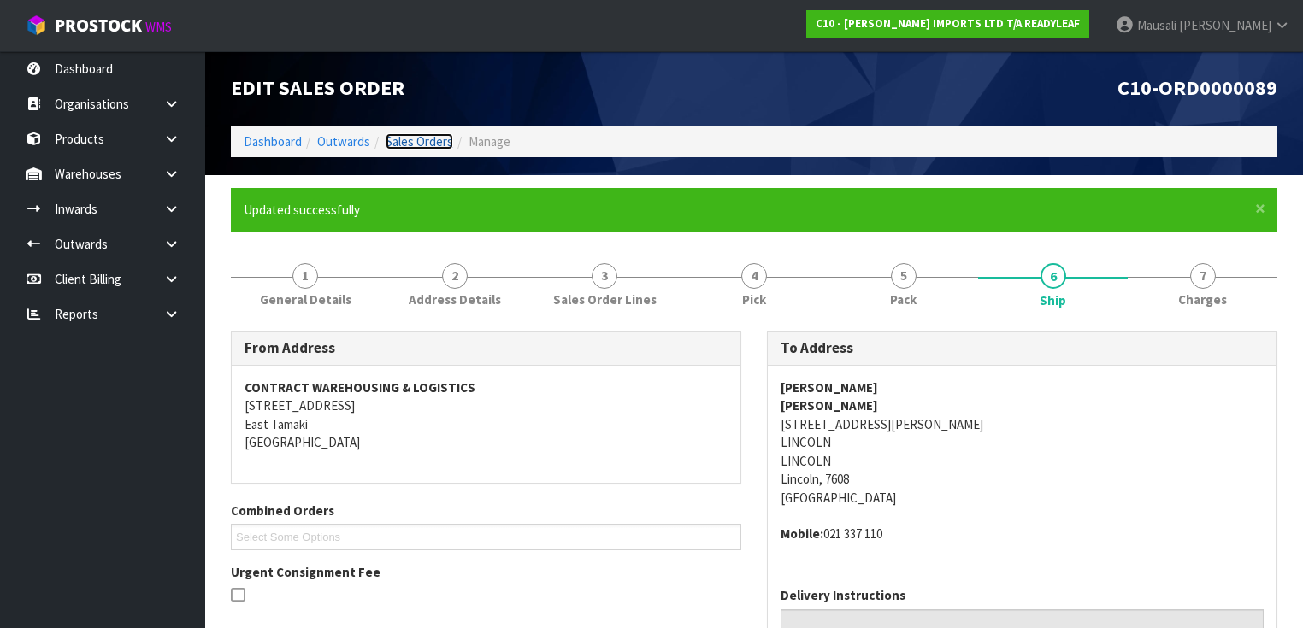
click at [397, 137] on link "Sales Orders" at bounding box center [419, 141] width 68 height 16
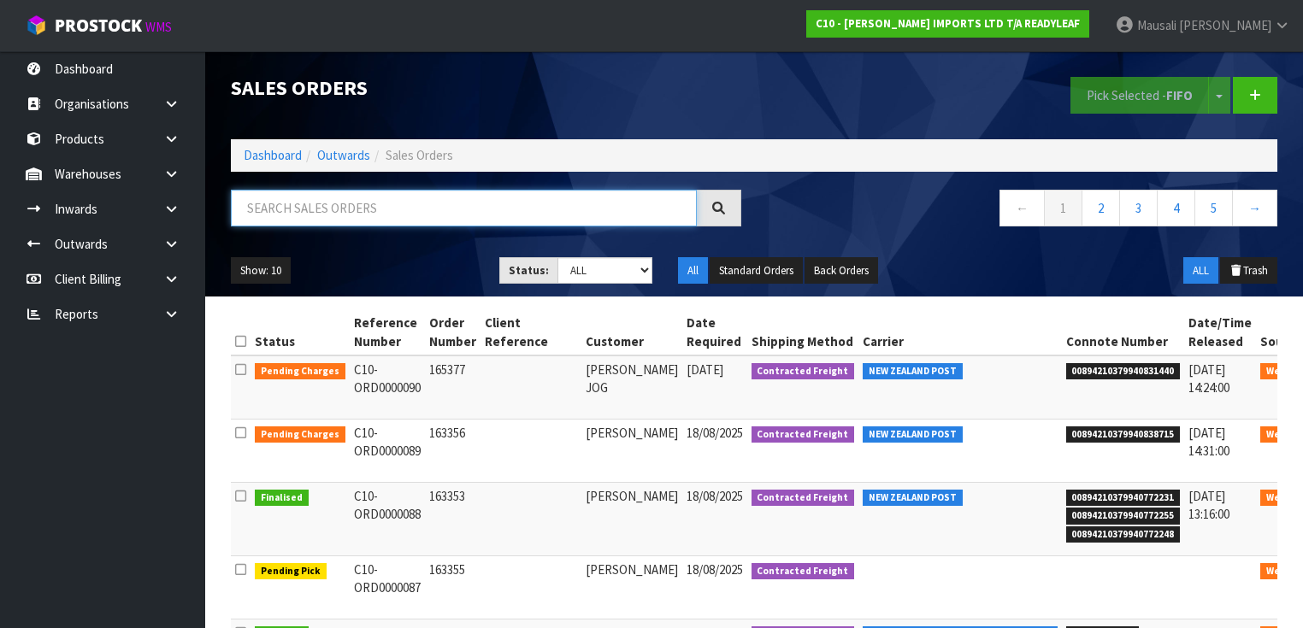
click at [258, 215] on input "text" at bounding box center [464, 208] width 466 height 37
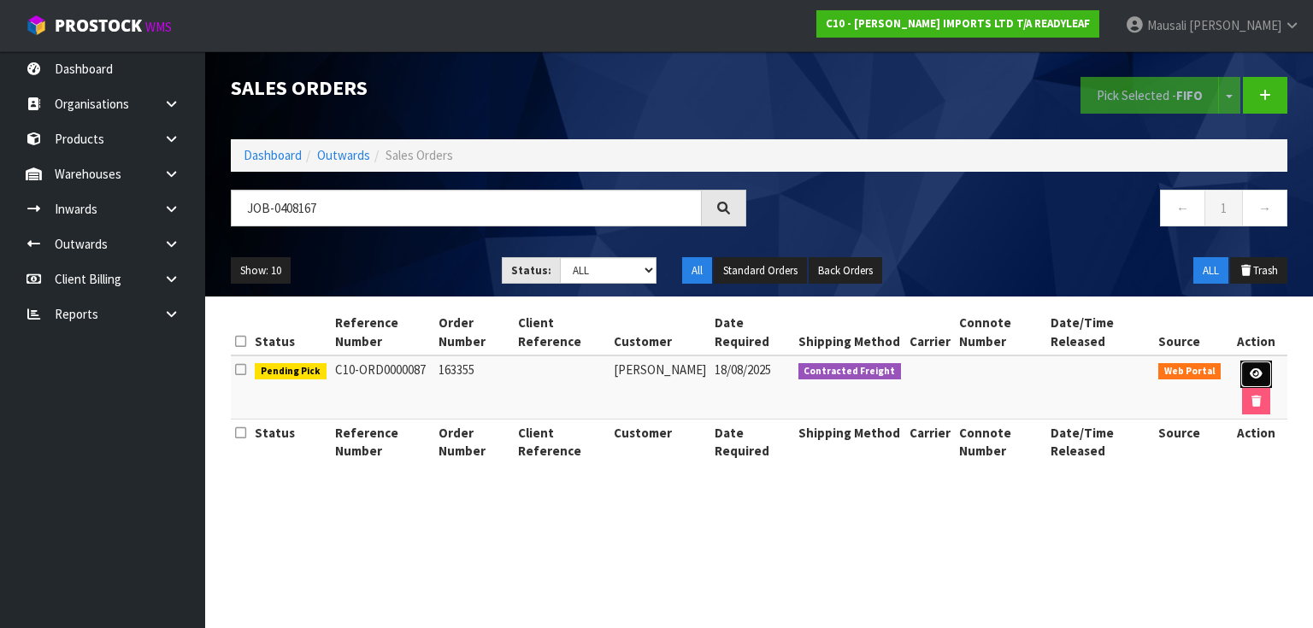
click at [1262, 369] on link at bounding box center [1256, 374] width 32 height 27
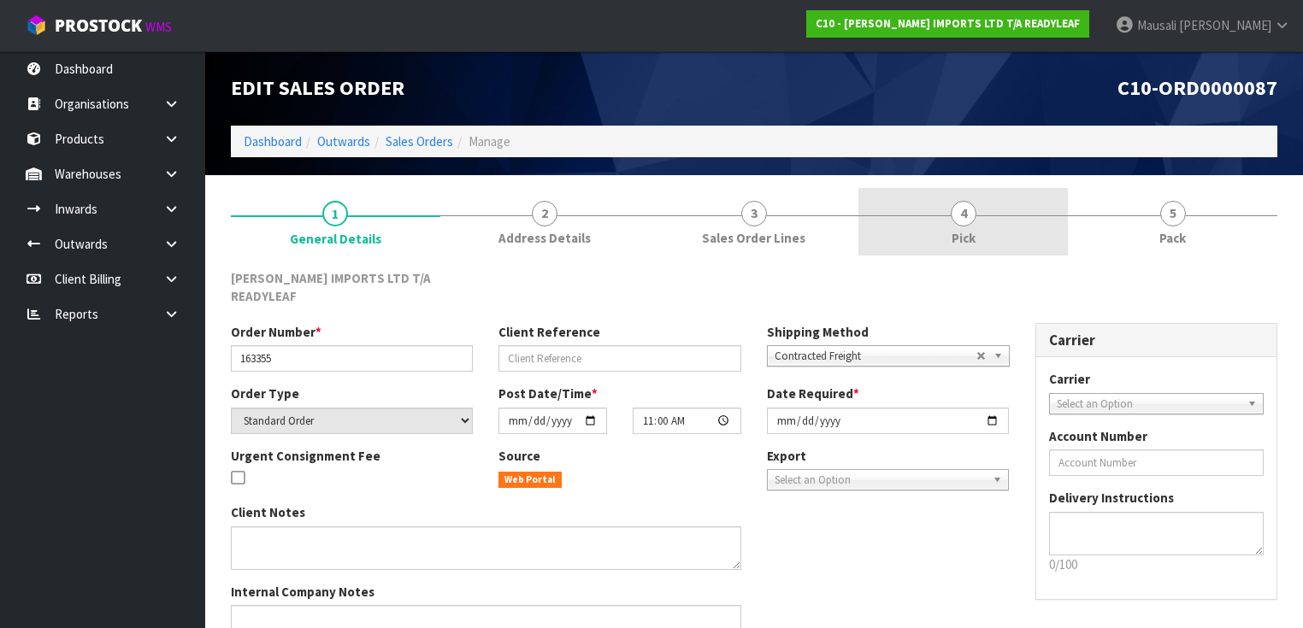
click at [1029, 223] on link "4 Pick" at bounding box center [962, 222] width 209 height 68
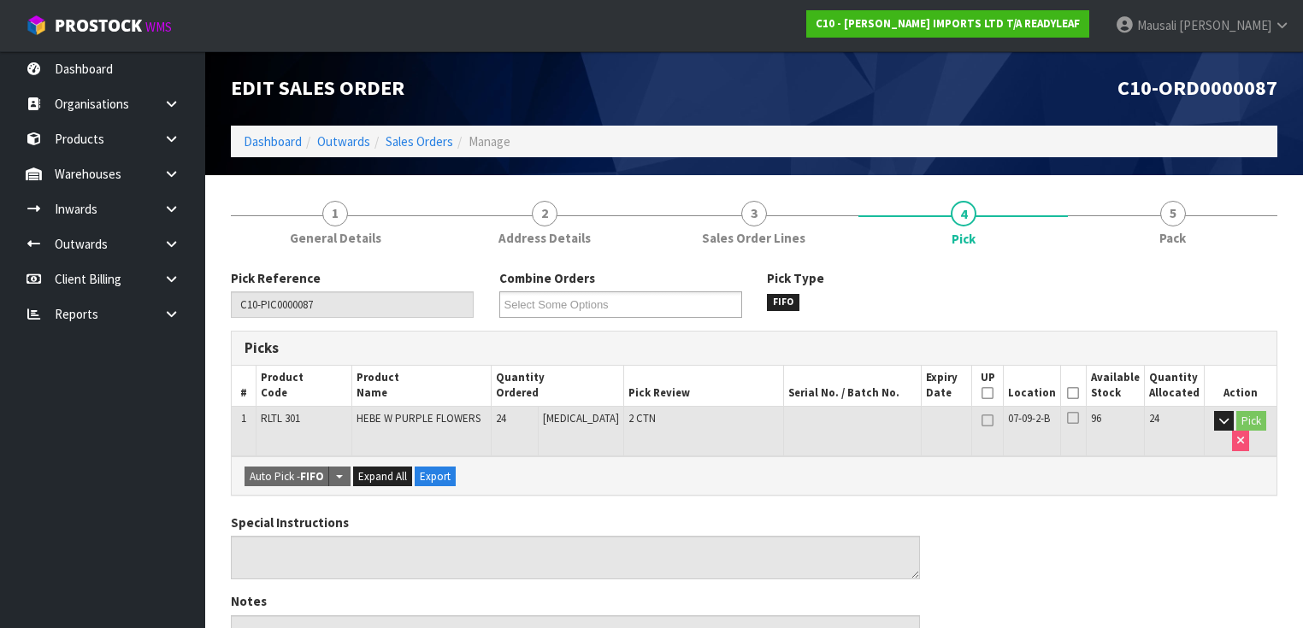
click at [1079, 393] on icon at bounding box center [1073, 393] width 12 height 1
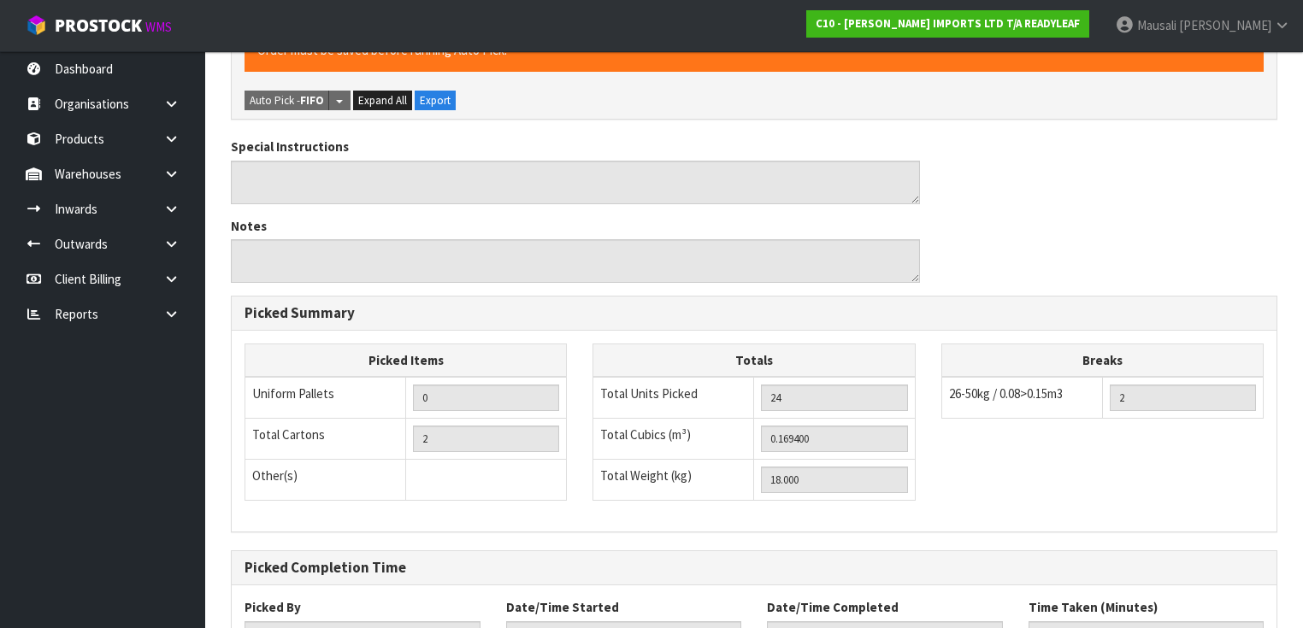
scroll to position [571, 0]
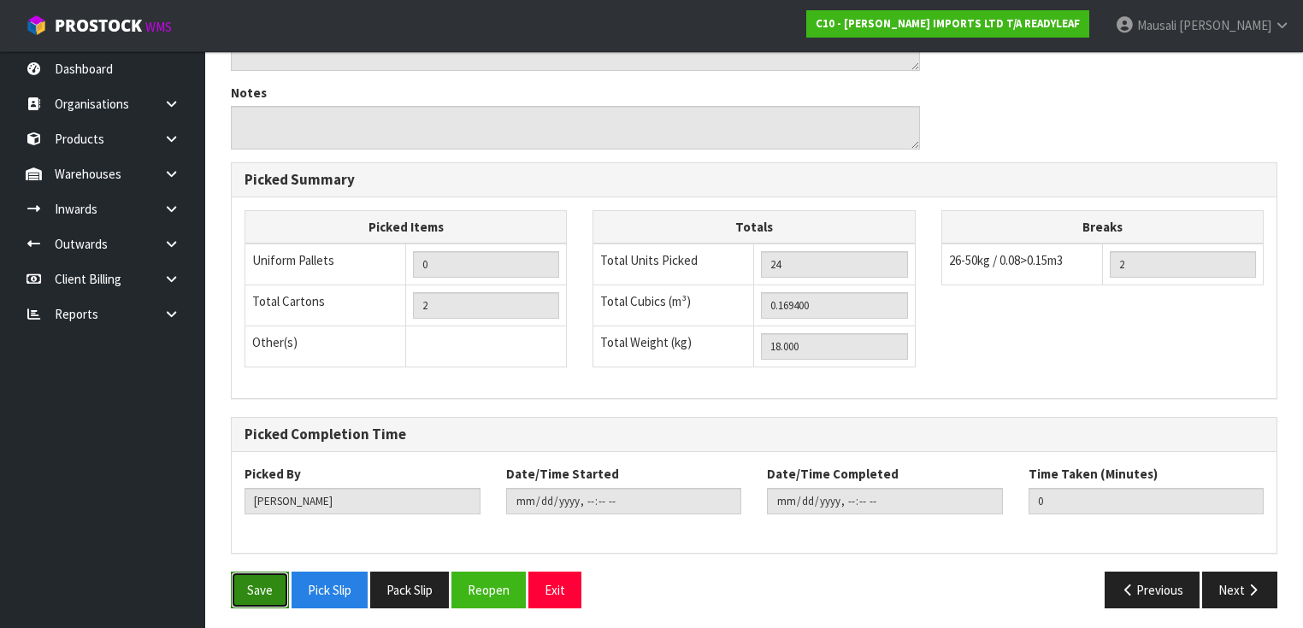
click at [266, 574] on button "Save" at bounding box center [260, 590] width 58 height 37
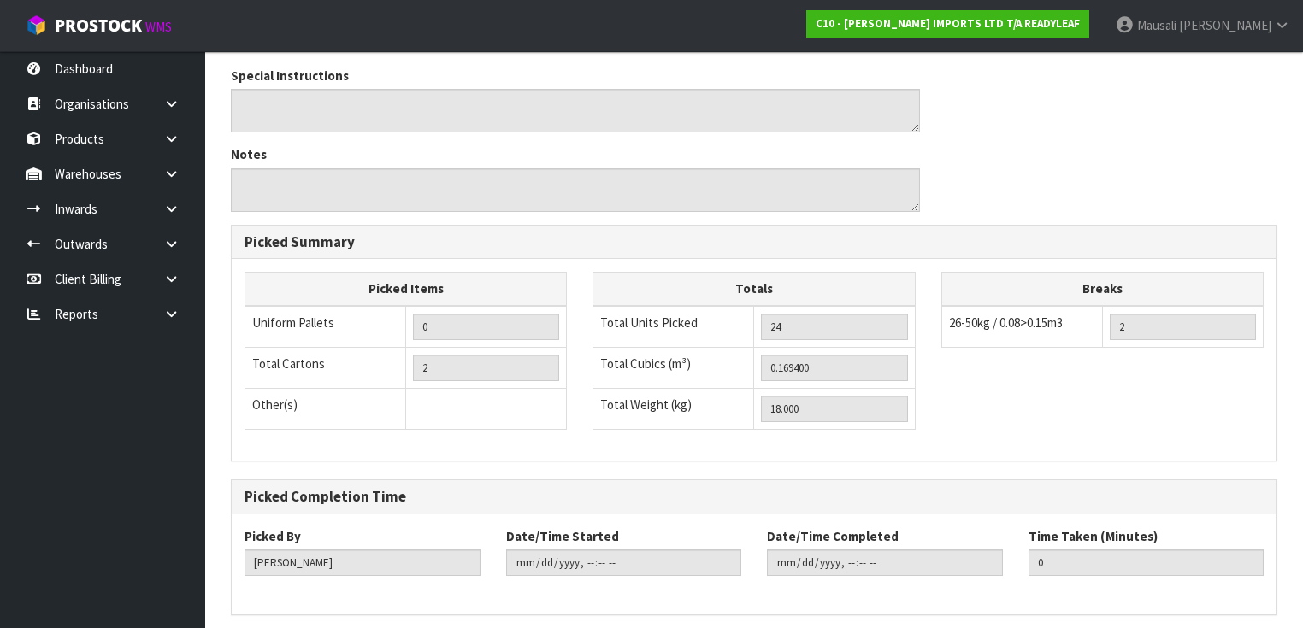
scroll to position [0, 0]
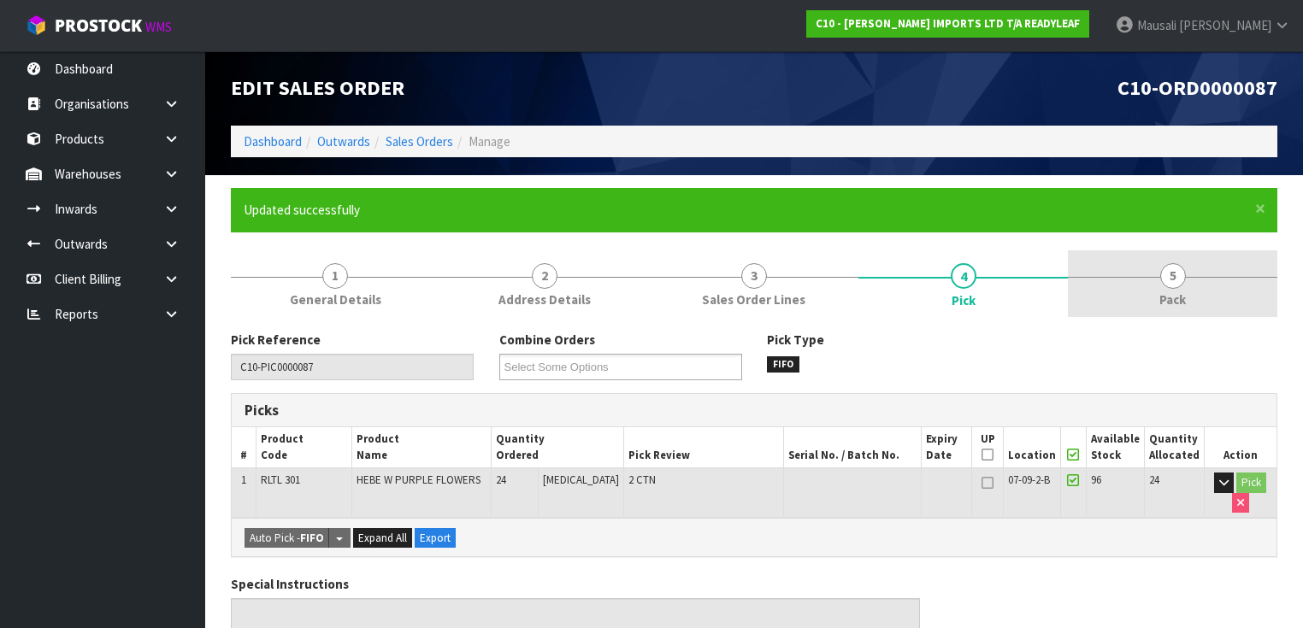
drag, startPoint x: 1151, startPoint y: 298, endPoint x: 1155, endPoint y: 314, distance: 15.8
click at [1151, 299] on link "5 Pack" at bounding box center [1172, 284] width 209 height 68
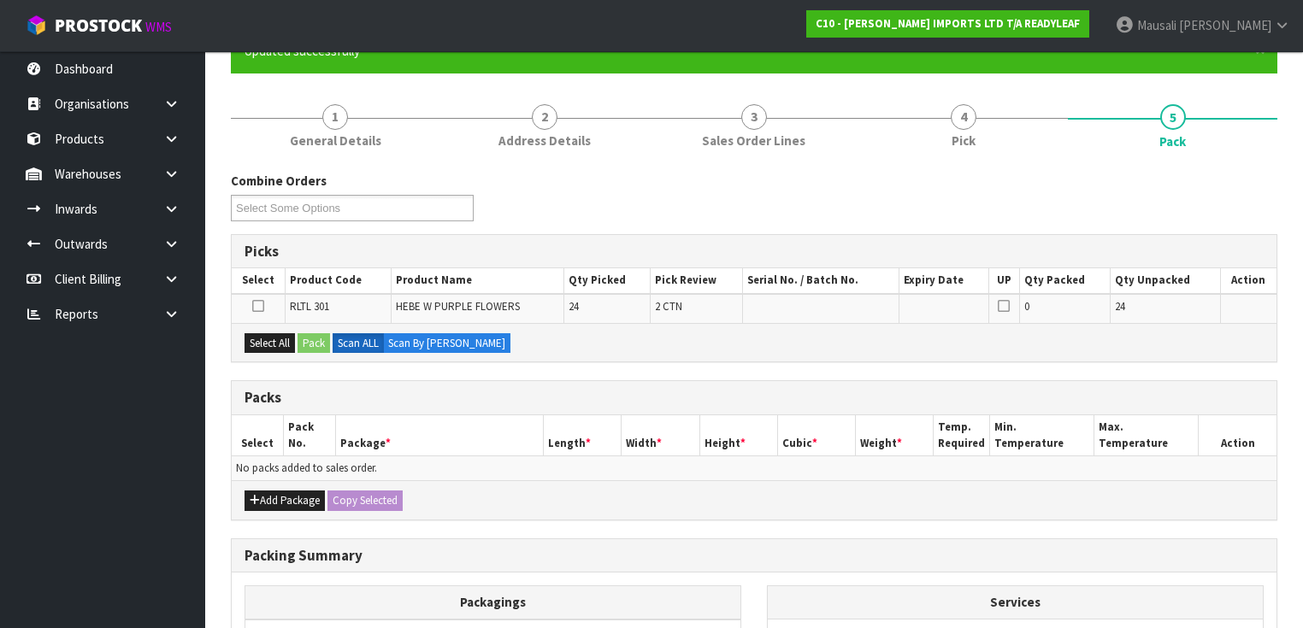
scroll to position [342, 0]
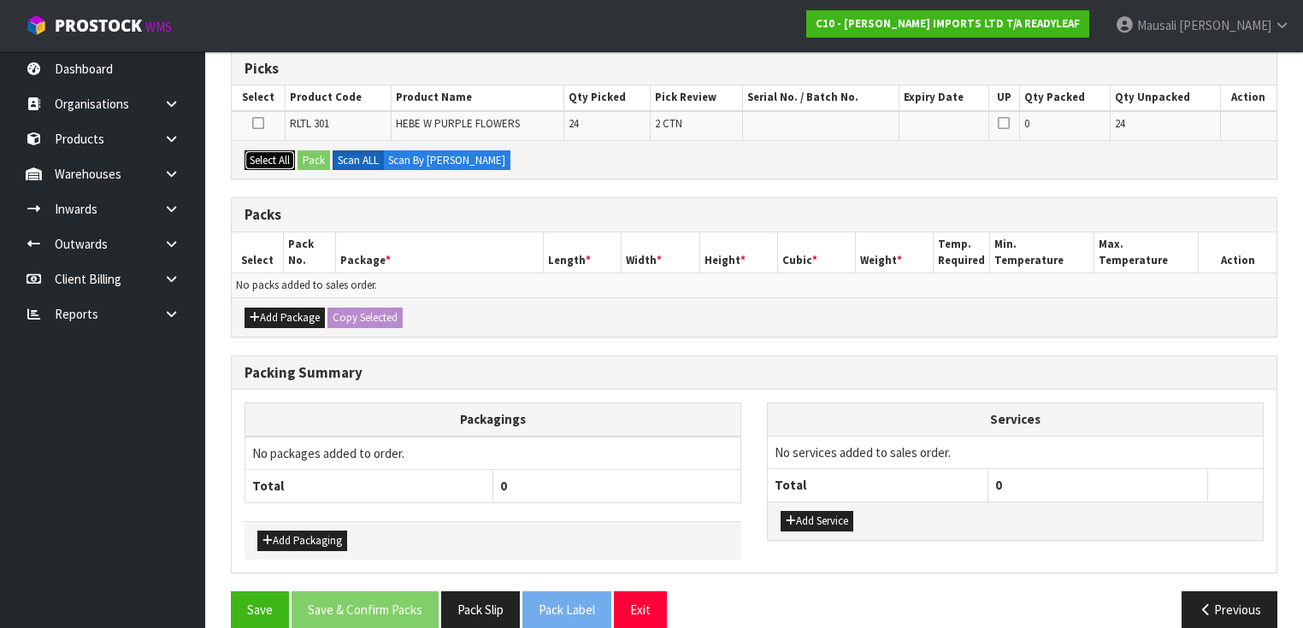
click at [280, 152] on button "Select All" at bounding box center [269, 160] width 50 height 21
click at [307, 152] on button "Pack" at bounding box center [313, 160] width 32 height 21
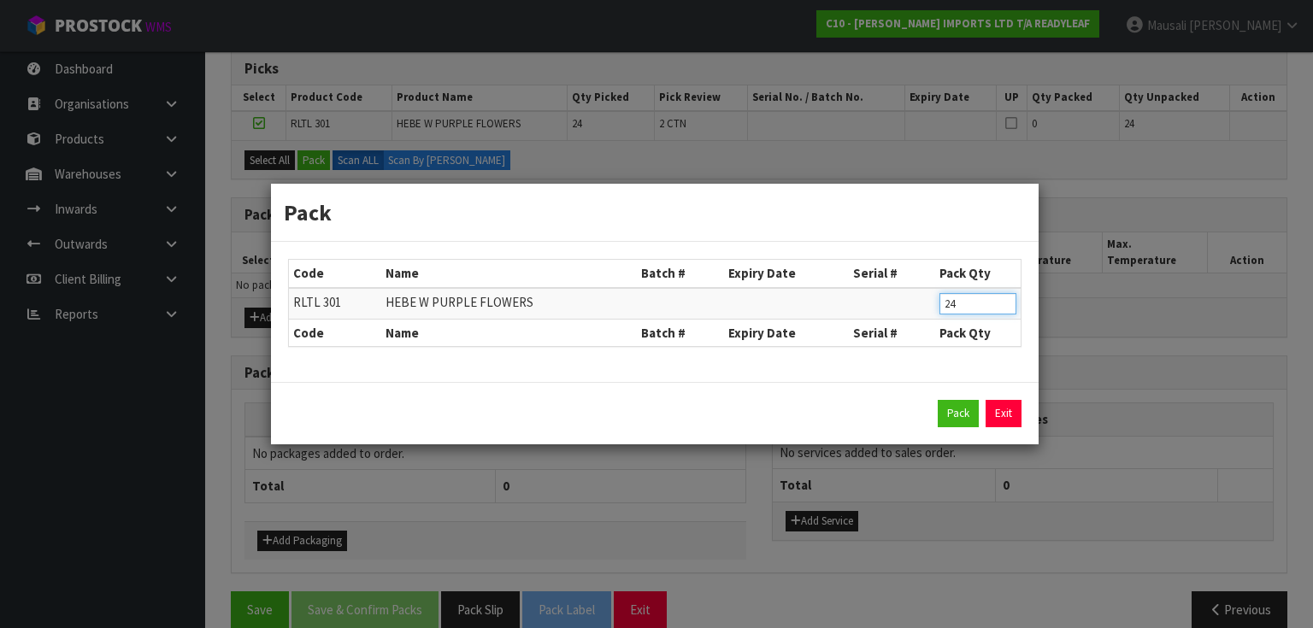
drag, startPoint x: 986, startPoint y: 302, endPoint x: 921, endPoint y: 325, distance: 69.7
click at [923, 325] on table "Code Name Batch # Expiry Date Serial # Pack Qty RLTL 301 HEBE W PURPLE FLOWERS …" at bounding box center [655, 303] width 732 height 86
click button "Pack" at bounding box center [958, 413] width 41 height 27
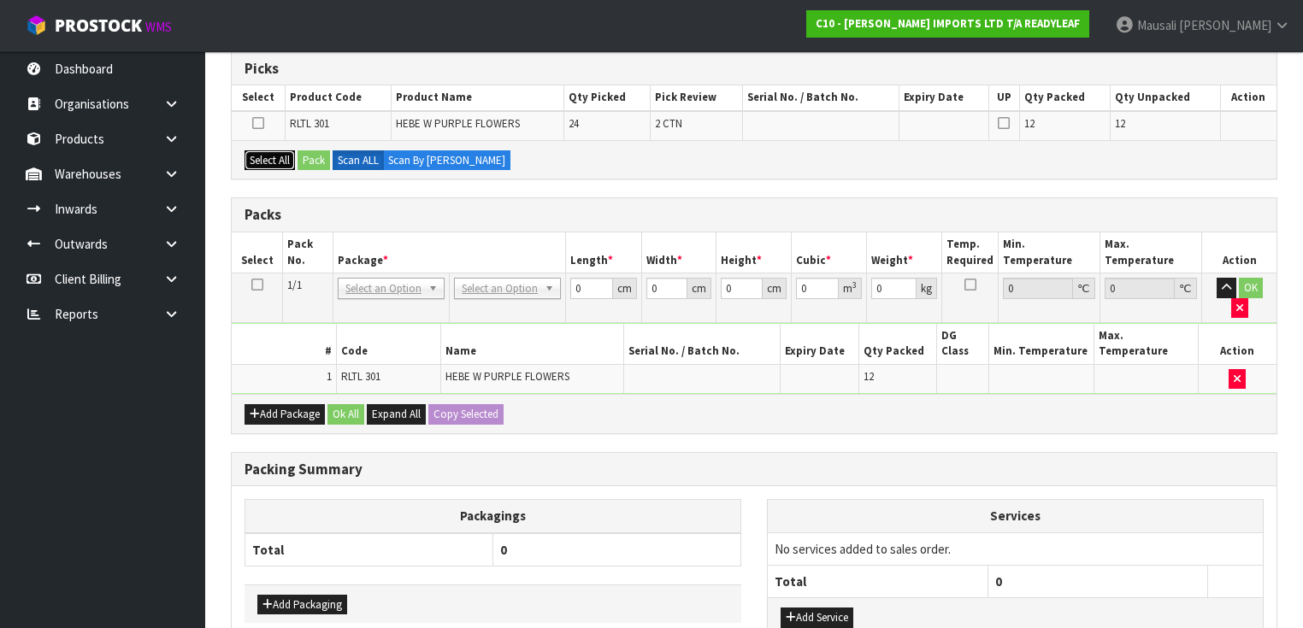
drag, startPoint x: 274, startPoint y: 156, endPoint x: 290, endPoint y: 156, distance: 16.3
click at [274, 156] on button "Select All" at bounding box center [269, 160] width 50 height 21
click at [308, 155] on button "Pack" at bounding box center [313, 160] width 32 height 21
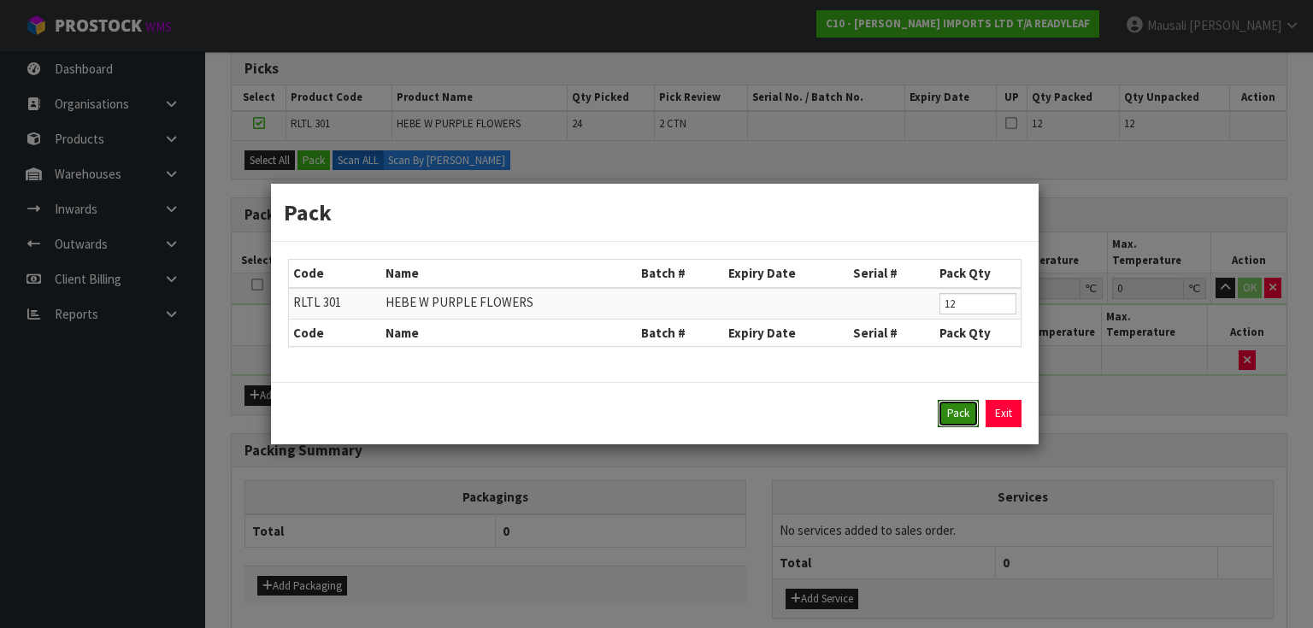
drag, startPoint x: 944, startPoint y: 406, endPoint x: 933, endPoint y: 399, distance: 13.0
click at [944, 403] on button "Pack" at bounding box center [958, 413] width 41 height 27
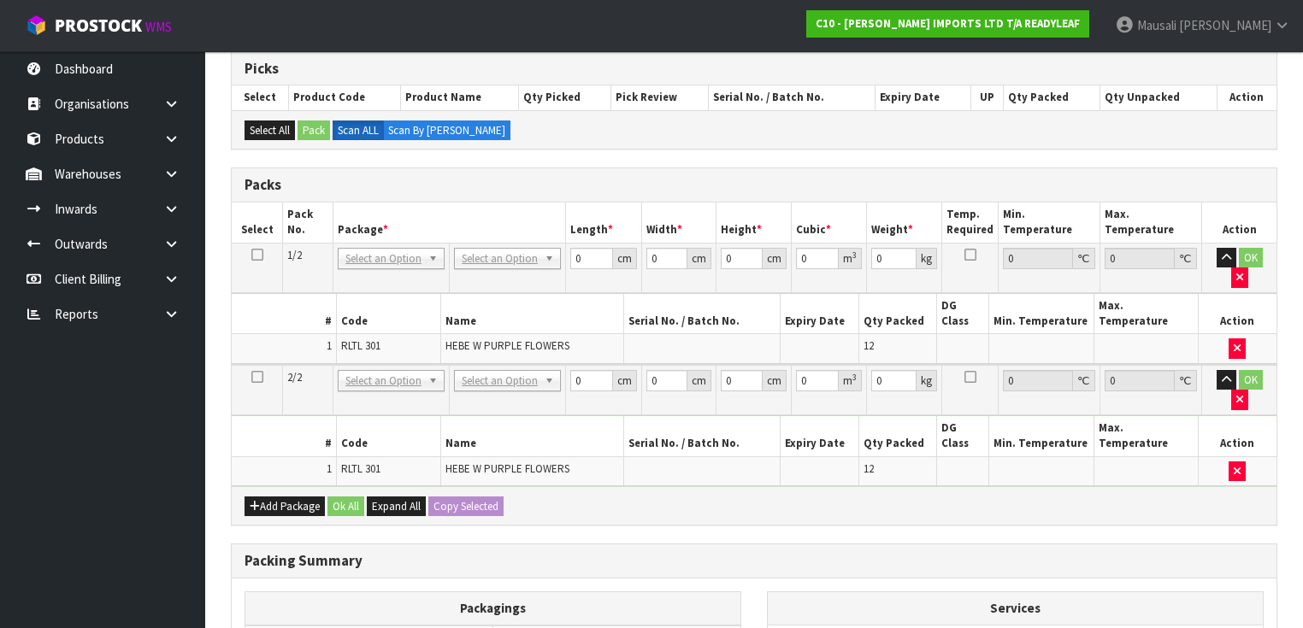
drag, startPoint x: 256, startPoint y: 252, endPoint x: 352, endPoint y: 260, distance: 96.9
click at [257, 255] on icon at bounding box center [257, 255] width 12 height 1
drag, startPoint x: 591, startPoint y: 261, endPoint x: 546, endPoint y: 281, distance: 49.0
click at [546, 281] on tbody "1/2 NONE 007-001 007-002 007-004 007-009 007-013 007-014 007-015 007-017 007-01…" at bounding box center [754, 304] width 1045 height 122
click at [459, 497] on button "Copy Selected" at bounding box center [465, 507] width 75 height 21
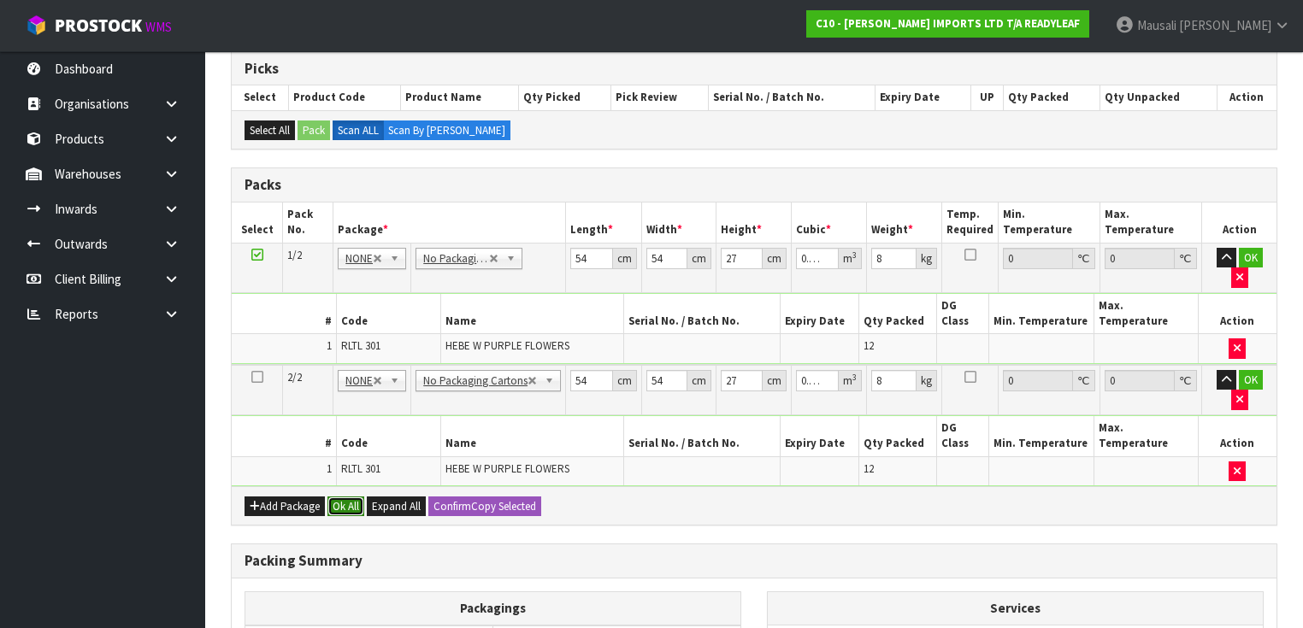
click at [337, 497] on button "Ok All" at bounding box center [345, 507] width 37 height 21
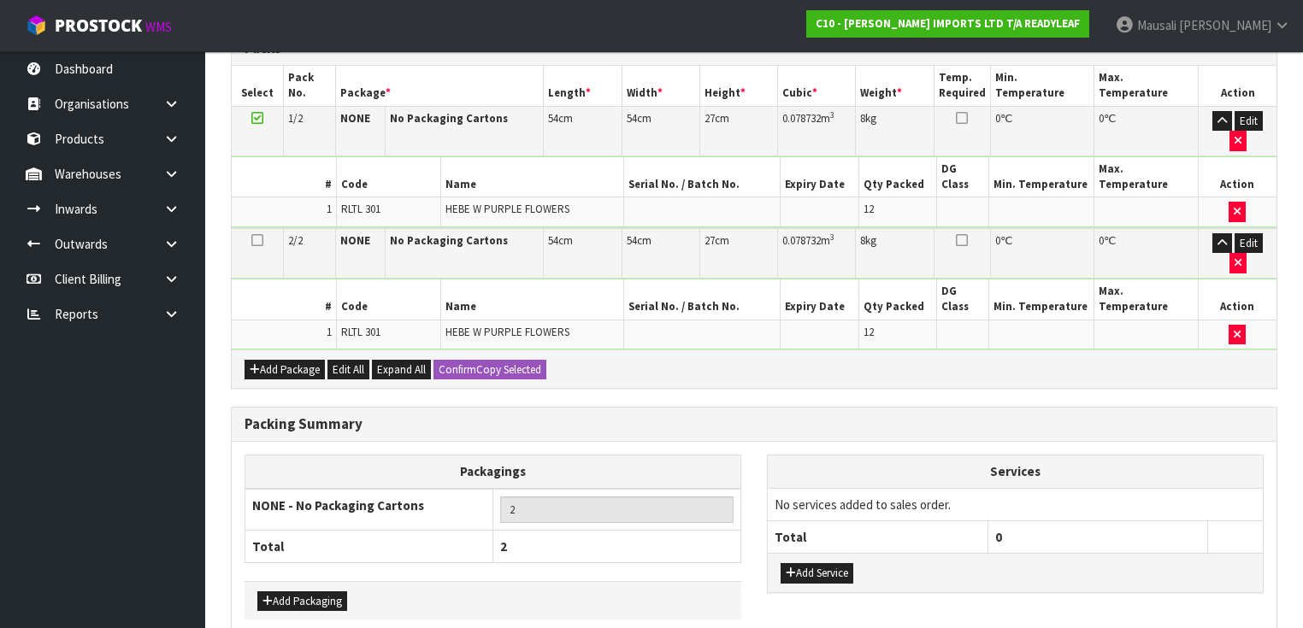
scroll to position [483, 0]
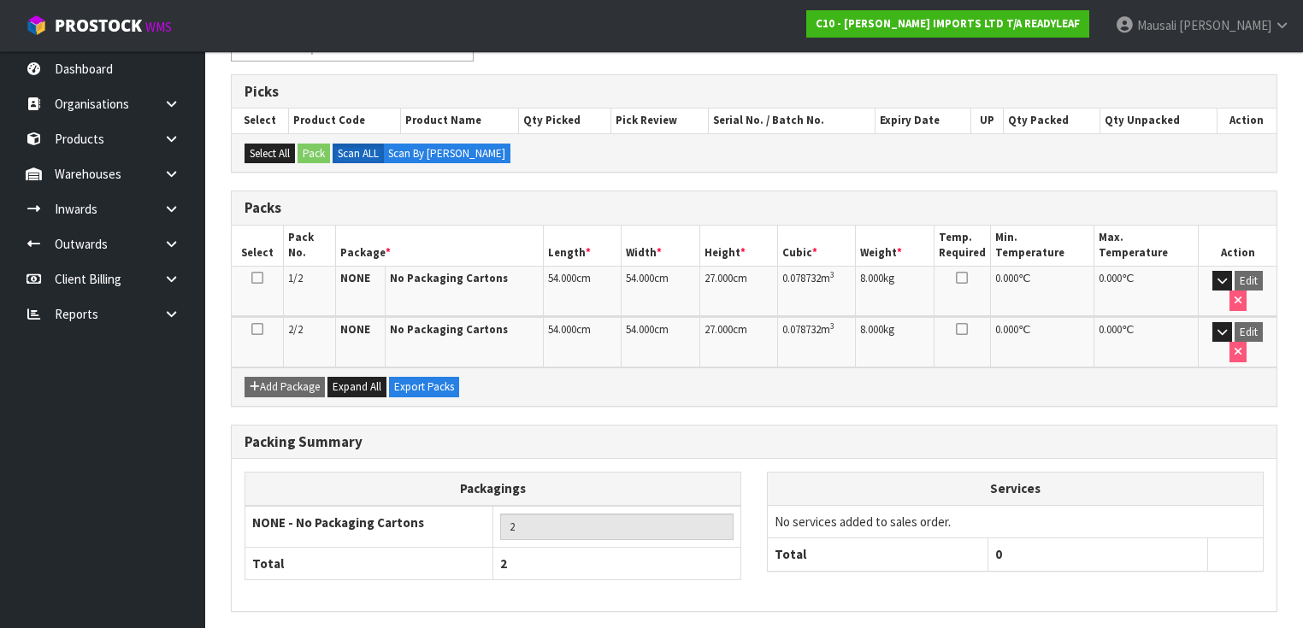
scroll to position [336, 0]
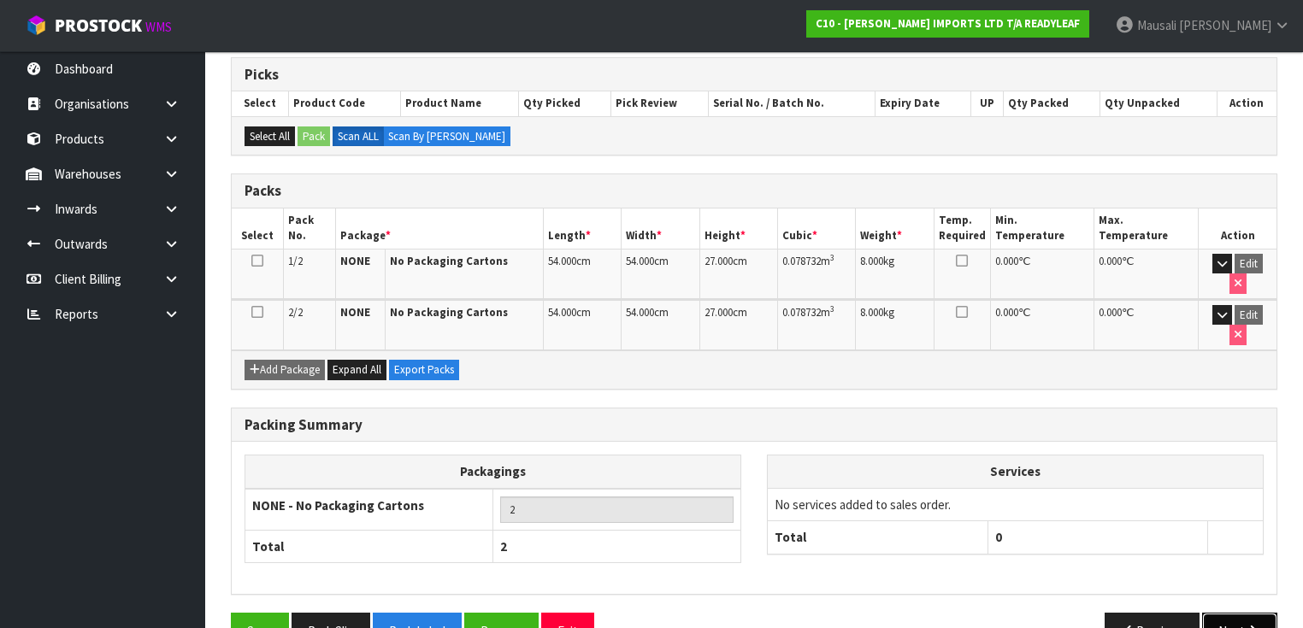
click at [1225, 613] on button "Next" at bounding box center [1239, 631] width 75 height 37
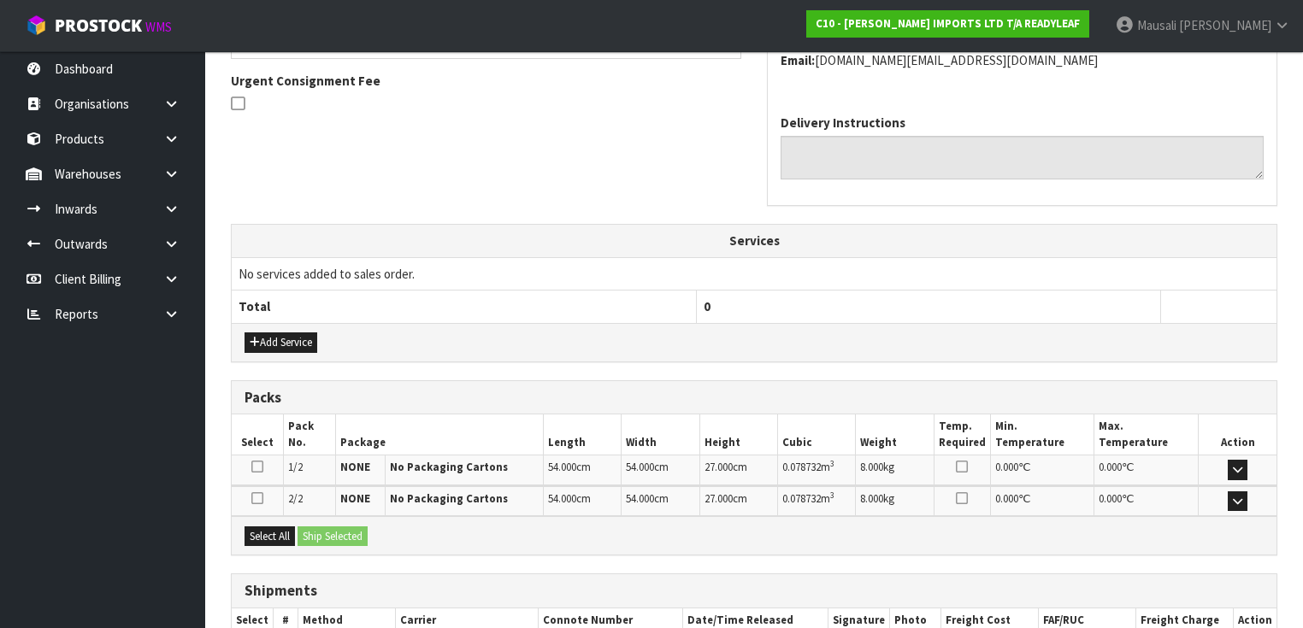
scroll to position [596, 0]
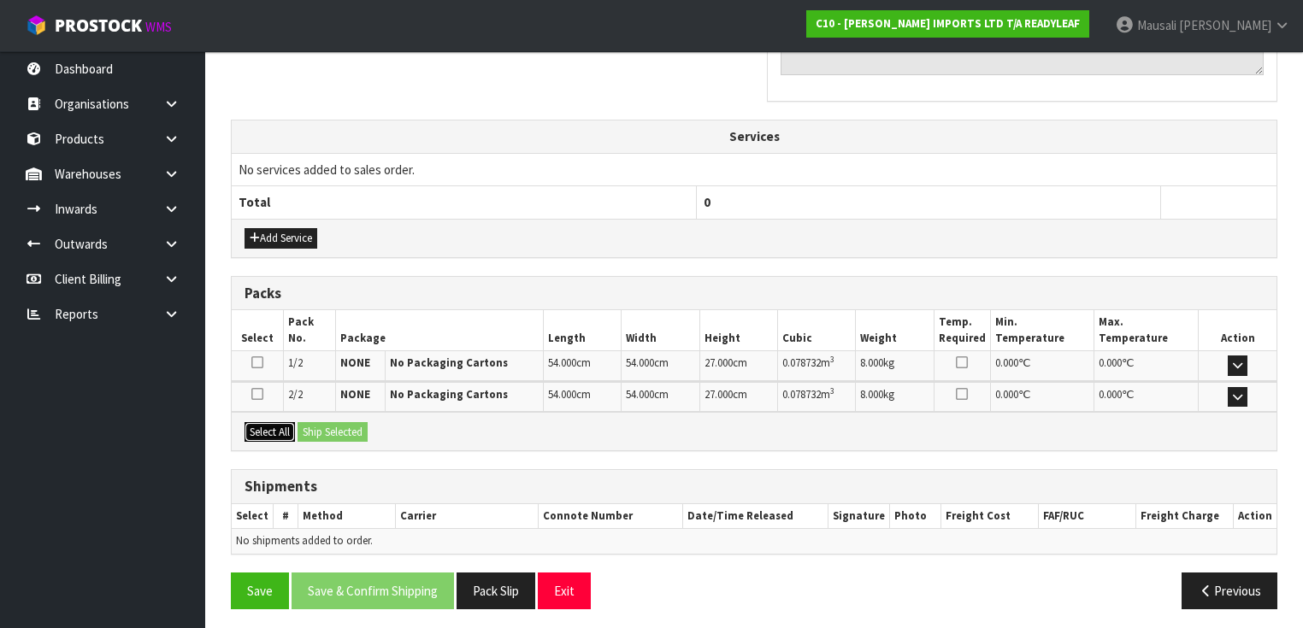
click at [280, 422] on button "Select All" at bounding box center [269, 432] width 50 height 21
click at [325, 422] on button "Ship Selected" at bounding box center [332, 432] width 70 height 21
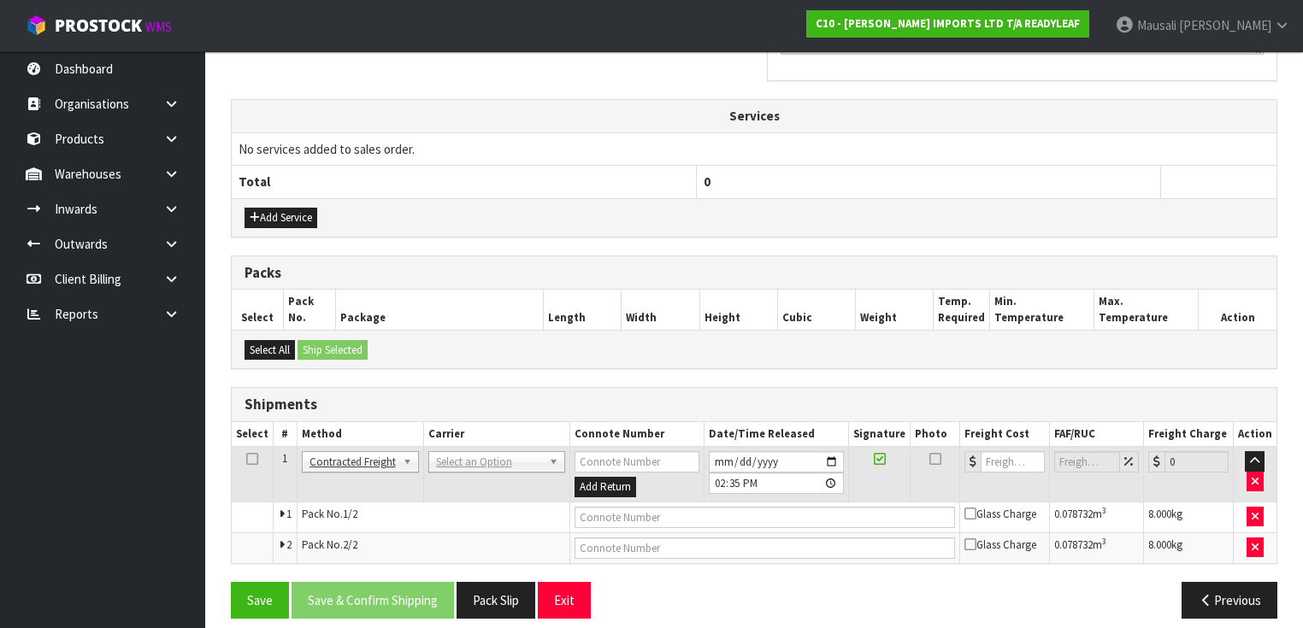
scroll to position [626, 0]
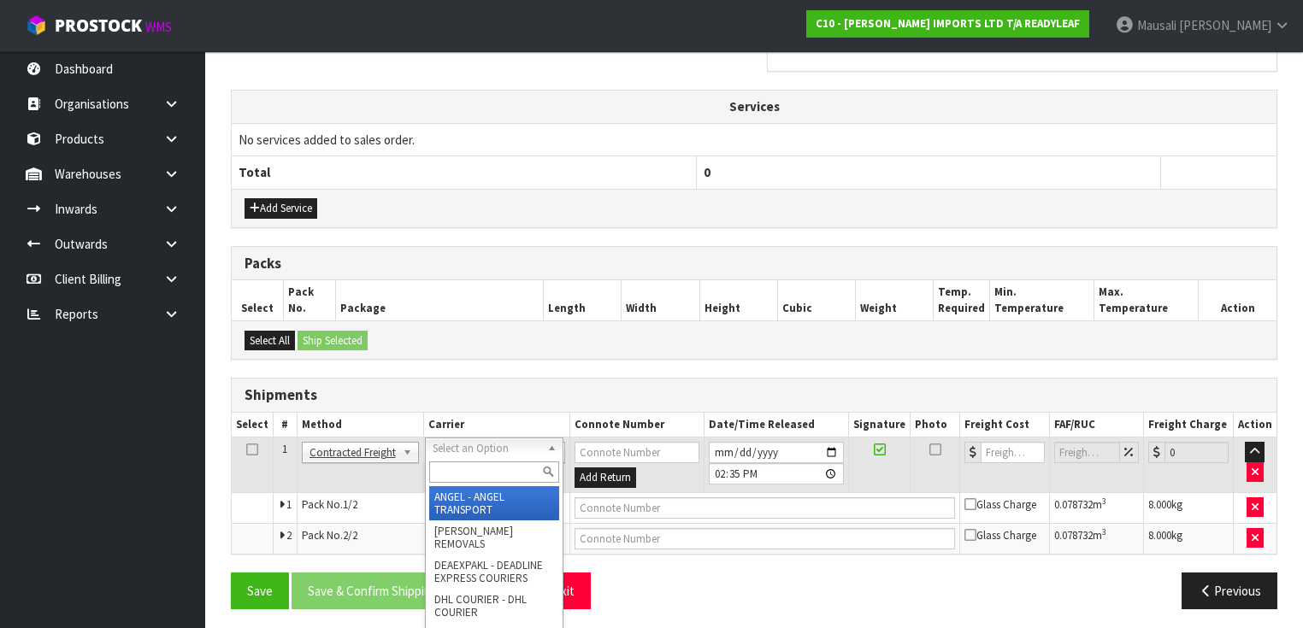
click at [467, 468] on input "text" at bounding box center [494, 472] width 130 height 21
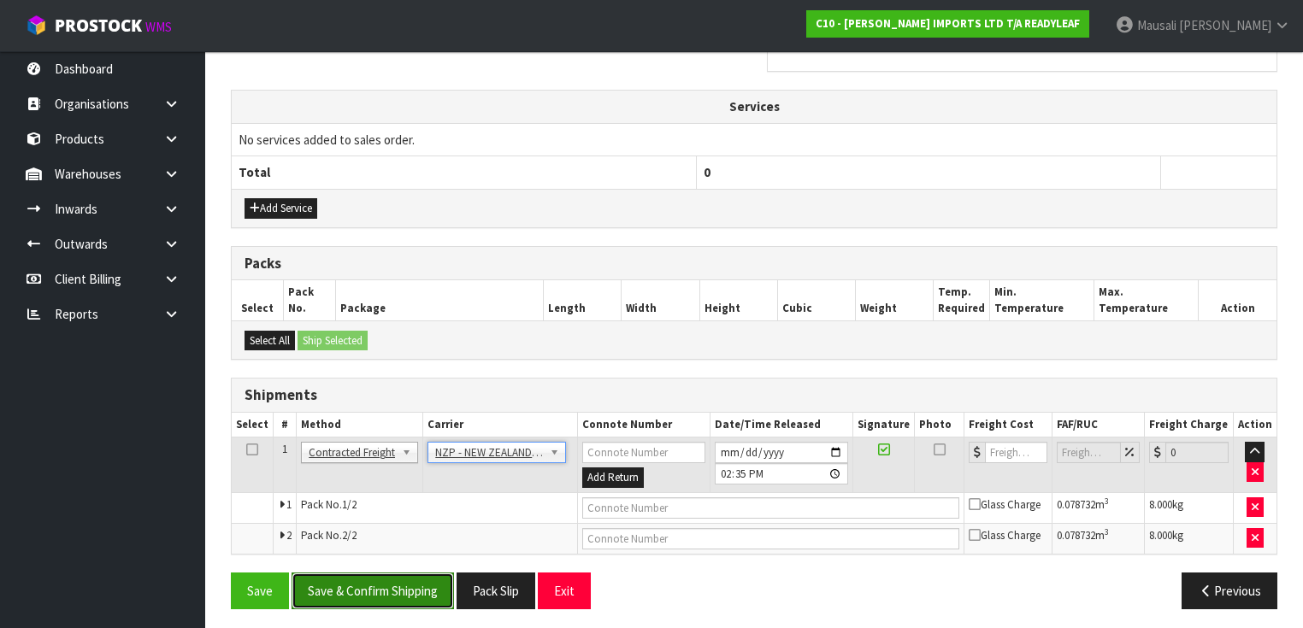
click at [429, 573] on button "Save & Confirm Shipping" at bounding box center [372, 591] width 162 height 37
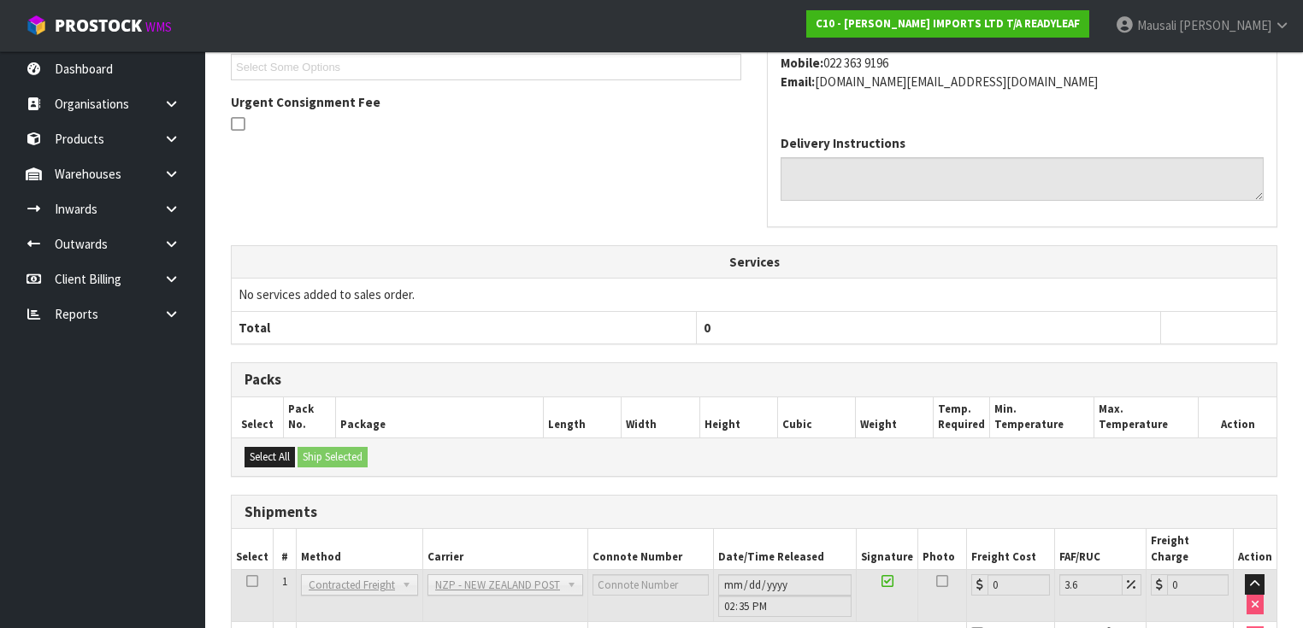
scroll to position [602, 0]
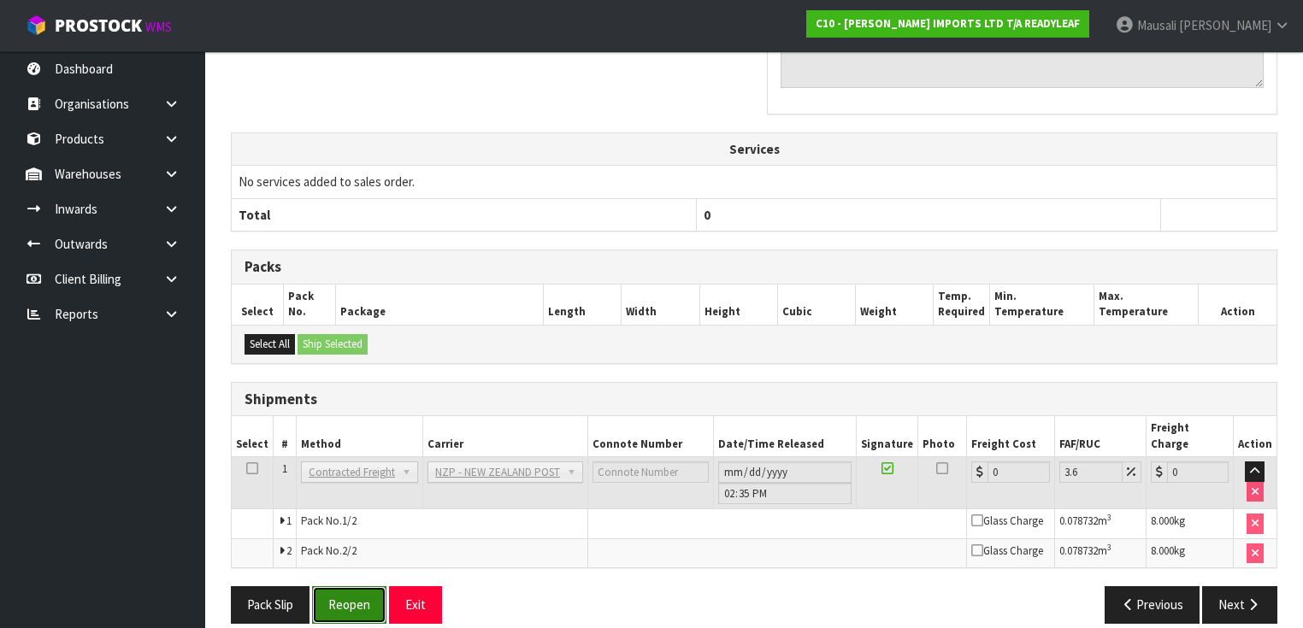
click at [363, 586] on button "Reopen" at bounding box center [349, 604] width 74 height 37
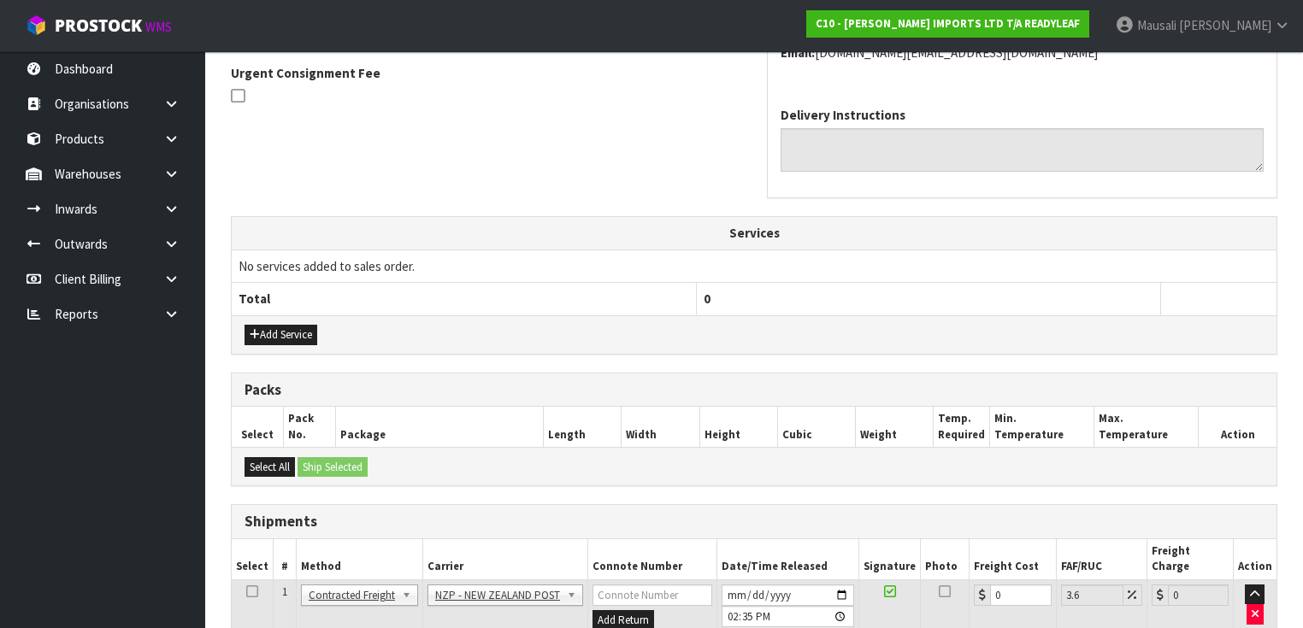
scroll to position [642, 0]
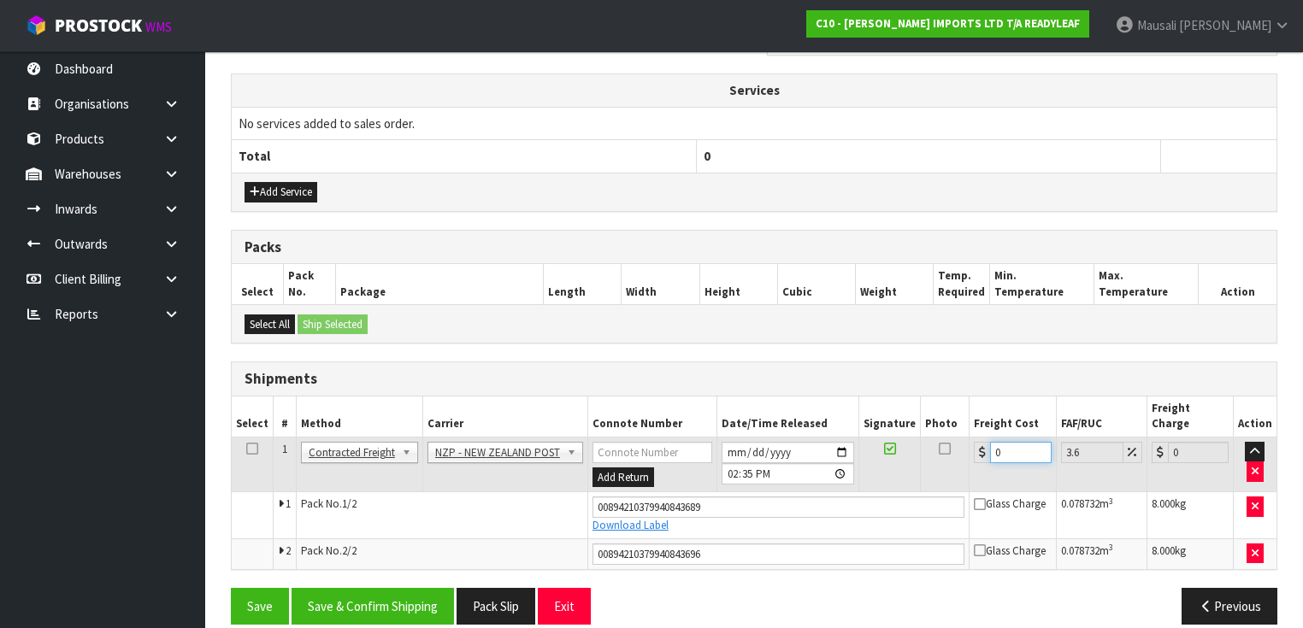
drag, startPoint x: 1019, startPoint y: 429, endPoint x: 985, endPoint y: 441, distance: 36.2
click at [985, 442] on div "0" at bounding box center [1012, 452] width 77 height 21
click at [403, 588] on button "Save & Confirm Shipping" at bounding box center [372, 606] width 162 height 37
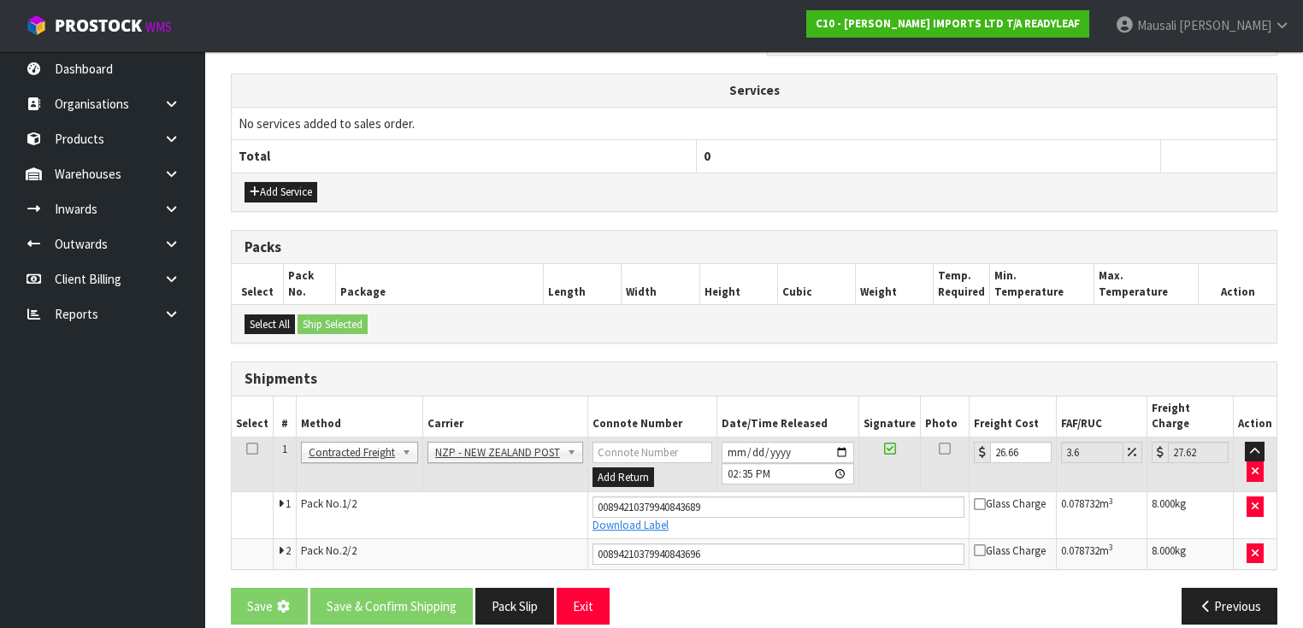
scroll to position [0, 0]
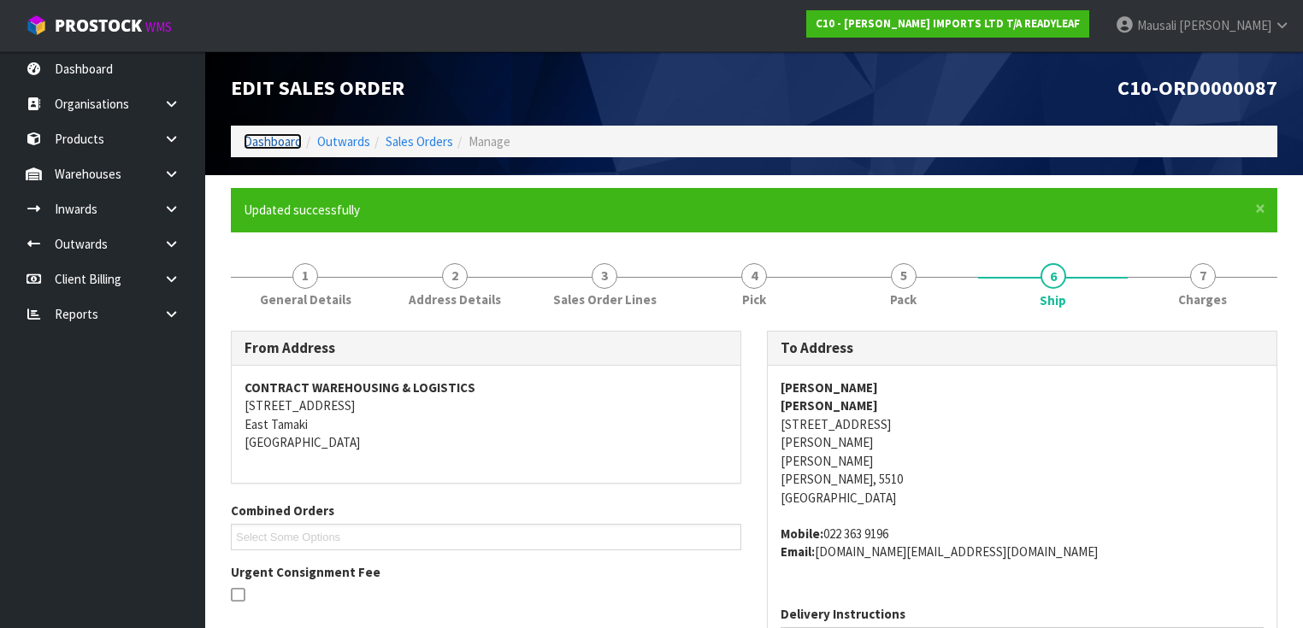
click at [257, 137] on link "Dashboard" at bounding box center [273, 141] width 58 height 16
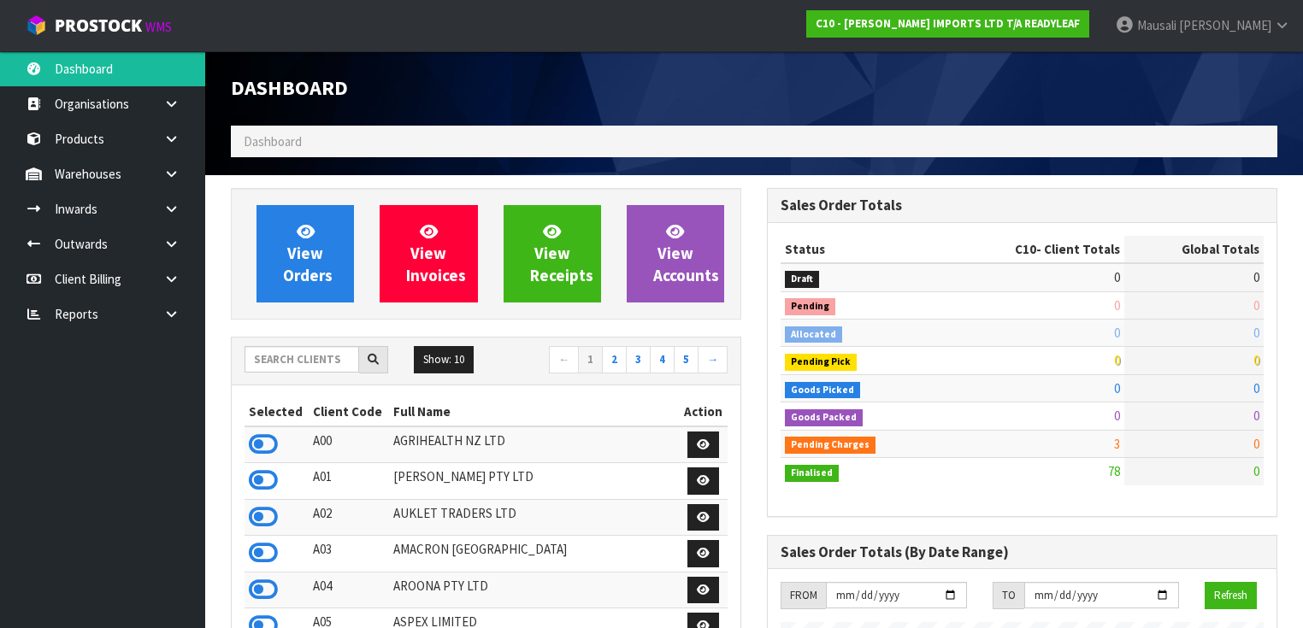
scroll to position [1234, 536]
click at [268, 362] on input "text" at bounding box center [301, 359] width 115 height 26
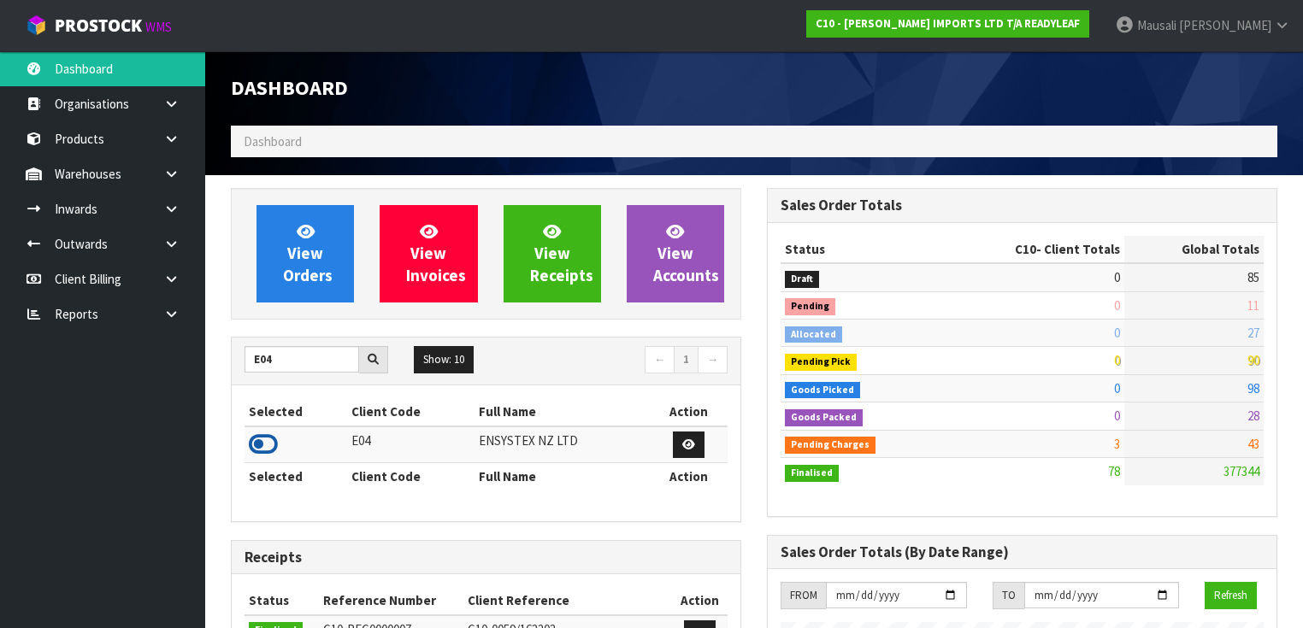
click at [264, 441] on icon at bounding box center [263, 445] width 29 height 26
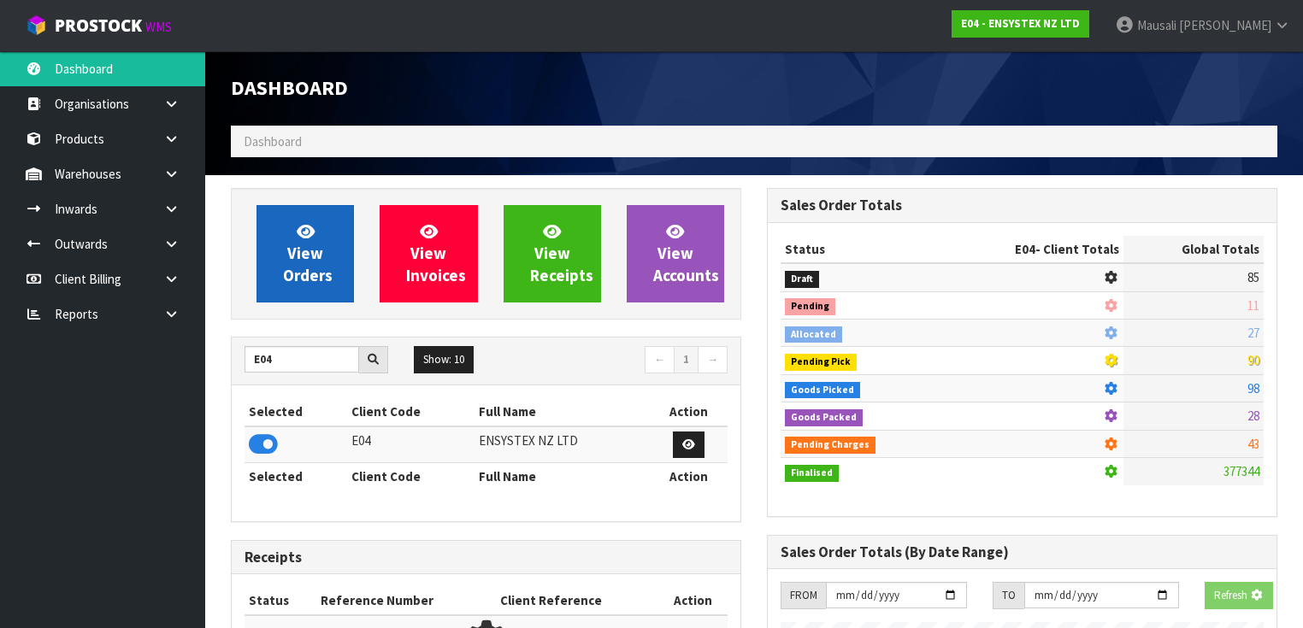
scroll to position [1062, 536]
click at [284, 267] on span "View Orders" at bounding box center [308, 253] width 50 height 64
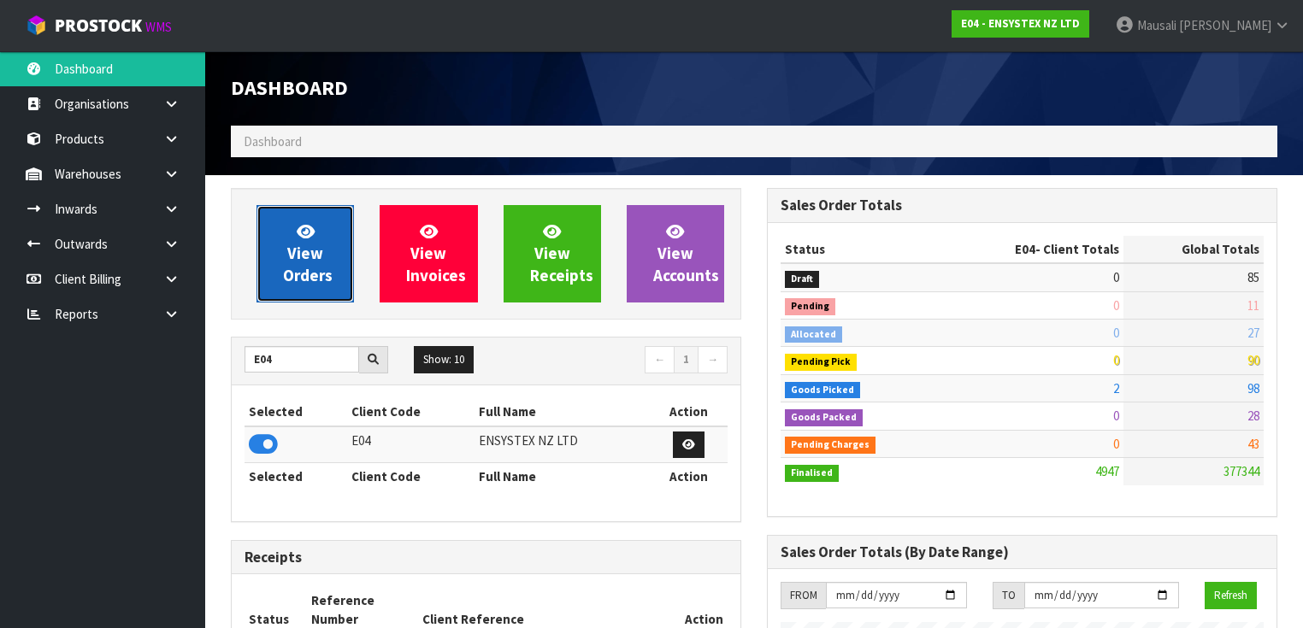
scroll to position [1381, 536]
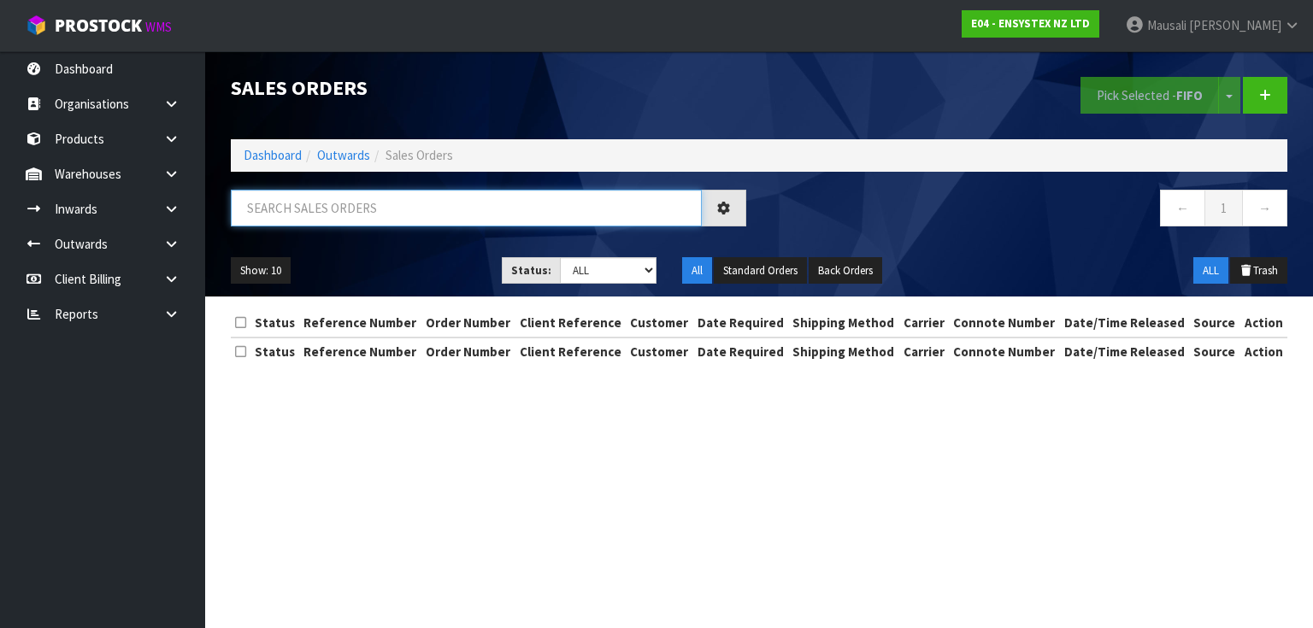
click at [294, 212] on input "text" at bounding box center [466, 208] width 471 height 37
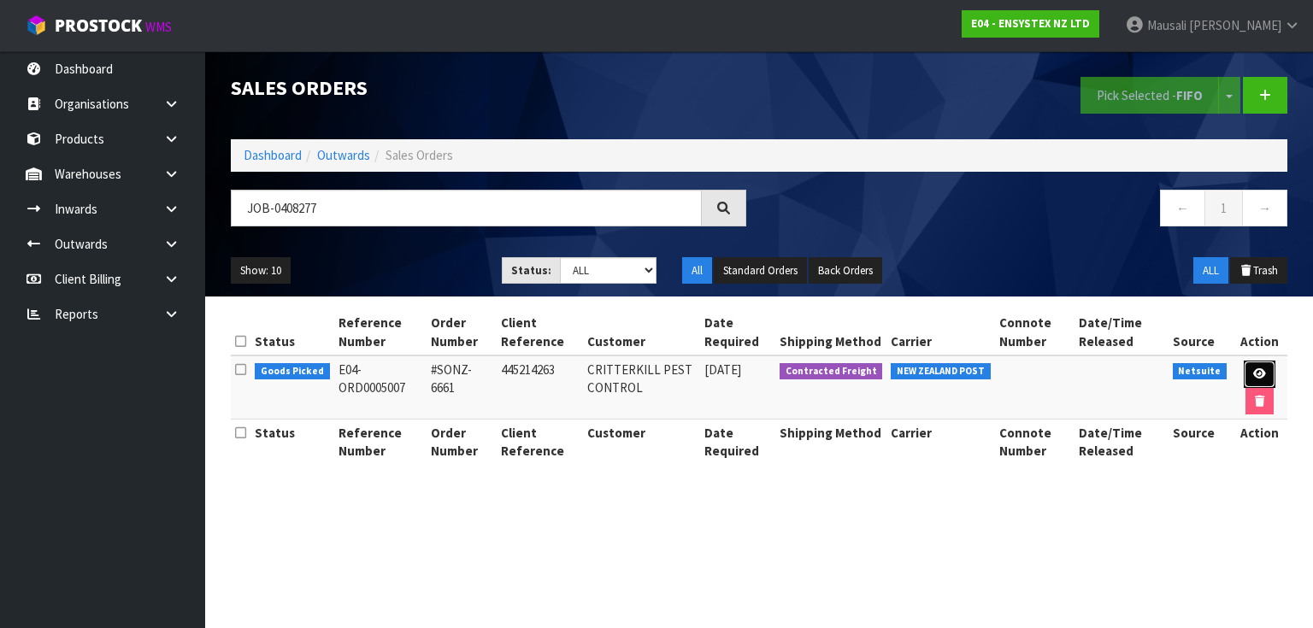
click at [1253, 374] on icon at bounding box center [1259, 373] width 13 height 11
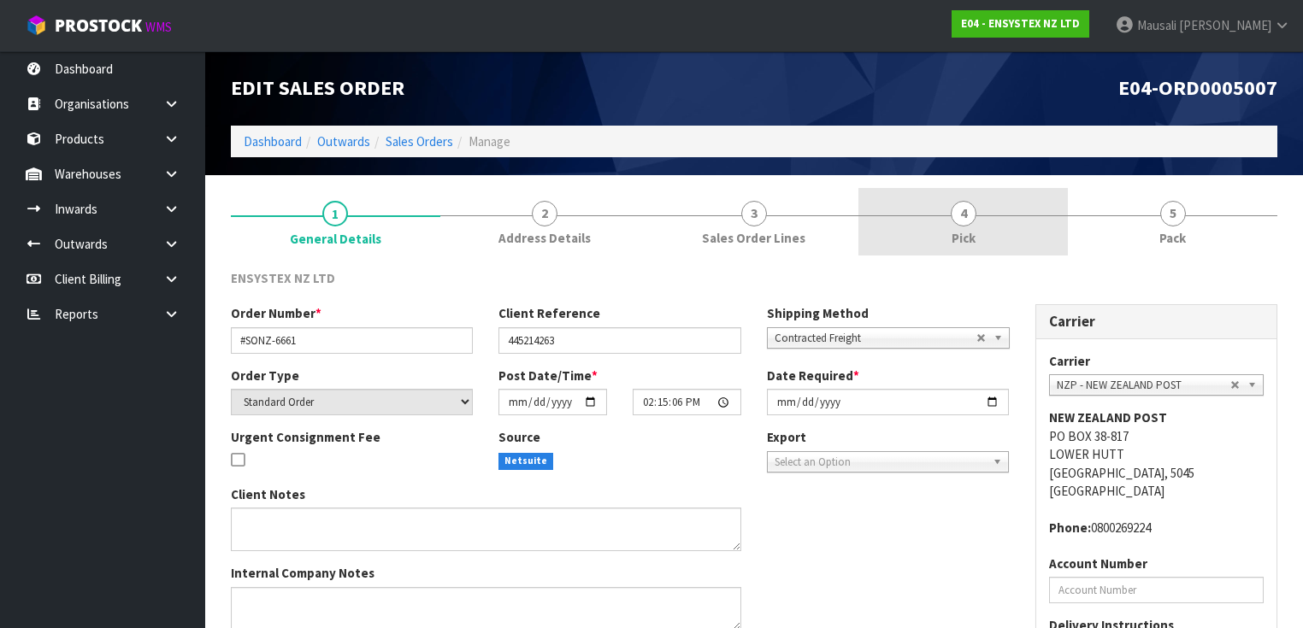
click at [1029, 228] on link "4 Pick" at bounding box center [962, 222] width 209 height 68
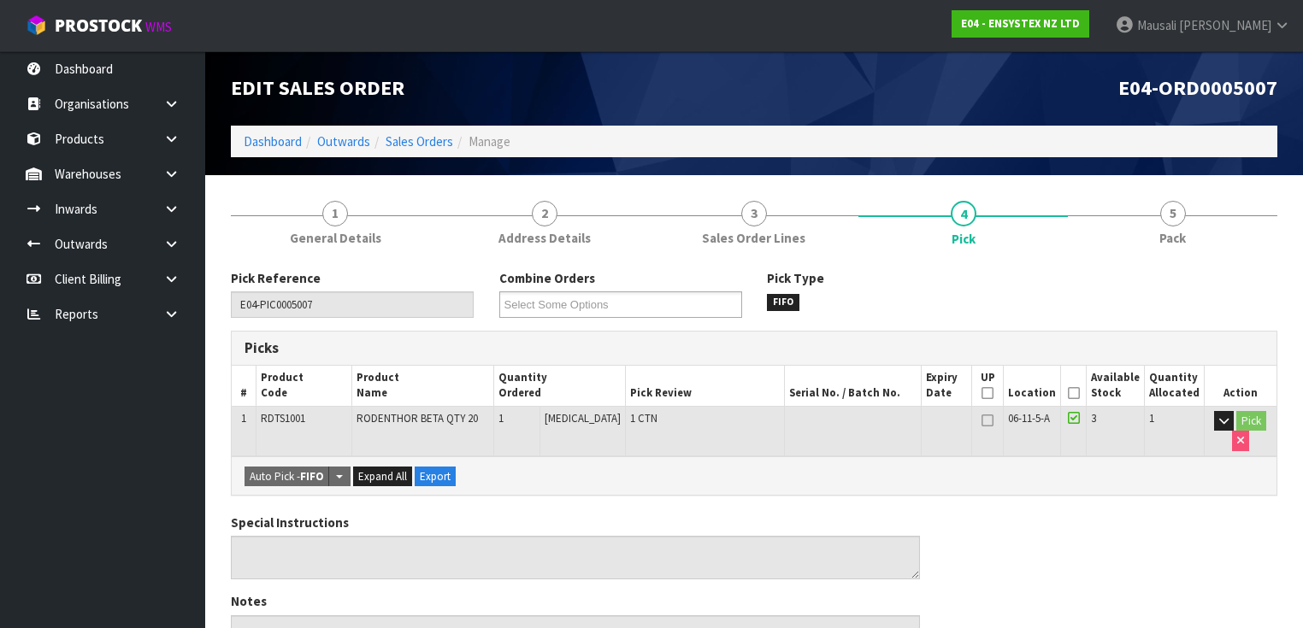
click at [1080, 393] on icon at bounding box center [1074, 393] width 12 height 1
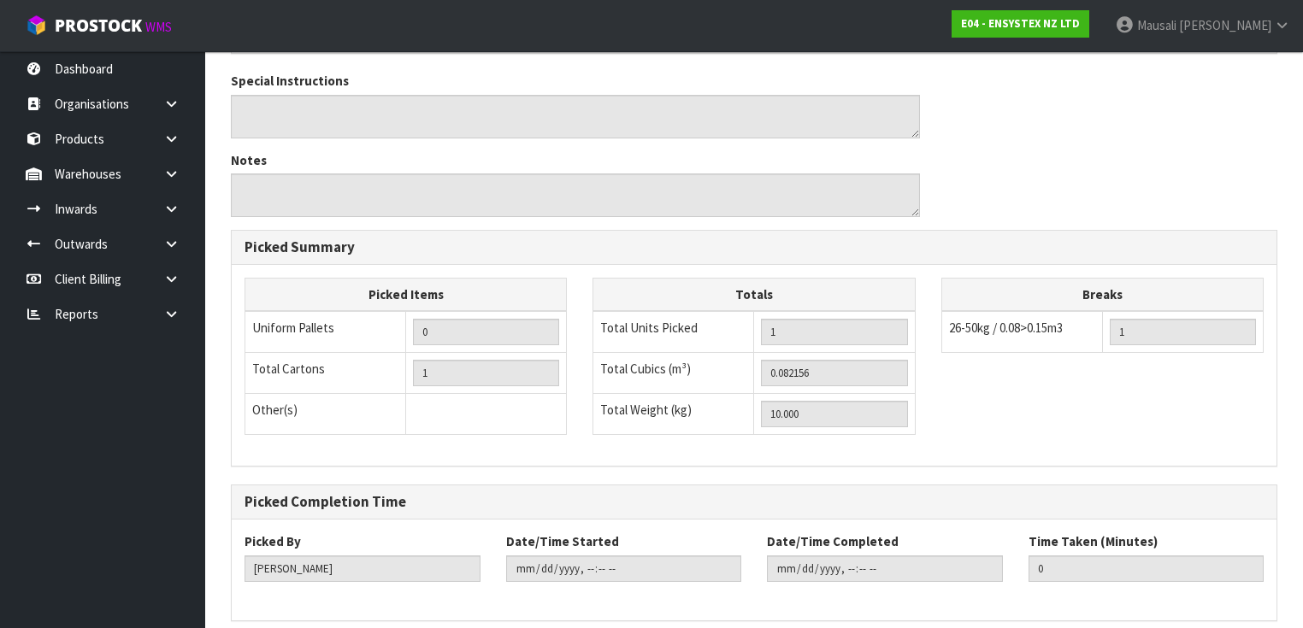
scroll to position [571, 0]
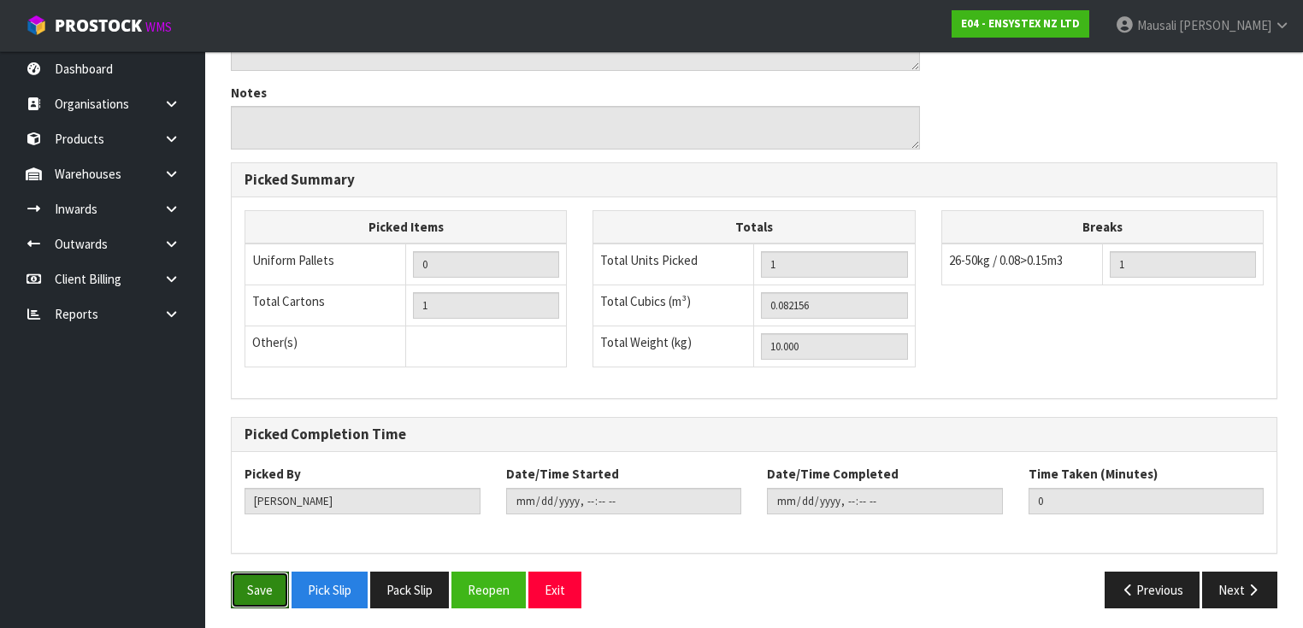
drag, startPoint x: 265, startPoint y: 574, endPoint x: 317, endPoint y: 531, distance: 67.4
click at [265, 572] on button "Save" at bounding box center [260, 590] width 58 height 37
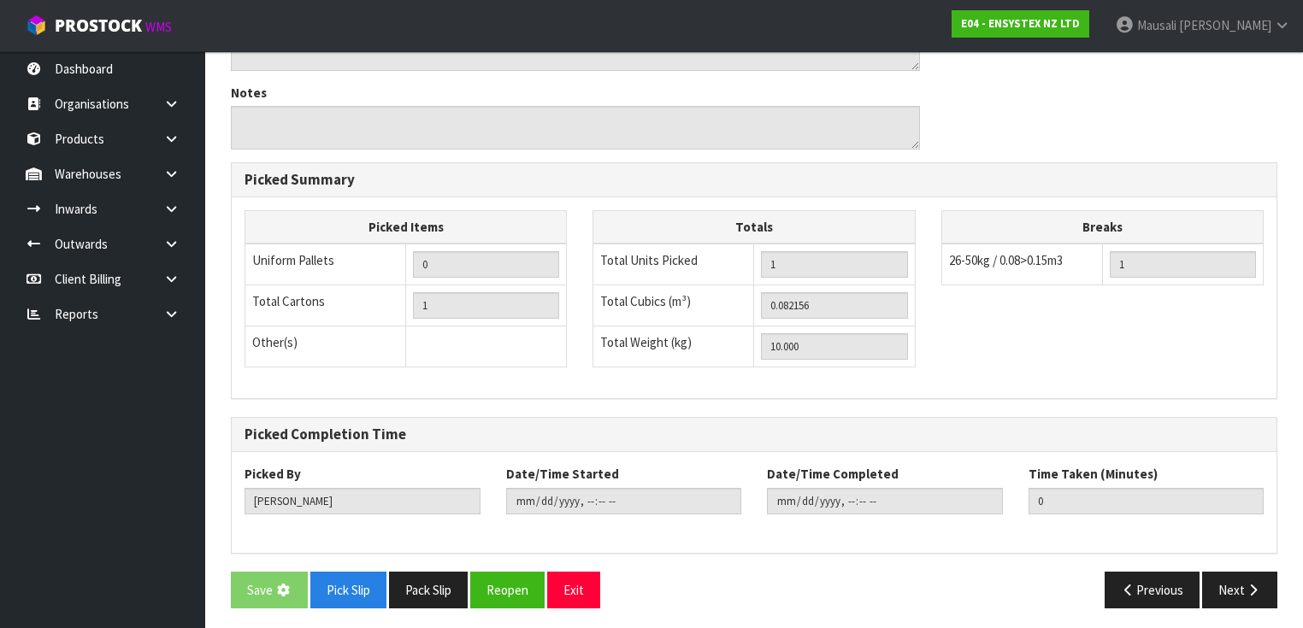
scroll to position [0, 0]
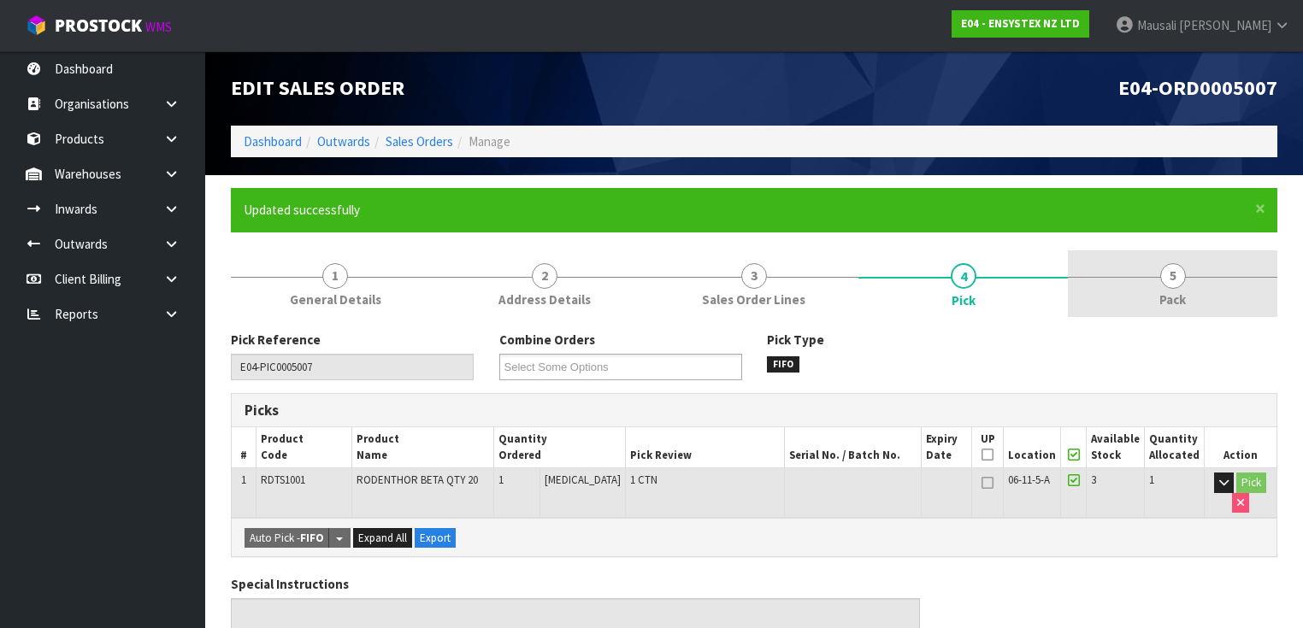
click at [1152, 297] on link "5 Pack" at bounding box center [1172, 284] width 209 height 68
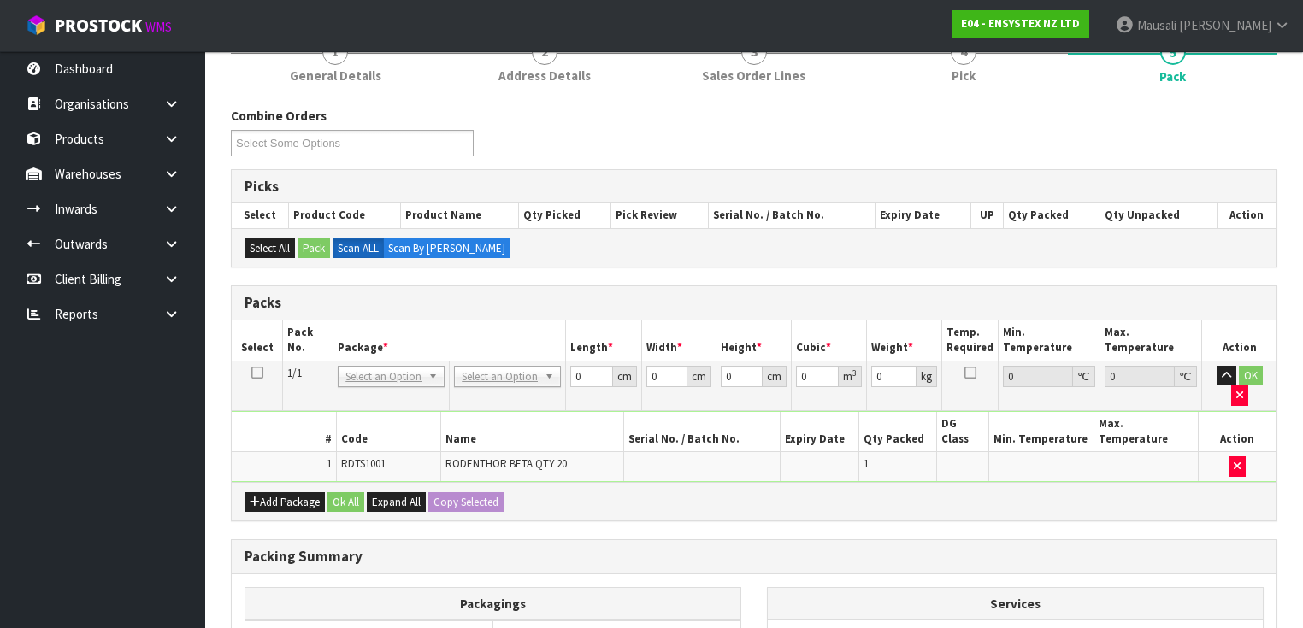
scroll to position [342, 0]
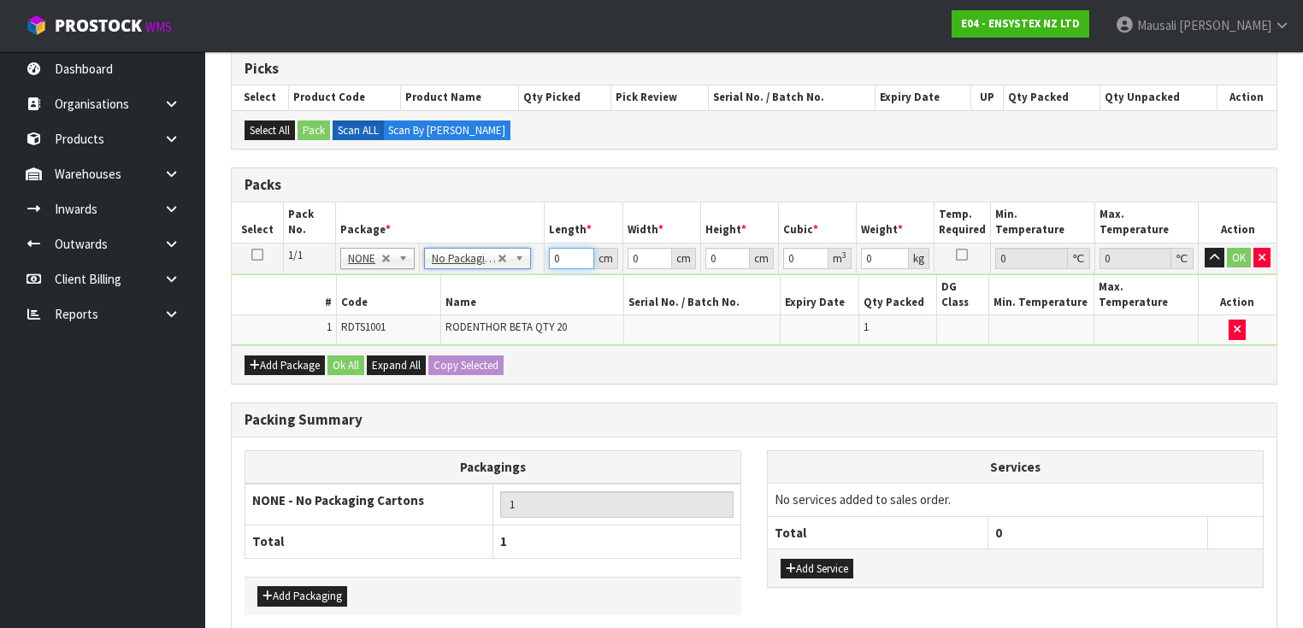
drag, startPoint x: 562, startPoint y: 259, endPoint x: 492, endPoint y: 283, distance: 74.1
click at [496, 283] on tbody "1/1 NONE 007-001 007-002 007-004 007-009 007-013 007-014 007-015 007-017 007-01…" at bounding box center [754, 294] width 1045 height 103
click at [338, 356] on button "Ok All" at bounding box center [345, 366] width 37 height 21
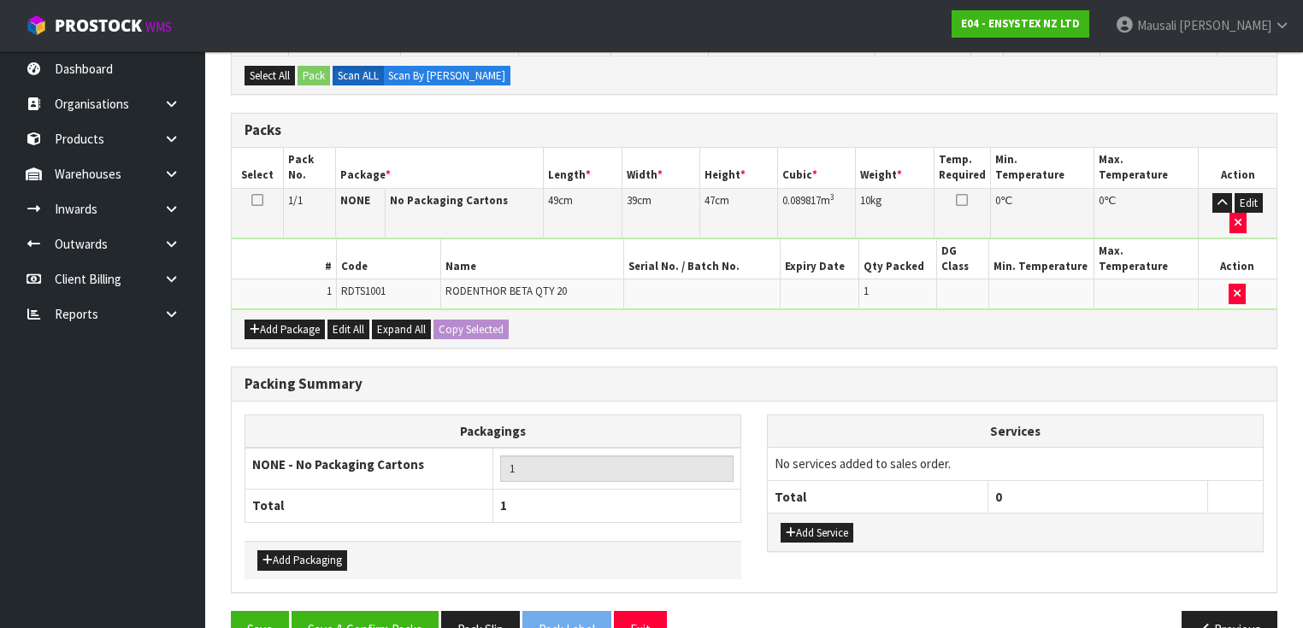
scroll to position [397, 0]
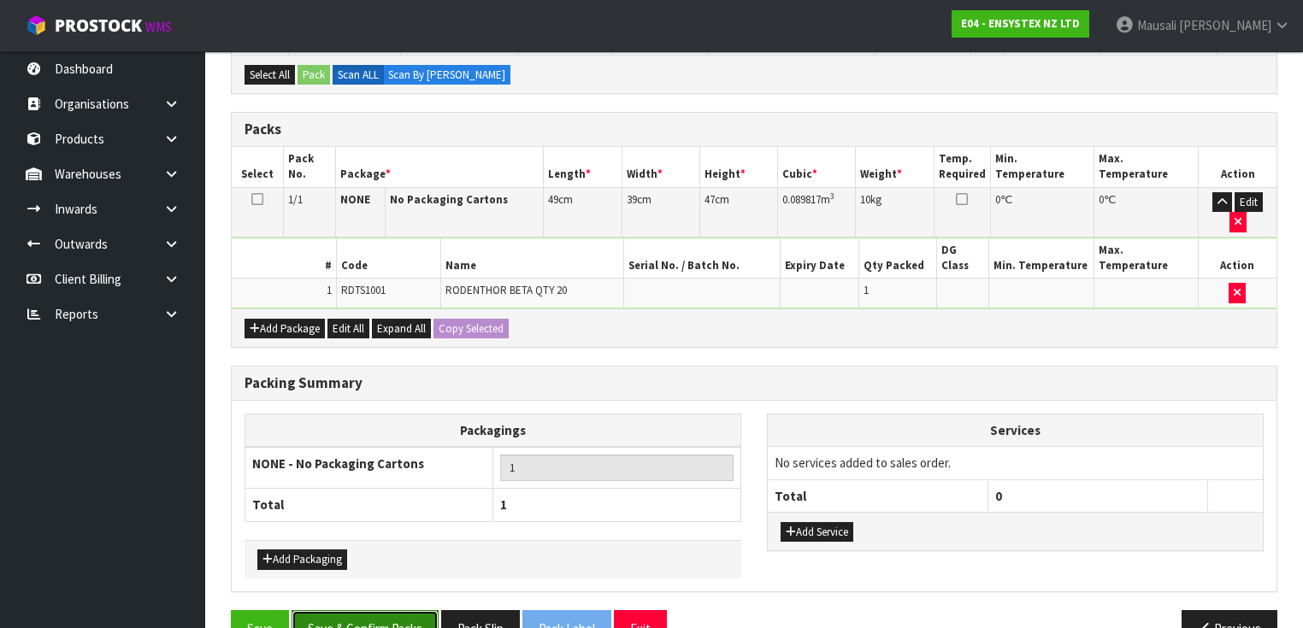
click at [369, 610] on button "Save & Confirm Packs" at bounding box center [364, 628] width 147 height 37
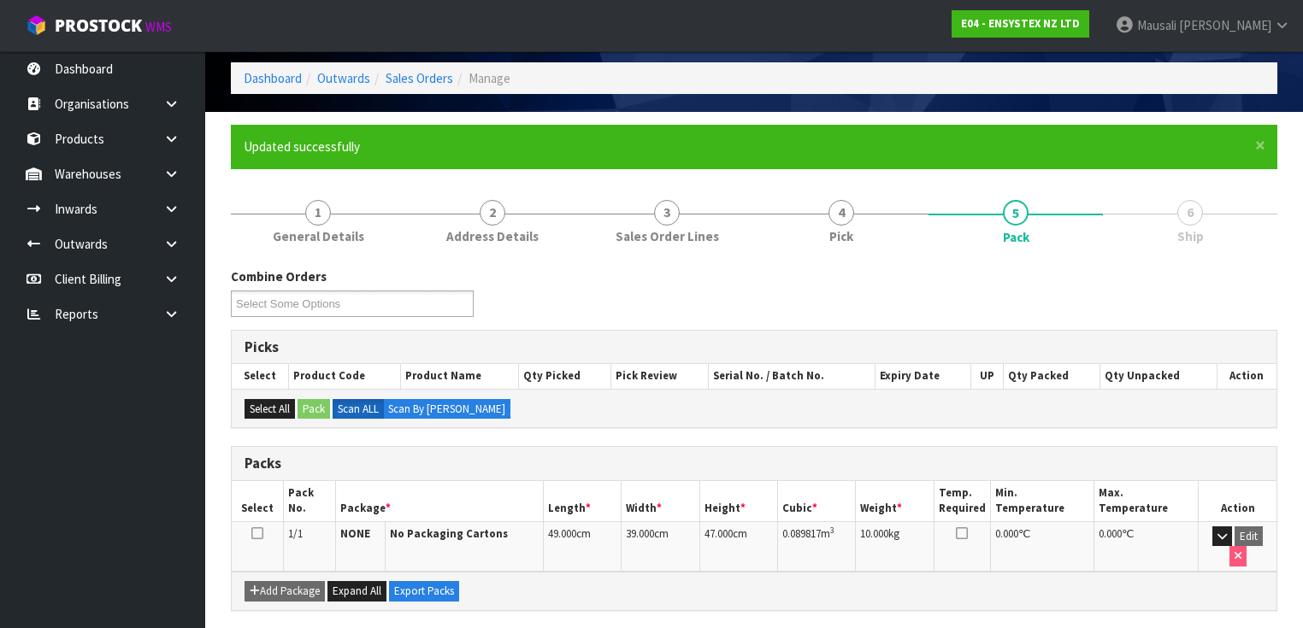
scroll to position [306, 0]
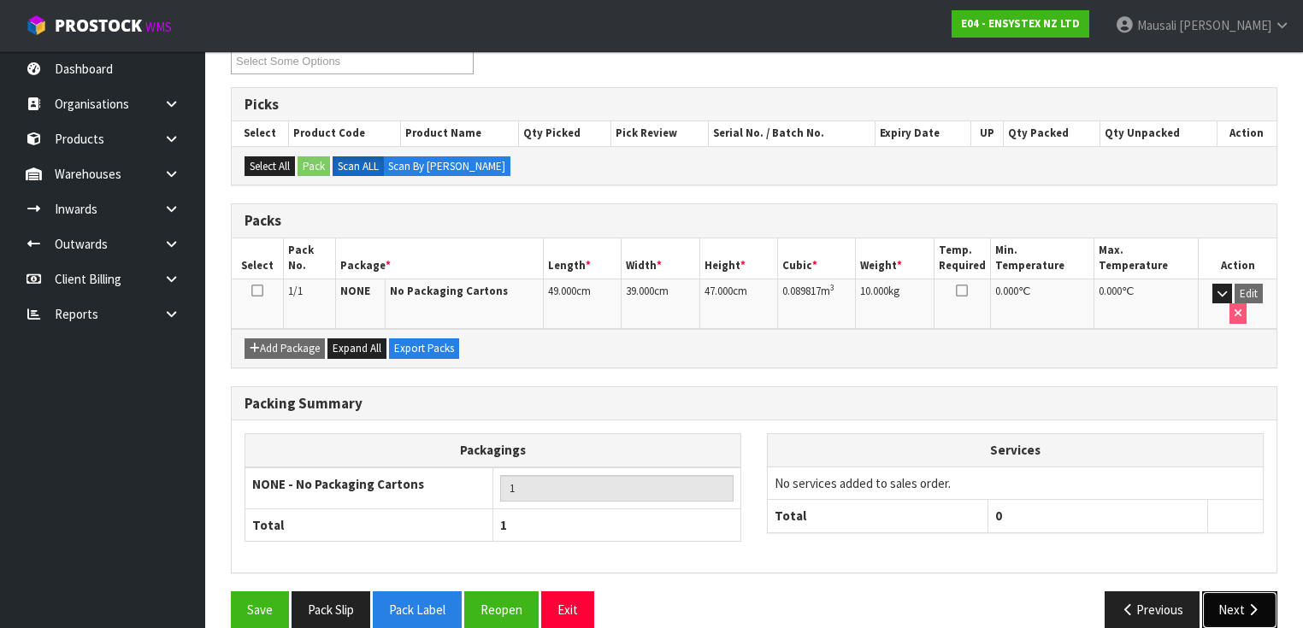
click at [1239, 591] on button "Next" at bounding box center [1239, 609] width 75 height 37
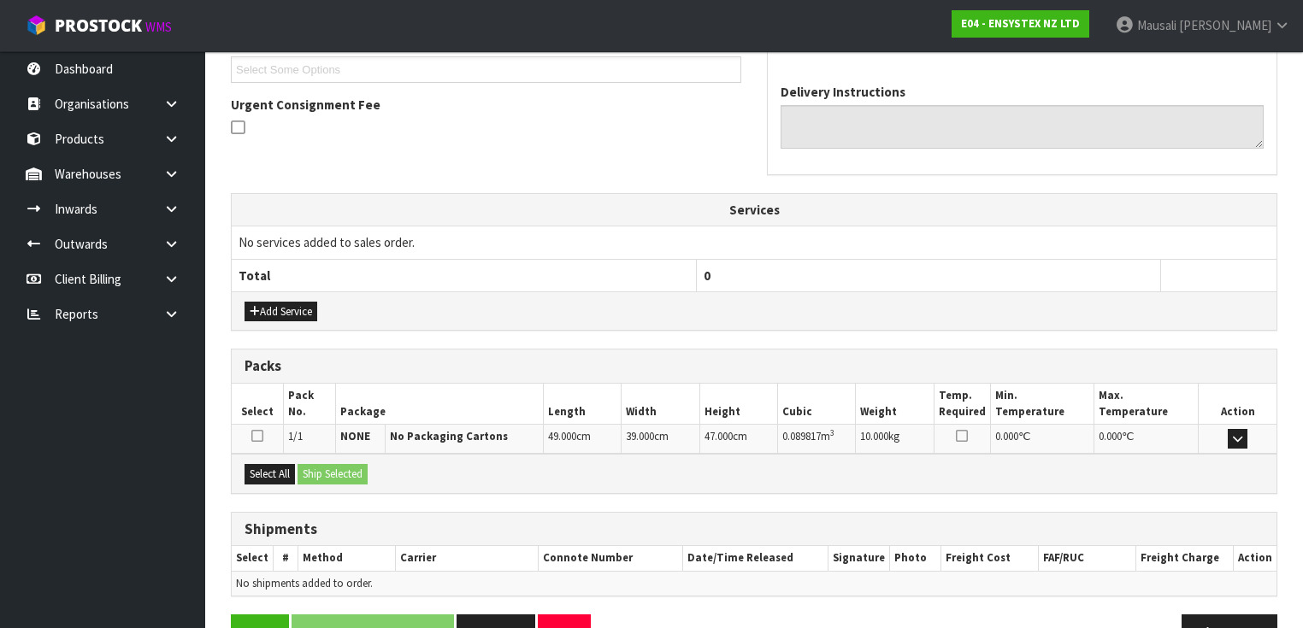
scroll to position [510, 0]
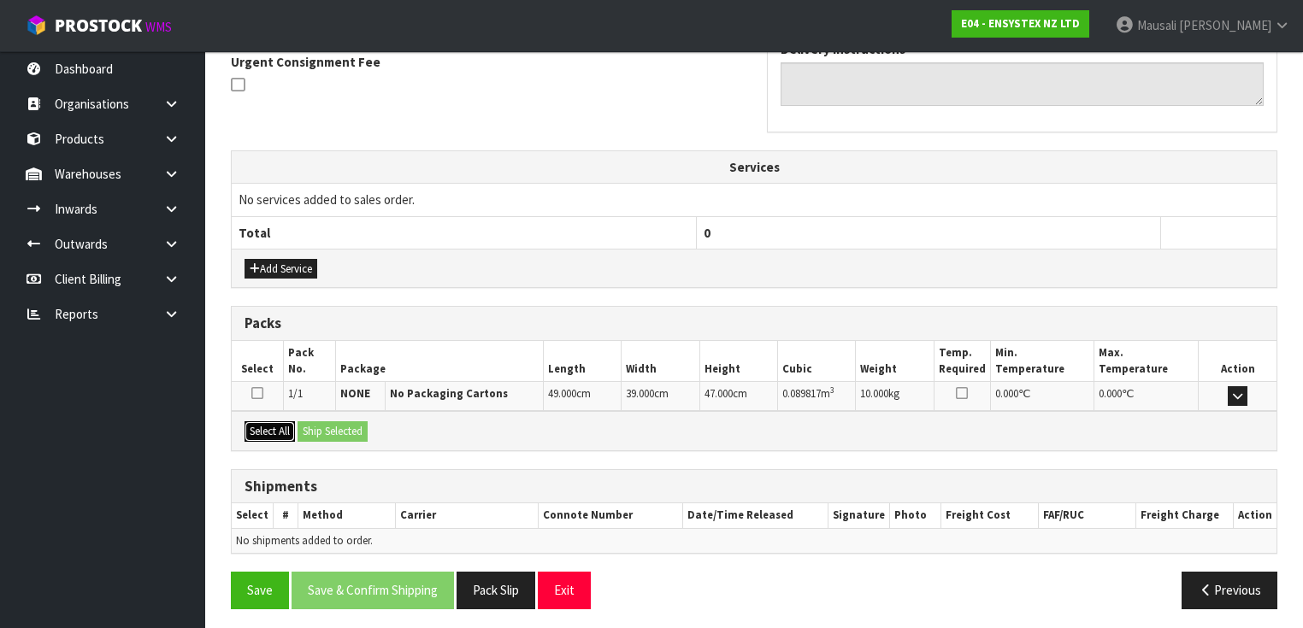
click at [250, 424] on button "Select All" at bounding box center [269, 431] width 50 height 21
drag, startPoint x: 296, startPoint y: 423, endPoint x: 342, endPoint y: 433, distance: 47.1
click at [297, 424] on div "Select All Ship Selected" at bounding box center [754, 430] width 1045 height 38
click at [345, 433] on button "Ship Selected" at bounding box center [332, 431] width 70 height 21
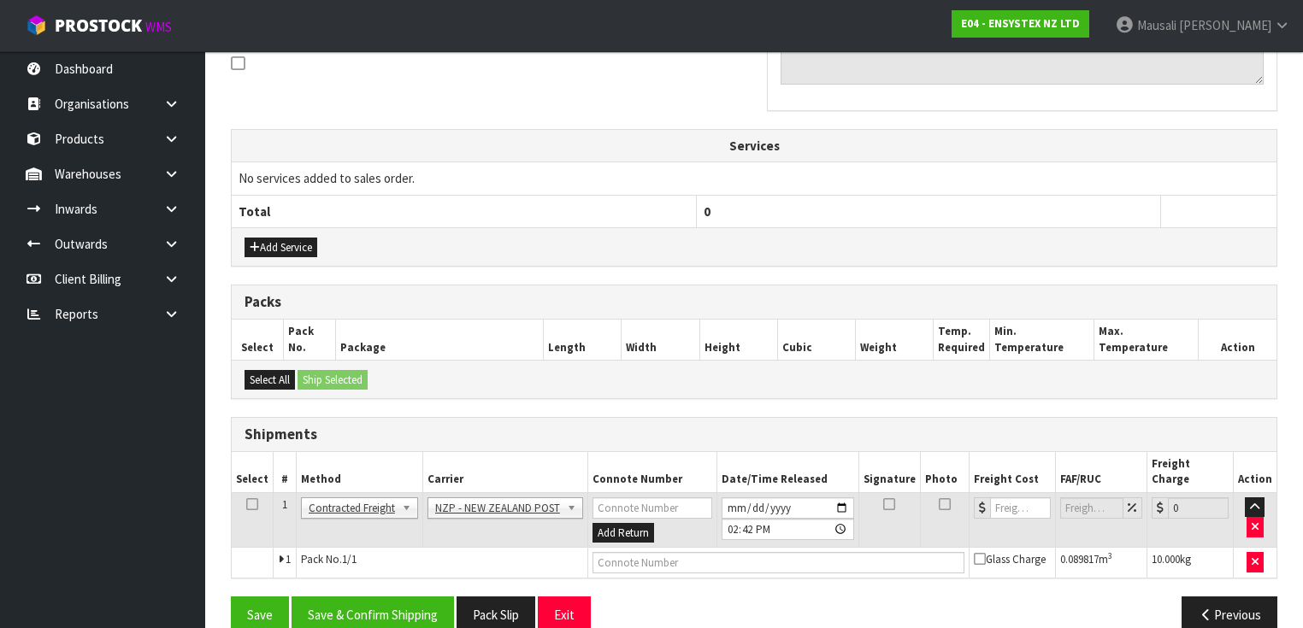
scroll to position [540, 0]
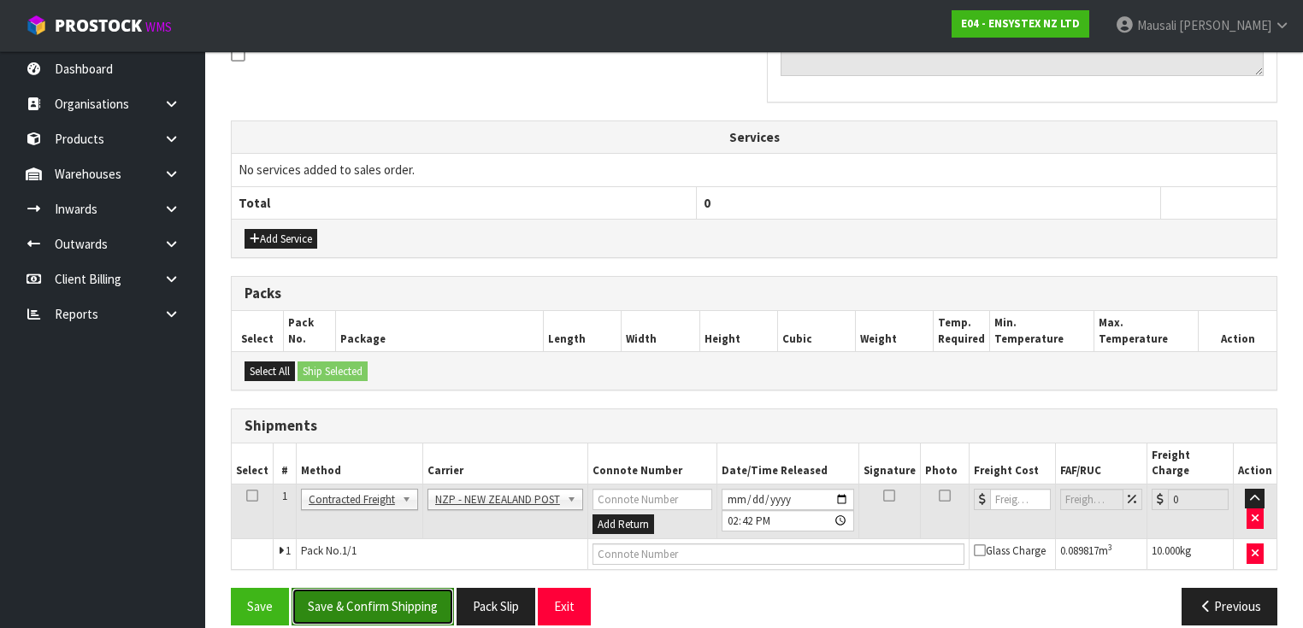
drag, startPoint x: 407, startPoint y: 584, endPoint x: 454, endPoint y: 568, distance: 49.7
click at [407, 588] on button "Save & Confirm Shipping" at bounding box center [372, 606] width 162 height 37
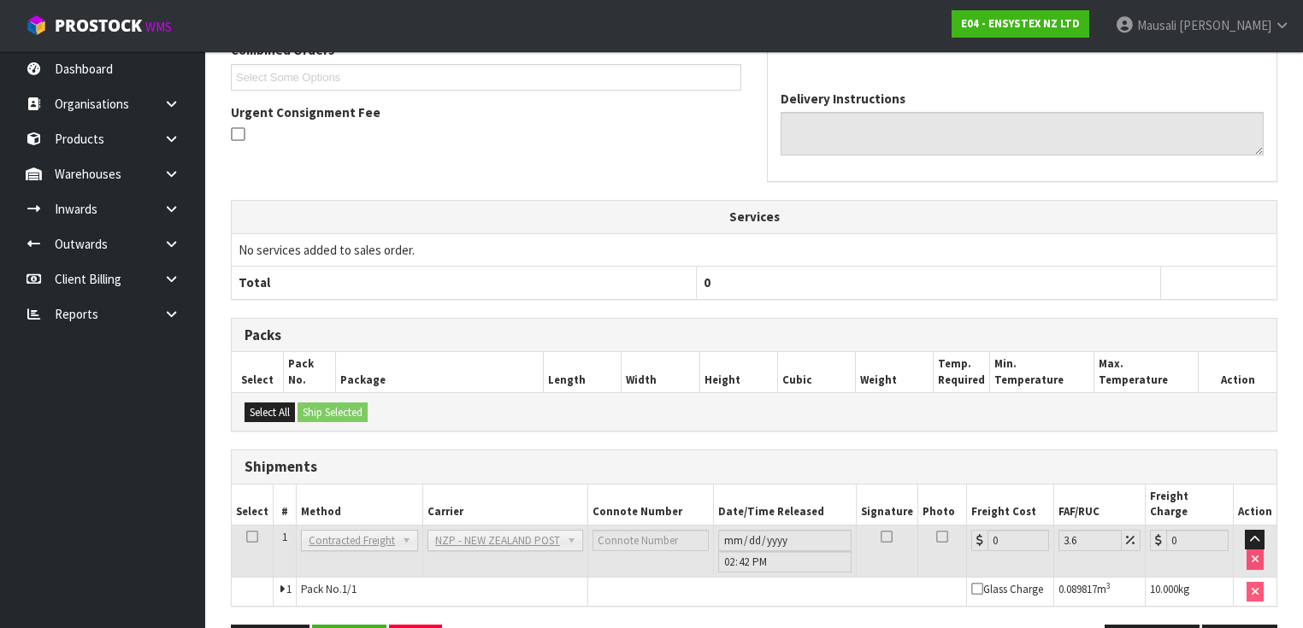
scroll to position [517, 0]
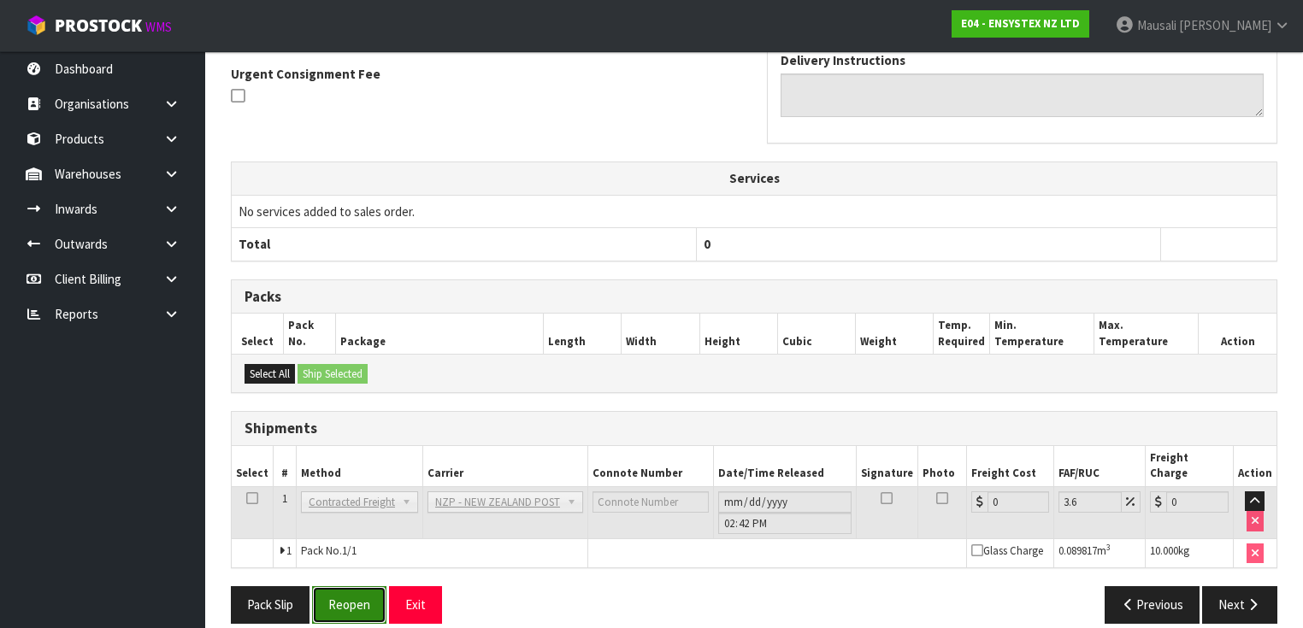
drag, startPoint x: 345, startPoint y: 597, endPoint x: 351, endPoint y: 589, distance: 9.7
click at [345, 597] on button "Reopen" at bounding box center [349, 604] width 74 height 37
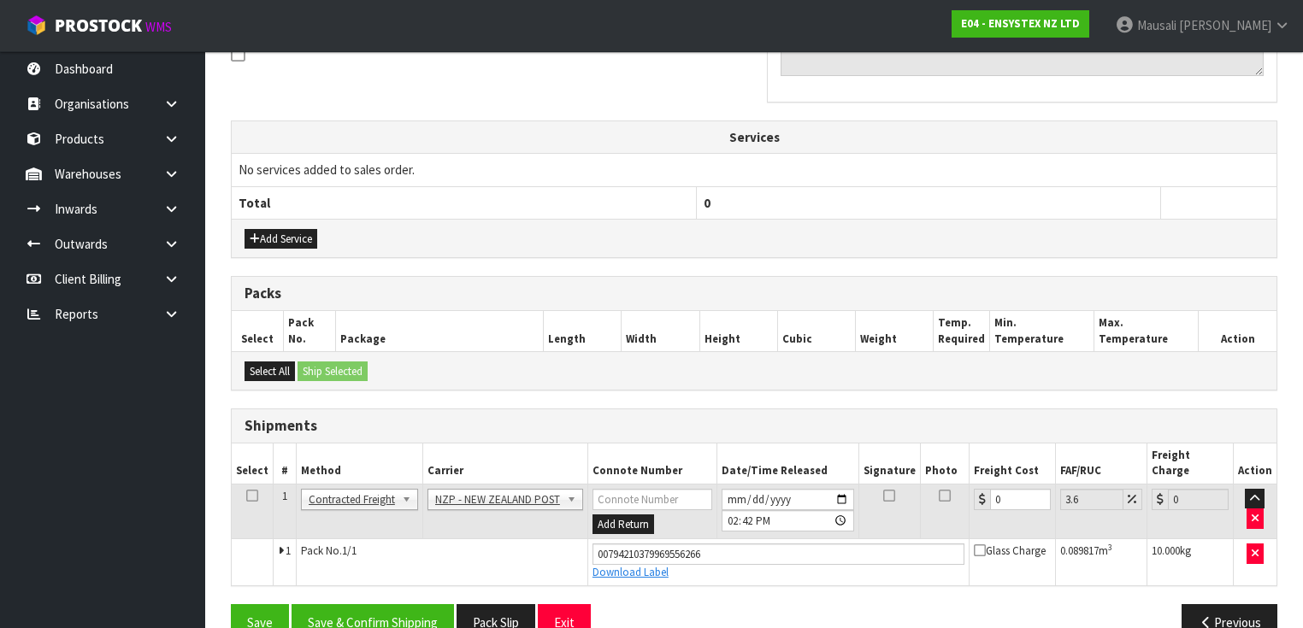
scroll to position [556, 0]
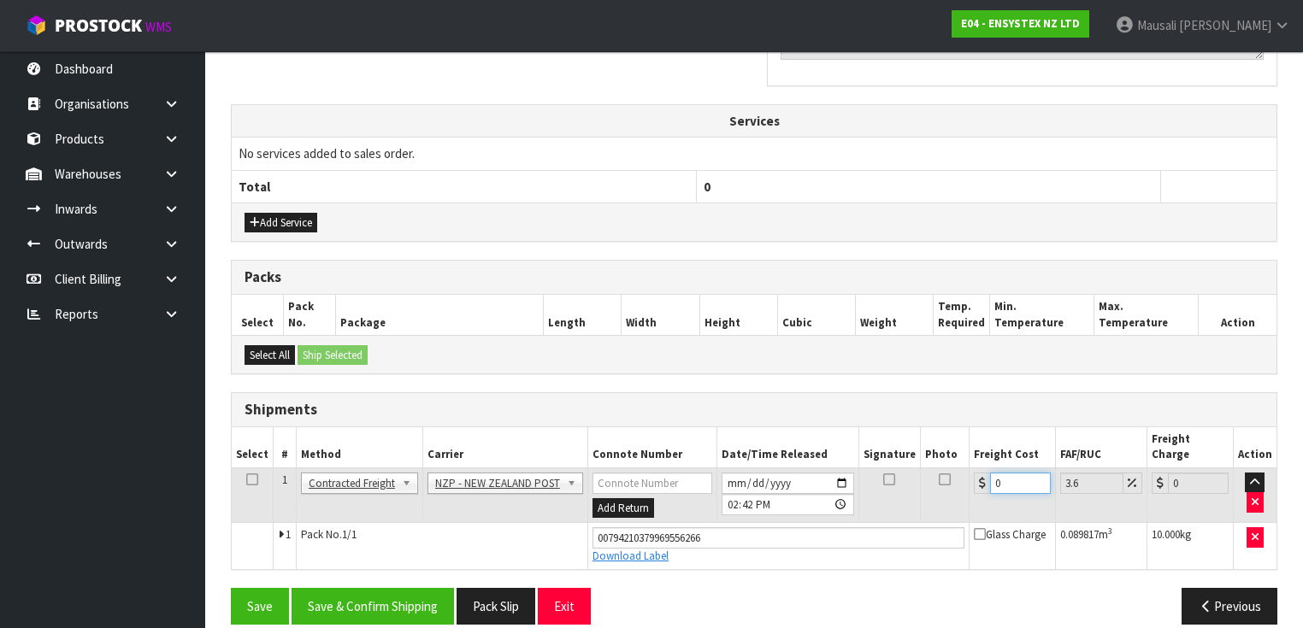
drag, startPoint x: 1018, startPoint y: 463, endPoint x: 950, endPoint y: 486, distance: 71.4
click at [956, 486] on tr "1 Client Local Pickup Customer Local Pickup Company Freight Contracted Freight …" at bounding box center [754, 496] width 1045 height 56
click at [413, 593] on button "Save & Confirm Shipping" at bounding box center [372, 606] width 162 height 37
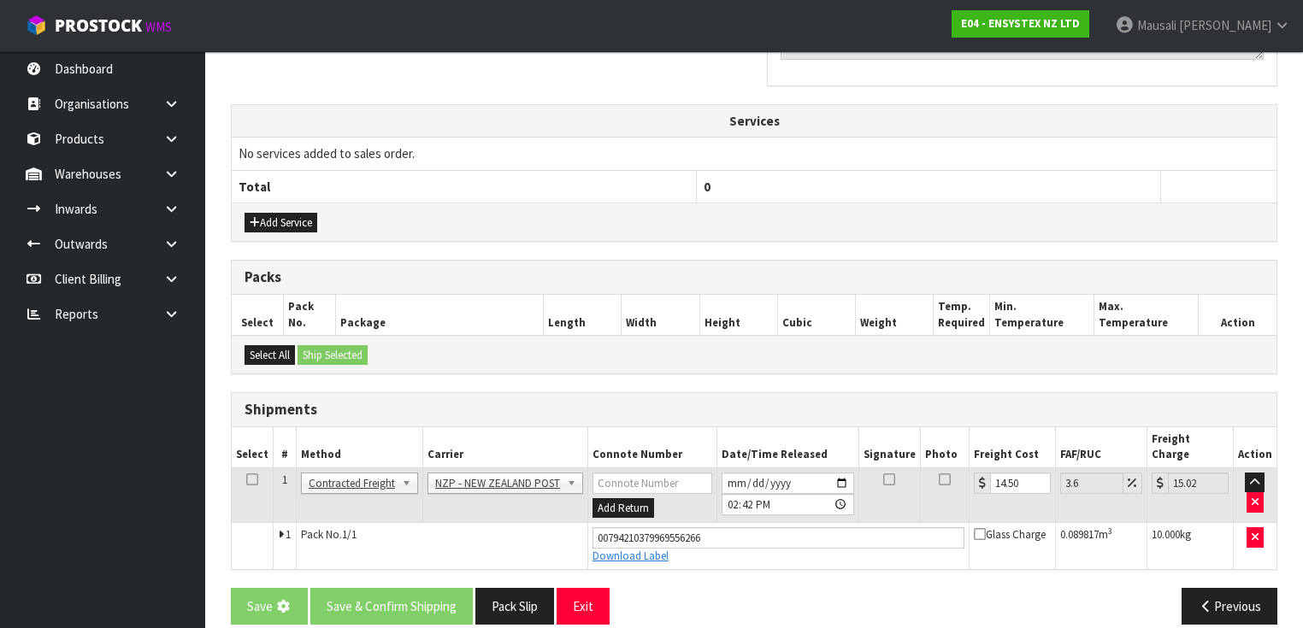
scroll to position [0, 0]
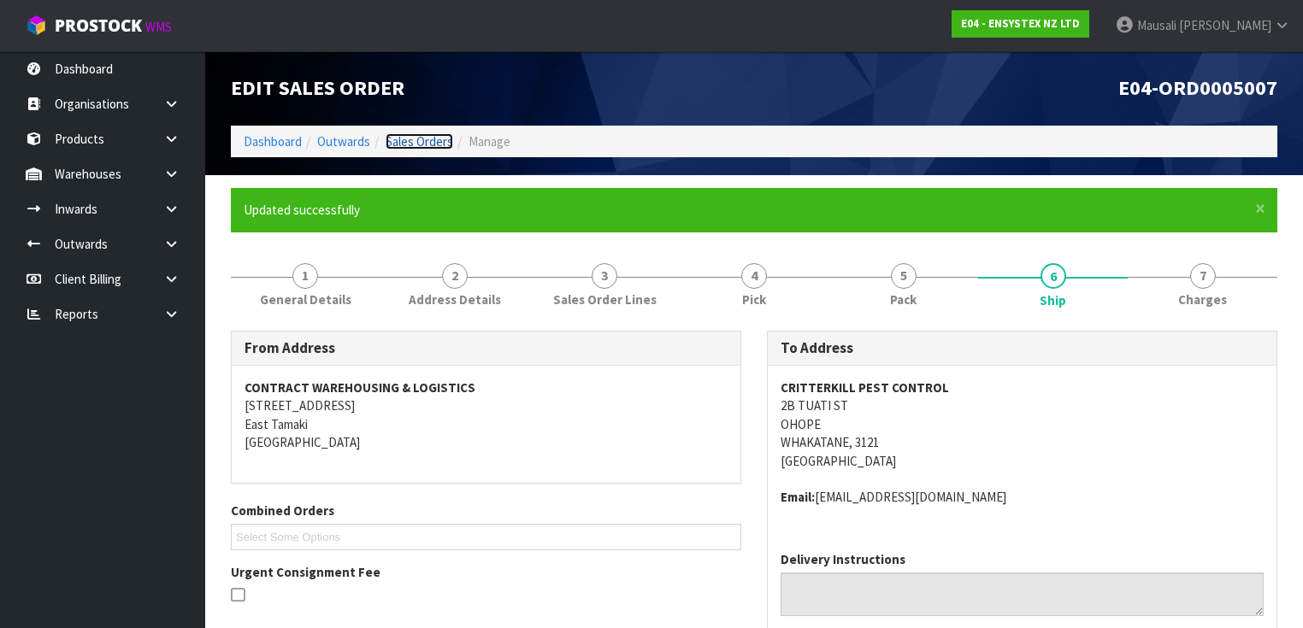
click at [417, 140] on link "Sales Orders" at bounding box center [419, 141] width 68 height 16
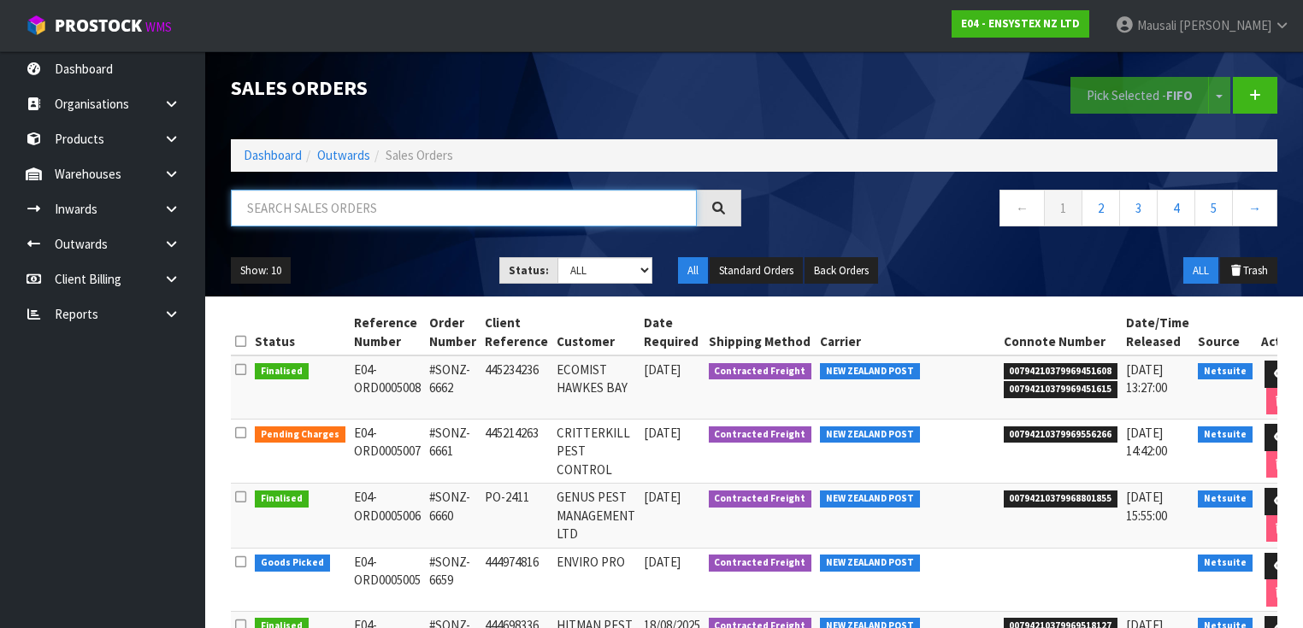
click at [300, 211] on input "text" at bounding box center [464, 208] width 466 height 37
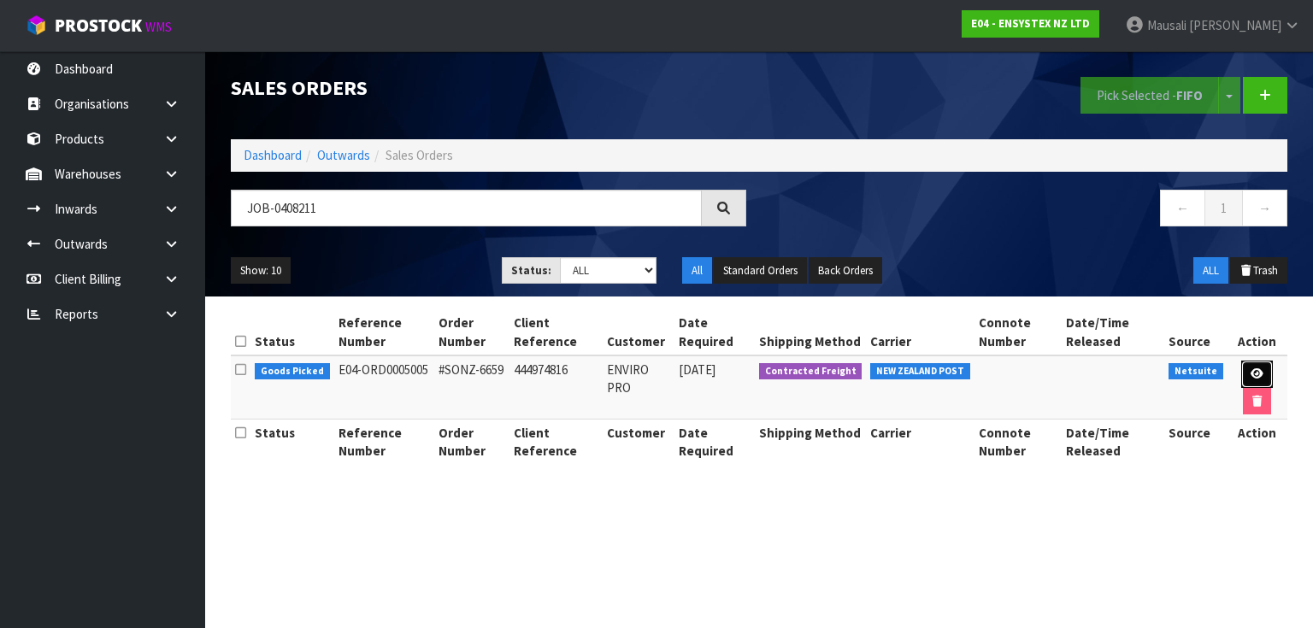
click at [1259, 366] on link at bounding box center [1257, 374] width 32 height 27
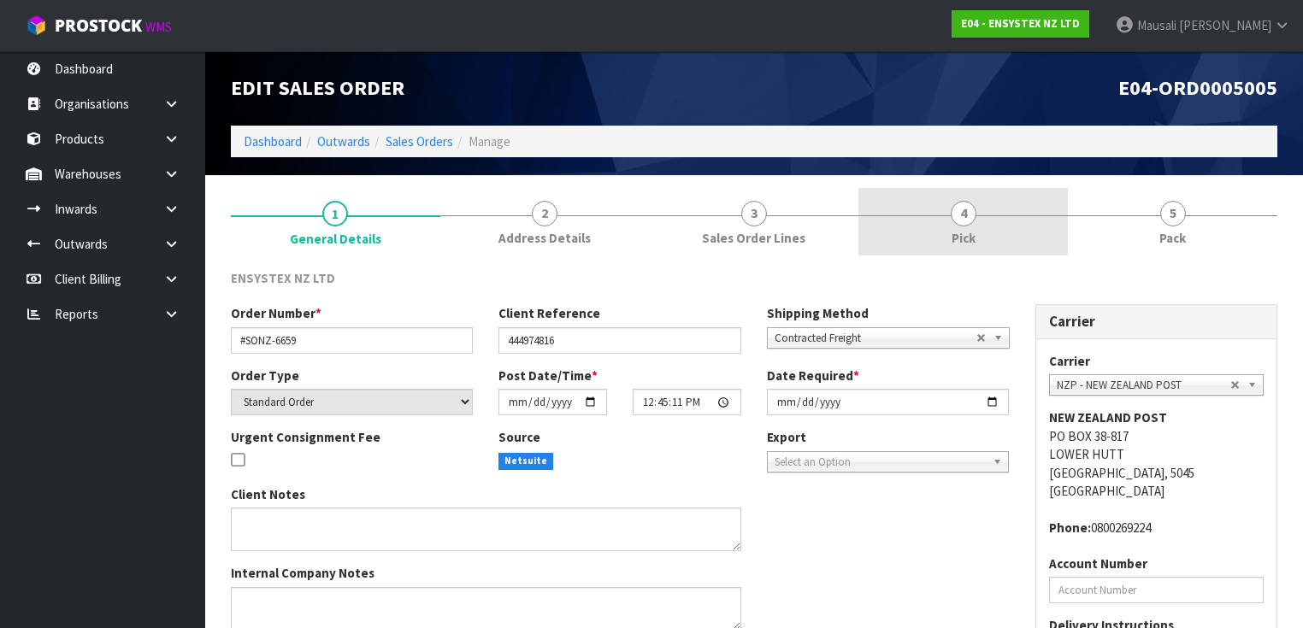
click at [957, 222] on span "4" at bounding box center [963, 214] width 26 height 26
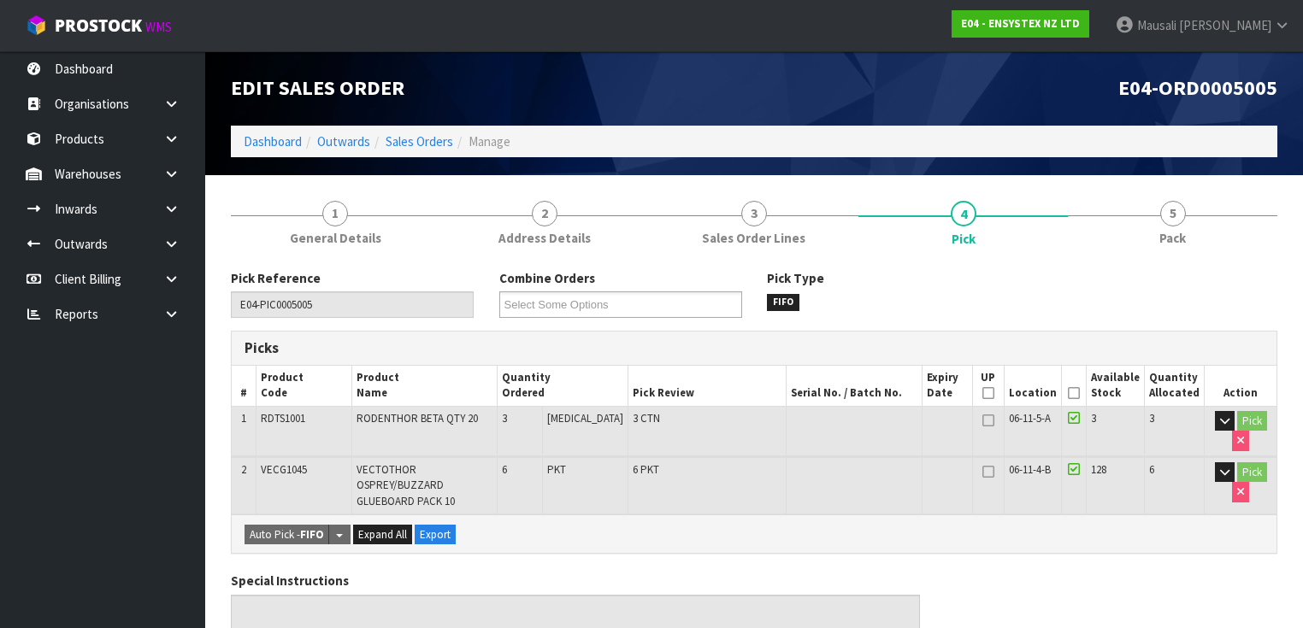
click at [1080, 393] on icon at bounding box center [1074, 393] width 12 height 1
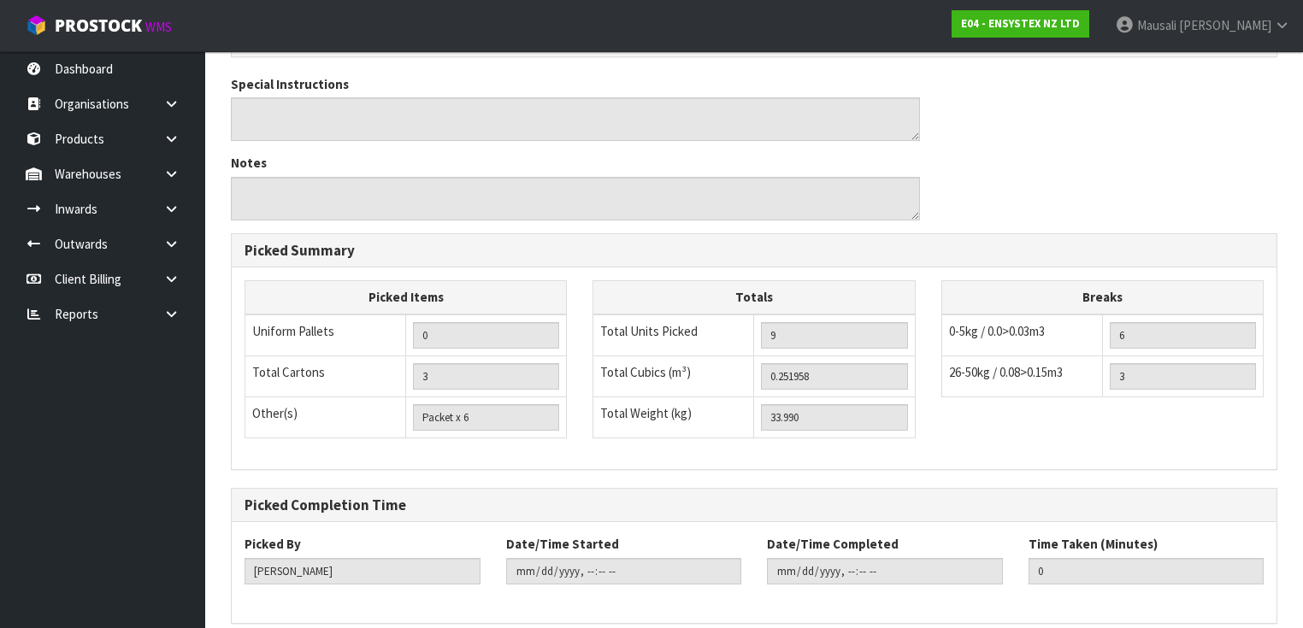
scroll to position [621, 0]
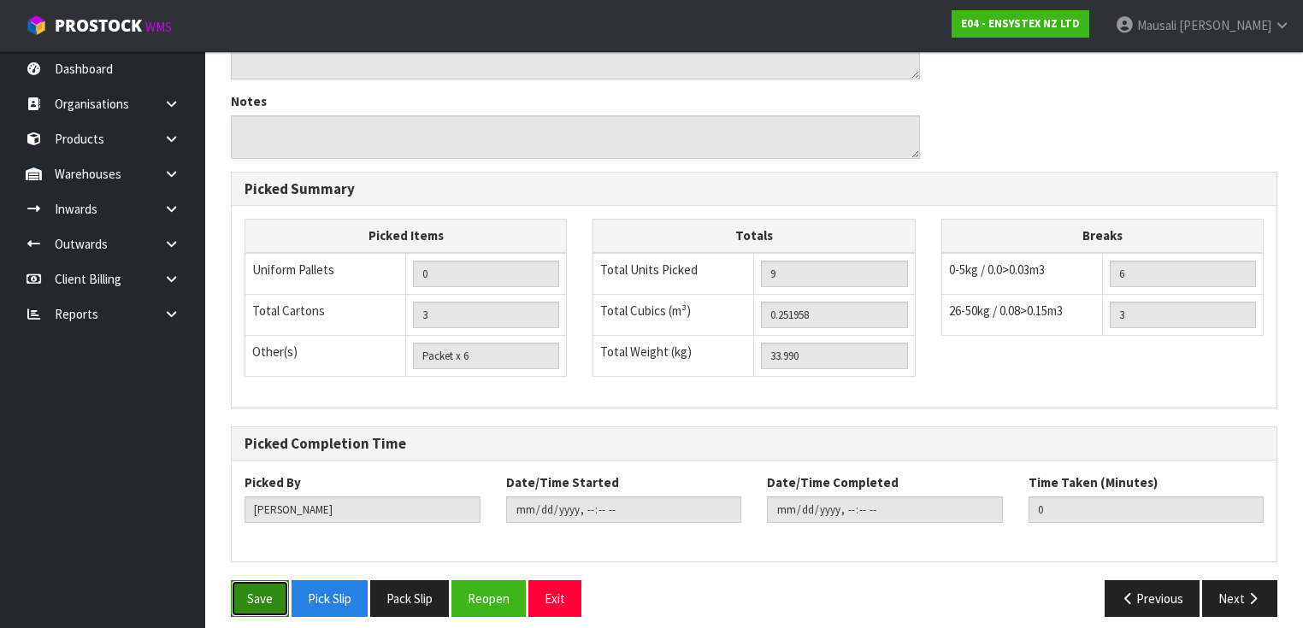
click at [268, 597] on button "Save" at bounding box center [260, 598] width 58 height 37
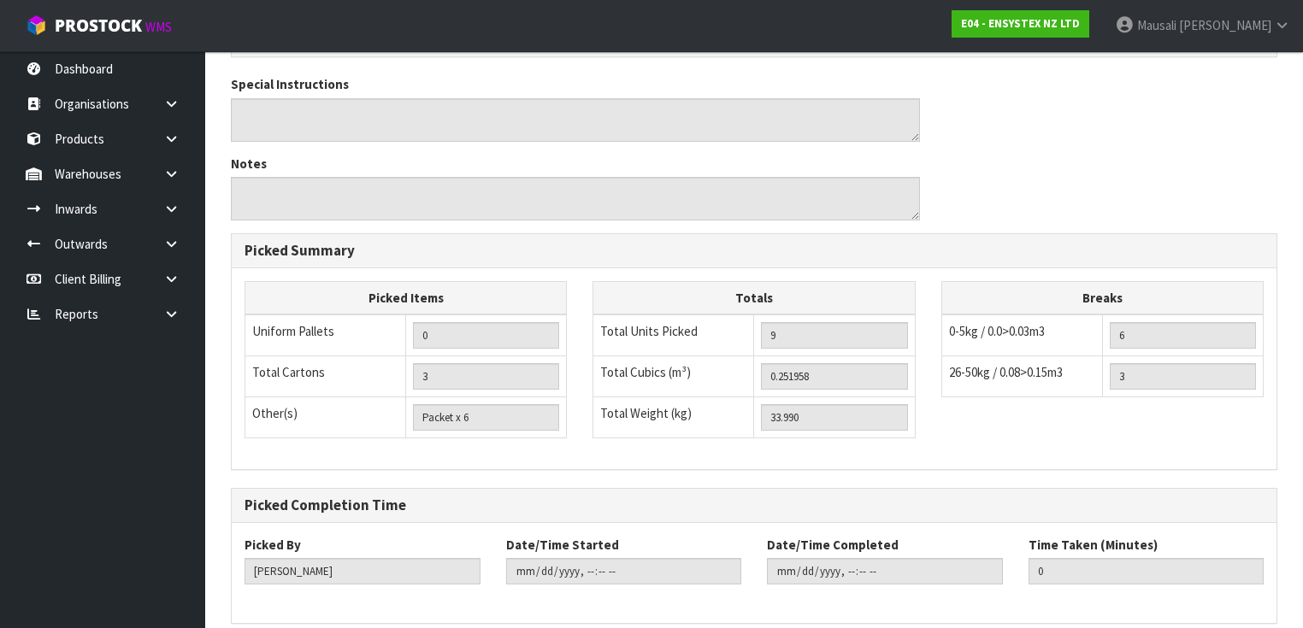
scroll to position [0, 0]
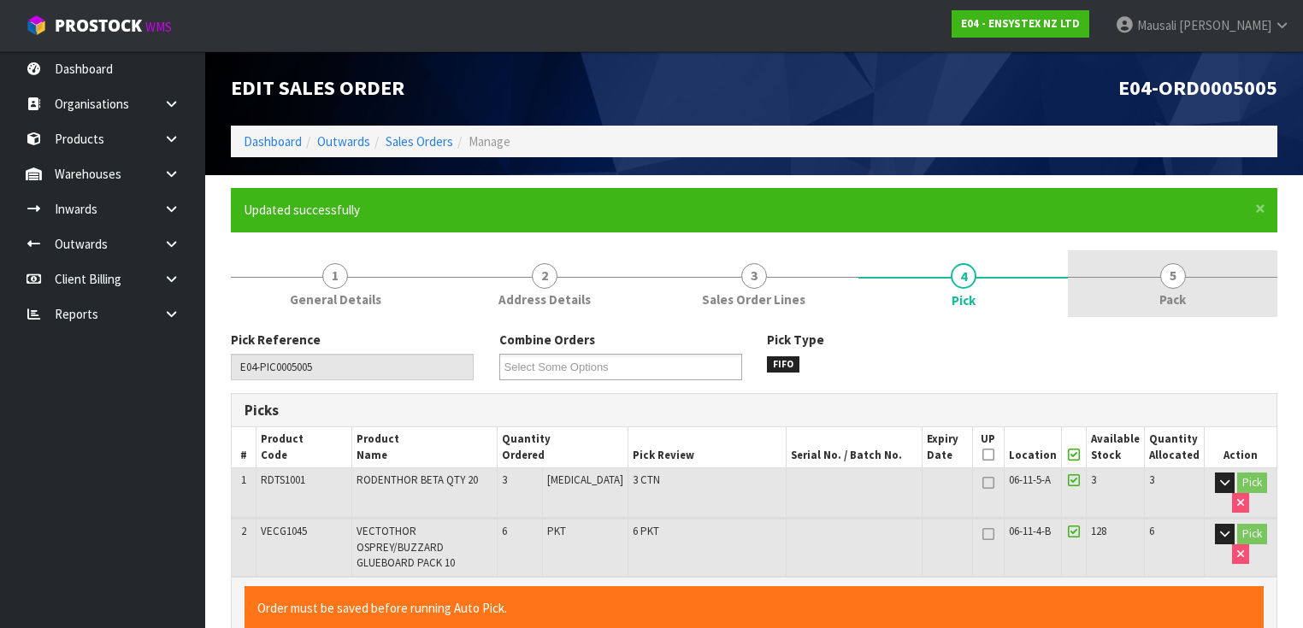
click at [1146, 272] on link "5 Pack" at bounding box center [1172, 284] width 209 height 68
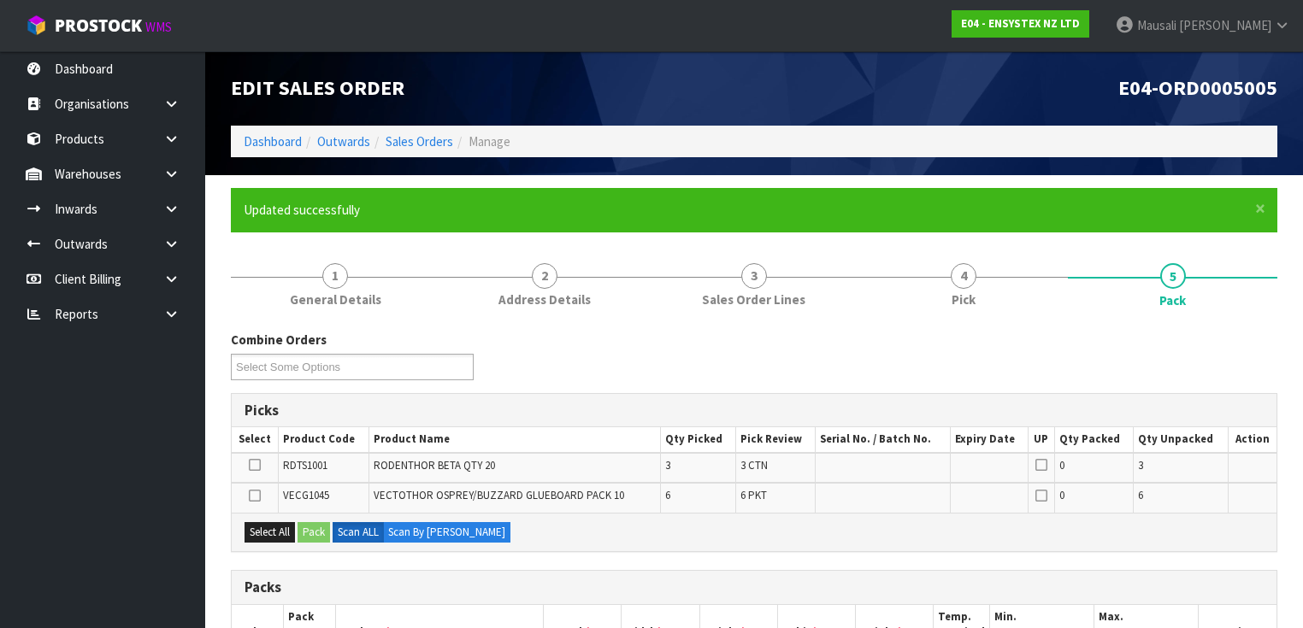
scroll to position [342, 0]
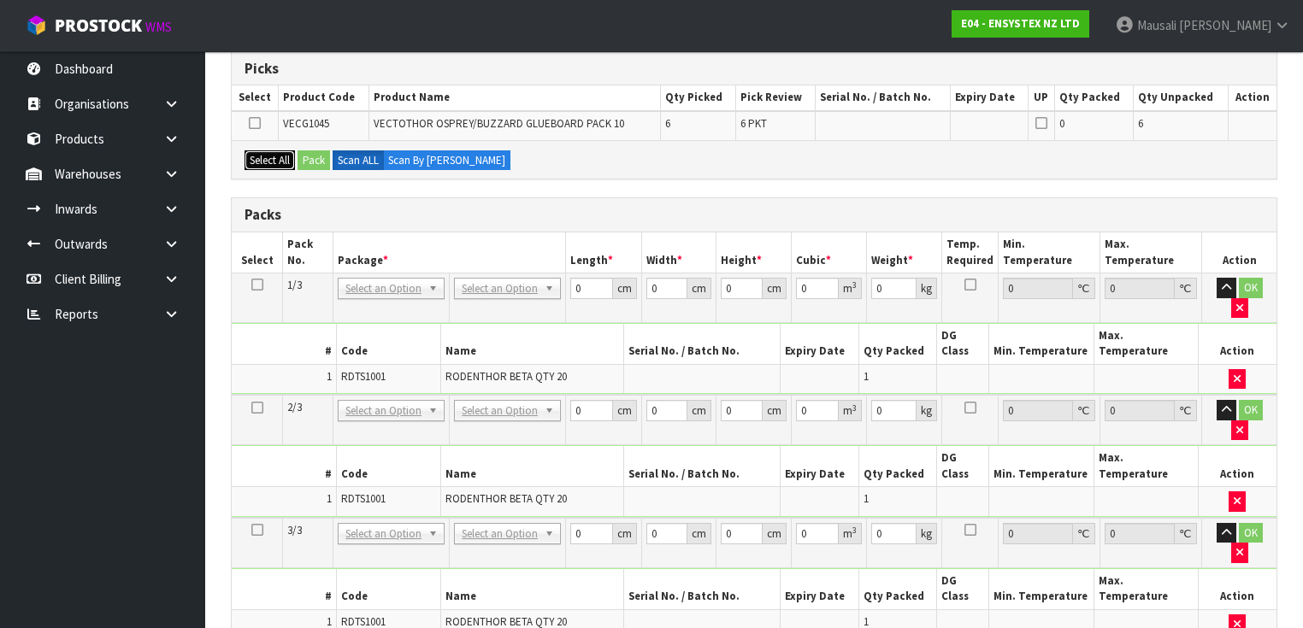
drag, startPoint x: 266, startPoint y: 158, endPoint x: 322, endPoint y: 158, distance: 56.4
click at [267, 157] on button "Select All" at bounding box center [269, 160] width 50 height 21
click at [333, 158] on label "Scan ALL" at bounding box center [357, 160] width 51 height 21
click at [517, 162] on div "Select All Pack Scan ALL Scan By [PERSON_NAME]" at bounding box center [754, 159] width 1045 height 38
click at [362, 156] on label "Scan ALL" at bounding box center [357, 160] width 51 height 21
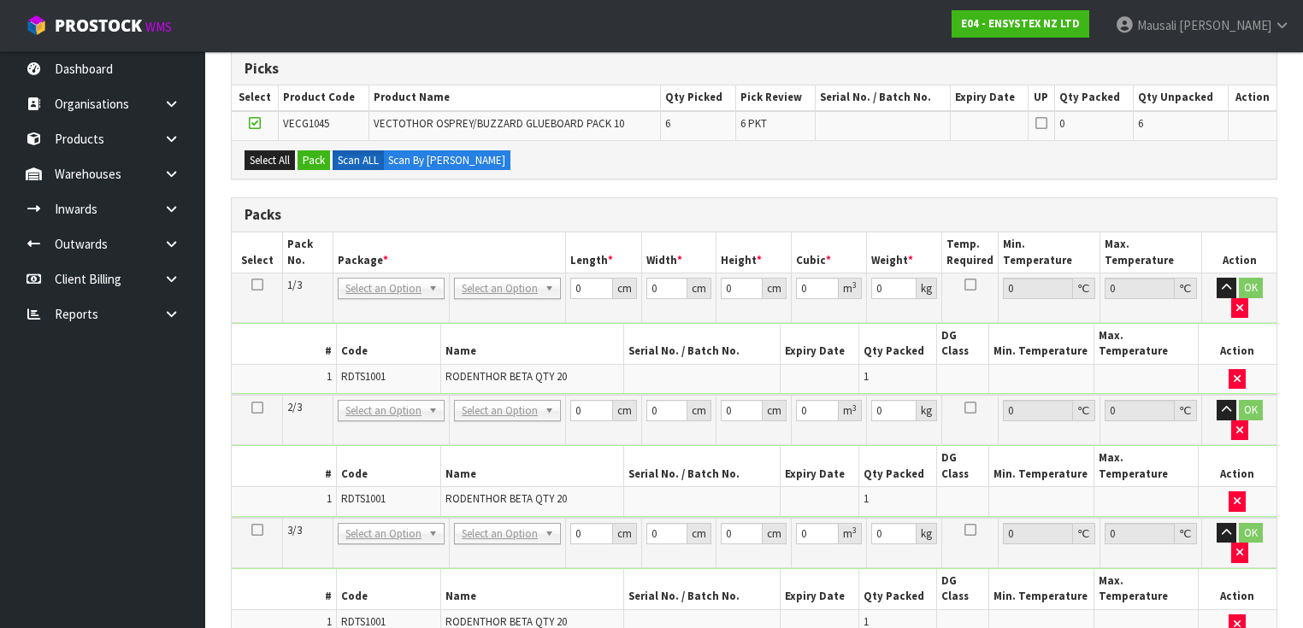
click at [527, 188] on div "Combine Orders E04-ORD0005005 Select Some Options Picks Select Product Code Pro…" at bounding box center [754, 485] width 1046 height 992
click at [258, 285] on icon at bounding box center [257, 285] width 12 height 1
drag, startPoint x: 590, startPoint y: 290, endPoint x: 357, endPoint y: 321, distance: 234.6
click at [472, 330] on tbody "1/3 NONE 007-001 007-002 007-004 007-009 007-013 007-014 007-015 007-017 007-01…" at bounding box center [754, 335] width 1045 height 122
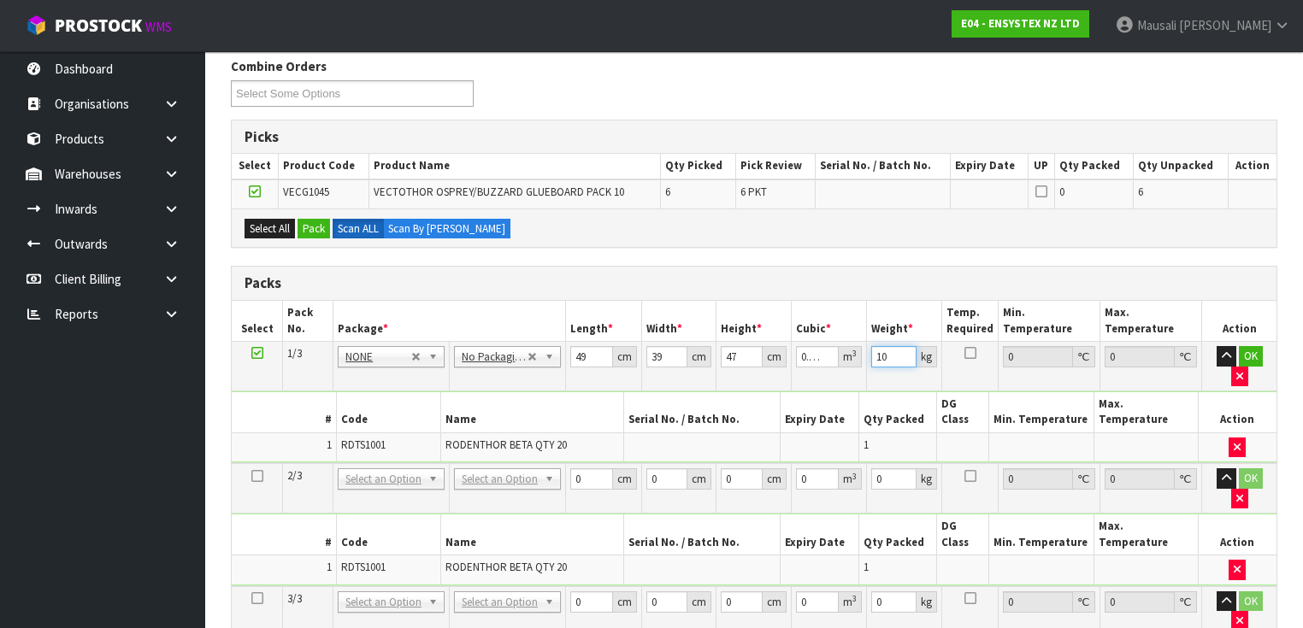
scroll to position [479, 0]
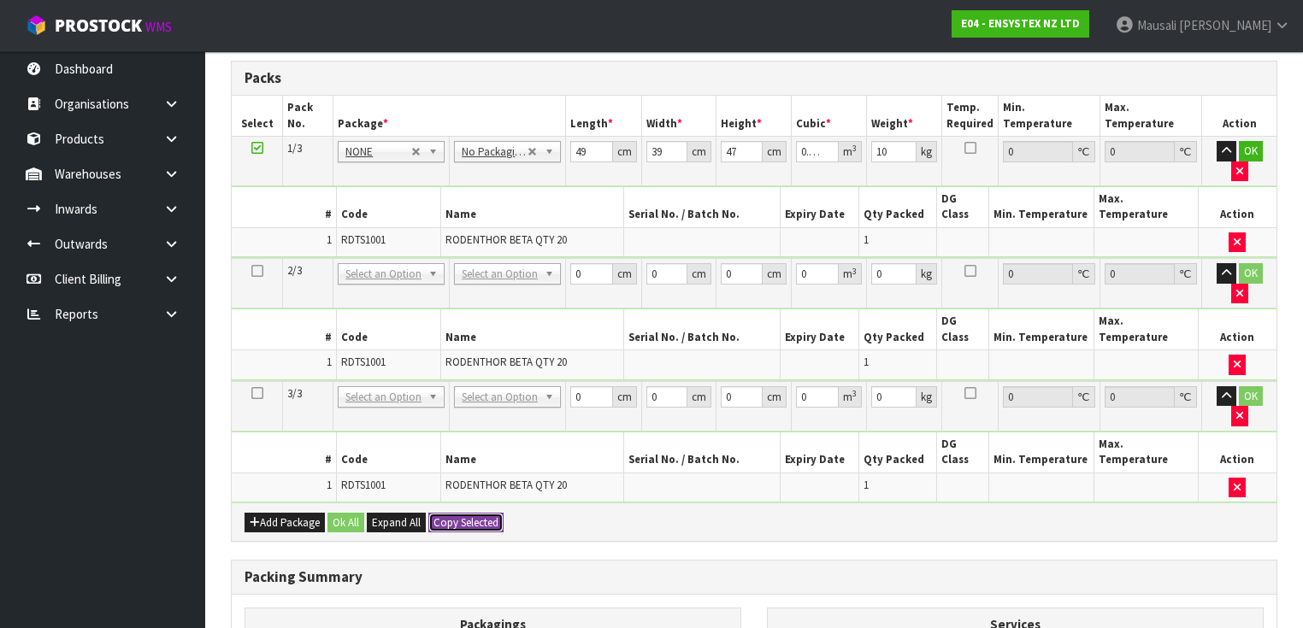
click at [466, 513] on button "Copy Selected" at bounding box center [465, 523] width 75 height 21
click at [466, 515] on span "Confirm" at bounding box center [452, 522] width 38 height 15
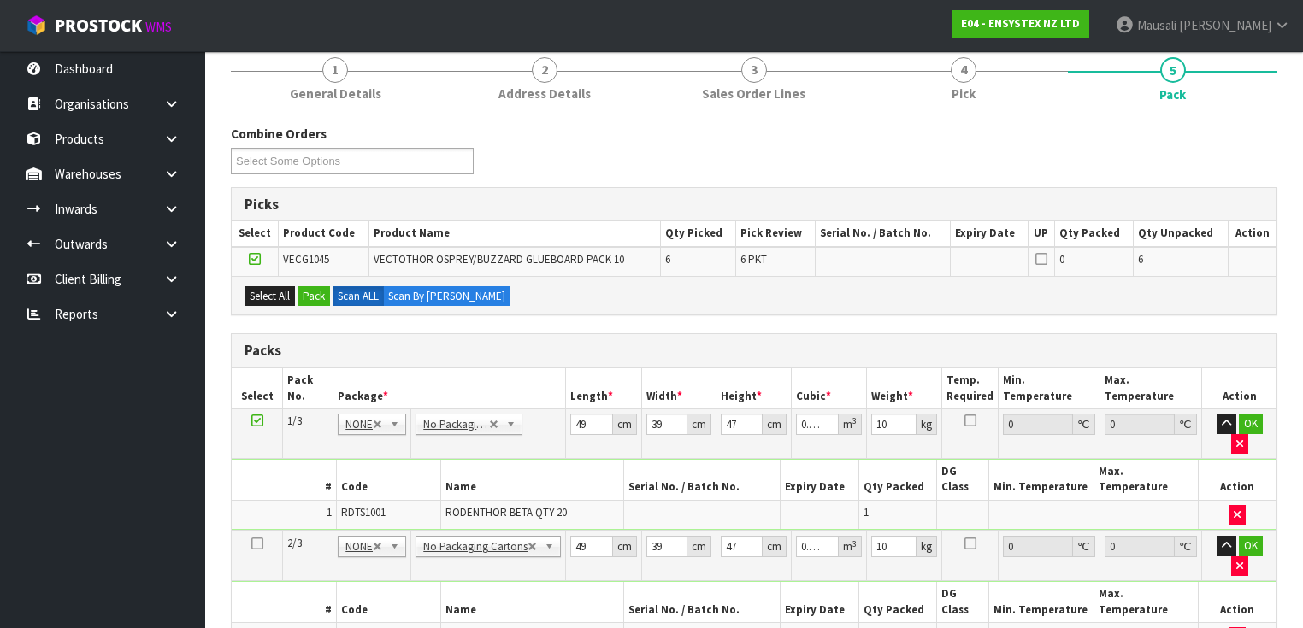
scroll to position [205, 0]
click at [258, 421] on icon at bounding box center [257, 421] width 12 height 1
click at [314, 293] on button "Pack" at bounding box center [313, 297] width 32 height 21
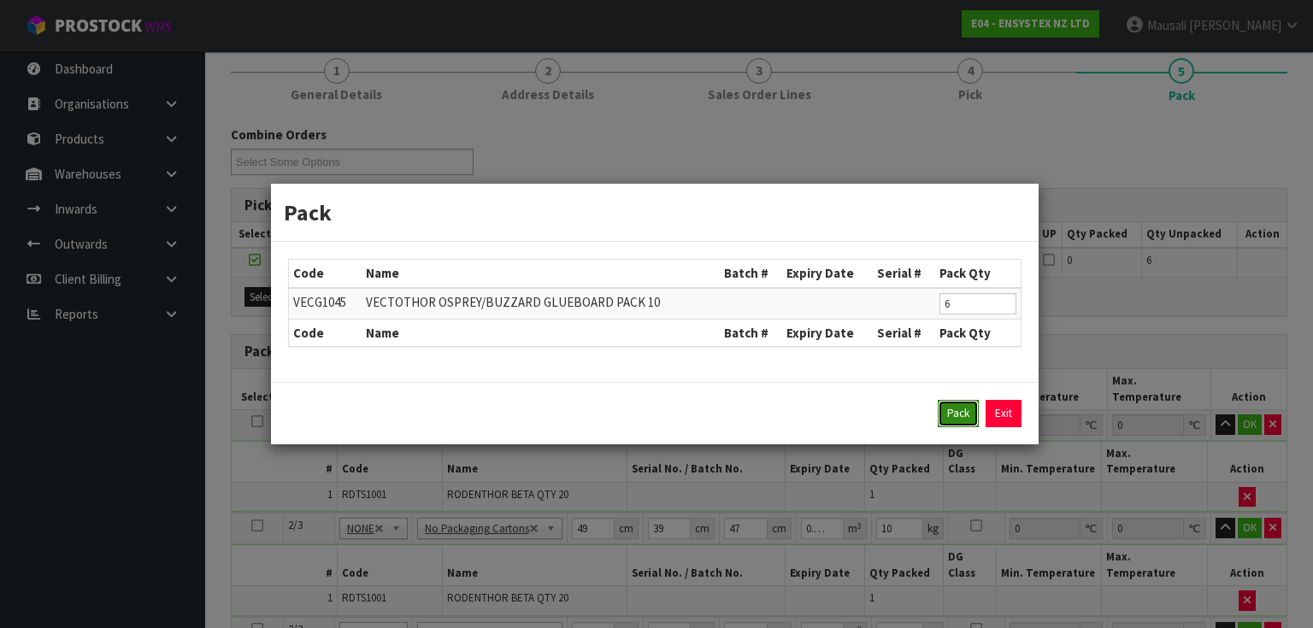
click at [953, 411] on button "Pack" at bounding box center [958, 413] width 41 height 27
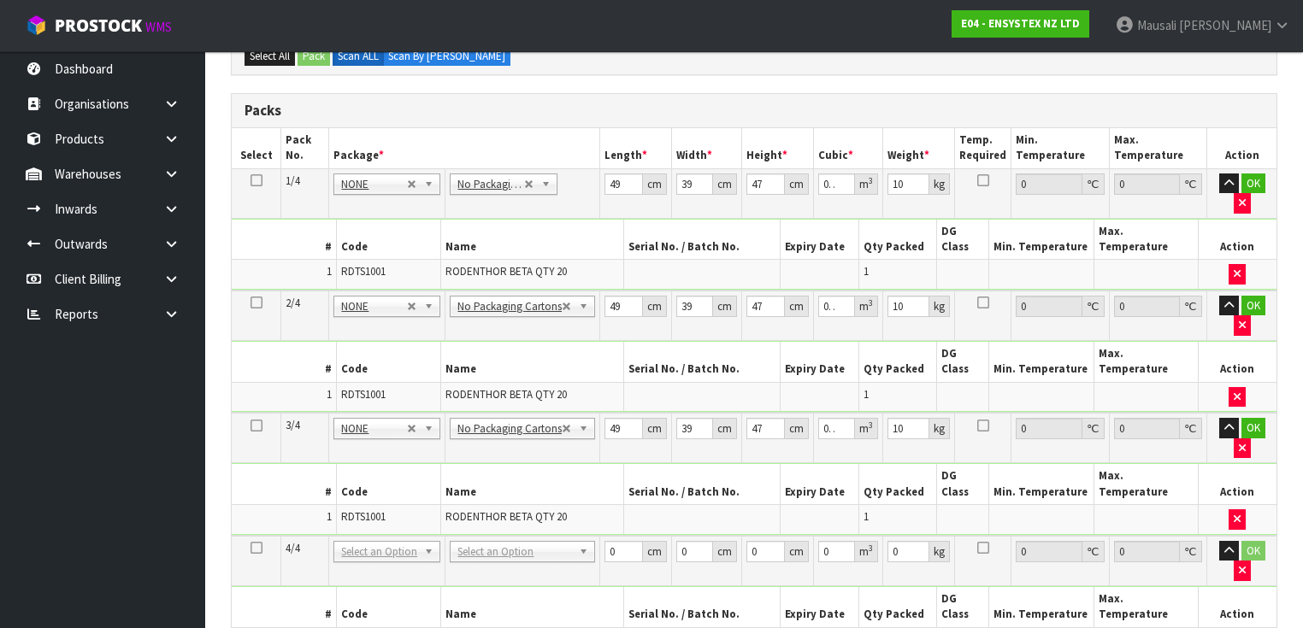
scroll to position [479, 0]
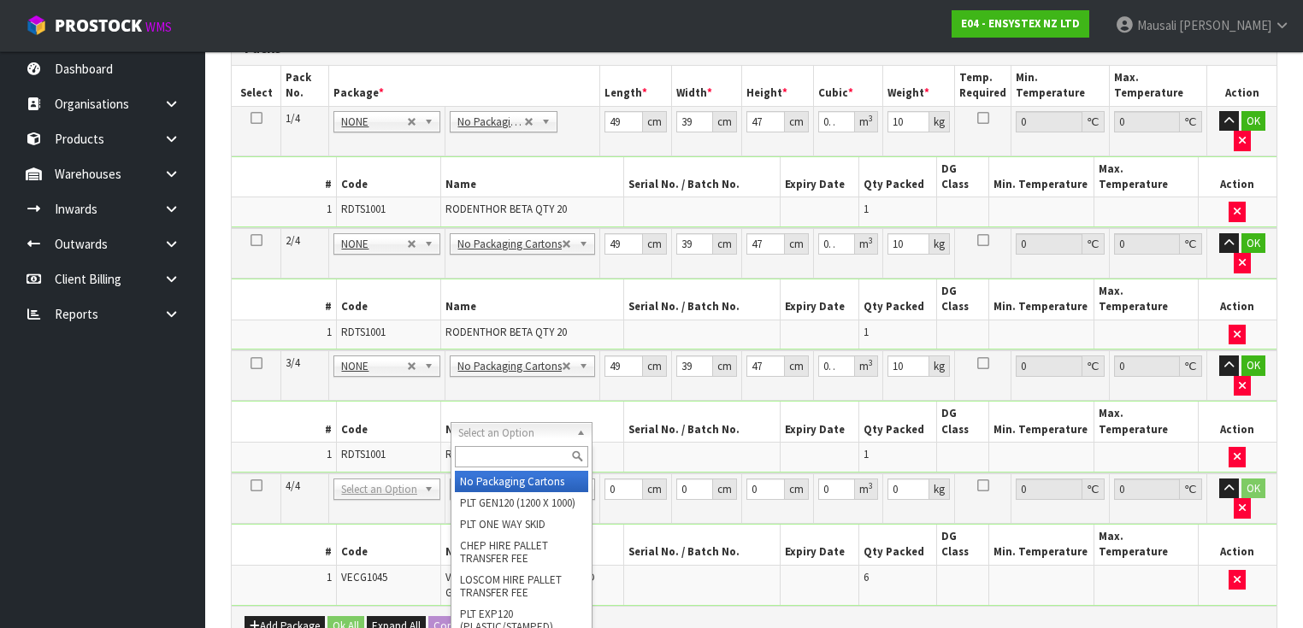
click at [490, 451] on input "text" at bounding box center [521, 456] width 133 height 21
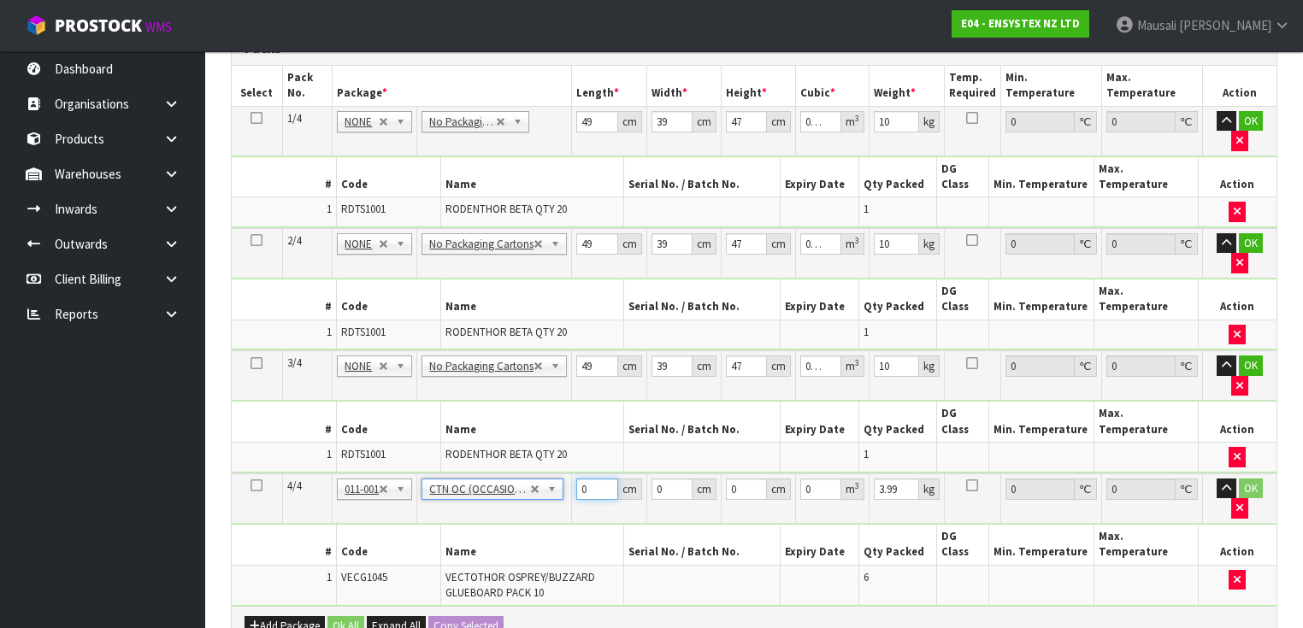
drag, startPoint x: 595, startPoint y: 376, endPoint x: 609, endPoint y: 369, distance: 15.3
click at [578, 479] on input "0" at bounding box center [597, 489] width 42 height 21
click at [345, 616] on button "Ok All" at bounding box center [345, 626] width 37 height 21
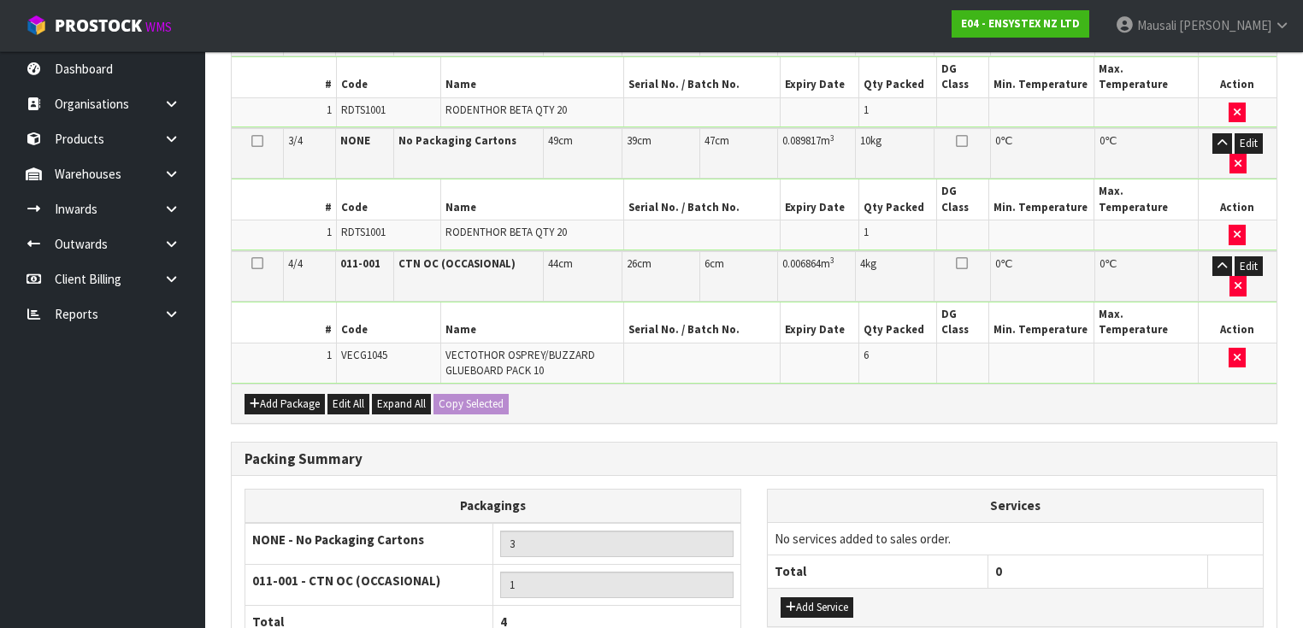
scroll to position [706, 0]
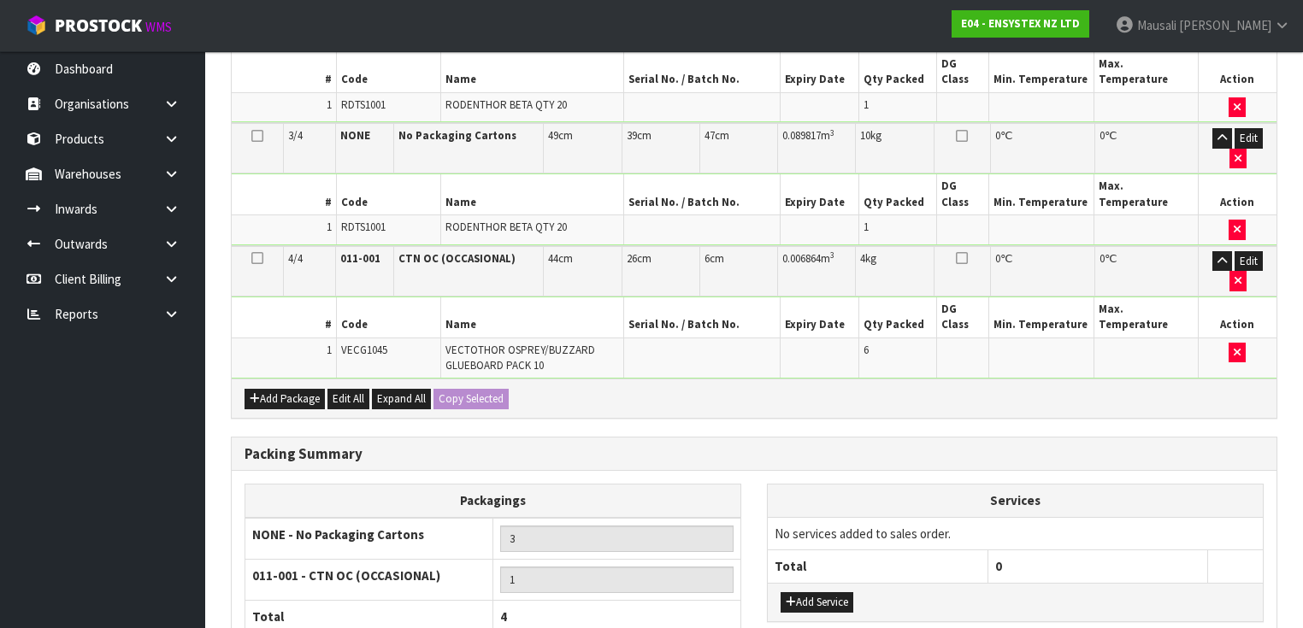
drag, startPoint x: 362, startPoint y: 576, endPoint x: 619, endPoint y: 540, distance: 259.8
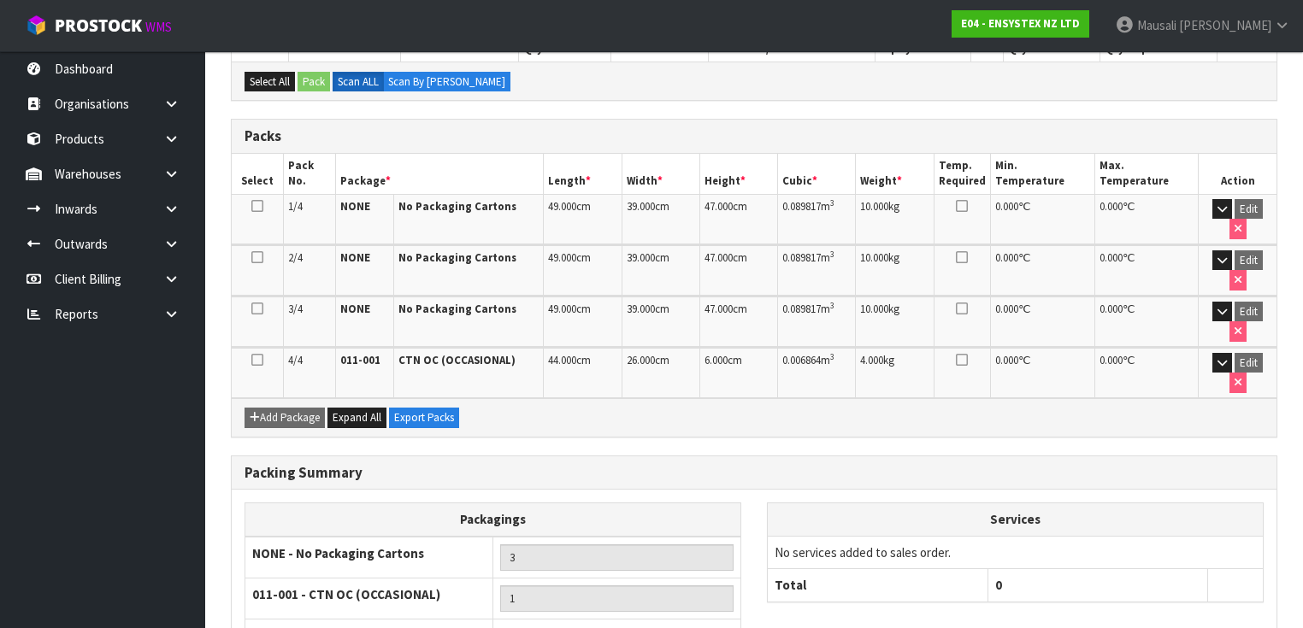
scroll to position [438, 0]
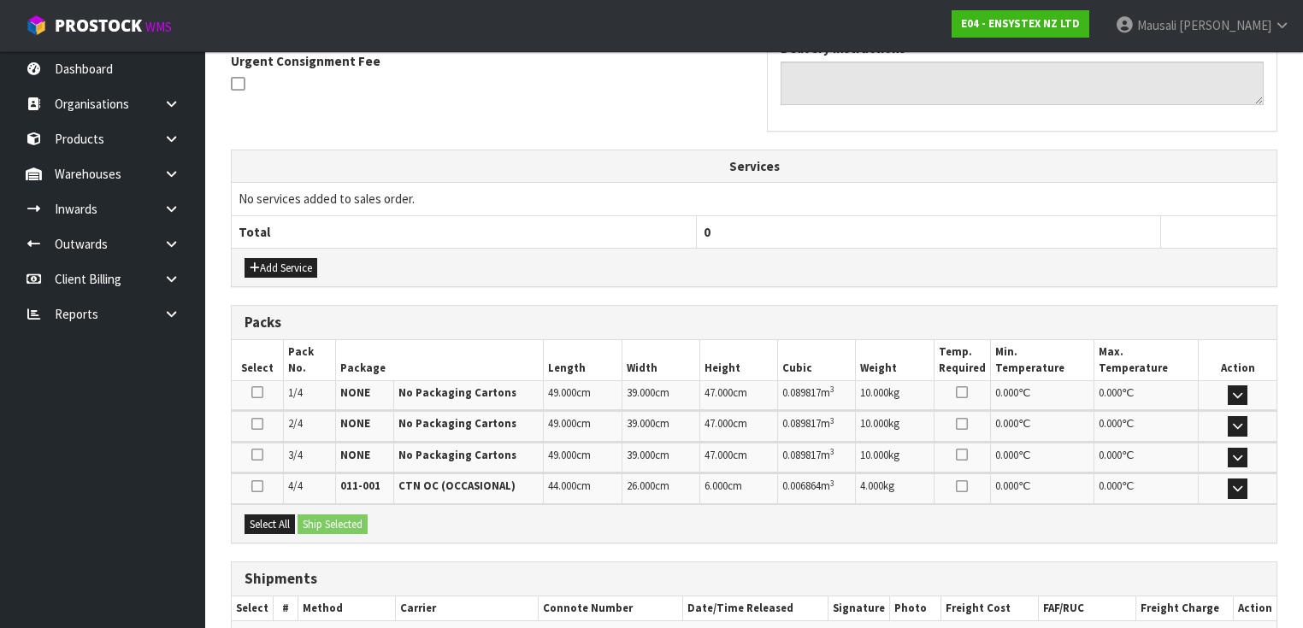
scroll to position [602, 0]
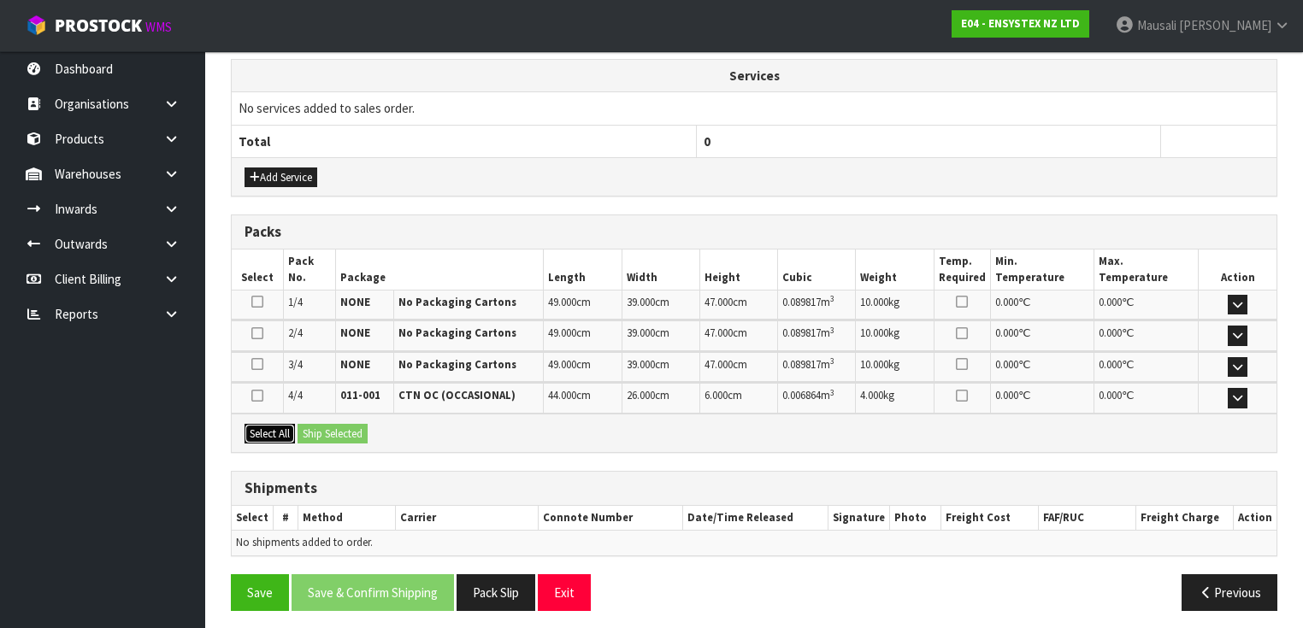
click at [256, 427] on button "Select All" at bounding box center [269, 434] width 50 height 21
click at [307, 424] on button "Ship Selected" at bounding box center [332, 434] width 70 height 21
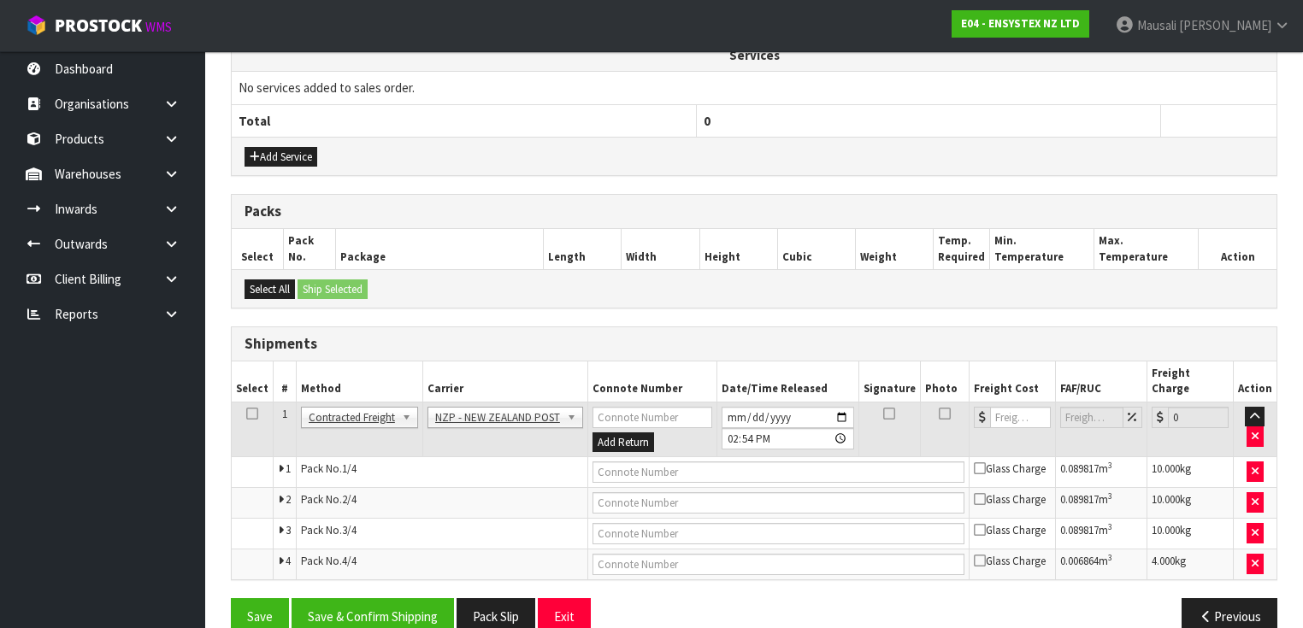
scroll to position [633, 0]
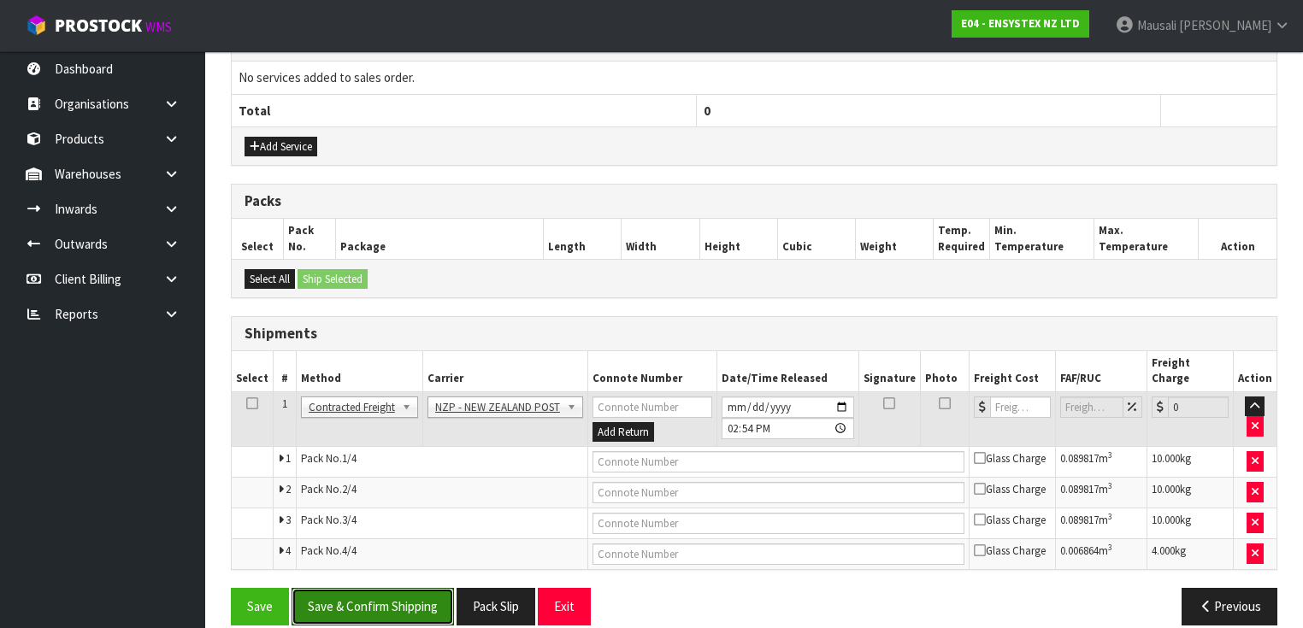
drag, startPoint x: 386, startPoint y: 583, endPoint x: 538, endPoint y: 560, distance: 153.9
click at [393, 588] on button "Save & Confirm Shipping" at bounding box center [372, 606] width 162 height 37
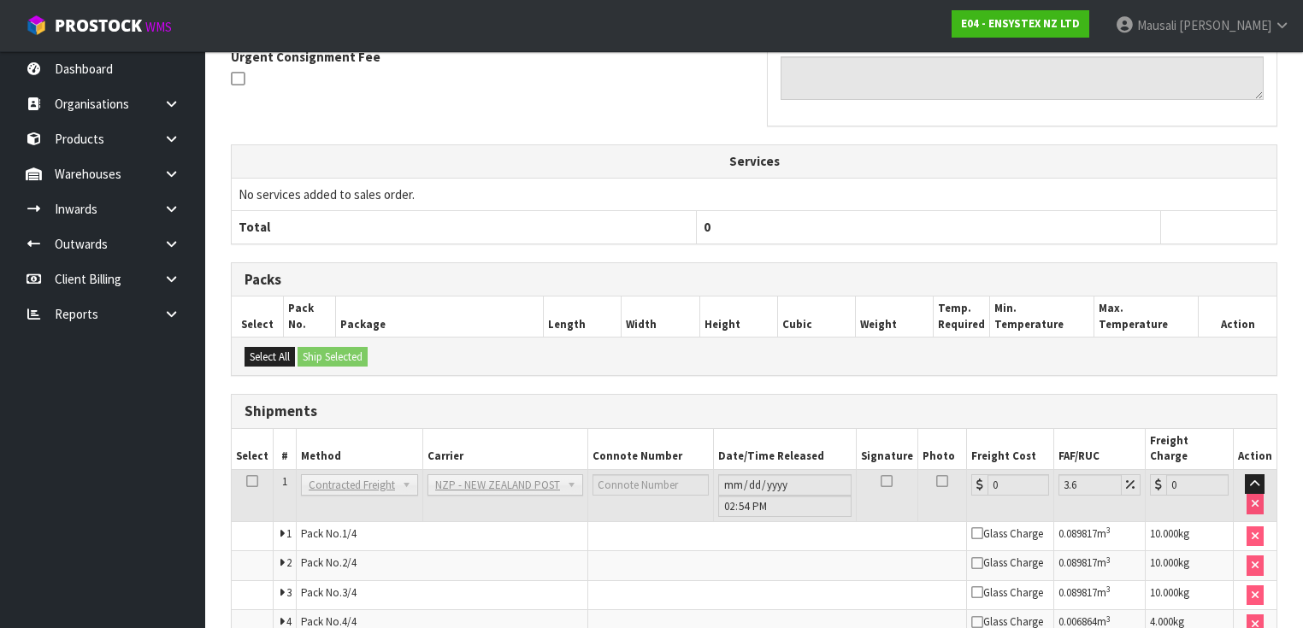
scroll to position [604, 0]
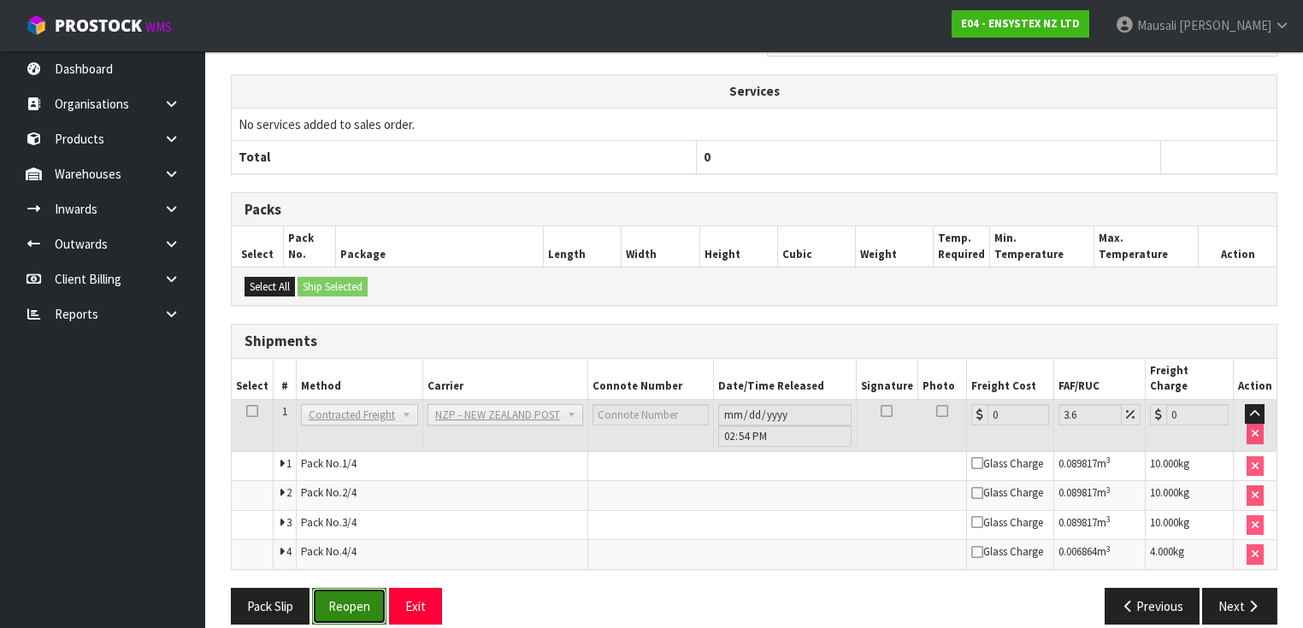
click at [382, 588] on button "Reopen" at bounding box center [349, 606] width 74 height 37
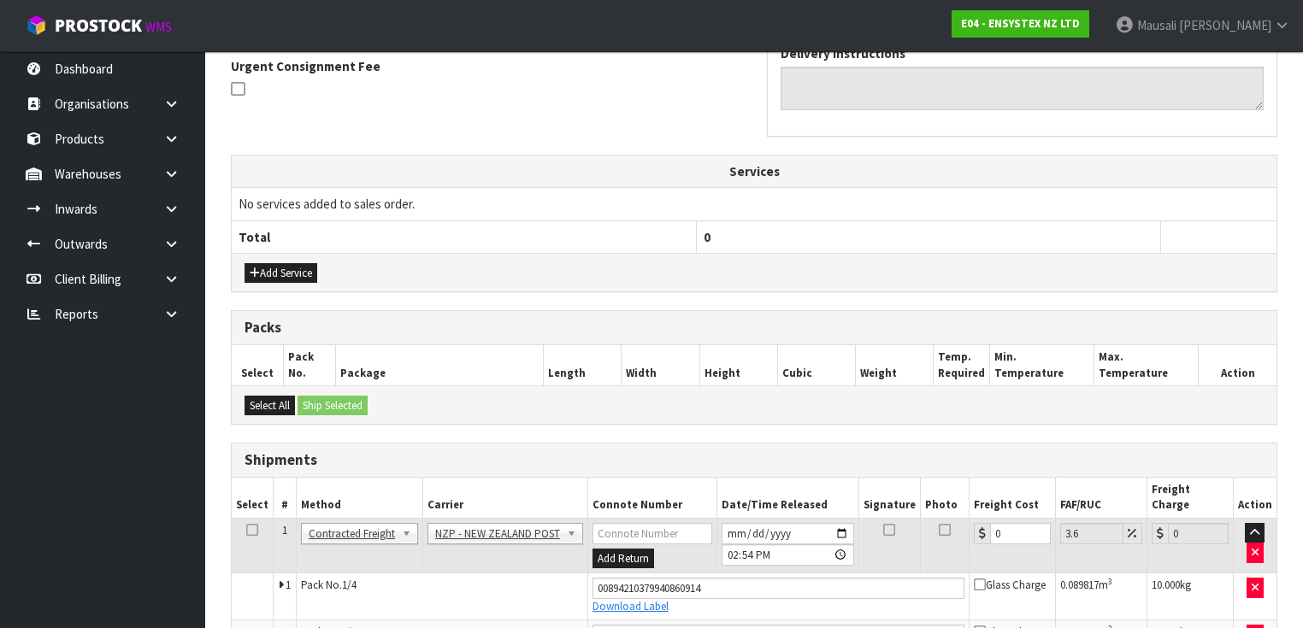
scroll to position [648, 0]
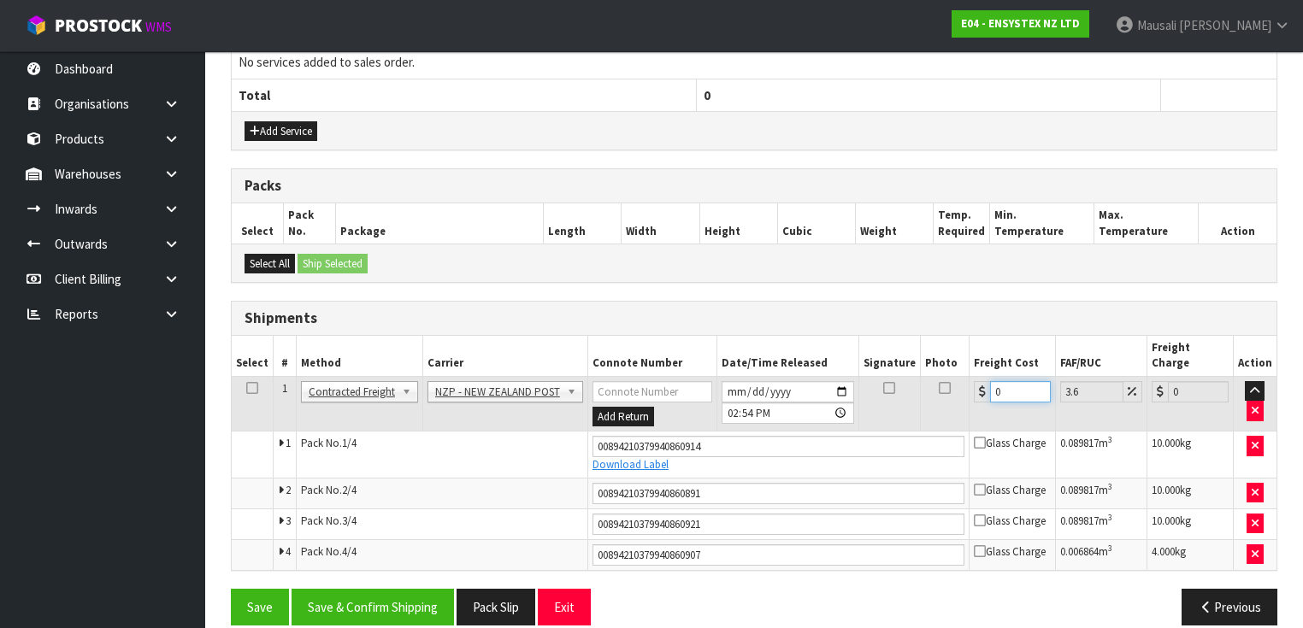
drag, startPoint x: 1015, startPoint y: 367, endPoint x: 967, endPoint y: 386, distance: 52.5
click at [973, 383] on td "0" at bounding box center [1012, 404] width 86 height 56
click at [380, 589] on button "Save & Confirm Shipping" at bounding box center [372, 607] width 162 height 37
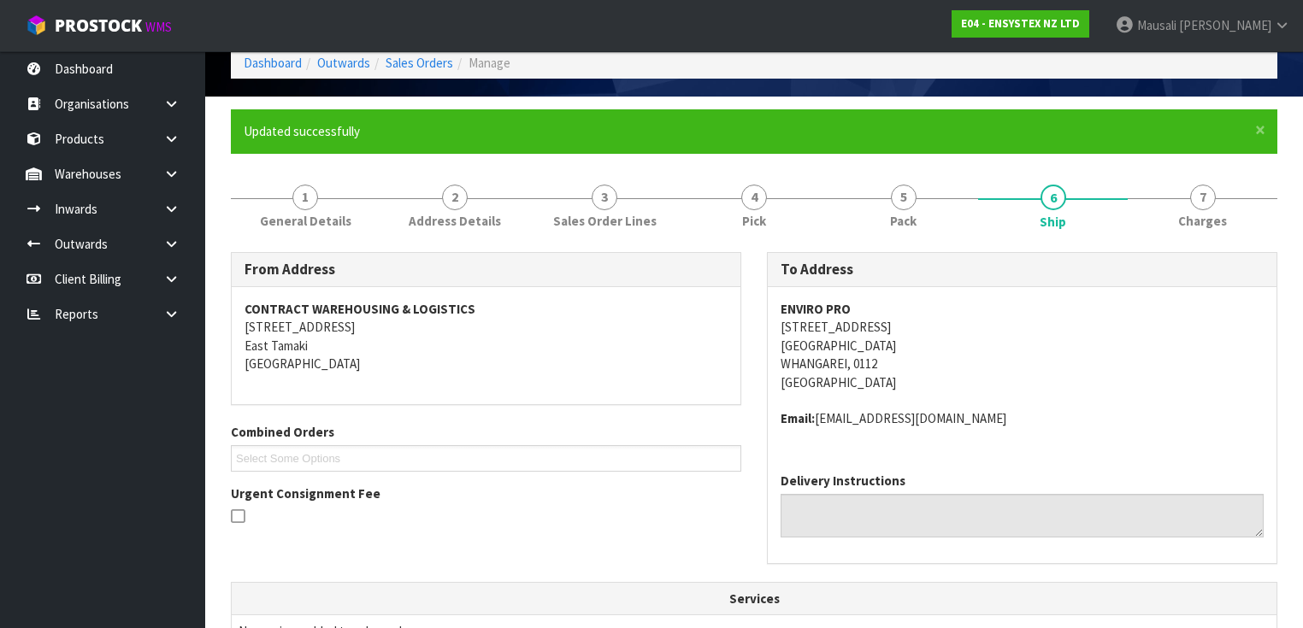
scroll to position [0, 0]
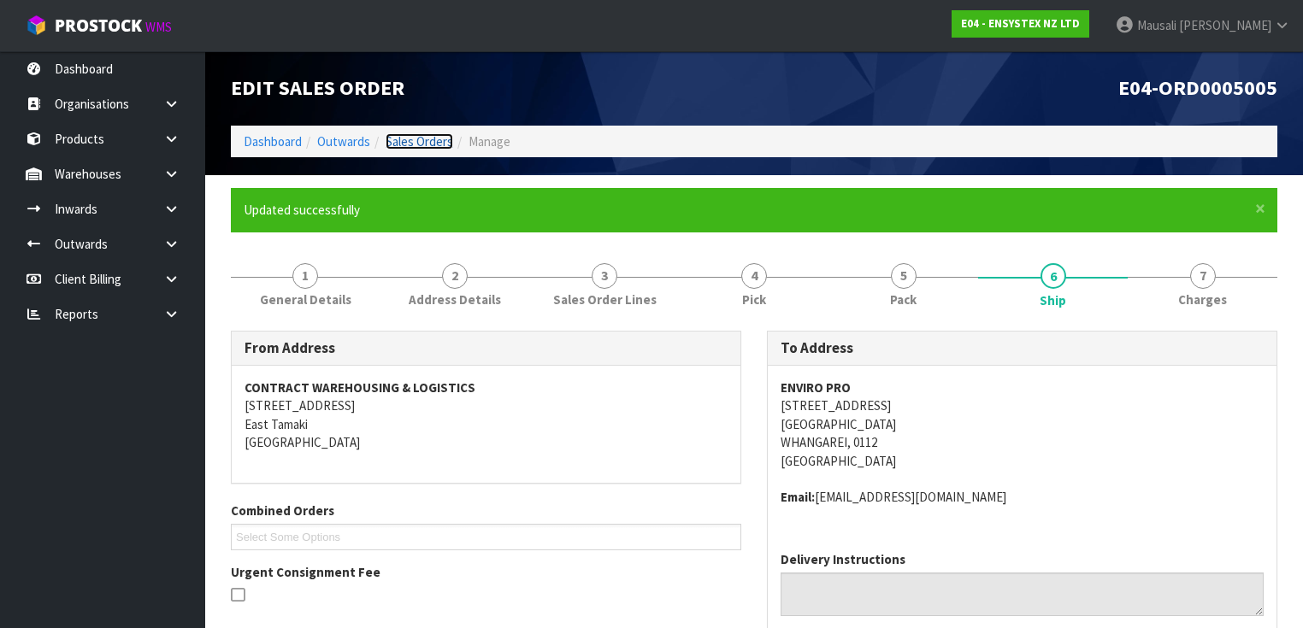
click at [410, 138] on link "Sales Orders" at bounding box center [419, 141] width 68 height 16
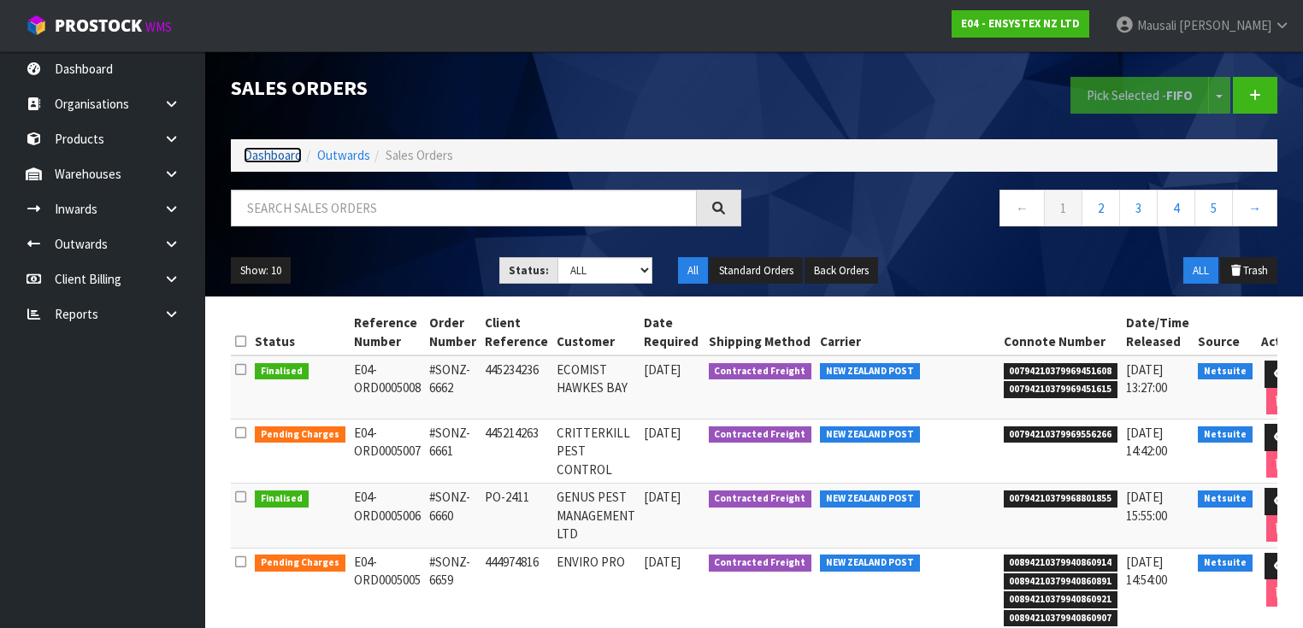
click at [289, 155] on link "Dashboard" at bounding box center [273, 155] width 58 height 16
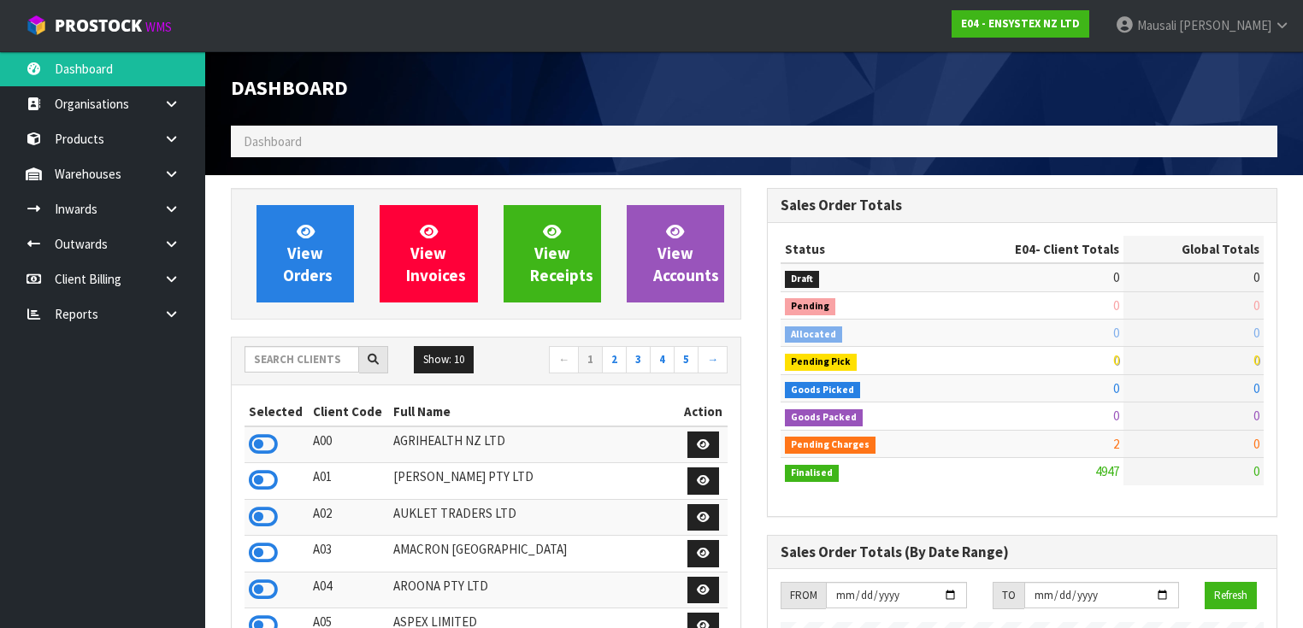
scroll to position [1381, 536]
click at [267, 358] on input "text" at bounding box center [301, 359] width 115 height 26
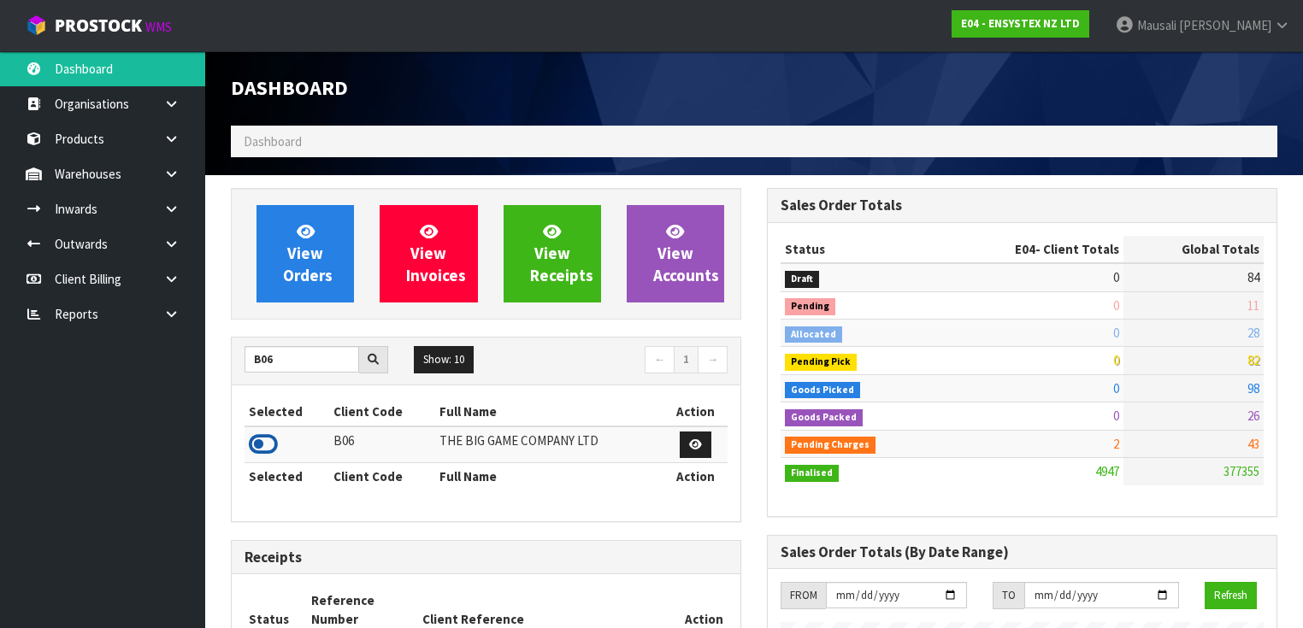
click at [270, 438] on icon at bounding box center [263, 445] width 29 height 26
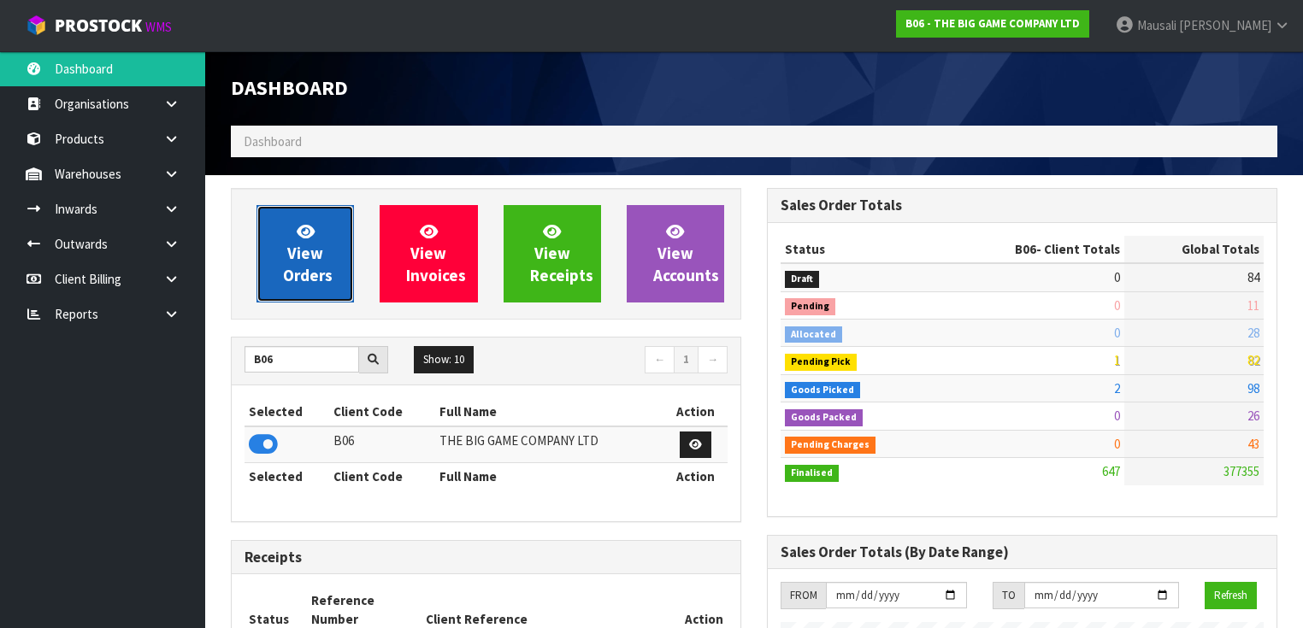
click at [311, 267] on span "View Orders" at bounding box center [308, 253] width 50 height 64
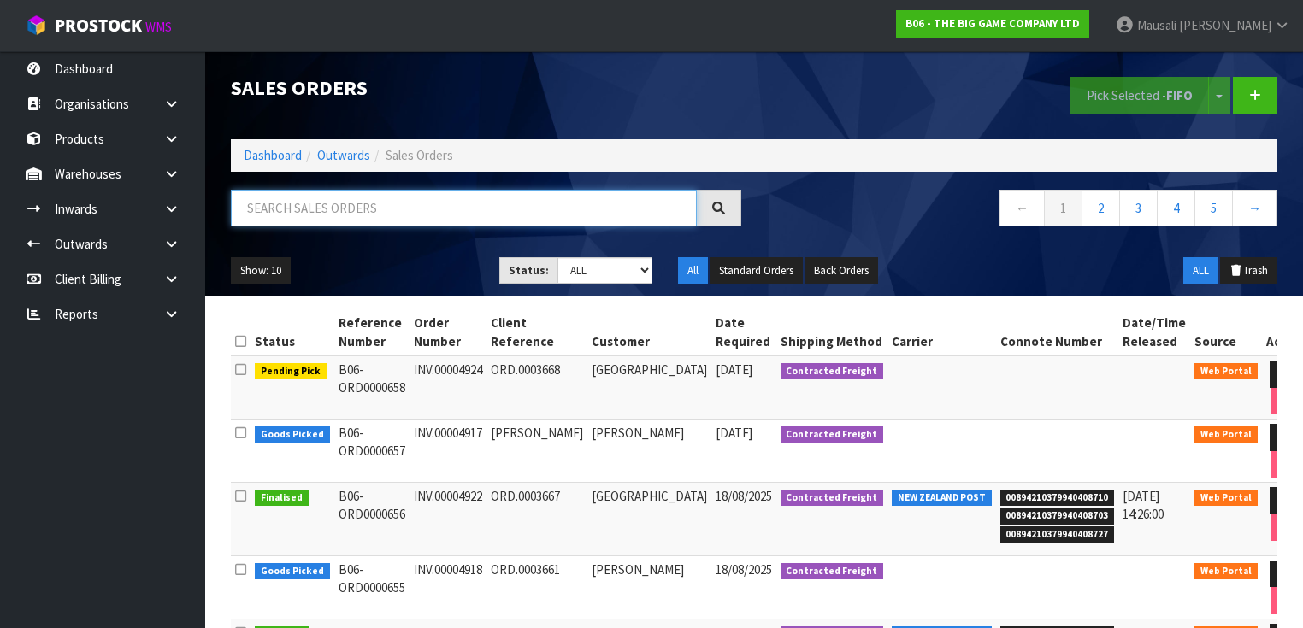
click at [297, 216] on input "text" at bounding box center [464, 208] width 466 height 37
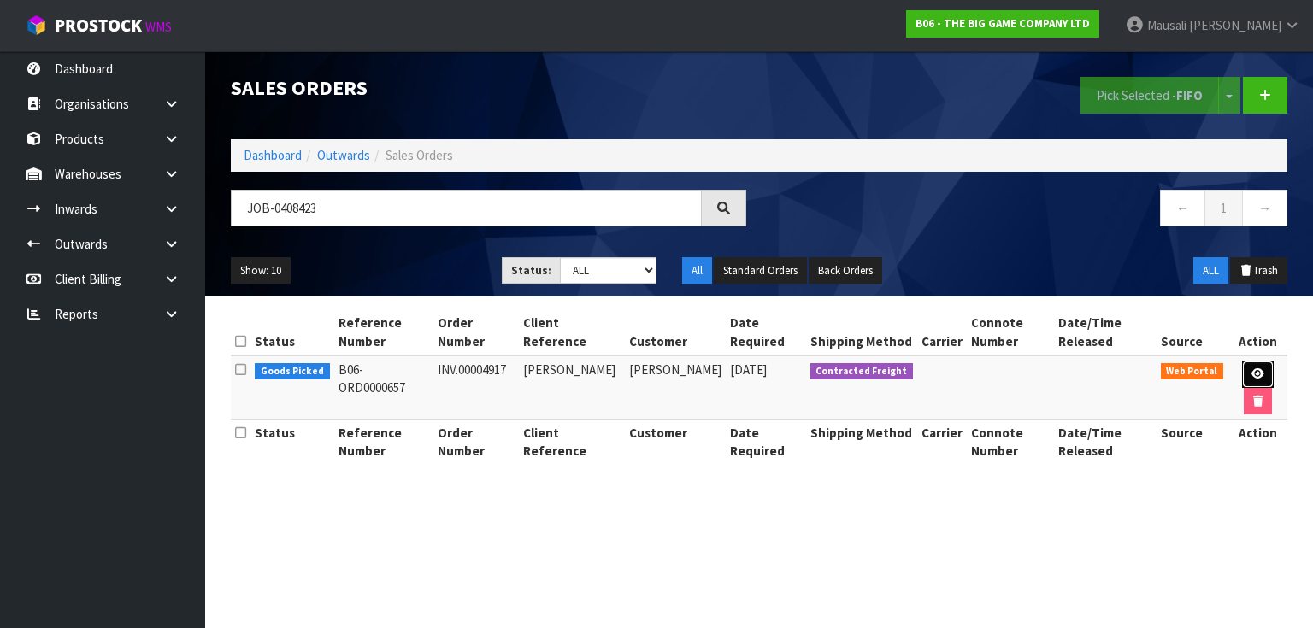
click at [1243, 372] on link at bounding box center [1258, 374] width 32 height 27
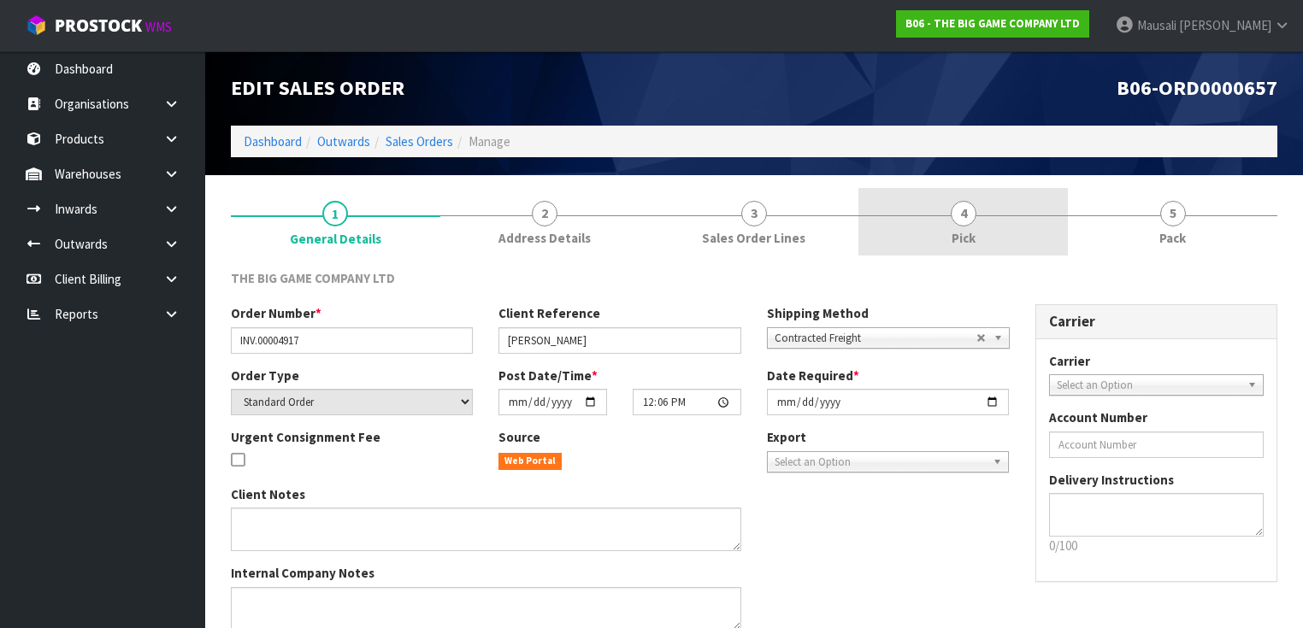
click at [1040, 225] on link "4 Pick" at bounding box center [962, 222] width 209 height 68
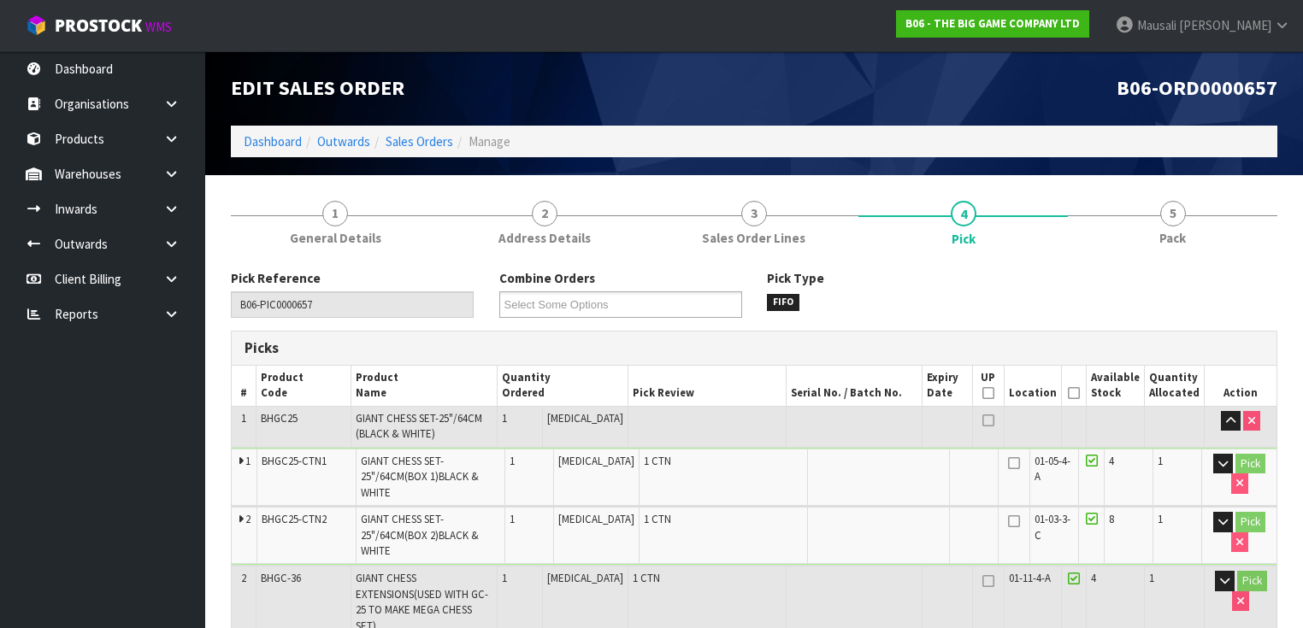
click at [1080, 393] on icon at bounding box center [1074, 393] width 12 height 1
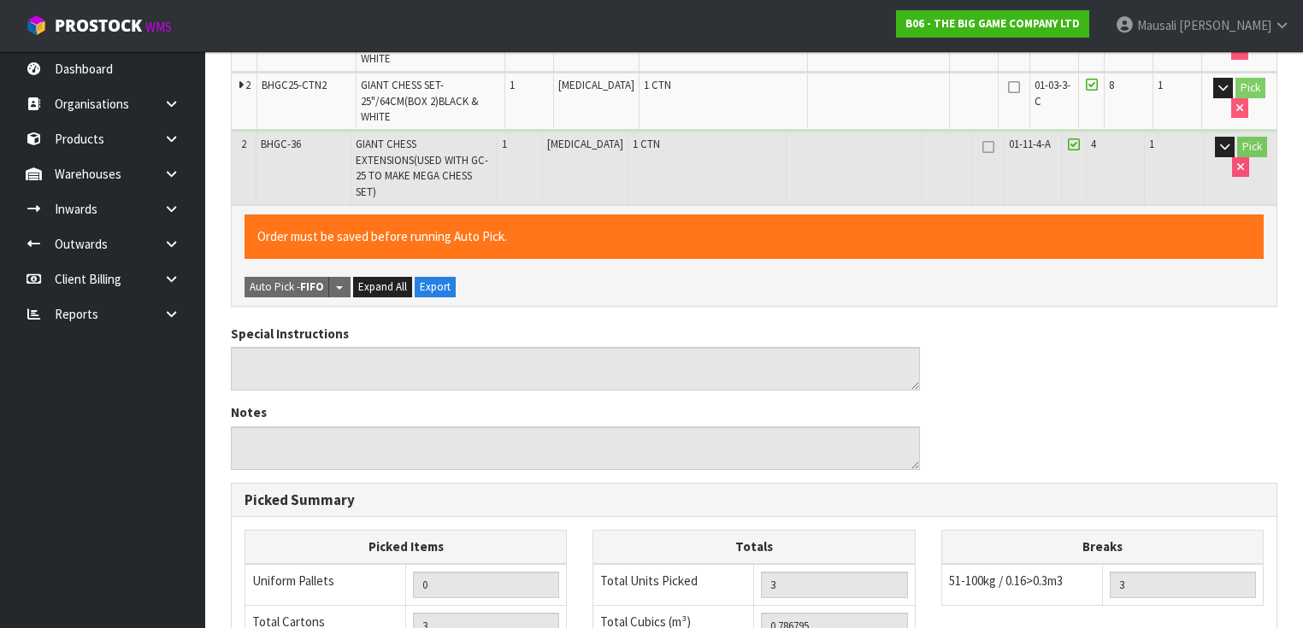
scroll to position [737, 0]
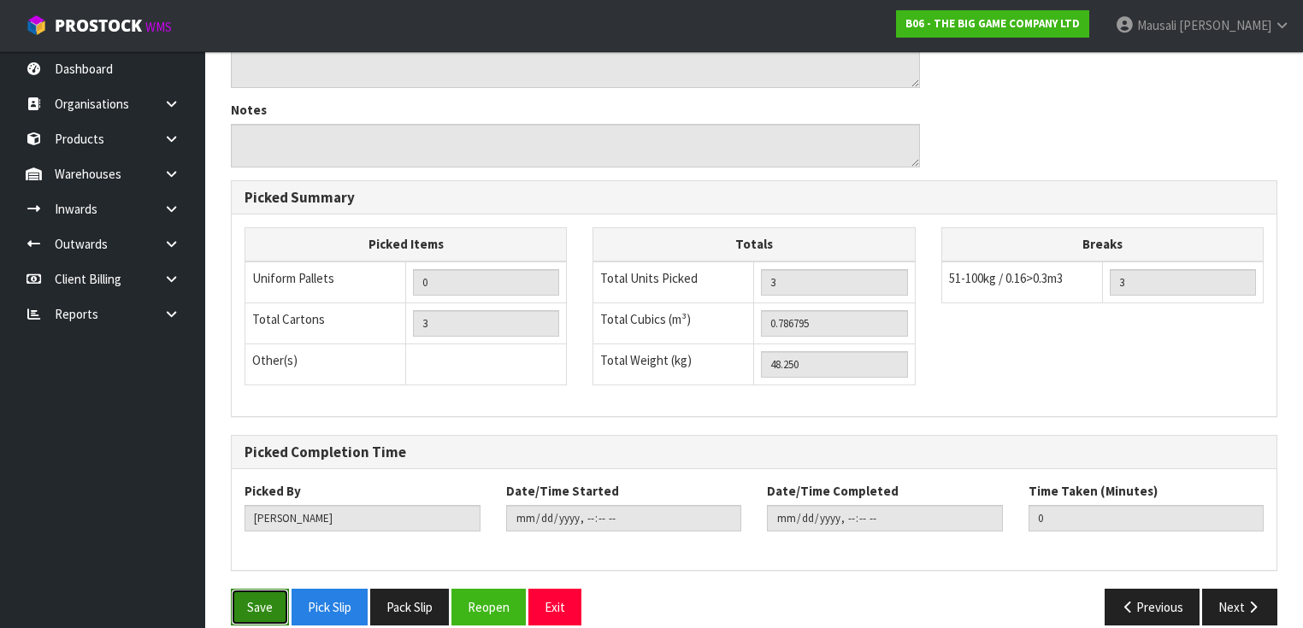
click at [238, 589] on button "Save" at bounding box center [260, 607] width 58 height 37
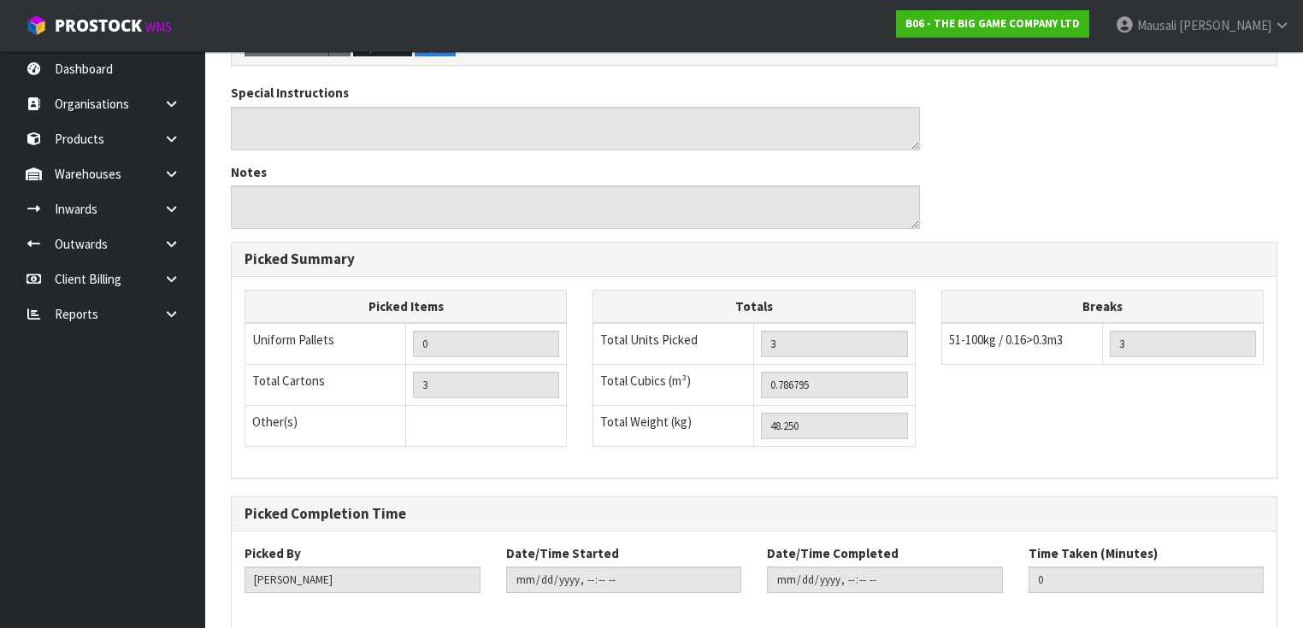
scroll to position [0, 0]
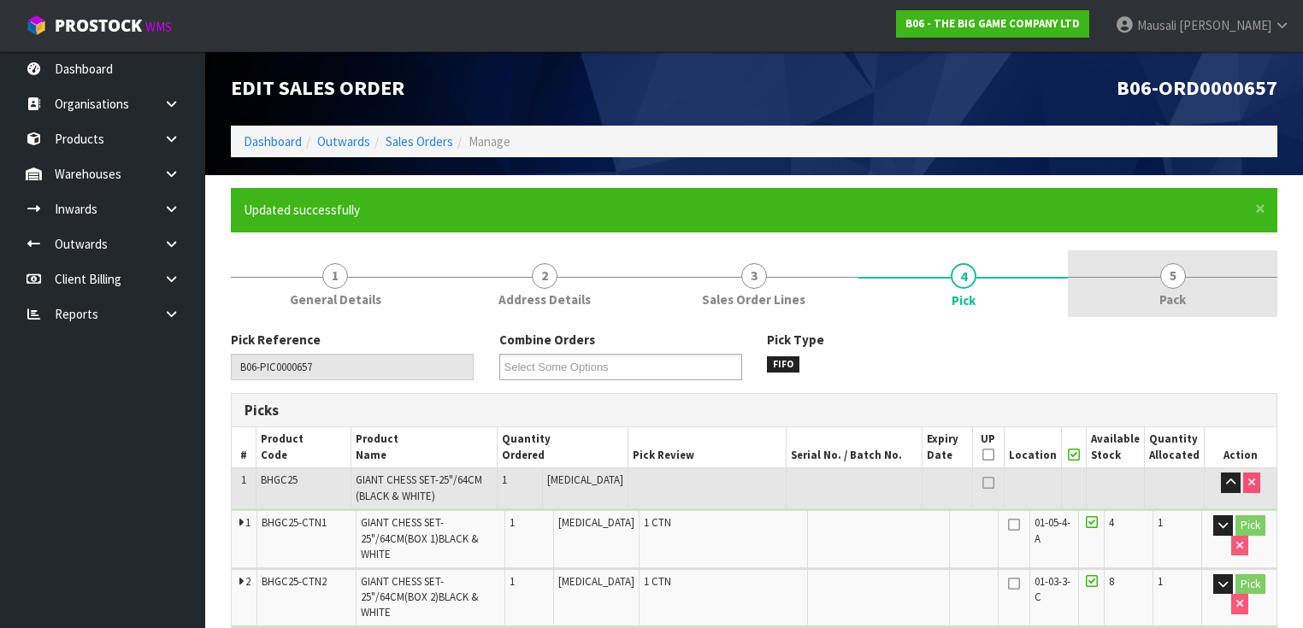
click at [1169, 284] on span "5" at bounding box center [1173, 276] width 26 height 26
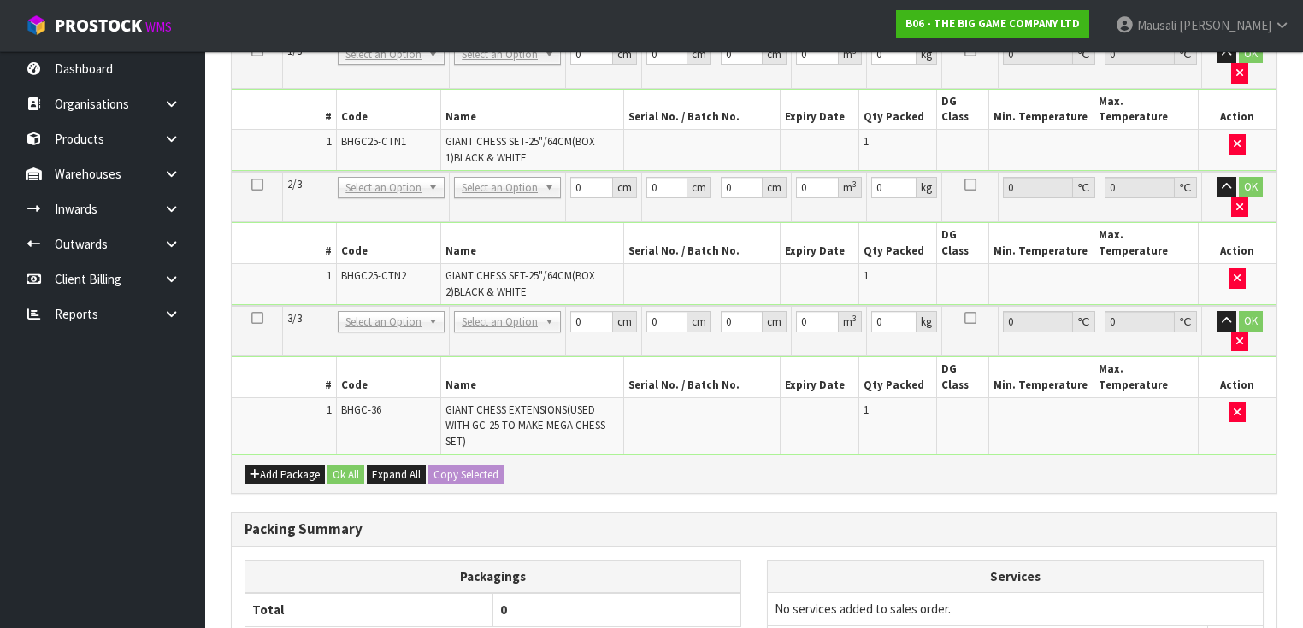
scroll to position [615, 0]
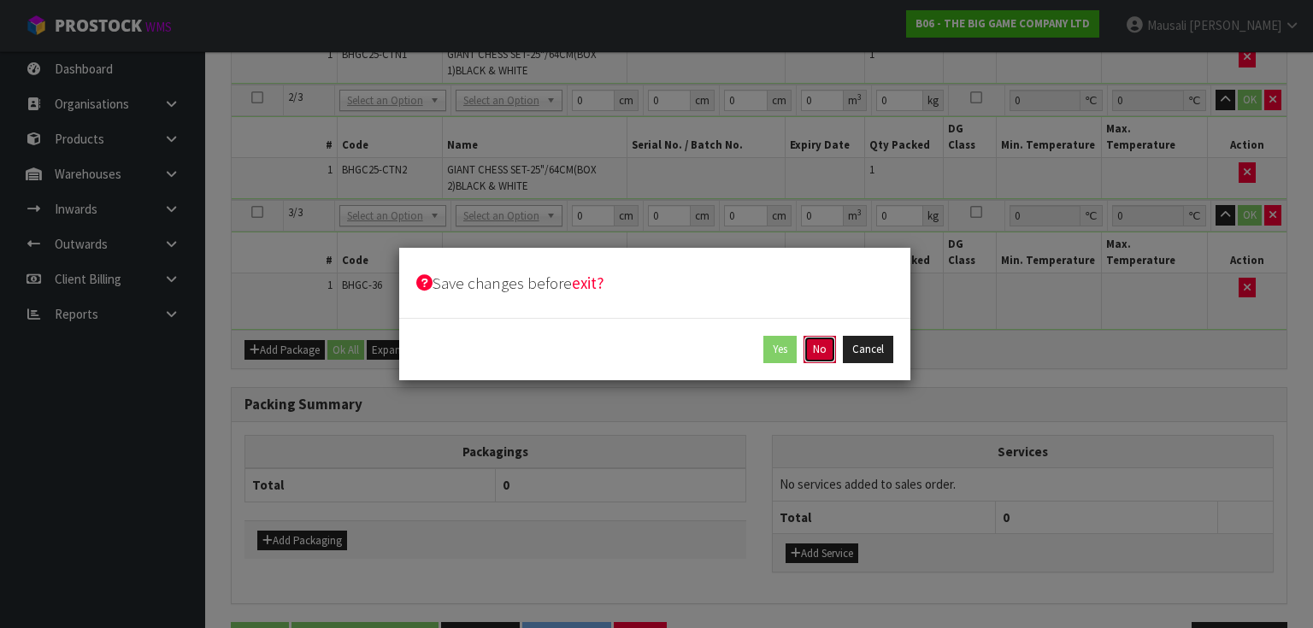
click at [826, 351] on button "No" at bounding box center [819, 349] width 32 height 27
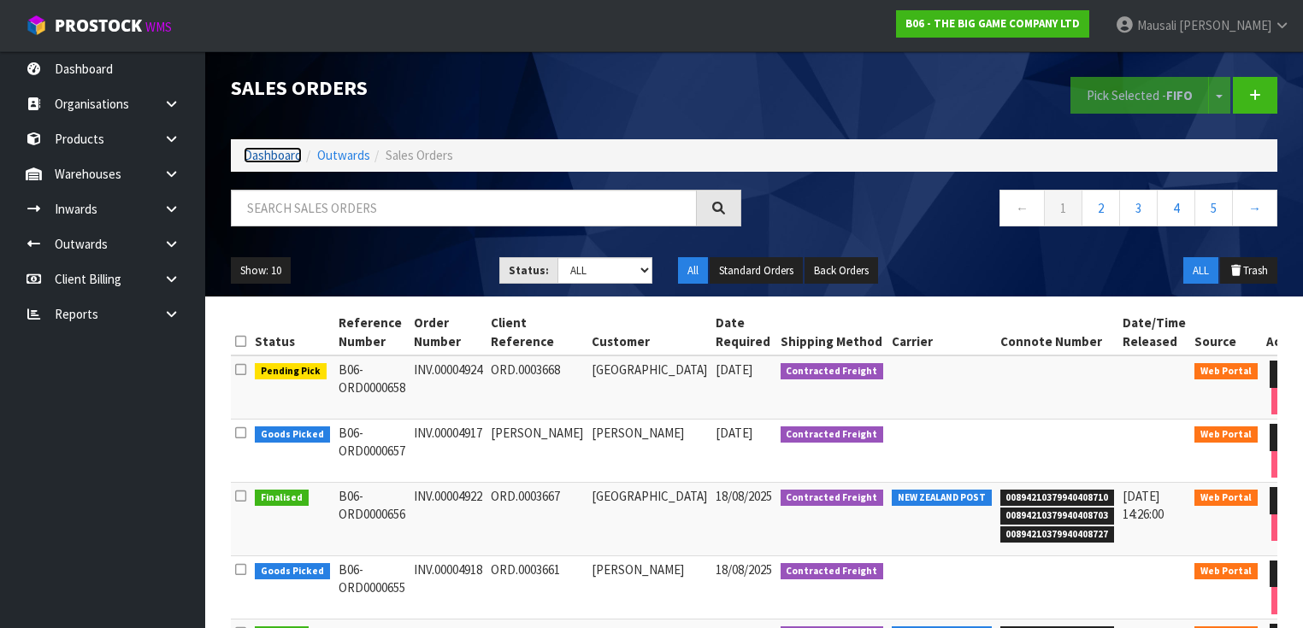
click at [287, 150] on link "Dashboard" at bounding box center [273, 155] width 58 height 16
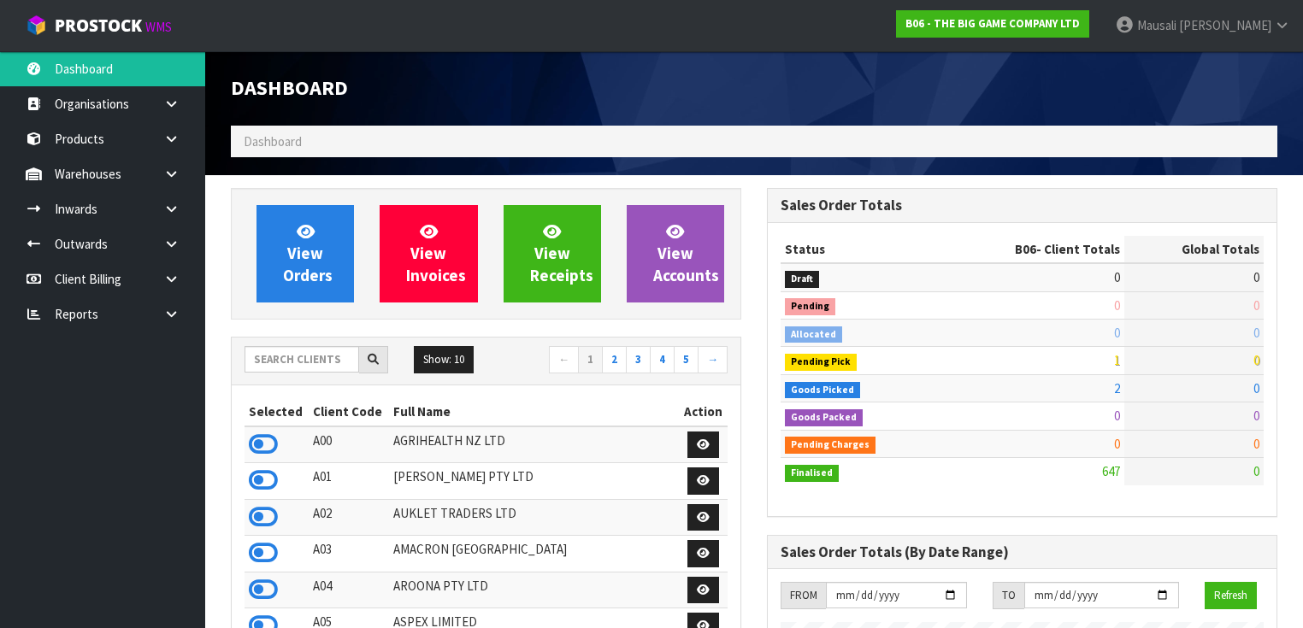
scroll to position [1381, 536]
click at [287, 358] on input "text" at bounding box center [301, 359] width 115 height 26
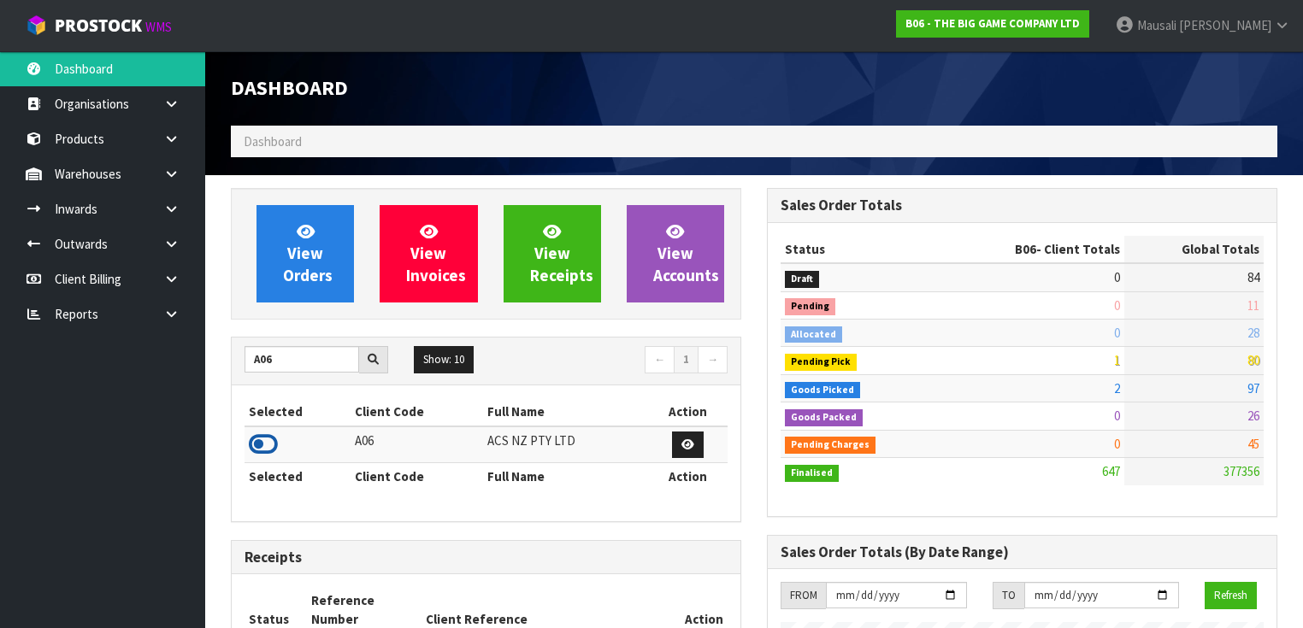
click at [262, 444] on icon at bounding box center [263, 445] width 29 height 26
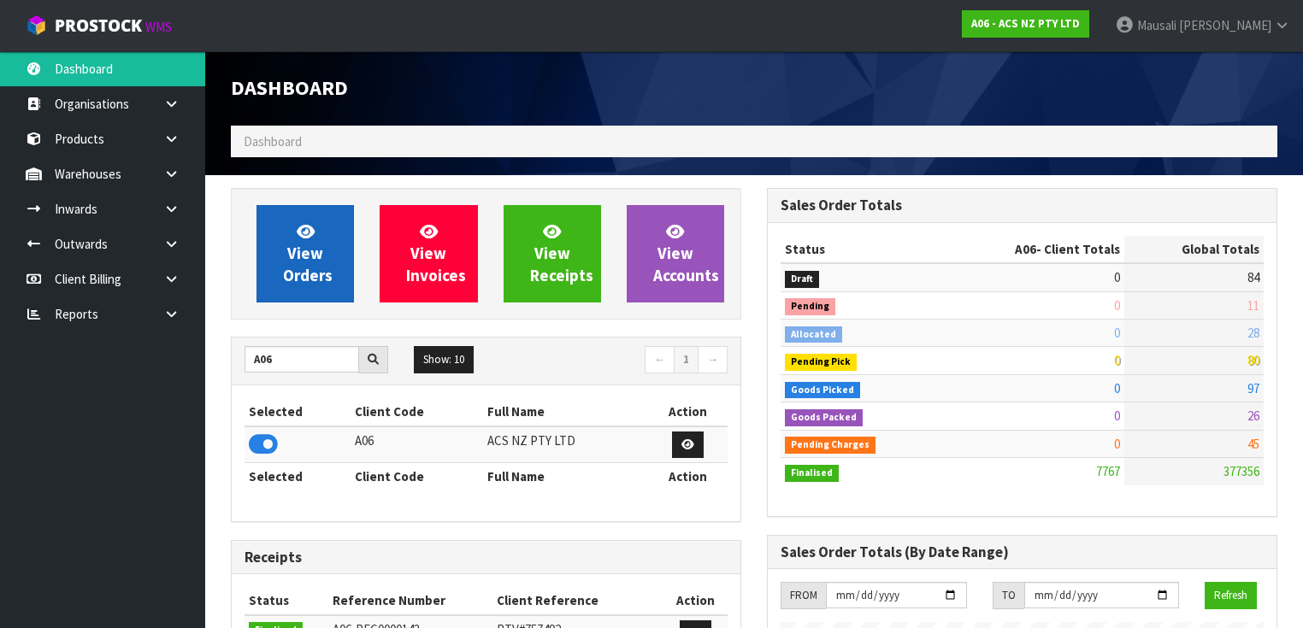
scroll to position [1345, 536]
click at [306, 272] on span "View Orders" at bounding box center [308, 253] width 50 height 64
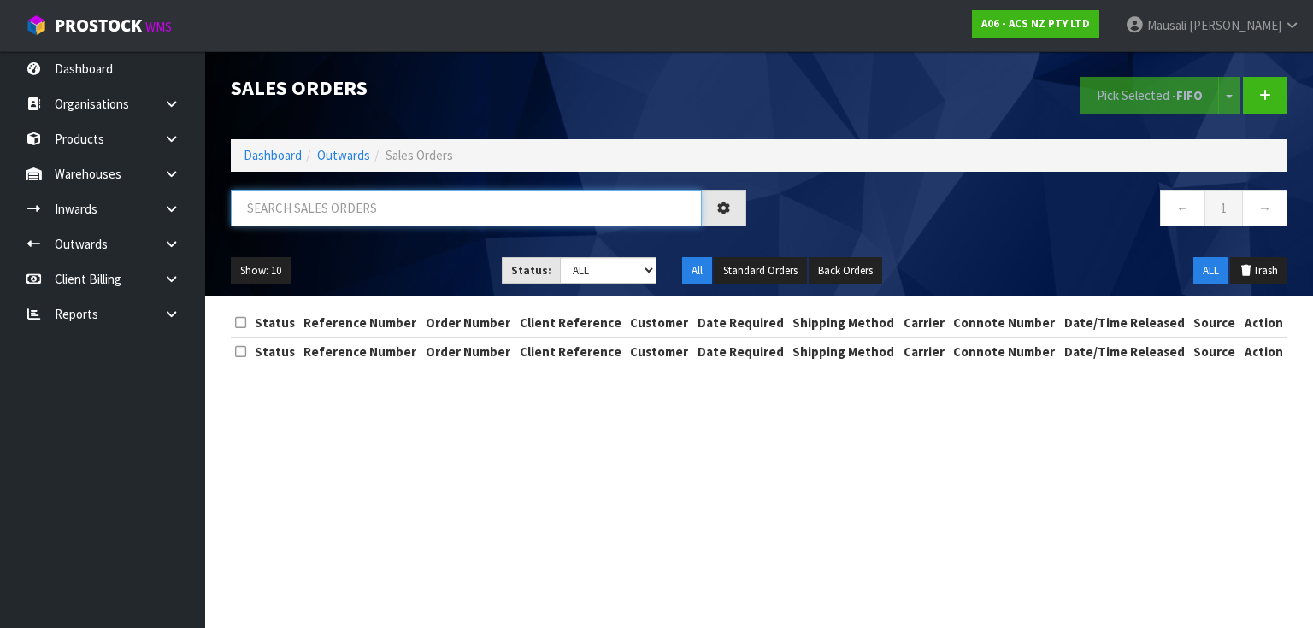
click at [284, 211] on input "text" at bounding box center [466, 208] width 471 height 37
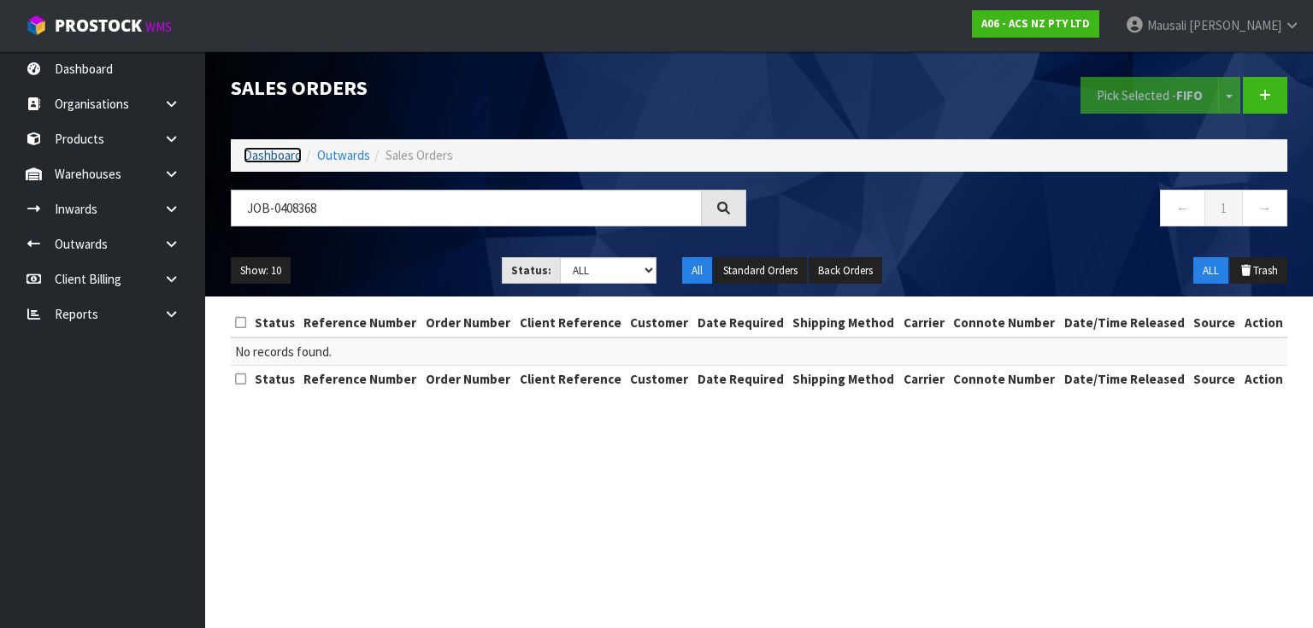
click at [274, 154] on link "Dashboard" at bounding box center [273, 155] width 58 height 16
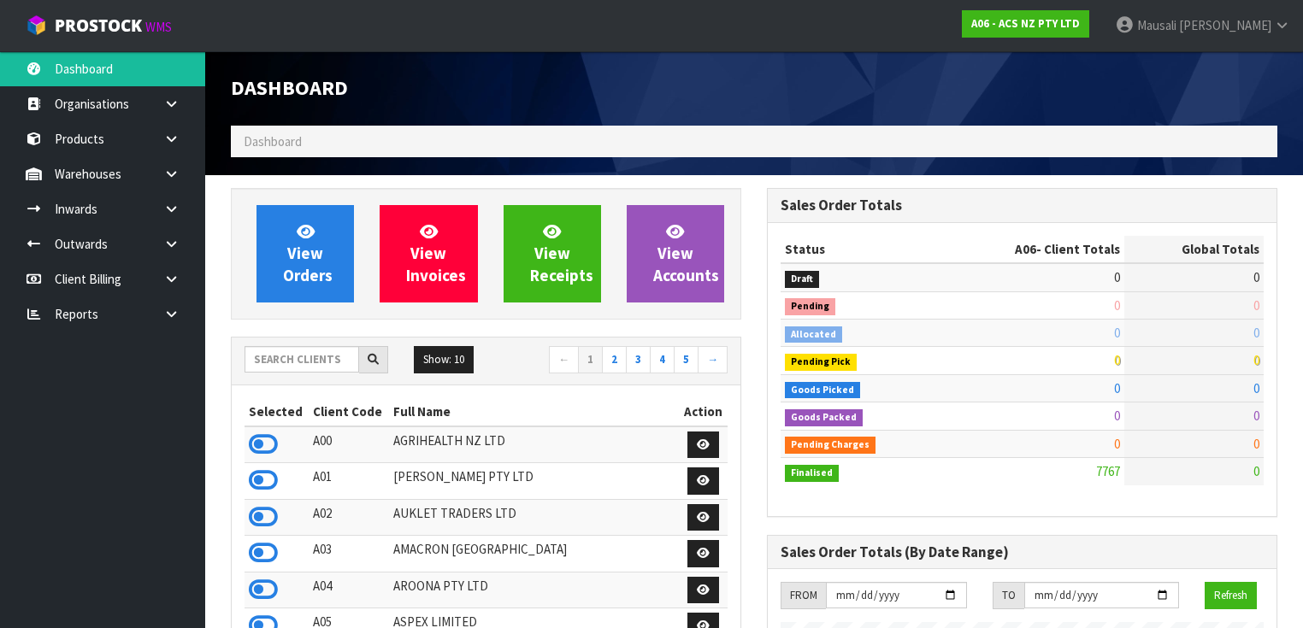
scroll to position [1289, 536]
click at [274, 349] on input "text" at bounding box center [301, 359] width 115 height 26
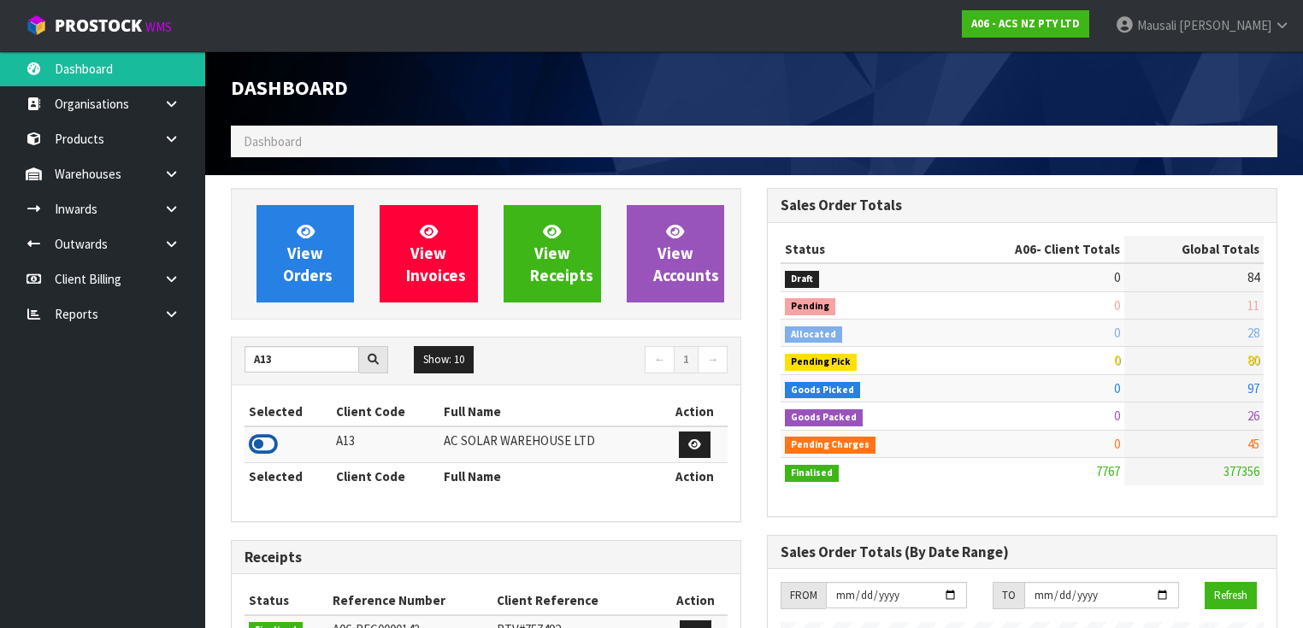
click at [260, 444] on icon at bounding box center [263, 445] width 29 height 26
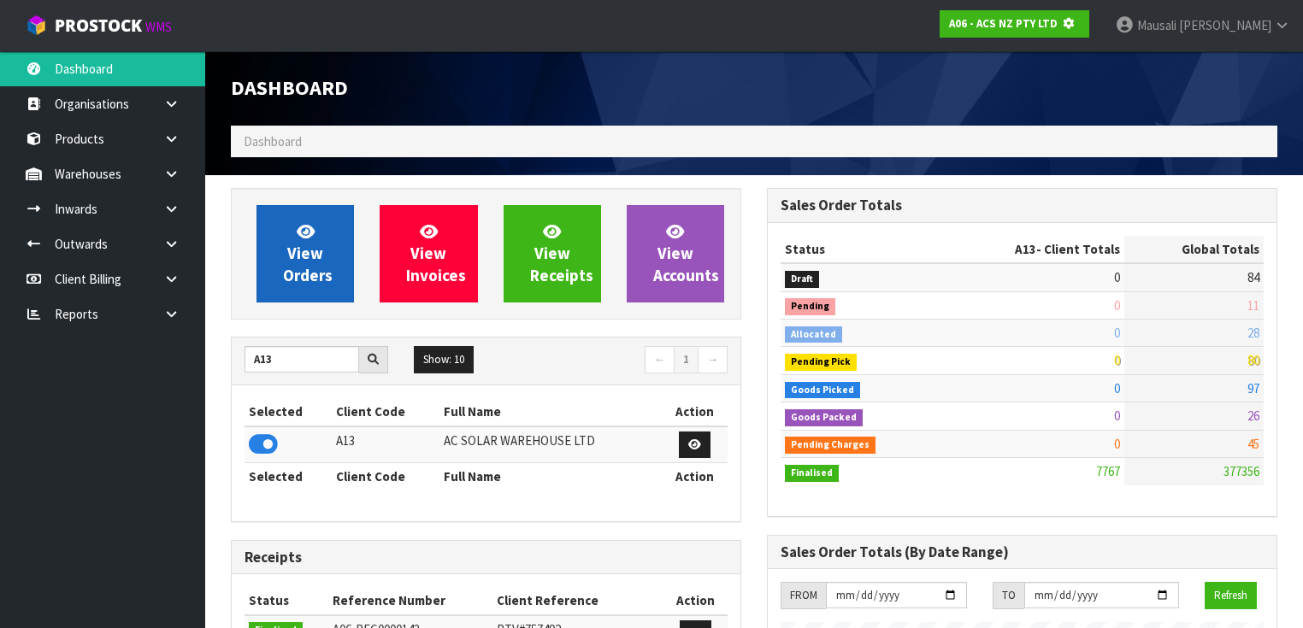
scroll to position [1062, 536]
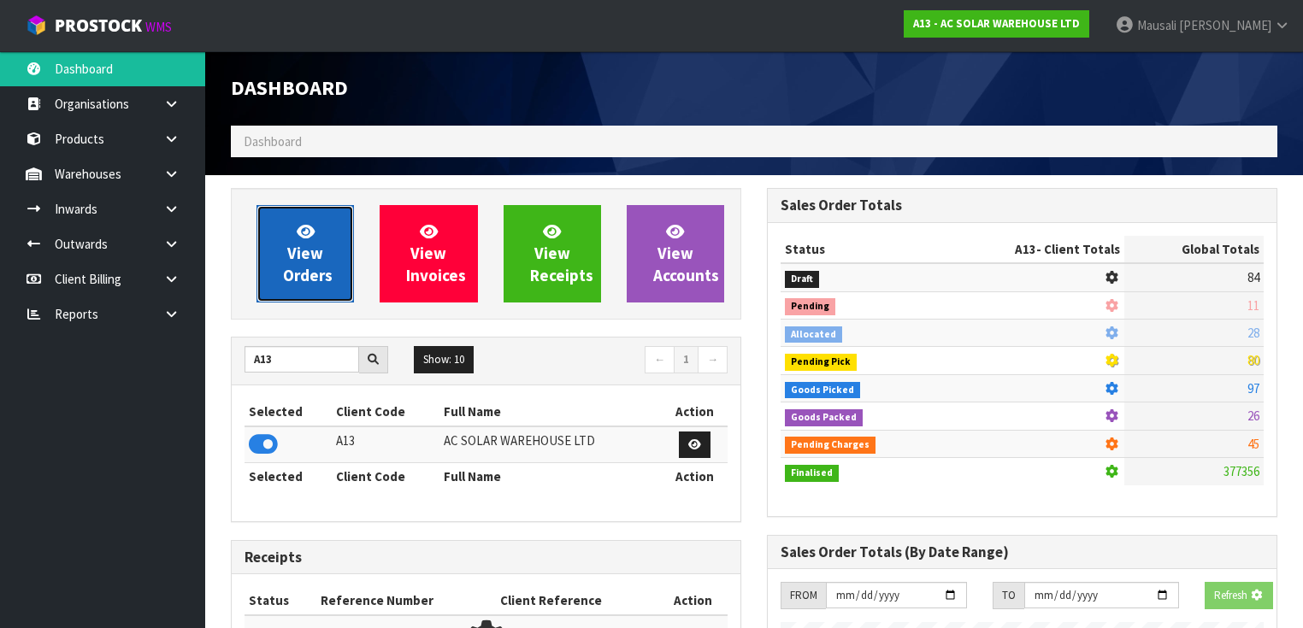
click at [296, 258] on span "View Orders" at bounding box center [308, 253] width 50 height 64
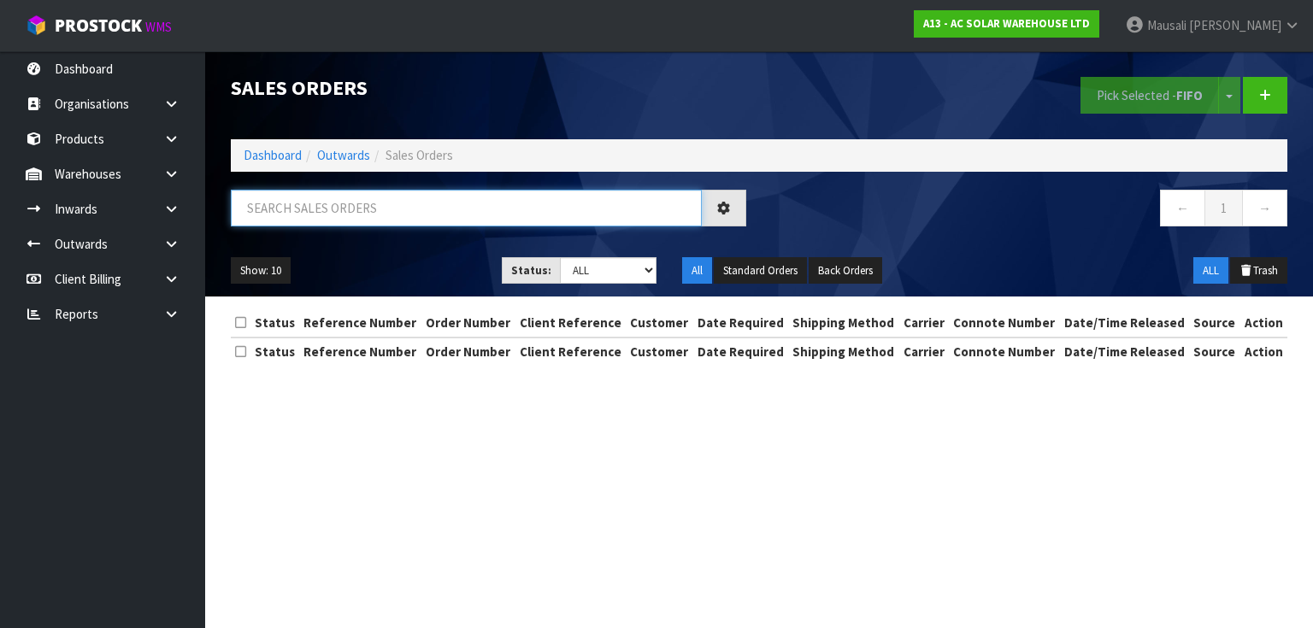
click at [274, 215] on input "text" at bounding box center [466, 208] width 471 height 37
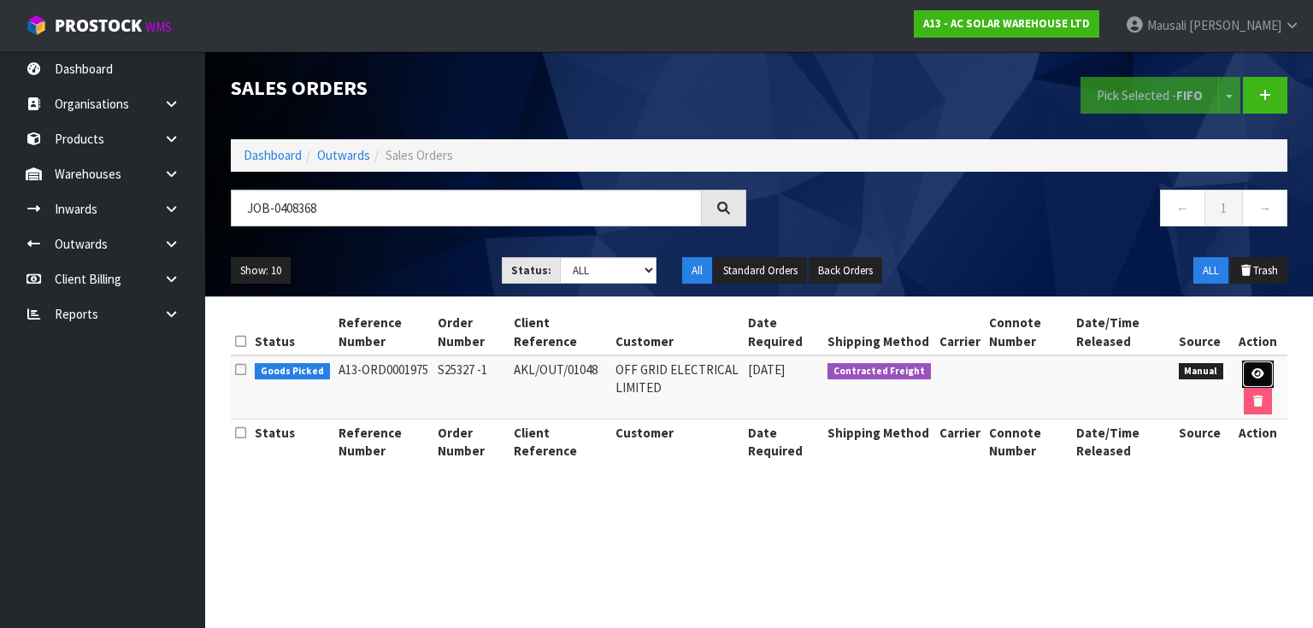
click at [1247, 370] on link at bounding box center [1258, 374] width 32 height 27
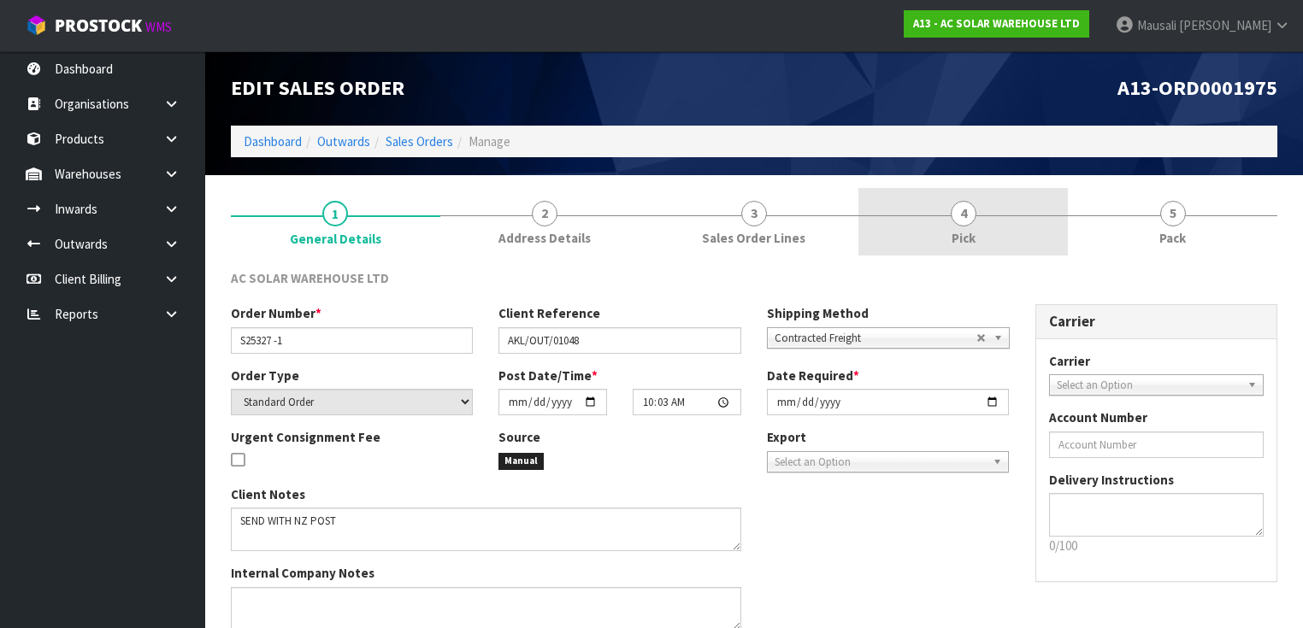
click at [1013, 215] on link "4 Pick" at bounding box center [962, 222] width 209 height 68
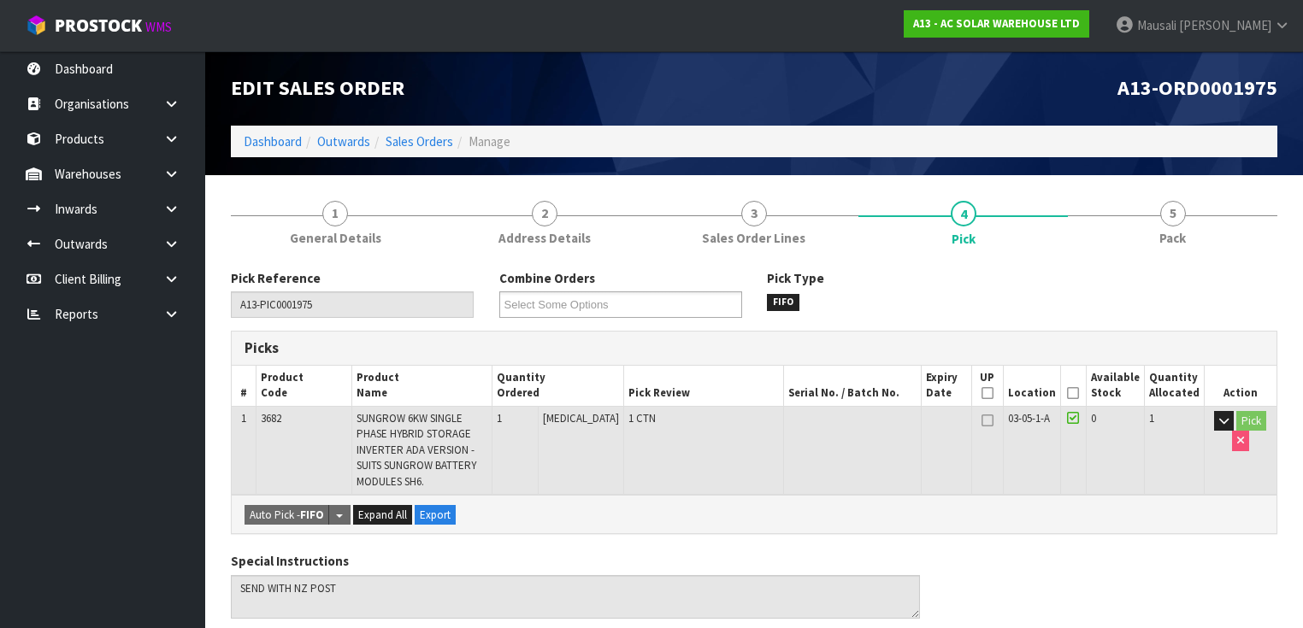
click at [1079, 393] on icon at bounding box center [1073, 393] width 12 height 1
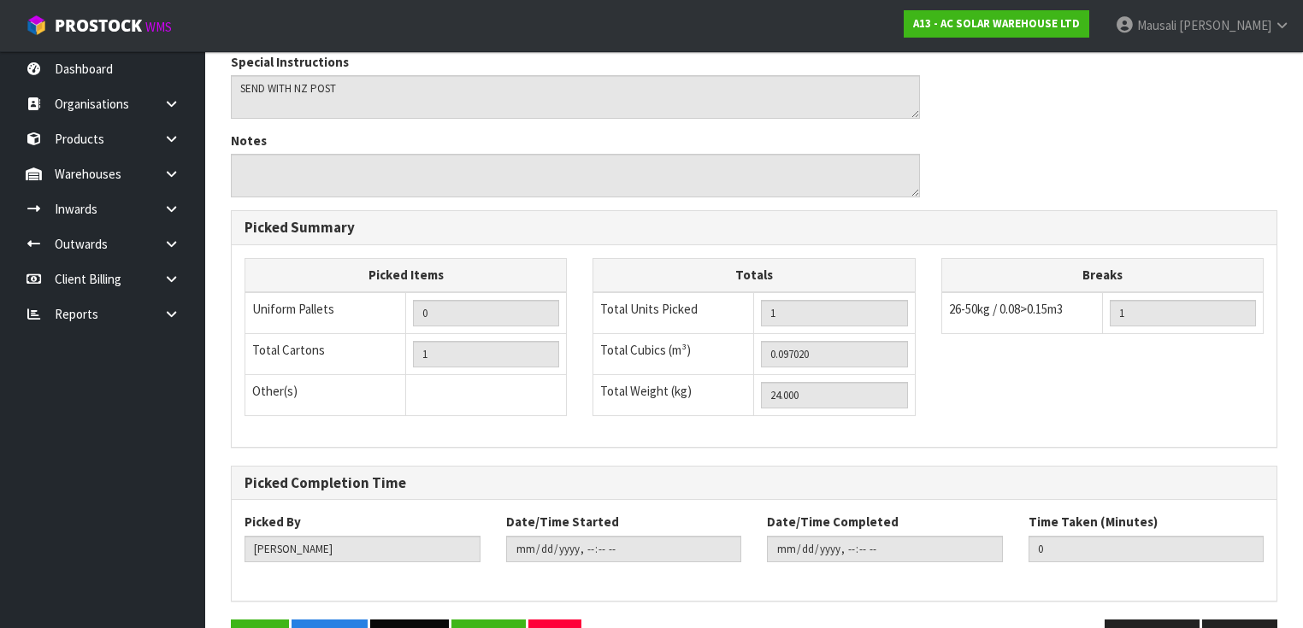
scroll to position [609, 0]
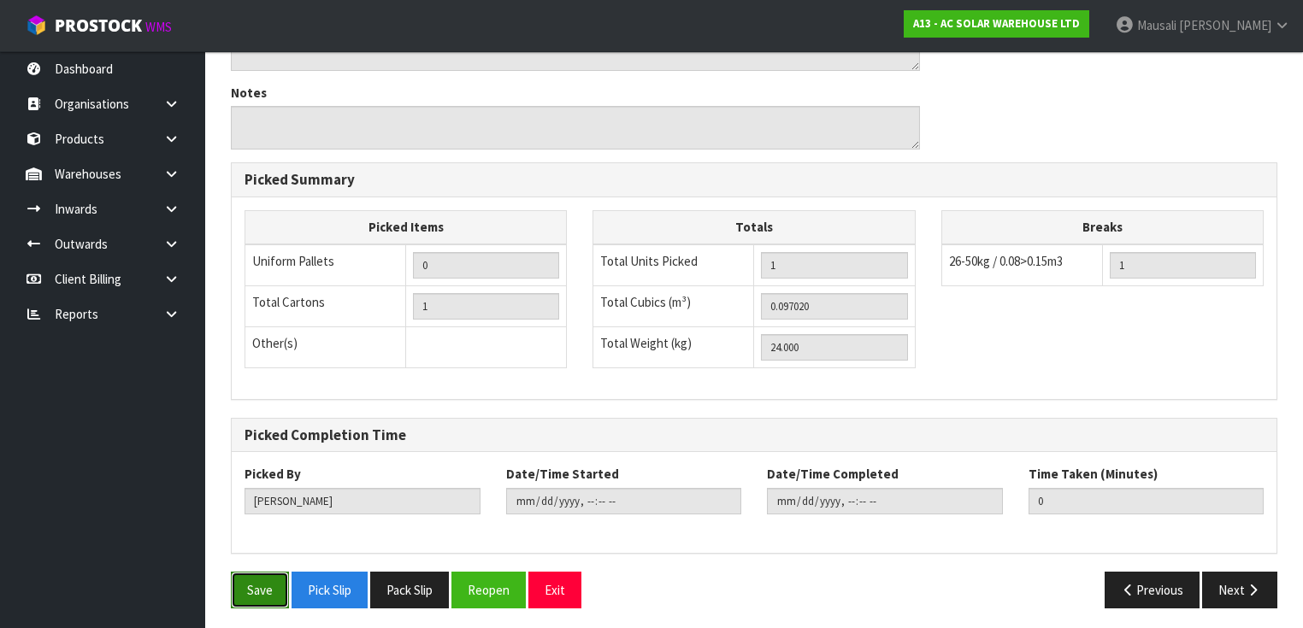
click at [263, 576] on button "Save" at bounding box center [260, 590] width 58 height 37
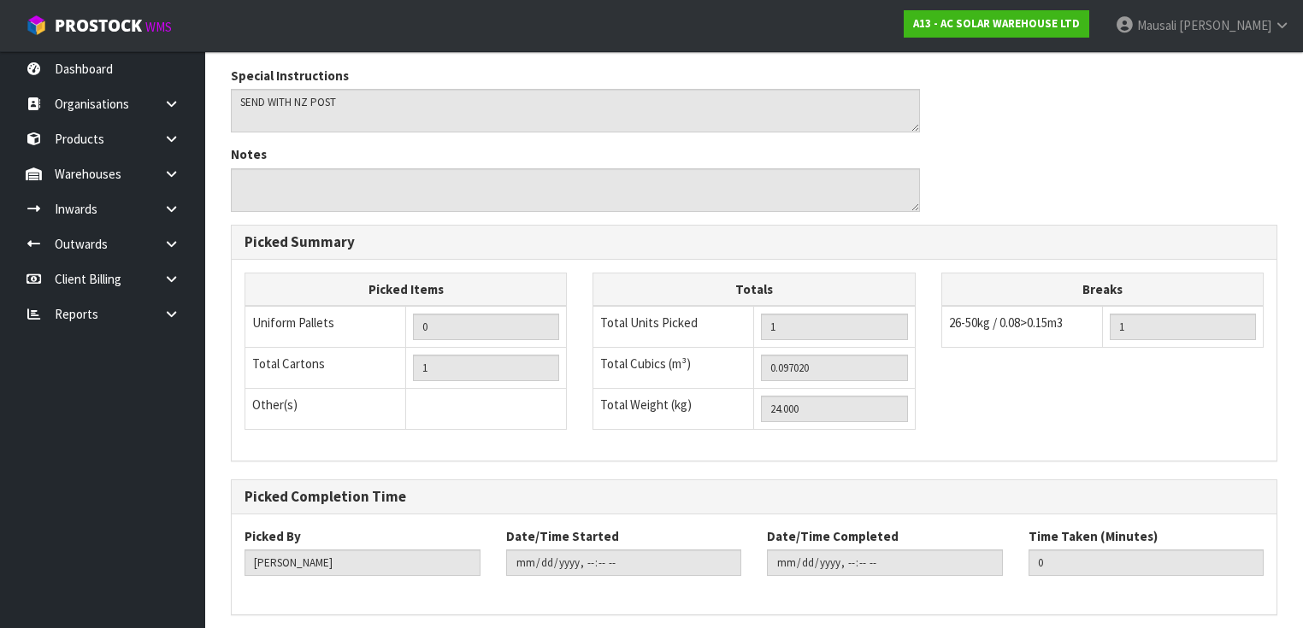
scroll to position [0, 0]
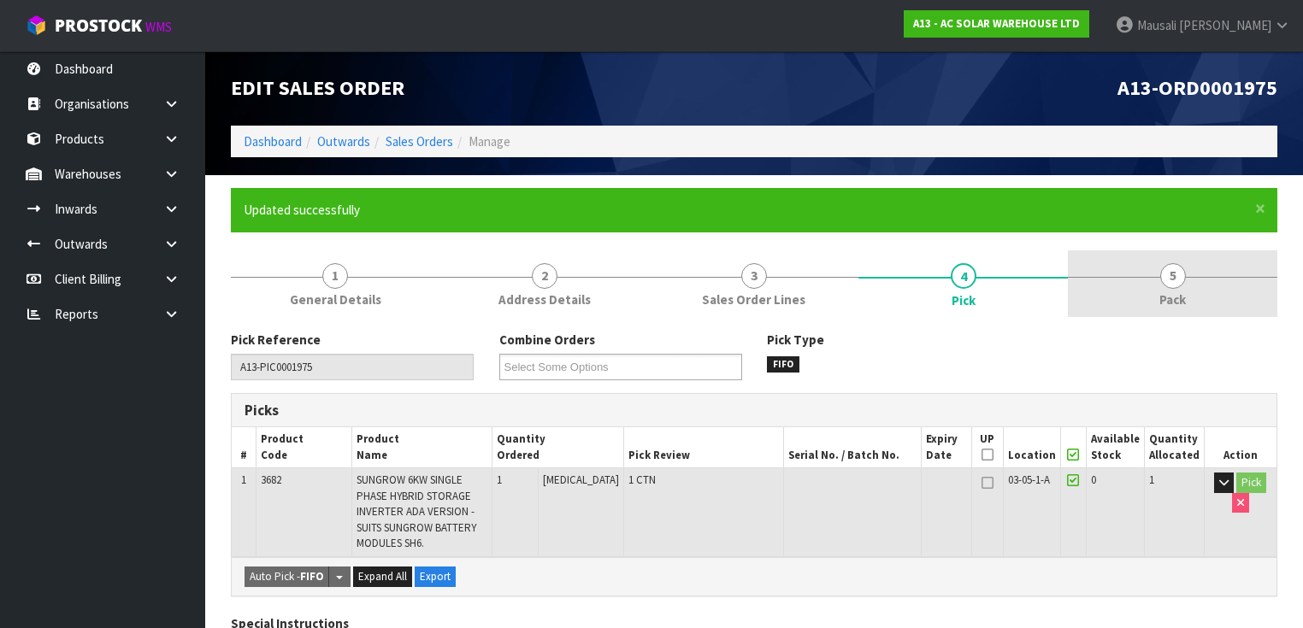
click at [1176, 281] on span "5" at bounding box center [1173, 276] width 26 height 26
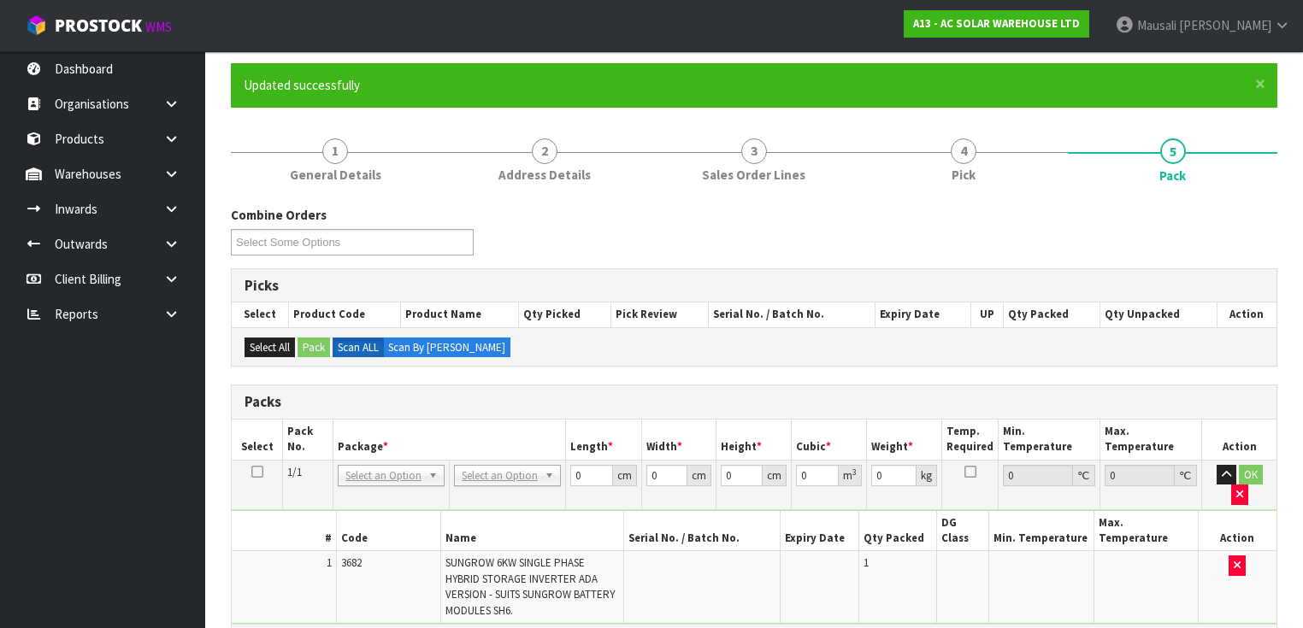
scroll to position [342, 0]
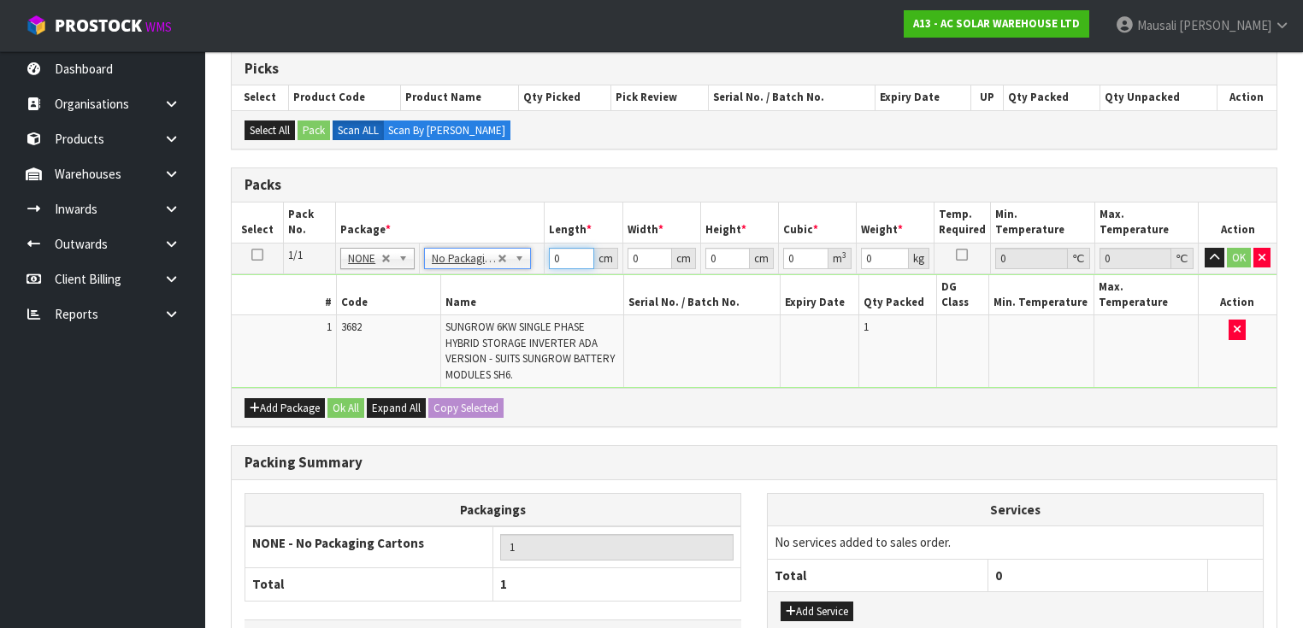
drag, startPoint x: 564, startPoint y: 256, endPoint x: 520, endPoint y: 283, distance: 52.2
click at [520, 283] on tbody "1/1 NONE 007-001 007-002 007-004 007-009 007-013 007-014 007-015 007-017 007-01…" at bounding box center [754, 315] width 1045 height 145
click at [352, 398] on button "Ok All" at bounding box center [345, 408] width 37 height 21
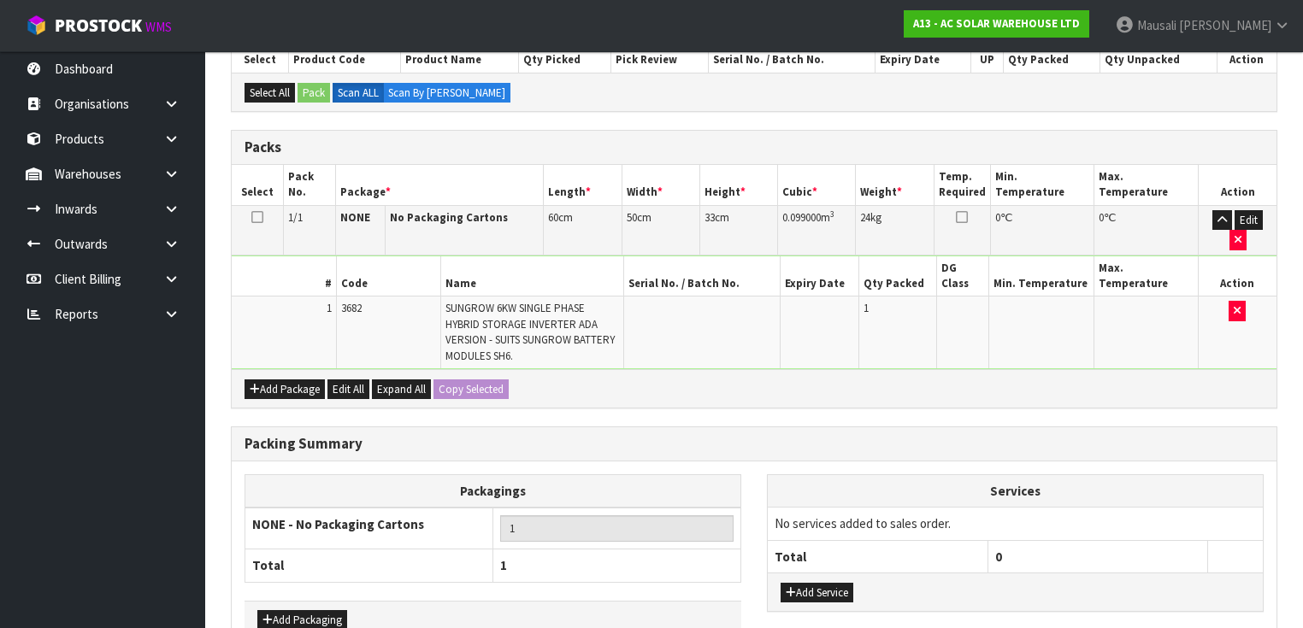
scroll to position [441, 0]
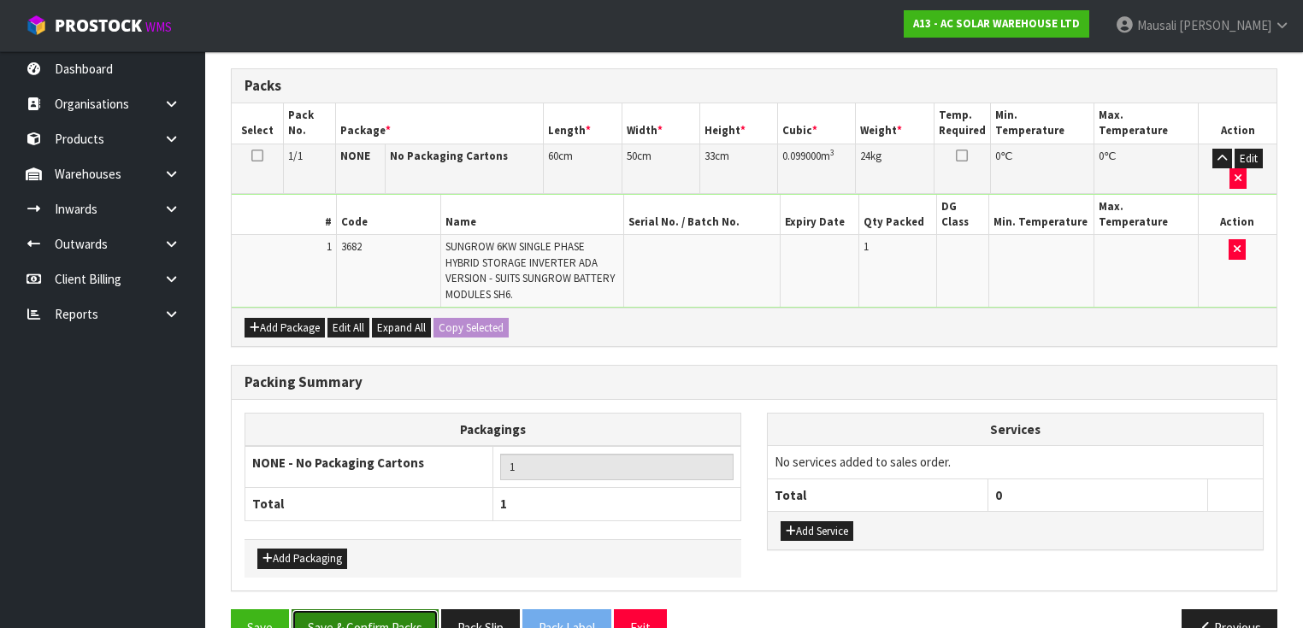
click at [387, 609] on button "Save & Confirm Packs" at bounding box center [364, 627] width 147 height 37
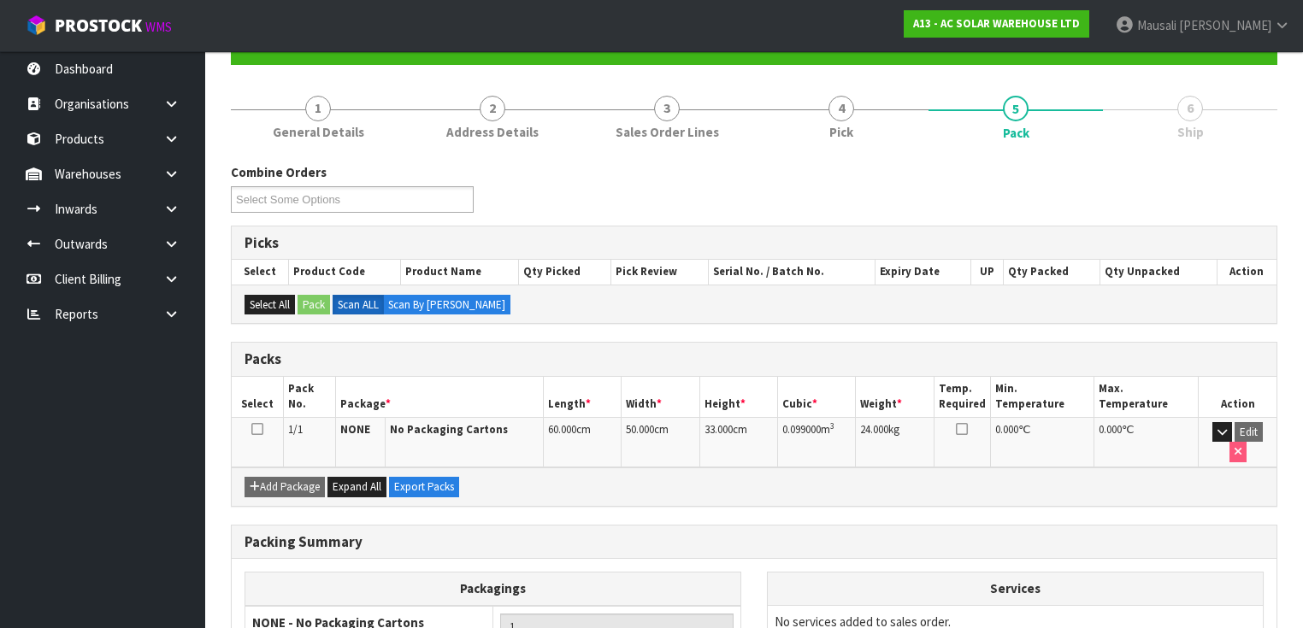
scroll to position [306, 0]
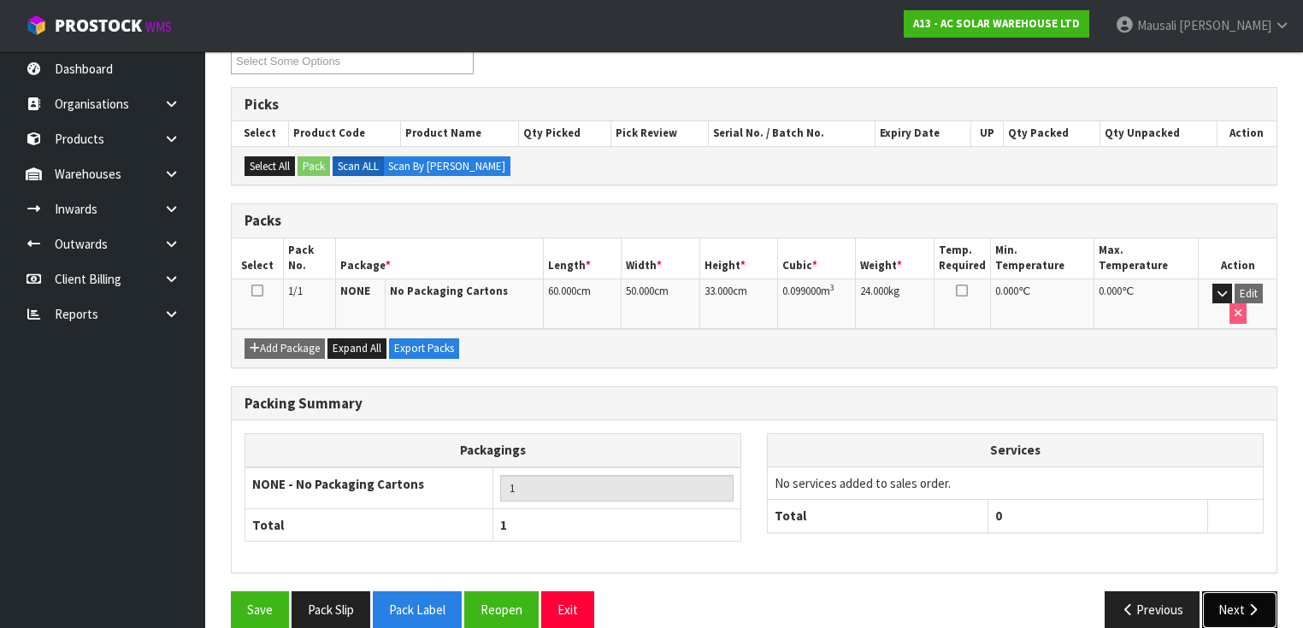
click at [1227, 591] on button "Next" at bounding box center [1239, 609] width 75 height 37
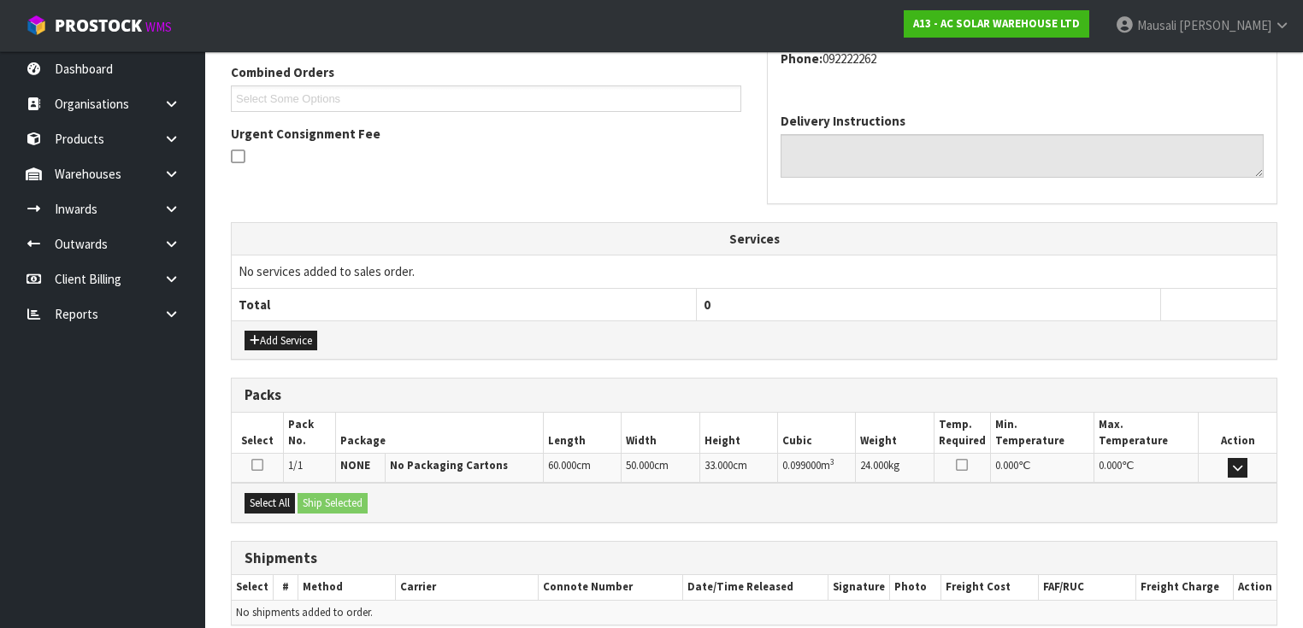
scroll to position [510, 0]
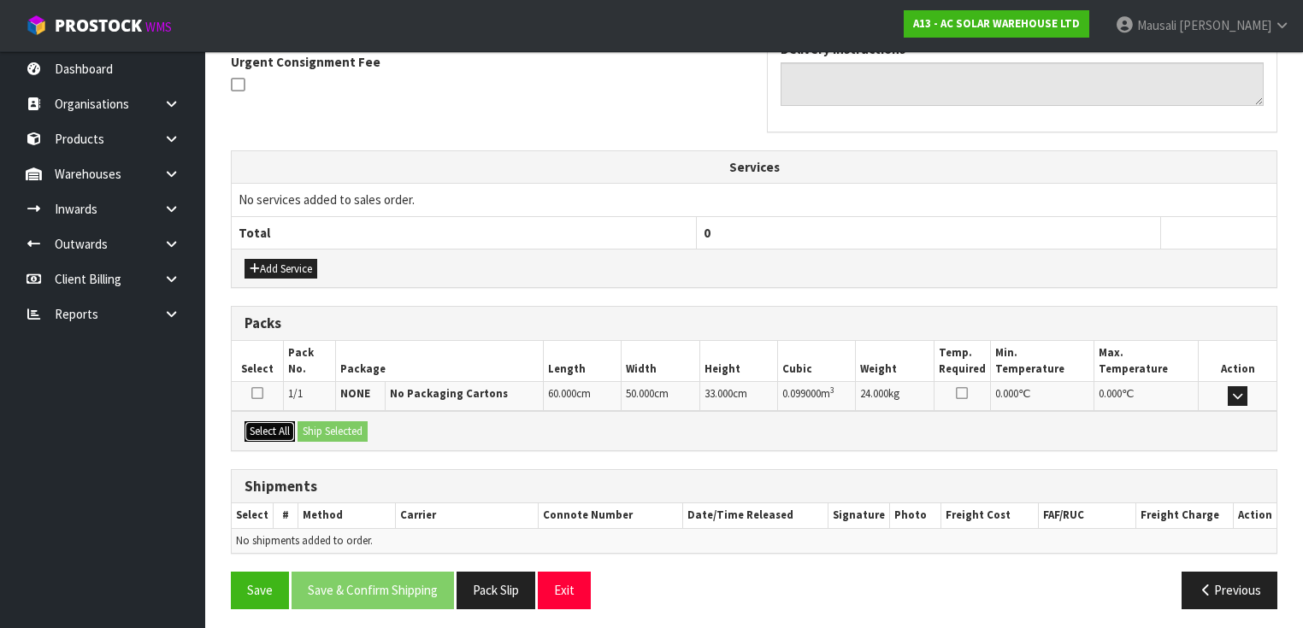
drag, startPoint x: 273, startPoint y: 422, endPoint x: 321, endPoint y: 427, distance: 48.1
click at [274, 421] on button "Select All" at bounding box center [269, 431] width 50 height 21
drag, startPoint x: 321, startPoint y: 427, endPoint x: 327, endPoint y: 435, distance: 9.2
click at [322, 429] on button "Ship Selected" at bounding box center [332, 431] width 70 height 21
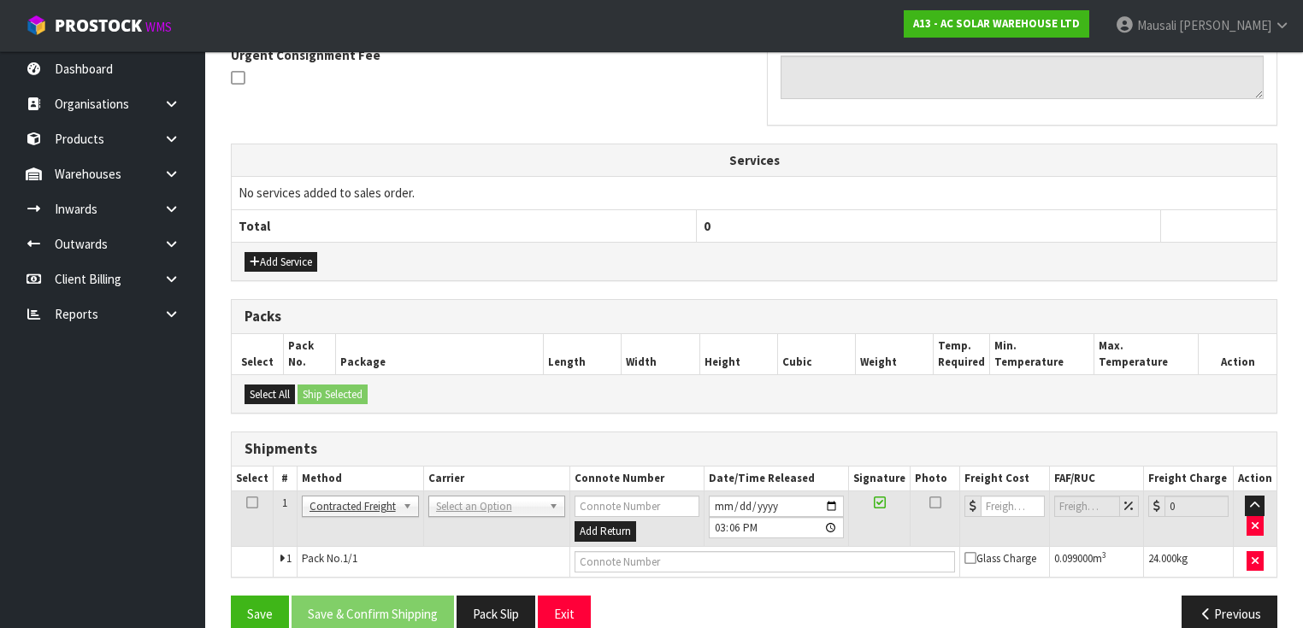
scroll to position [540, 0]
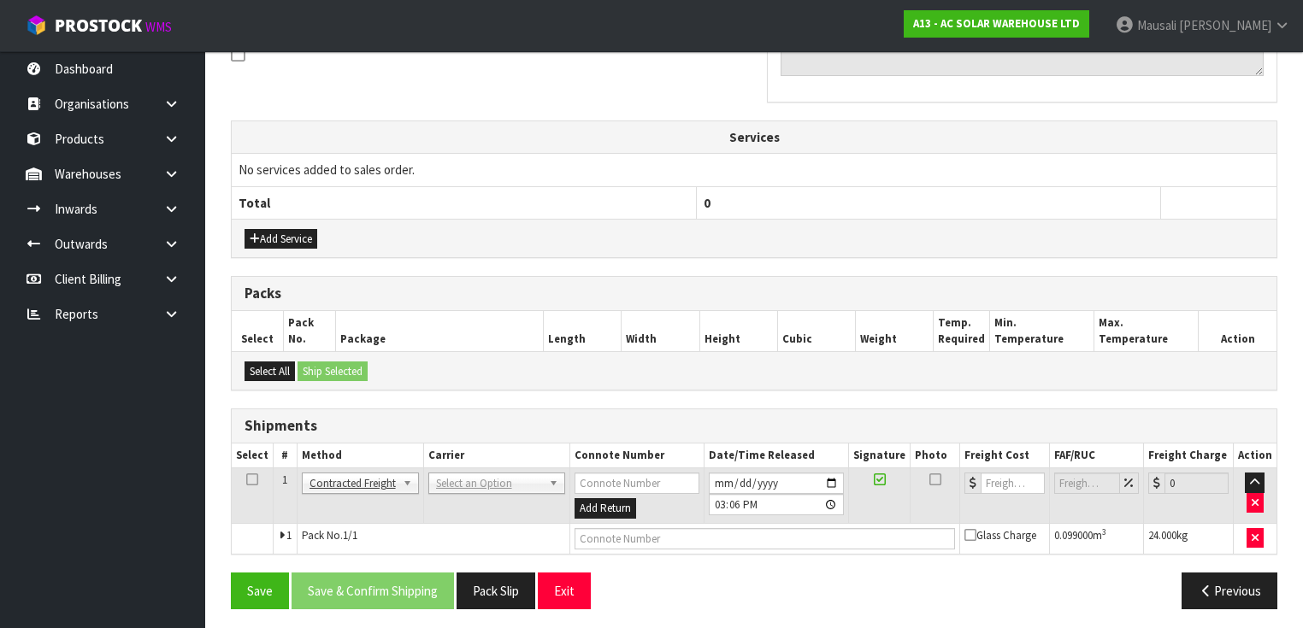
drag, startPoint x: 484, startPoint y: 474, endPoint x: 455, endPoint y: 498, distance: 38.2
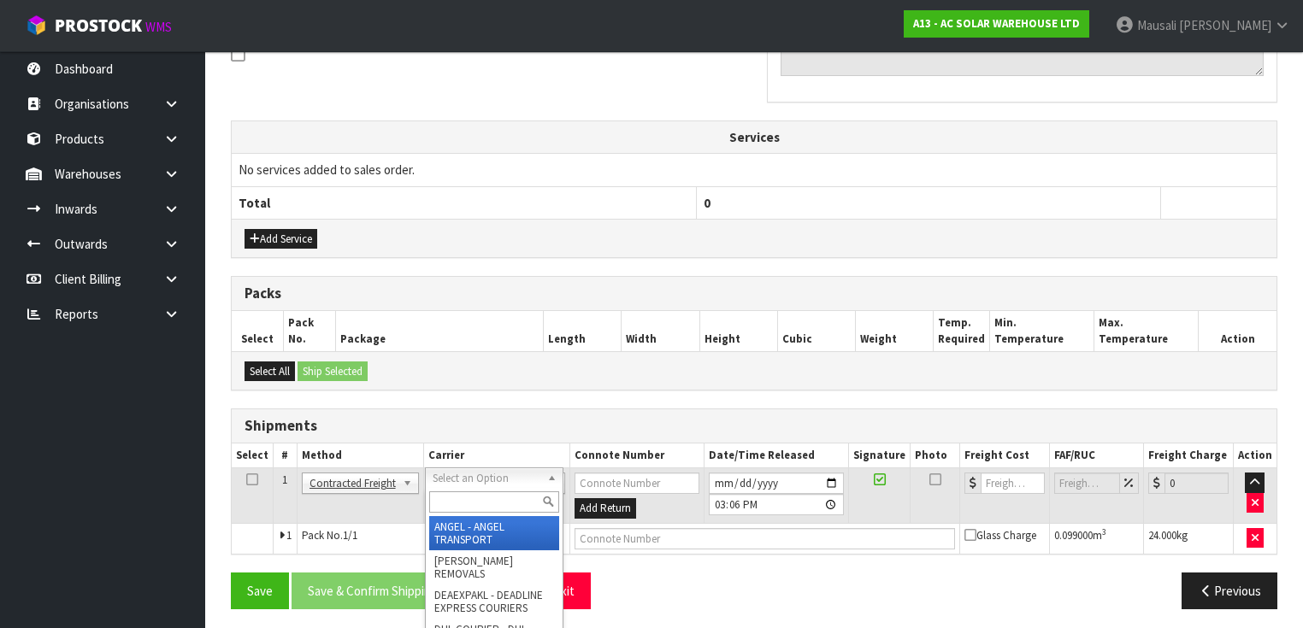
click at [456, 499] on input "text" at bounding box center [494, 501] width 130 height 21
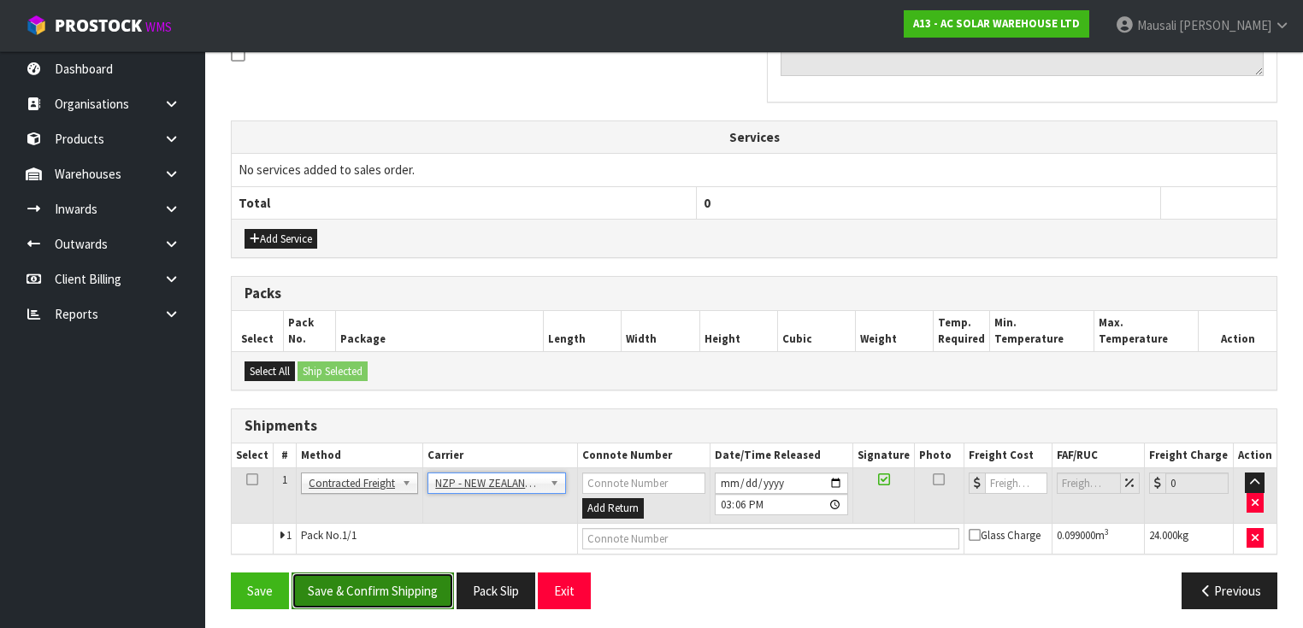
drag, startPoint x: 387, startPoint y: 580, endPoint x: 396, endPoint y: 570, distance: 12.7
click at [389, 579] on button "Save & Confirm Shipping" at bounding box center [372, 591] width 162 height 37
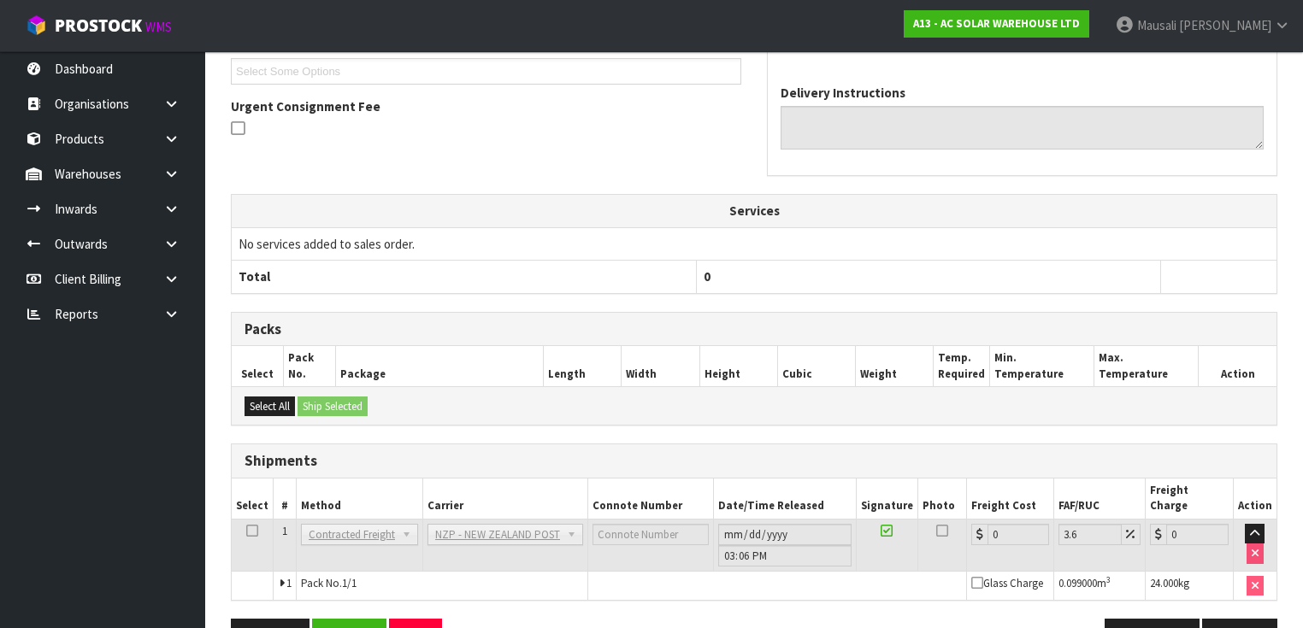
scroll to position [517, 0]
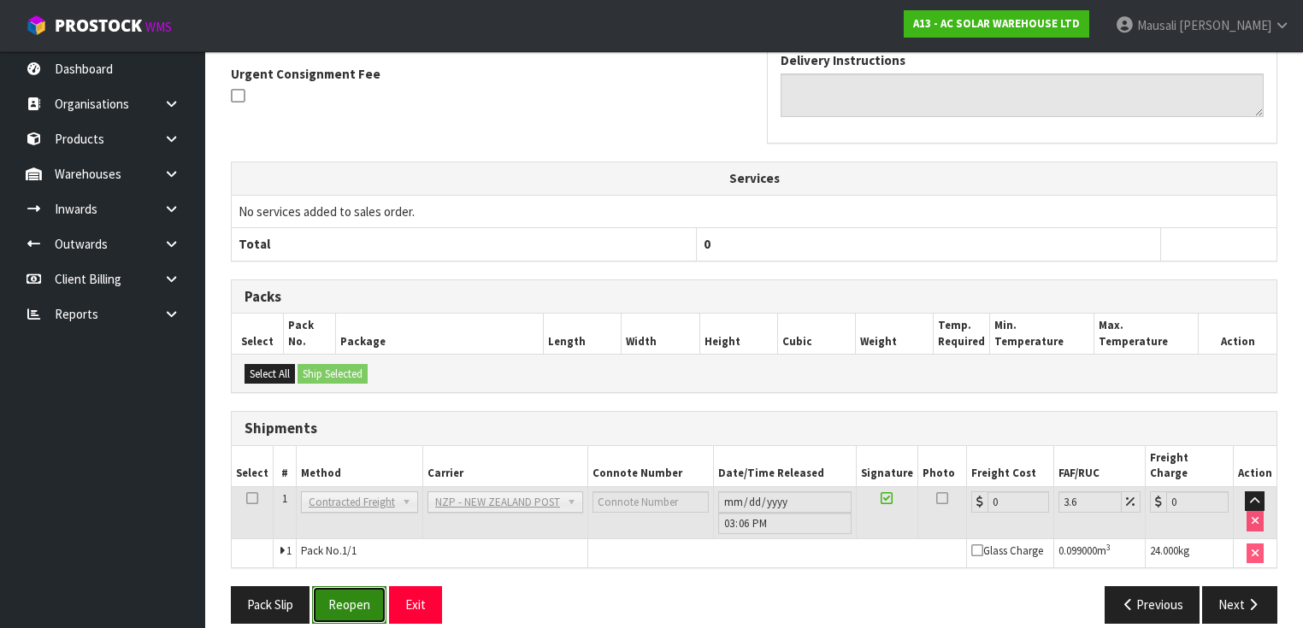
drag, startPoint x: 340, startPoint y: 589, endPoint x: 362, endPoint y: 581, distance: 23.5
click at [340, 588] on button "Reopen" at bounding box center [349, 604] width 74 height 37
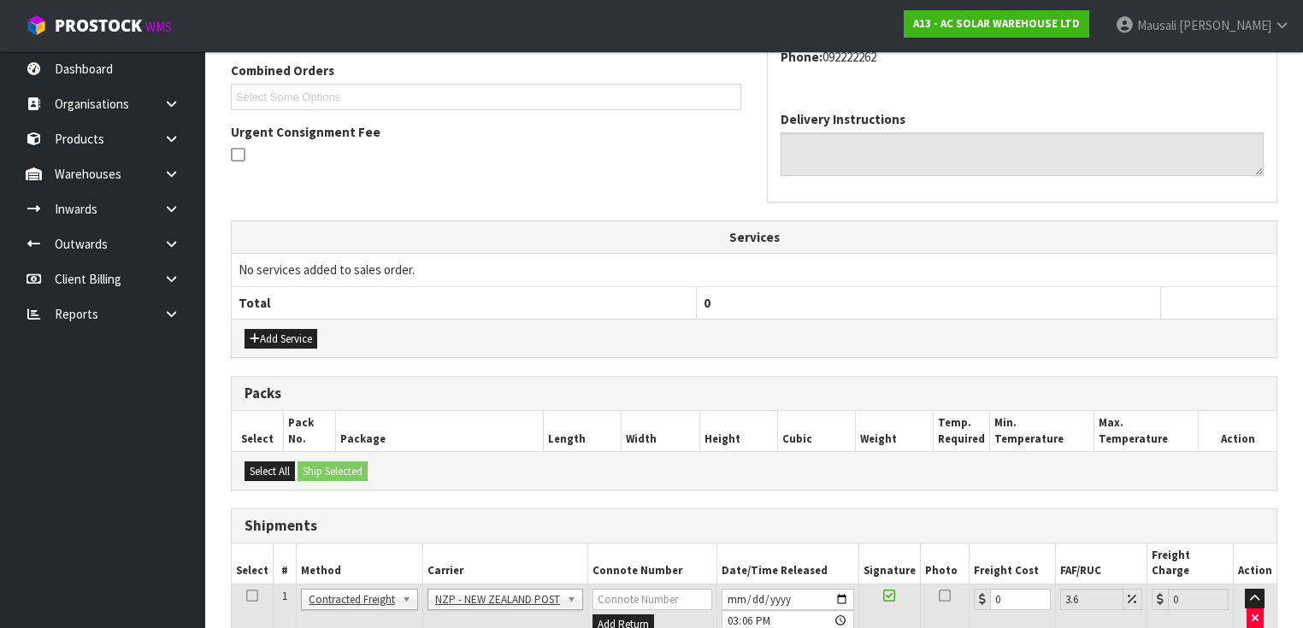
scroll to position [556, 0]
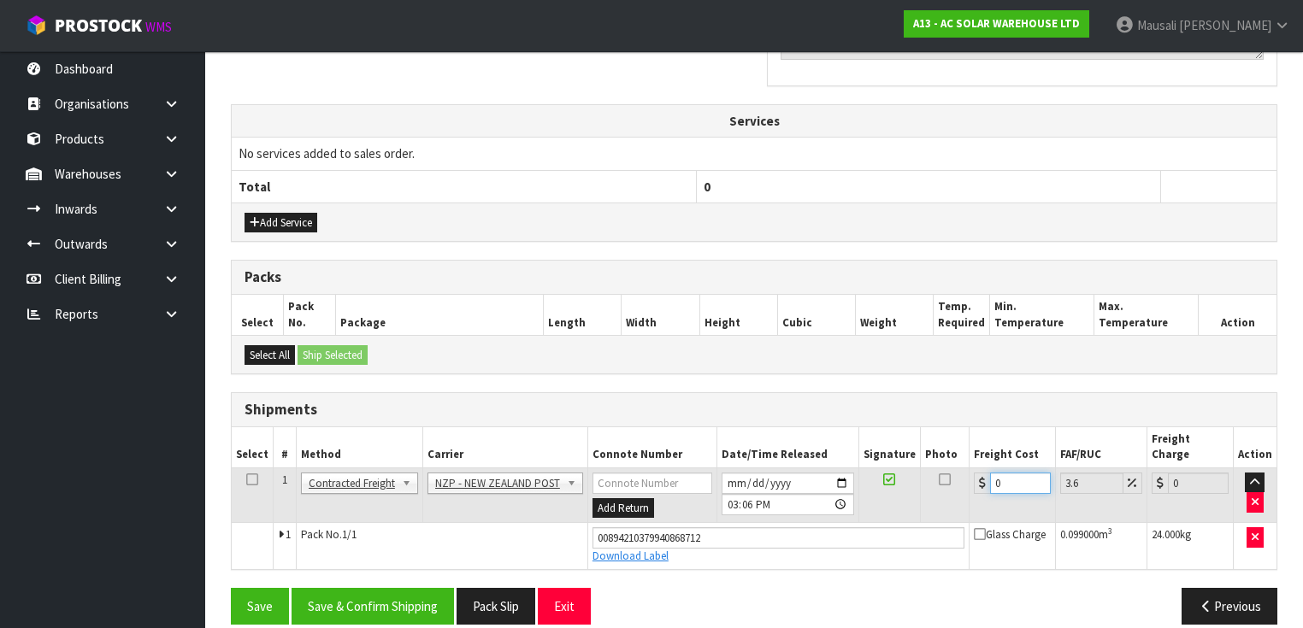
drag, startPoint x: 1004, startPoint y: 464, endPoint x: 968, endPoint y: 479, distance: 39.5
click at [969, 479] on td "0" at bounding box center [1012, 496] width 86 height 56
click at [391, 588] on button "Save & Confirm Shipping" at bounding box center [372, 606] width 162 height 37
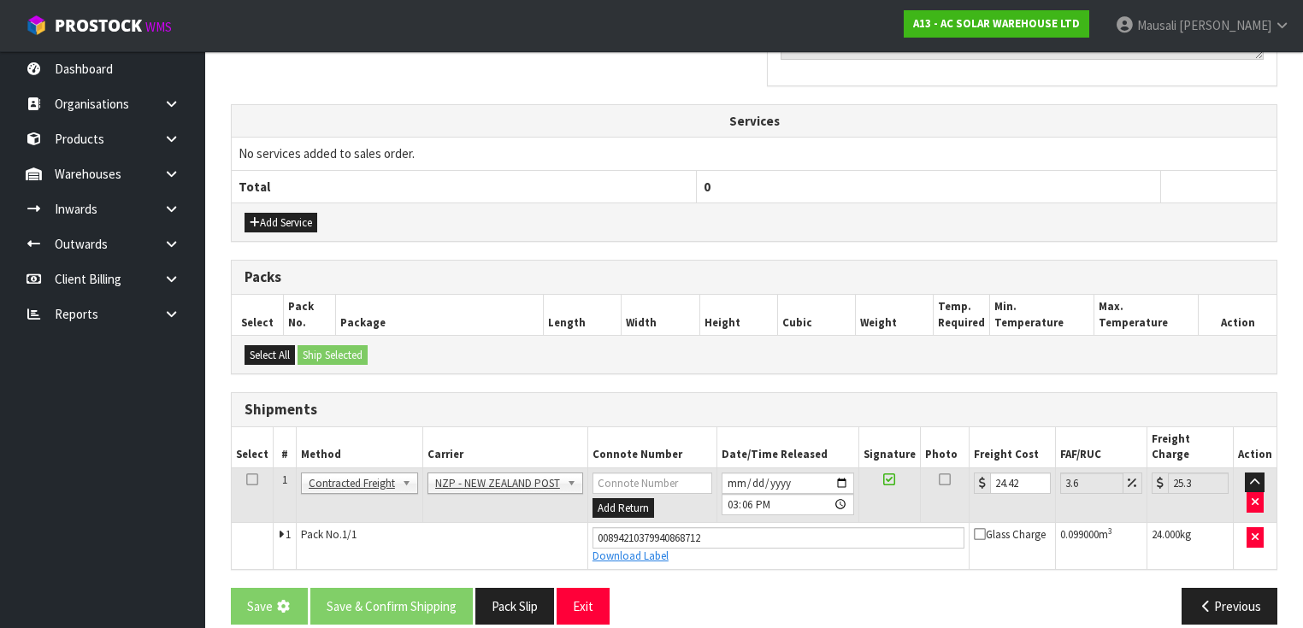
scroll to position [0, 0]
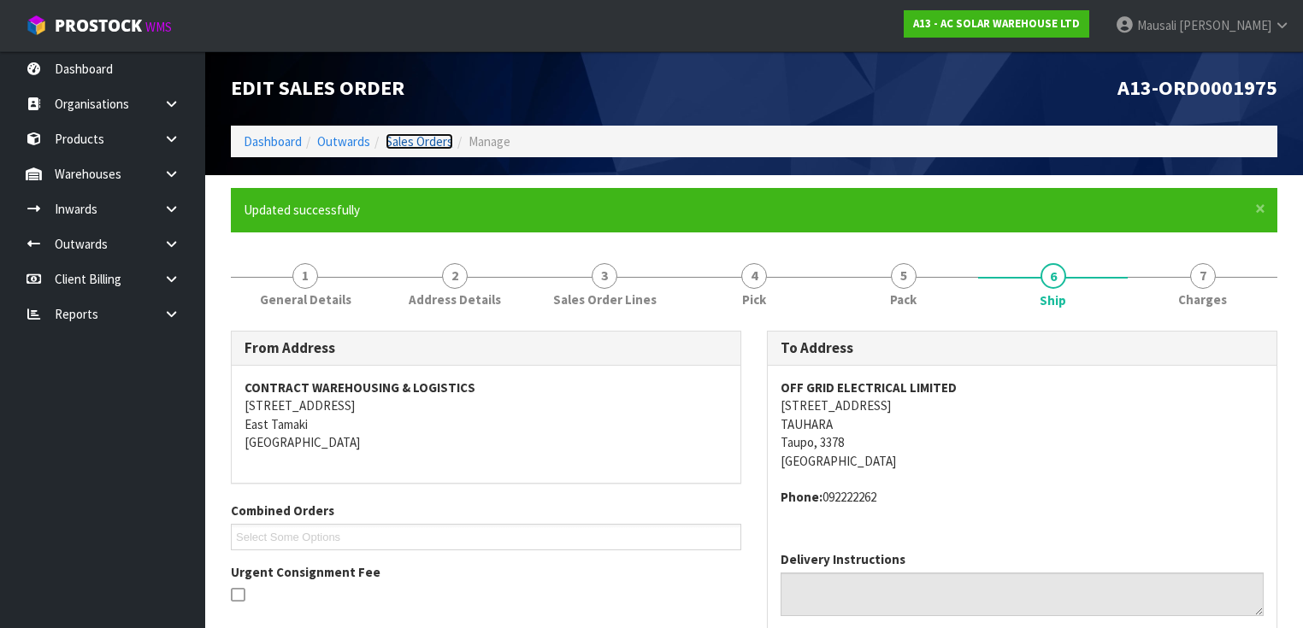
click at [427, 143] on link "Sales Orders" at bounding box center [419, 141] width 68 height 16
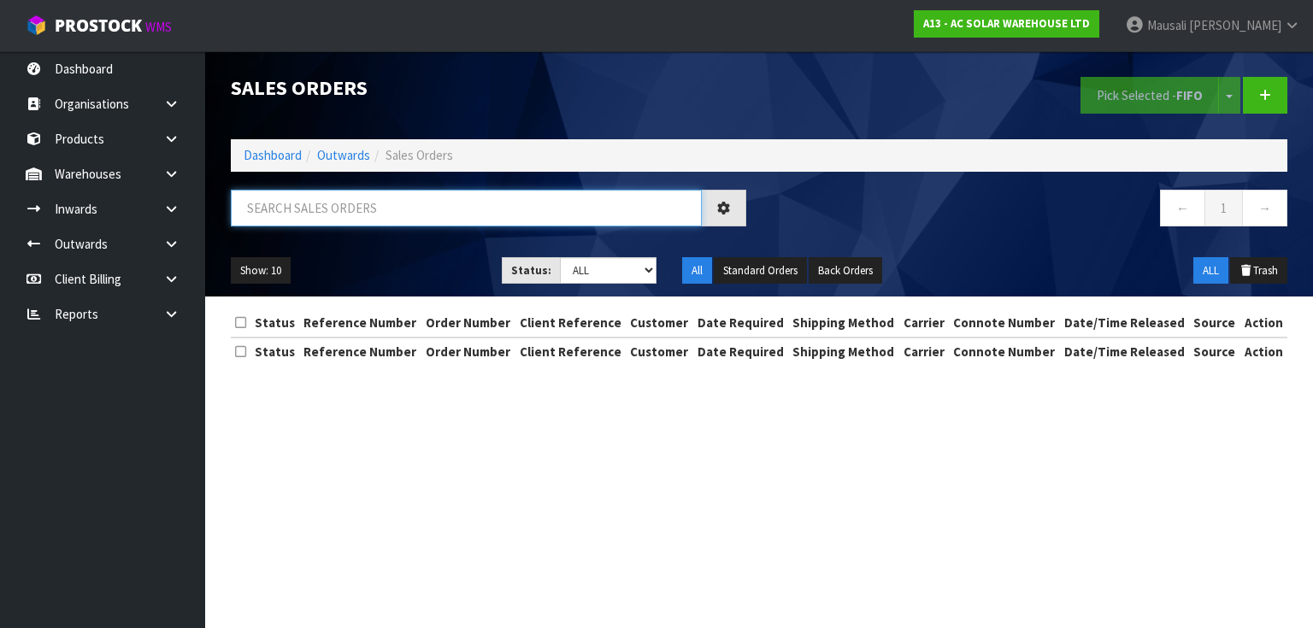
click at [260, 219] on input "text" at bounding box center [466, 208] width 471 height 37
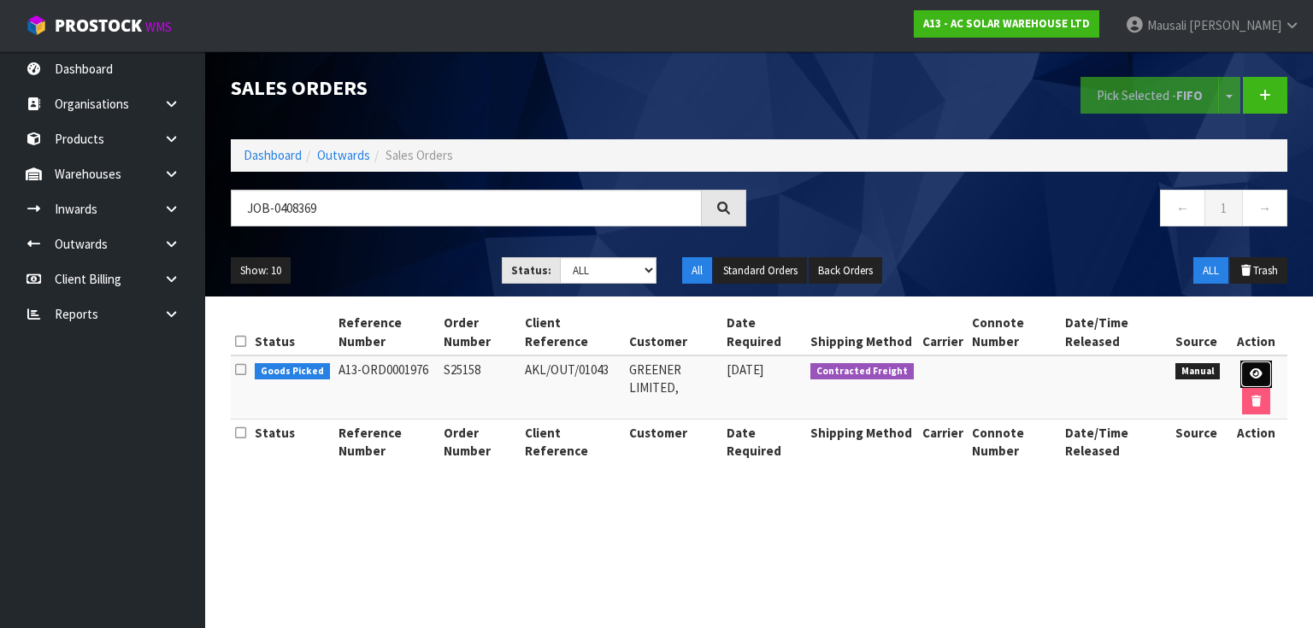
click at [1262, 371] on link at bounding box center [1256, 374] width 32 height 27
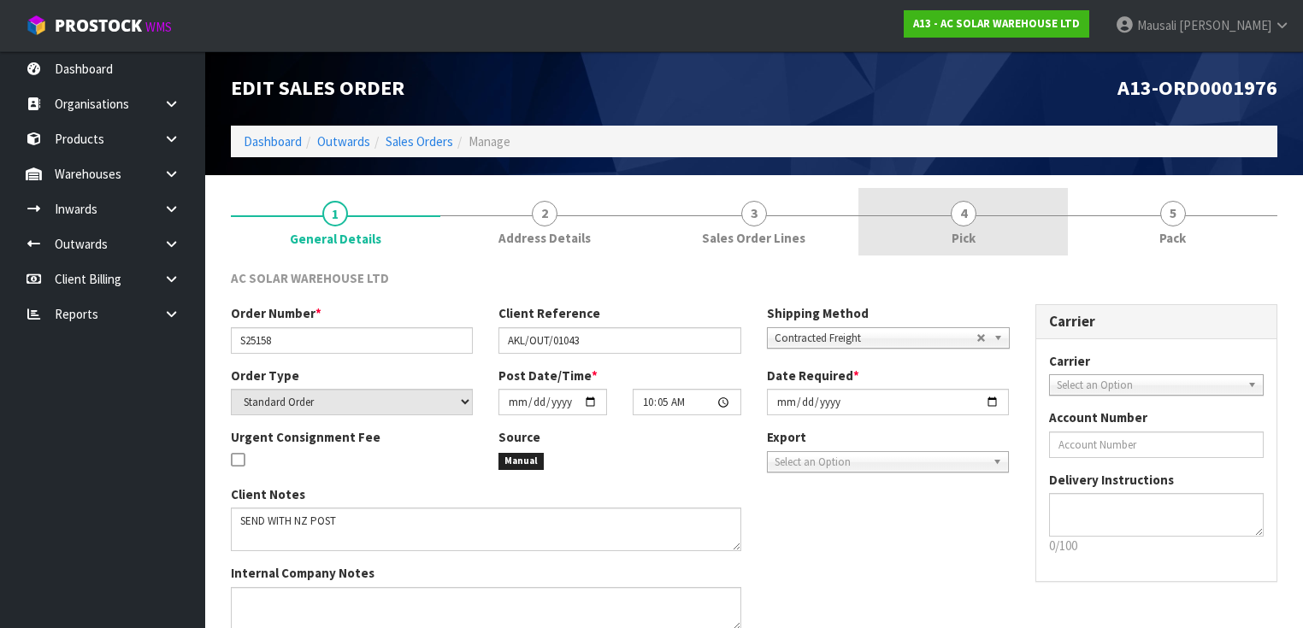
click at [972, 219] on span "4" at bounding box center [963, 214] width 26 height 26
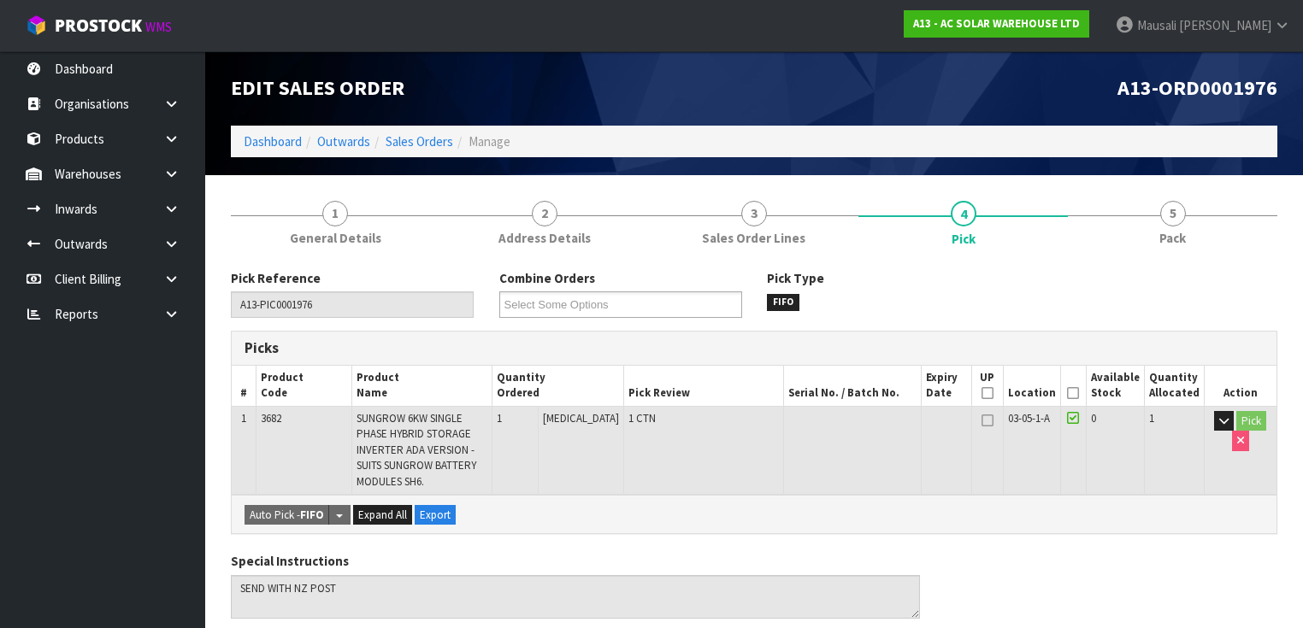
click at [1079, 394] on icon at bounding box center [1073, 393] width 12 height 1
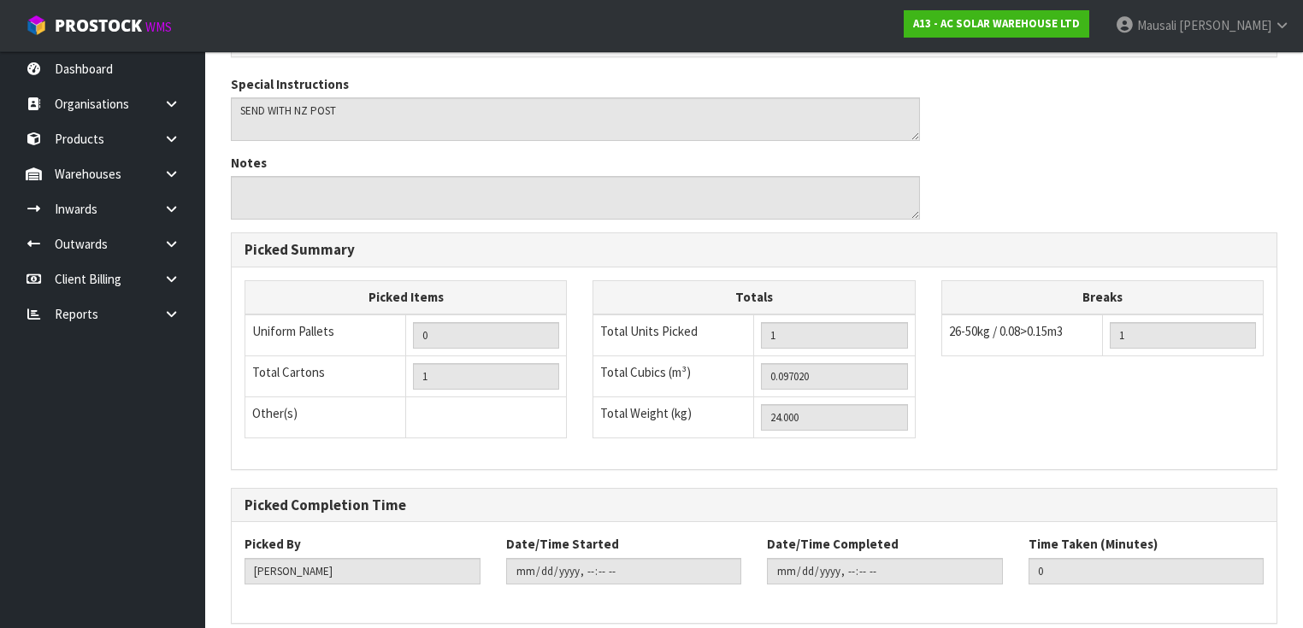
scroll to position [609, 0]
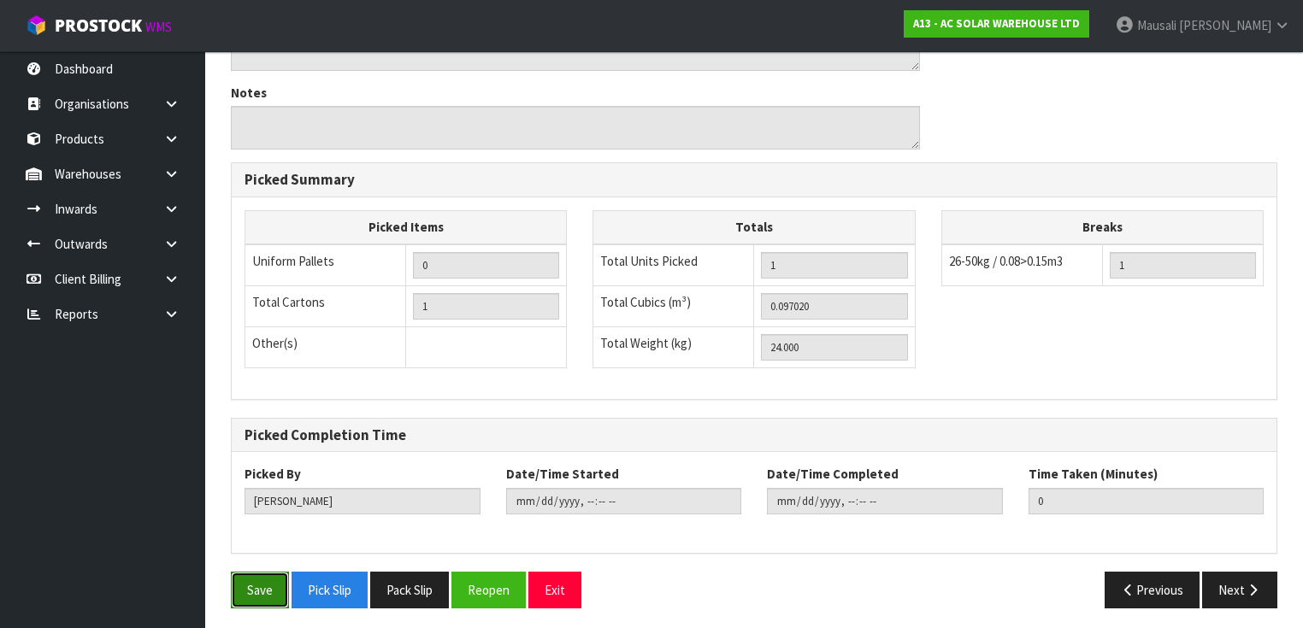
click at [250, 574] on button "Save" at bounding box center [260, 590] width 58 height 37
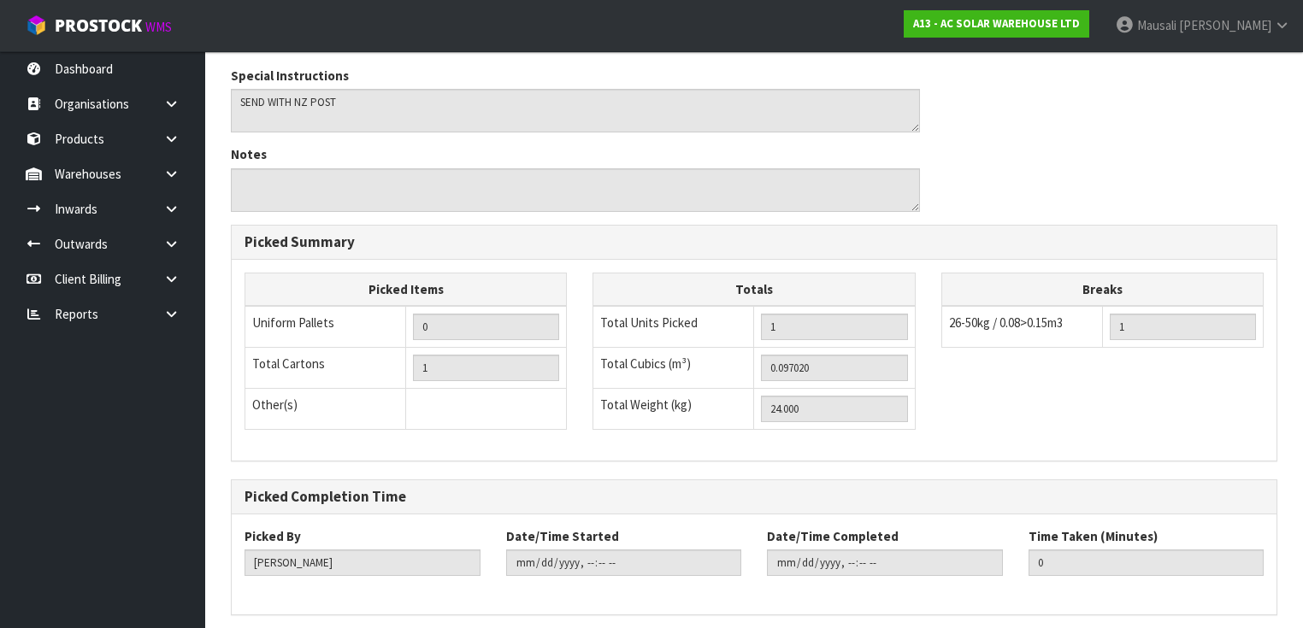
scroll to position [0, 0]
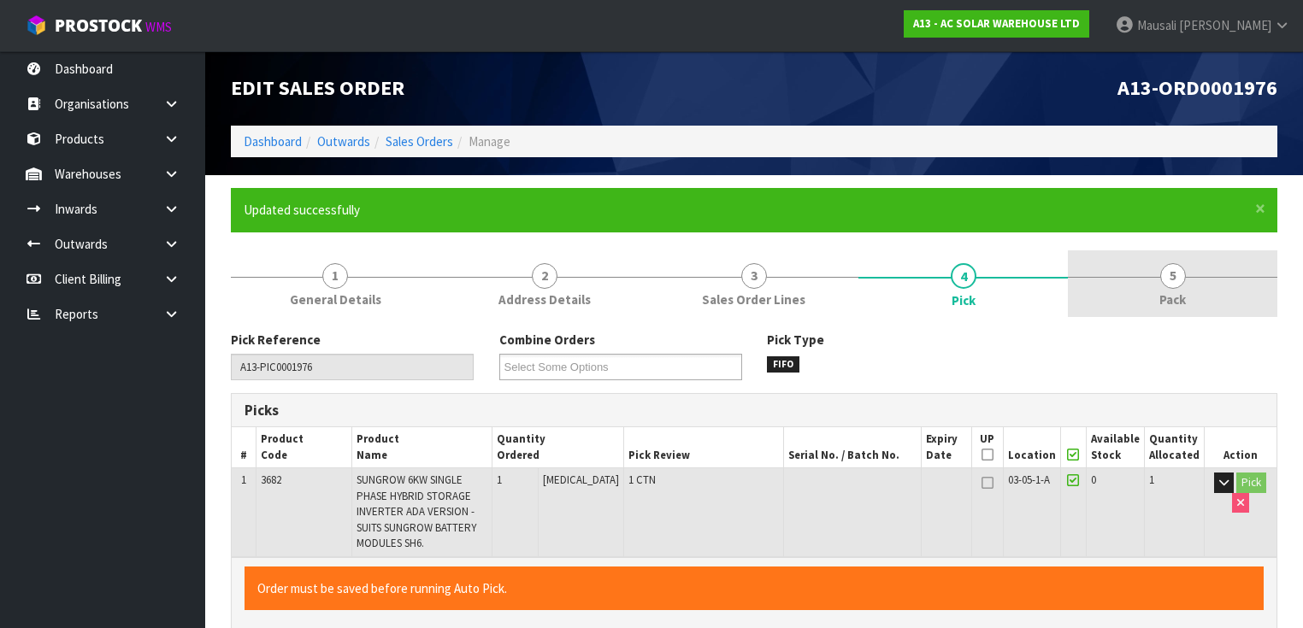
click at [1168, 288] on link "5 Pack" at bounding box center [1172, 284] width 209 height 68
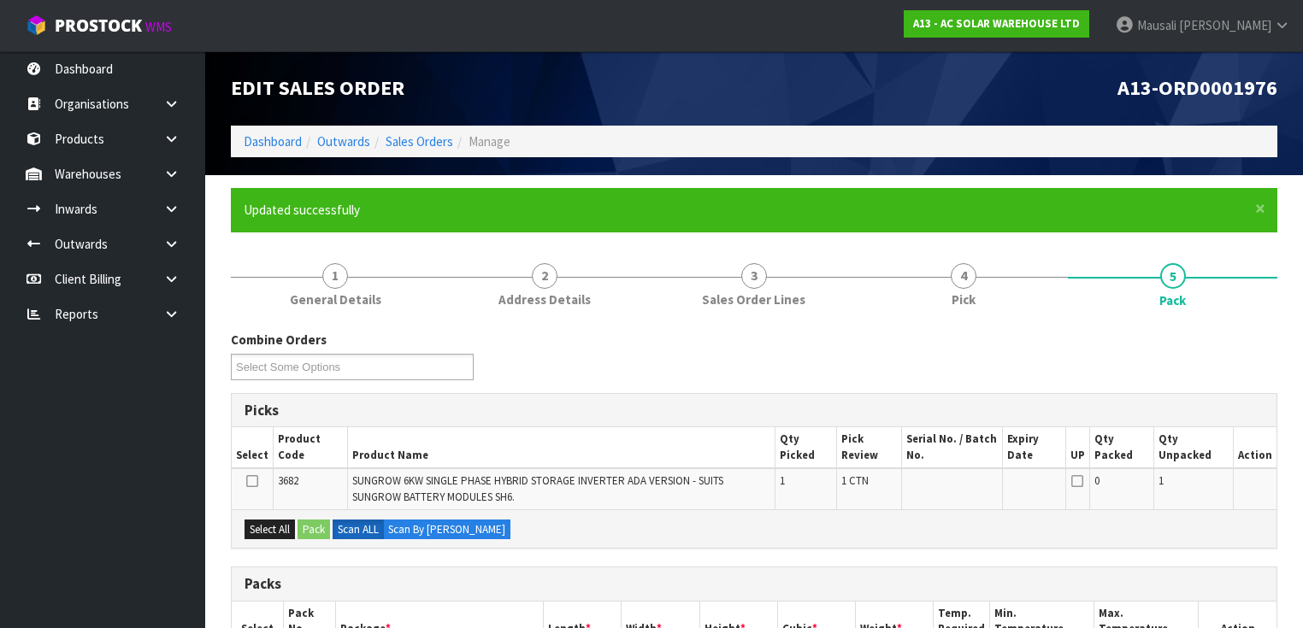
scroll to position [342, 0]
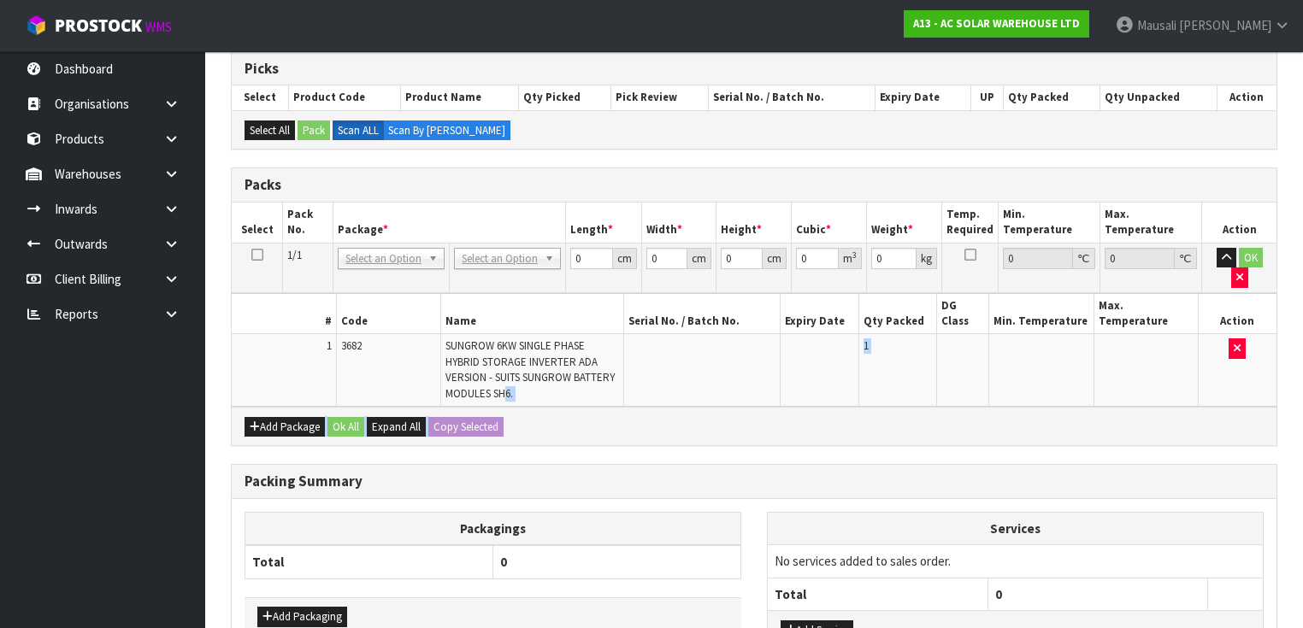
drag, startPoint x: 505, startPoint y: 366, endPoint x: 506, endPoint y: 394, distance: 28.2
click at [506, 394] on div "Packs Select Pack No. Package * Length * Width * Height * Cubic * Weight * Temp…" at bounding box center [754, 307] width 1046 height 279
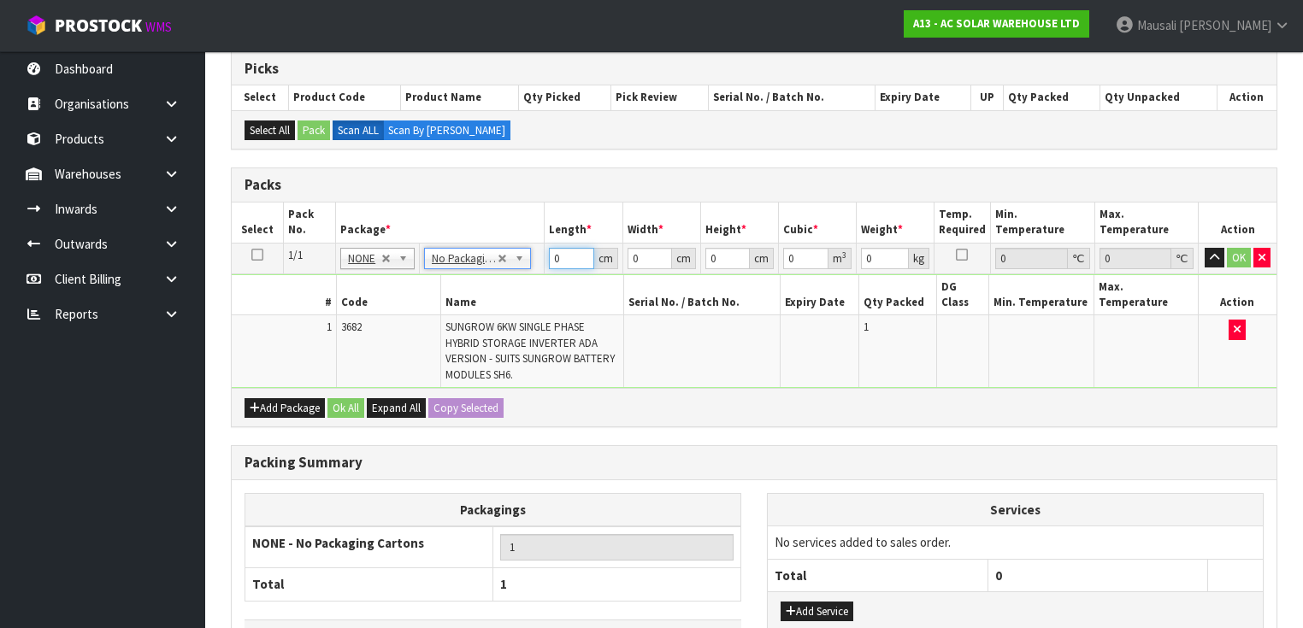
drag, startPoint x: 569, startPoint y: 255, endPoint x: 530, endPoint y: 276, distance: 44.7
click at [532, 274] on tbody "1/1 NONE 007-001 007-002 007-004 007-009 007-013 007-014 007-015 007-017 007-01…" at bounding box center [754, 315] width 1045 height 145
click at [341, 398] on button "Ok All" at bounding box center [345, 408] width 37 height 21
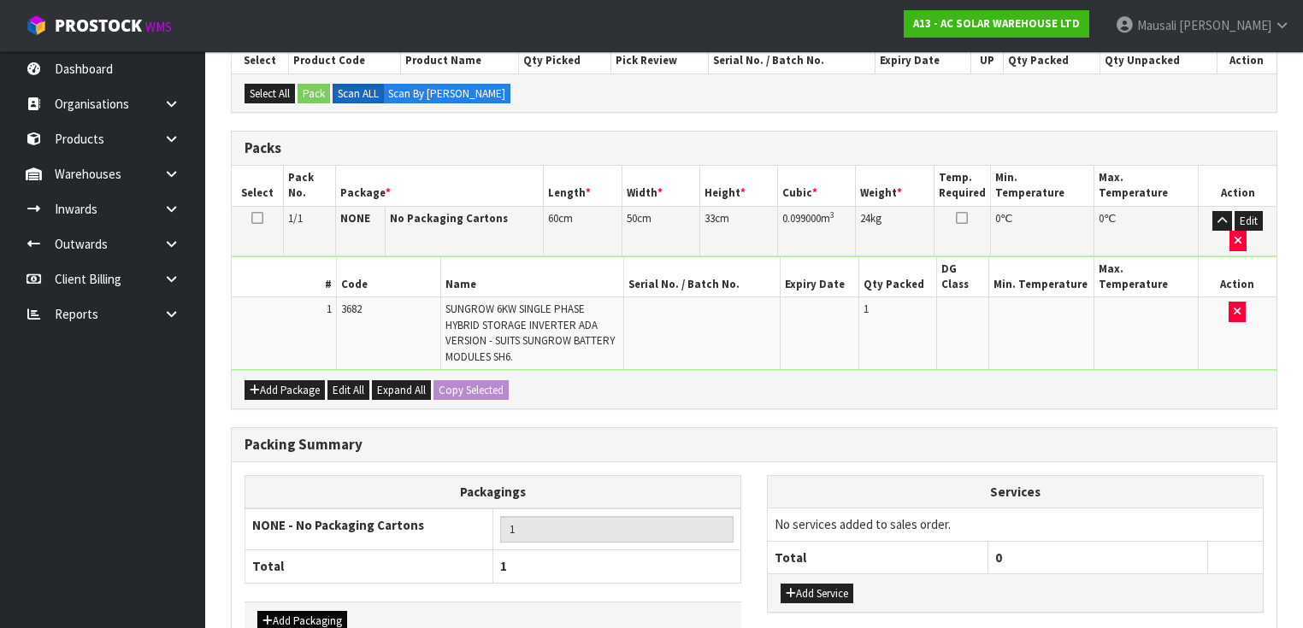
scroll to position [441, 0]
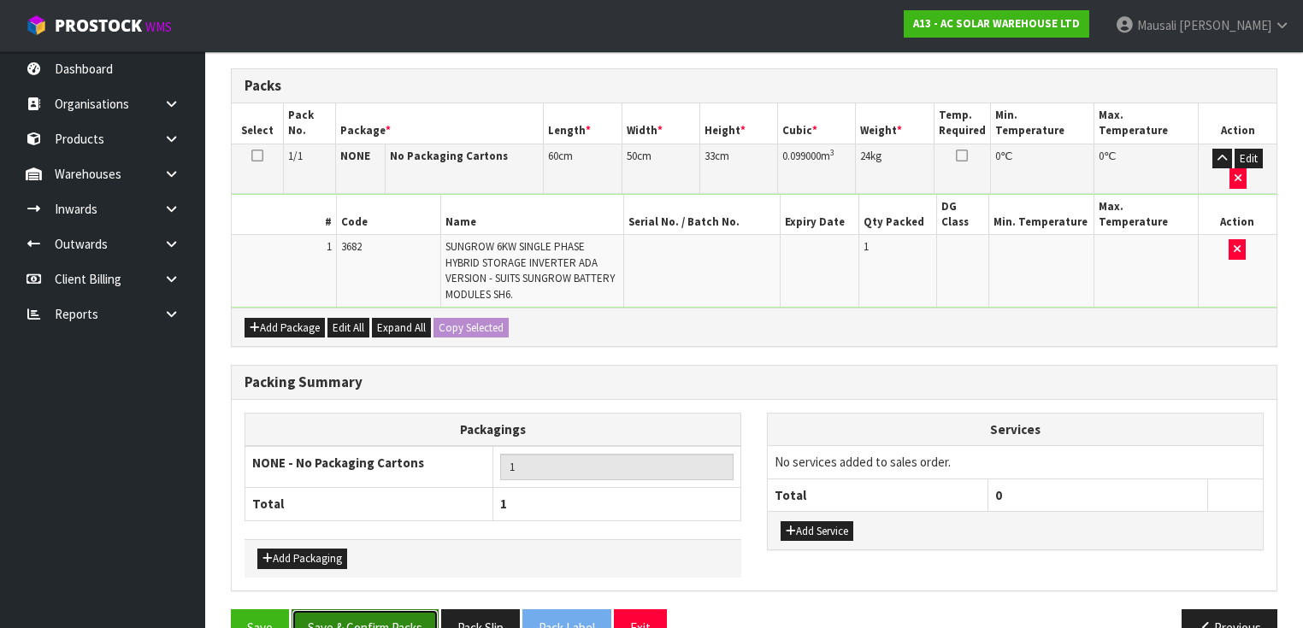
click at [380, 609] on button "Save & Confirm Packs" at bounding box center [364, 627] width 147 height 37
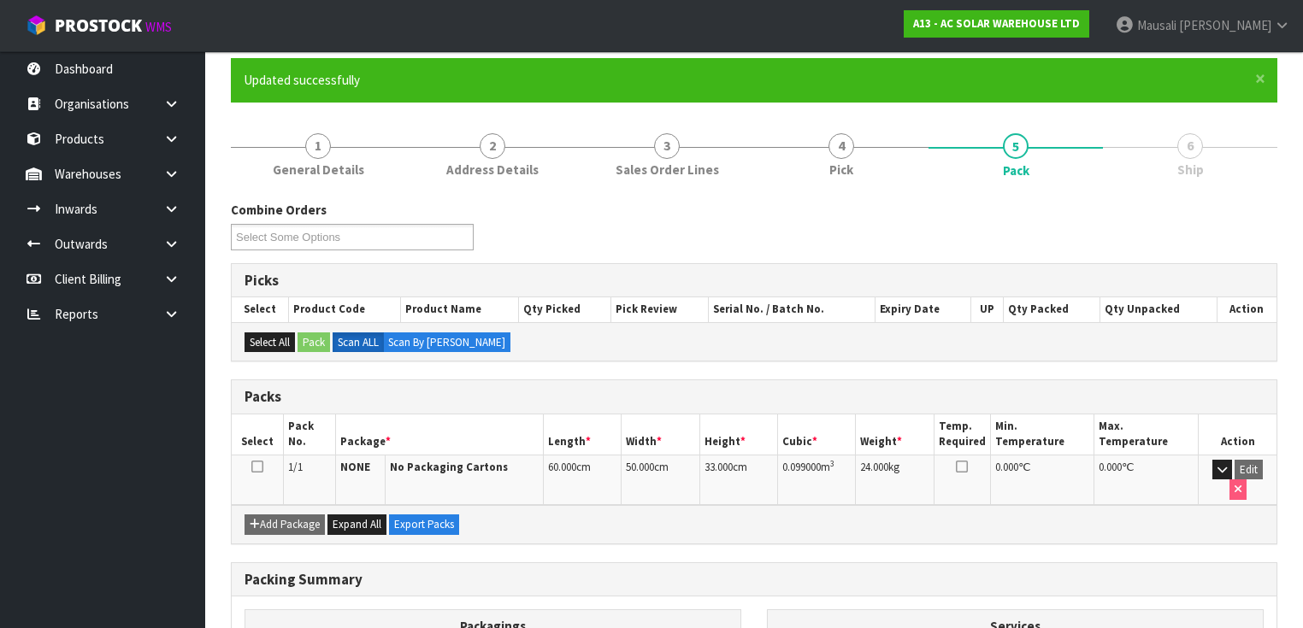
scroll to position [306, 0]
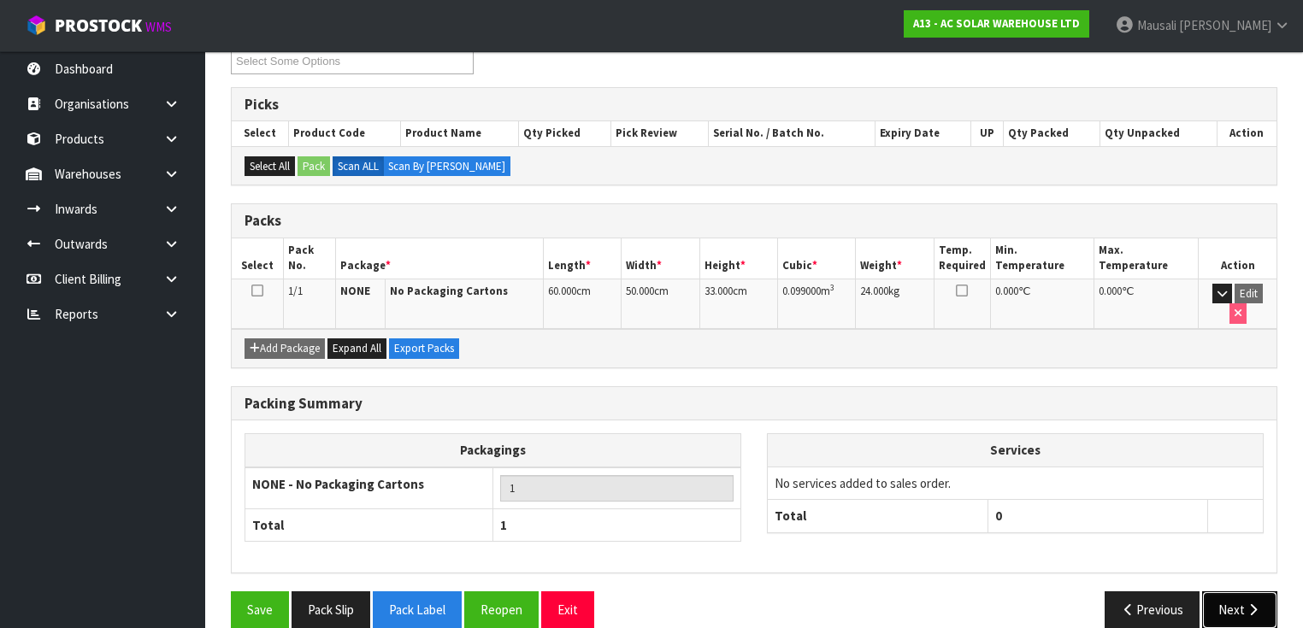
click at [1227, 591] on button "Next" at bounding box center [1239, 609] width 75 height 37
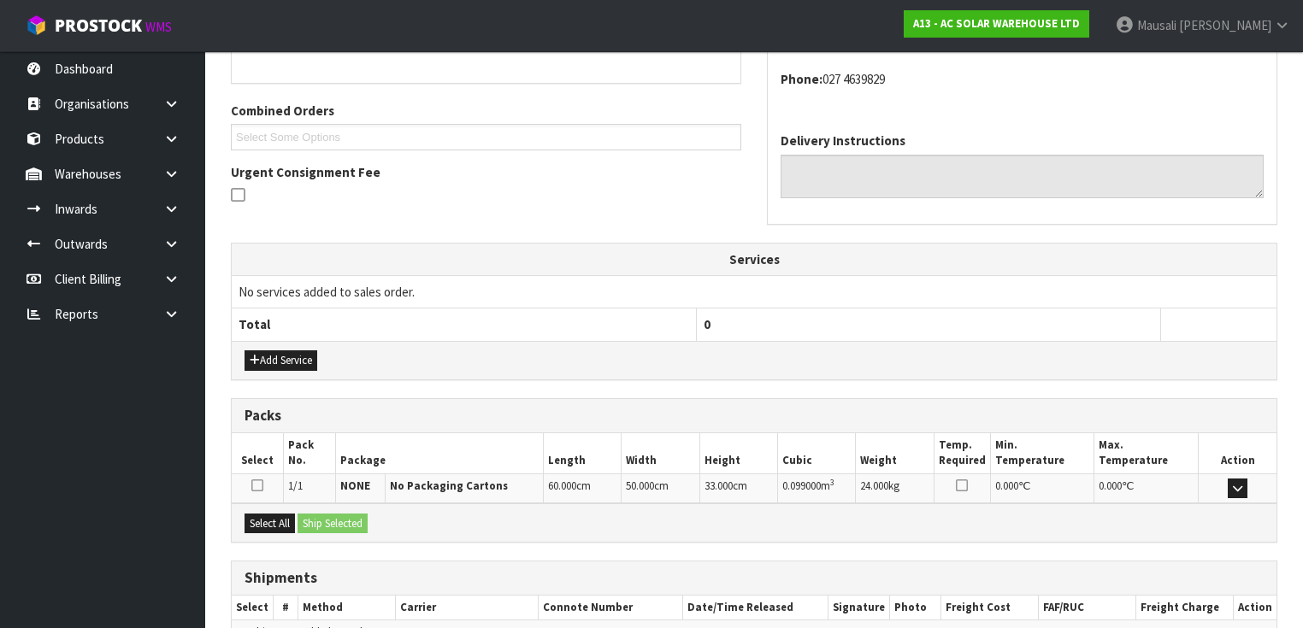
scroll to position [492, 0]
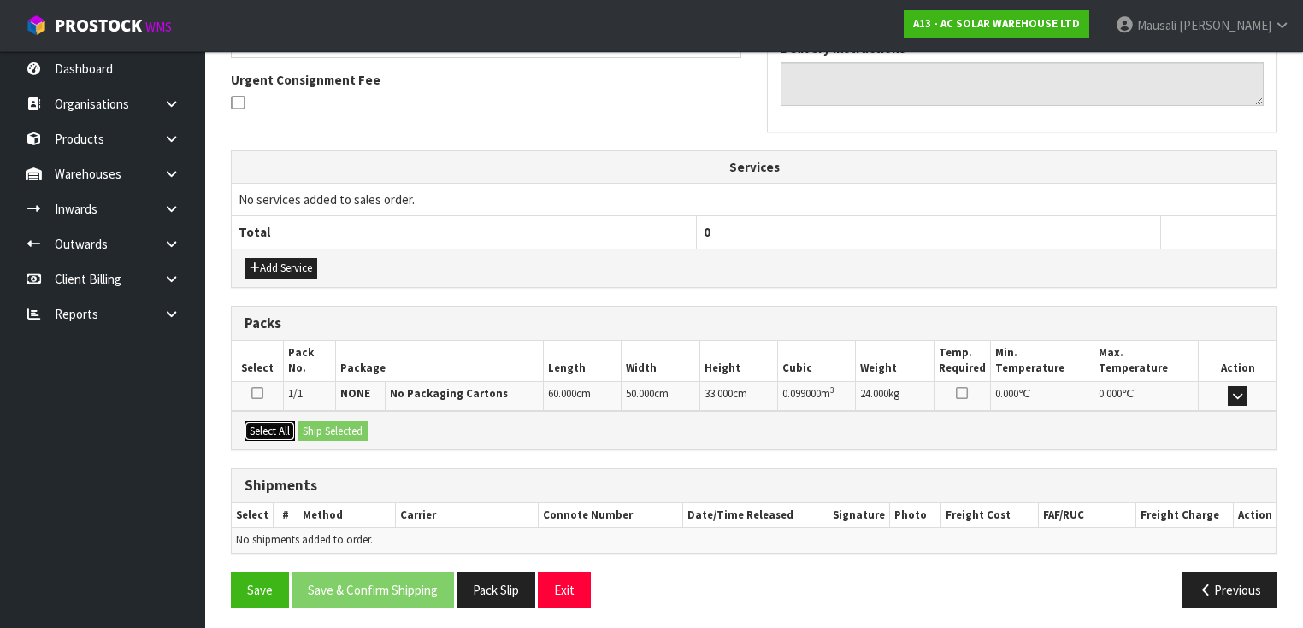
click at [291, 429] on button "Select All" at bounding box center [269, 431] width 50 height 21
click at [306, 428] on button "Ship Selected" at bounding box center [332, 431] width 70 height 21
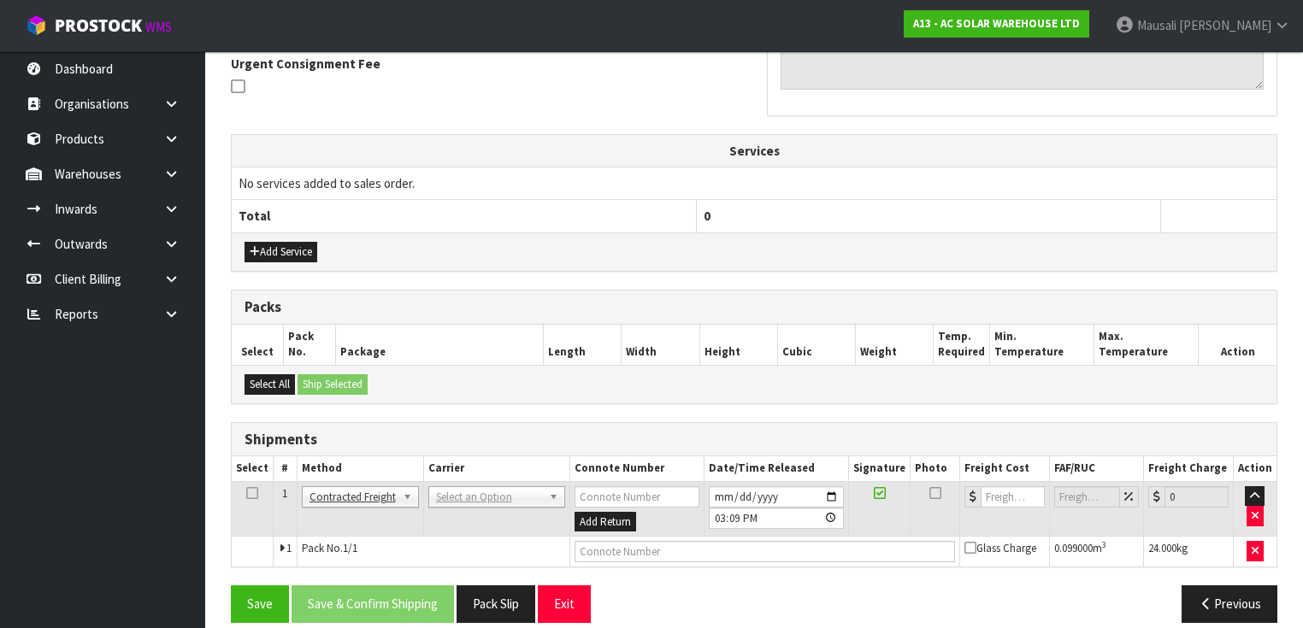
scroll to position [522, 0]
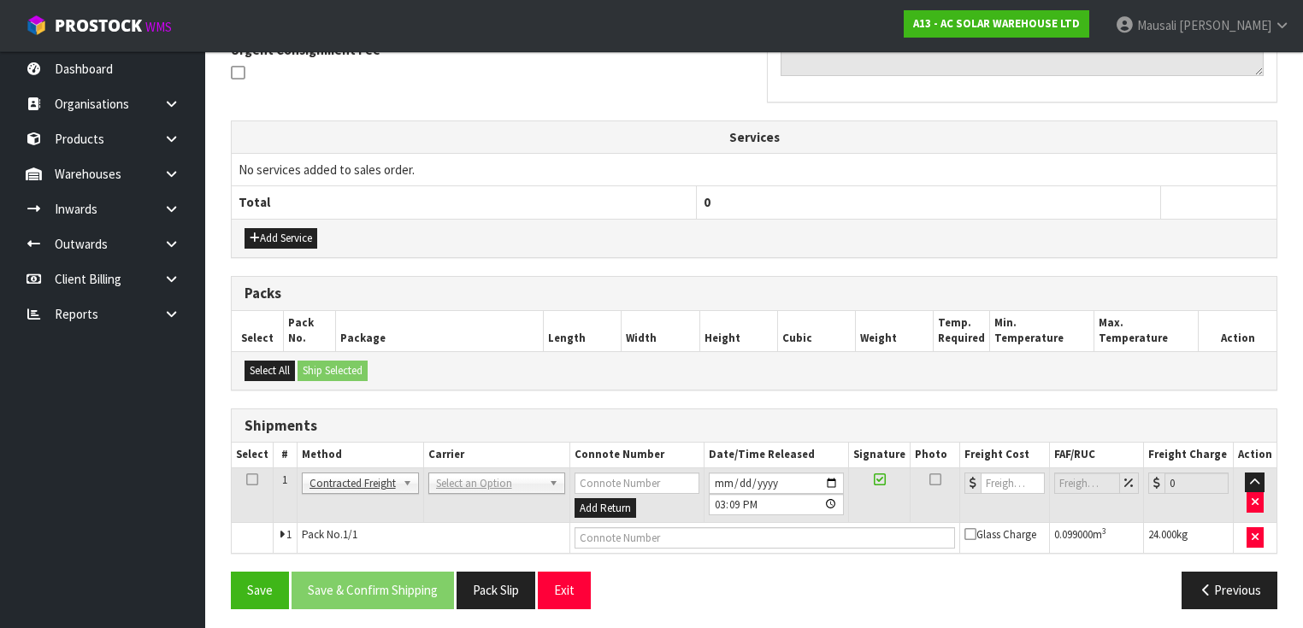
click at [444, 468] on td "ANGEL - ANGEL TRANSPORT [PERSON_NAME] REMOVALS DEAEXPAKL - DEADLINE EXPRESS COU…" at bounding box center [496, 496] width 146 height 56
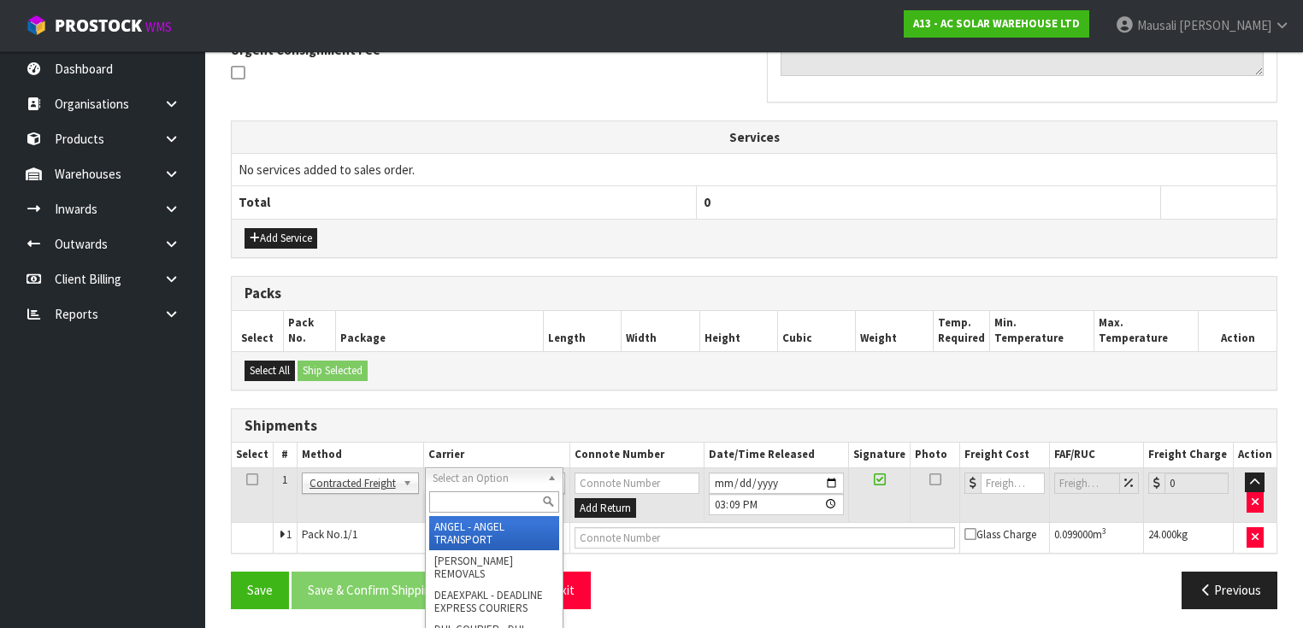
click at [462, 506] on input "text" at bounding box center [494, 501] width 130 height 21
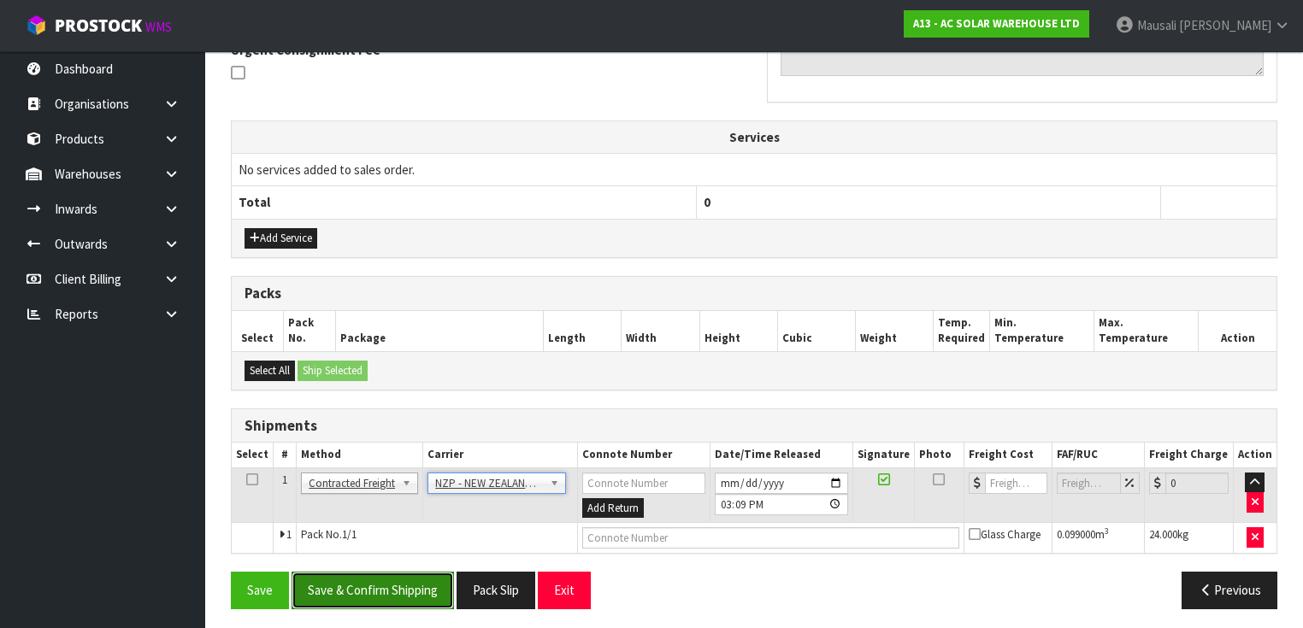
click at [430, 586] on button "Save & Confirm Shipping" at bounding box center [372, 590] width 162 height 37
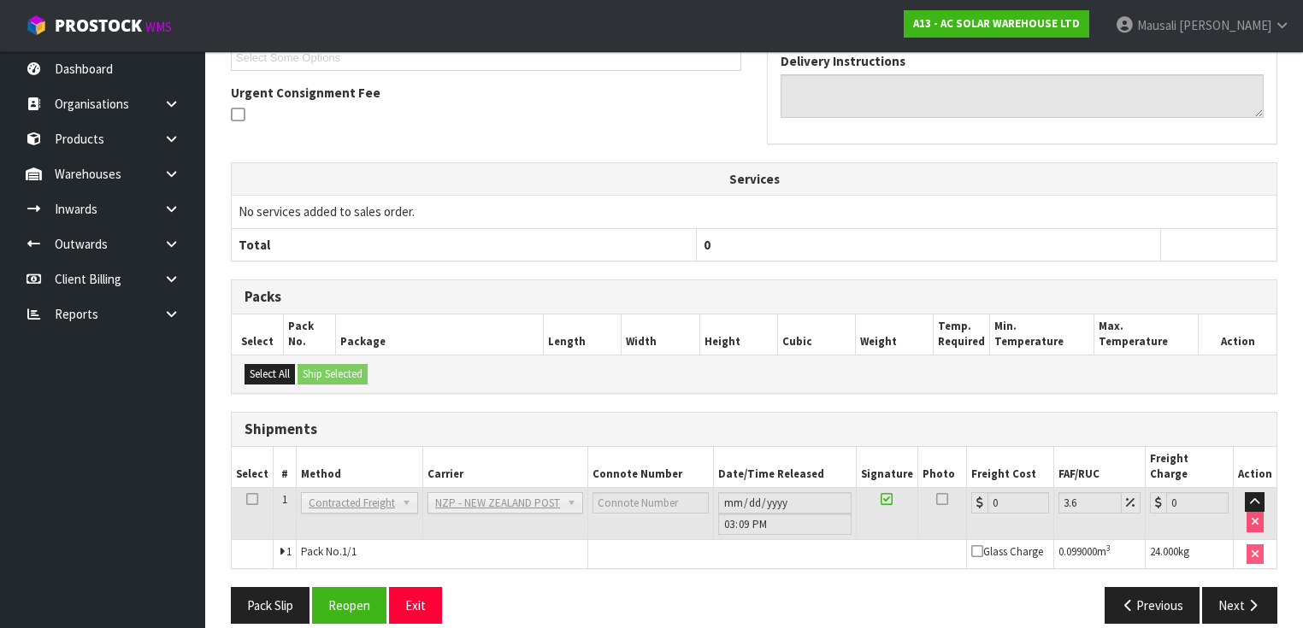
scroll to position [499, 0]
drag, startPoint x: 355, startPoint y: 581, endPoint x: 401, endPoint y: 578, distance: 46.3
click at [355, 586] on button "Reopen" at bounding box center [349, 604] width 74 height 37
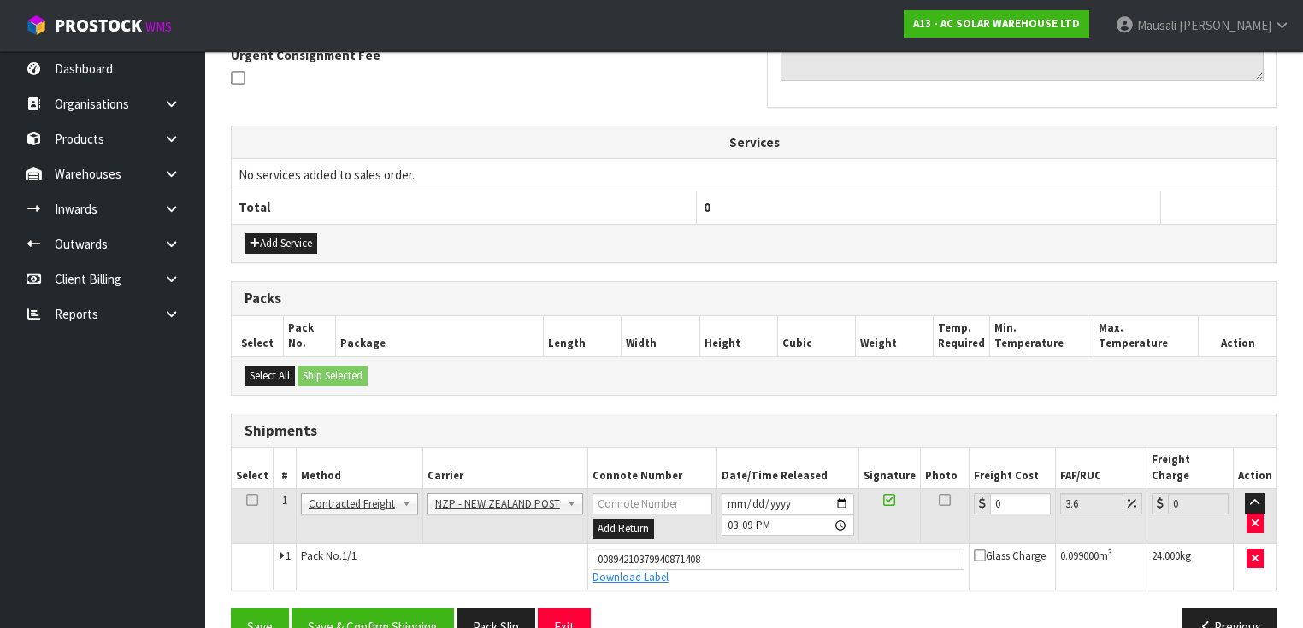
scroll to position [538, 0]
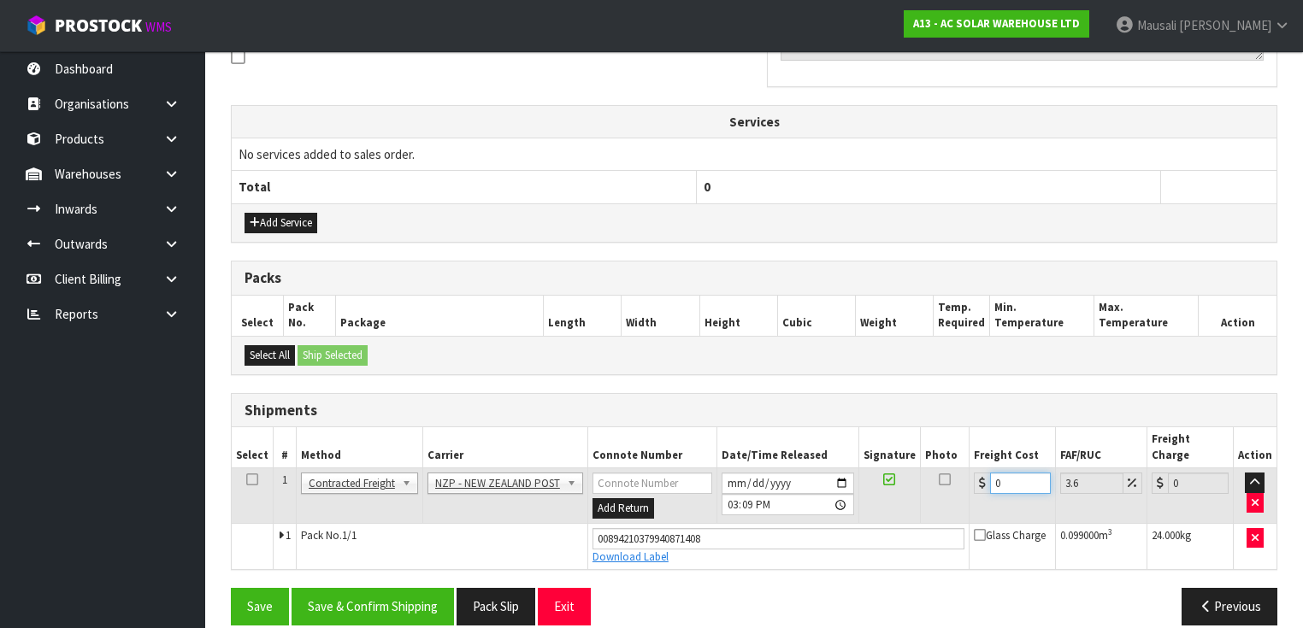
drag, startPoint x: 1005, startPoint y: 456, endPoint x: 971, endPoint y: 471, distance: 37.5
click at [978, 473] on div "0" at bounding box center [1012, 483] width 77 height 21
click at [415, 588] on button "Save & Confirm Shipping" at bounding box center [372, 606] width 162 height 37
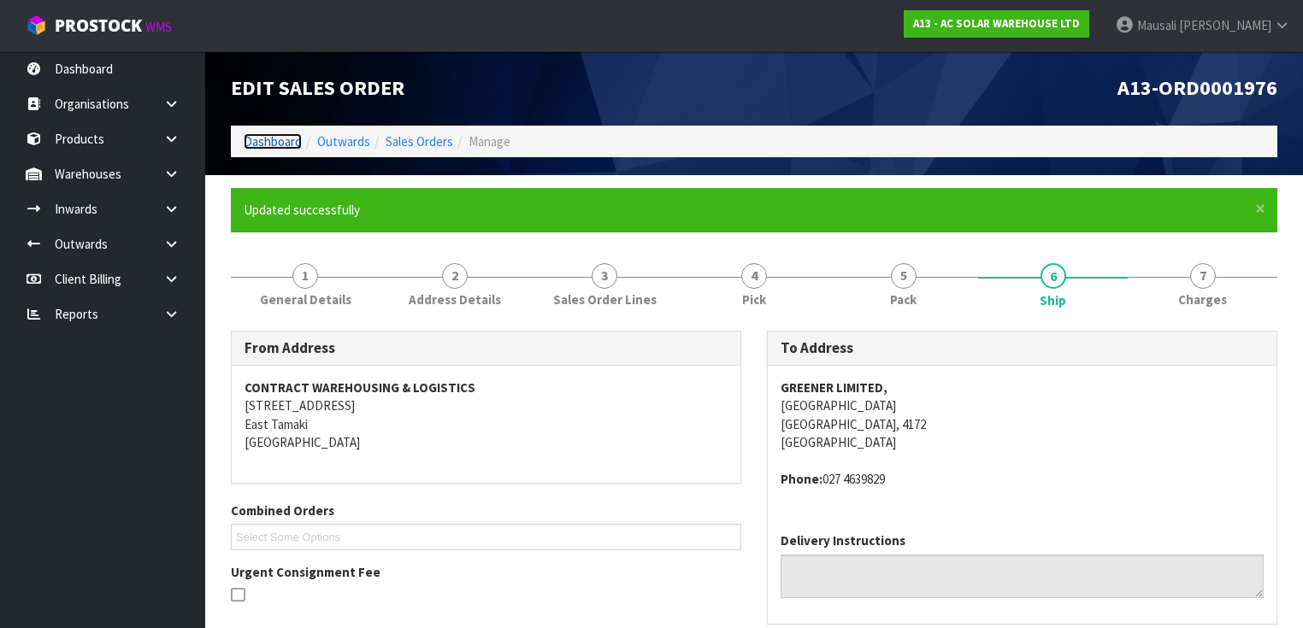
click at [255, 138] on link "Dashboard" at bounding box center [273, 141] width 58 height 16
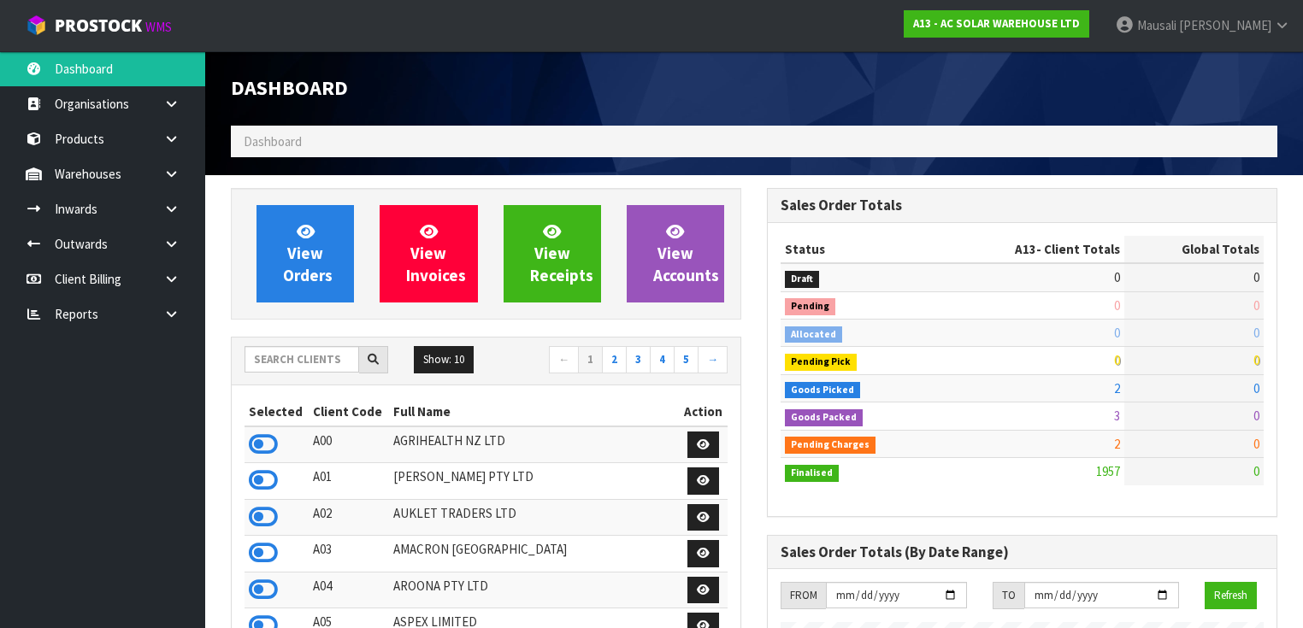
scroll to position [1491, 536]
click at [277, 367] on input "text" at bounding box center [301, 359] width 115 height 26
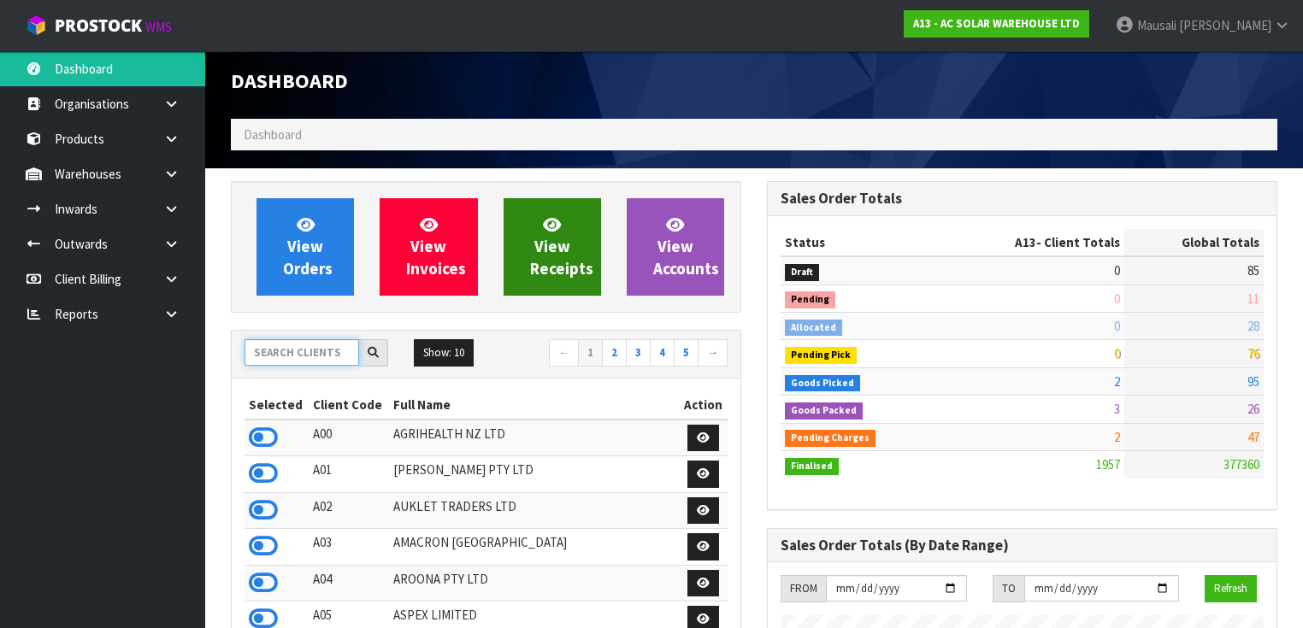
scroll to position [0, 0]
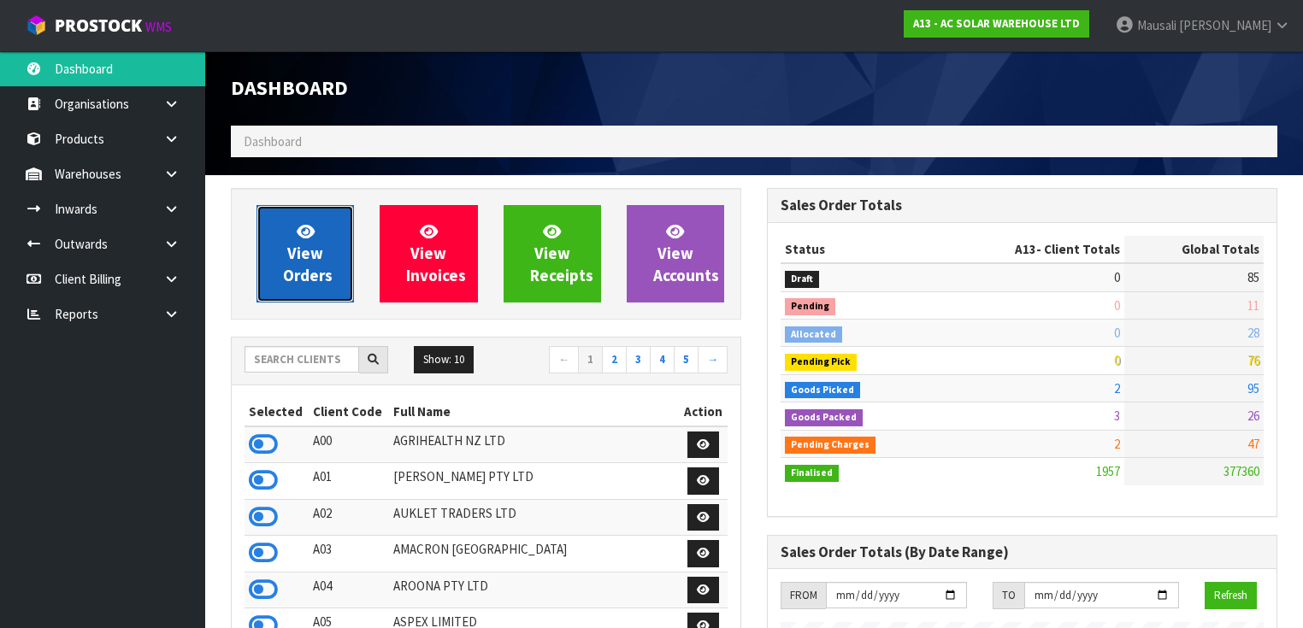
click at [308, 267] on span "View Orders" at bounding box center [308, 253] width 50 height 64
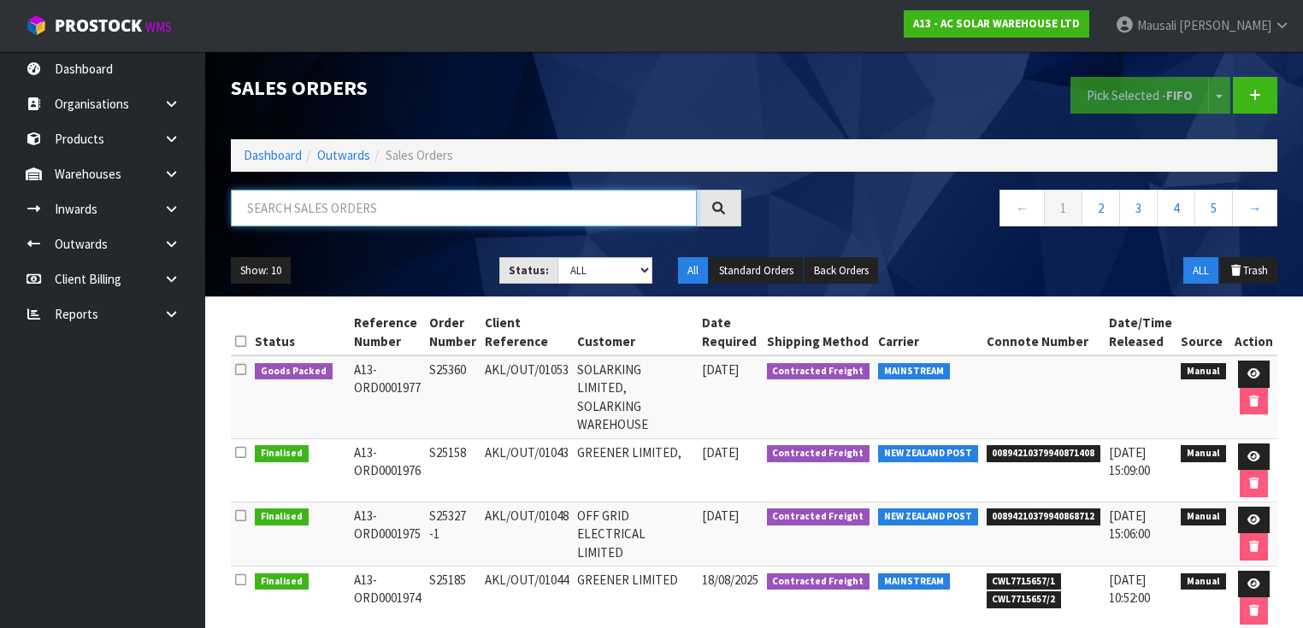
click at [255, 217] on input "text" at bounding box center [464, 208] width 466 height 37
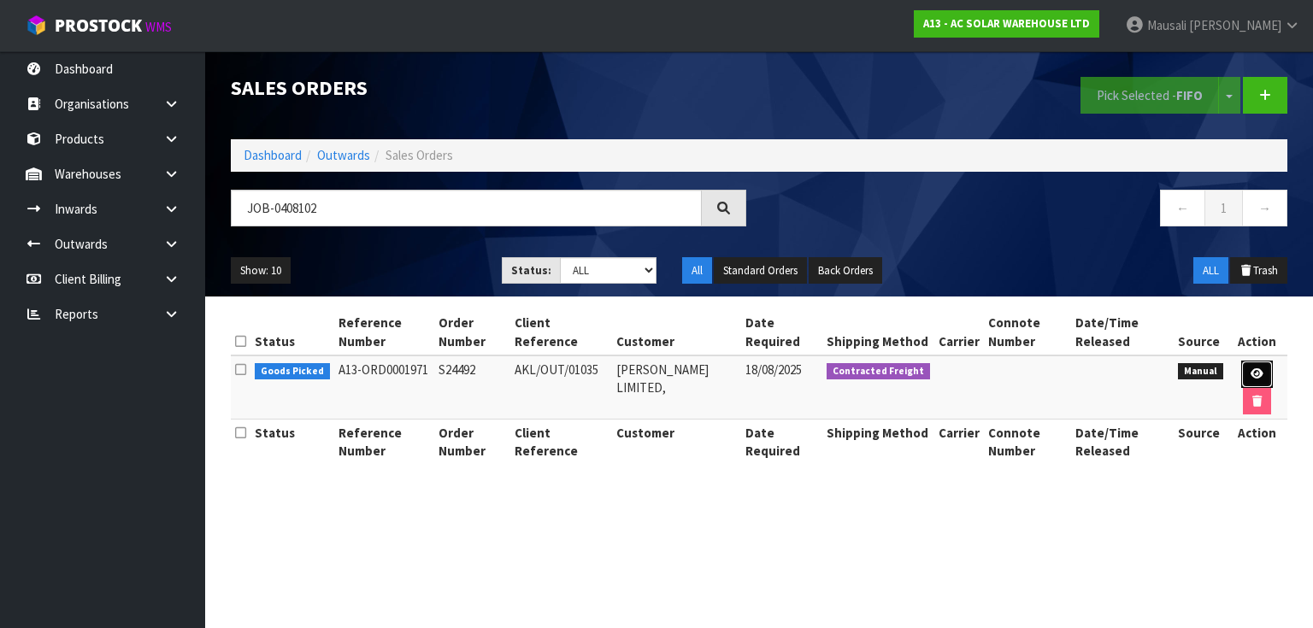
click at [1258, 373] on icon at bounding box center [1256, 373] width 13 height 11
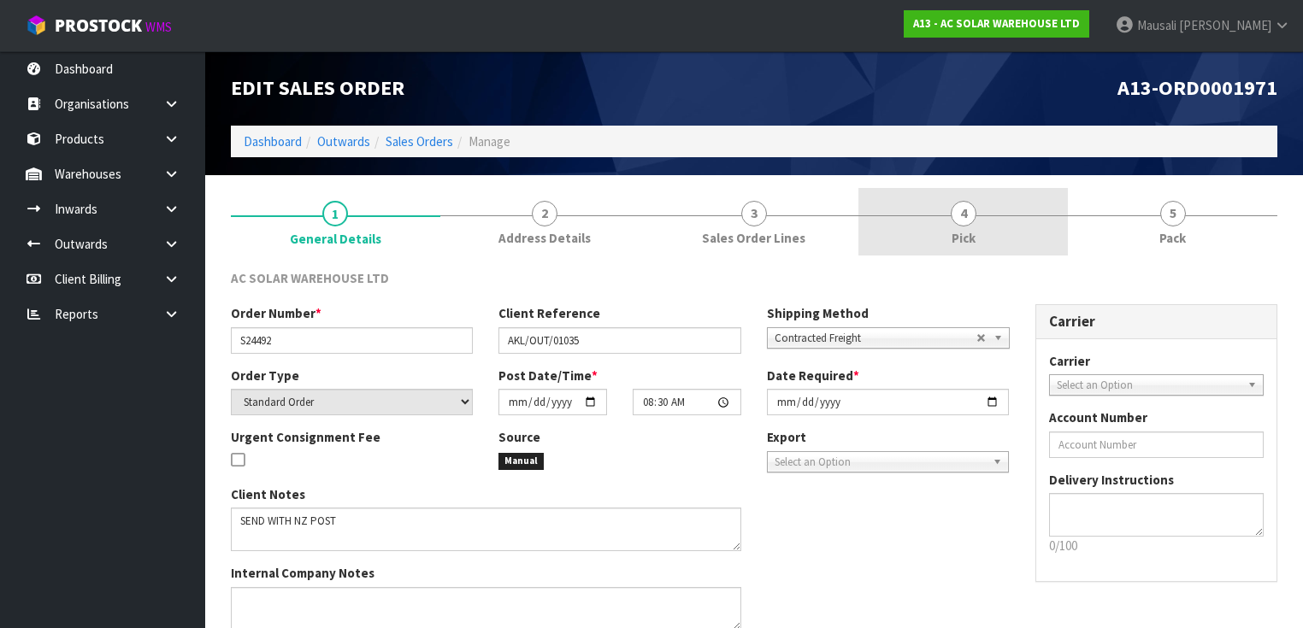
click at [998, 226] on link "4 Pick" at bounding box center [962, 222] width 209 height 68
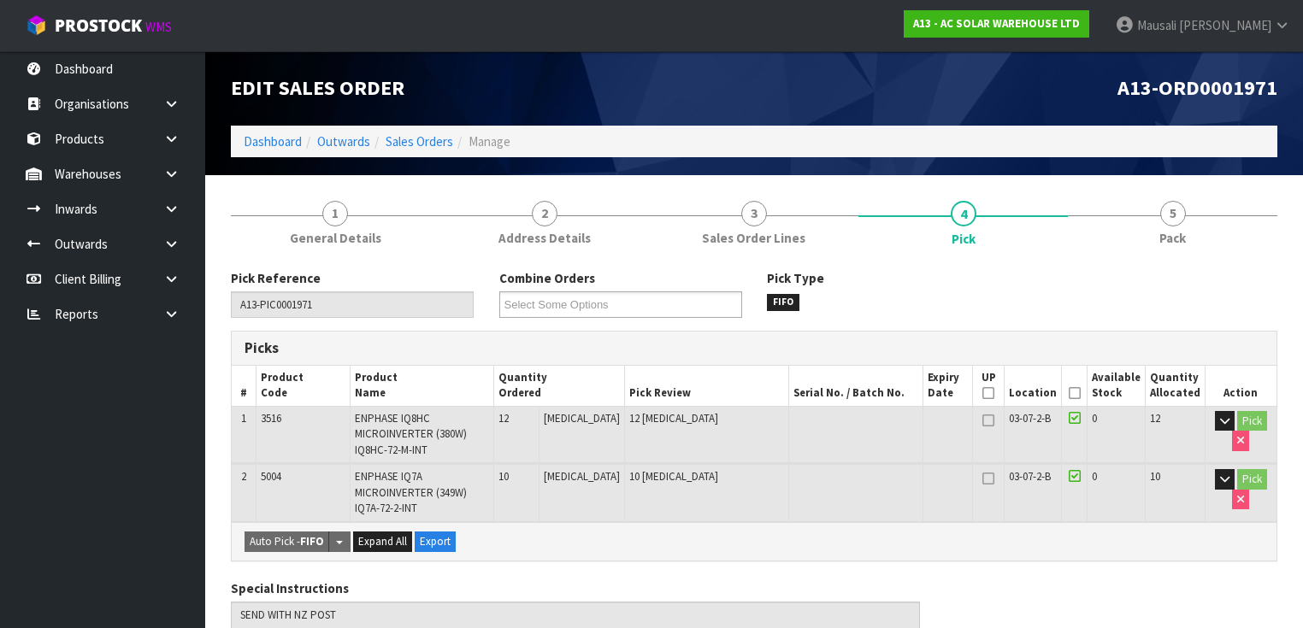
click at [1073, 393] on icon at bounding box center [1074, 393] width 12 height 1
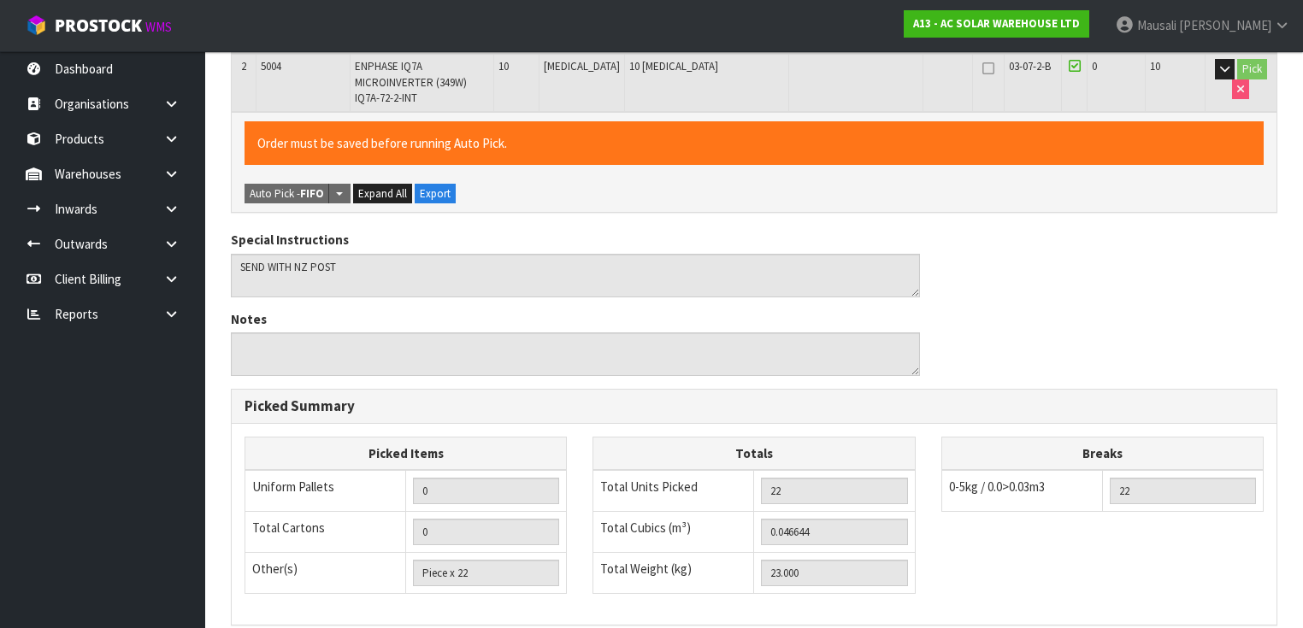
scroll to position [636, 0]
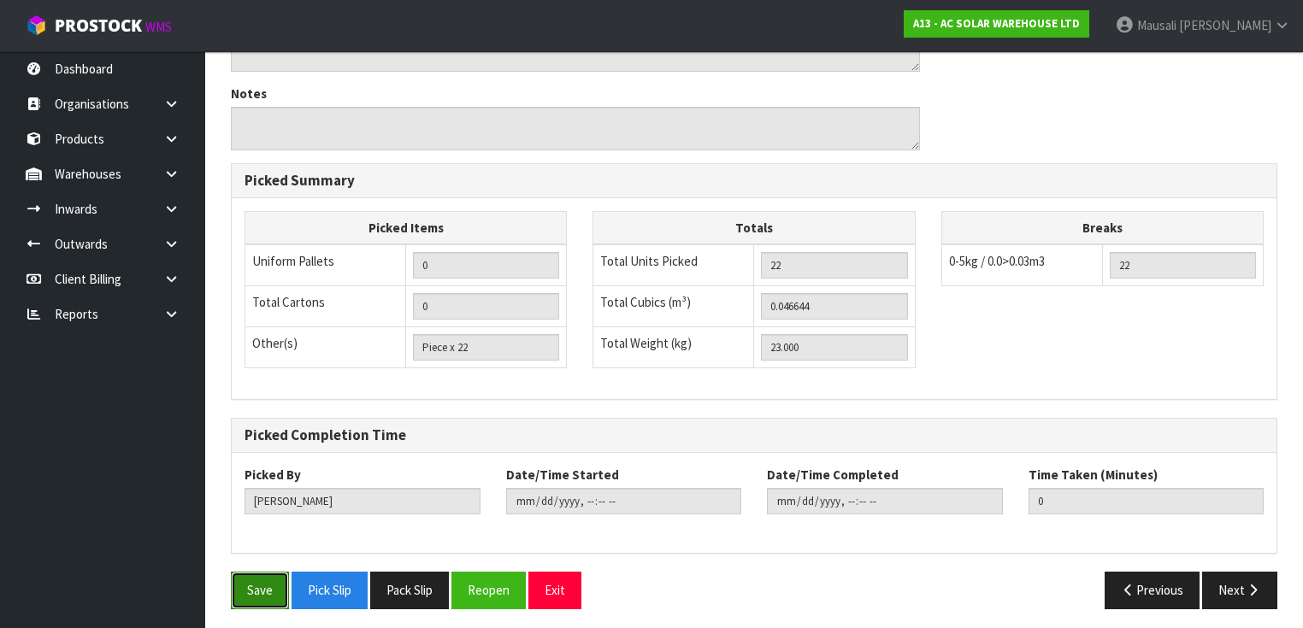
click at [247, 580] on button "Save" at bounding box center [260, 590] width 58 height 37
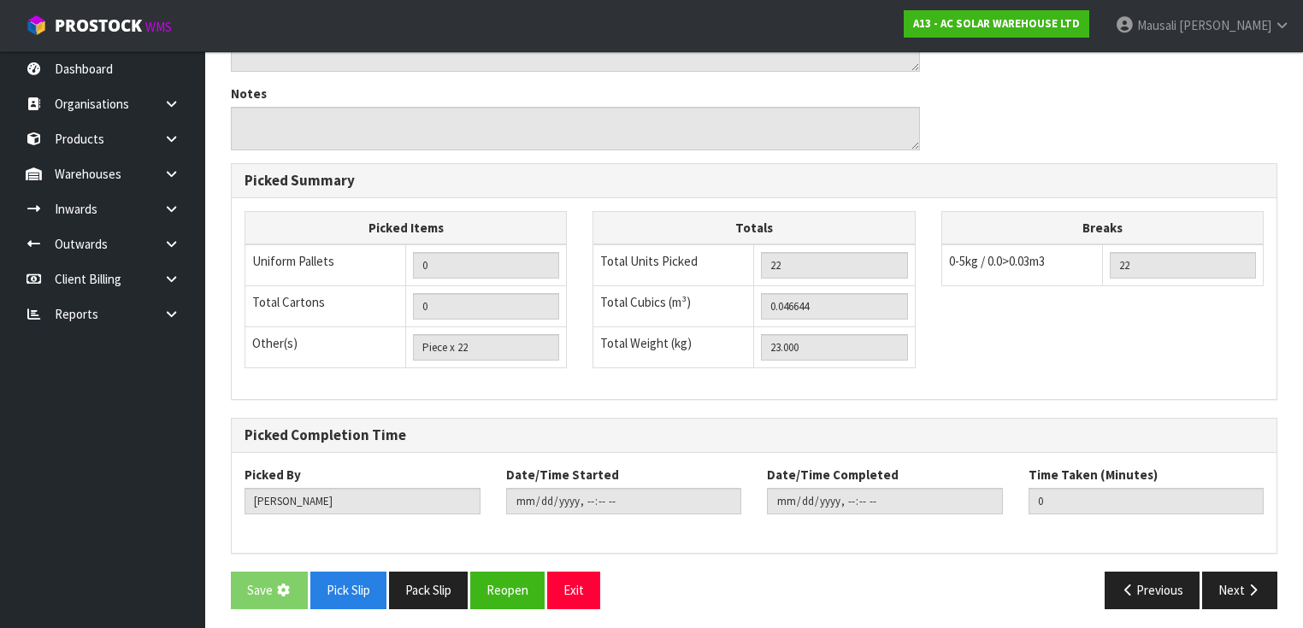
scroll to position [0, 0]
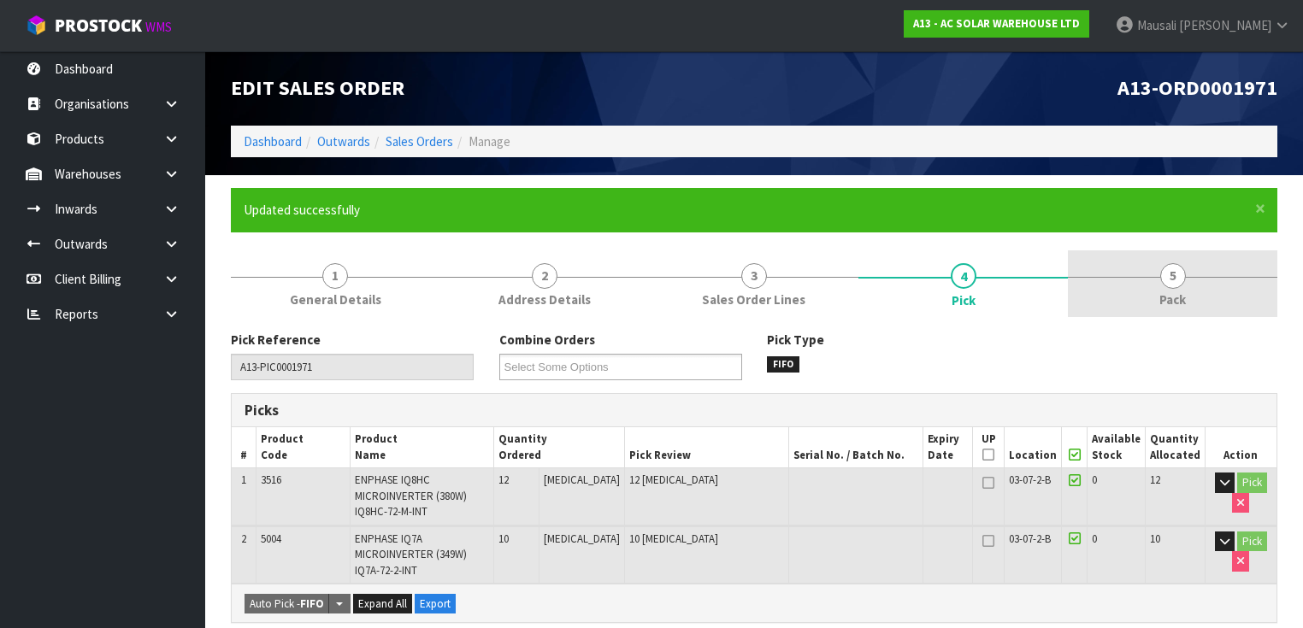
click at [1155, 297] on link "5 Pack" at bounding box center [1172, 284] width 209 height 68
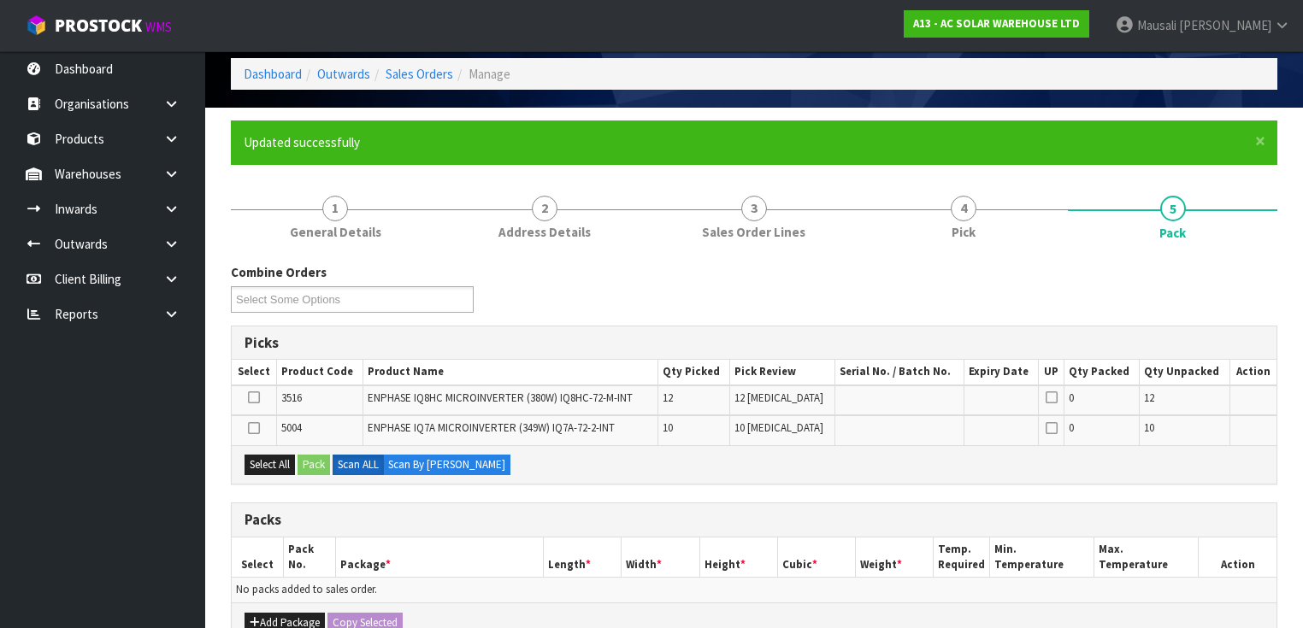
scroll to position [205, 0]
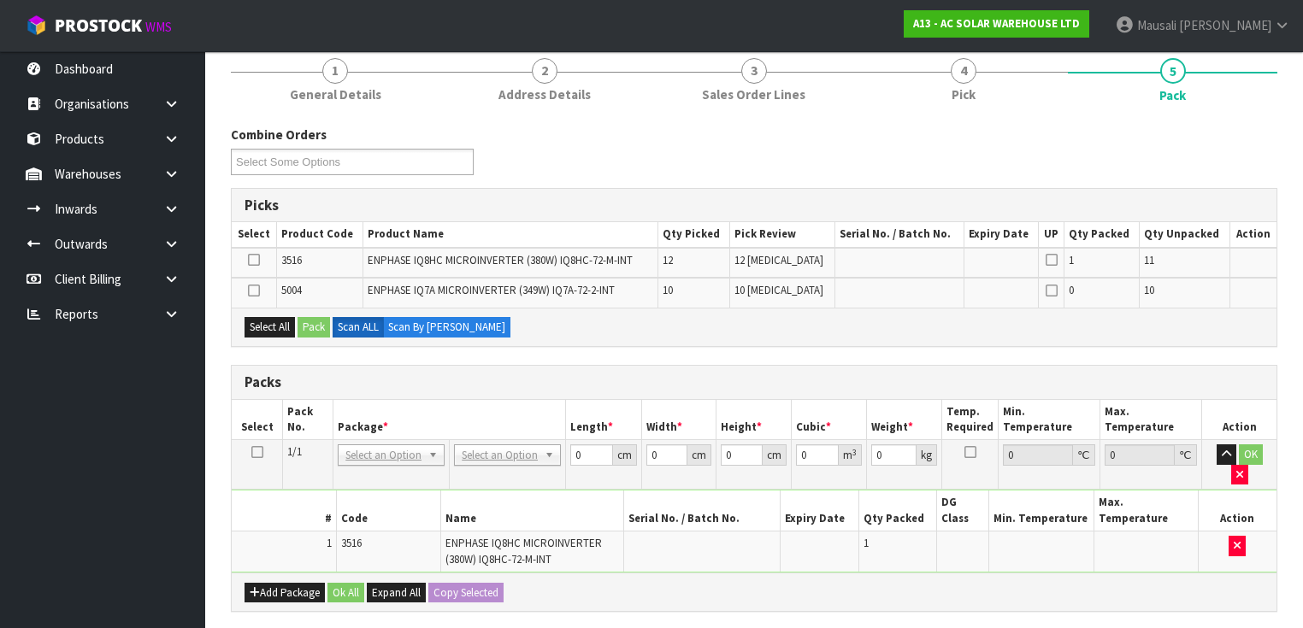
click at [255, 452] on icon at bounding box center [257, 452] width 12 height 1
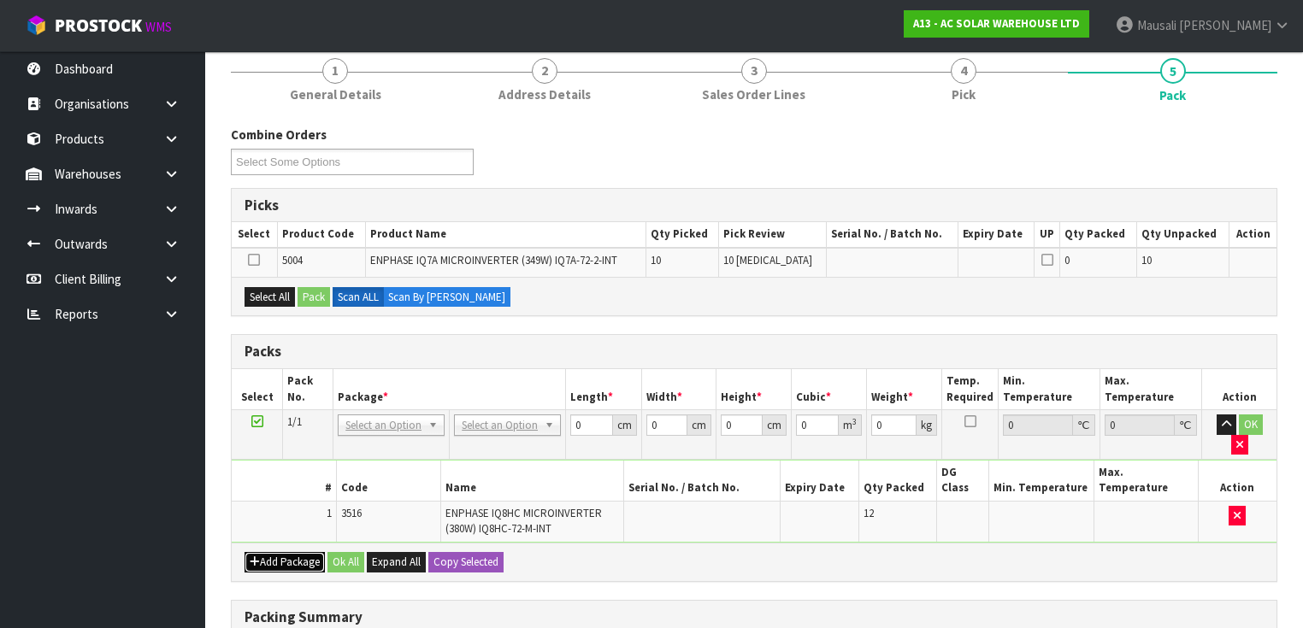
click at [267, 552] on button "Add Package" at bounding box center [284, 562] width 80 height 21
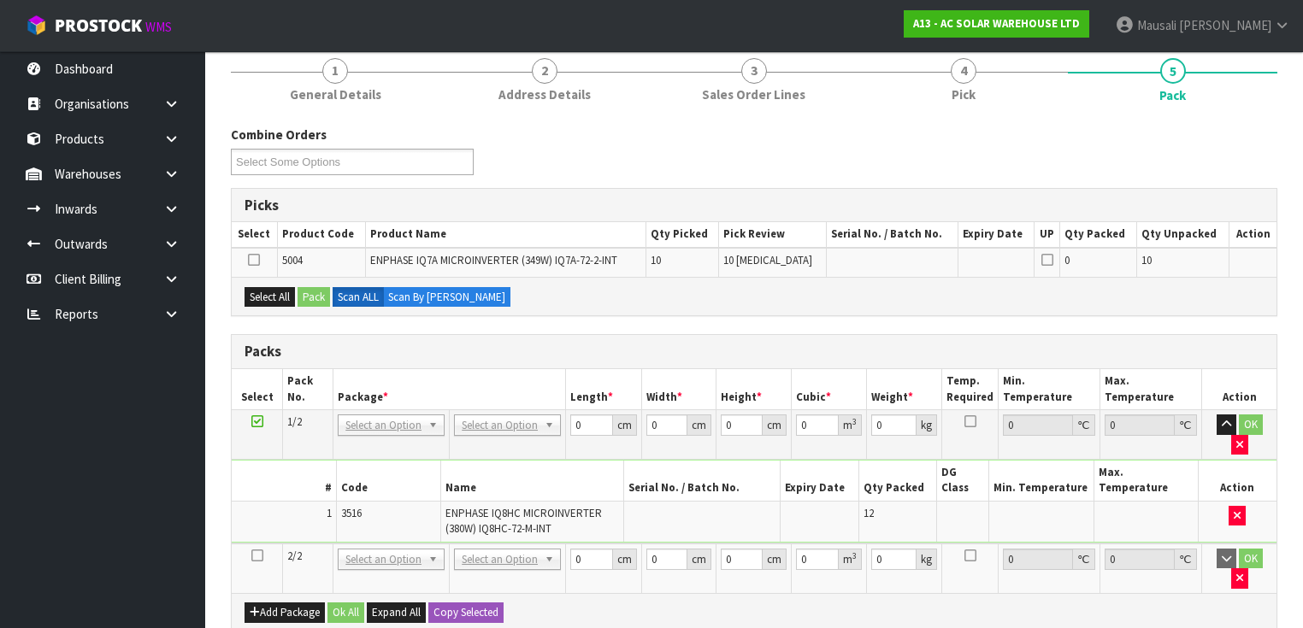
click at [257, 556] on icon at bounding box center [257, 556] width 12 height 1
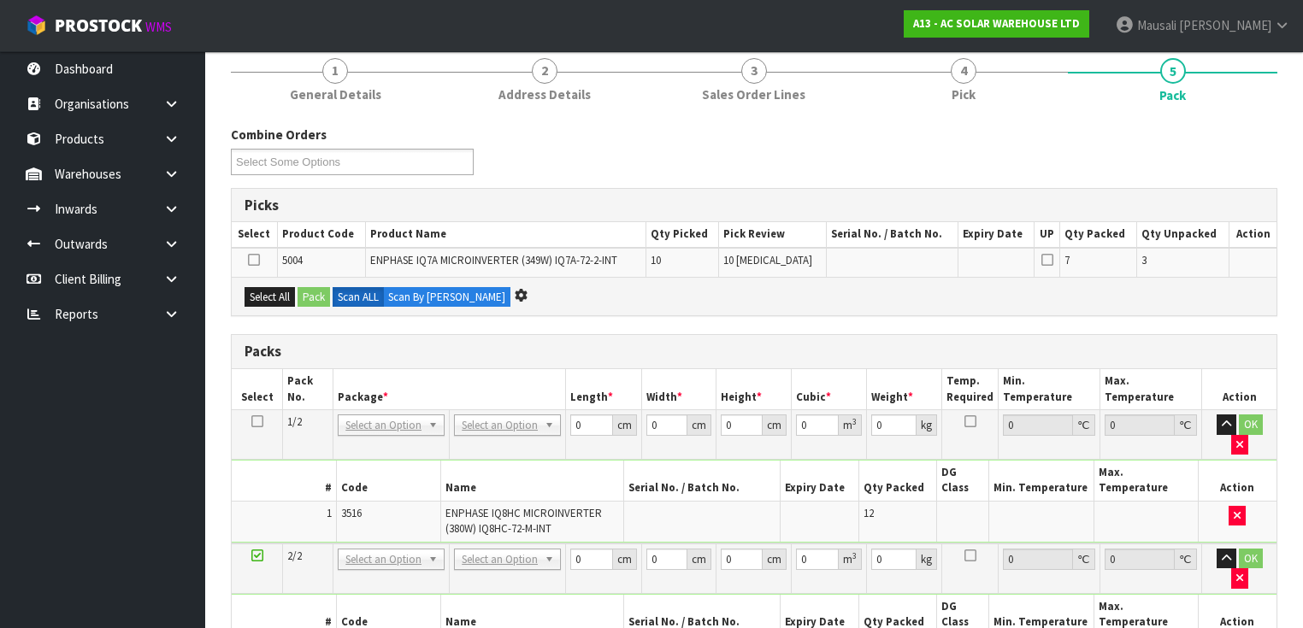
scroll to position [0, 0]
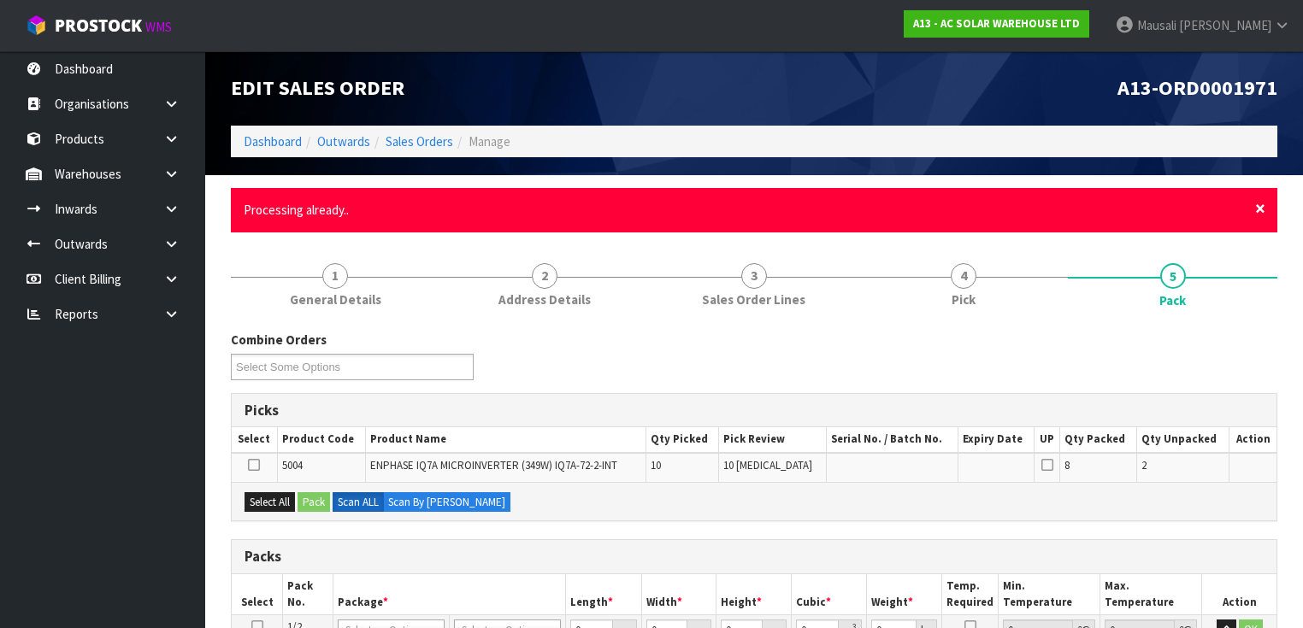
click at [1258, 209] on span "×" at bounding box center [1260, 209] width 10 height 24
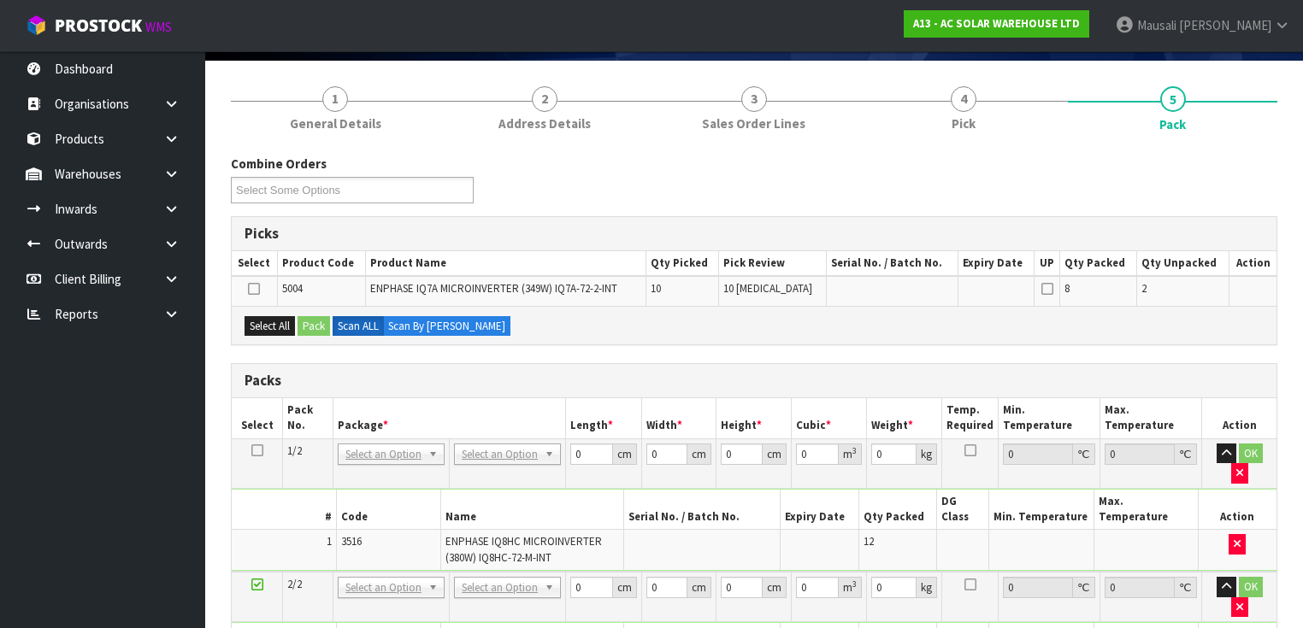
scroll to position [342, 0]
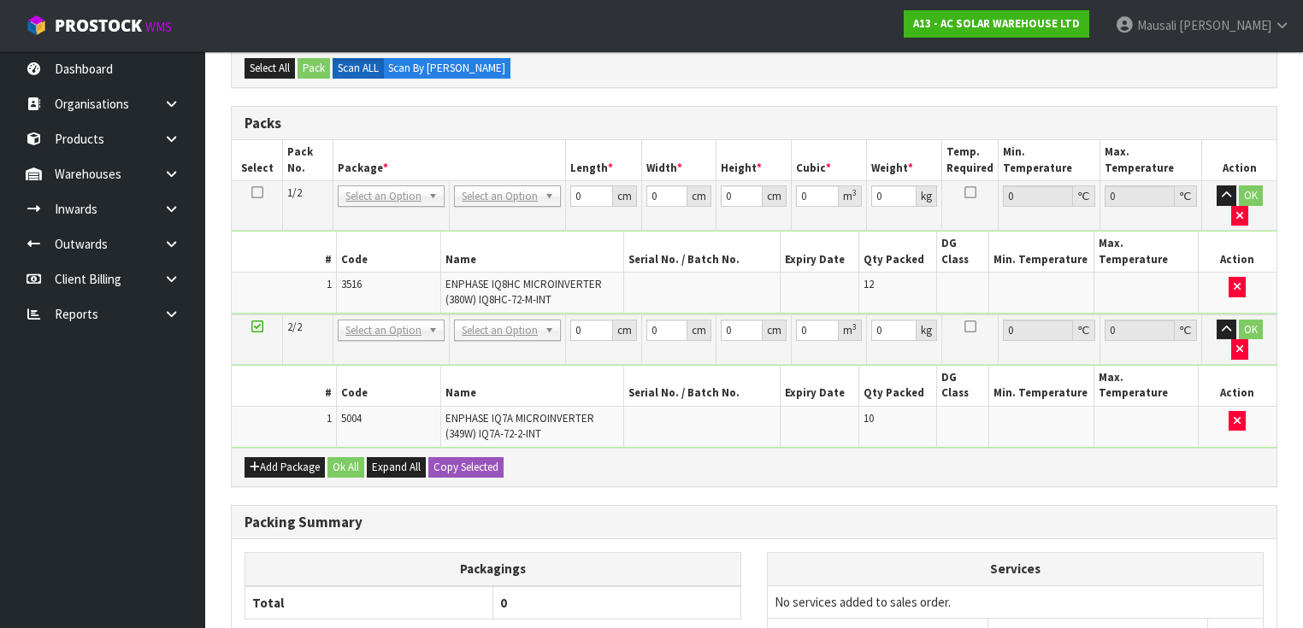
click at [257, 192] on icon at bounding box center [257, 192] width 12 height 1
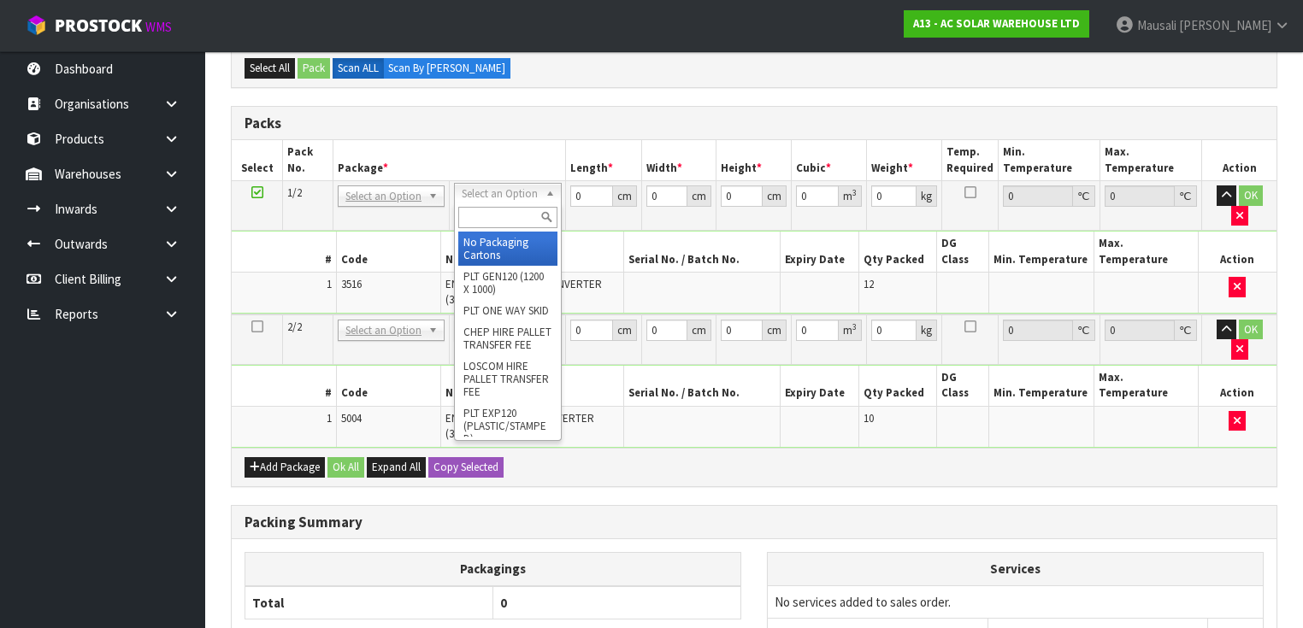
click at [520, 208] on input "text" at bounding box center [507, 217] width 98 height 21
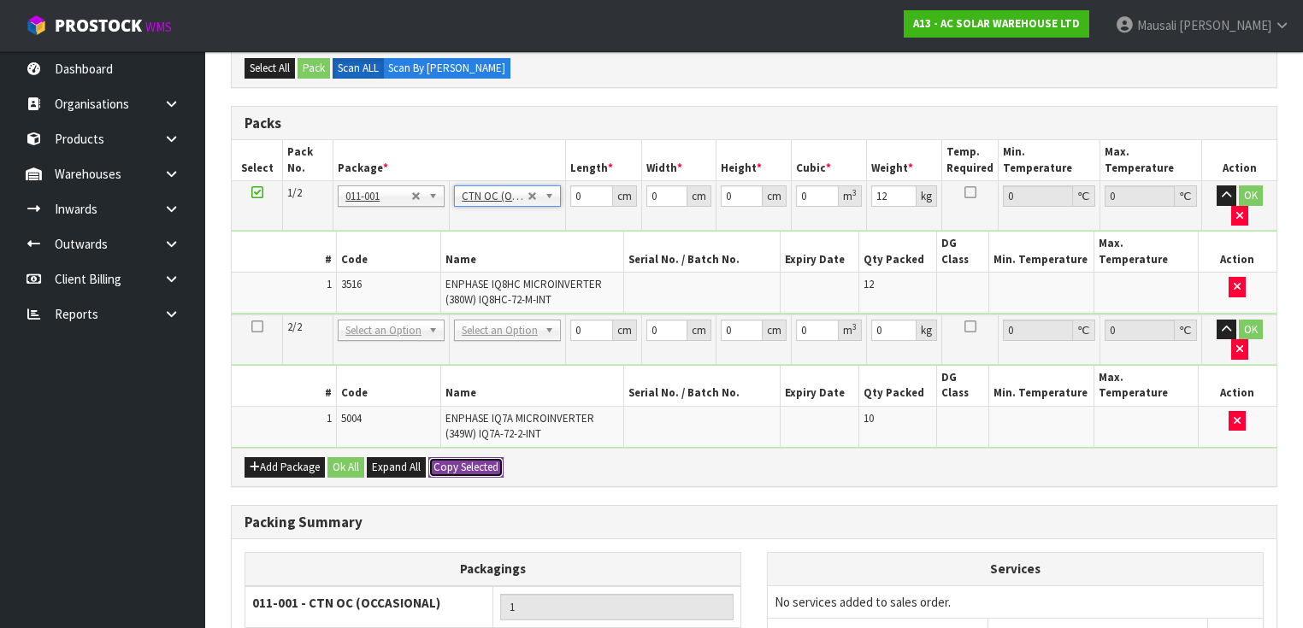
click at [462, 457] on button "Copy Selected" at bounding box center [465, 467] width 75 height 21
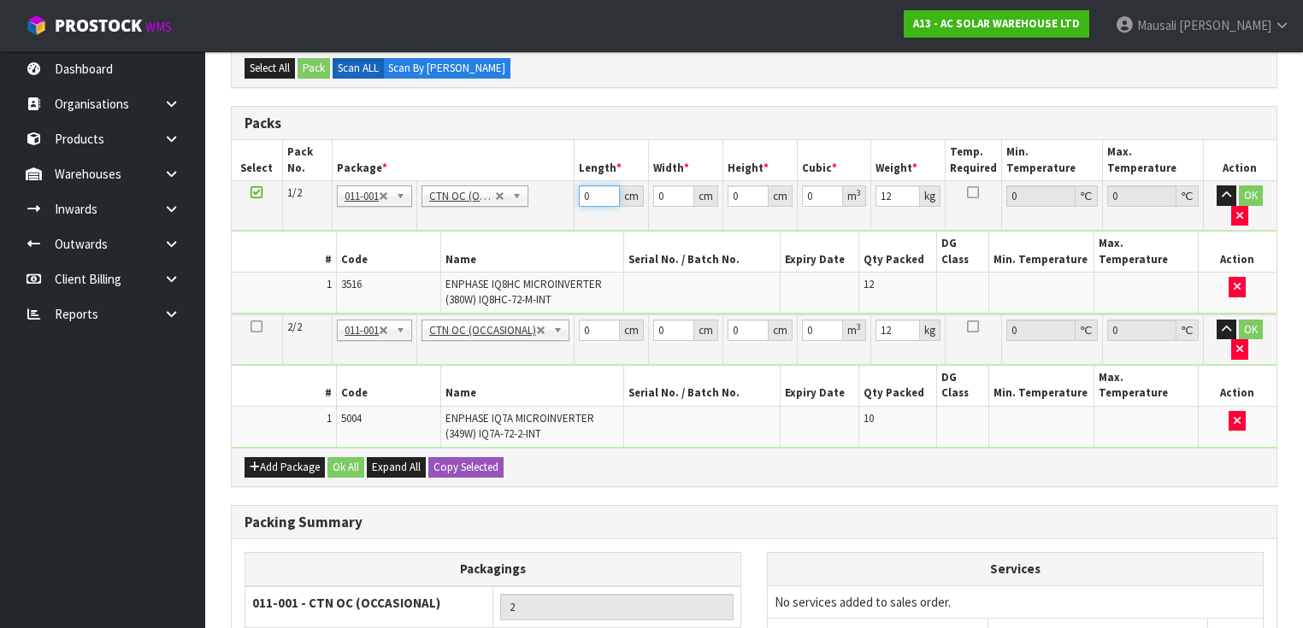
drag, startPoint x: 591, startPoint y: 188, endPoint x: 574, endPoint y: 220, distance: 36.0
click at [580, 227] on tbody "1/2 NONE 007-001 007-002 007-004 007-009 007-013 007-014 007-015 007-017 007-01…" at bounding box center [754, 247] width 1045 height 133
click at [347, 457] on button "Ok All" at bounding box center [345, 467] width 37 height 21
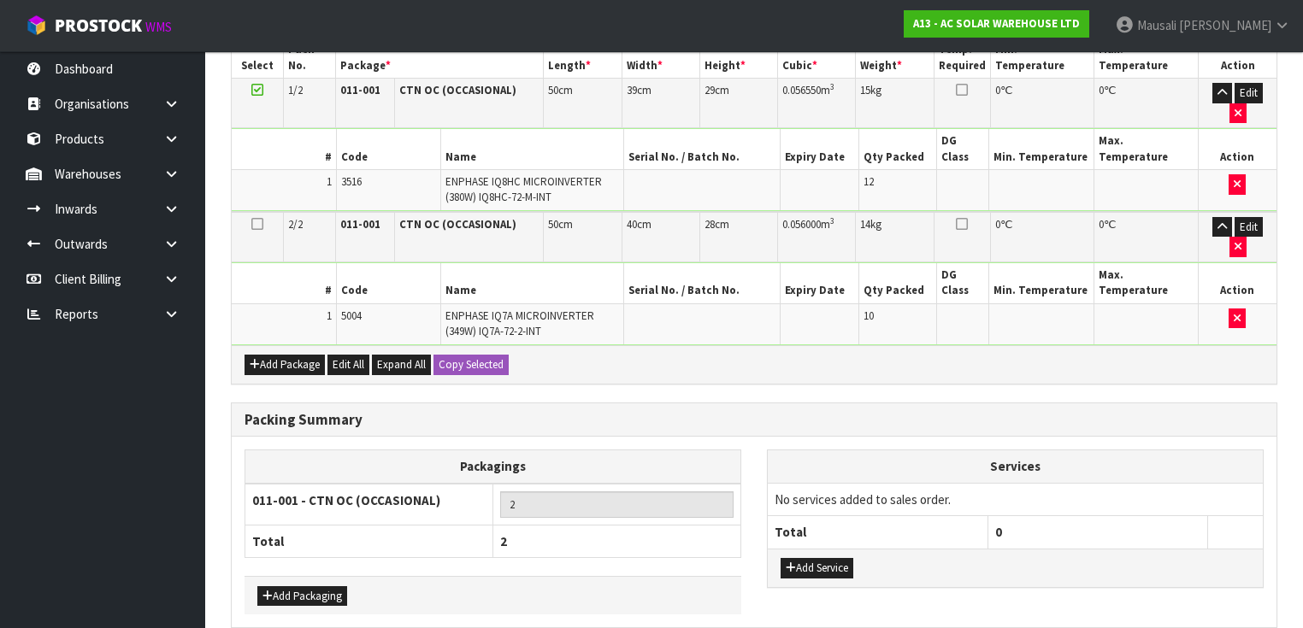
scroll to position [444, 0]
drag, startPoint x: 379, startPoint y: 577, endPoint x: 442, endPoint y: 545, distance: 70.7
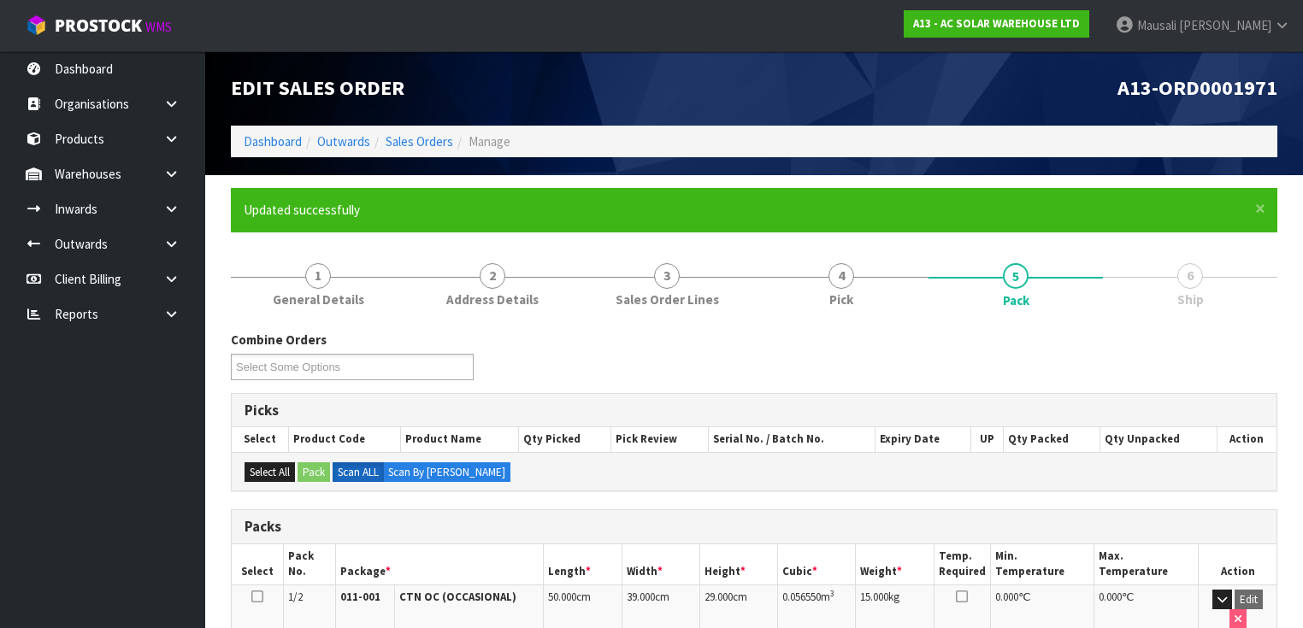
scroll to position [336, 0]
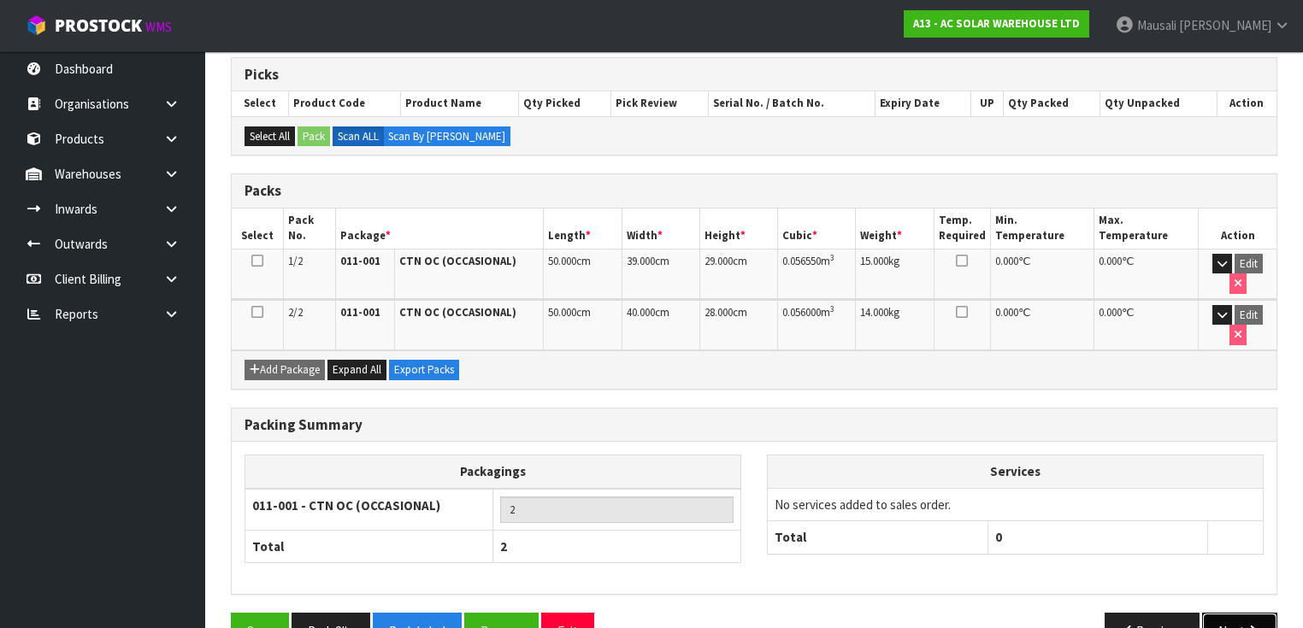
click at [1248, 625] on icon "button" at bounding box center [1253, 631] width 16 height 13
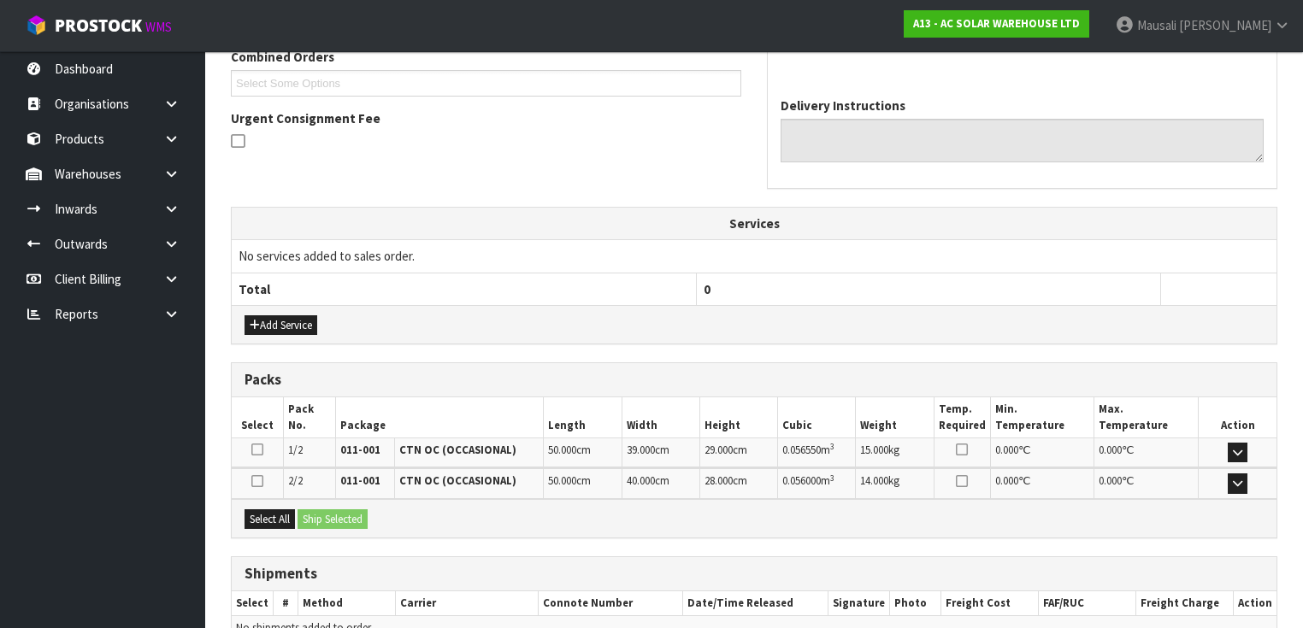
scroll to position [541, 0]
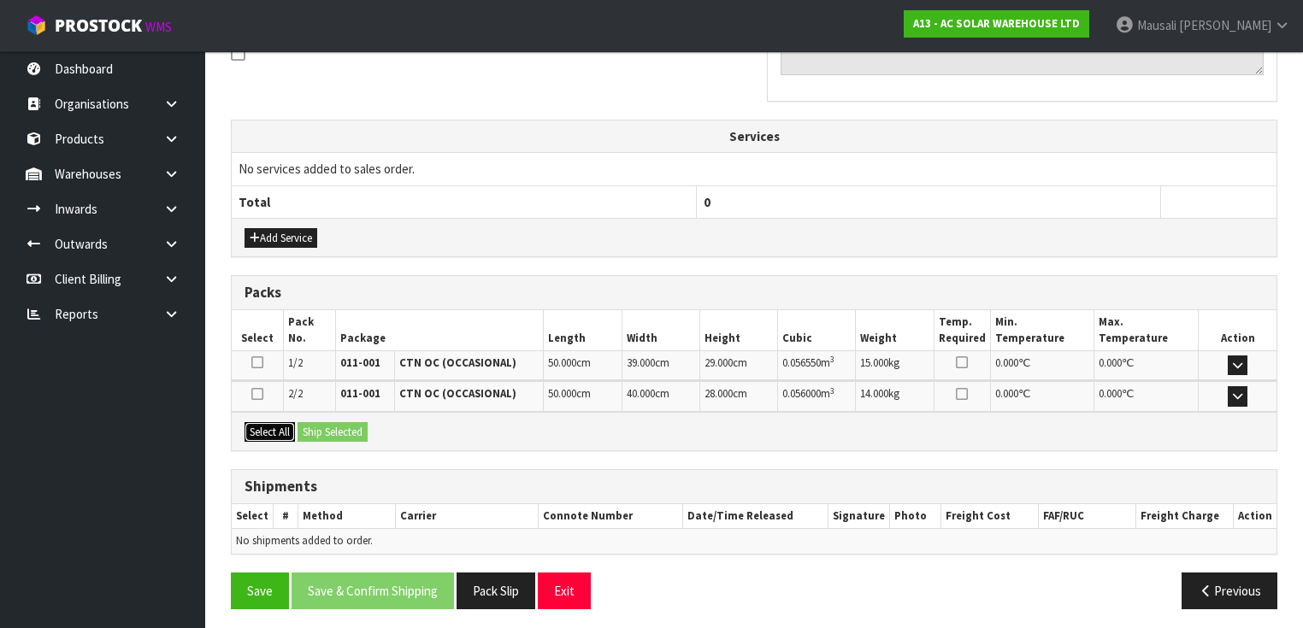
click at [287, 427] on button "Select All" at bounding box center [269, 432] width 50 height 21
click at [323, 427] on button "Ship Selected" at bounding box center [332, 432] width 70 height 21
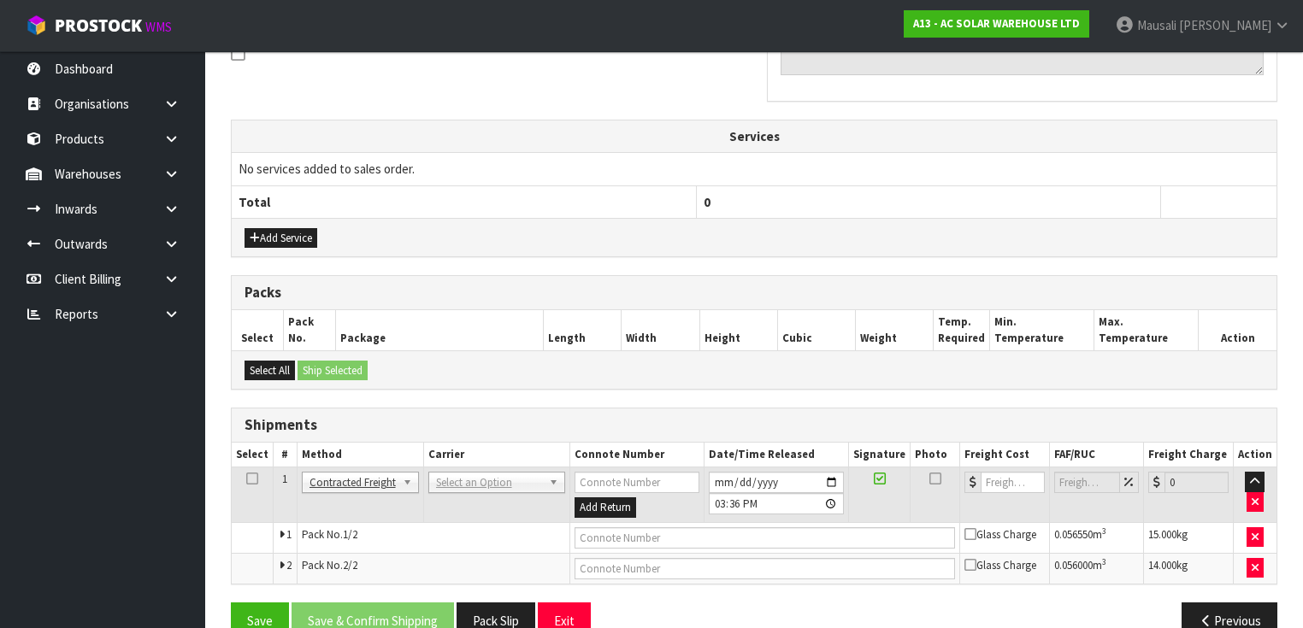
scroll to position [571, 0]
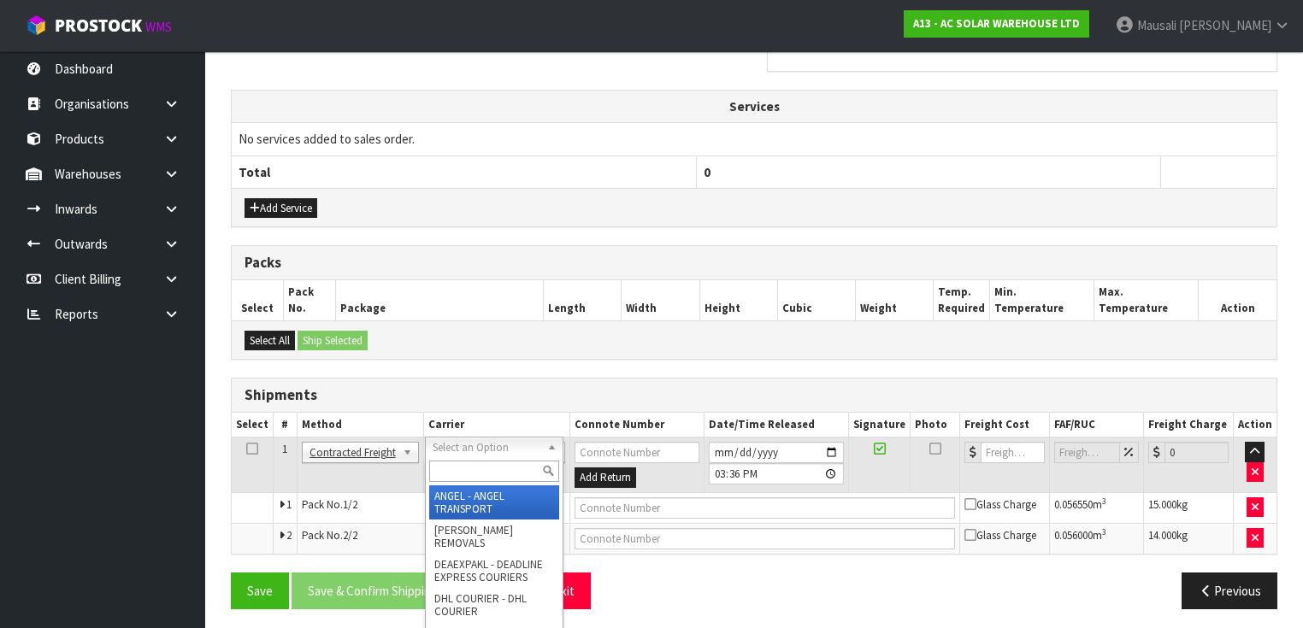
click at [458, 470] on input "text" at bounding box center [494, 471] width 130 height 21
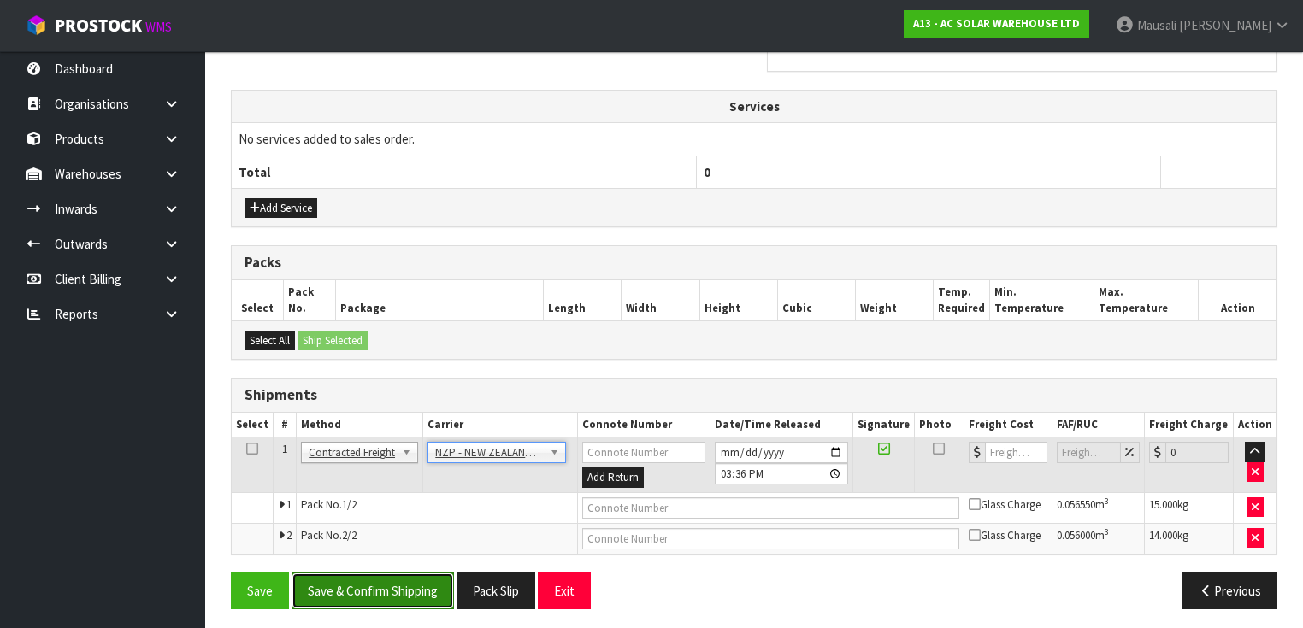
click at [373, 591] on button "Save & Confirm Shipping" at bounding box center [372, 591] width 162 height 37
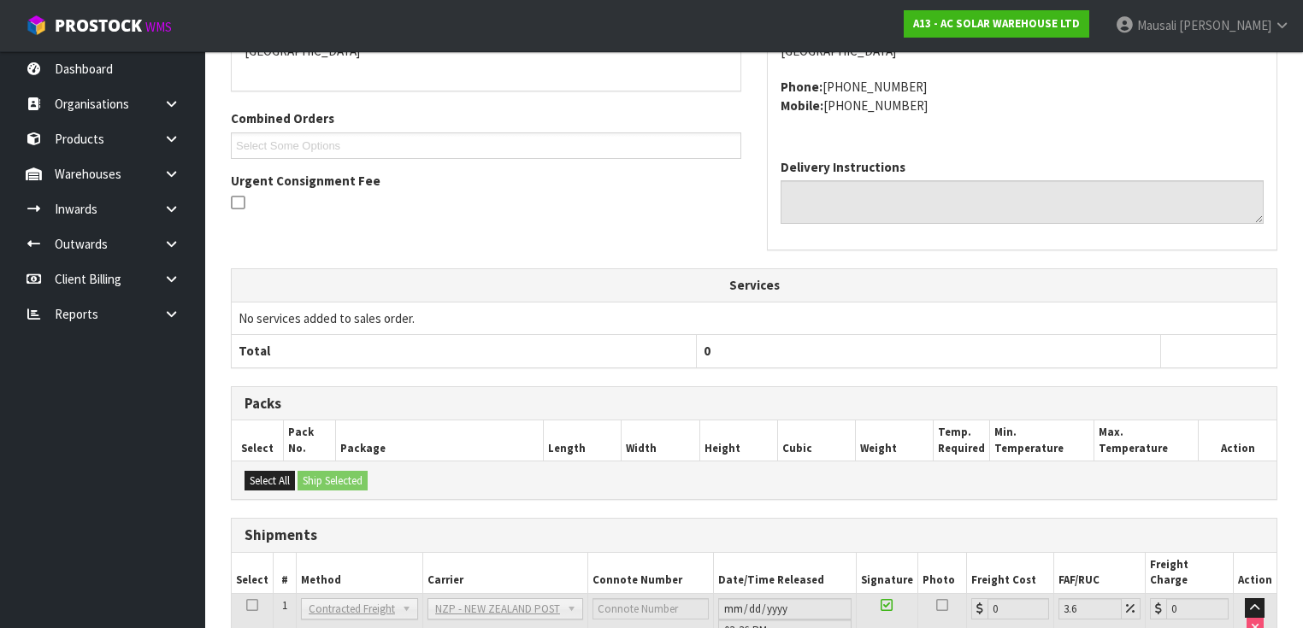
scroll to position [546, 0]
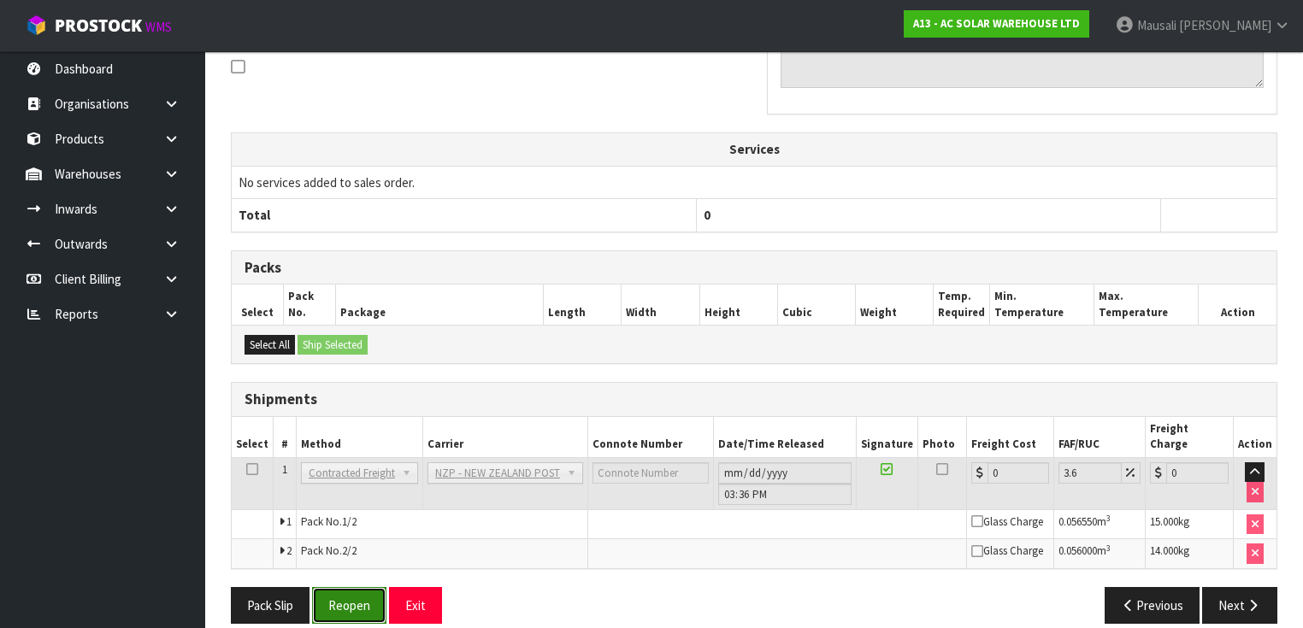
click at [335, 587] on button "Reopen" at bounding box center [349, 605] width 74 height 37
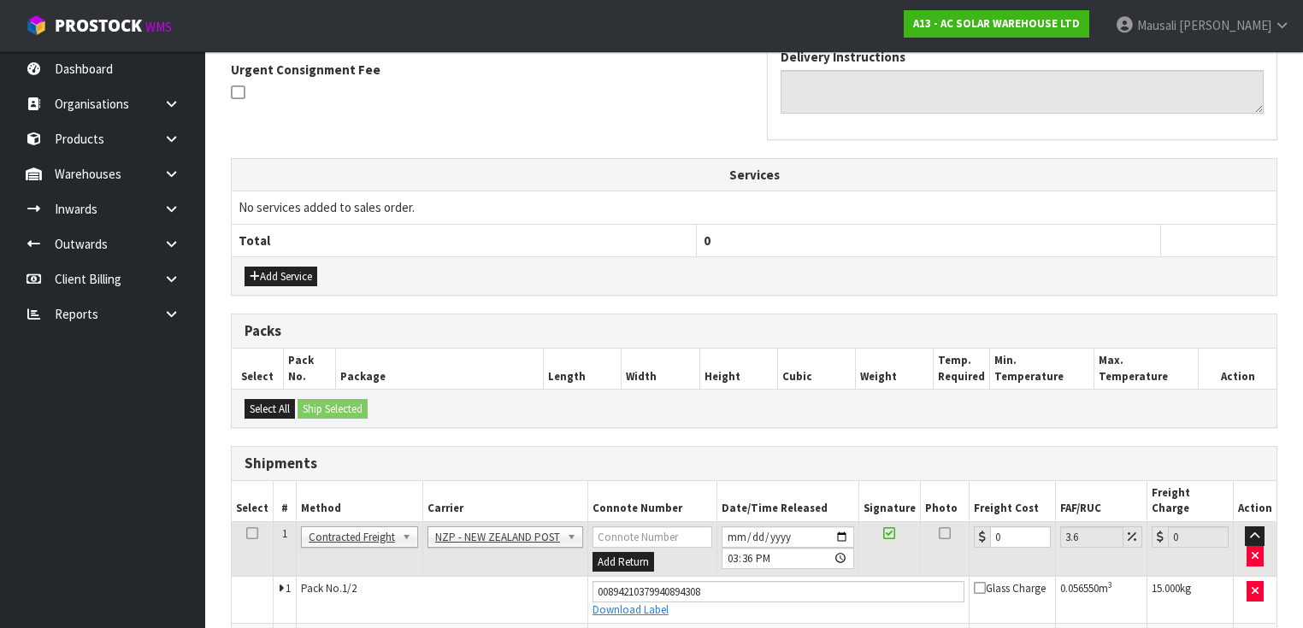
scroll to position [587, 0]
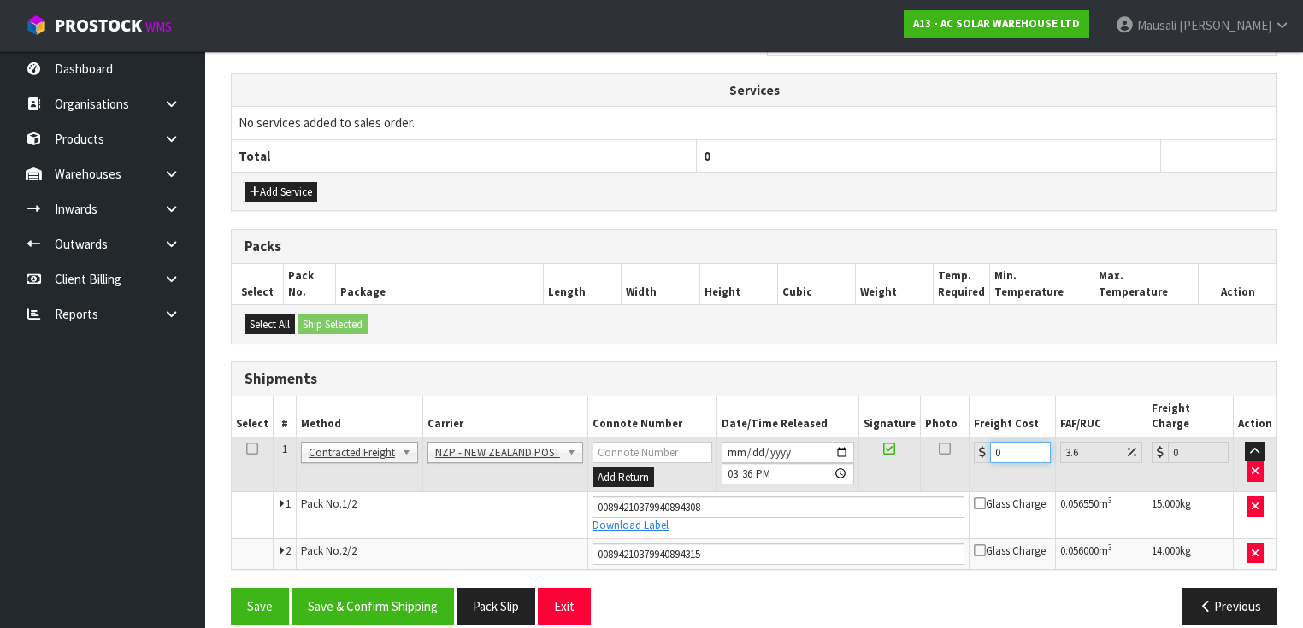
drag, startPoint x: 1009, startPoint y: 431, endPoint x: 974, endPoint y: 438, distance: 36.5
click at [974, 442] on div "0" at bounding box center [1012, 452] width 77 height 21
click at [414, 588] on button "Save & Confirm Shipping" at bounding box center [372, 606] width 162 height 37
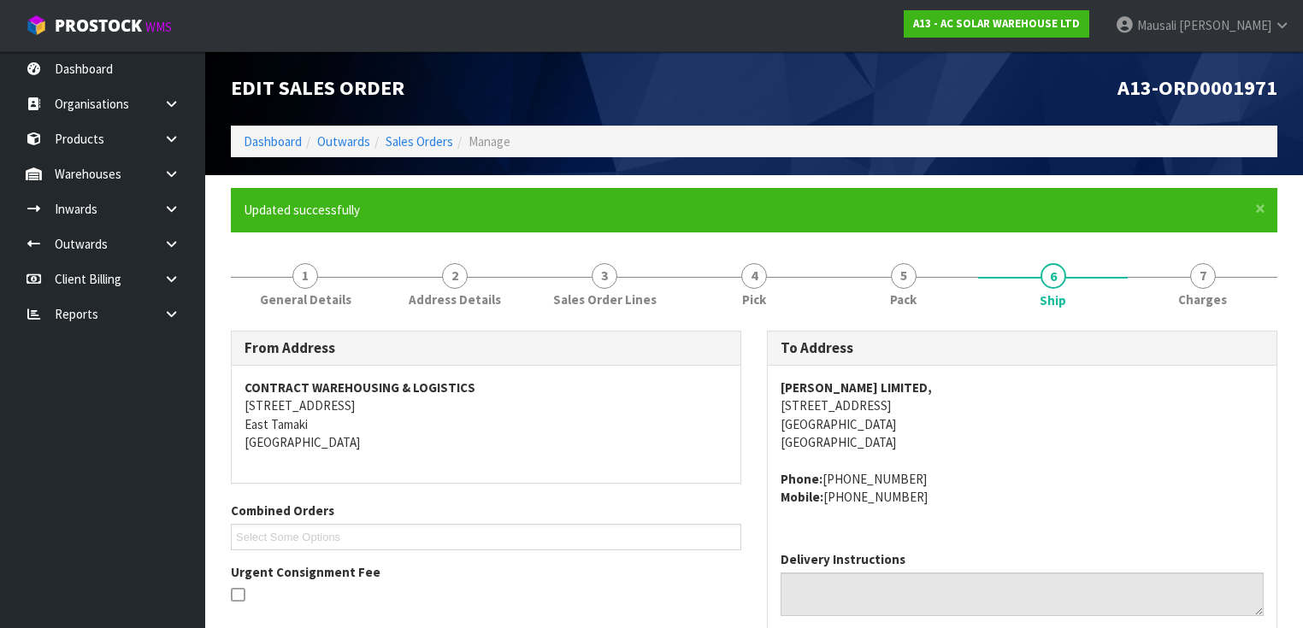
click at [290, 132] on li "Dashboard" at bounding box center [273, 141] width 58 height 18
click at [277, 148] on link "Dashboard" at bounding box center [273, 141] width 58 height 16
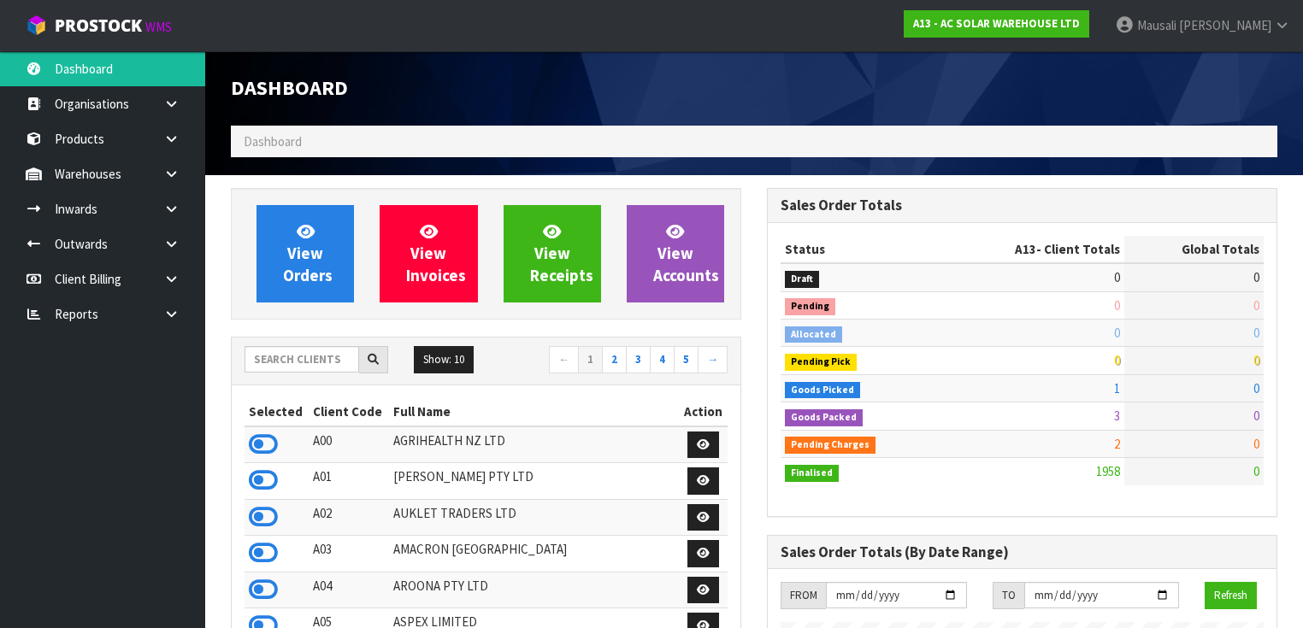
scroll to position [1509, 536]
click at [279, 356] on input "text" at bounding box center [301, 359] width 115 height 26
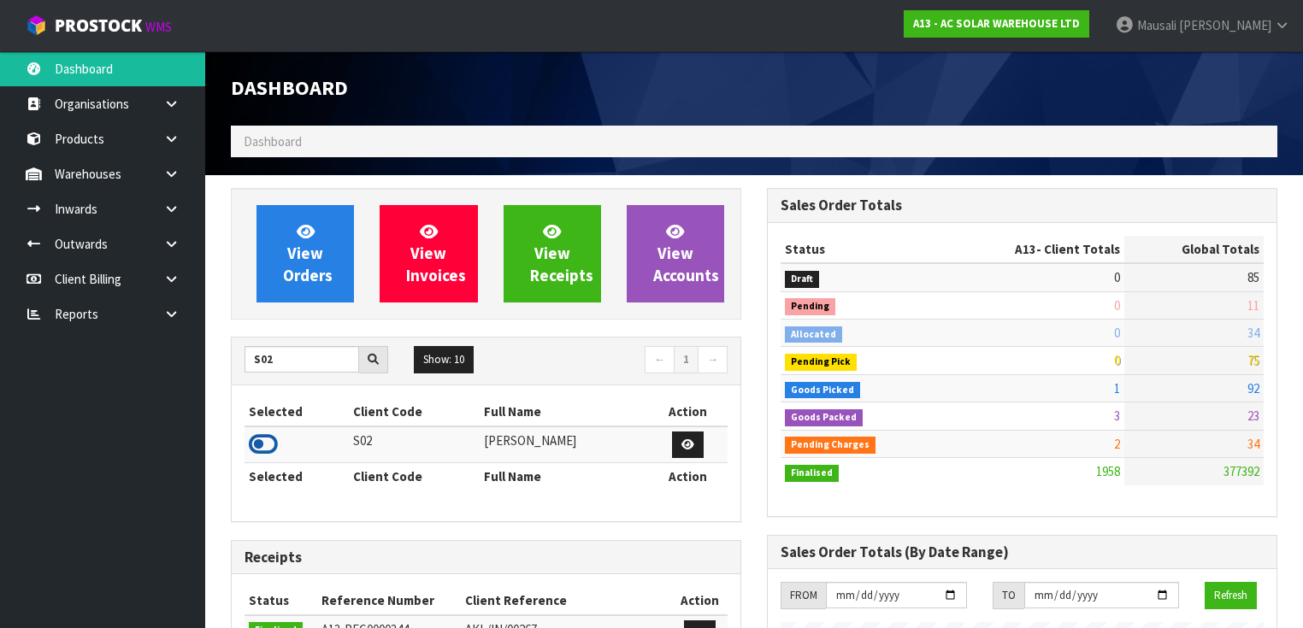
click at [268, 442] on icon at bounding box center [263, 445] width 29 height 26
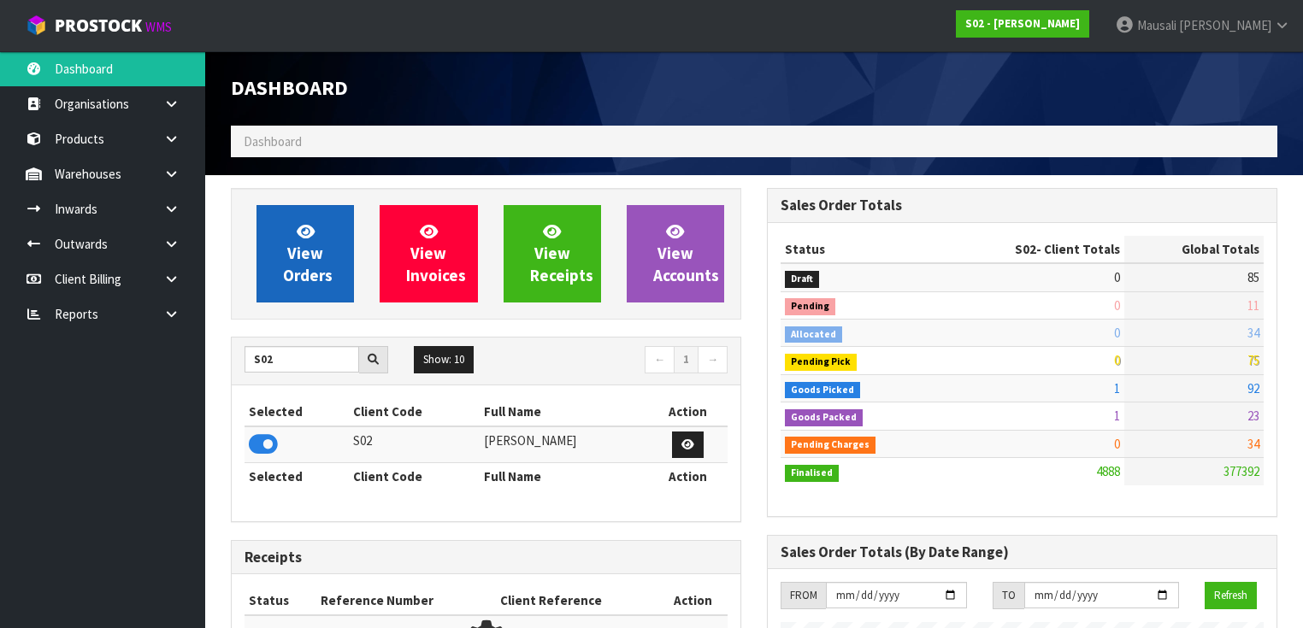
scroll to position [1345, 536]
click at [314, 254] on span "View Orders" at bounding box center [308, 253] width 50 height 64
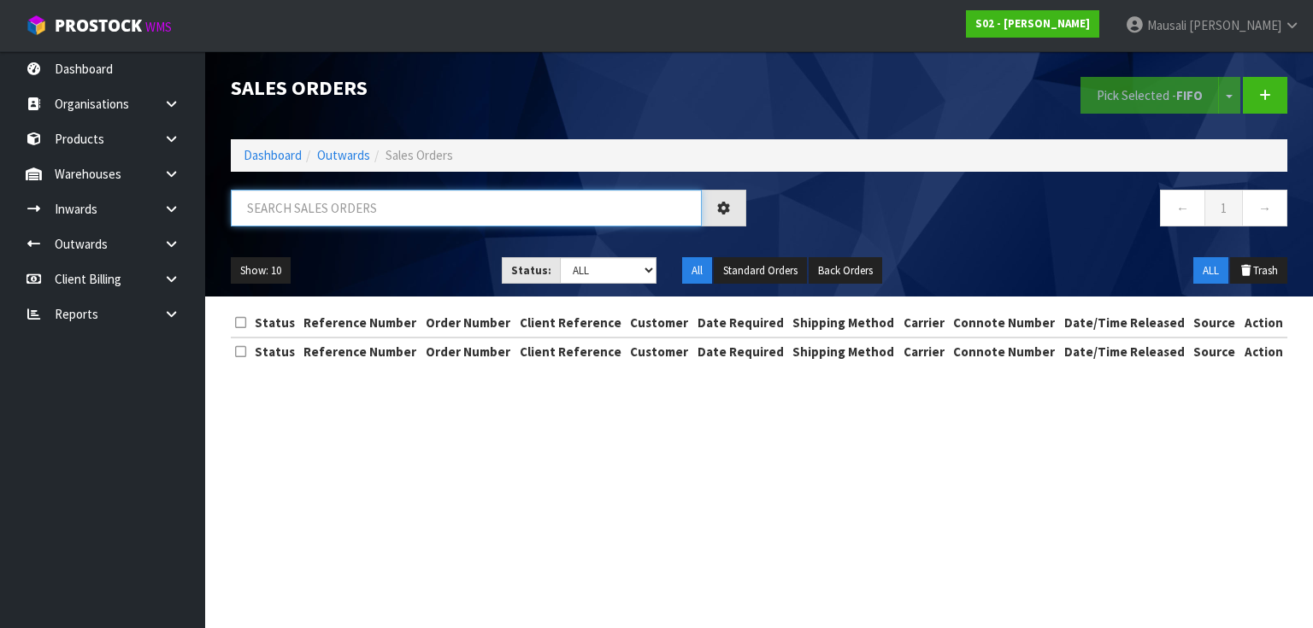
click at [288, 199] on input "text" at bounding box center [466, 208] width 471 height 37
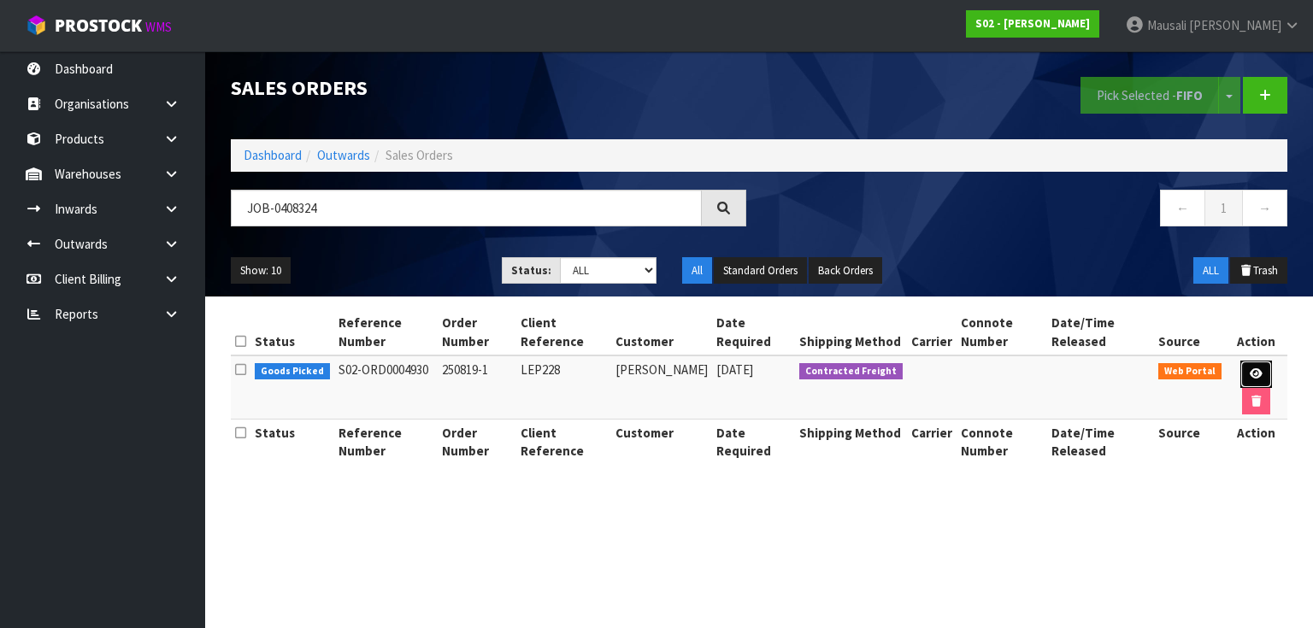
click at [1241, 374] on link at bounding box center [1256, 374] width 32 height 27
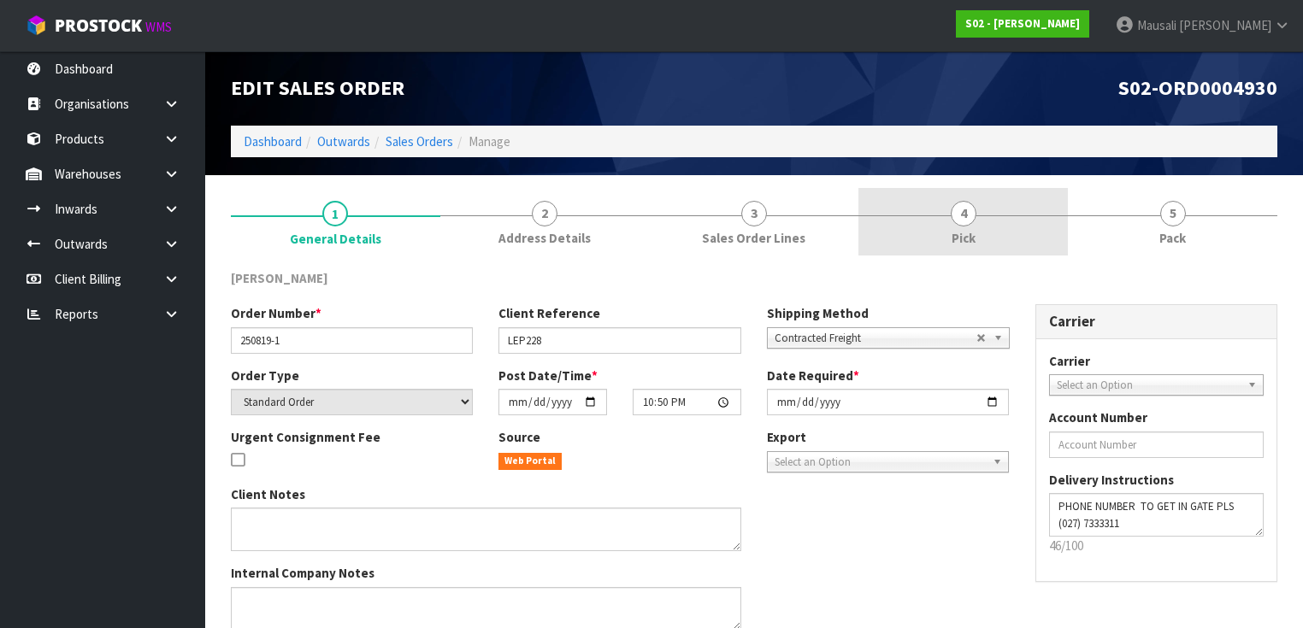
click at [1009, 228] on link "4 Pick" at bounding box center [962, 222] width 209 height 68
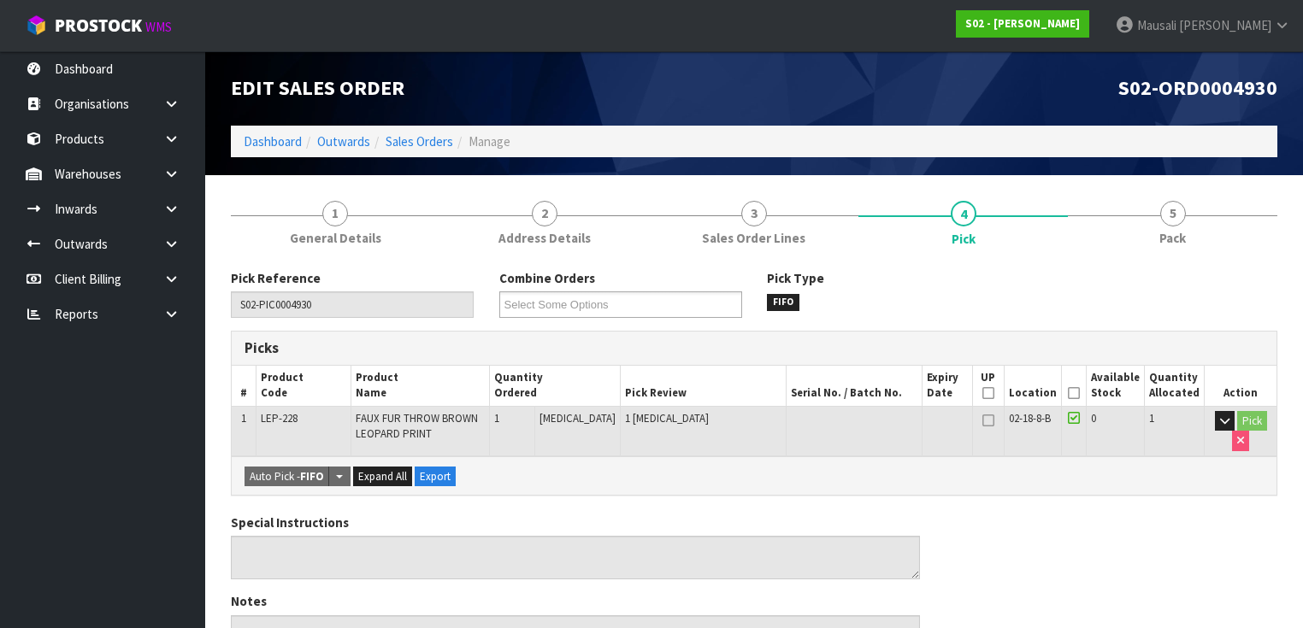
click at [1073, 393] on icon at bounding box center [1074, 393] width 12 height 1
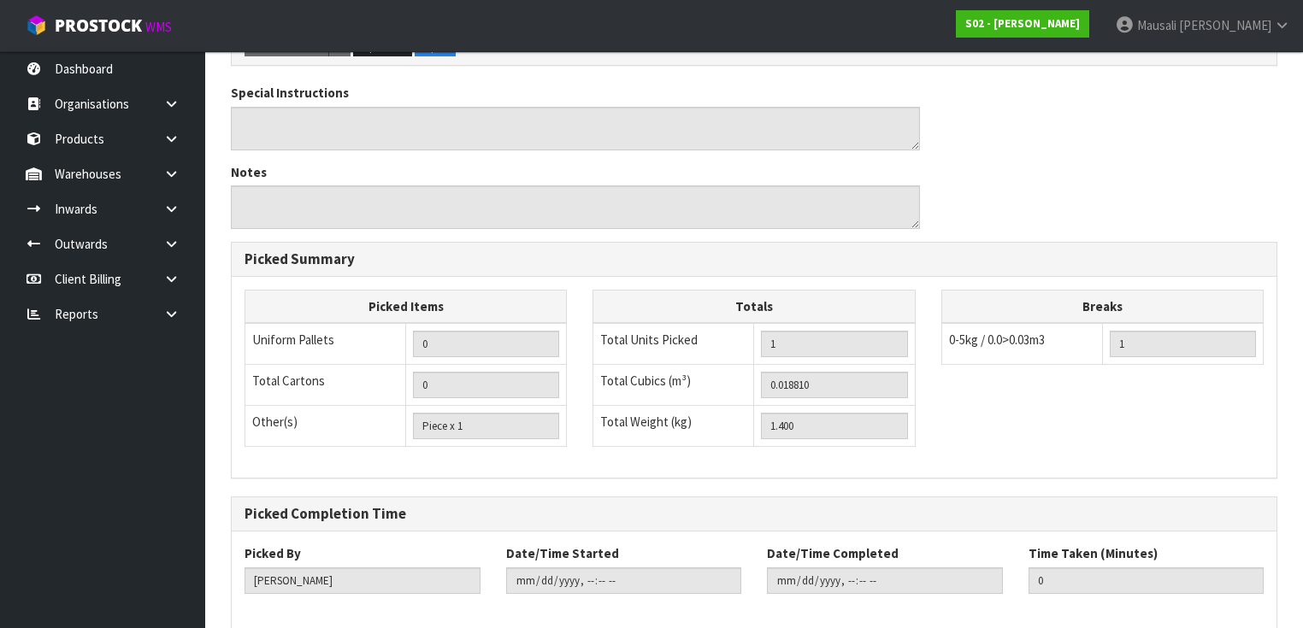
scroll to position [571, 0]
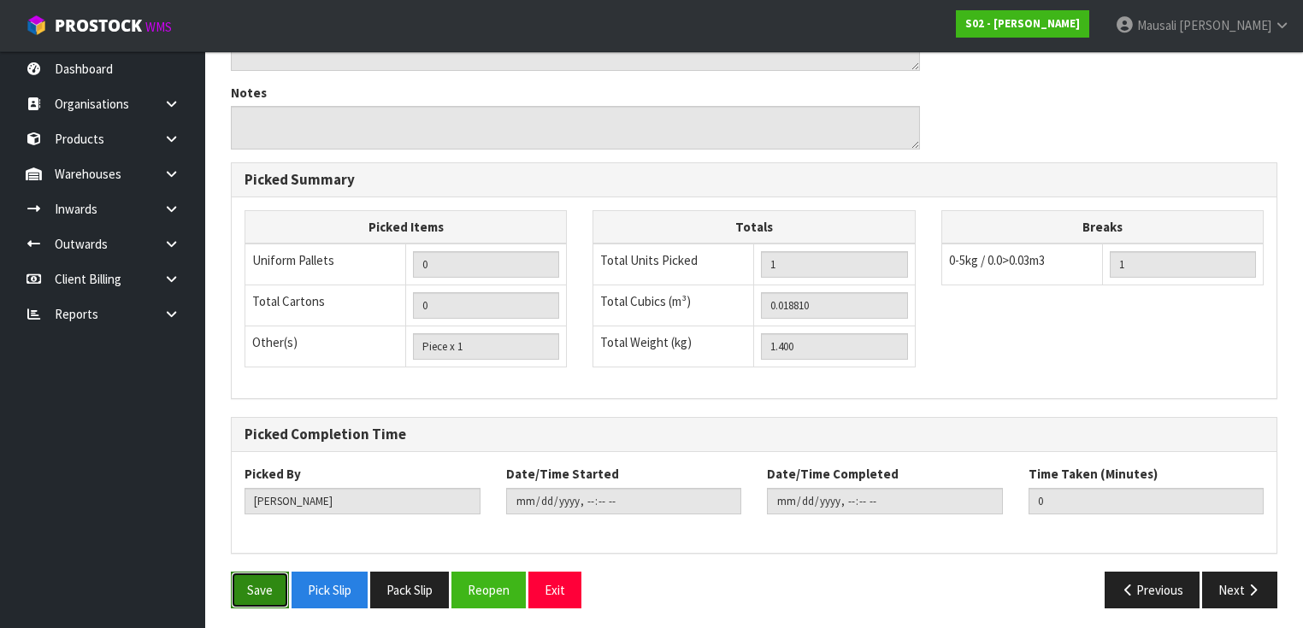
click at [260, 574] on button "Save" at bounding box center [260, 590] width 58 height 37
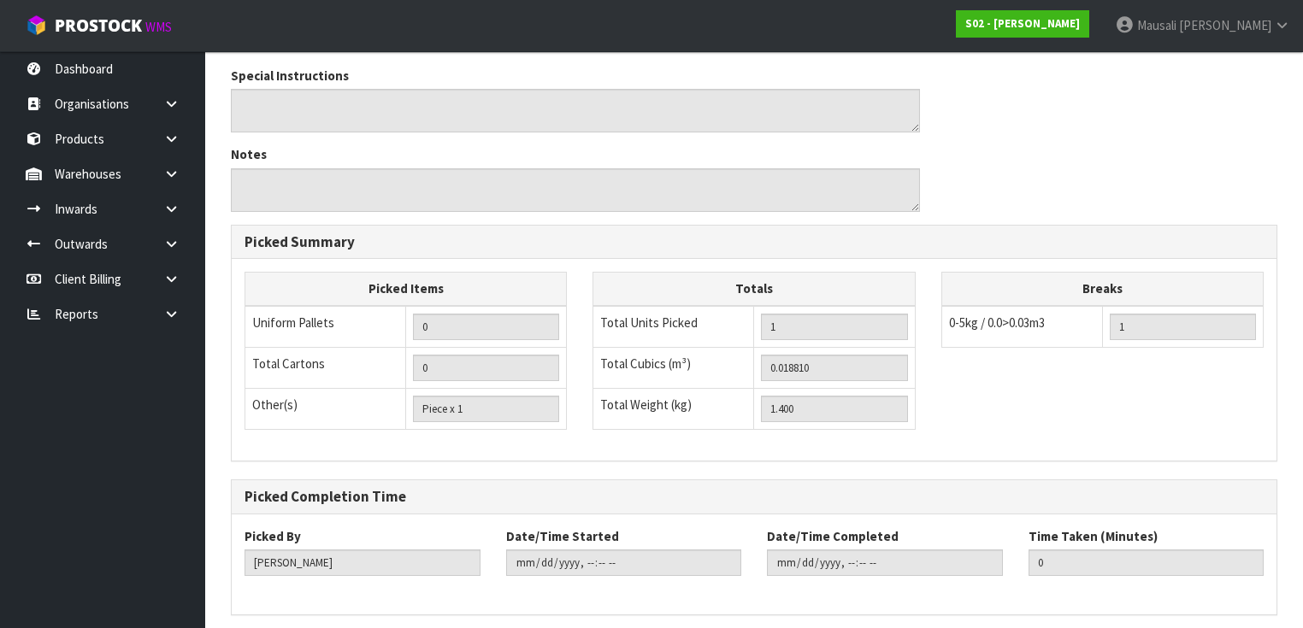
scroll to position [0, 0]
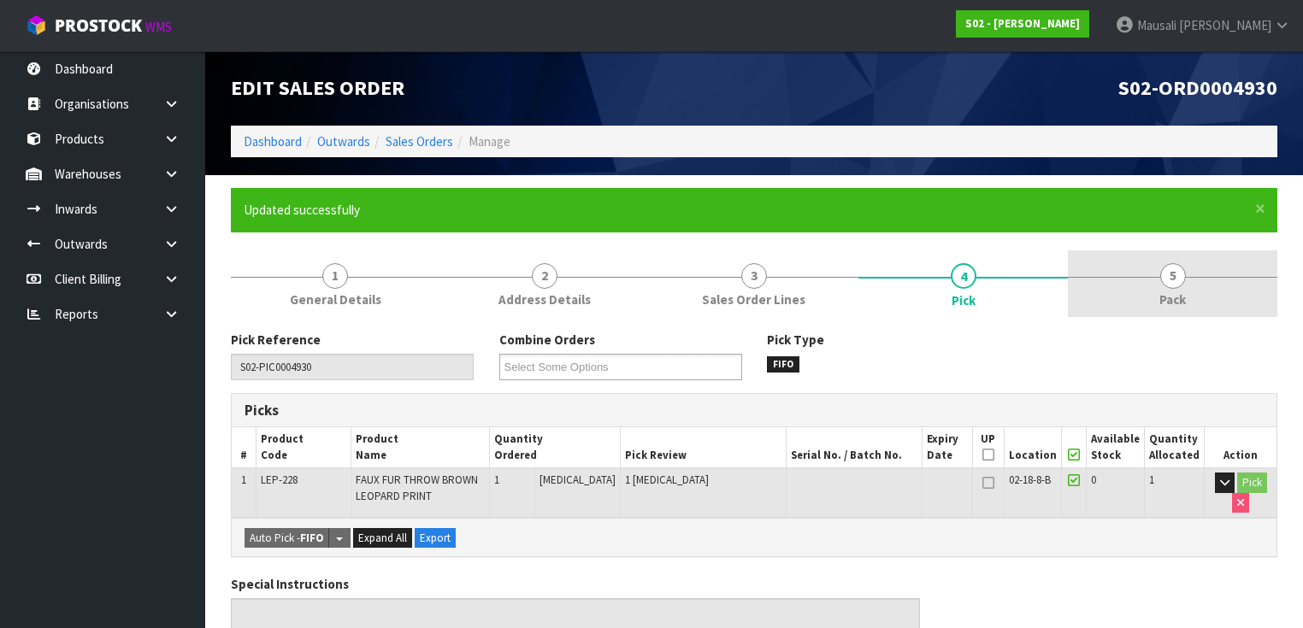
click at [1185, 277] on link "5 Pack" at bounding box center [1172, 284] width 209 height 68
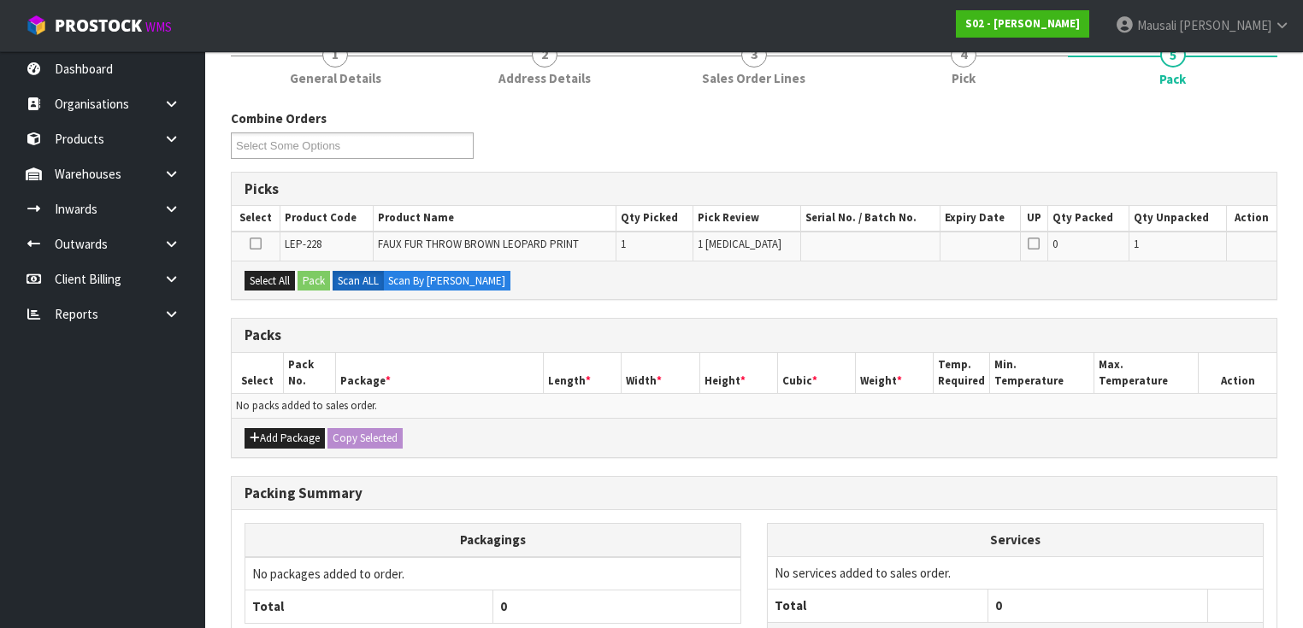
scroll to position [274, 0]
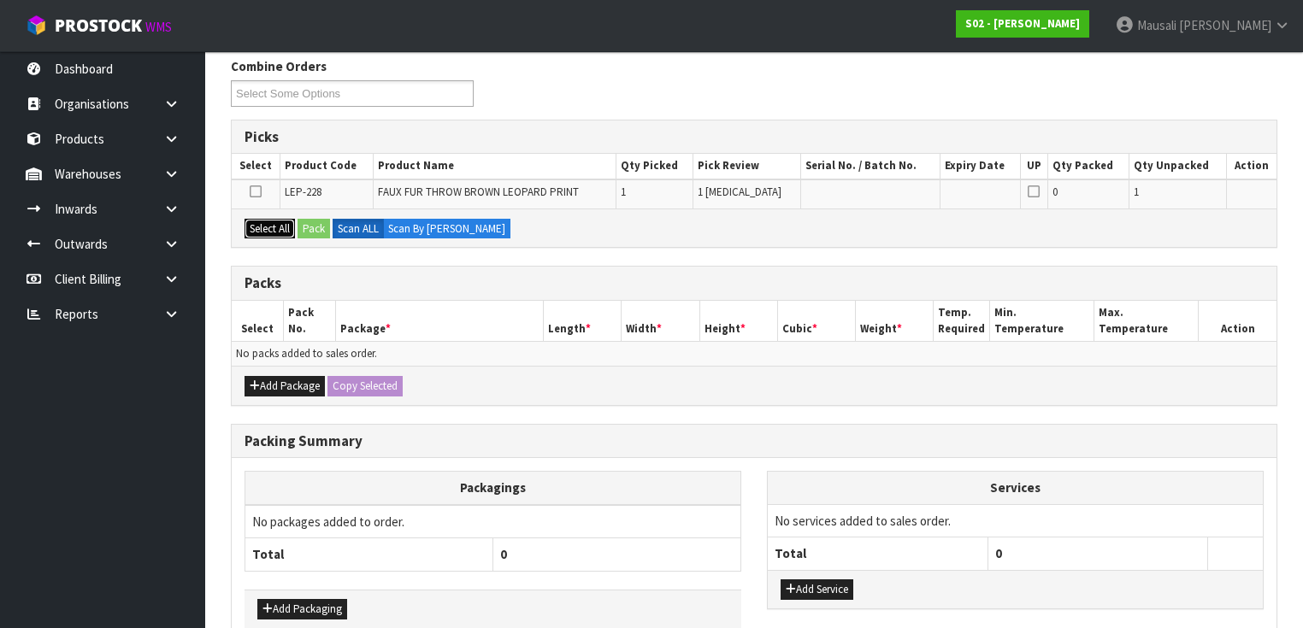
drag, startPoint x: 281, startPoint y: 221, endPoint x: 315, endPoint y: 219, distance: 33.4
click at [283, 221] on button "Select All" at bounding box center [269, 229] width 50 height 21
click at [315, 219] on button "Pack" at bounding box center [313, 229] width 32 height 21
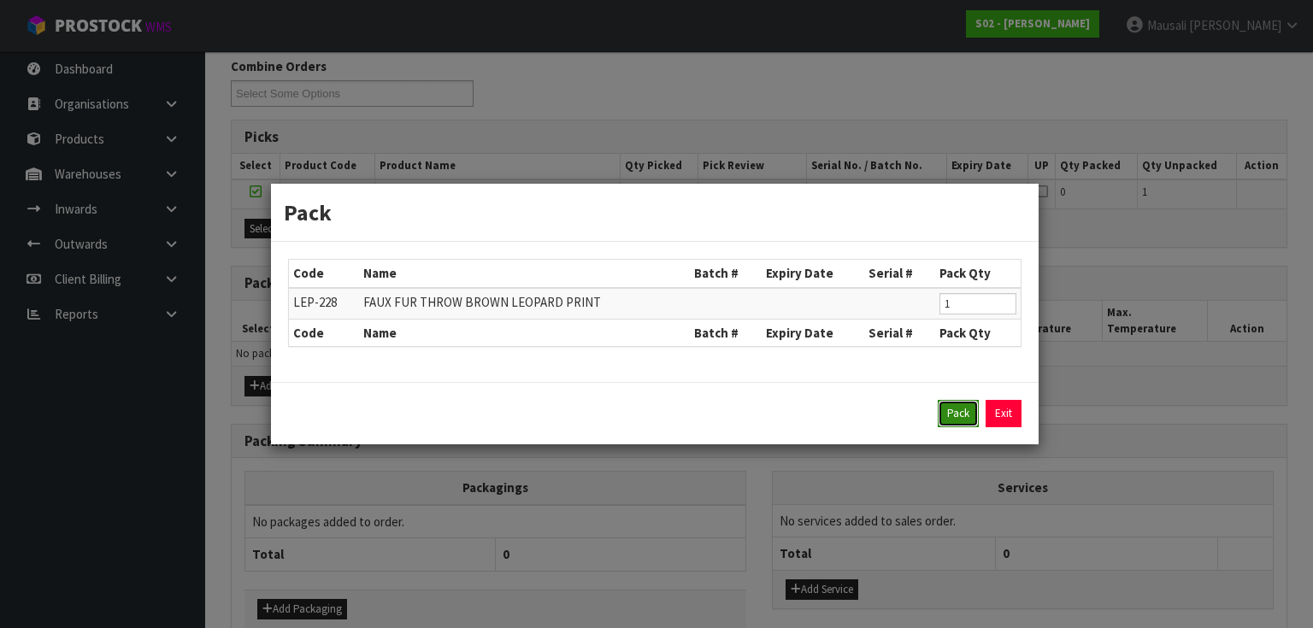
click at [963, 405] on button "Pack" at bounding box center [958, 413] width 41 height 27
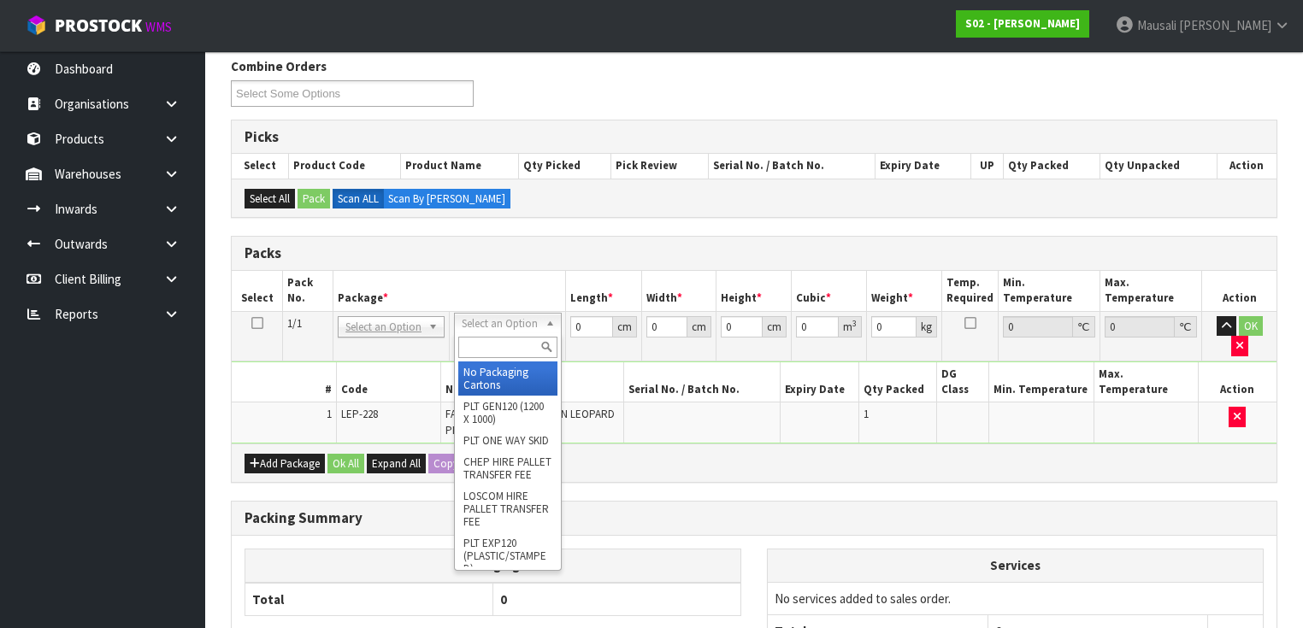
click at [518, 343] on input "text" at bounding box center [507, 347] width 98 height 21
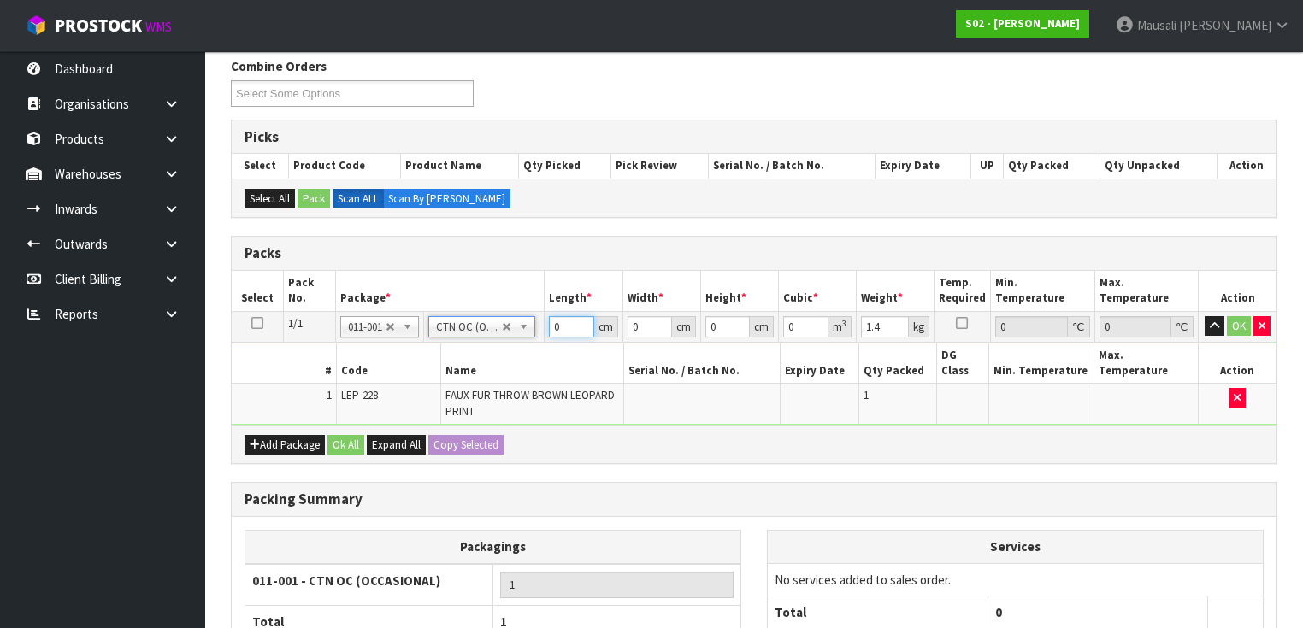
drag, startPoint x: 564, startPoint y: 327, endPoint x: 521, endPoint y: 344, distance: 46.8
click at [521, 344] on tbody "1/1 NONE 007-001 007-002 007-004 007-009 007-013 007-014 007-015 007-017 007-01…" at bounding box center [754, 368] width 1045 height 114
click at [342, 435] on button "Ok All" at bounding box center [345, 445] width 37 height 21
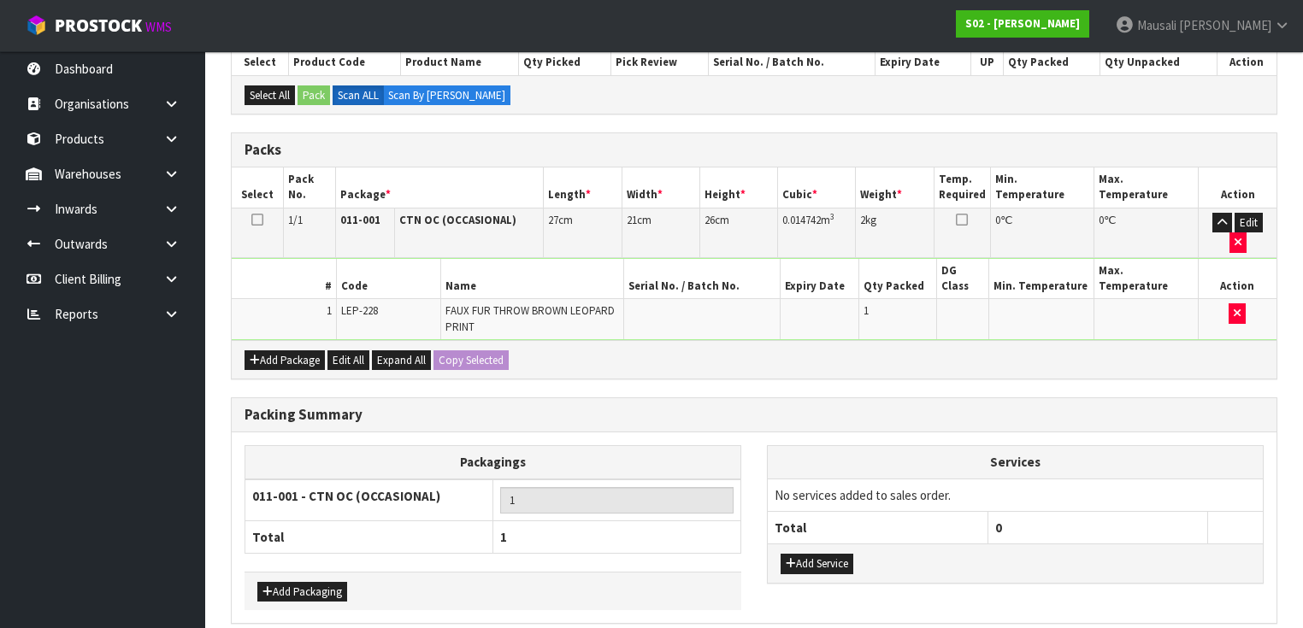
scroll to position [410, 0]
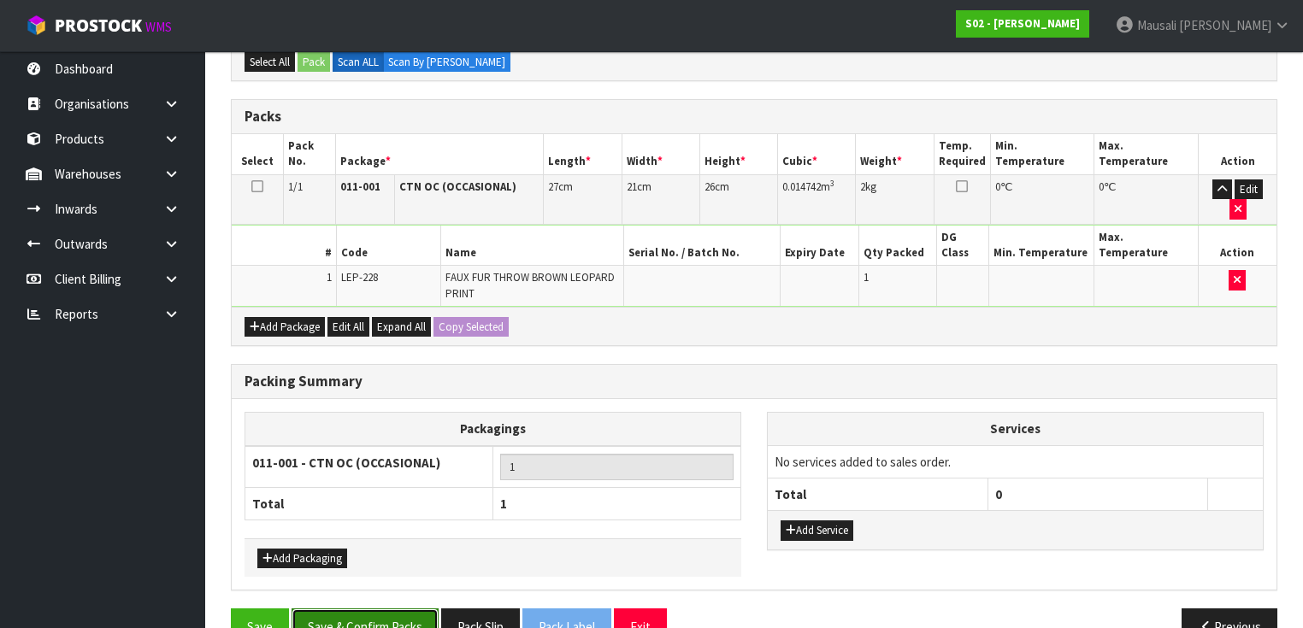
drag, startPoint x: 380, startPoint y: 586, endPoint x: 444, endPoint y: 585, distance: 64.1
click at [386, 609] on button "Save & Confirm Packs" at bounding box center [364, 627] width 147 height 37
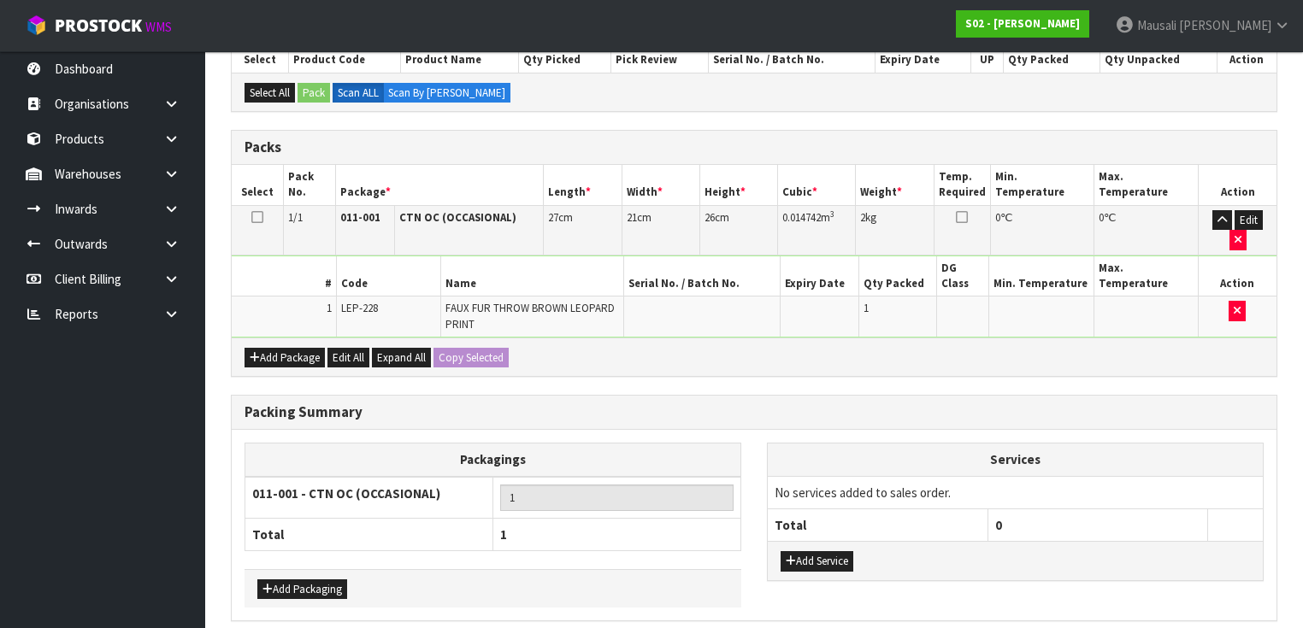
scroll to position [306, 0]
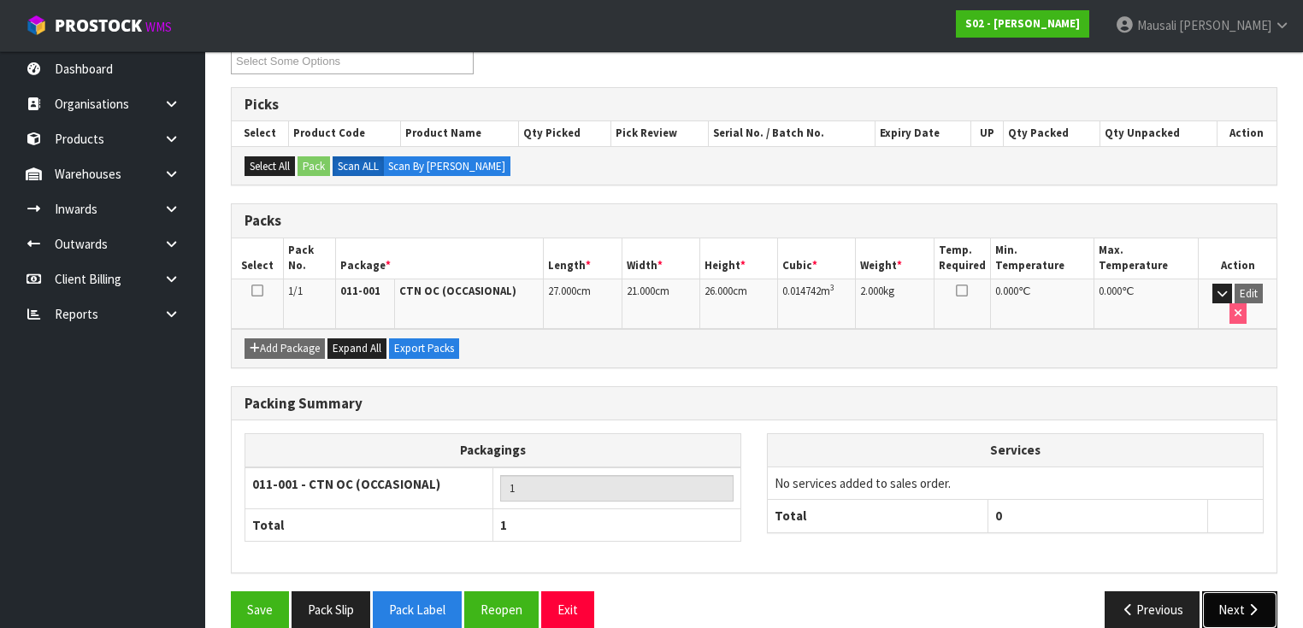
click at [1251, 603] on icon "button" at bounding box center [1253, 609] width 16 height 13
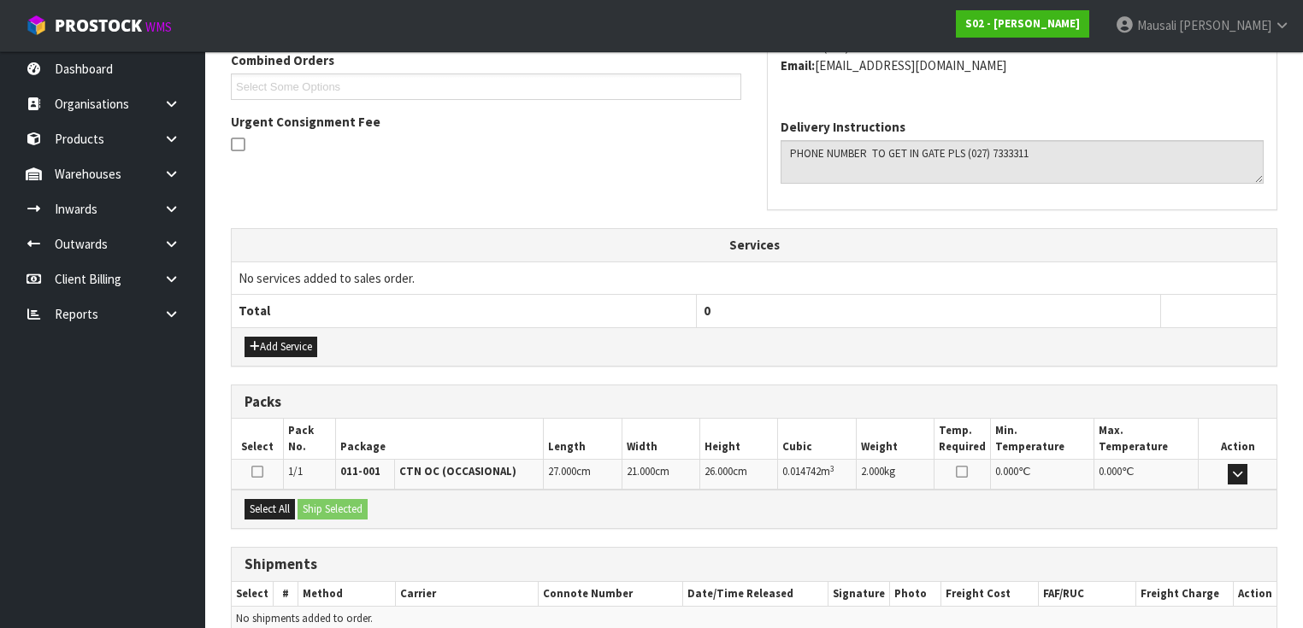
scroll to position [529, 0]
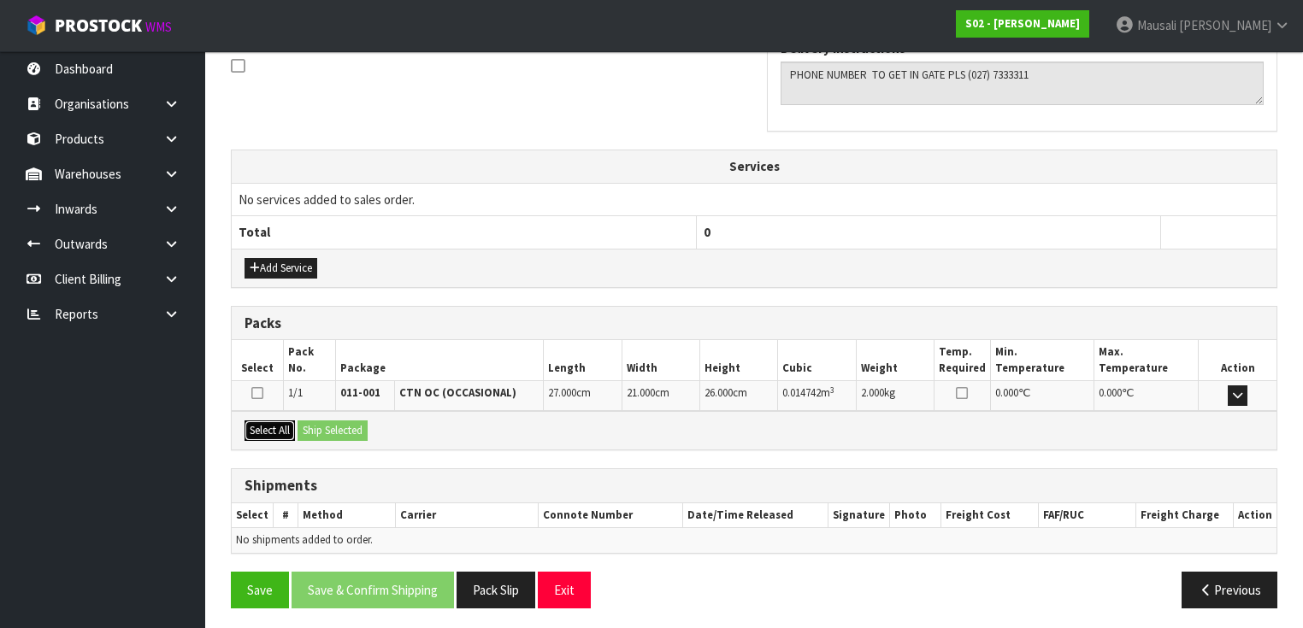
click at [265, 421] on button "Select All" at bounding box center [269, 431] width 50 height 21
click at [343, 421] on button "Ship Selected" at bounding box center [332, 431] width 70 height 21
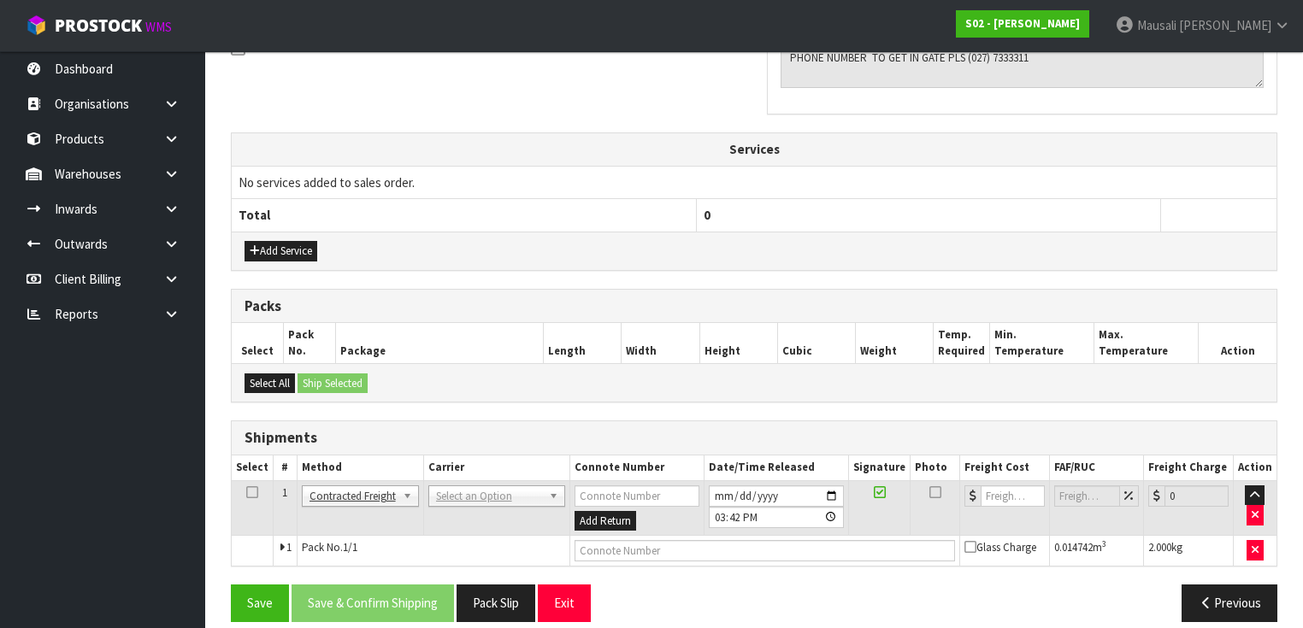
scroll to position [559, 0]
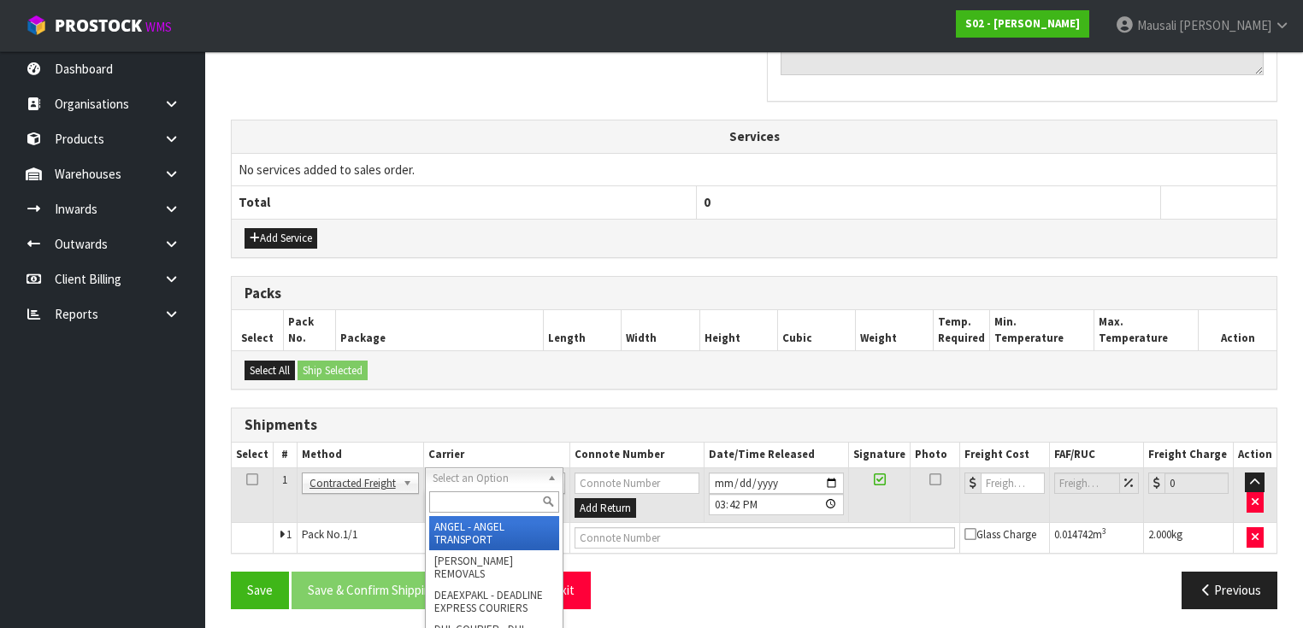
click at [440, 506] on input "text" at bounding box center [494, 501] width 130 height 21
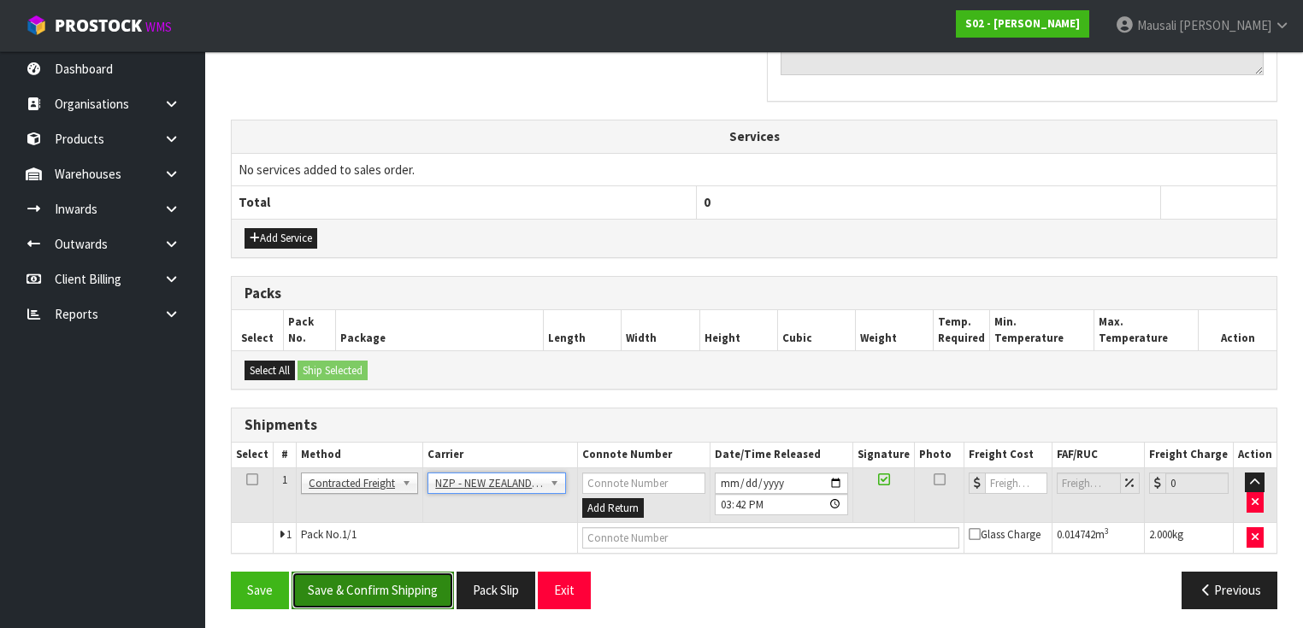
click at [423, 586] on button "Save & Confirm Shipping" at bounding box center [372, 590] width 162 height 37
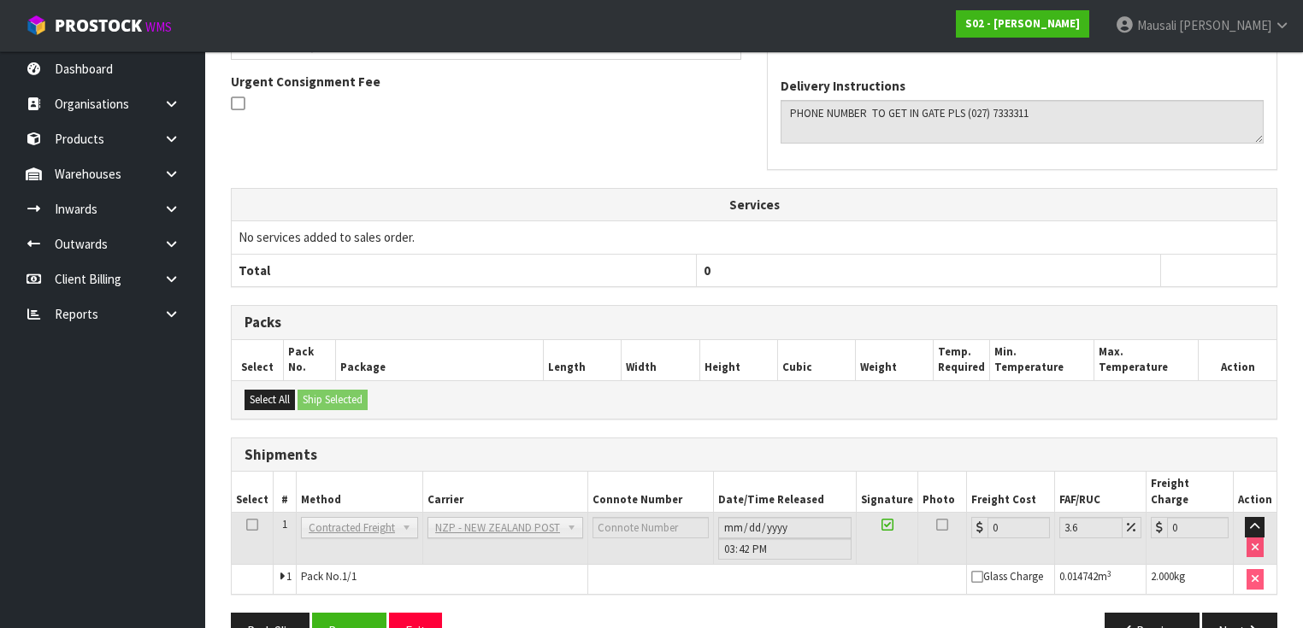
scroll to position [536, 0]
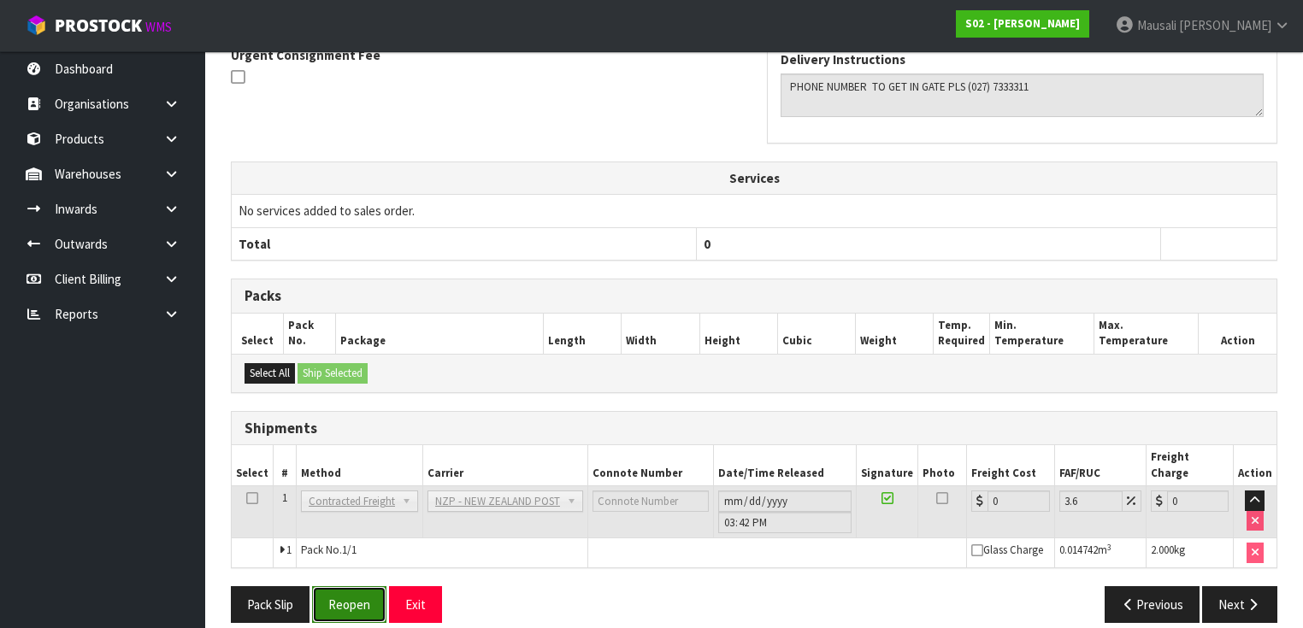
drag, startPoint x: 353, startPoint y: 579, endPoint x: 363, endPoint y: 575, distance: 10.8
click at [355, 586] on button "Reopen" at bounding box center [349, 604] width 74 height 37
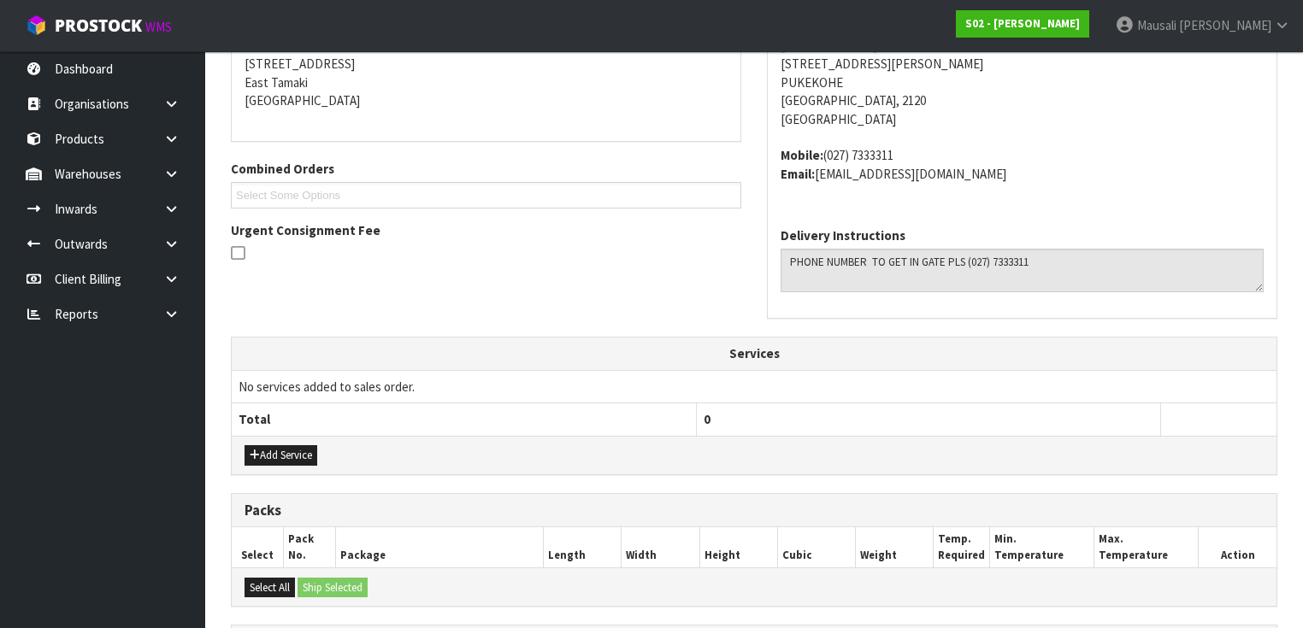
scroll to position [574, 0]
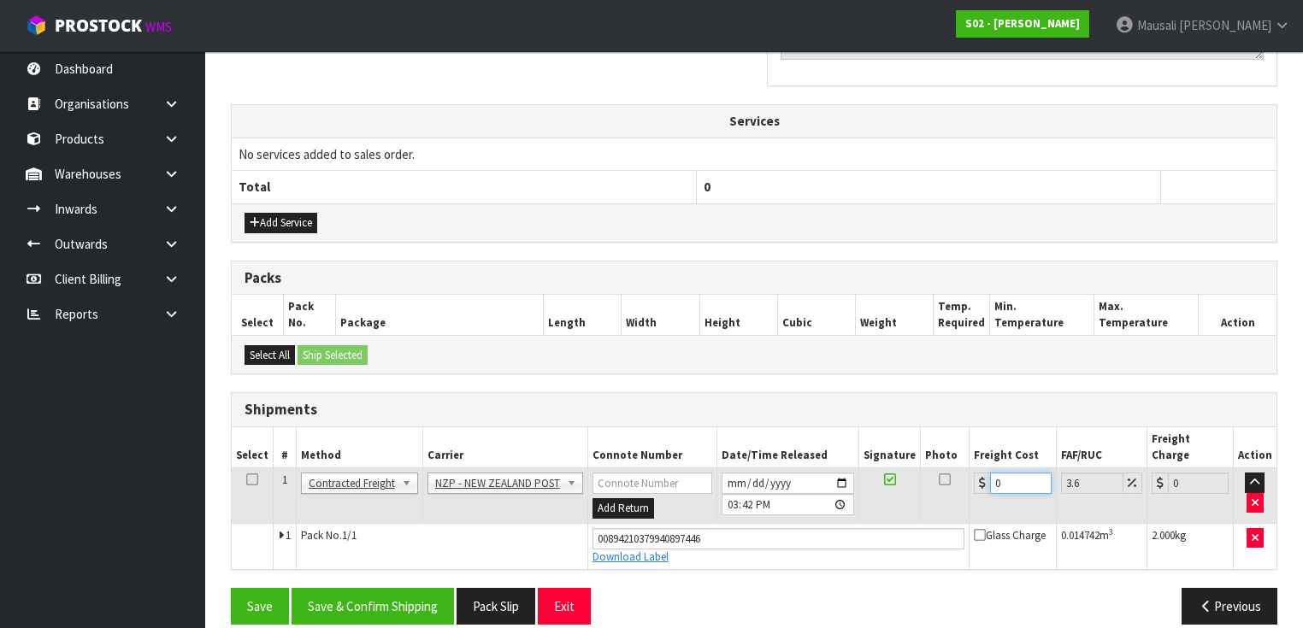
drag, startPoint x: 1002, startPoint y: 462, endPoint x: 984, endPoint y: 471, distance: 19.9
click at [984, 473] on div "0" at bounding box center [1012, 483] width 77 height 21
click at [392, 588] on button "Save & Confirm Shipping" at bounding box center [372, 606] width 162 height 37
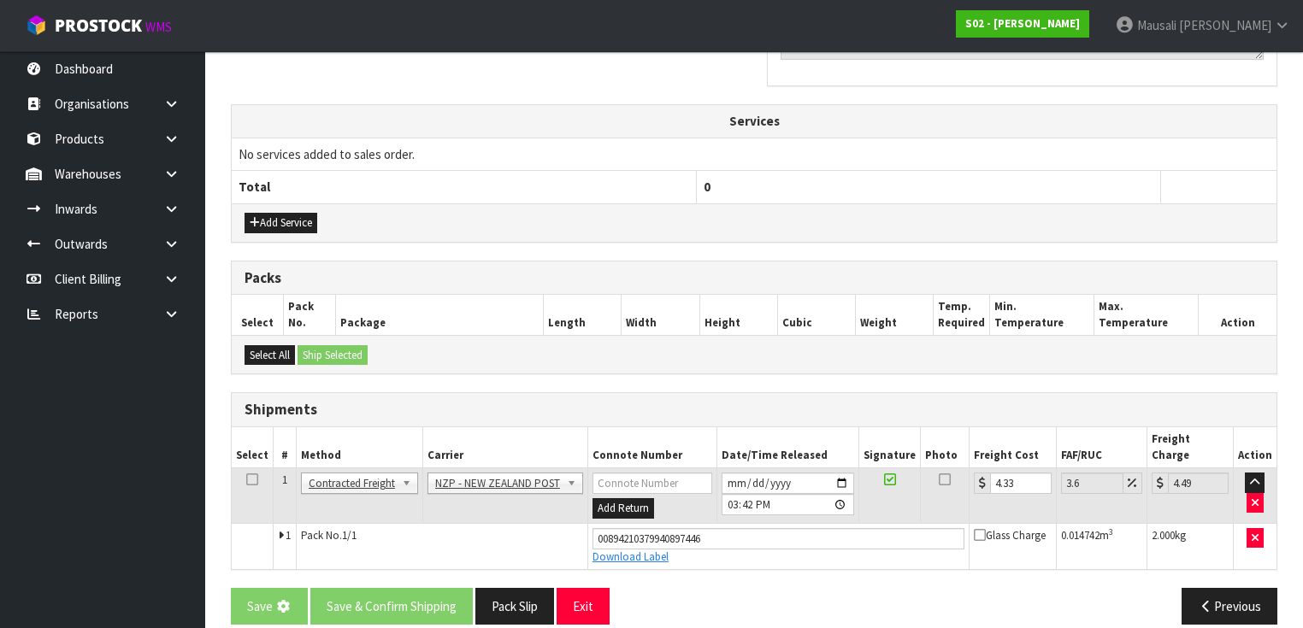
scroll to position [0, 0]
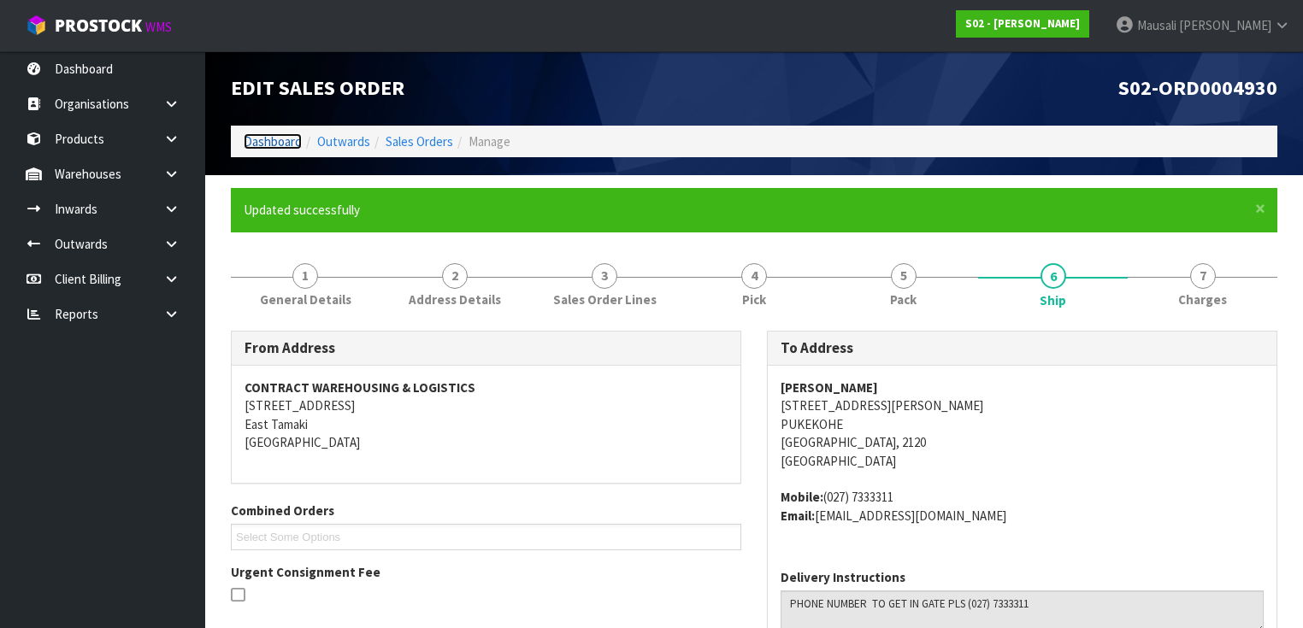
click at [285, 144] on link "Dashboard" at bounding box center [273, 141] width 58 height 16
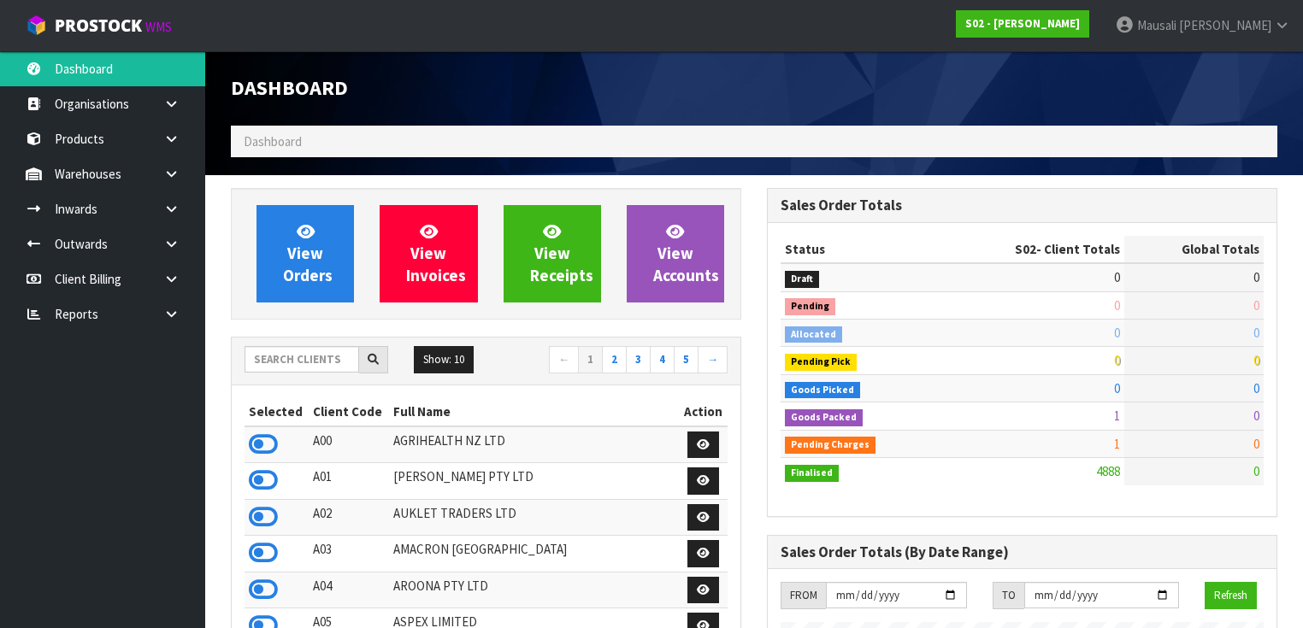
scroll to position [1289, 536]
click at [287, 362] on input "text" at bounding box center [301, 359] width 115 height 26
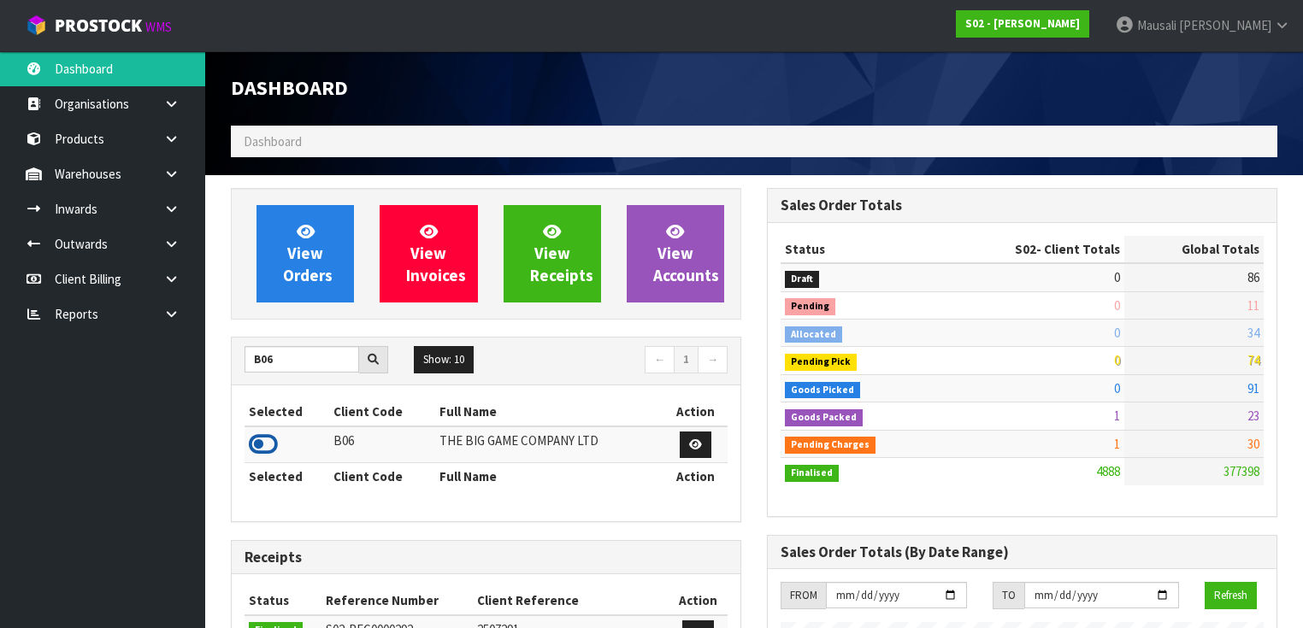
click at [270, 432] on icon at bounding box center [263, 445] width 29 height 26
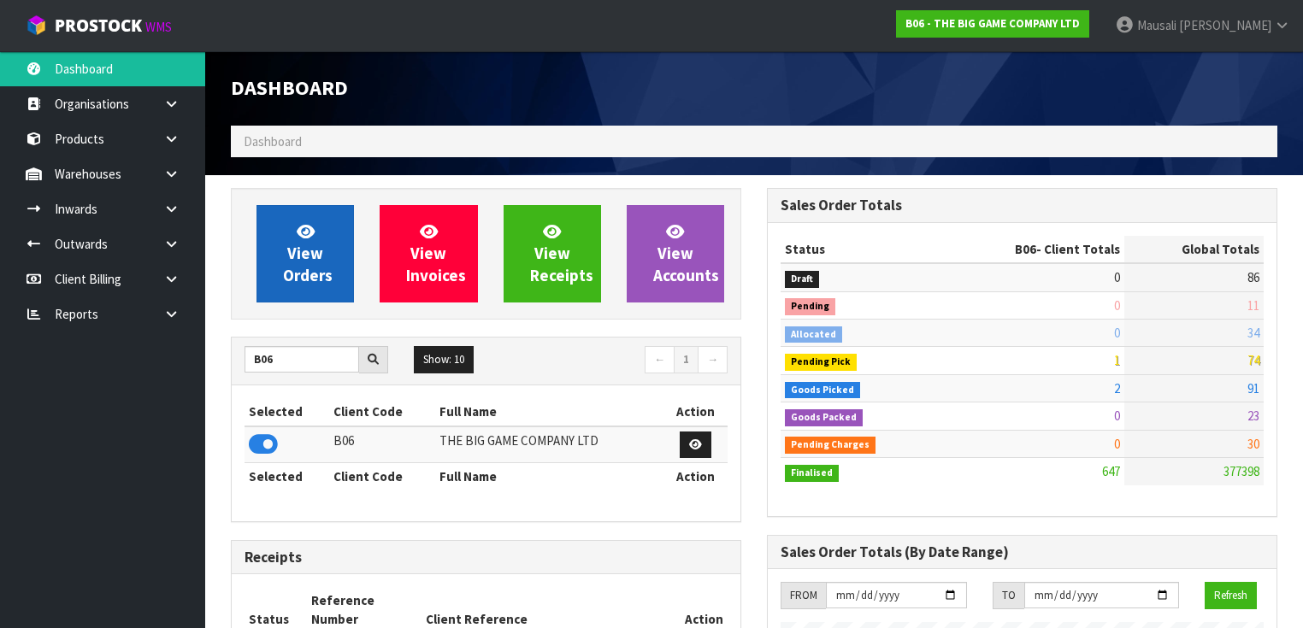
scroll to position [1381, 536]
click at [301, 250] on span "View Orders" at bounding box center [308, 253] width 50 height 64
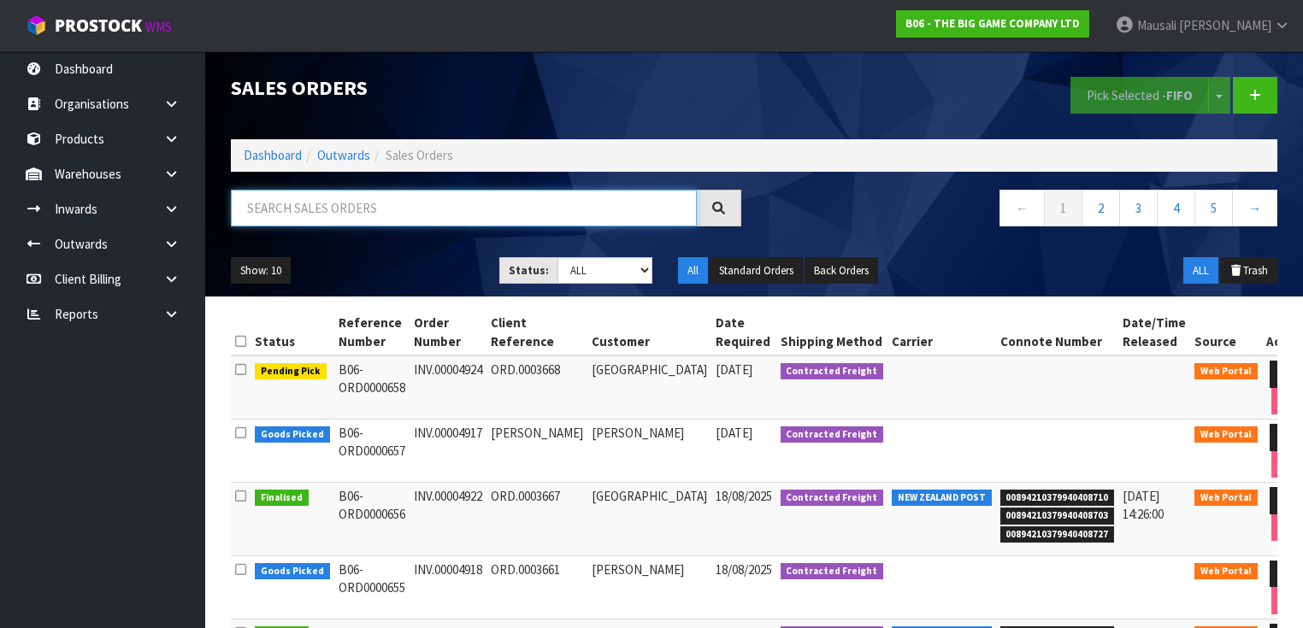
click at [262, 215] on input "text" at bounding box center [464, 208] width 466 height 37
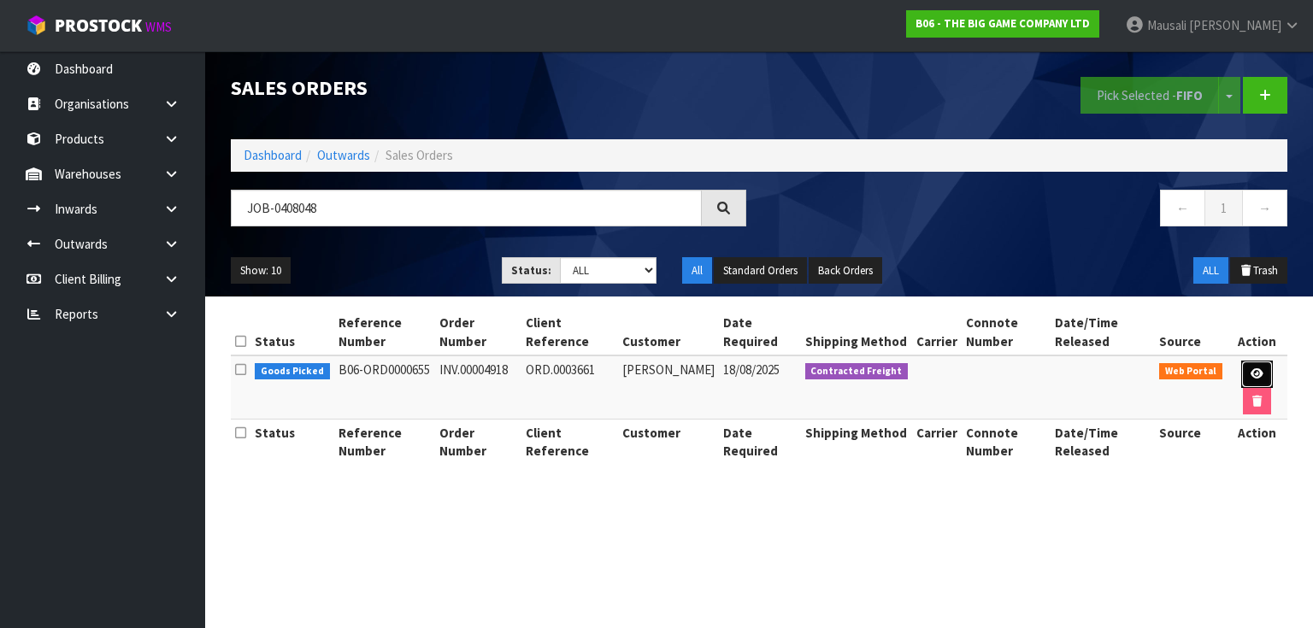
click at [1254, 366] on link at bounding box center [1257, 374] width 32 height 27
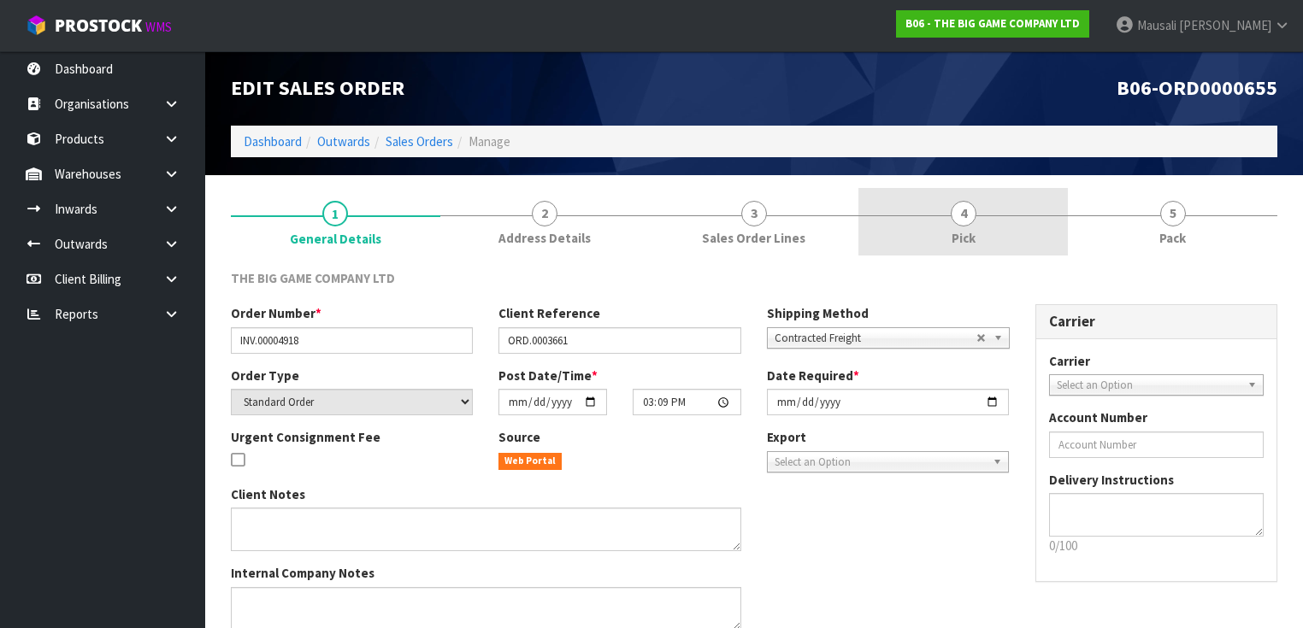
click at [991, 219] on link "4 Pick" at bounding box center [962, 222] width 209 height 68
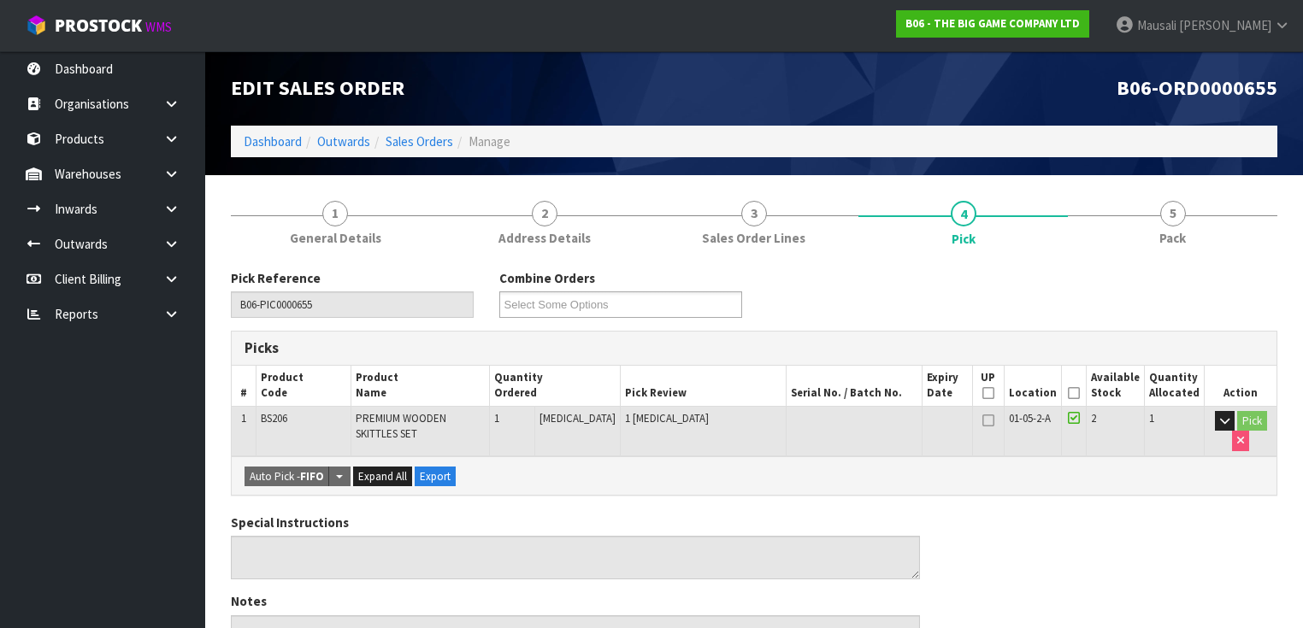
click at [1078, 393] on icon at bounding box center [1074, 393] width 12 height 1
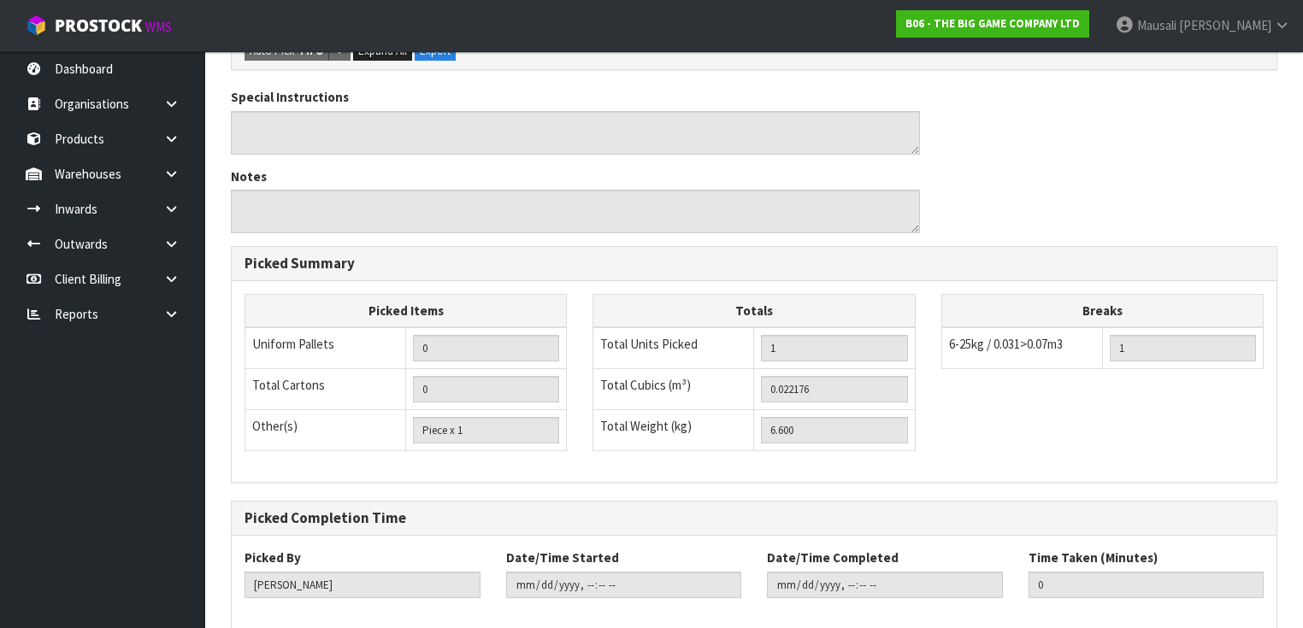
scroll to position [571, 0]
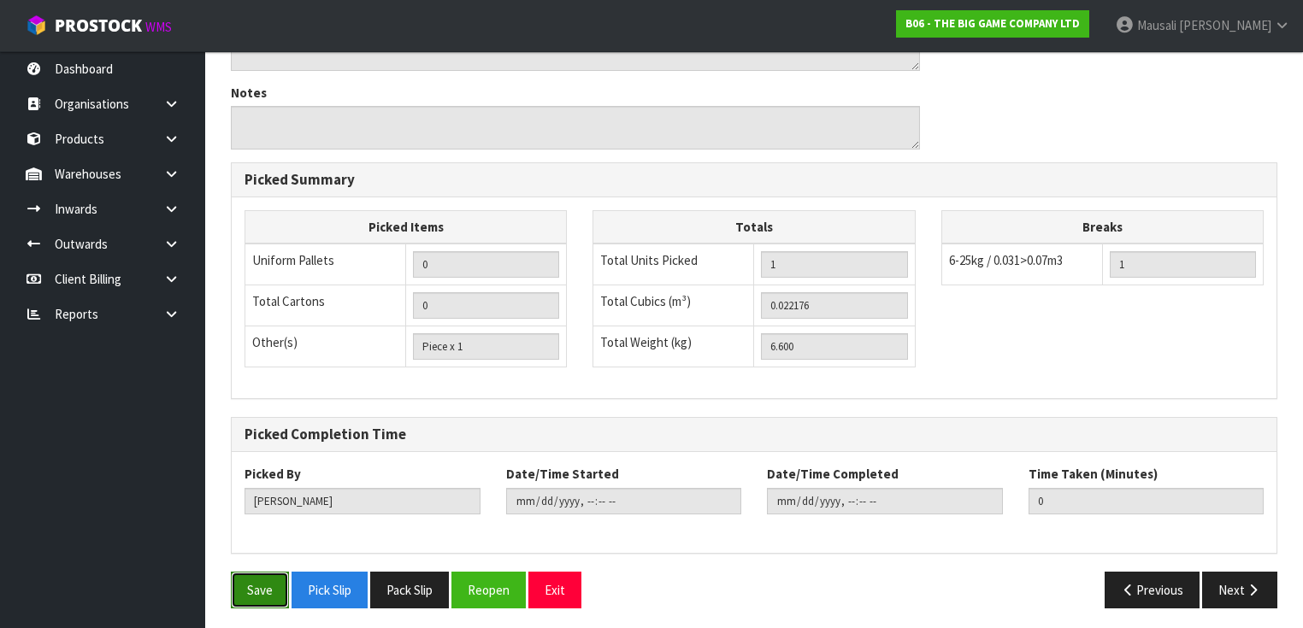
click at [253, 578] on button "Save" at bounding box center [260, 590] width 58 height 37
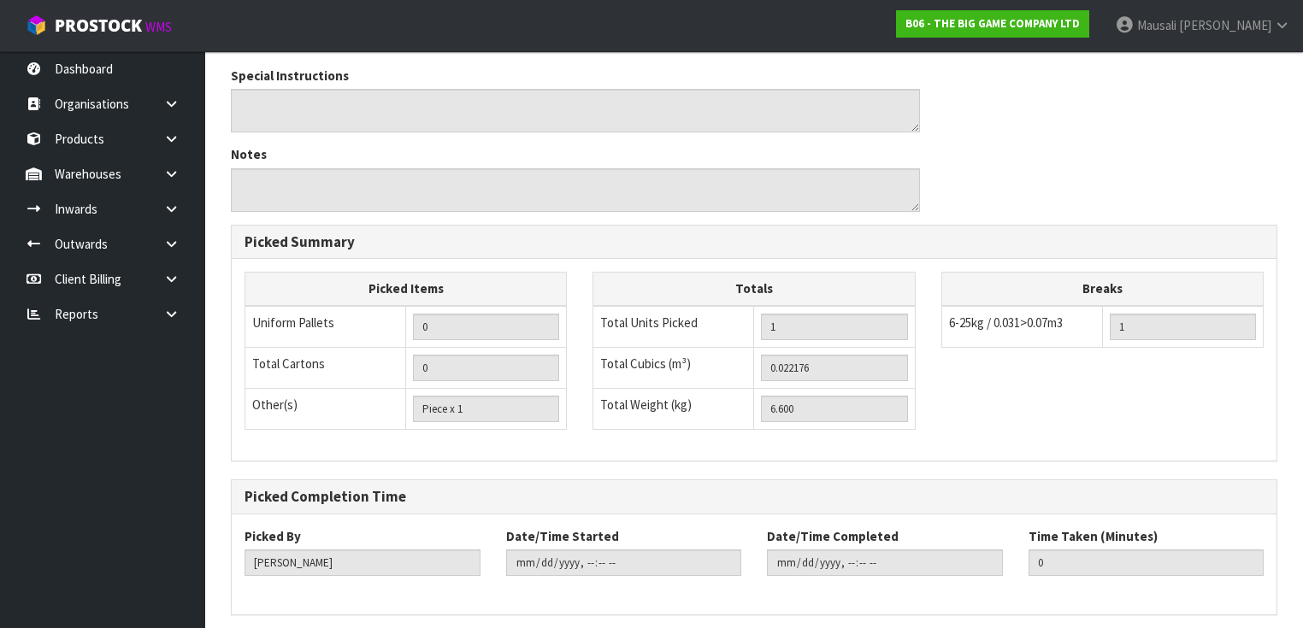
scroll to position [0, 0]
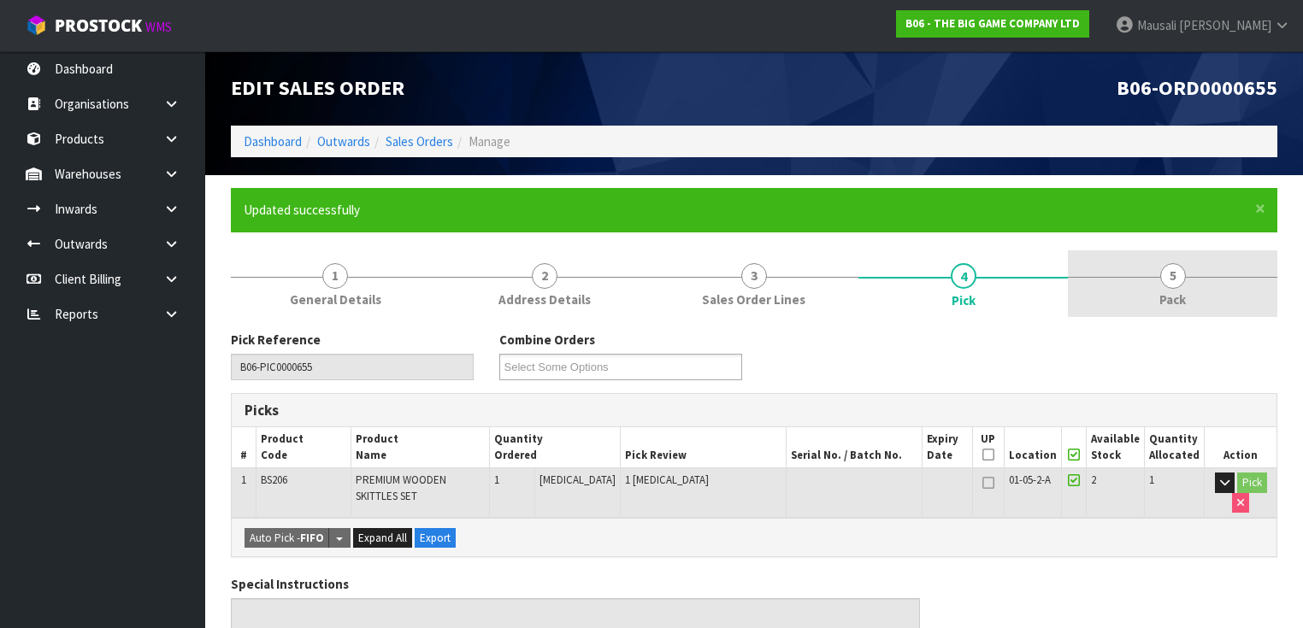
click at [1156, 294] on link "5 Pack" at bounding box center [1172, 284] width 209 height 68
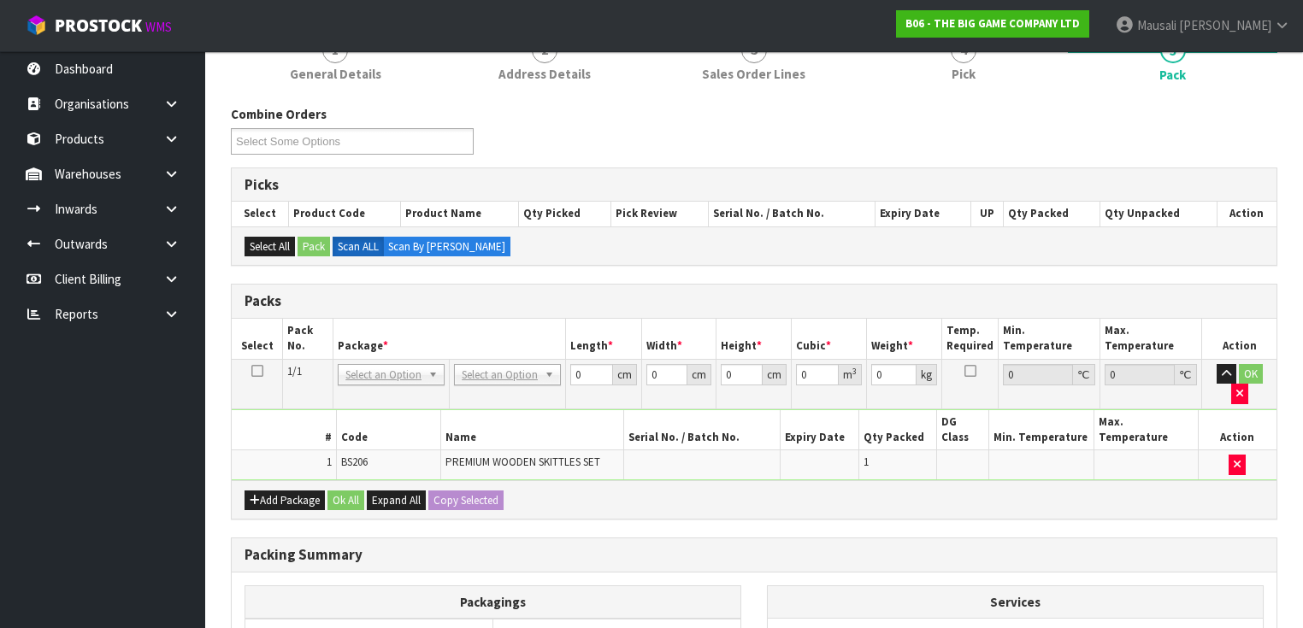
scroll to position [342, 0]
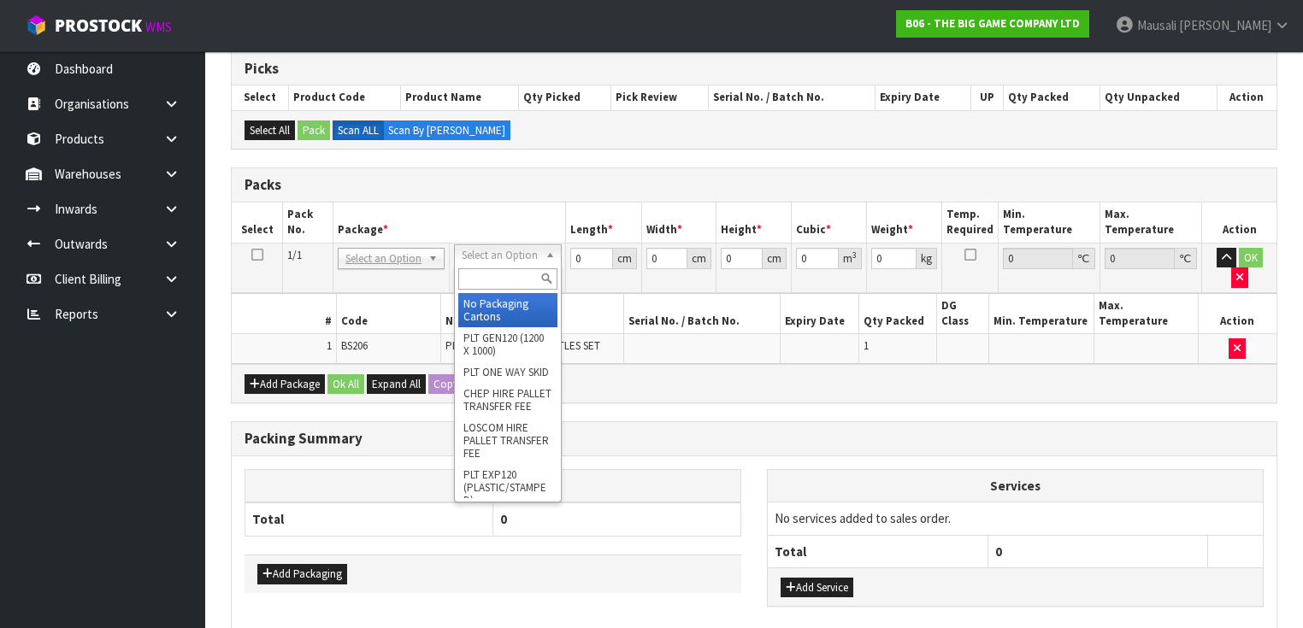
click at [510, 288] on input "text" at bounding box center [507, 278] width 98 height 21
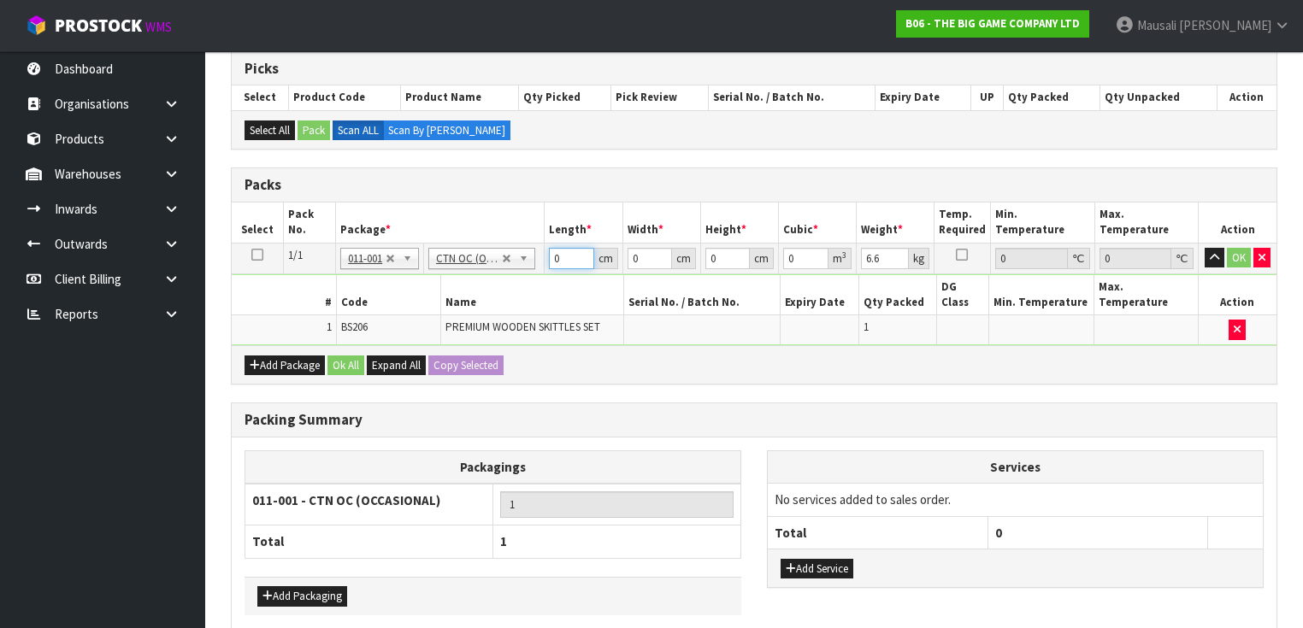
drag, startPoint x: 564, startPoint y: 256, endPoint x: 505, endPoint y: 253, distance: 59.0
click at [521, 270] on tbody "1/1 NONE 007-001 007-002 007-004 007-009 007-013 007-014 007-015 007-017 007-01…" at bounding box center [754, 294] width 1045 height 103
click at [349, 356] on button "Ok All" at bounding box center [345, 366] width 37 height 21
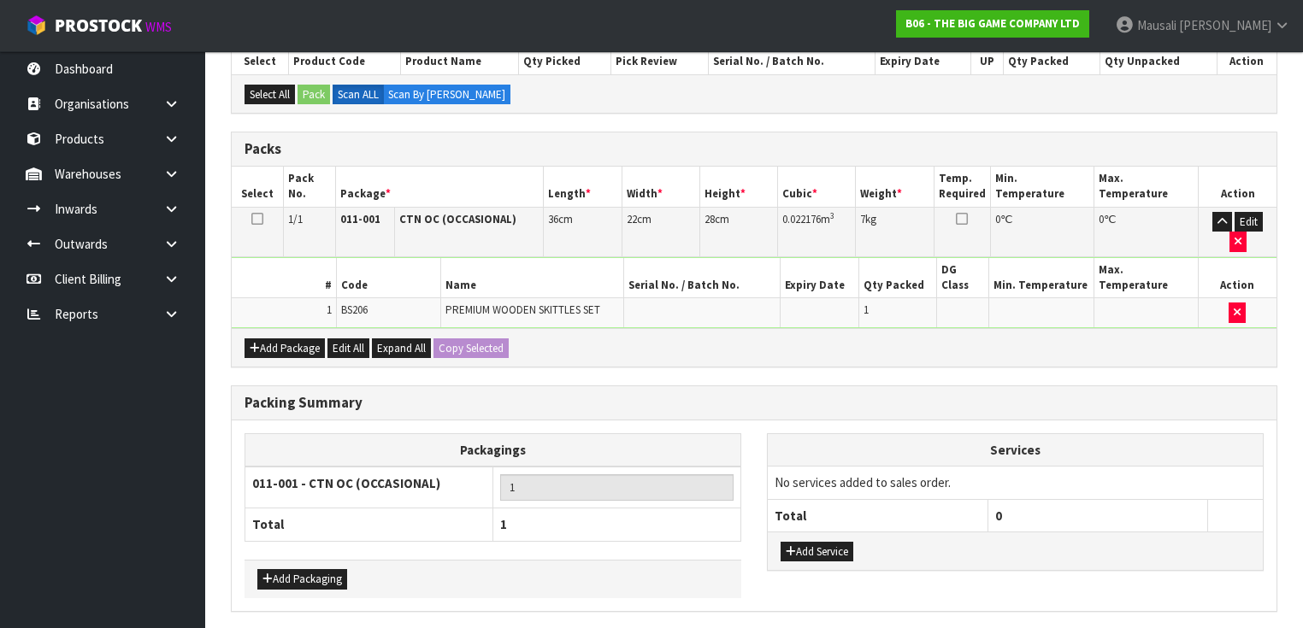
scroll to position [397, 0]
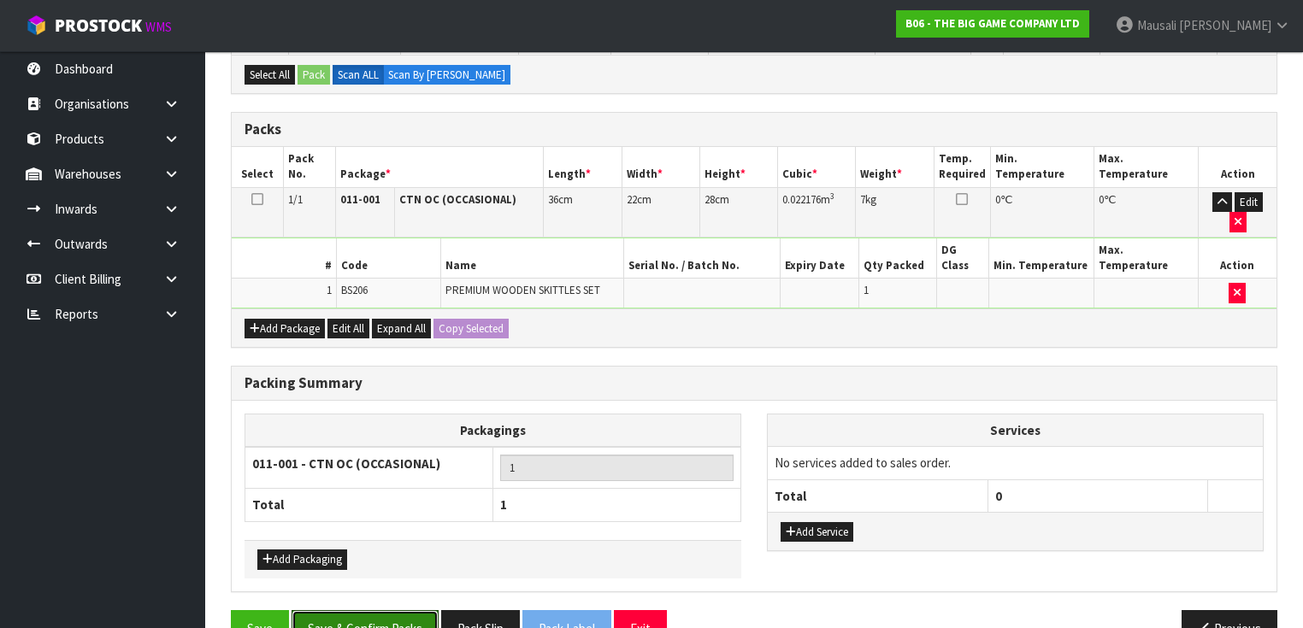
drag, startPoint x: 377, startPoint y: 577, endPoint x: 391, endPoint y: 563, distance: 19.3
click at [380, 610] on button "Save & Confirm Packs" at bounding box center [364, 628] width 147 height 37
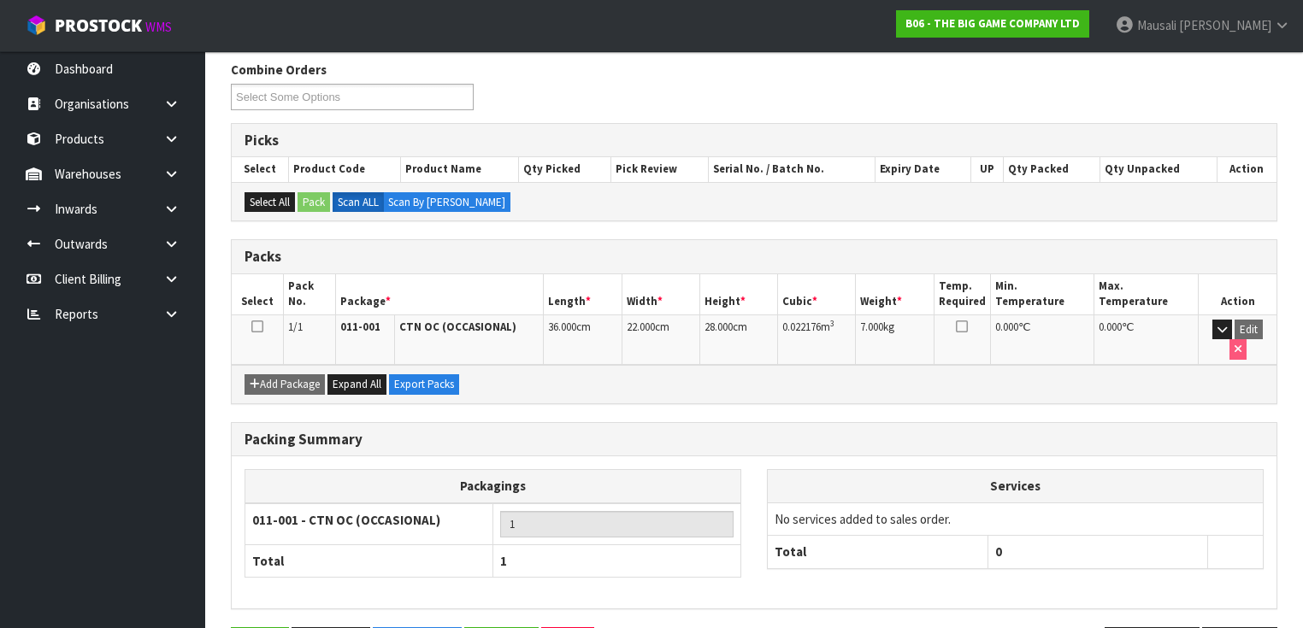
scroll to position [306, 0]
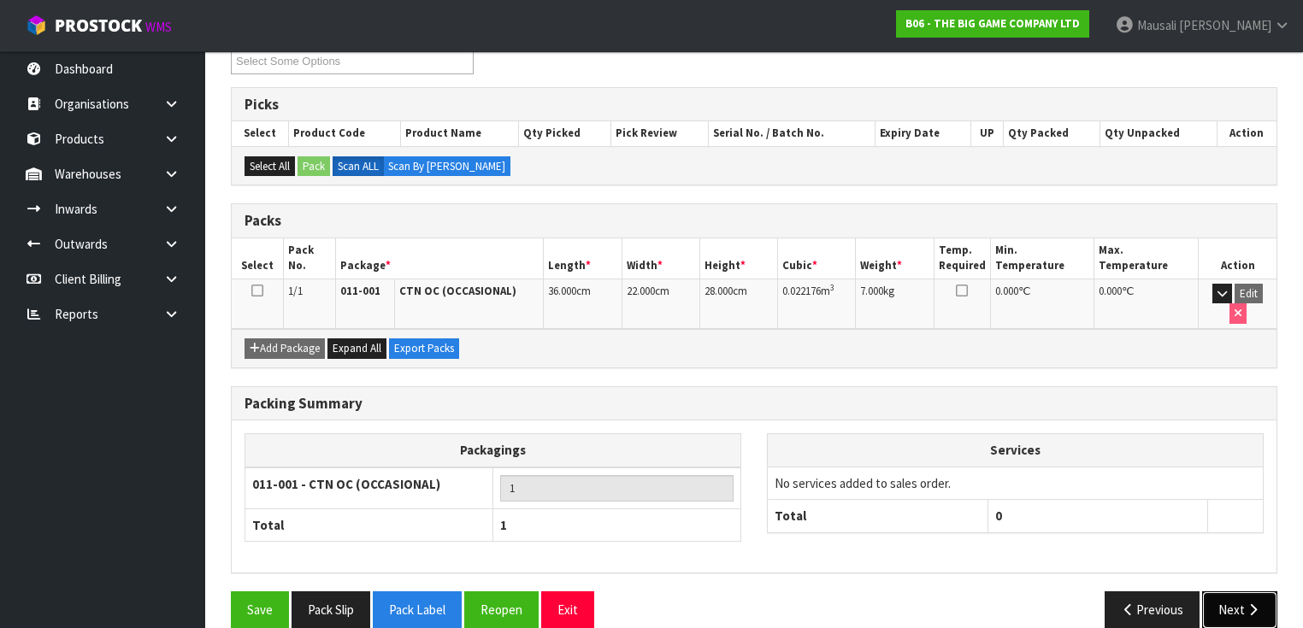
click at [1227, 591] on button "Next" at bounding box center [1239, 609] width 75 height 37
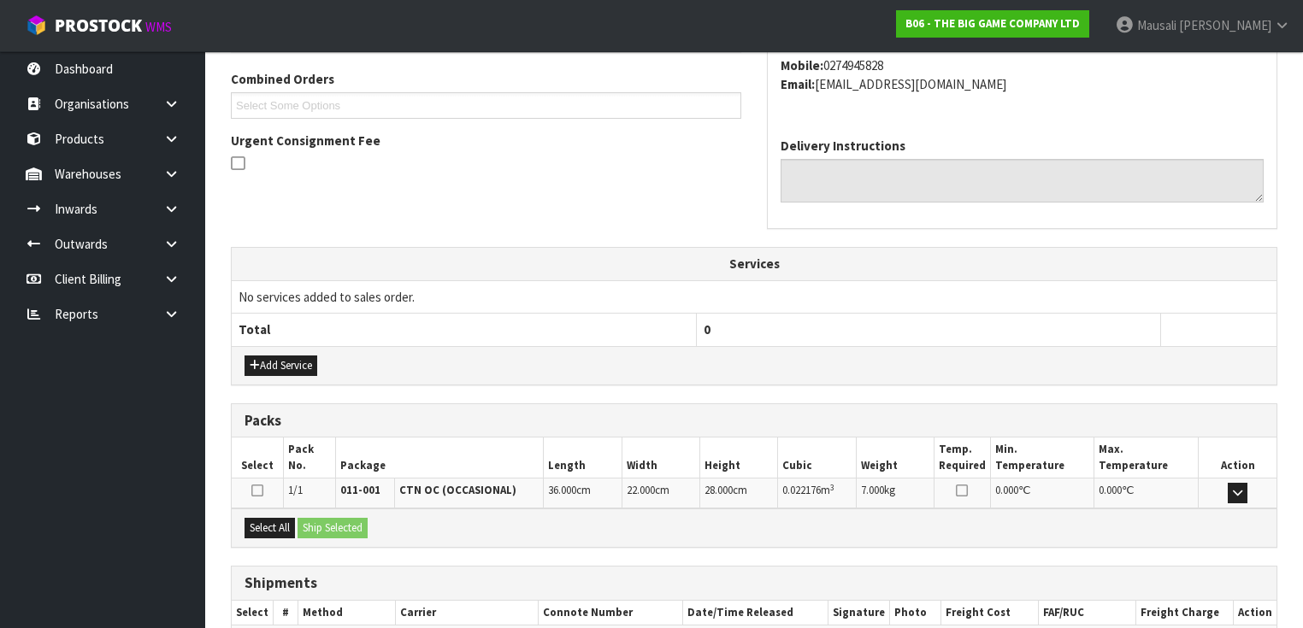
scroll to position [529, 0]
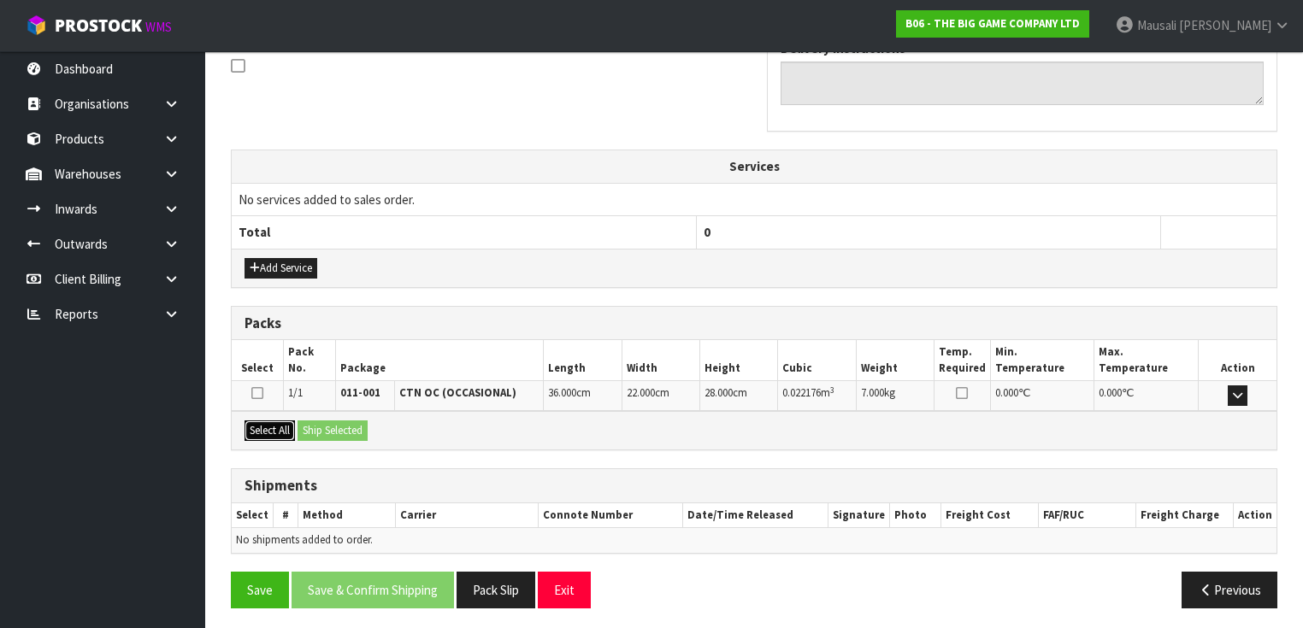
click at [283, 421] on button "Select All" at bounding box center [269, 431] width 50 height 21
click at [337, 426] on button "Ship Selected" at bounding box center [332, 431] width 70 height 21
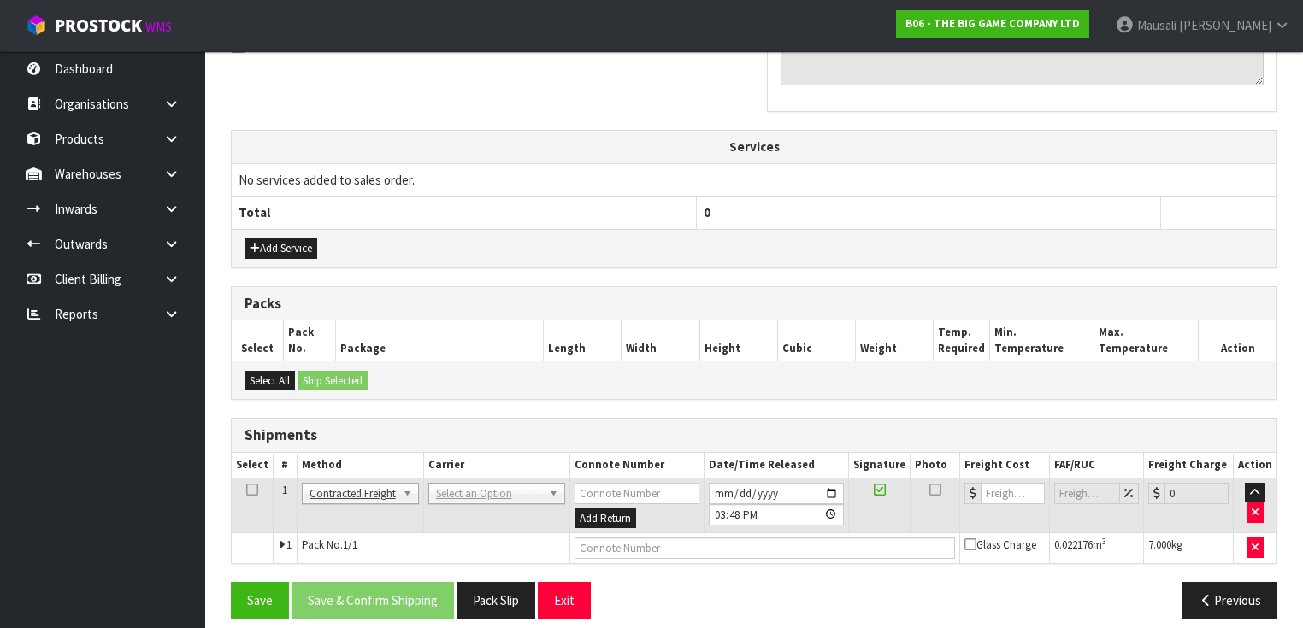
scroll to position [559, 0]
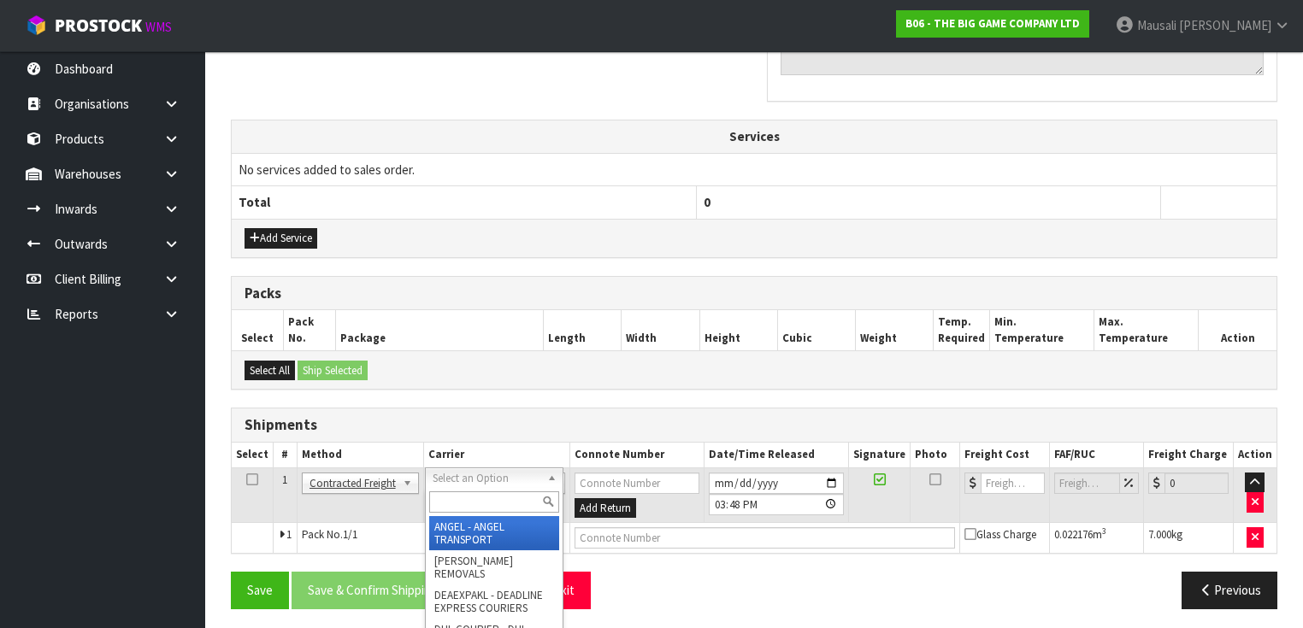
click at [482, 497] on input "text" at bounding box center [494, 501] width 130 height 21
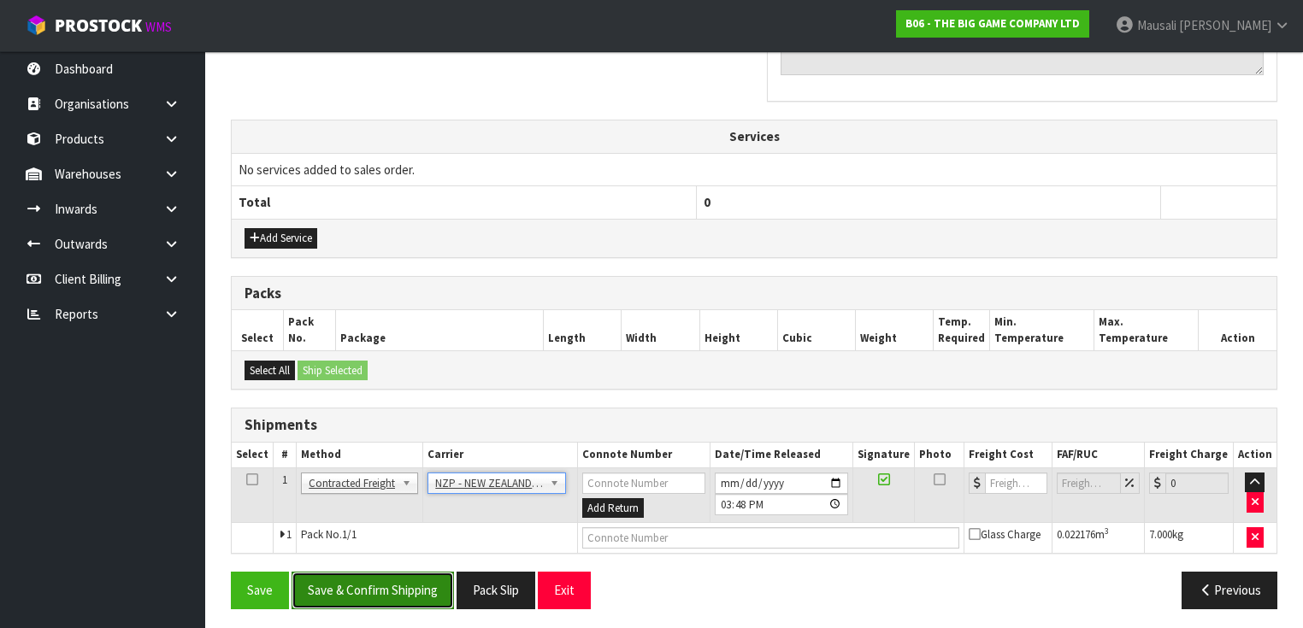
click at [386, 588] on button "Save & Confirm Shipping" at bounding box center [372, 590] width 162 height 37
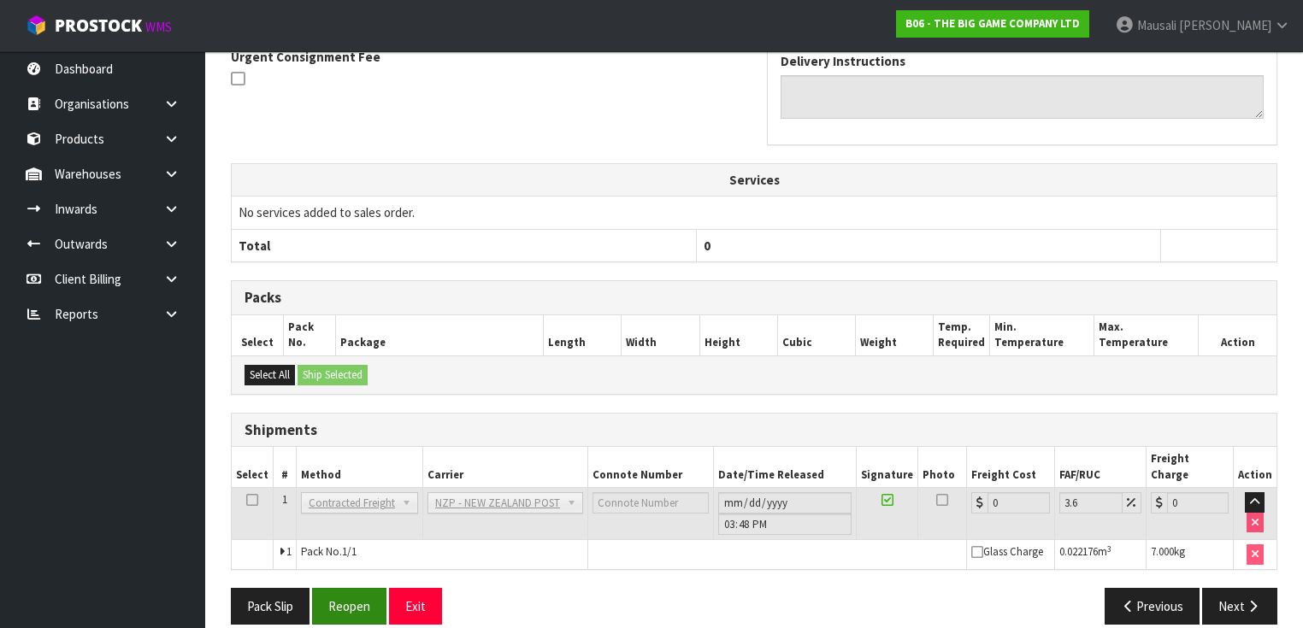
scroll to position [536, 0]
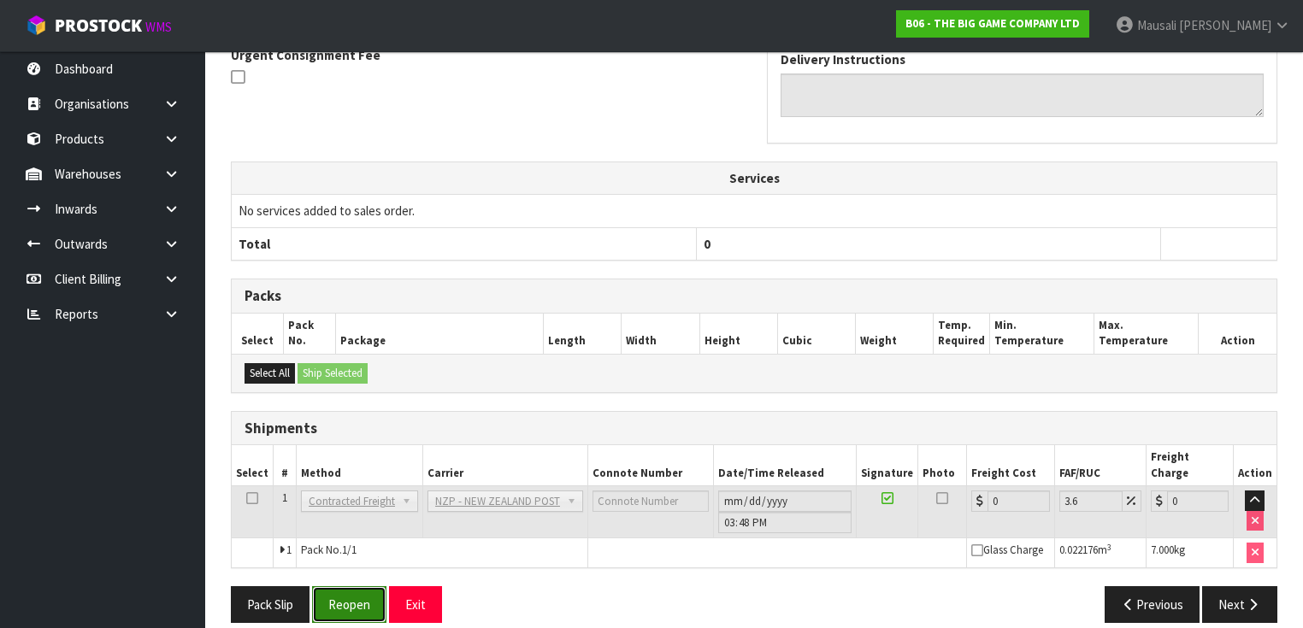
drag, startPoint x: 345, startPoint y: 581, endPoint x: 373, endPoint y: 574, distance: 28.2
click at [345, 586] on button "Reopen" at bounding box center [349, 604] width 74 height 37
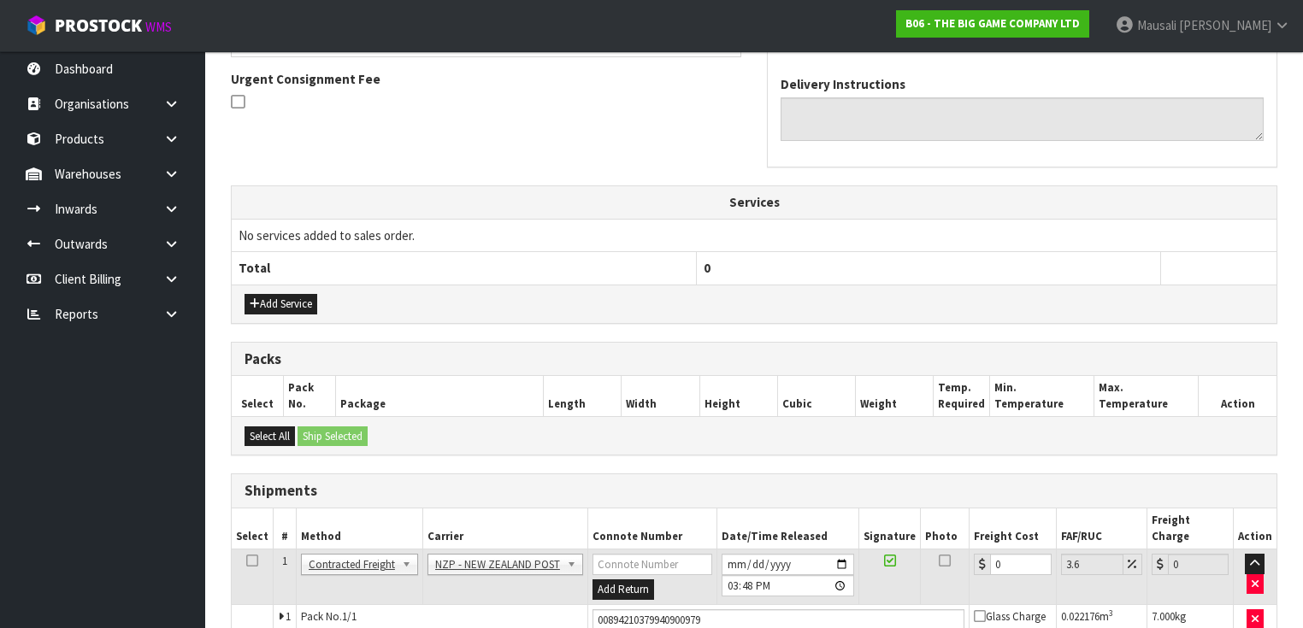
scroll to position [574, 0]
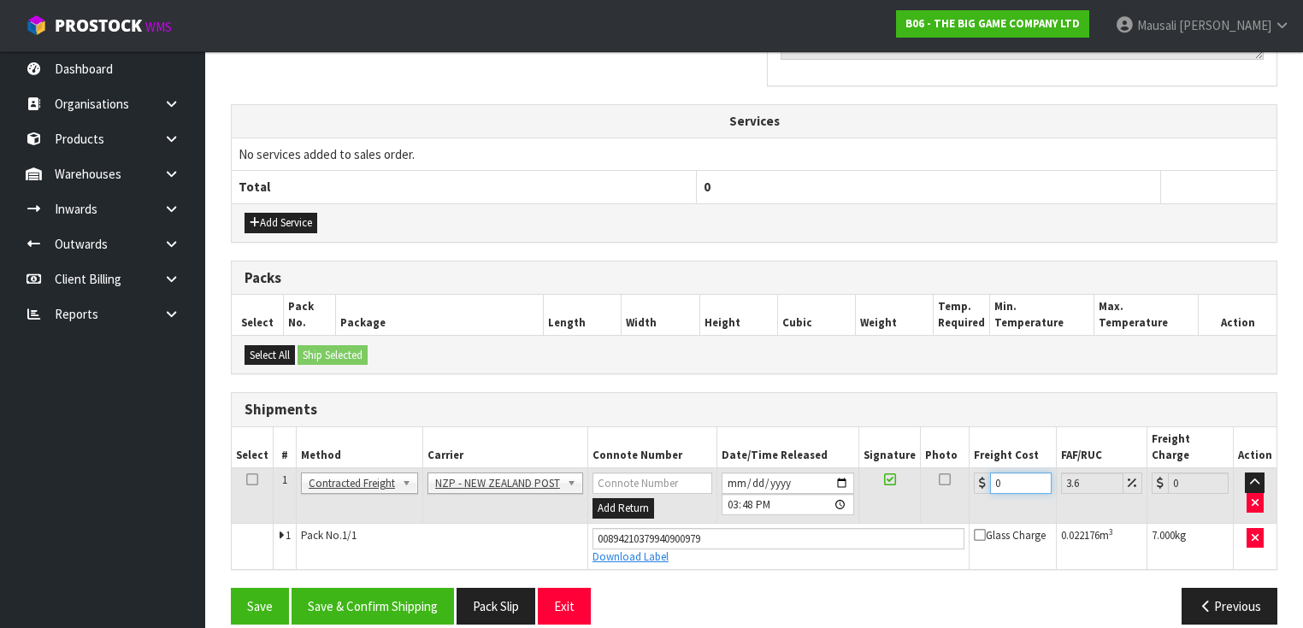
drag, startPoint x: 1009, startPoint y: 459, endPoint x: 980, endPoint y: 472, distance: 31.0
click at [980, 473] on div "0" at bounding box center [1012, 483] width 77 height 21
click at [372, 591] on button "Save & Confirm Shipping" at bounding box center [372, 606] width 162 height 37
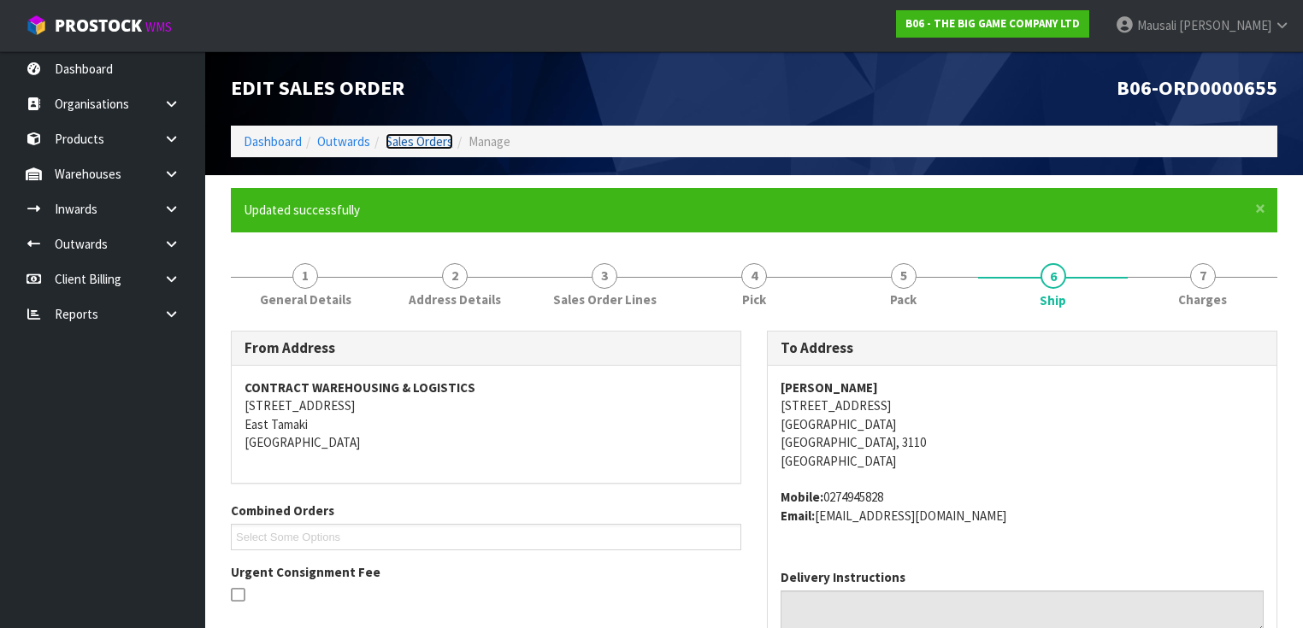
click at [434, 143] on link "Sales Orders" at bounding box center [419, 141] width 68 height 16
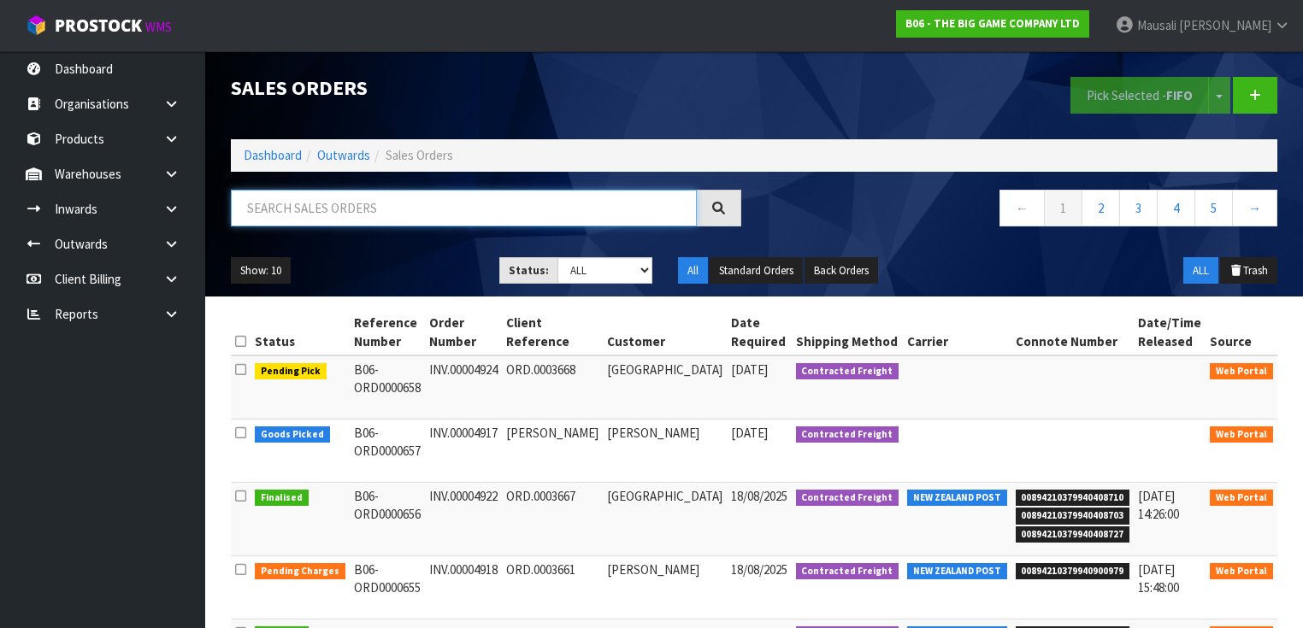
click at [256, 212] on input "text" at bounding box center [464, 208] width 466 height 37
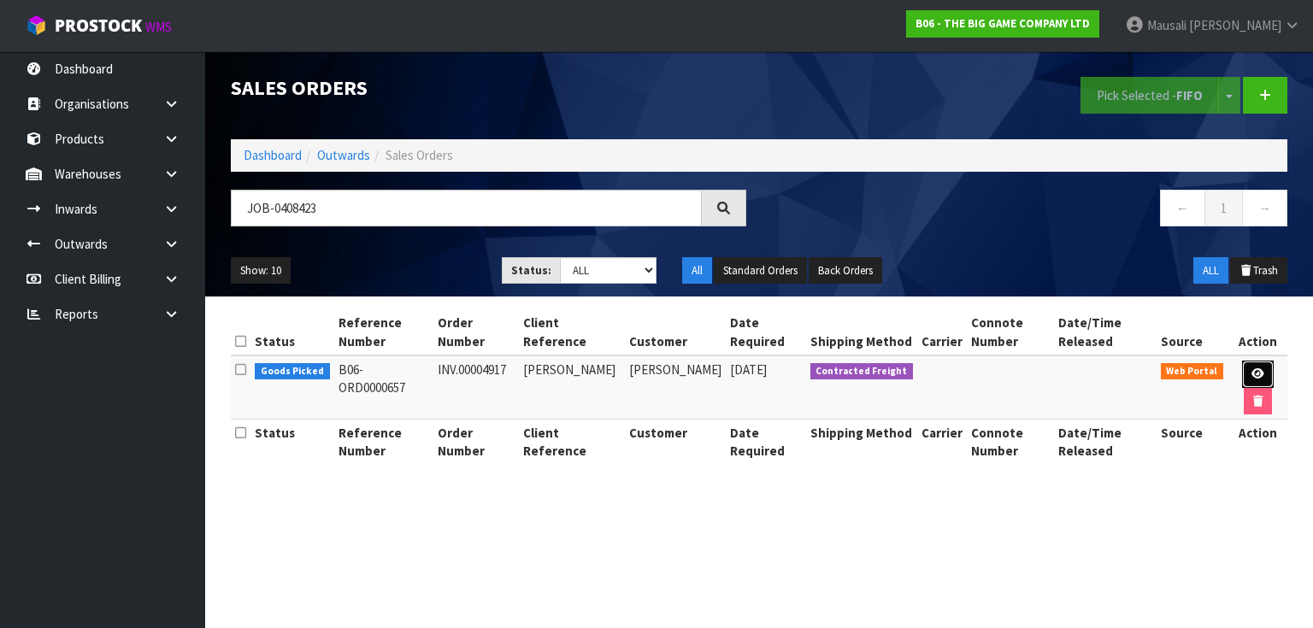
click at [1258, 373] on icon at bounding box center [1257, 373] width 13 height 11
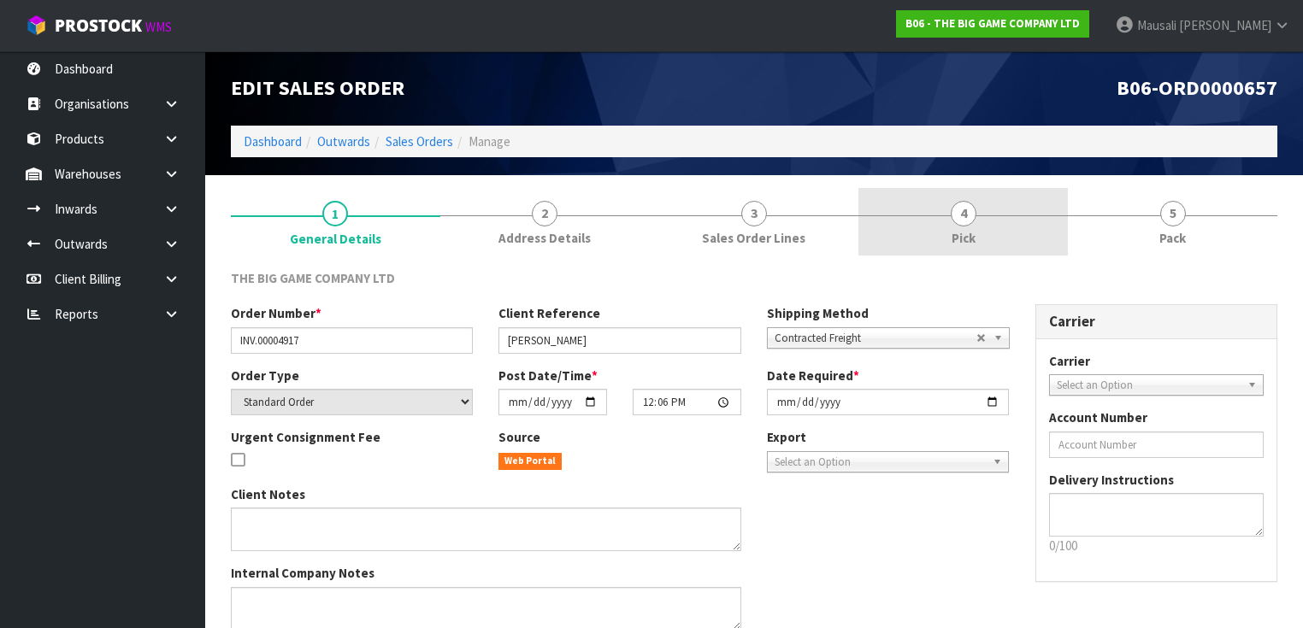
click at [981, 227] on link "4 Pick" at bounding box center [962, 222] width 209 height 68
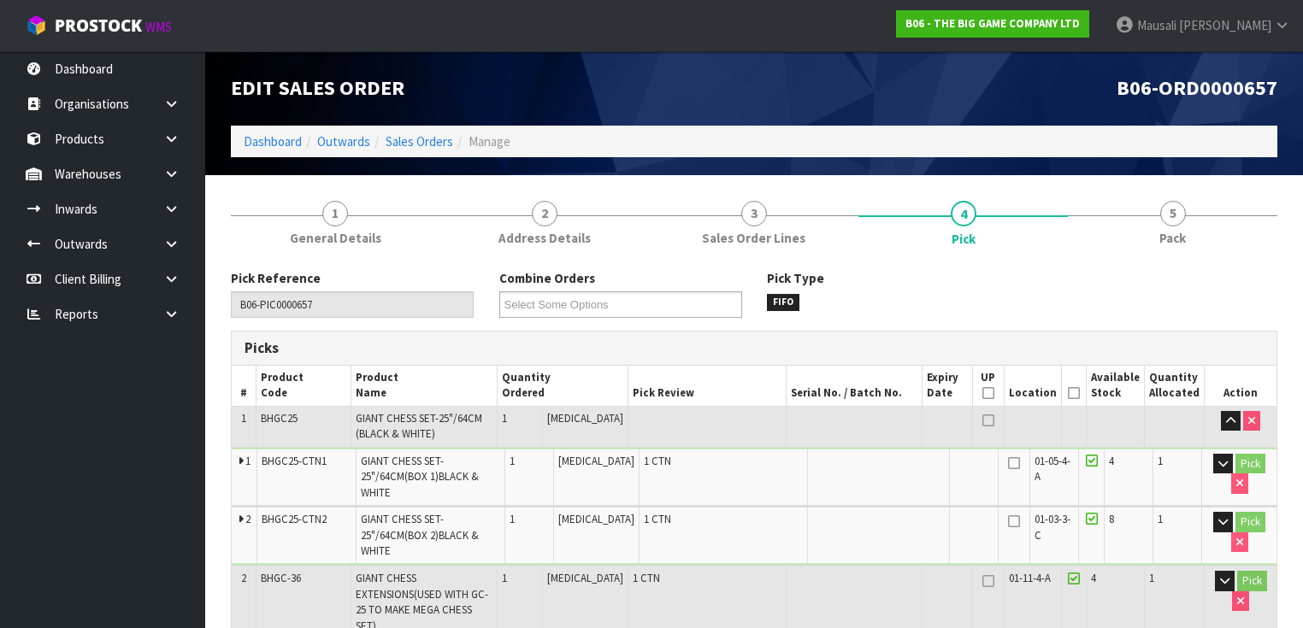
click at [1075, 393] on icon at bounding box center [1074, 393] width 12 height 1
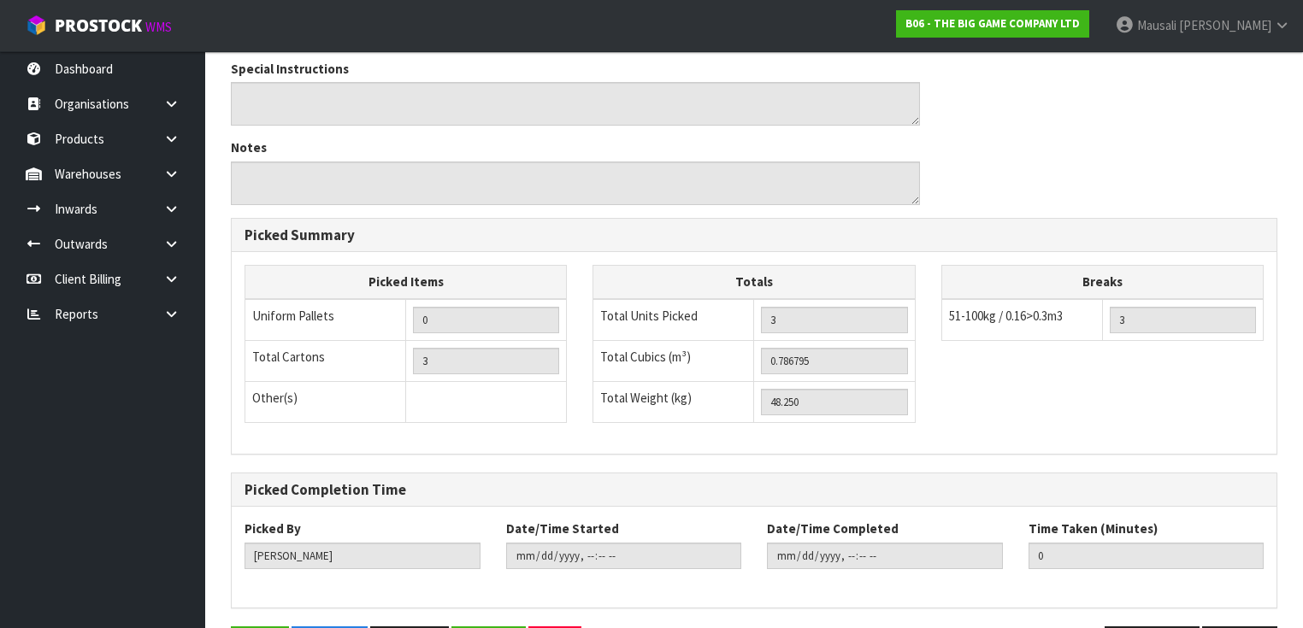
scroll to position [737, 0]
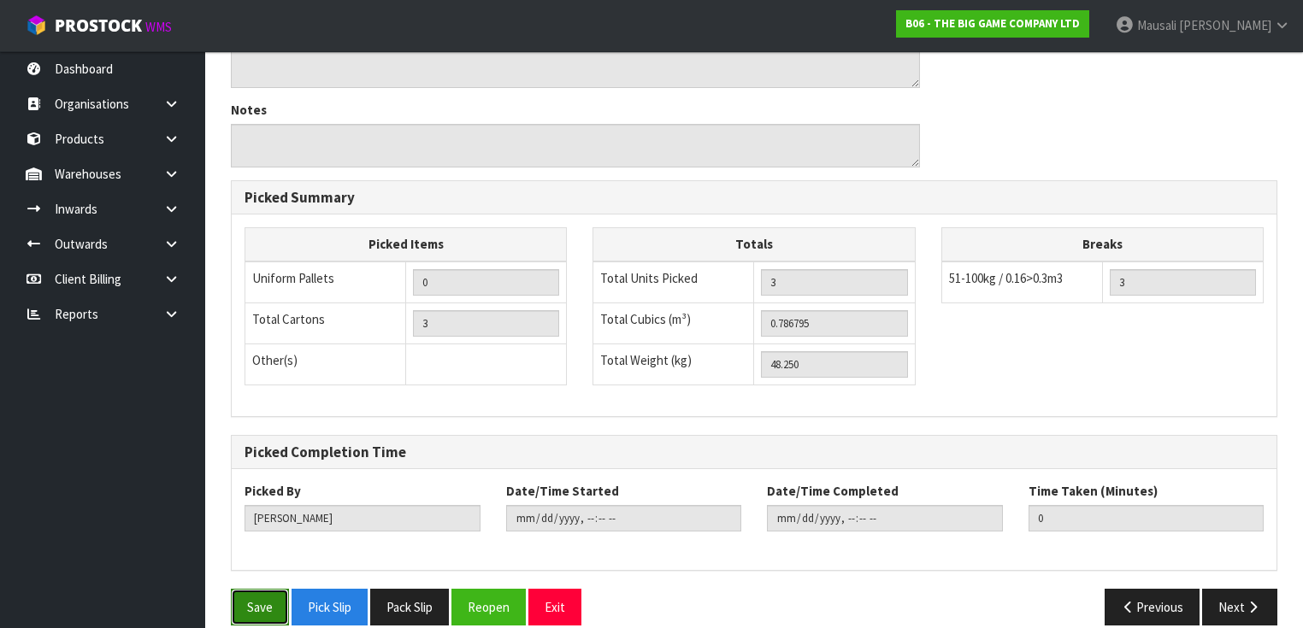
click at [253, 589] on button "Save" at bounding box center [260, 607] width 58 height 37
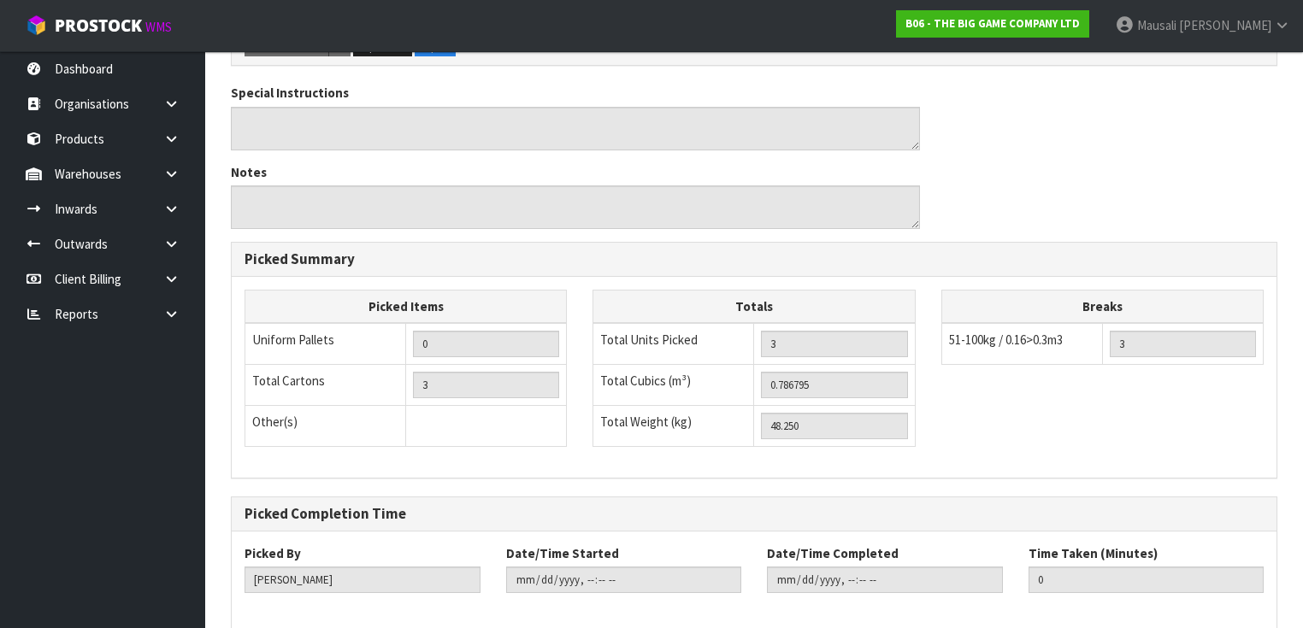
scroll to position [0, 0]
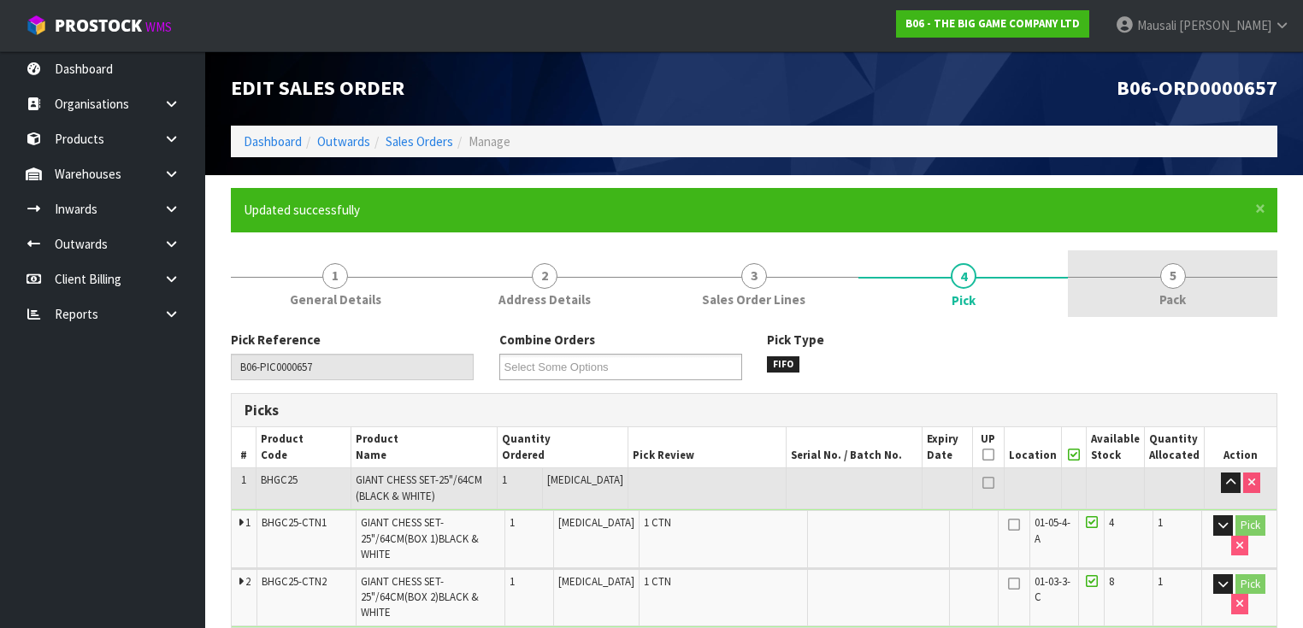
click at [1152, 291] on link "5 Pack" at bounding box center [1172, 284] width 209 height 68
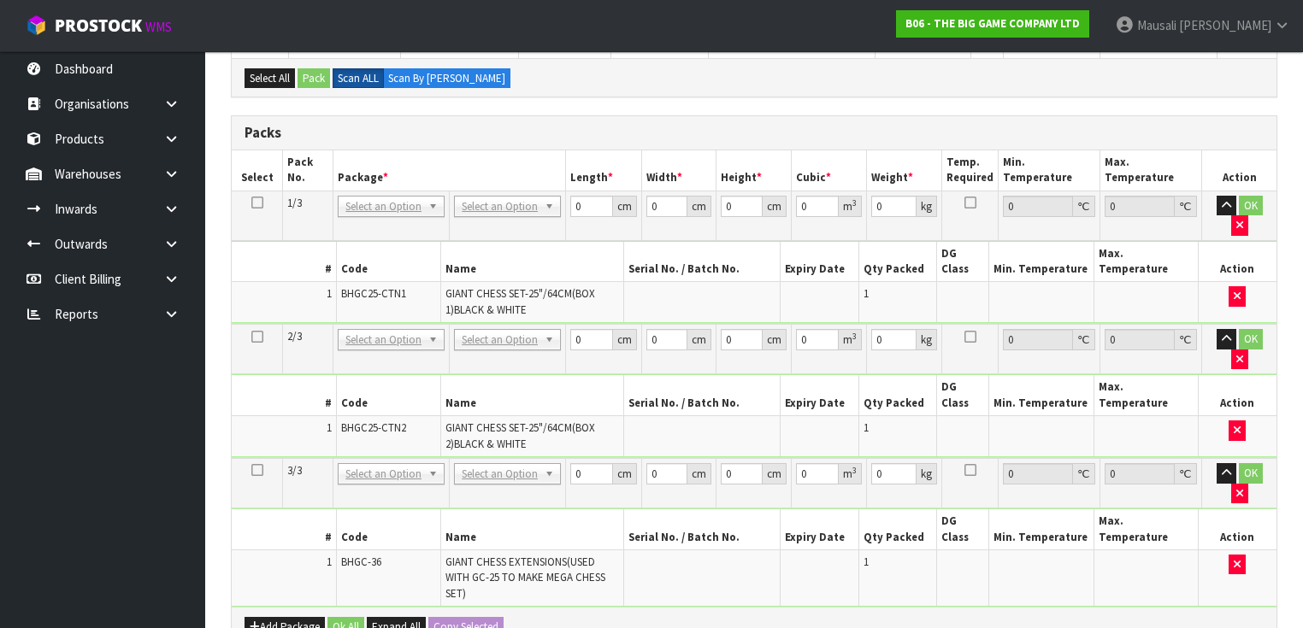
scroll to position [410, 0]
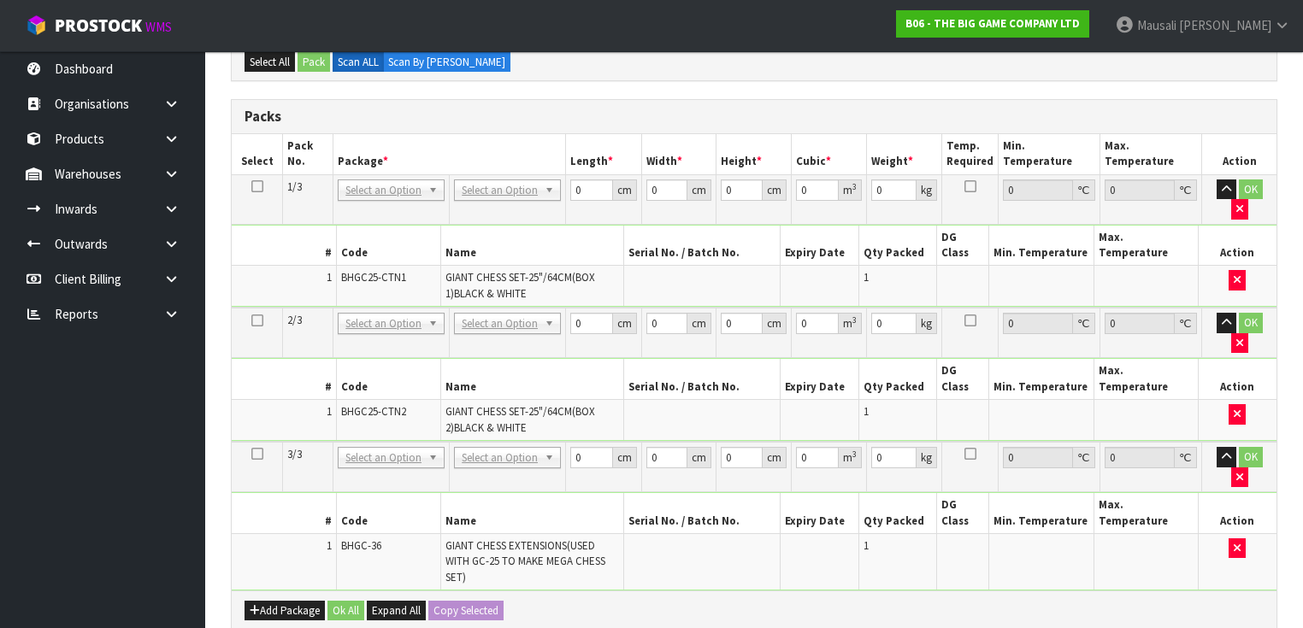
click at [254, 186] on icon at bounding box center [257, 186] width 12 height 1
click at [472, 601] on button "Copy Selected" at bounding box center [465, 611] width 75 height 21
drag, startPoint x: 583, startPoint y: 186, endPoint x: 526, endPoint y: 221, distance: 67.1
click at [527, 219] on tbody "1/3 NONE 007-001 007-002 007-004 007-009 007-013 007-014 007-015 007-017 007-01…" at bounding box center [754, 240] width 1045 height 133
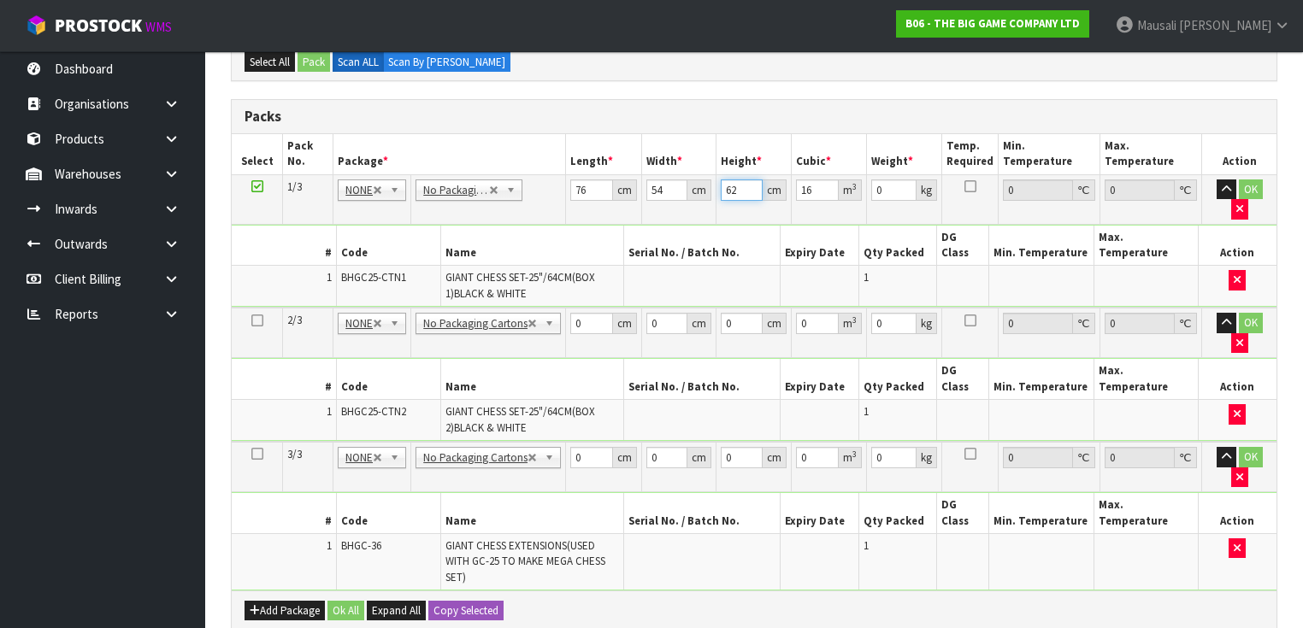
drag, startPoint x: 738, startPoint y: 185, endPoint x: 706, endPoint y: 197, distance: 33.8
click at [706, 197] on tr "1/3 NONE 007-001 007-002 007-004 007-009 007-013 007-014 007-015 007-017 007-01…" at bounding box center [754, 199] width 1045 height 50
click at [350, 601] on button "Ok All" at bounding box center [345, 611] width 37 height 21
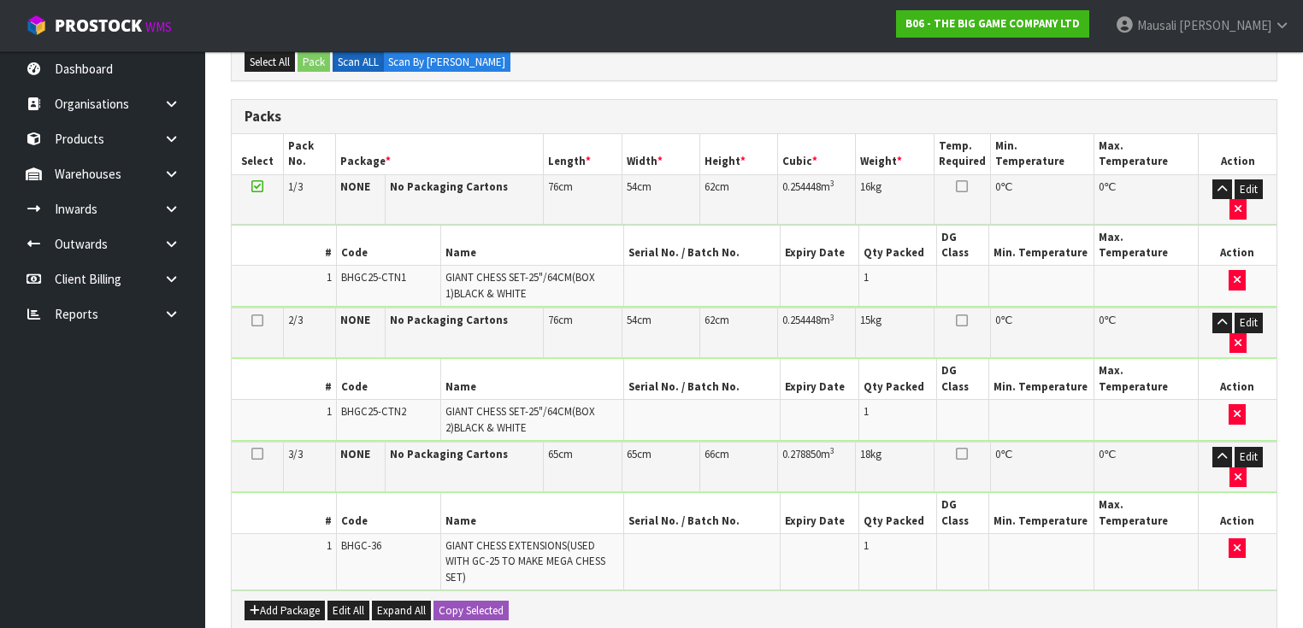
scroll to position [619, 0]
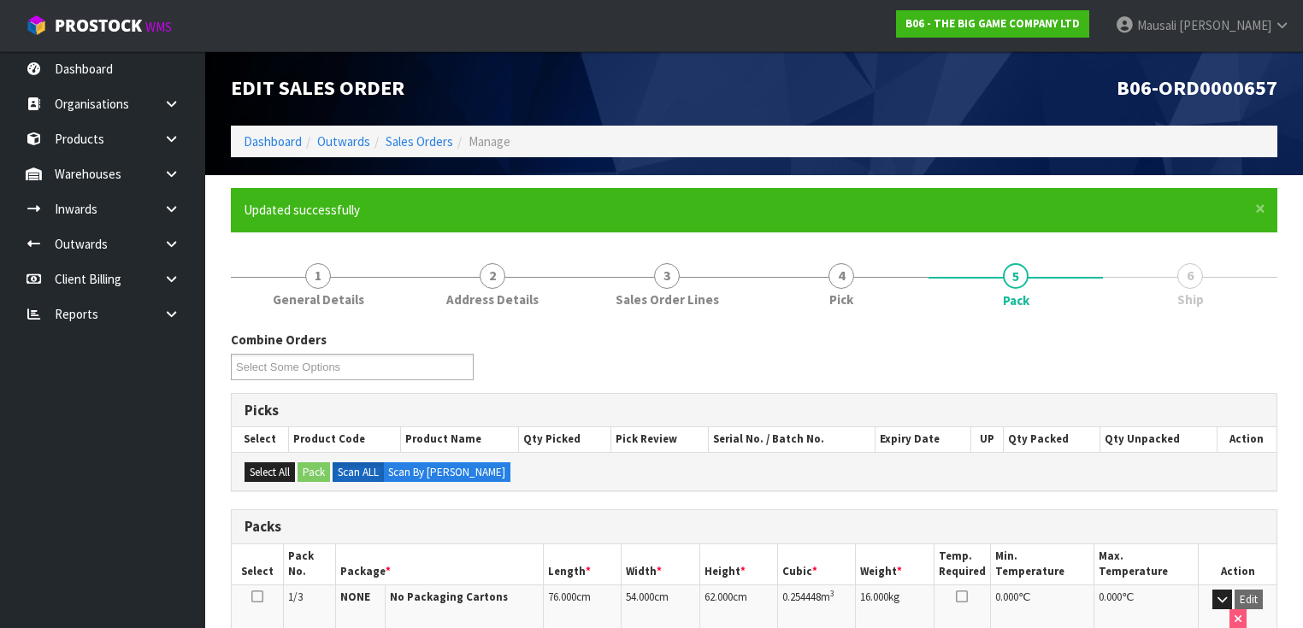
scroll to position [367, 0]
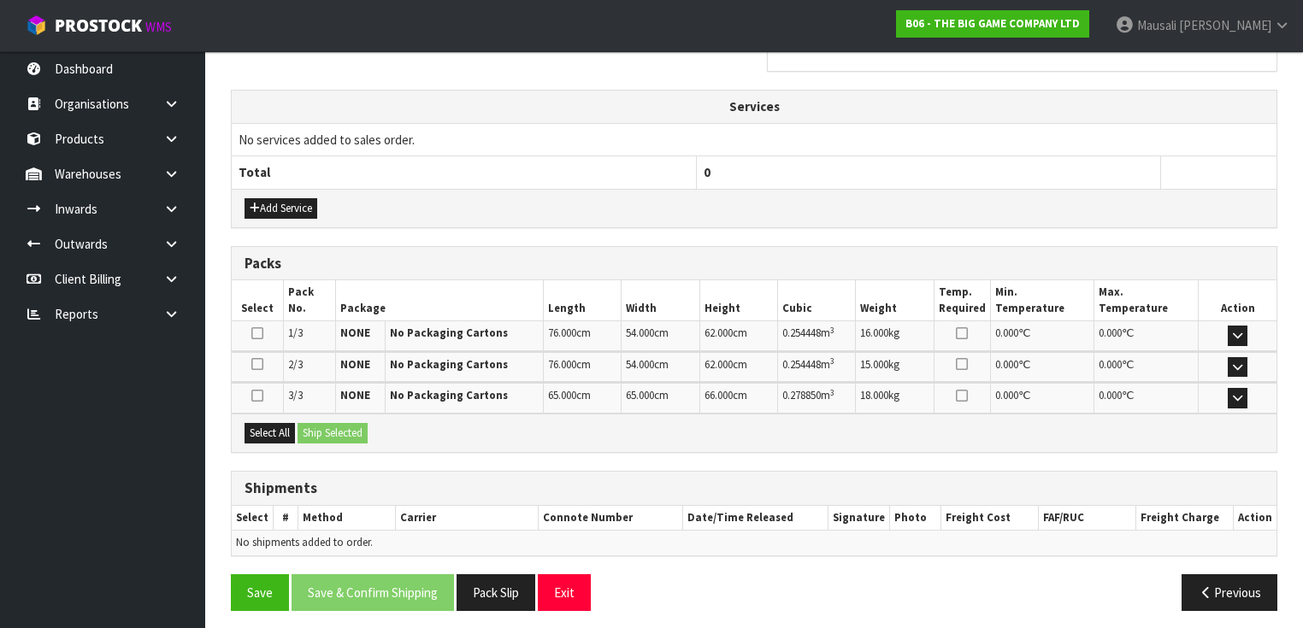
scroll to position [590, 0]
click at [280, 422] on button "Select All" at bounding box center [269, 432] width 50 height 21
click at [318, 422] on button "Ship Selected" at bounding box center [332, 432] width 70 height 21
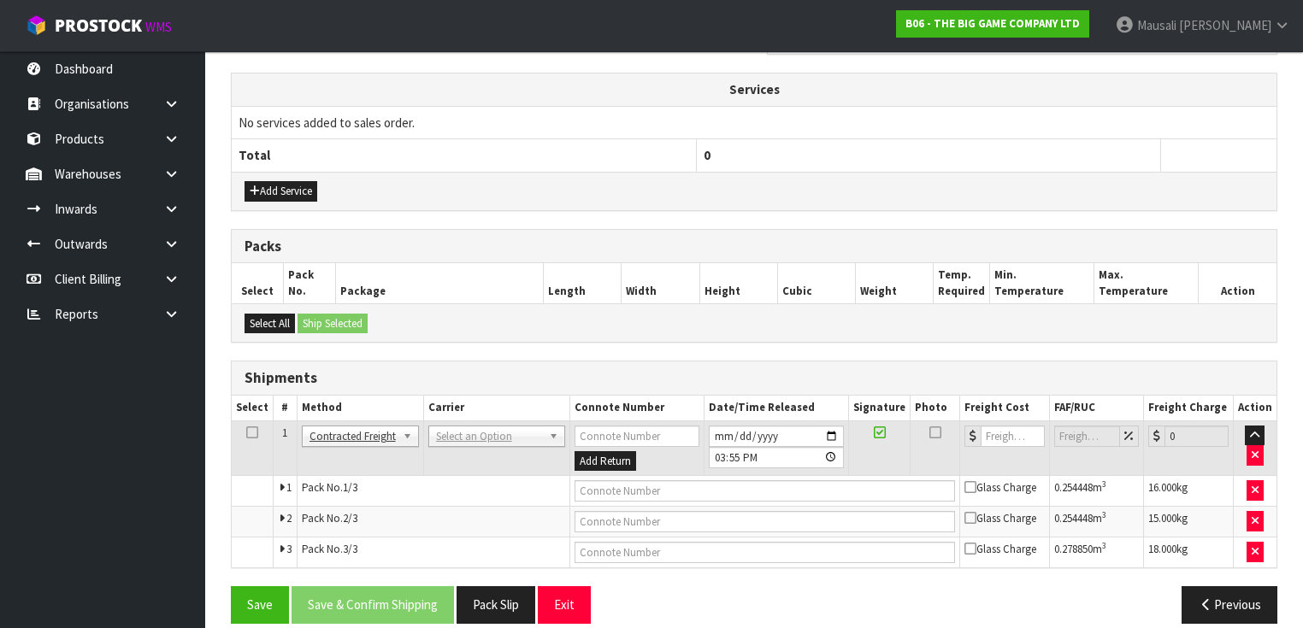
scroll to position [620, 0]
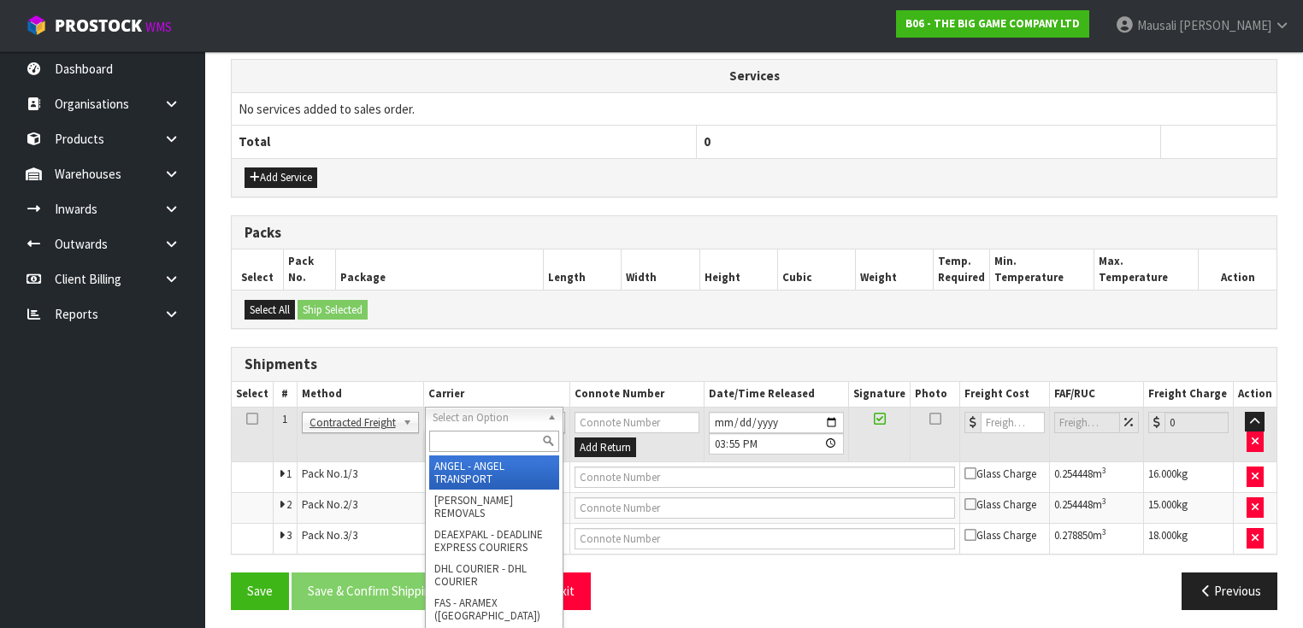
click at [462, 438] on input "text" at bounding box center [494, 441] width 130 height 21
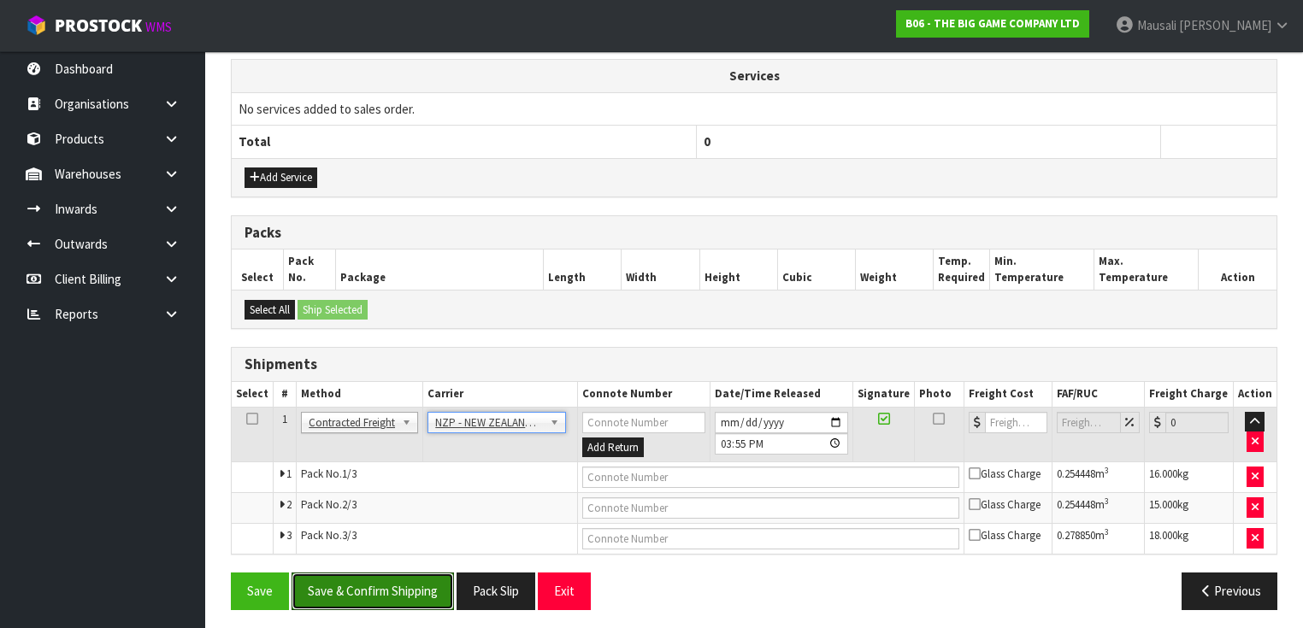
drag, startPoint x: 400, startPoint y: 589, endPoint x: 431, endPoint y: 565, distance: 39.0
click at [401, 588] on button "Save & Confirm Shipping" at bounding box center [372, 591] width 162 height 37
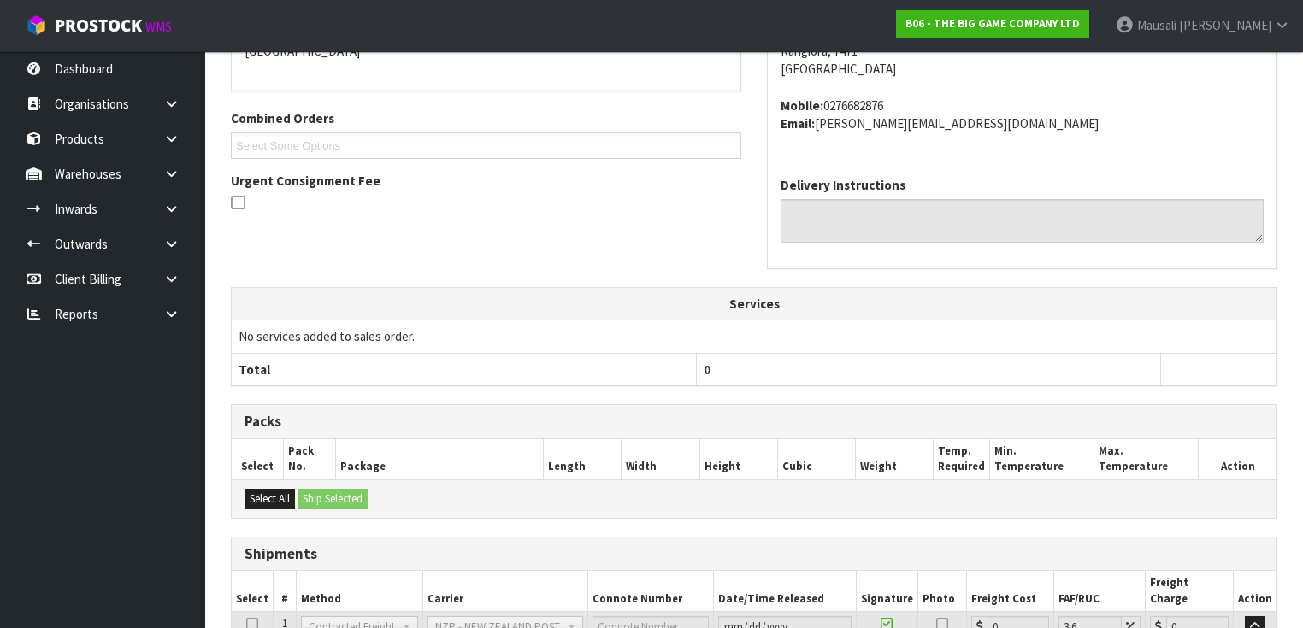
scroll to position [593, 0]
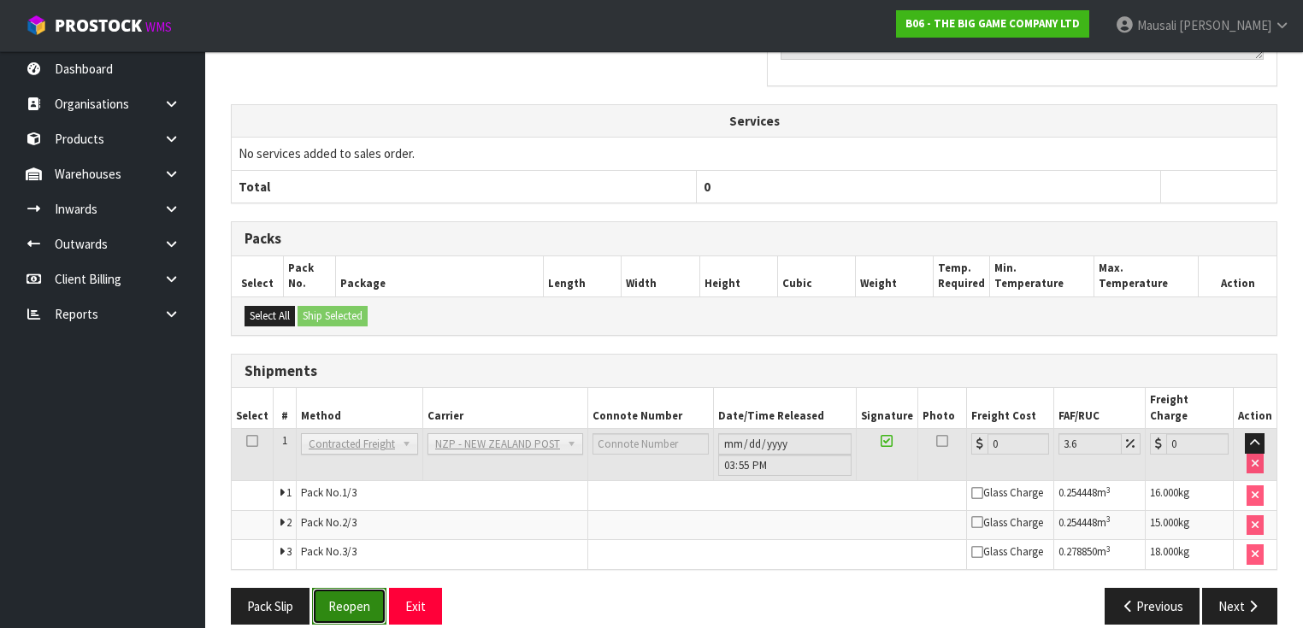
drag, startPoint x: 336, startPoint y: 580, endPoint x: 348, endPoint y: 571, distance: 14.7
click at [336, 588] on button "Reopen" at bounding box center [349, 606] width 74 height 37
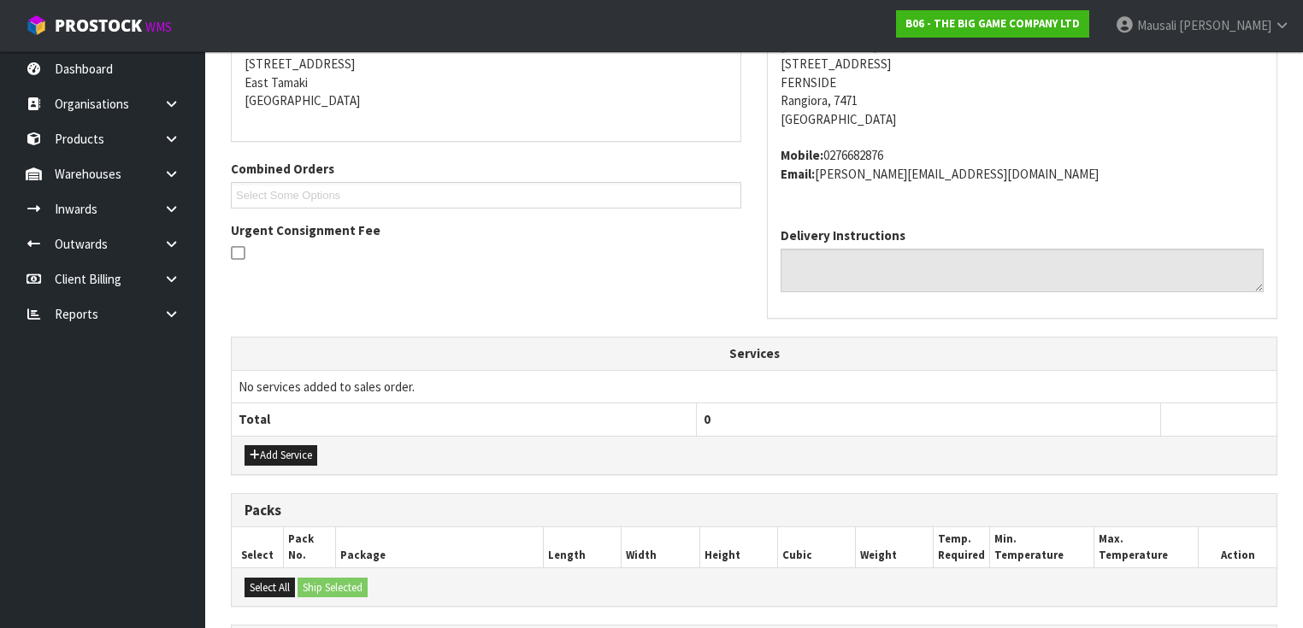
scroll to position [620, 0]
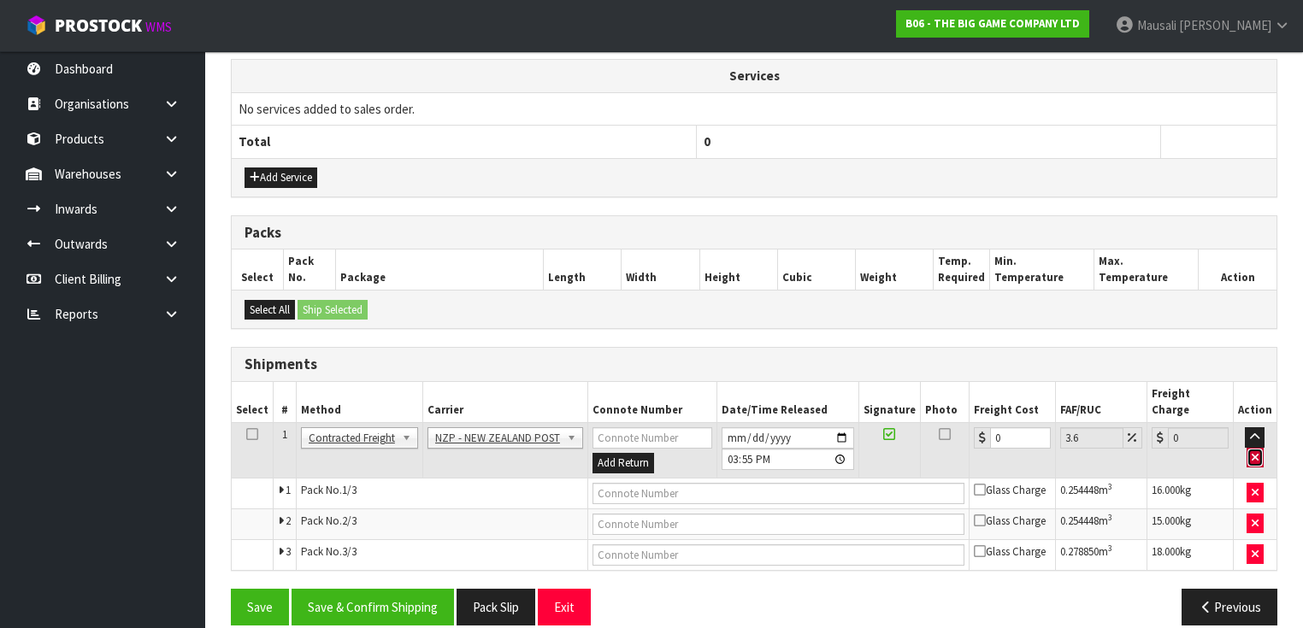
click at [1250, 448] on button "button" at bounding box center [1254, 458] width 17 height 21
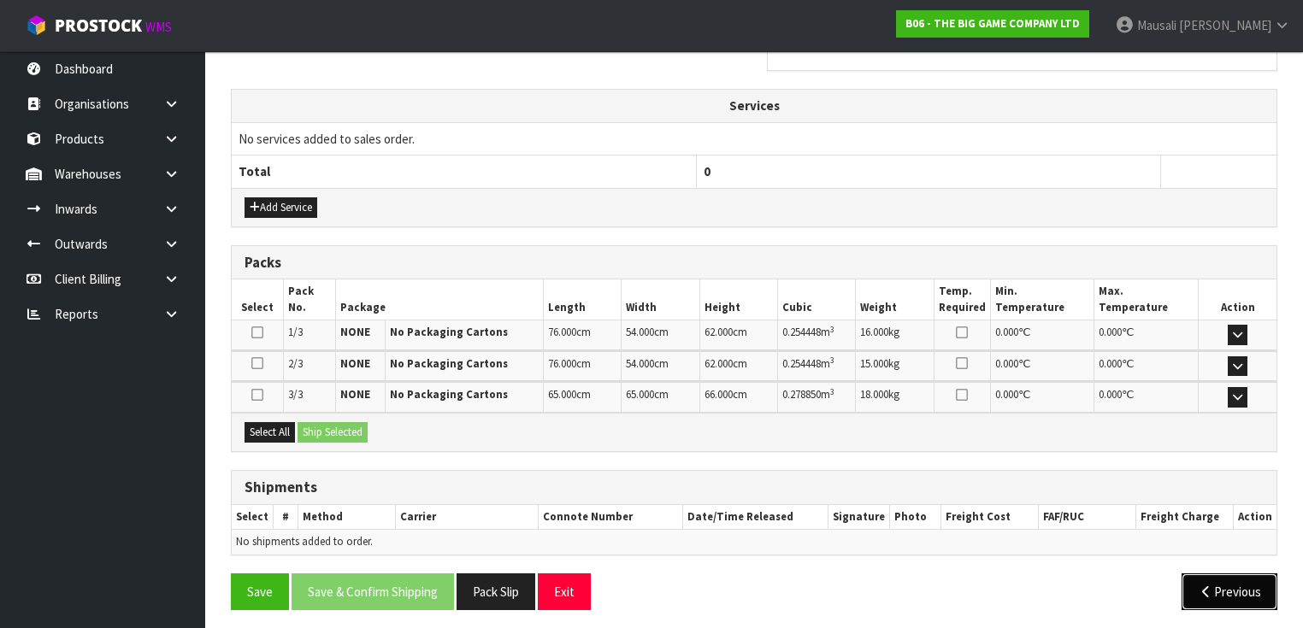
click at [1242, 580] on button "Previous" at bounding box center [1229, 592] width 96 height 37
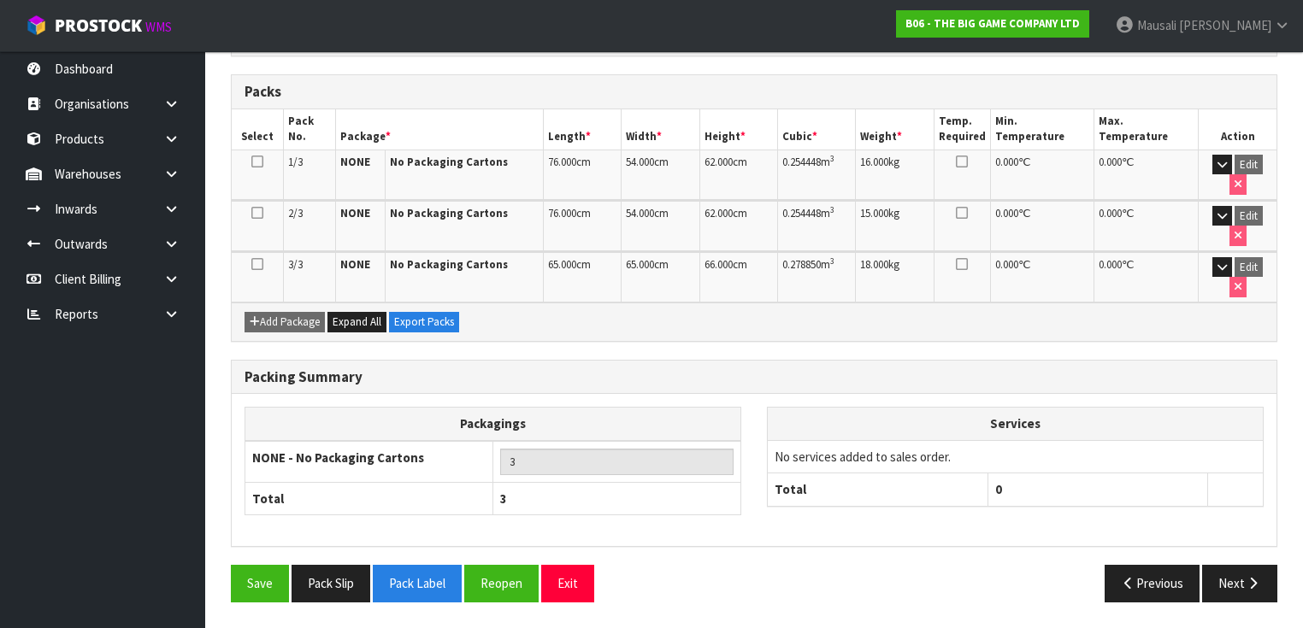
scroll to position [367, 0]
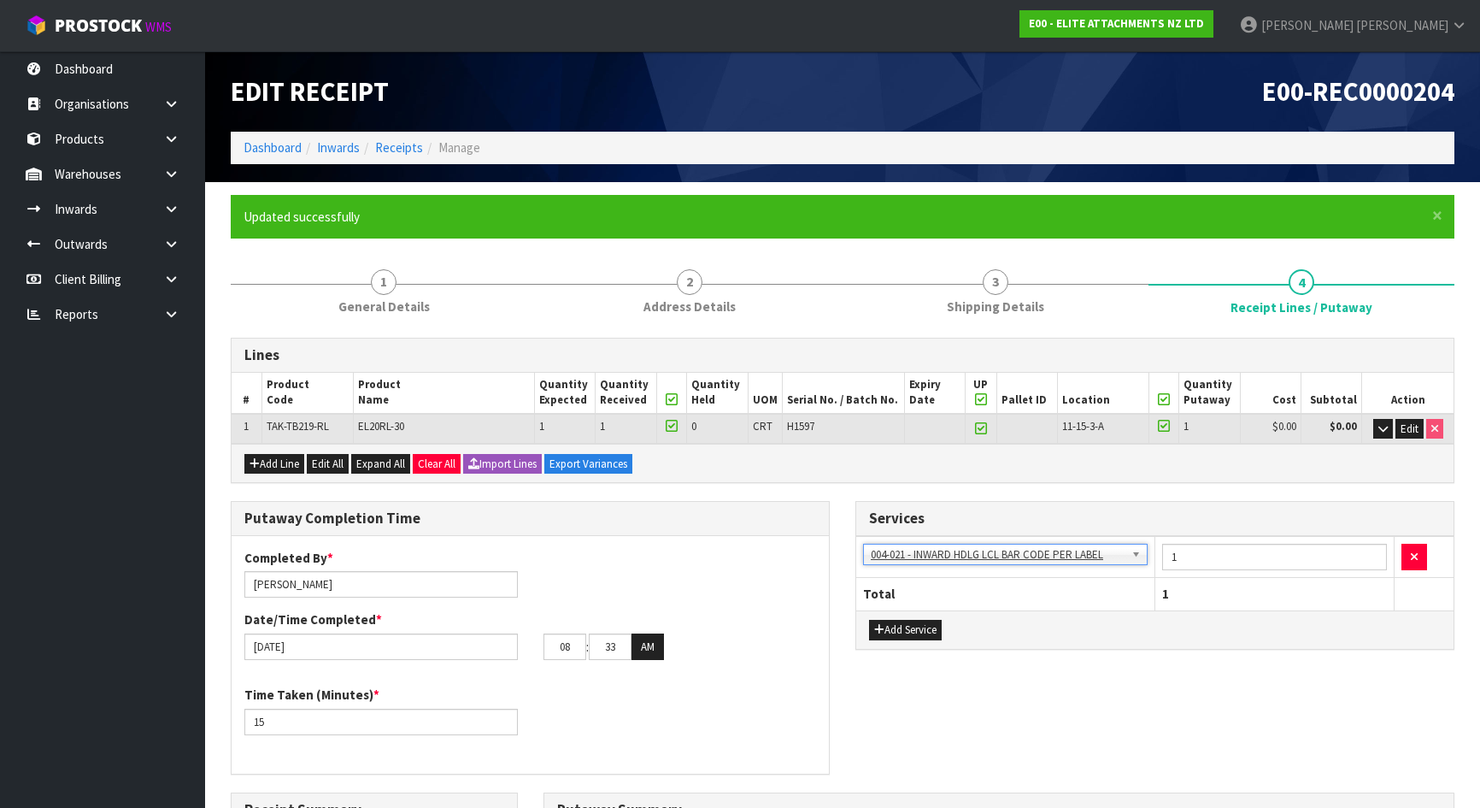
scroll to position [130, 0]
